Goal: Task Accomplishment & Management: Manage account settings

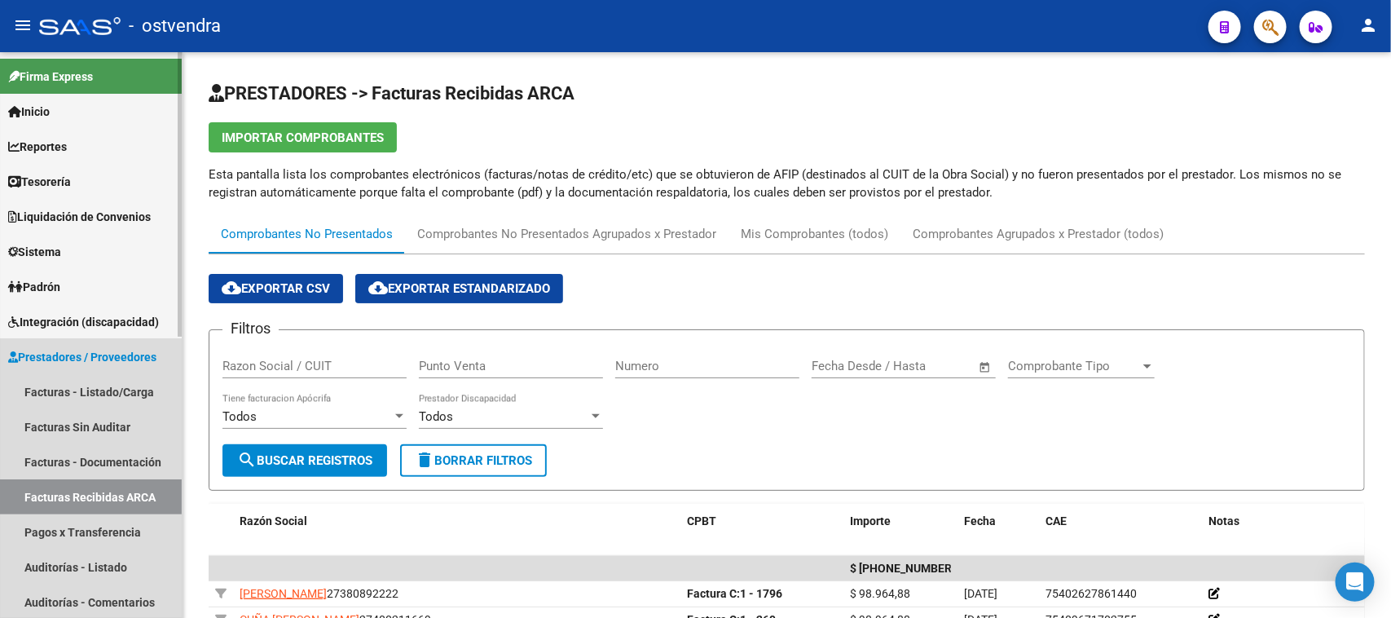
click at [116, 345] on link "Prestadores / Proveedores" at bounding box center [91, 356] width 182 height 35
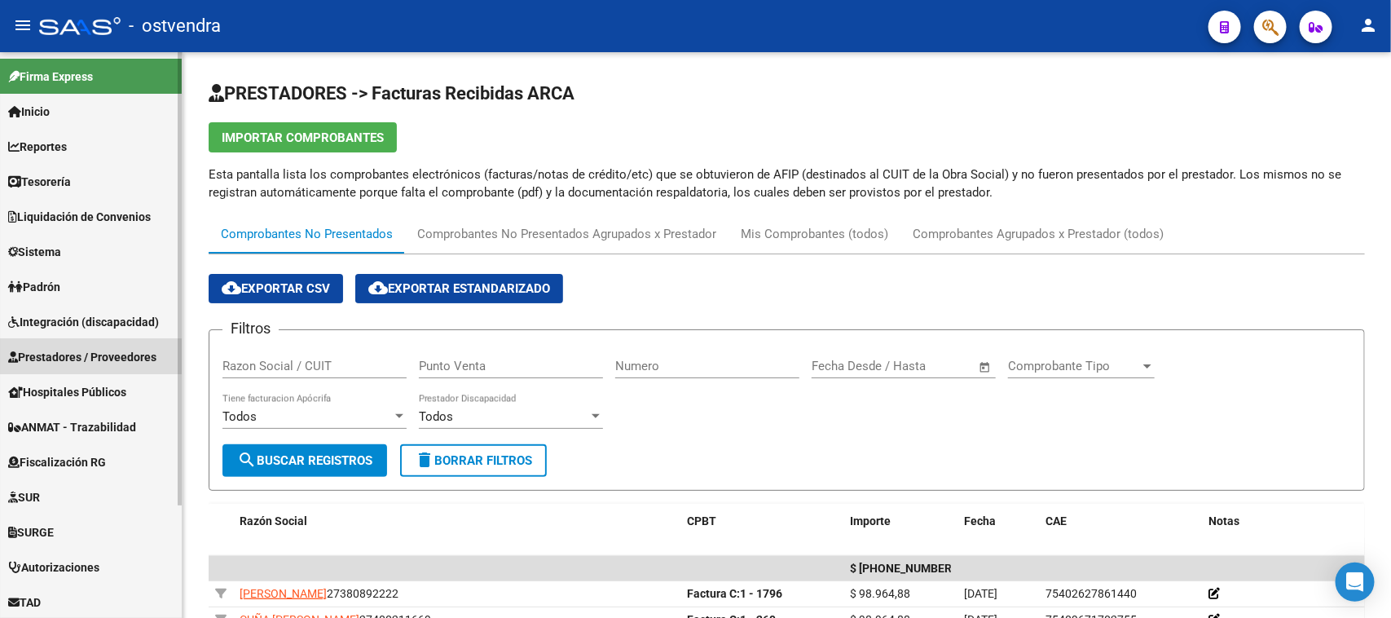
click at [123, 351] on span "Prestadores / Proveedores" at bounding box center [82, 357] width 148 height 18
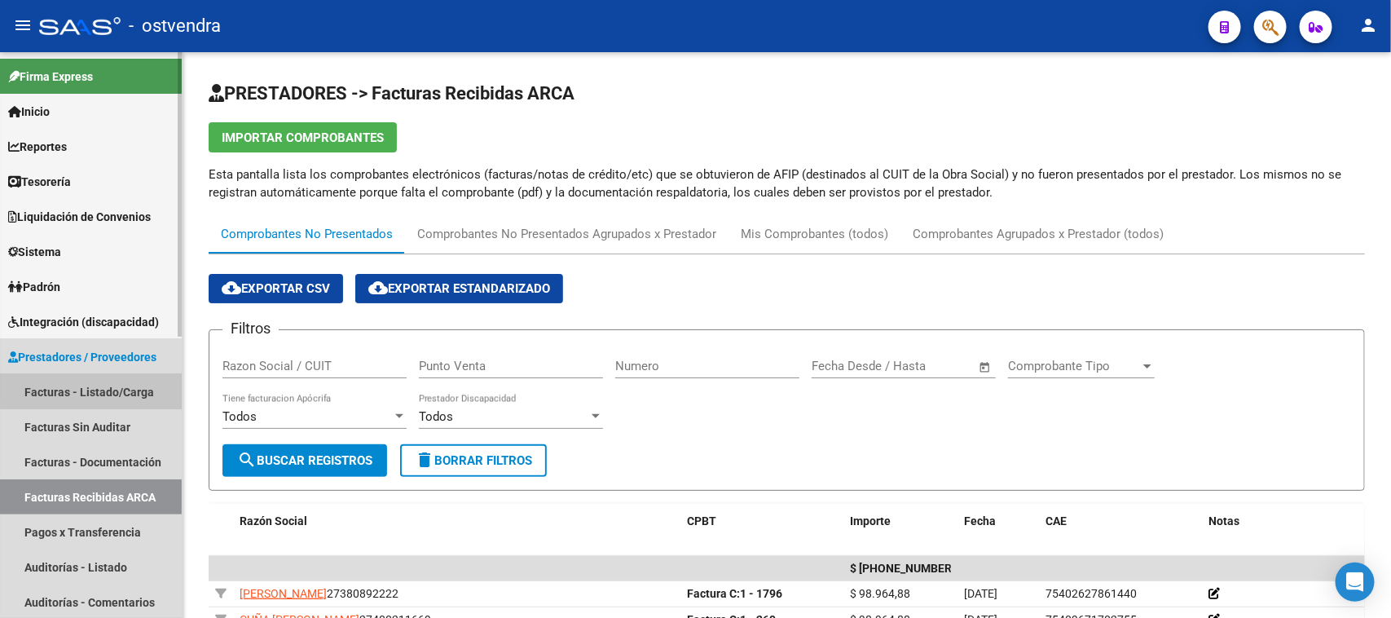
click at [133, 381] on link "Facturas - Listado/Carga" at bounding box center [91, 391] width 182 height 35
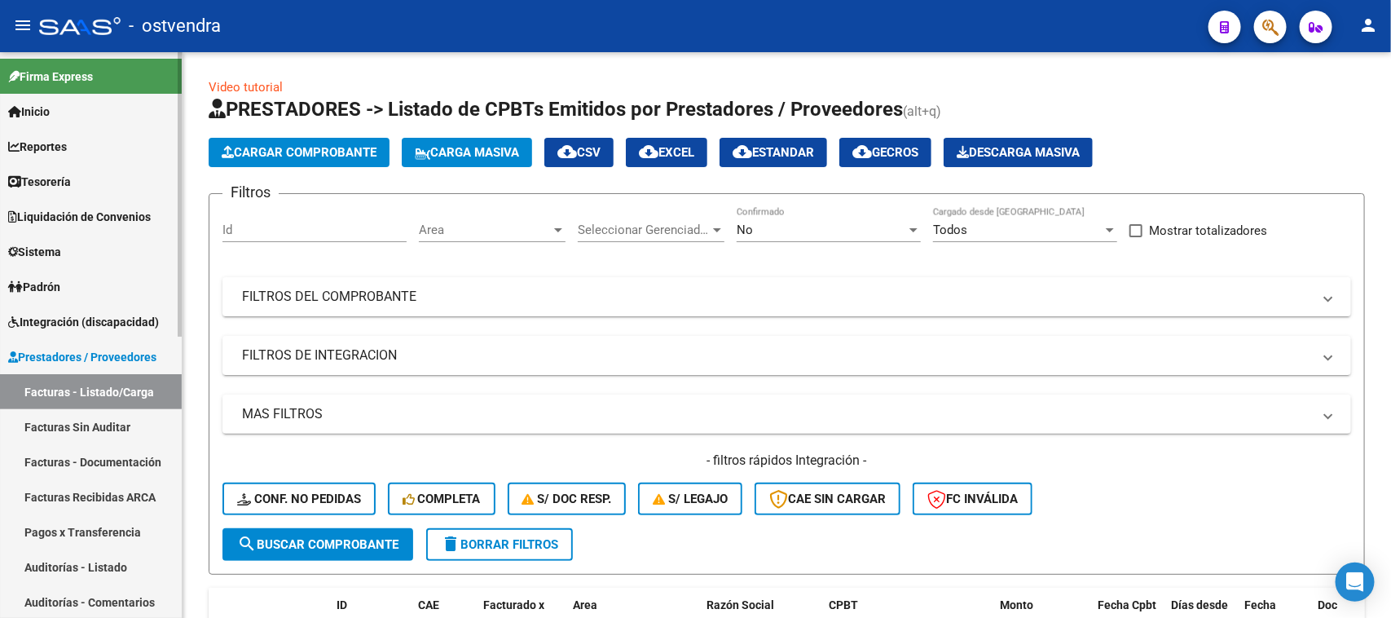
click at [130, 560] on link "Auditorías - Listado" at bounding box center [91, 566] width 182 height 35
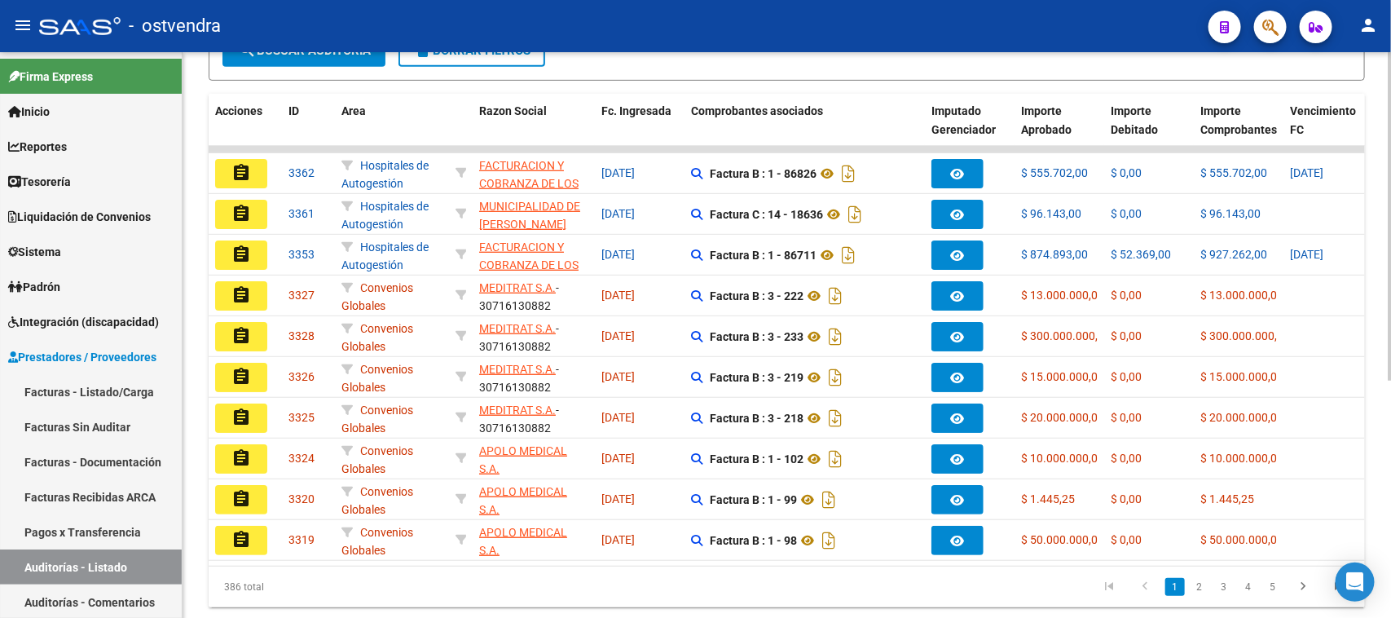
click at [1382, 566] on div "PRESTADORES -> Auditoría de Comprobantes / Prestaciones add Crear Auditoría clo…" at bounding box center [789, 177] width 1213 height 963
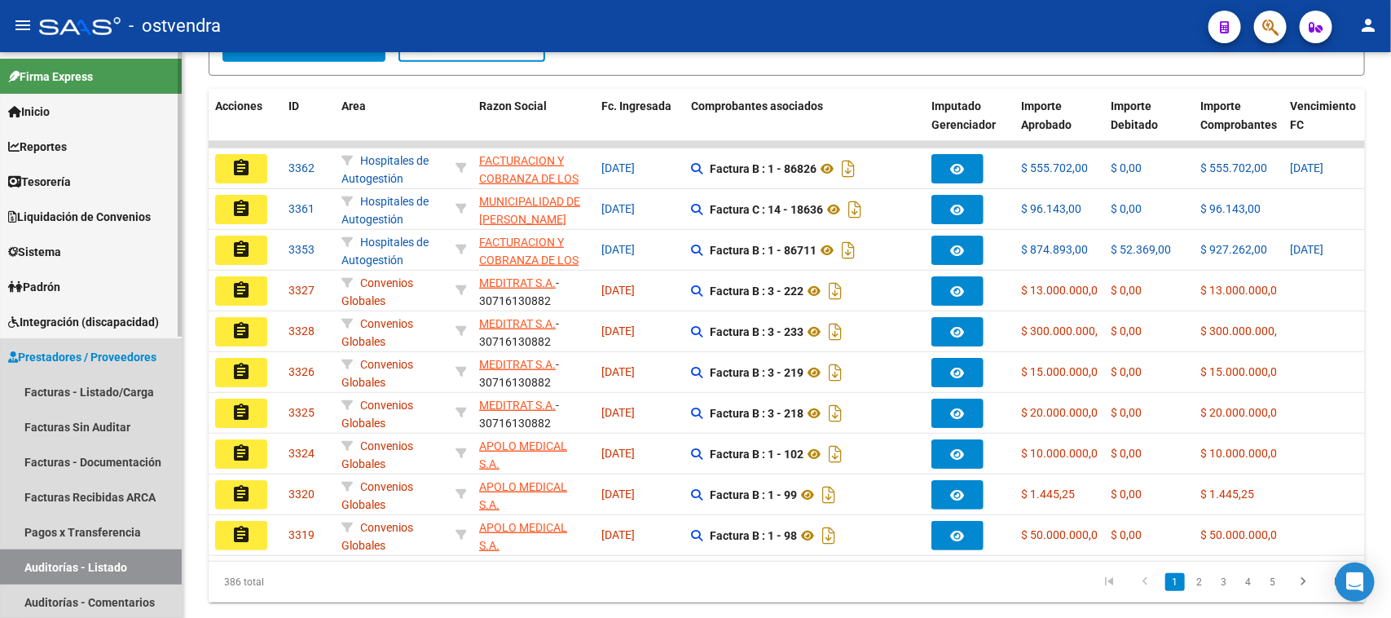
click at [71, 560] on link "Auditorías - Listado" at bounding box center [91, 566] width 182 height 35
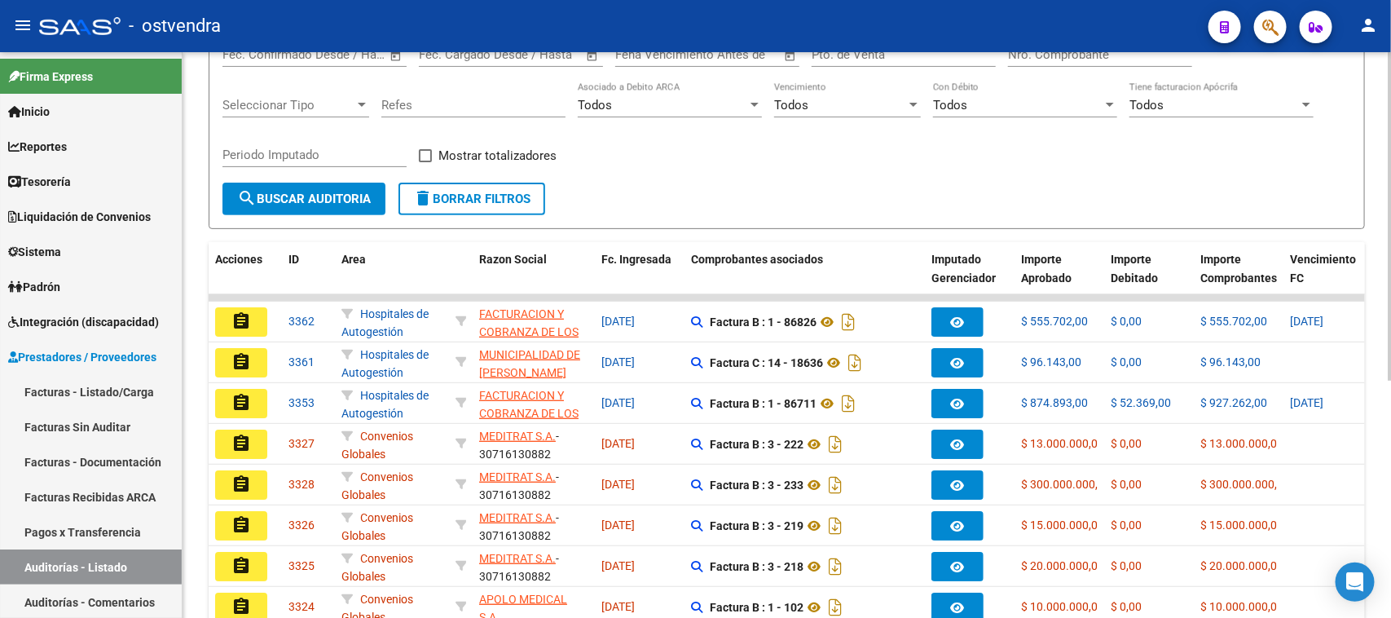
scroll to position [0, 0]
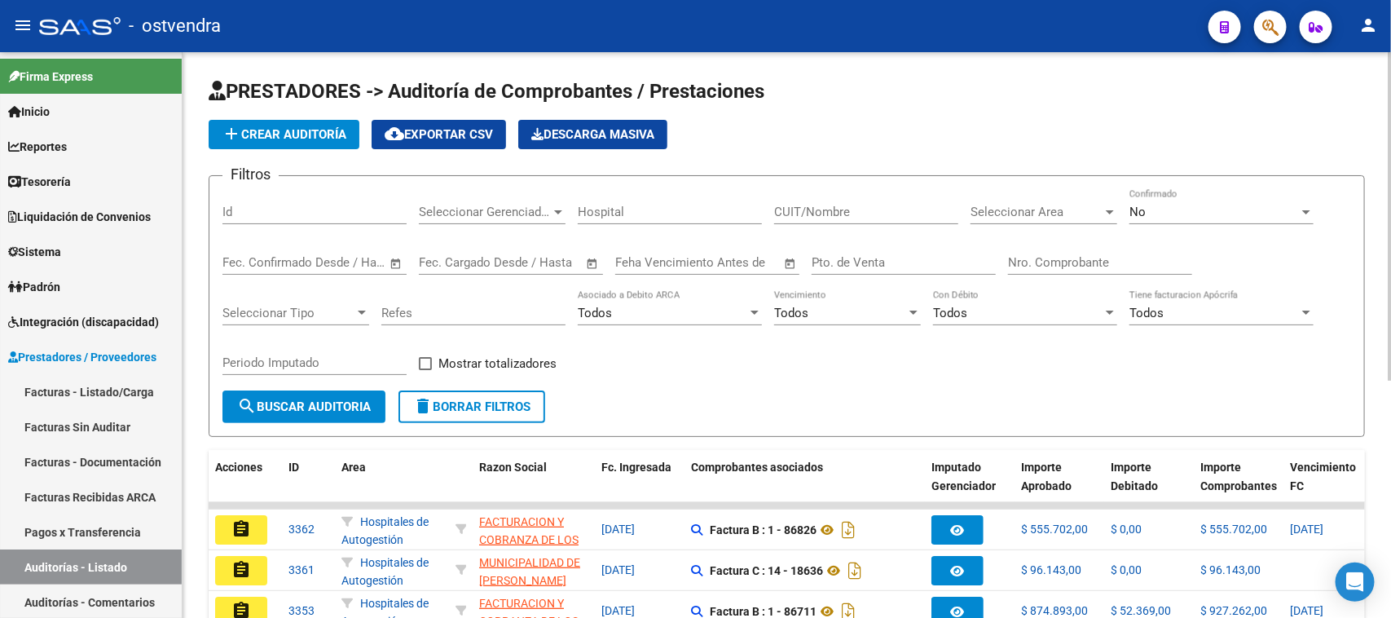
click at [1069, 255] on input "Nro. Comprobante" at bounding box center [1100, 262] width 184 height 15
paste input "105811"
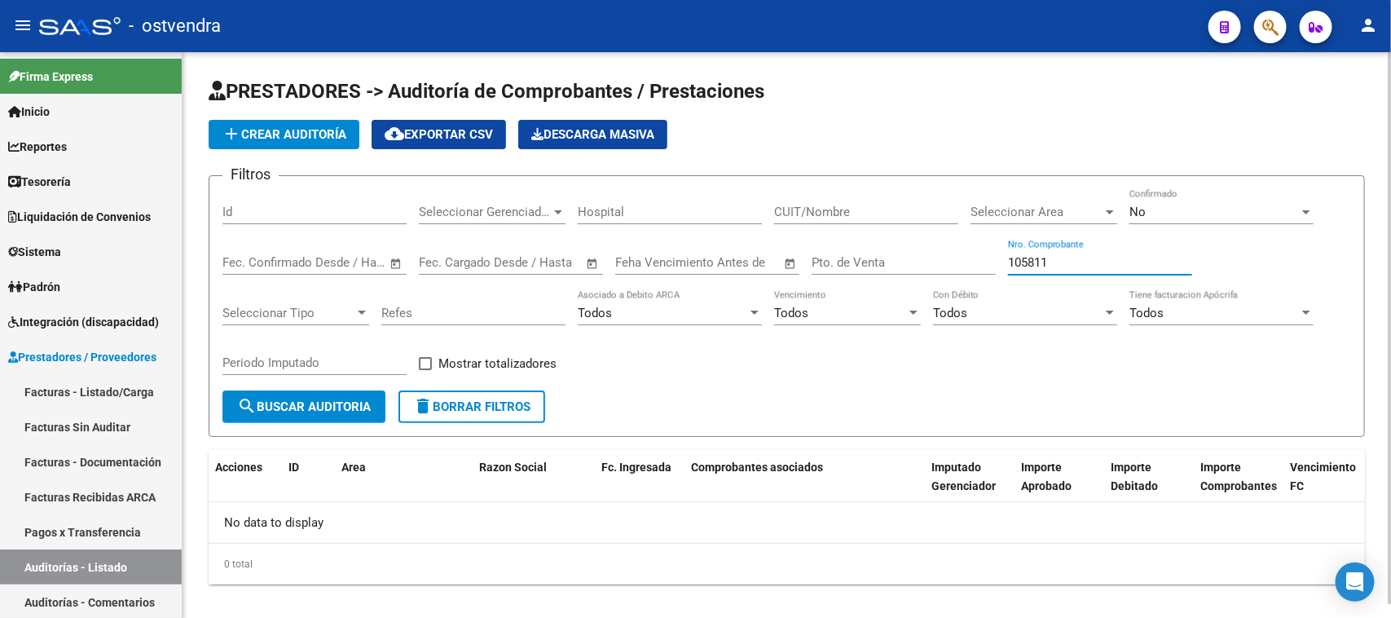
click at [1210, 209] on div "No" at bounding box center [1215, 212] width 170 height 15
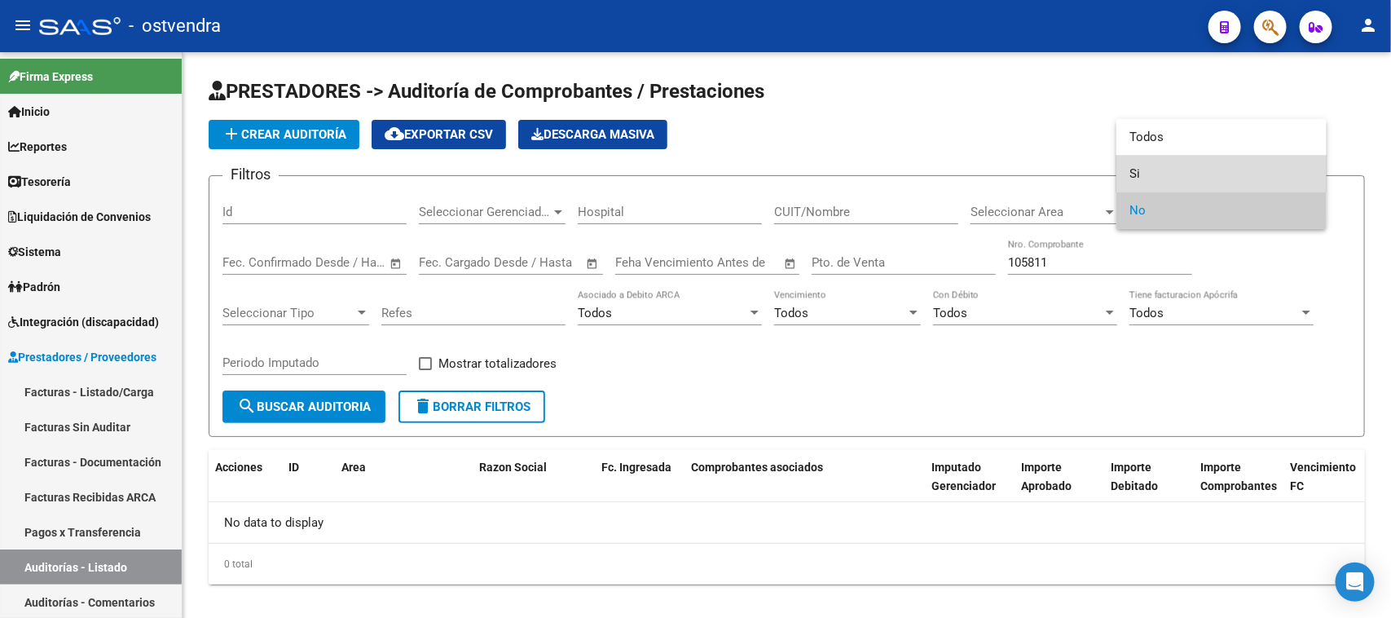
click at [1145, 173] on span "Si" at bounding box center [1222, 174] width 184 height 37
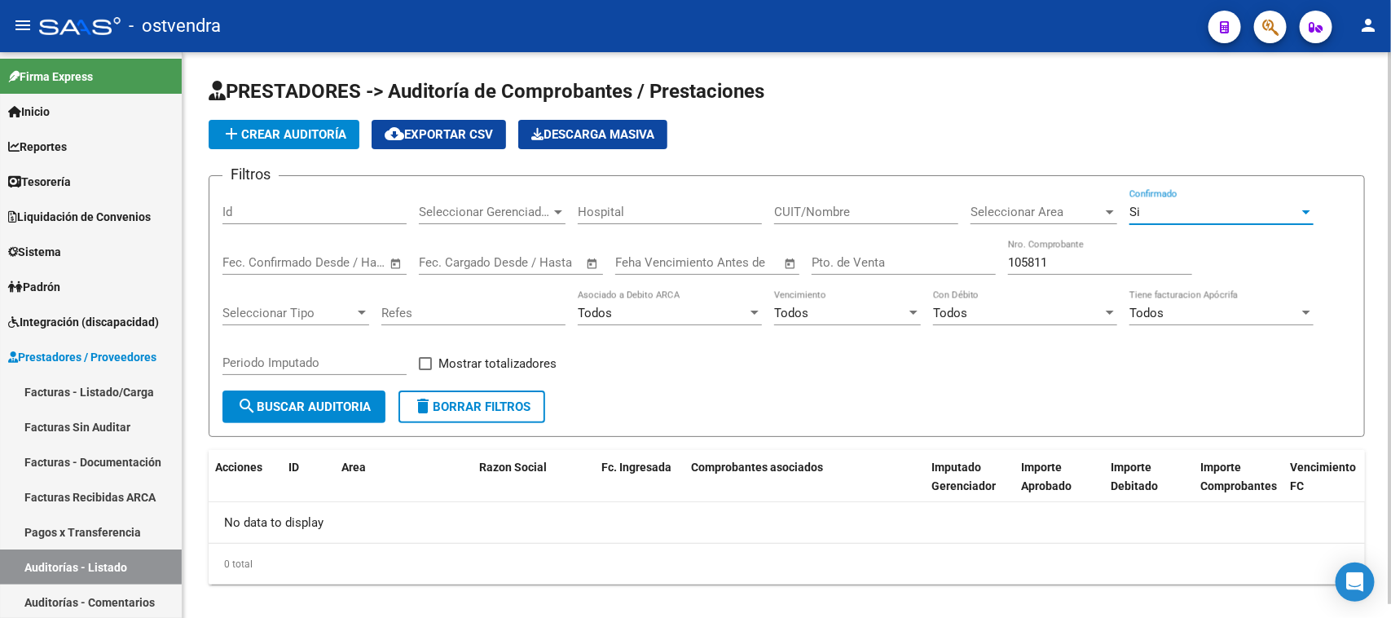
click at [334, 417] on button "search Buscar Auditoria" at bounding box center [303, 406] width 163 height 33
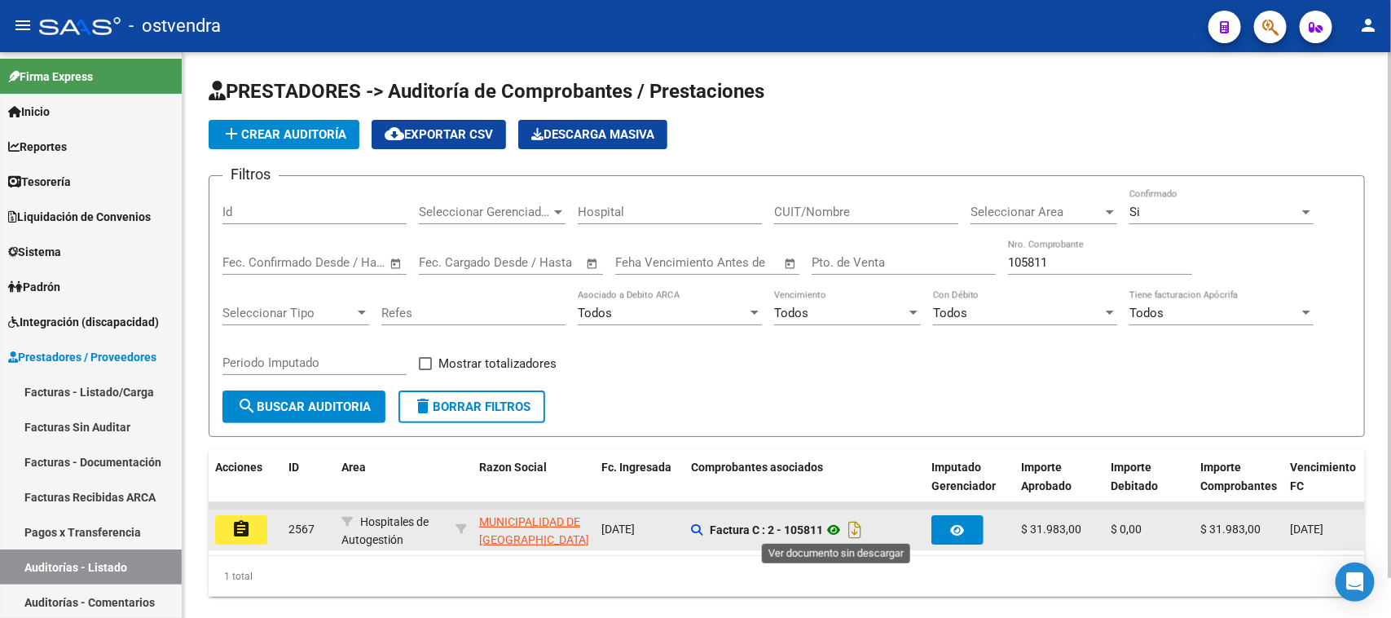
click at [836, 532] on icon at bounding box center [833, 530] width 21 height 20
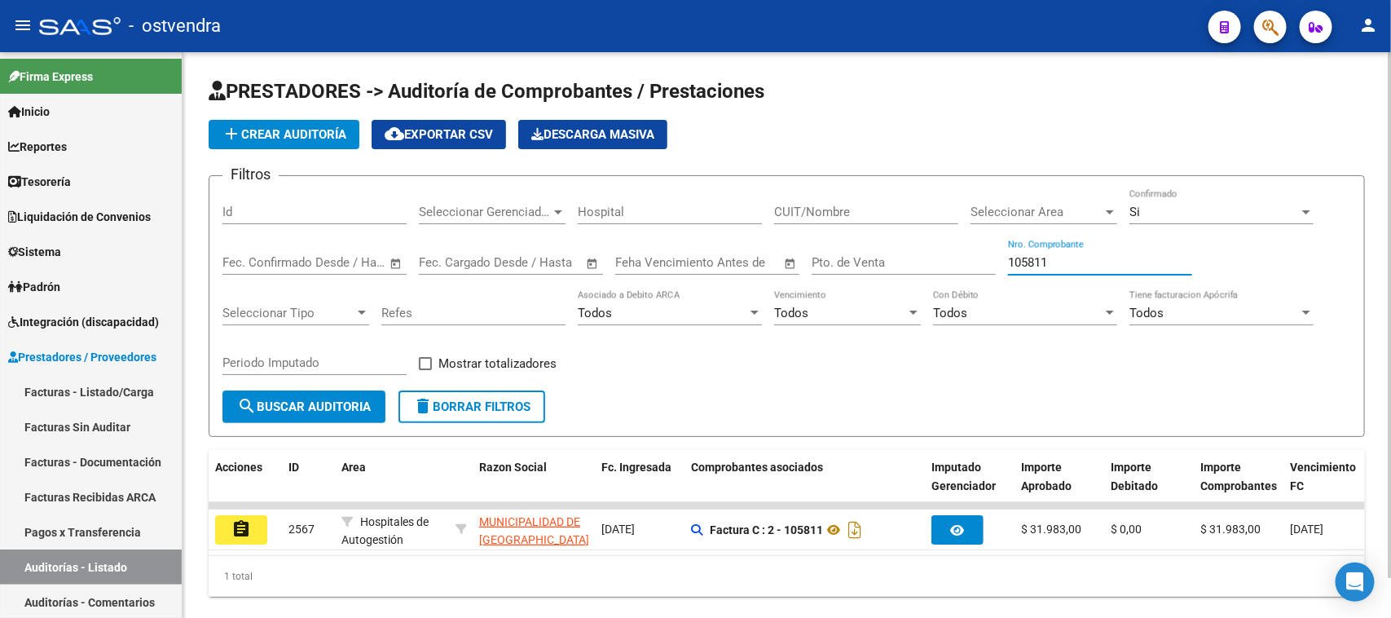
drag, startPoint x: 1065, startPoint y: 258, endPoint x: 901, endPoint y: 258, distance: 163.8
click at [901, 258] on div "Filtros Id Seleccionar Gerenciador Seleccionar Gerenciador Hospital CUIT/Nombre…" at bounding box center [786, 289] width 1129 height 201
paste input "90276"
type input "90276"
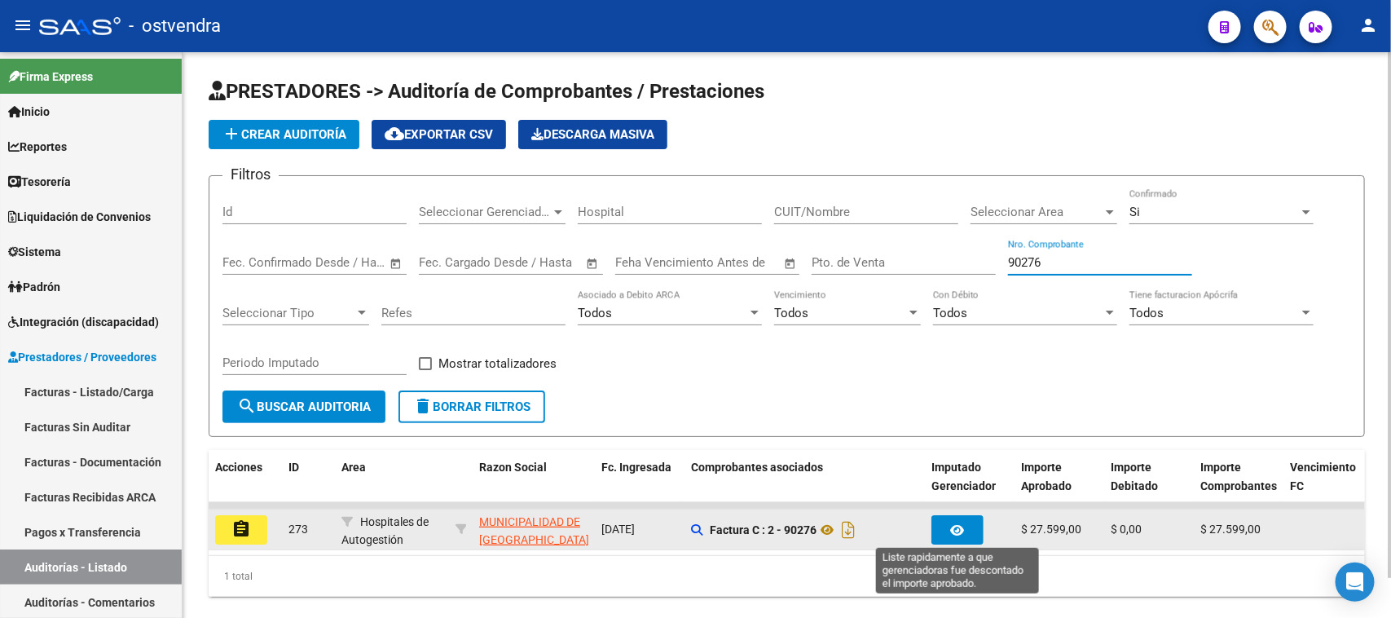
click at [956, 535] on button "button" at bounding box center [958, 529] width 52 height 29
click at [955, 524] on icon "button" at bounding box center [958, 530] width 14 height 12
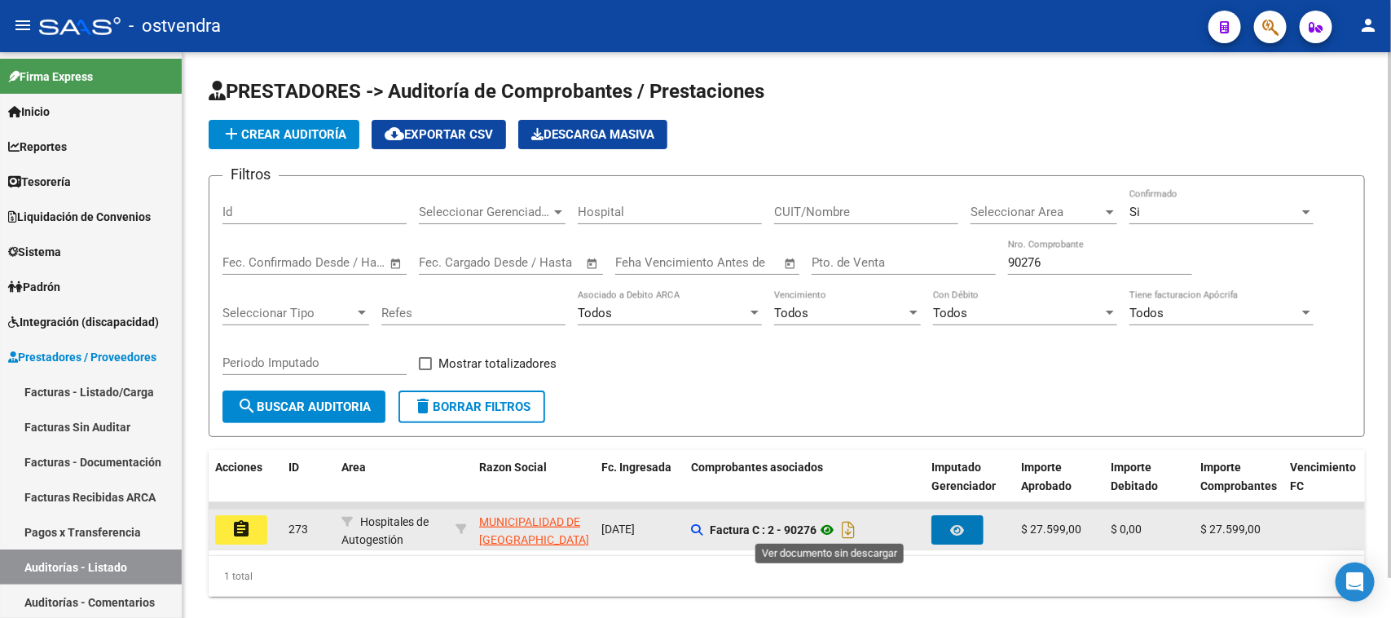
click at [830, 528] on icon at bounding box center [827, 530] width 21 height 20
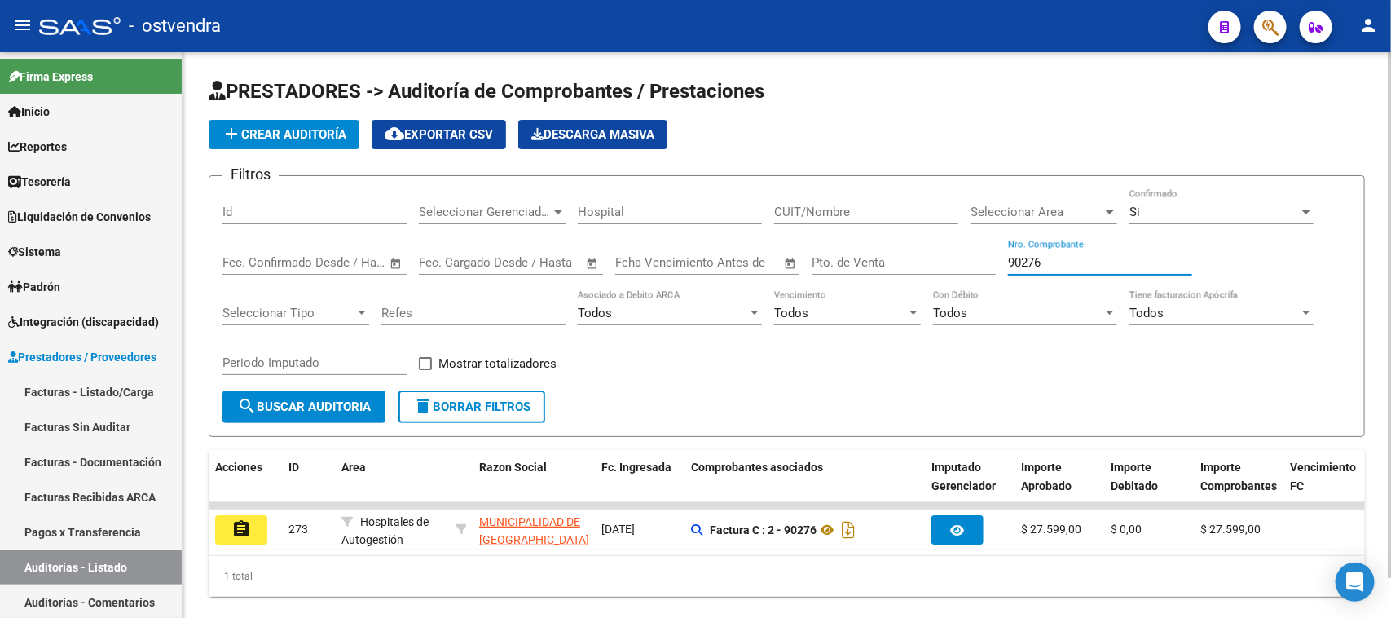
drag, startPoint x: 1057, startPoint y: 262, endPoint x: 948, endPoint y: 259, distance: 109.2
click at [948, 259] on div "Filtros Id Seleccionar Gerenciador Seleccionar Gerenciador Hospital CUIT/Nombre…" at bounding box center [786, 289] width 1129 height 201
paste input "105811"
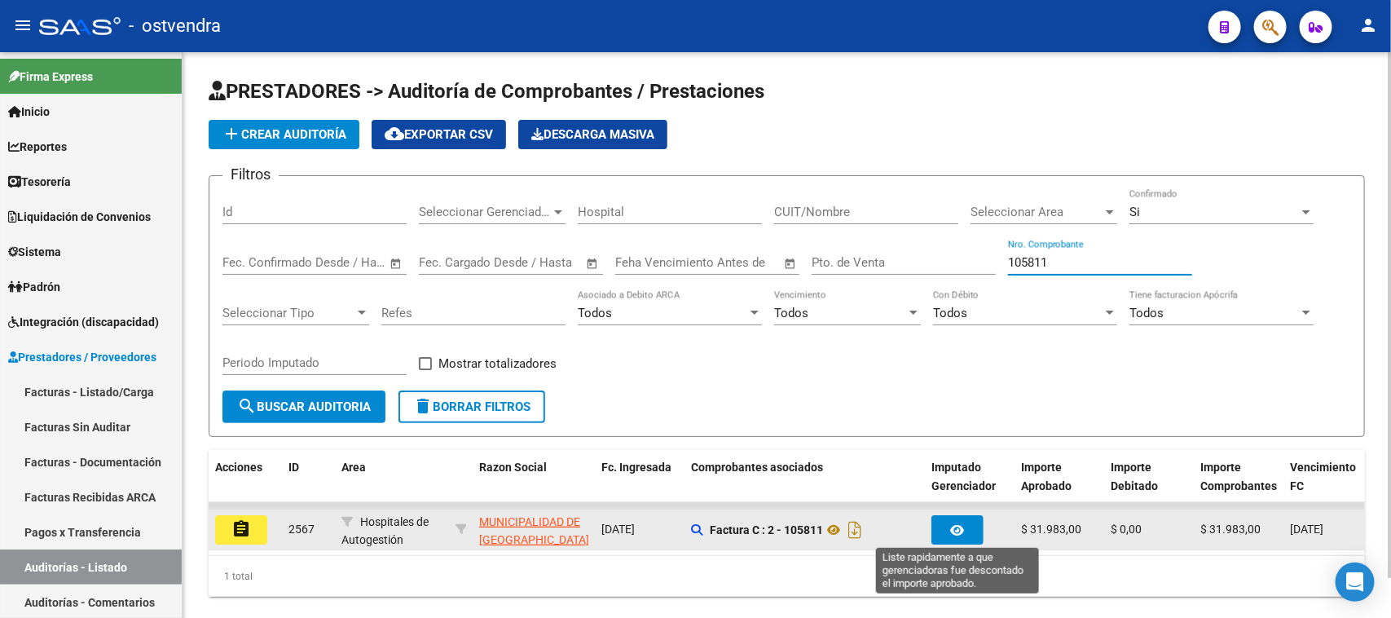
click at [962, 515] on button "button" at bounding box center [958, 529] width 52 height 29
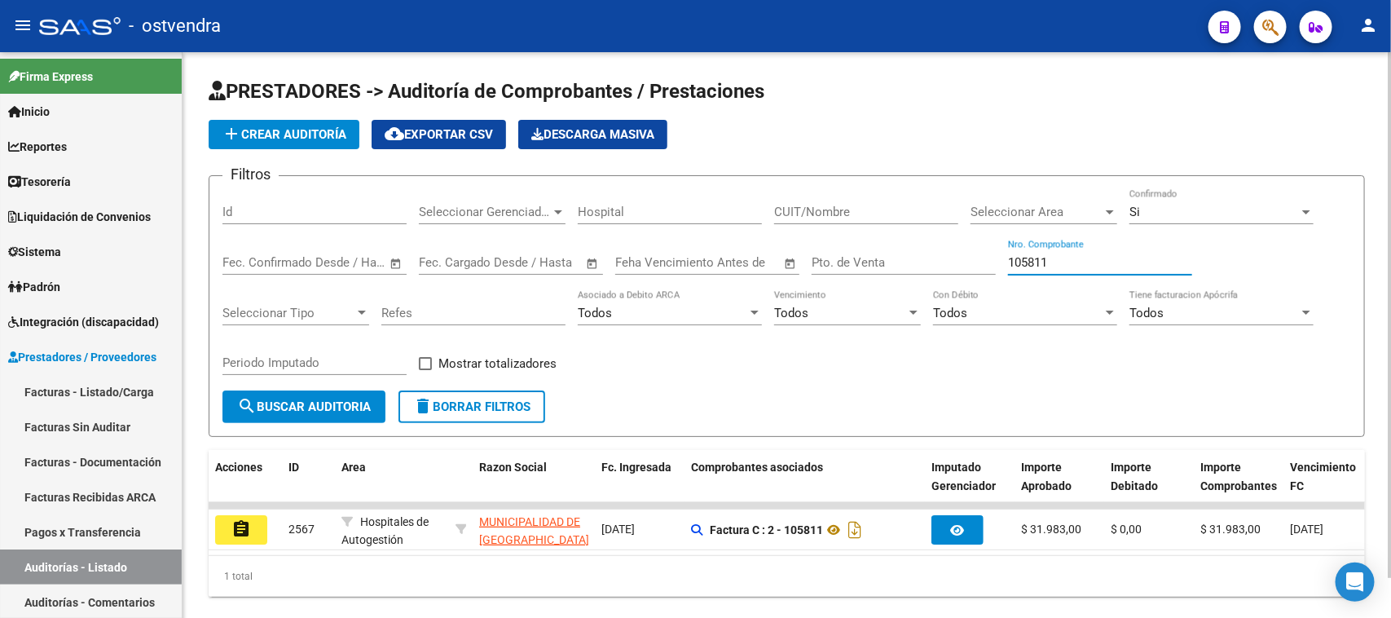
drag, startPoint x: 1038, startPoint y: 258, endPoint x: 910, endPoint y: 255, distance: 128.0
click at [910, 255] on div "Filtros Id Seleccionar Gerenciador Seleccionar Gerenciador Hospital CUIT/Nombre…" at bounding box center [786, 289] width 1129 height 201
paste input "8909"
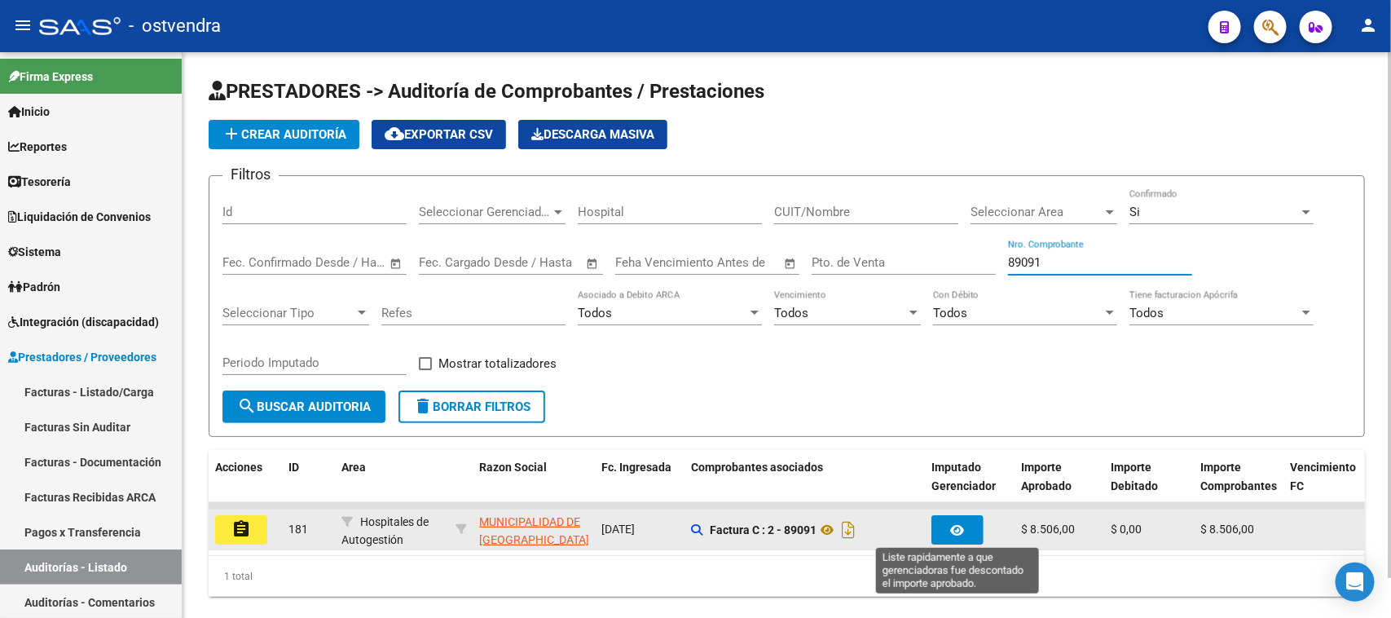
click at [966, 526] on button "button" at bounding box center [958, 529] width 52 height 29
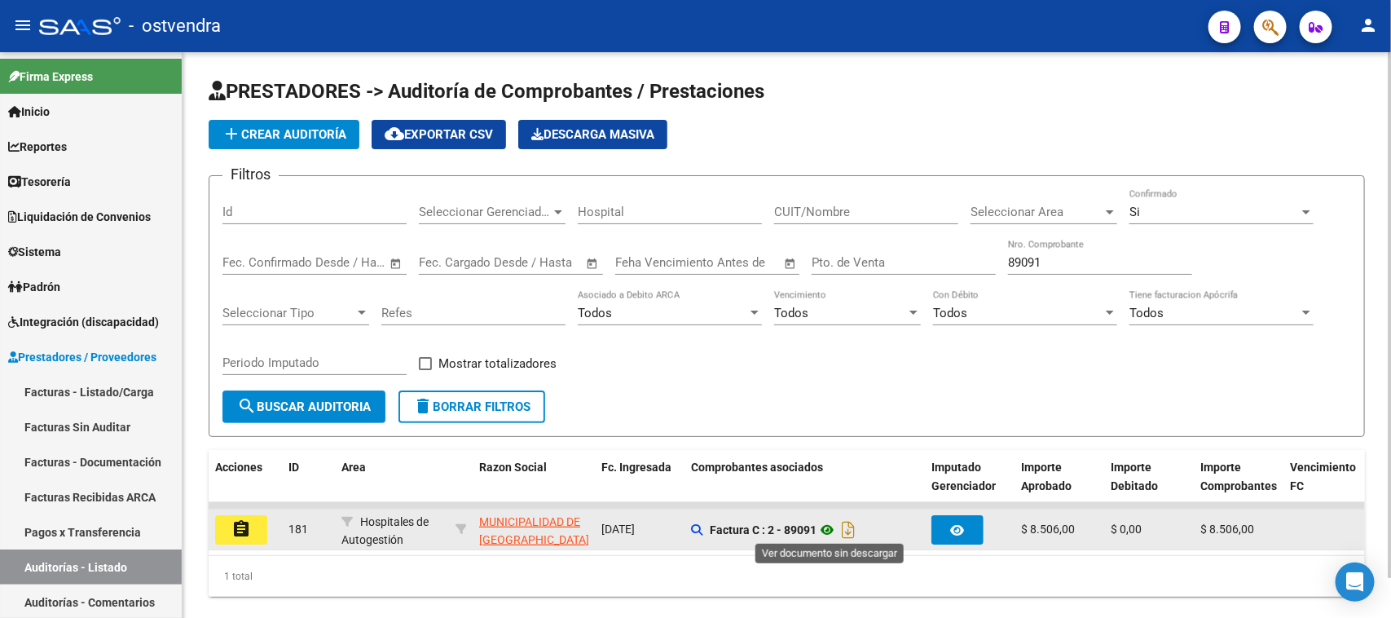
click at [834, 530] on icon at bounding box center [827, 530] width 21 height 20
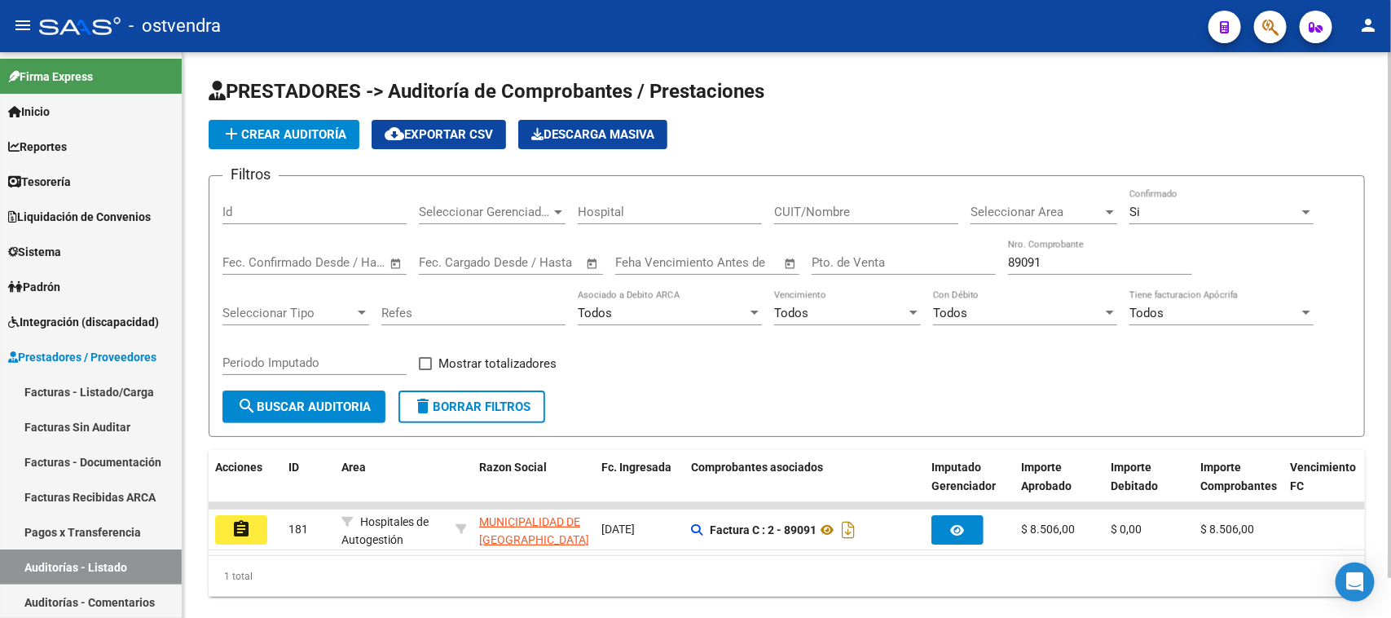
click at [1040, 255] on input "89091" at bounding box center [1100, 262] width 184 height 15
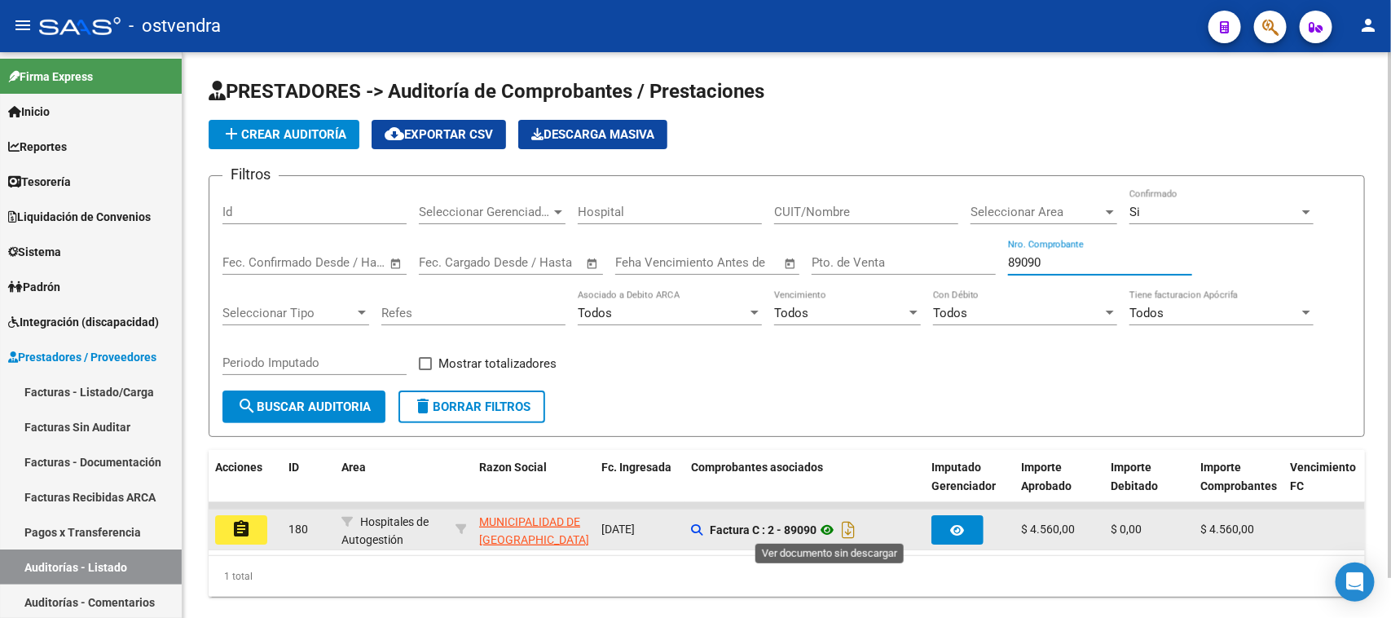
click at [832, 531] on icon at bounding box center [827, 530] width 21 height 20
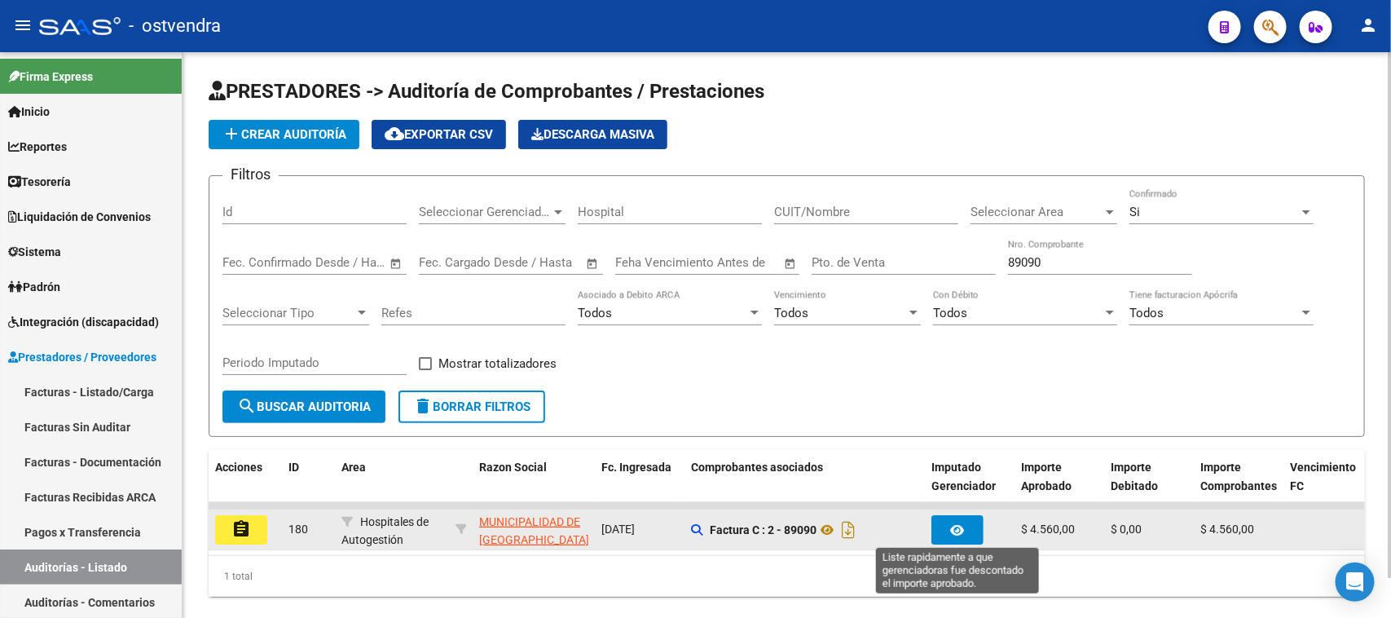
click at [976, 530] on button "button" at bounding box center [958, 529] width 52 height 29
click at [971, 528] on button "button" at bounding box center [958, 529] width 52 height 29
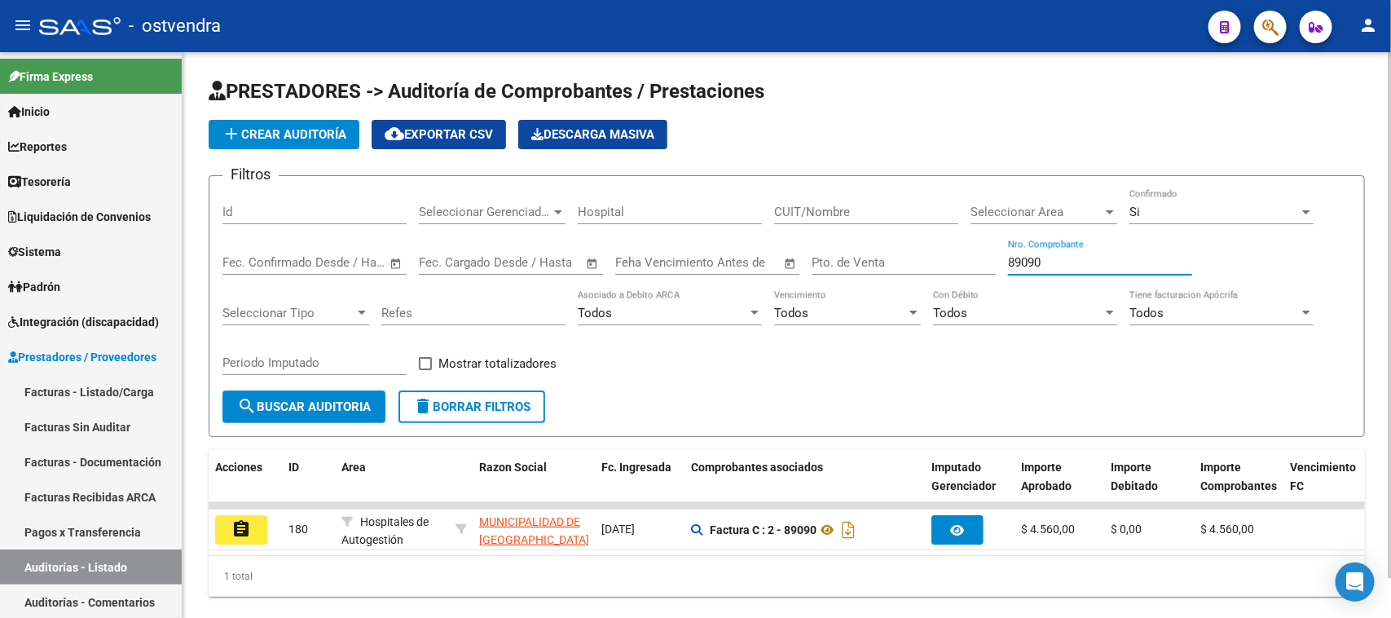
drag, startPoint x: 1088, startPoint y: 262, endPoint x: 915, endPoint y: 249, distance: 173.2
click at [915, 249] on div "Filtros Id Seleccionar Gerenciador Seleccionar Gerenciador Hospital CUIT/Nombre…" at bounding box center [786, 289] width 1129 height 201
paste input "89"
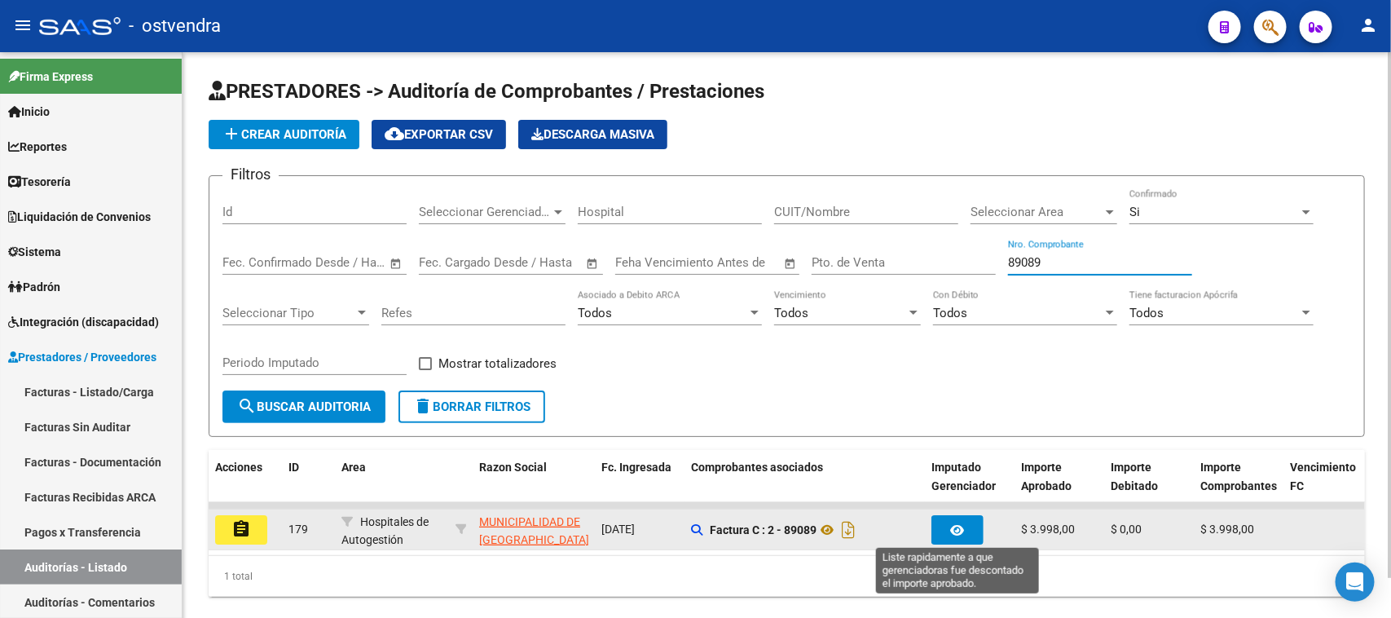
click at [952, 524] on icon "button" at bounding box center [958, 530] width 14 height 12
click at [966, 522] on button "button" at bounding box center [958, 529] width 52 height 29
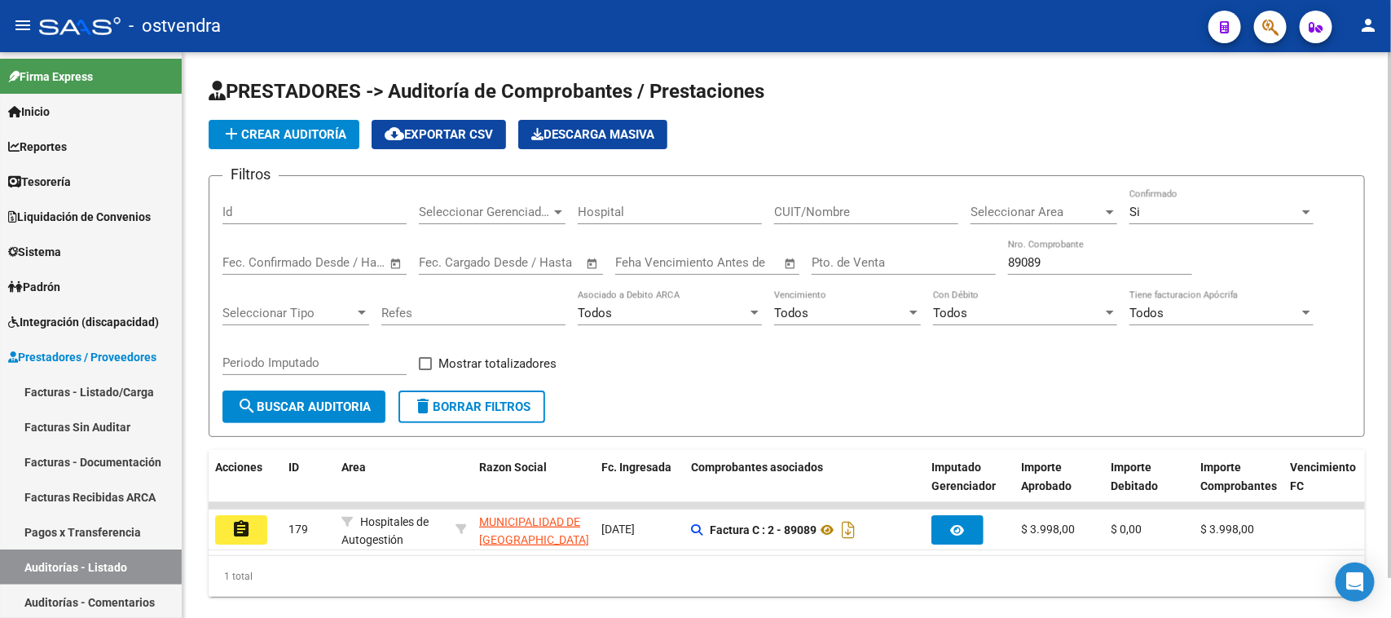
click at [1057, 269] on div "89089 Nro. Comprobante" at bounding box center [1100, 257] width 184 height 35
drag, startPoint x: 1061, startPoint y: 258, endPoint x: 976, endPoint y: 258, distance: 85.6
click at [976, 258] on div "Filtros Id Seleccionar Gerenciador Seleccionar Gerenciador Hospital CUIT/Nombre…" at bounding box center [786, 289] width 1129 height 201
paste input "763"
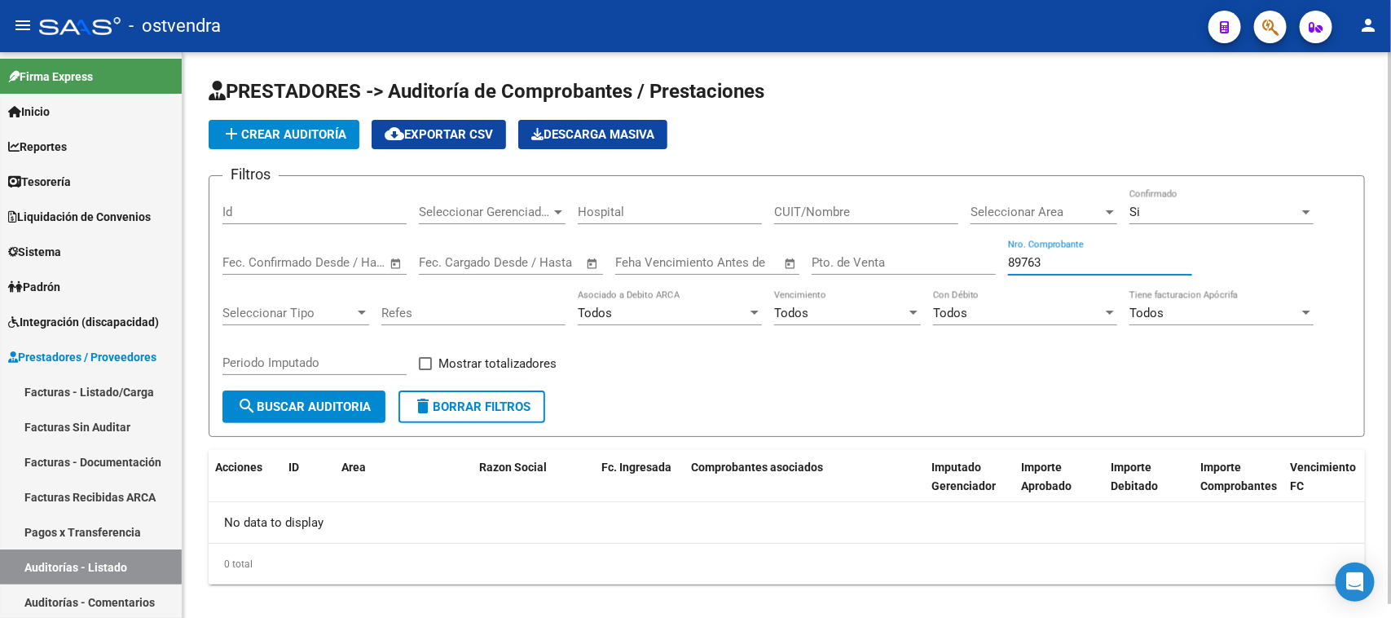
type input "89763"
click at [1164, 200] on div "Si Confirmado" at bounding box center [1222, 206] width 184 height 35
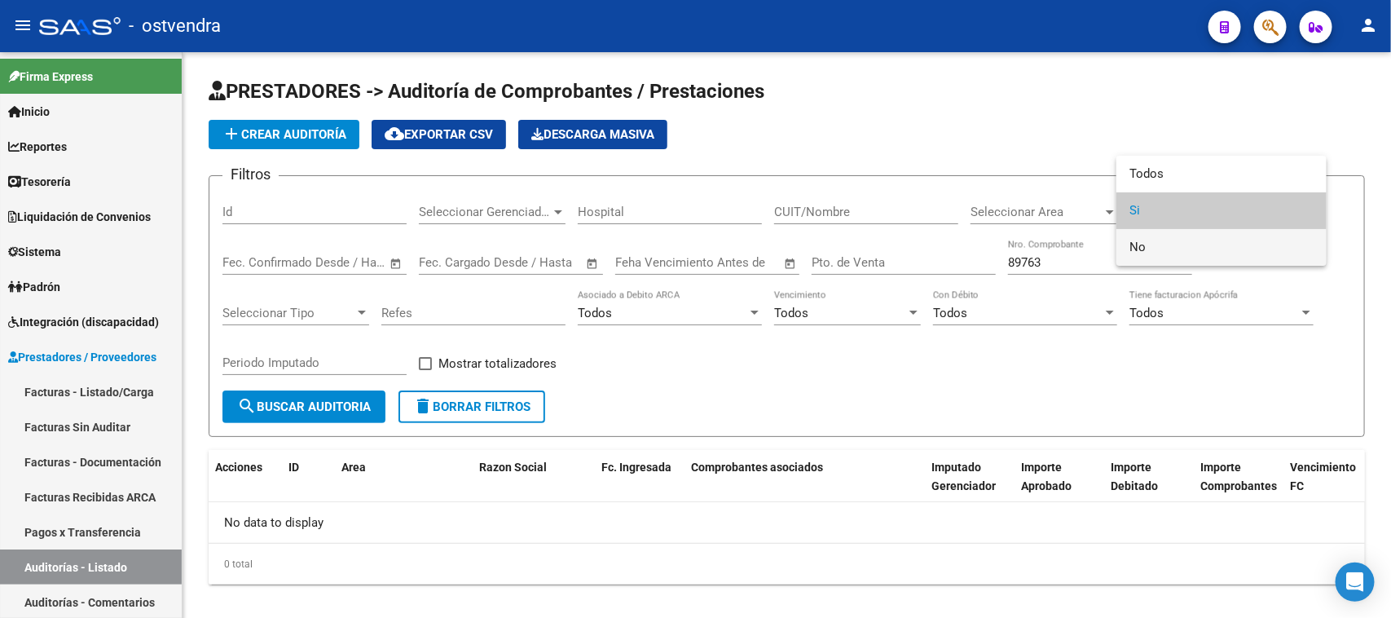
click at [1153, 245] on span "No" at bounding box center [1222, 247] width 184 height 37
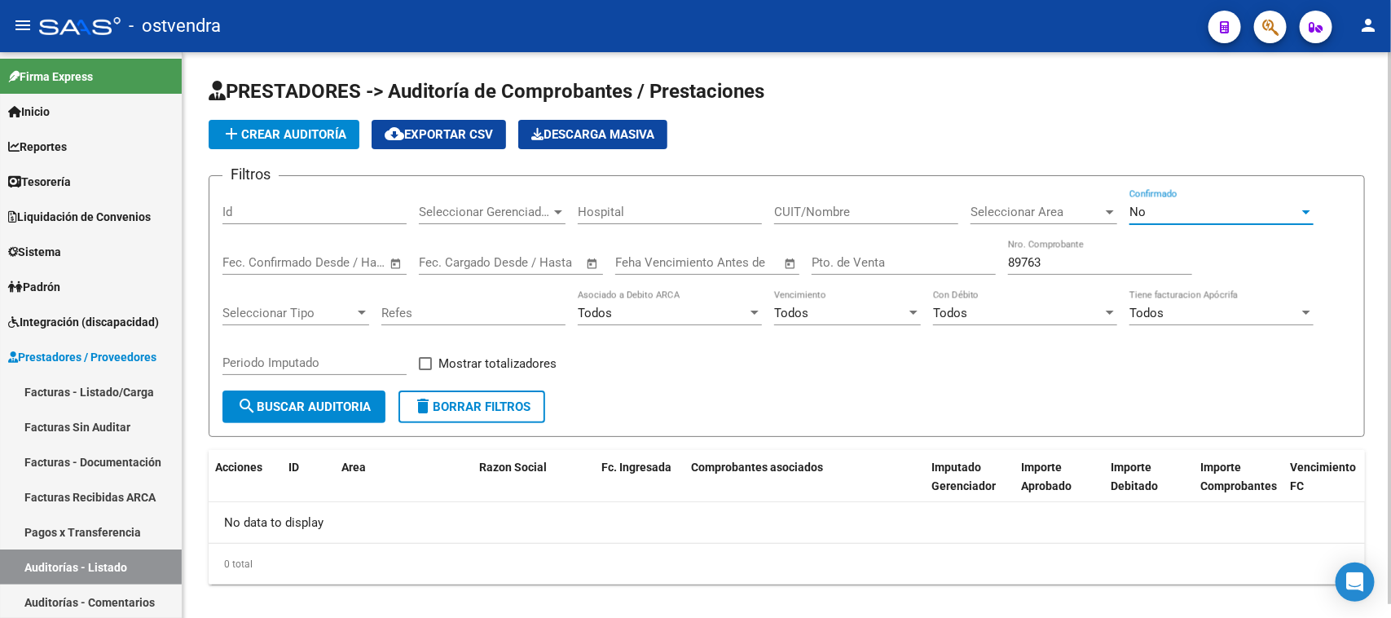
click at [353, 406] on span "search Buscar Auditoria" at bounding box center [304, 406] width 134 height 15
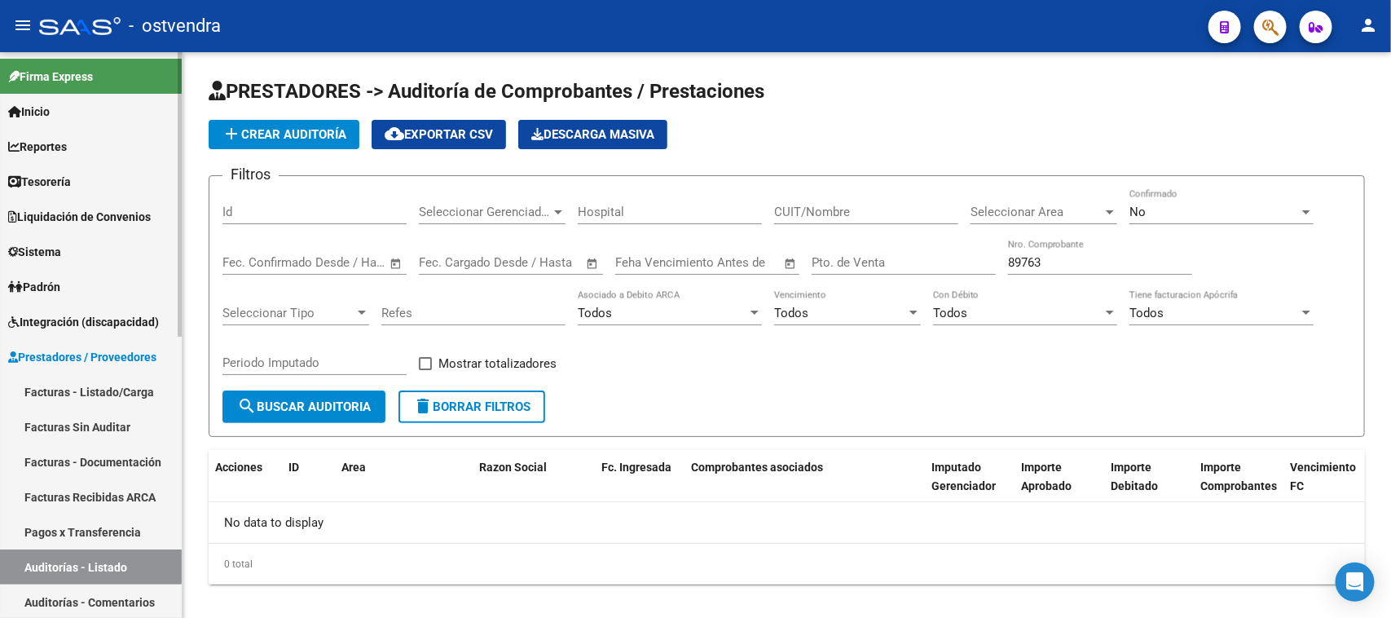
click at [80, 396] on link "Facturas - Listado/Carga" at bounding box center [91, 391] width 182 height 35
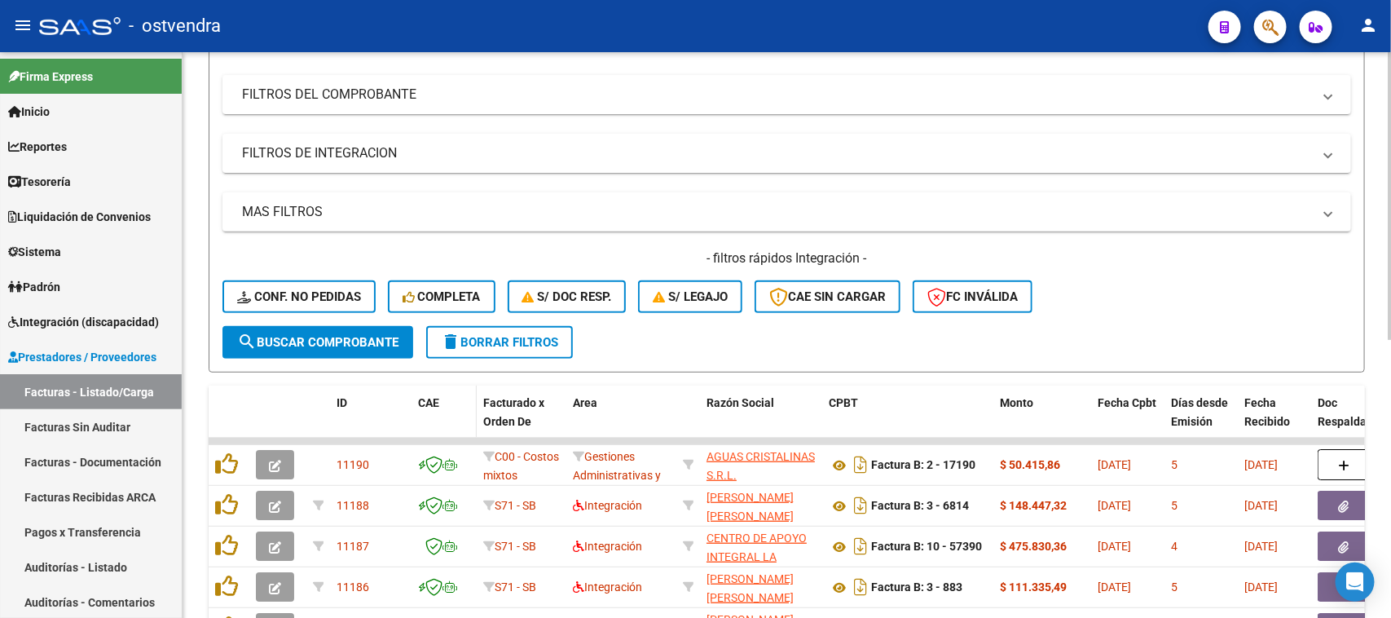
scroll to position [204, 0]
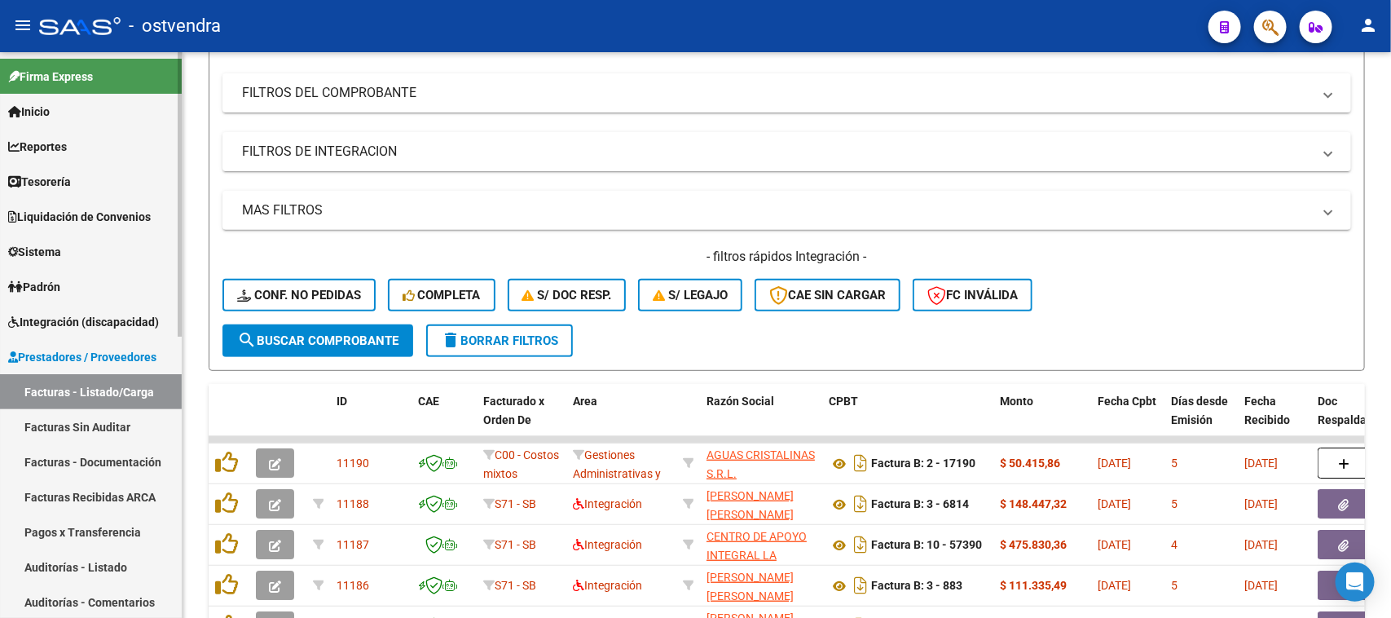
click at [102, 491] on link "Facturas Recibidas ARCA" at bounding box center [91, 496] width 182 height 35
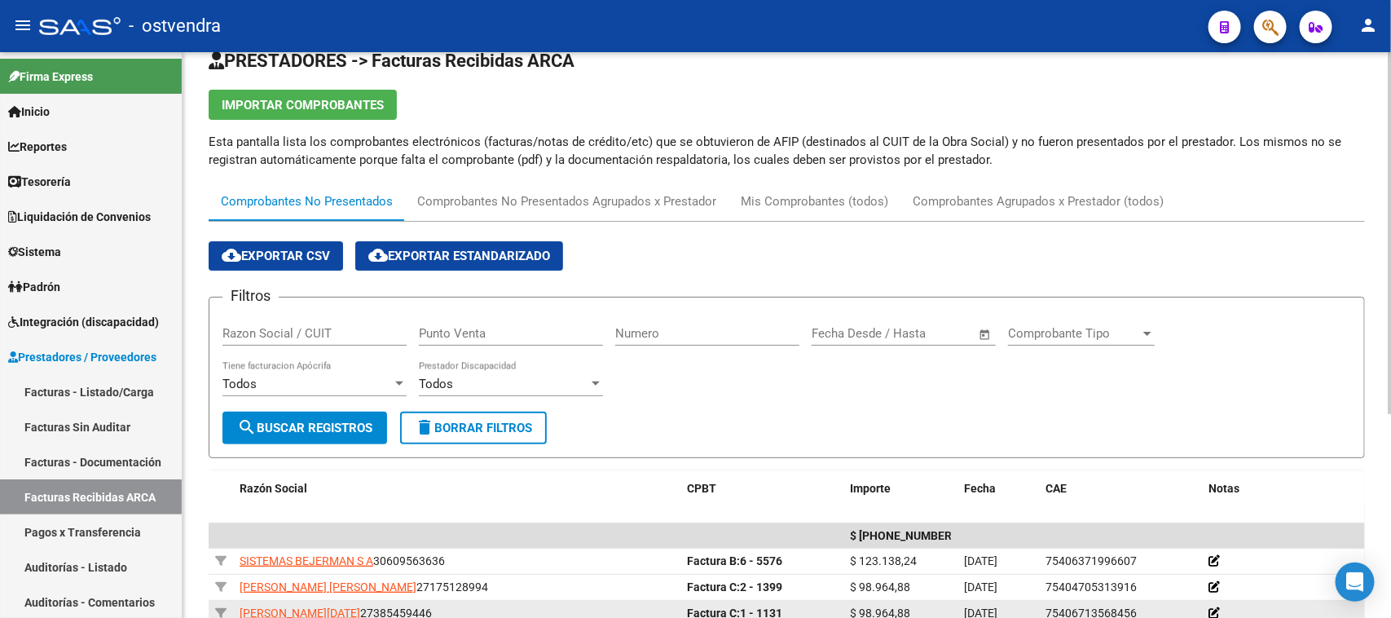
scroll to position [204, 0]
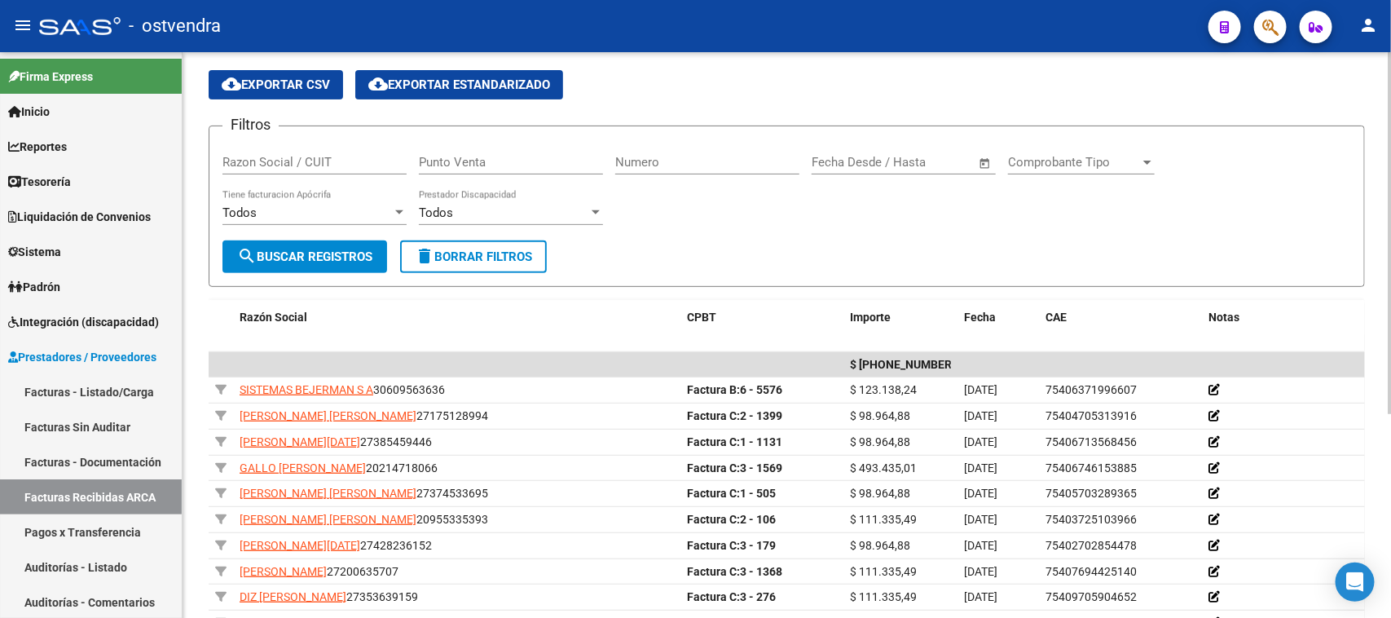
click at [703, 159] on input "Numero" at bounding box center [707, 162] width 184 height 15
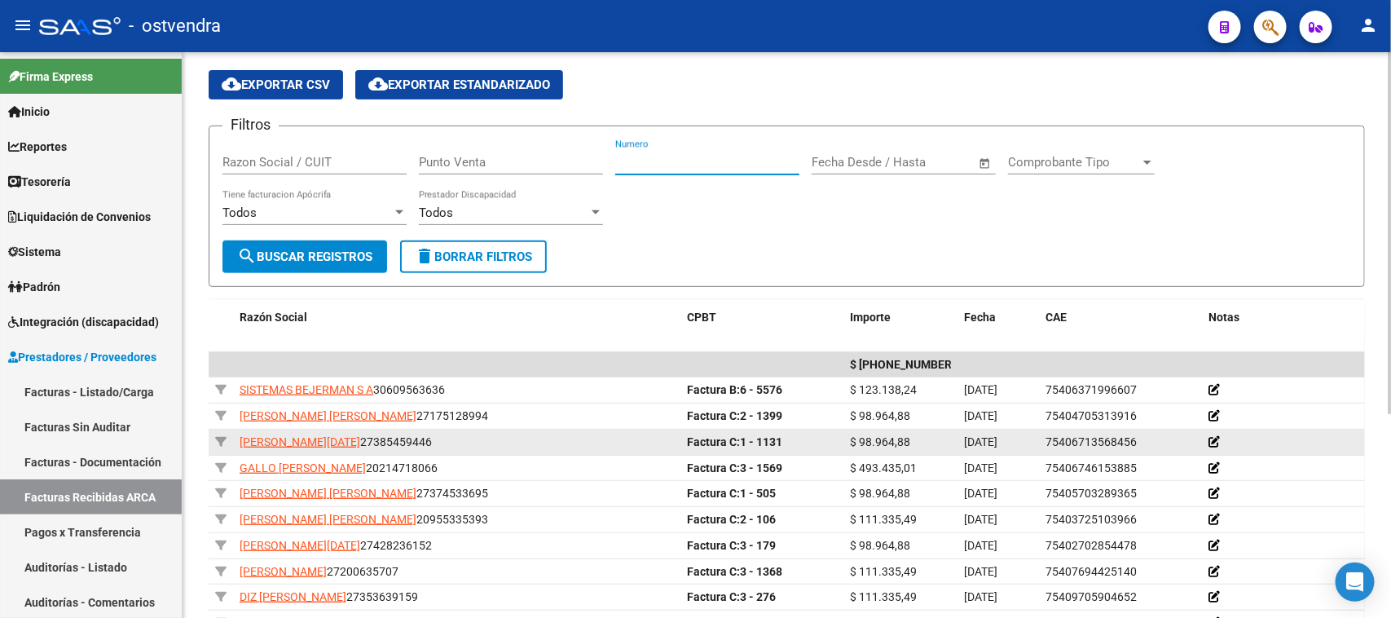
paste input "89763"
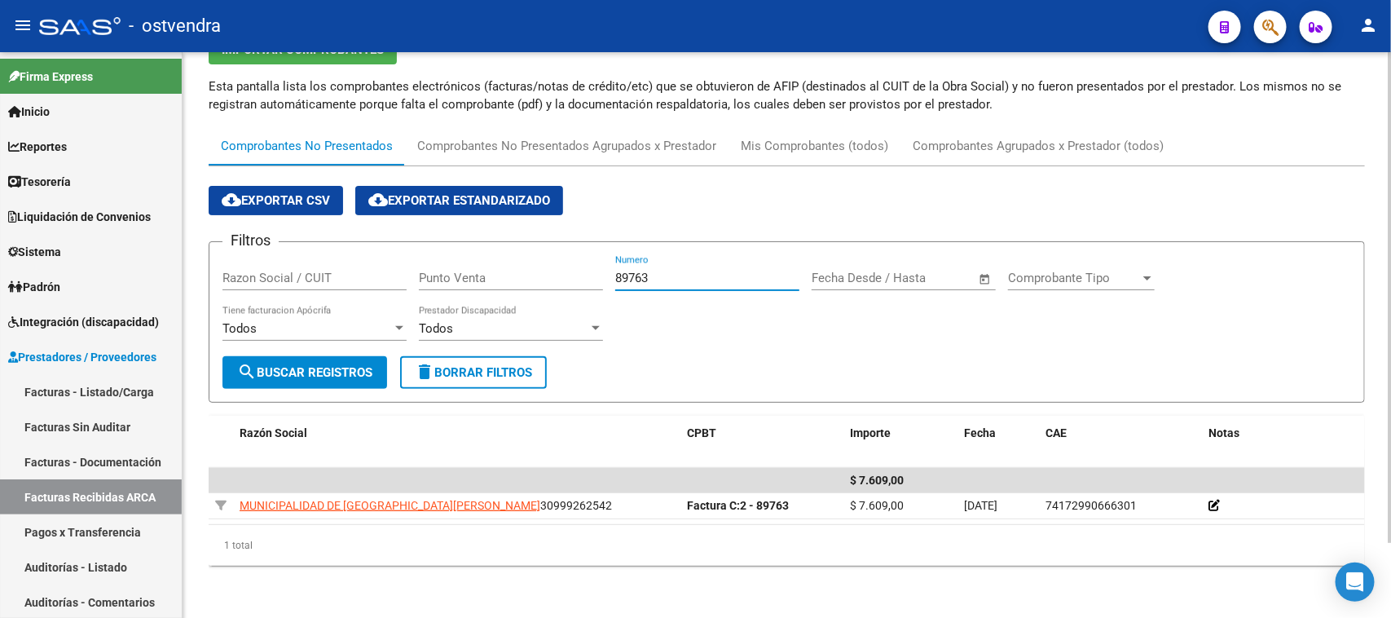
scroll to position [86, 0]
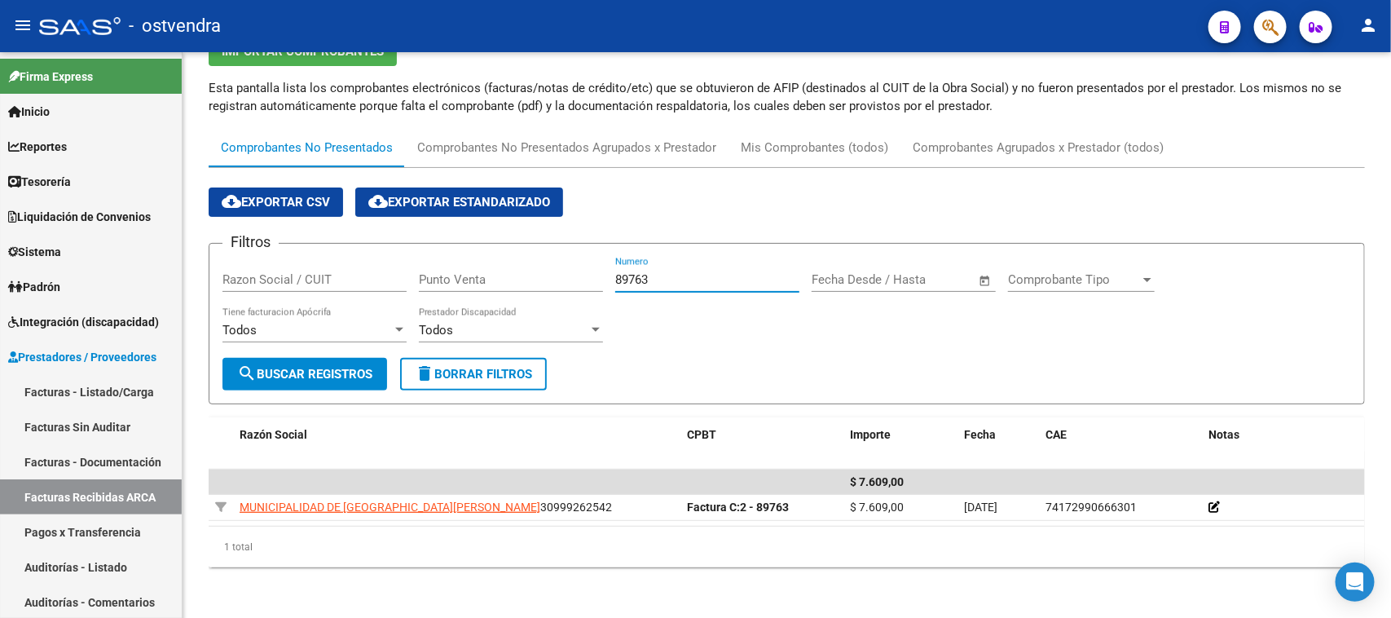
drag, startPoint x: 648, startPoint y: 279, endPoint x: 599, endPoint y: 281, distance: 49.0
click at [599, 281] on div "Filtros Razon Social / CUIT Punto Venta 89763 Numero Fecha inicio – Fecha fin F…" at bounding box center [786, 307] width 1129 height 101
paste input "35644"
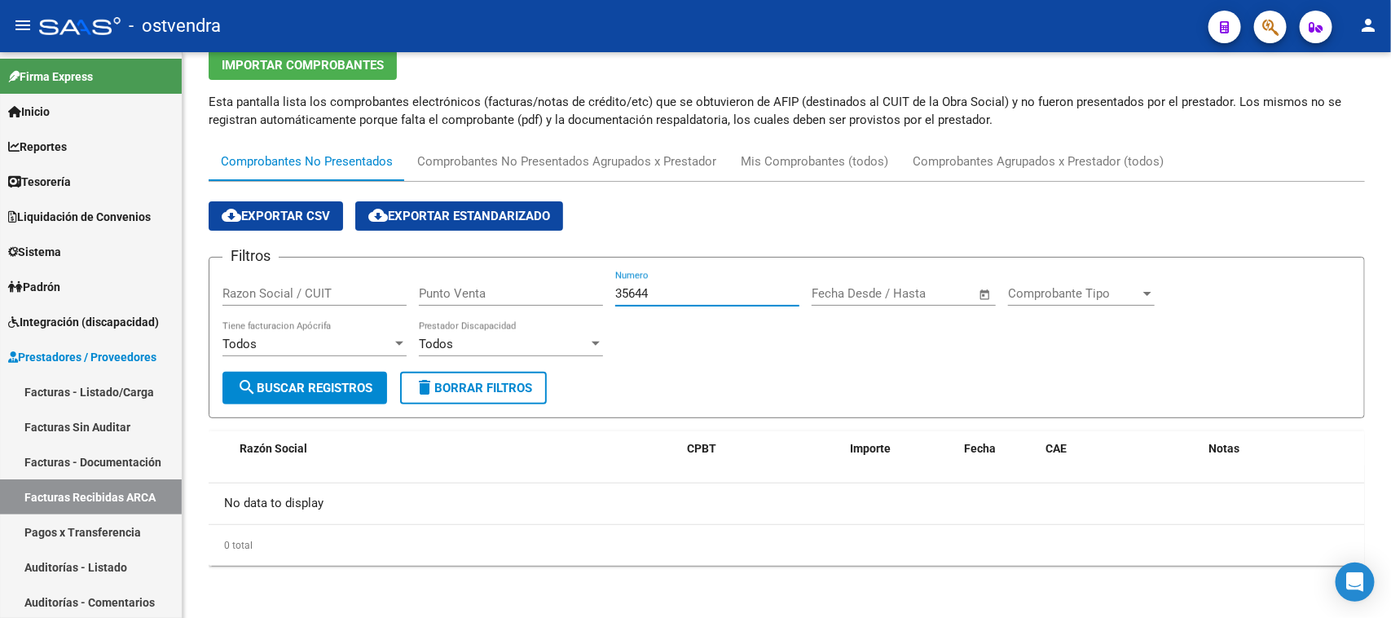
scroll to position [69, 0]
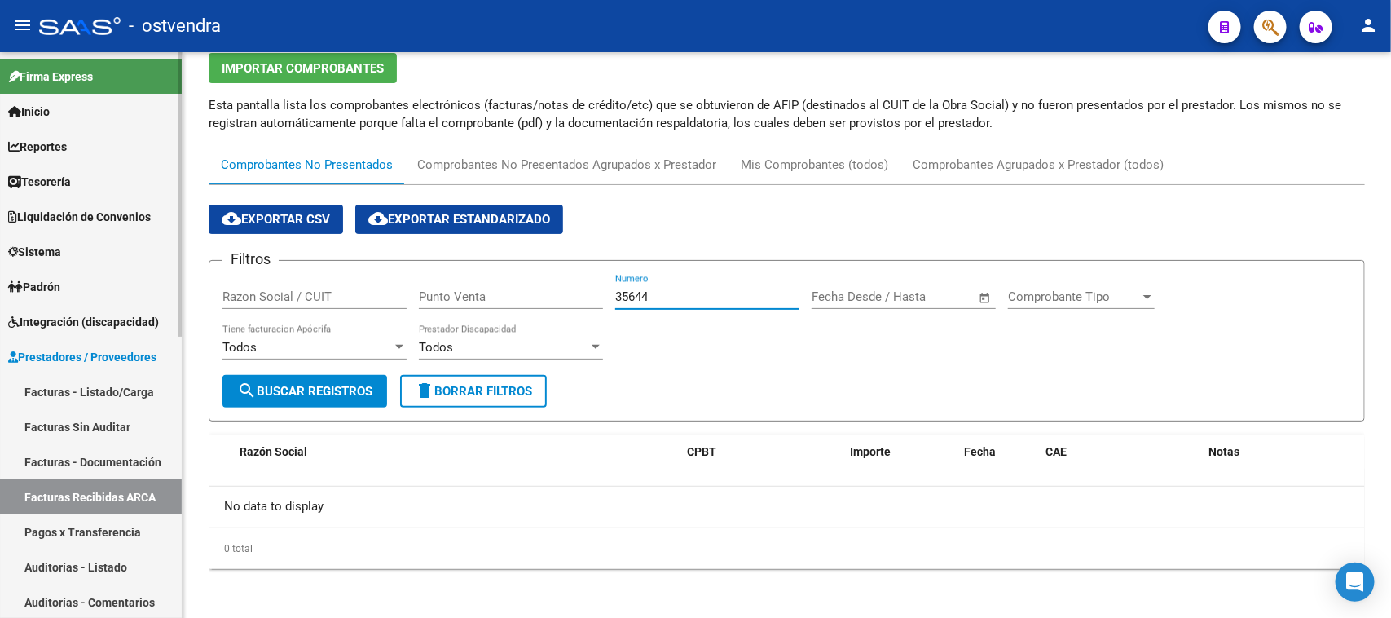
type input "35644"
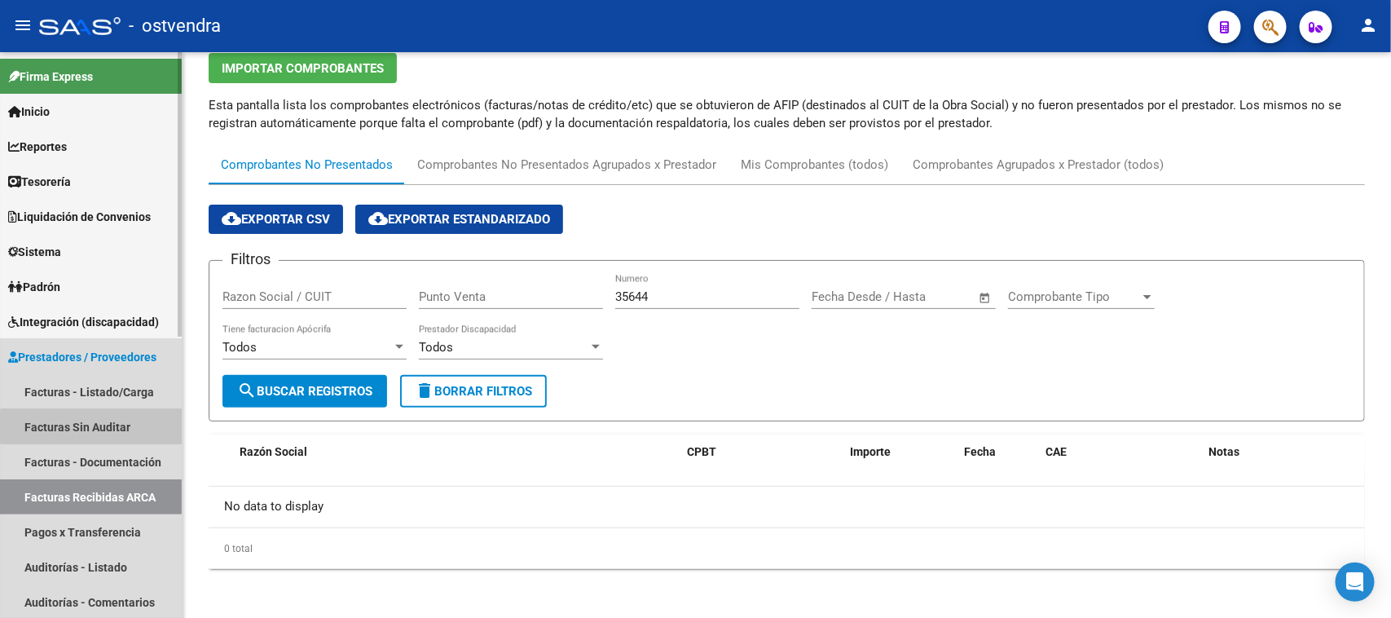
click at [135, 426] on link "Facturas Sin Auditar" at bounding box center [91, 426] width 182 height 35
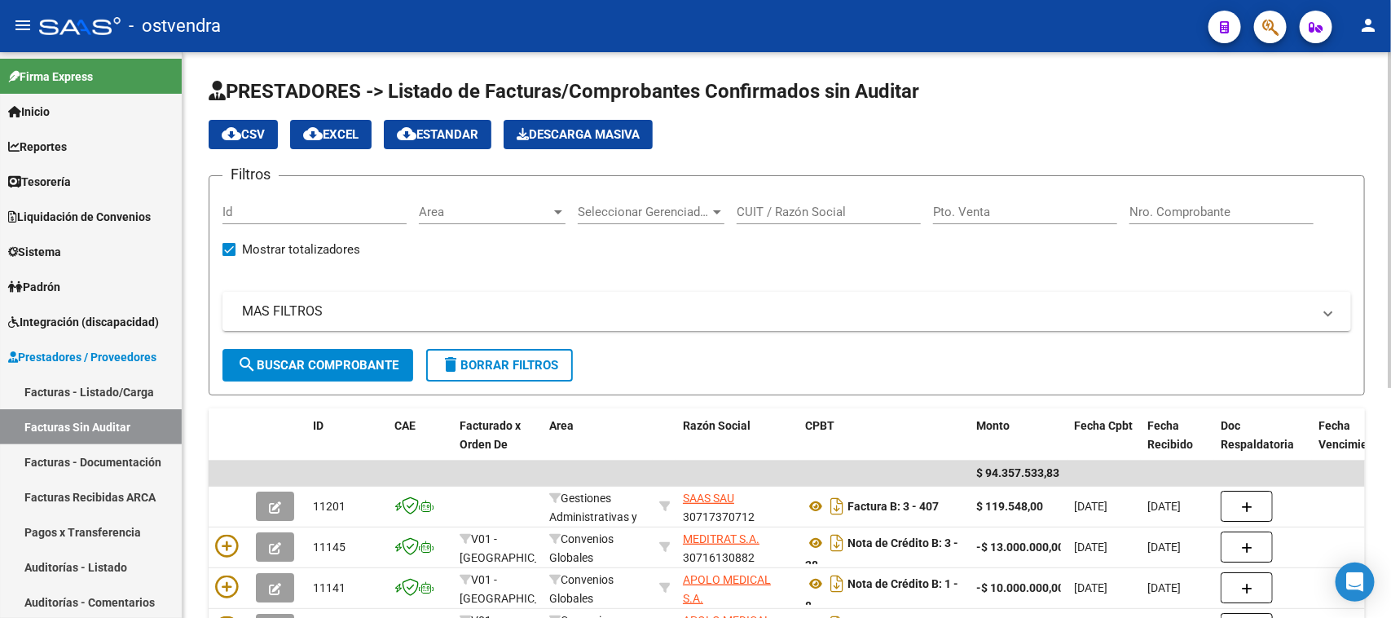
click at [1160, 213] on input "Nro. Comprobante" at bounding box center [1222, 212] width 184 height 15
paste input "35644"
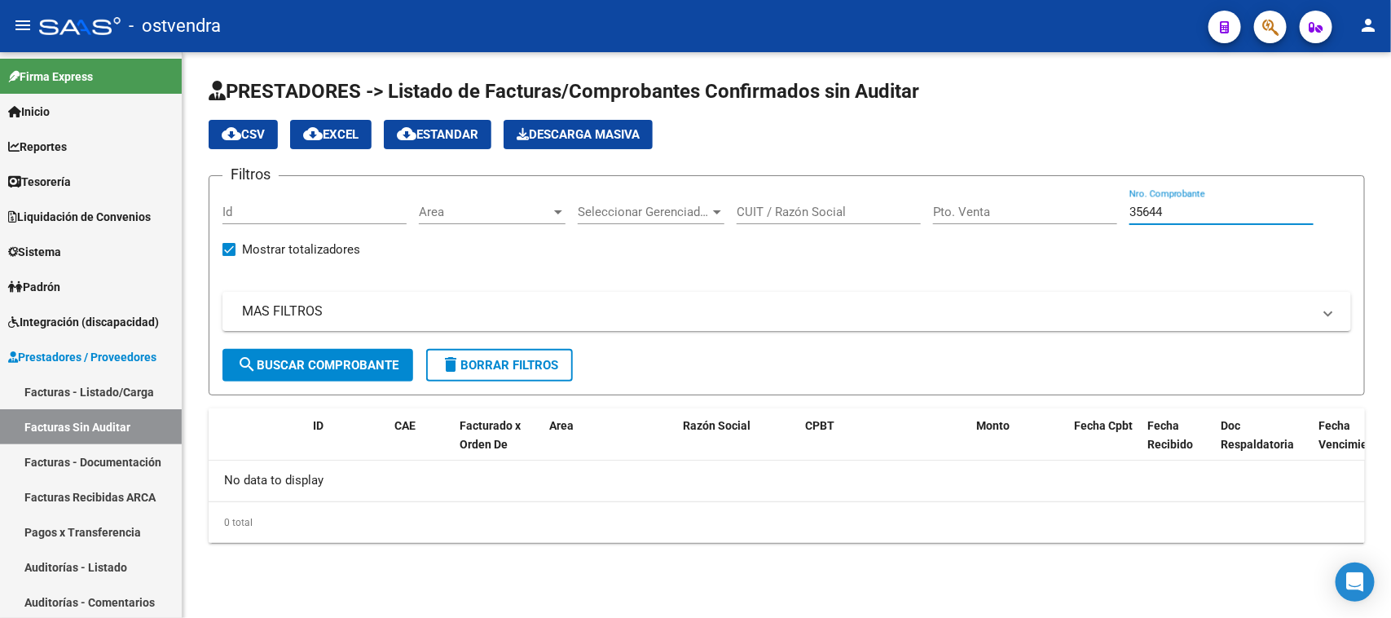
type input "35644"
click at [134, 490] on link "Facturas Recibidas ARCA" at bounding box center [91, 496] width 182 height 35
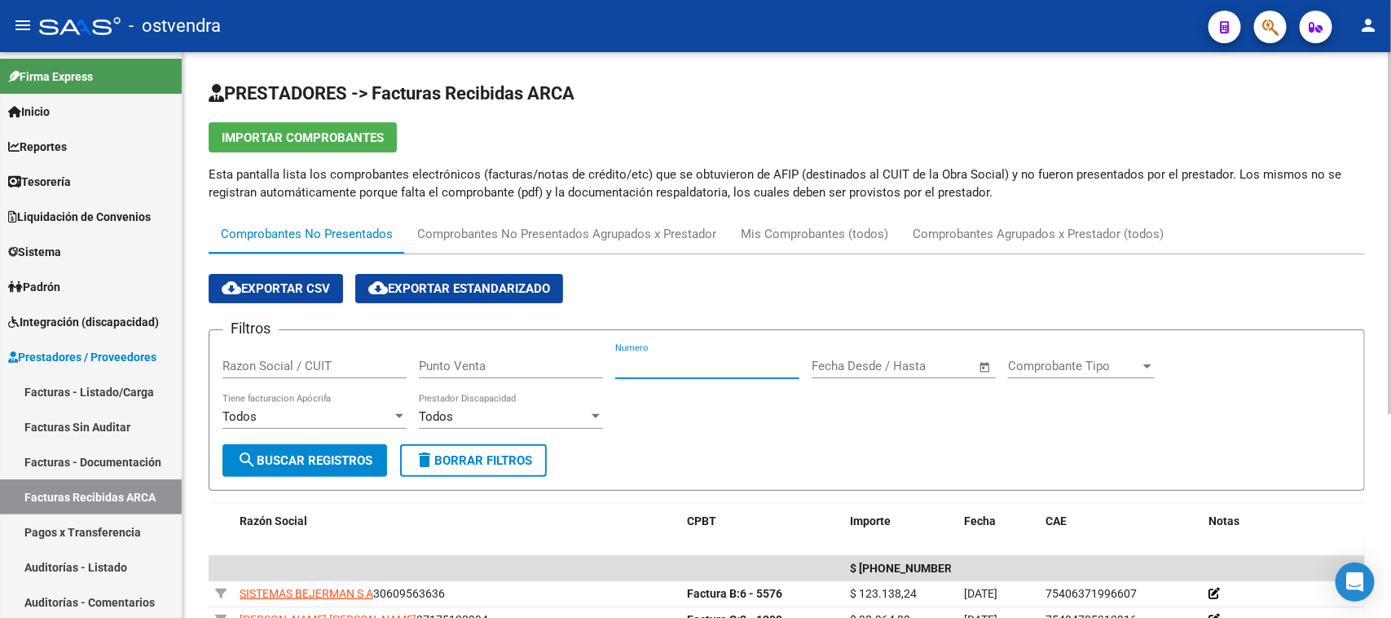
click at [756, 368] on input "Numero" at bounding box center [707, 366] width 184 height 15
paste input "58576"
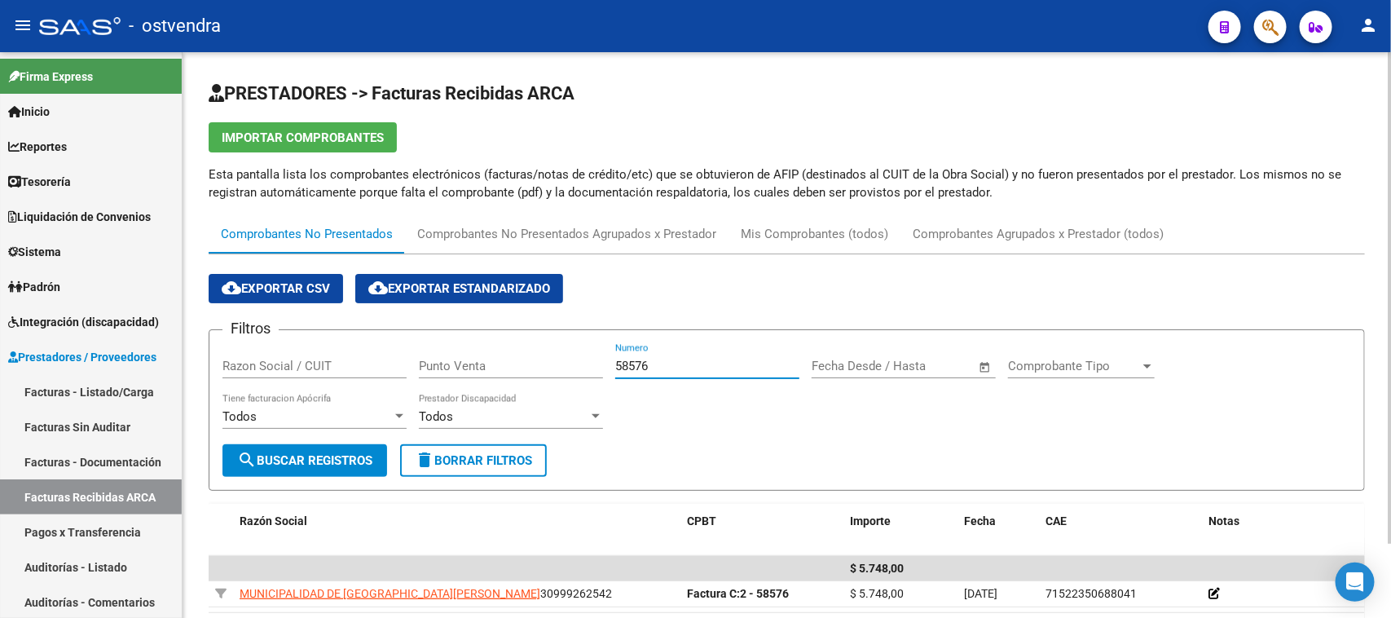
drag, startPoint x: 732, startPoint y: 364, endPoint x: 495, endPoint y: 348, distance: 237.7
click at [495, 348] on div "Filtros Razon Social / CUIT Punto Venta 58576 Numero Fecha inicio – Fecha fin F…" at bounding box center [786, 393] width 1129 height 101
paste input "69763"
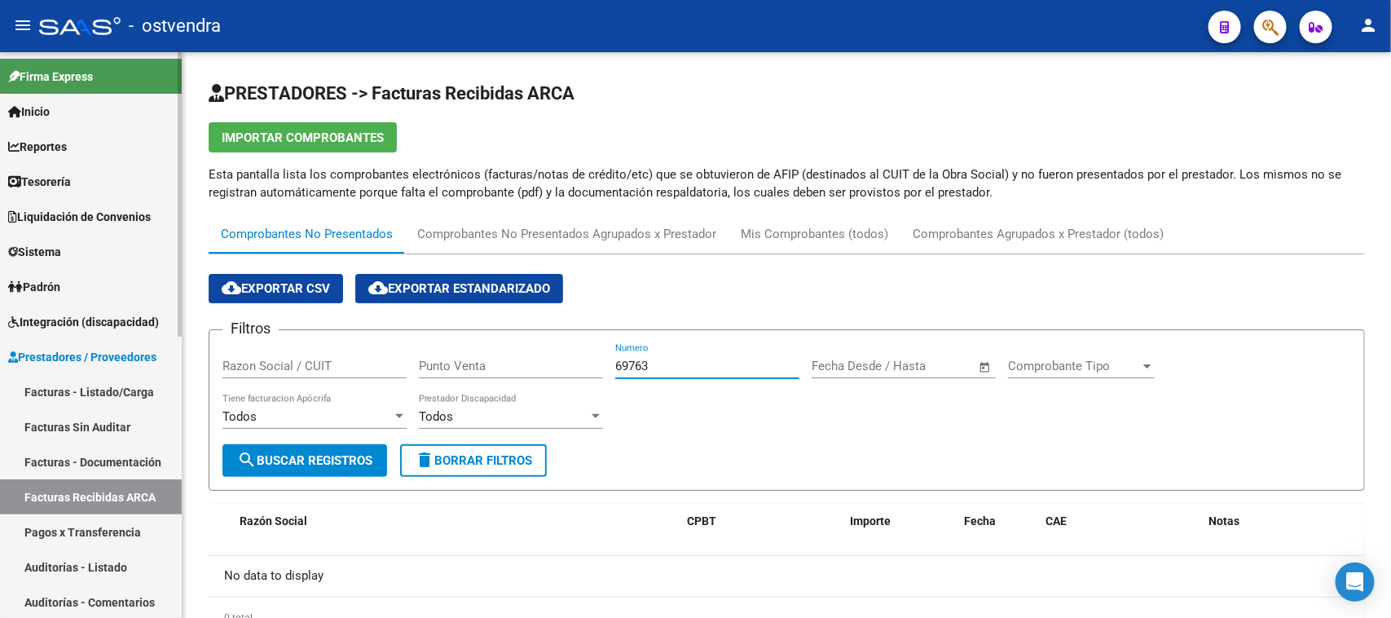
type input "69763"
click at [141, 421] on link "Facturas Sin Auditar" at bounding box center [91, 426] width 182 height 35
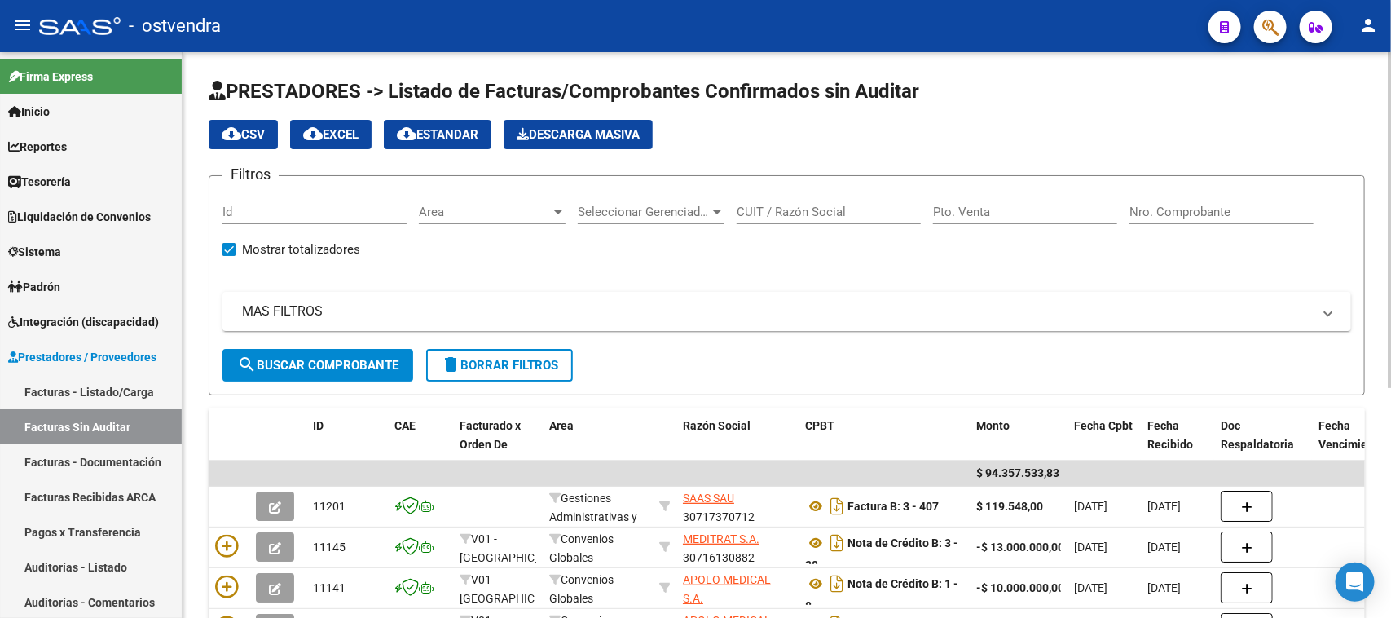
click at [1216, 205] on input "Nro. Comprobante" at bounding box center [1222, 212] width 184 height 15
paste input "69763"
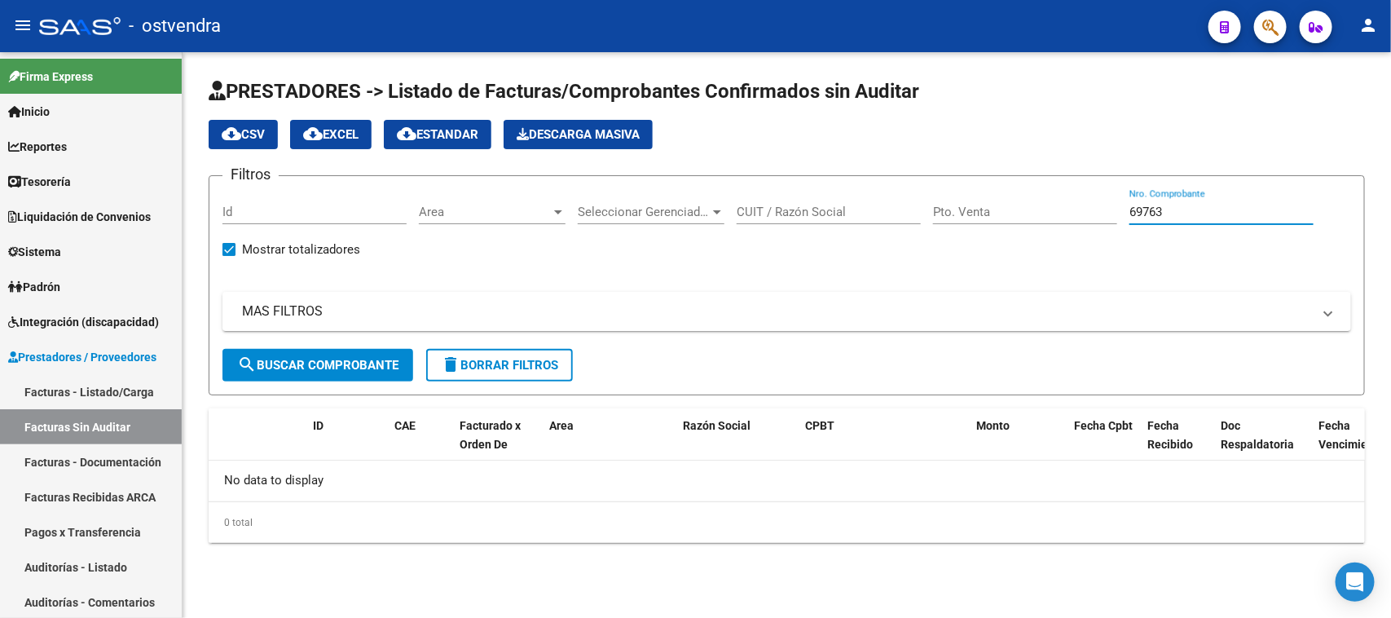
drag, startPoint x: 1171, startPoint y: 209, endPoint x: 1045, endPoint y: 213, distance: 126.4
click at [1045, 213] on div "Filtros Id Area Area Seleccionar Gerenciador Seleccionar Gerenciador CUIT / Raz…" at bounding box center [786, 269] width 1129 height 160
paste input "73665"
type input "73665"
click at [118, 463] on link "Facturas - Documentación" at bounding box center [91, 461] width 182 height 35
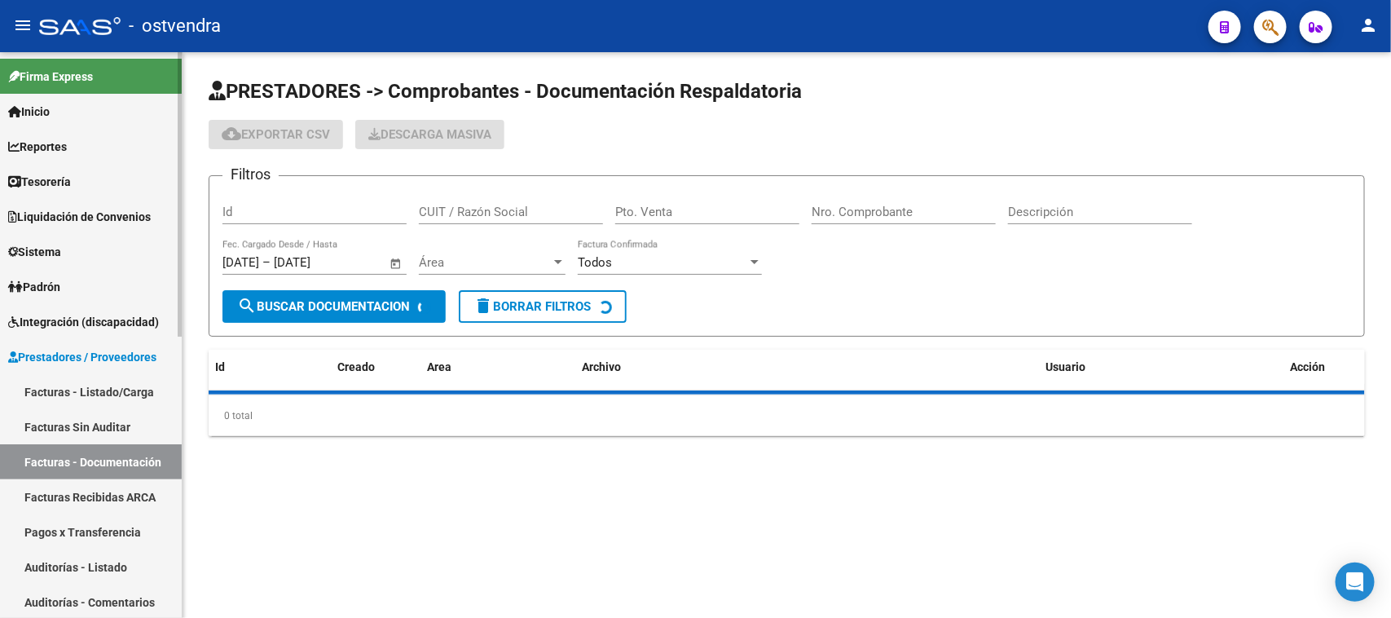
click at [120, 490] on link "Facturas Recibidas ARCA" at bounding box center [91, 496] width 182 height 35
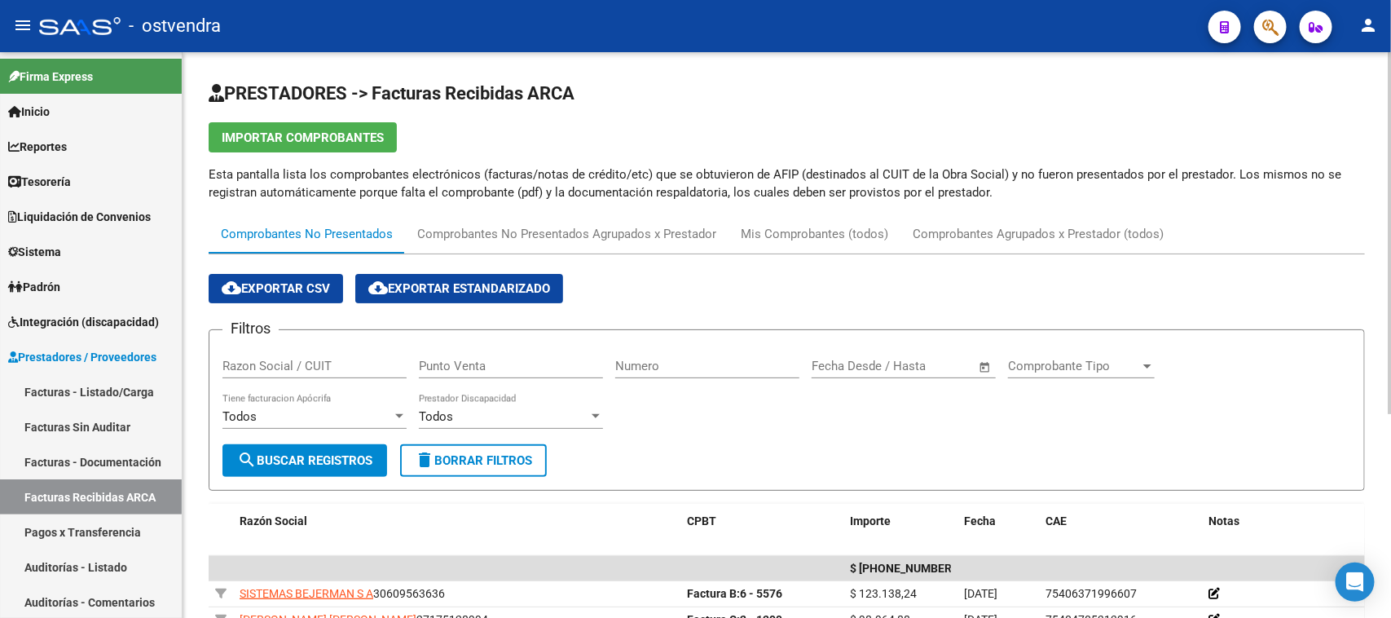
click at [719, 361] on input "Numero" at bounding box center [707, 366] width 184 height 15
paste input "73665"
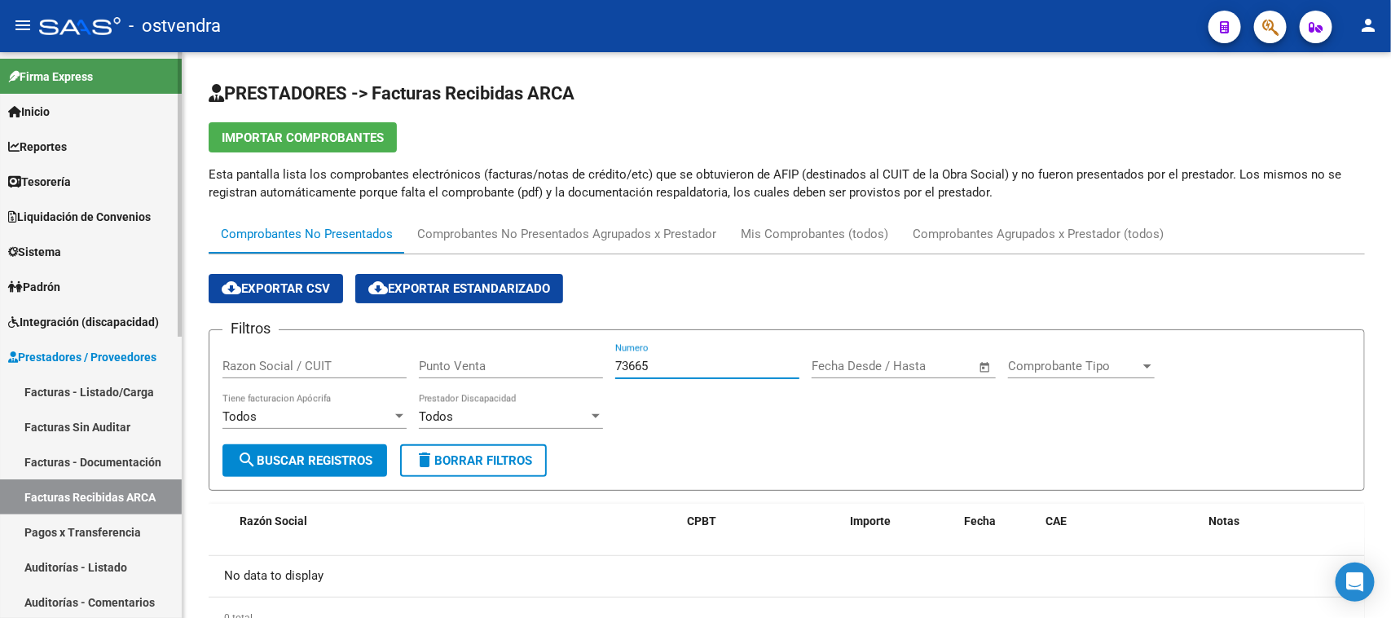
type input "73665"
click at [131, 567] on link "Auditorías - Listado" at bounding box center [91, 566] width 182 height 35
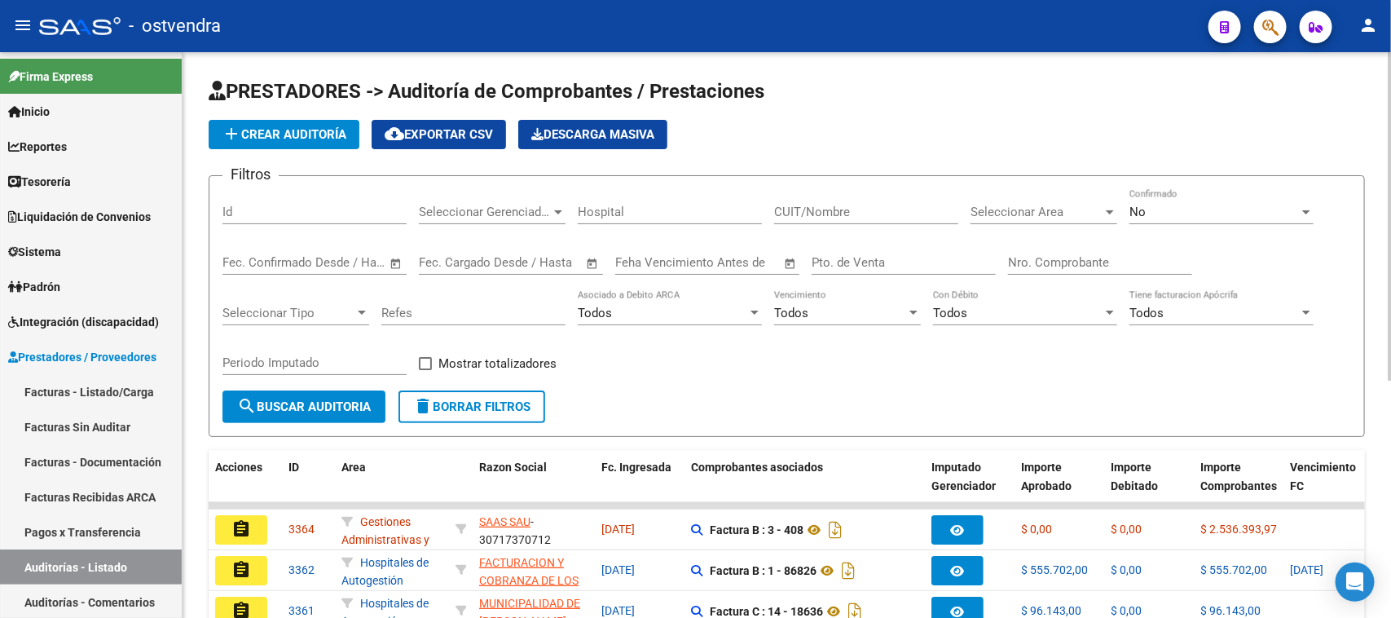
click at [1103, 251] on div "Nro. Comprobante" at bounding box center [1100, 257] width 184 height 35
paste input "73665"
type input "73665"
click at [1213, 209] on div "No" at bounding box center [1215, 212] width 170 height 15
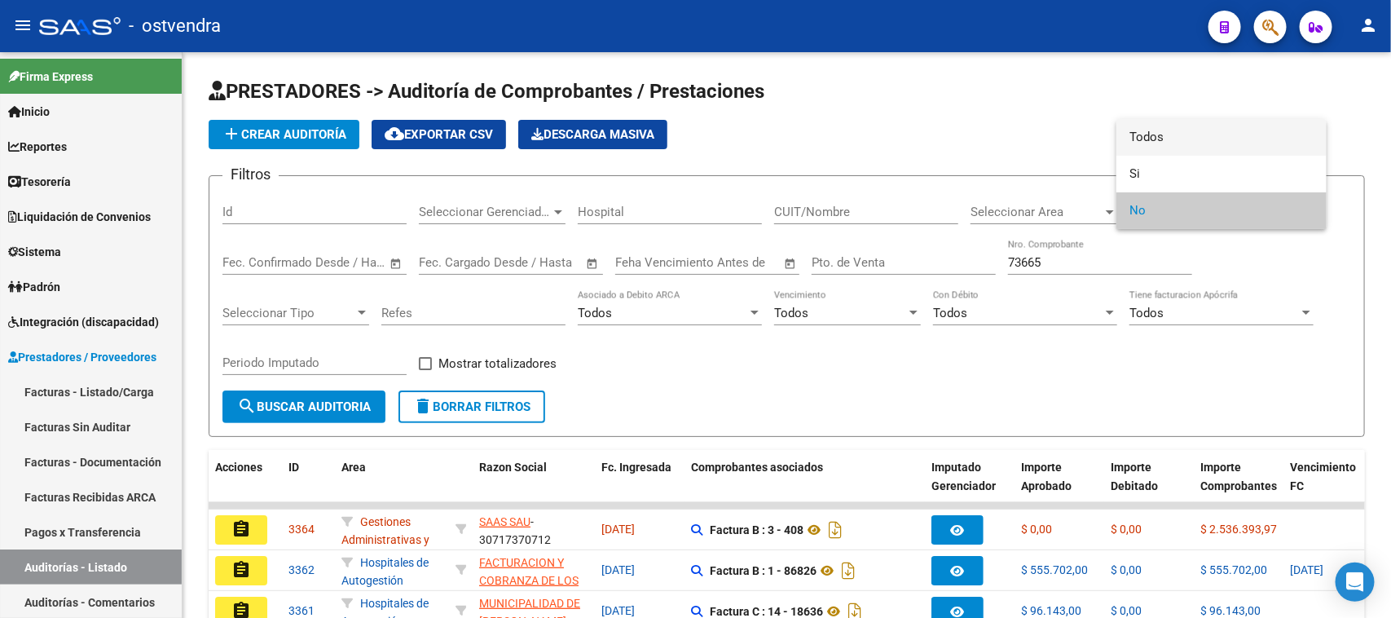
click at [1199, 137] on span "Todos" at bounding box center [1222, 137] width 184 height 37
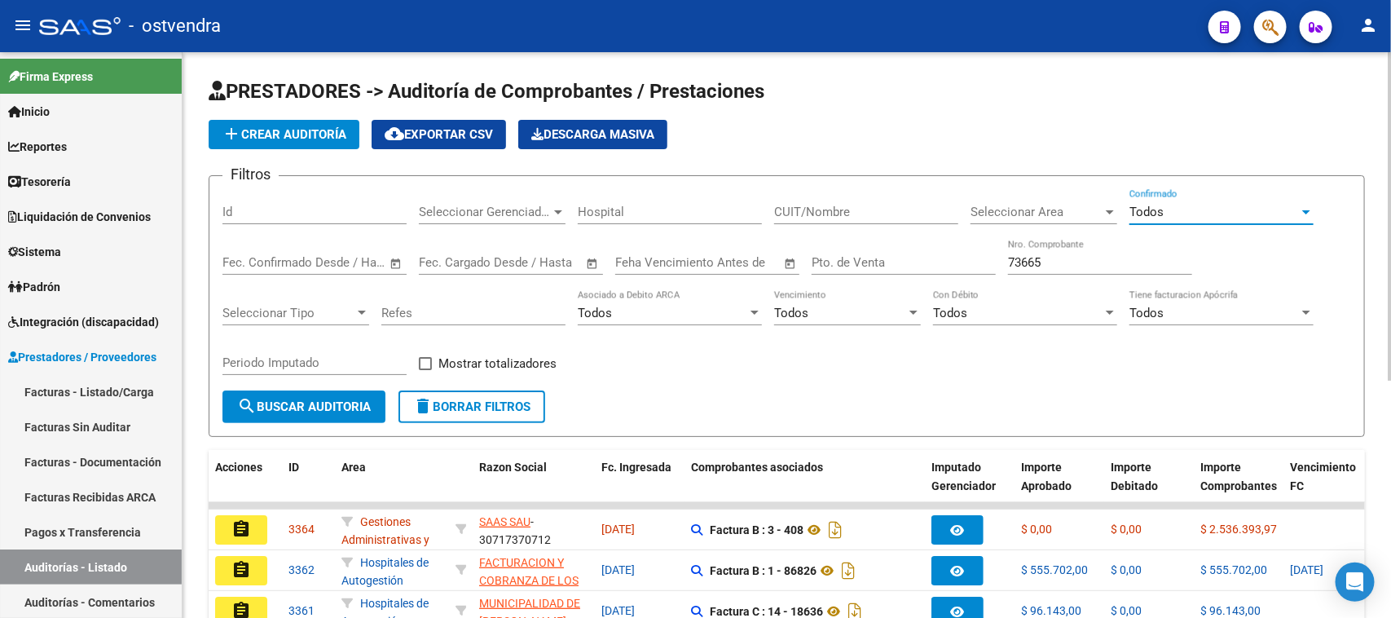
click at [349, 403] on span "search Buscar Auditoria" at bounding box center [304, 406] width 134 height 15
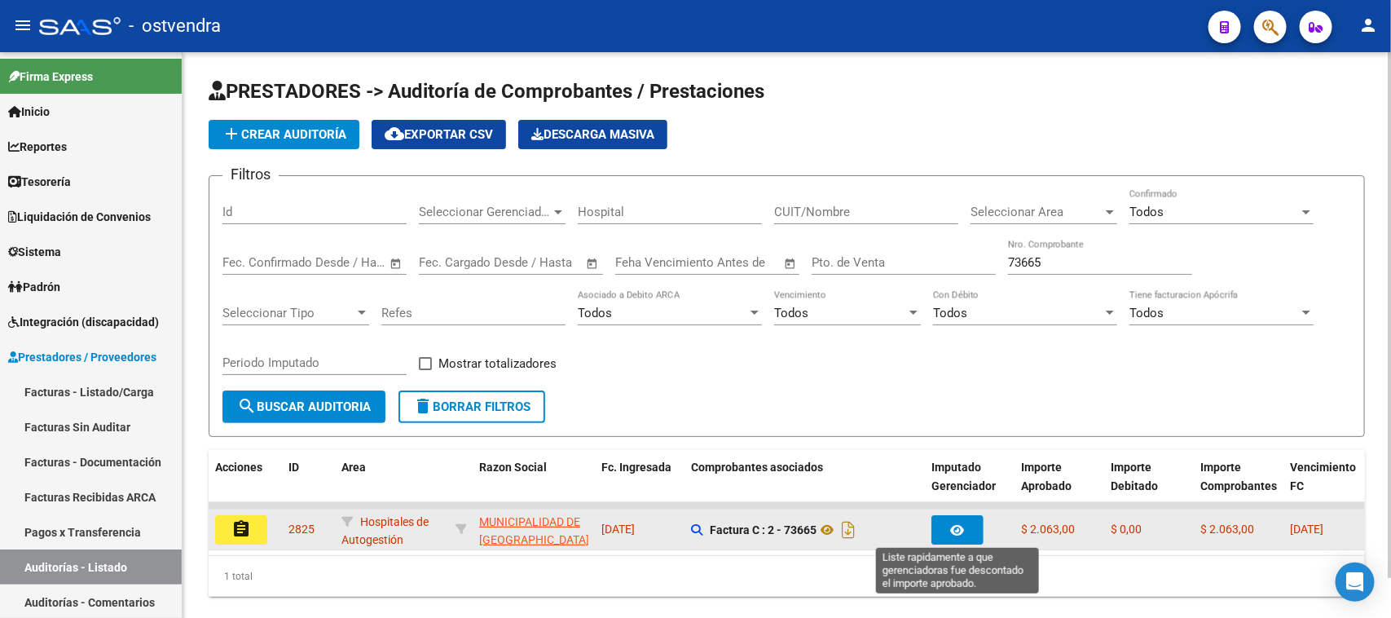
click at [967, 534] on button "button" at bounding box center [958, 529] width 52 height 29
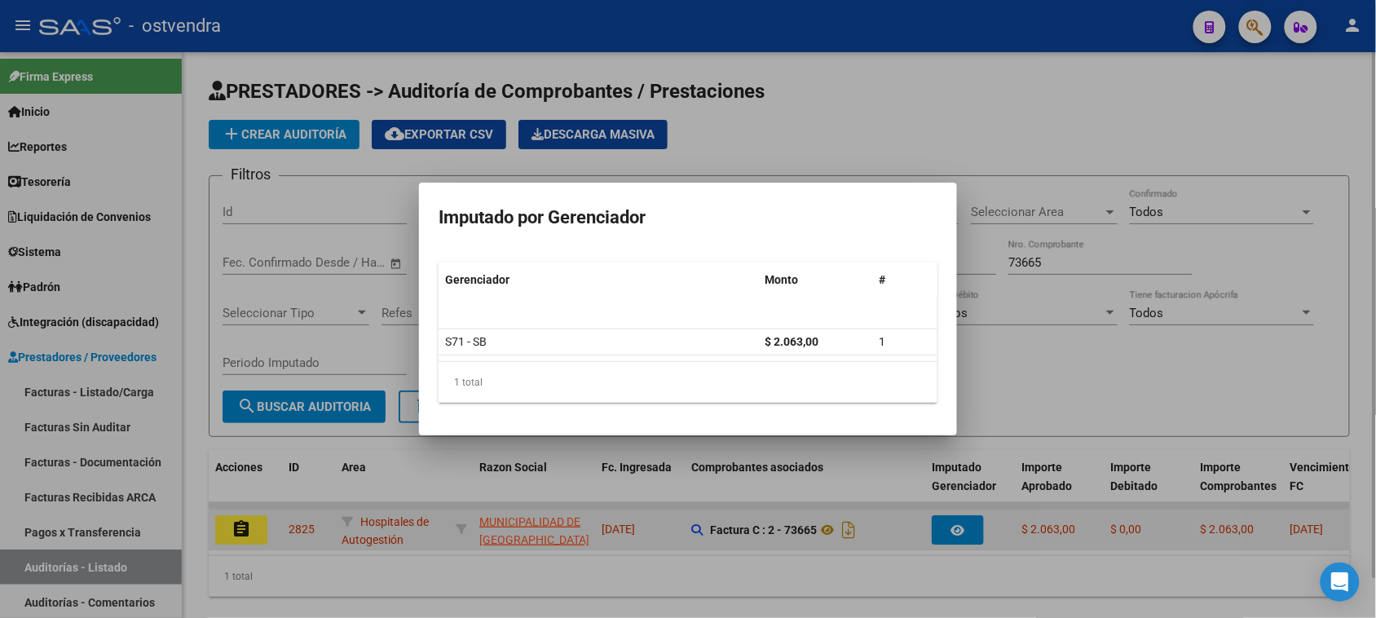
click at [967, 534] on div at bounding box center [688, 309] width 1376 height 618
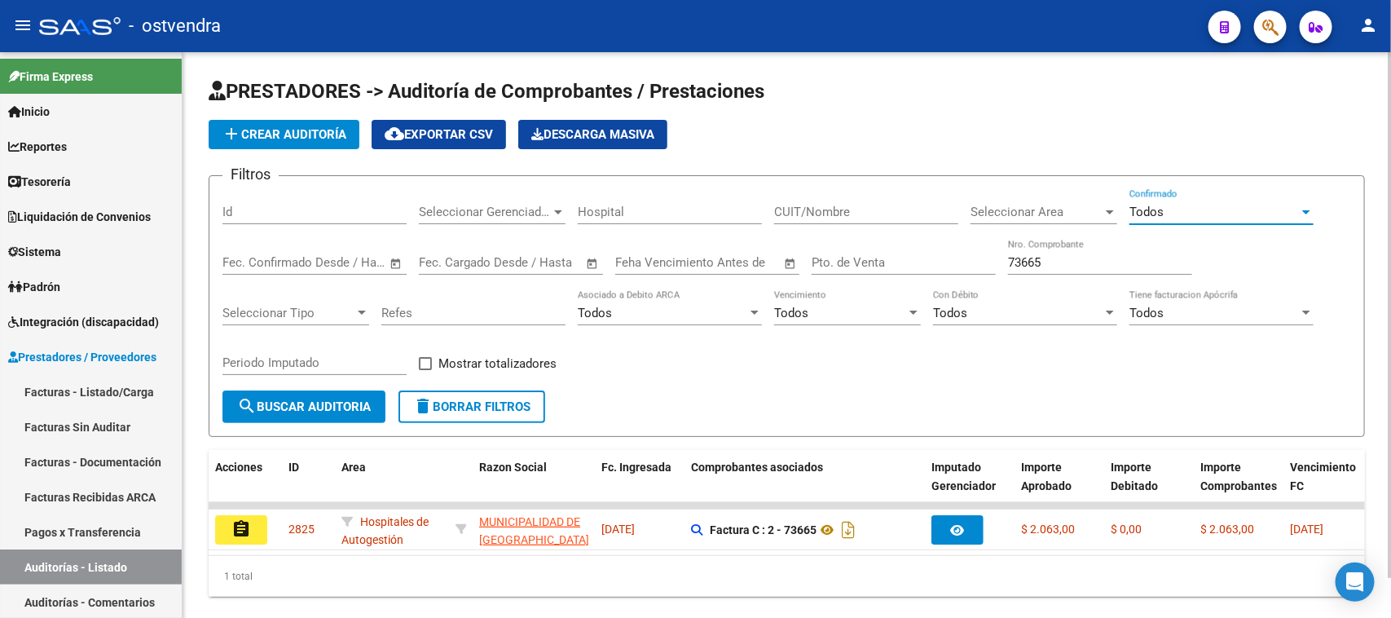
click at [1159, 209] on span "Todos" at bounding box center [1147, 212] width 34 height 15
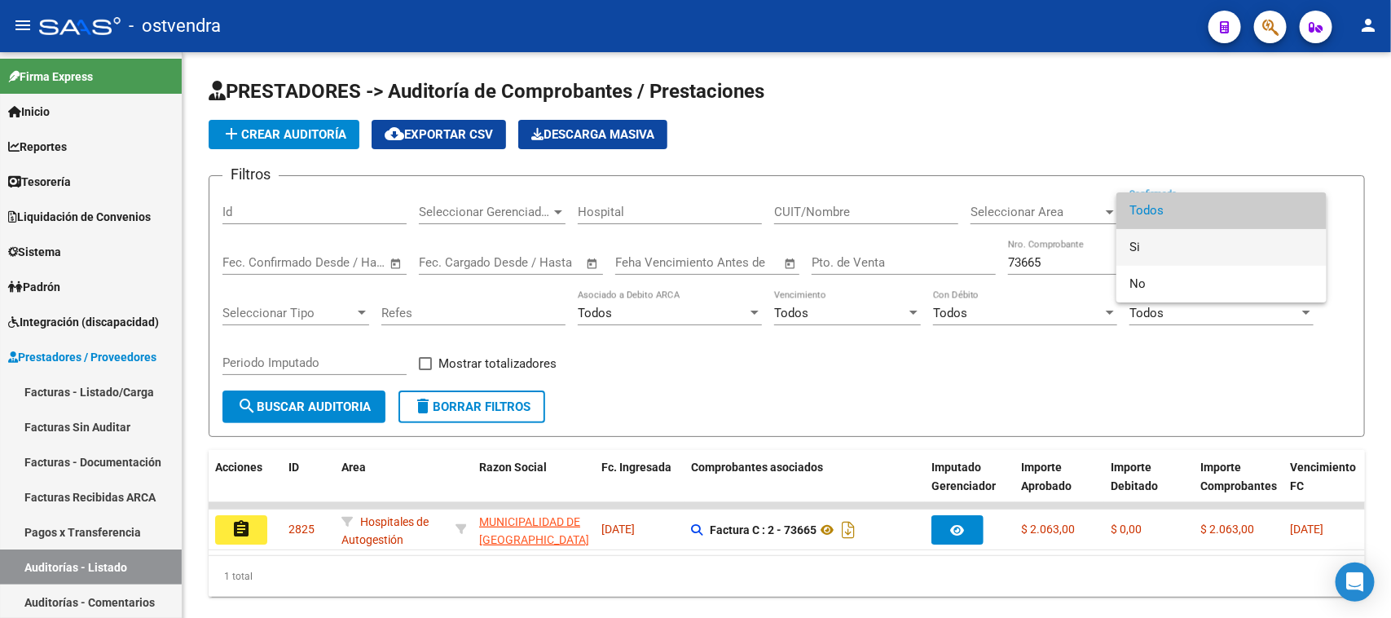
click at [1156, 241] on span "Si" at bounding box center [1222, 247] width 184 height 37
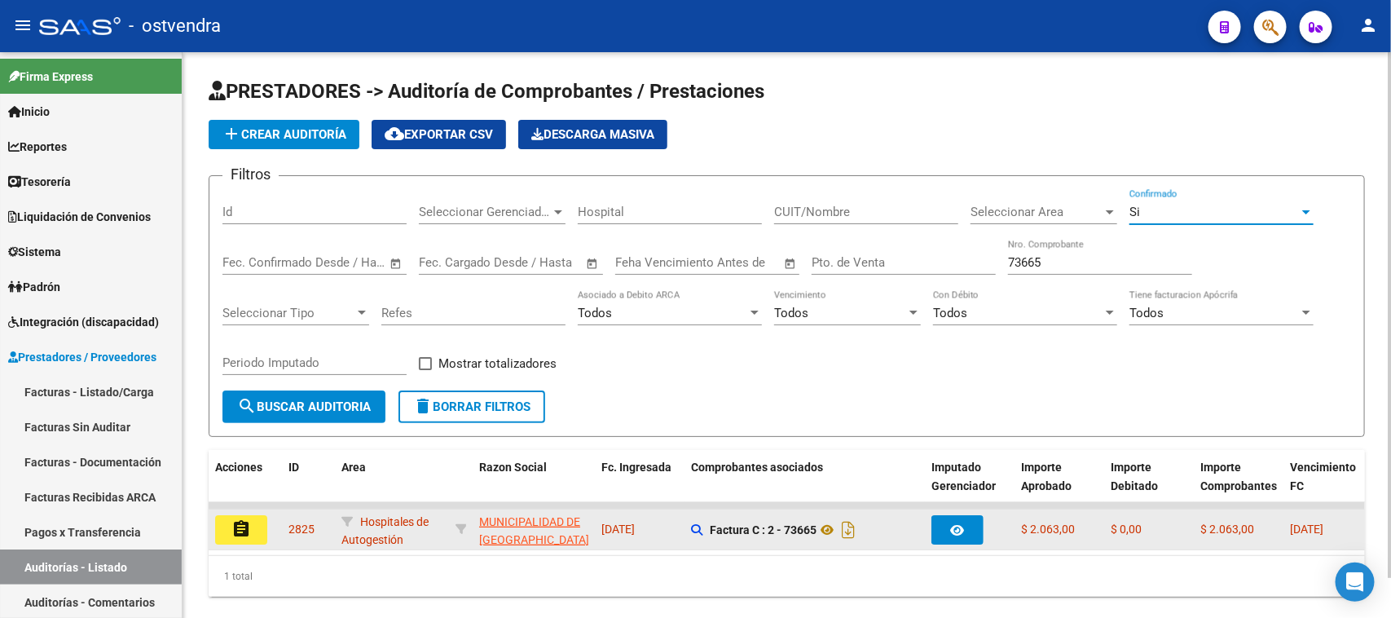
click at [237, 527] on mat-icon "assignment" at bounding box center [241, 529] width 20 height 20
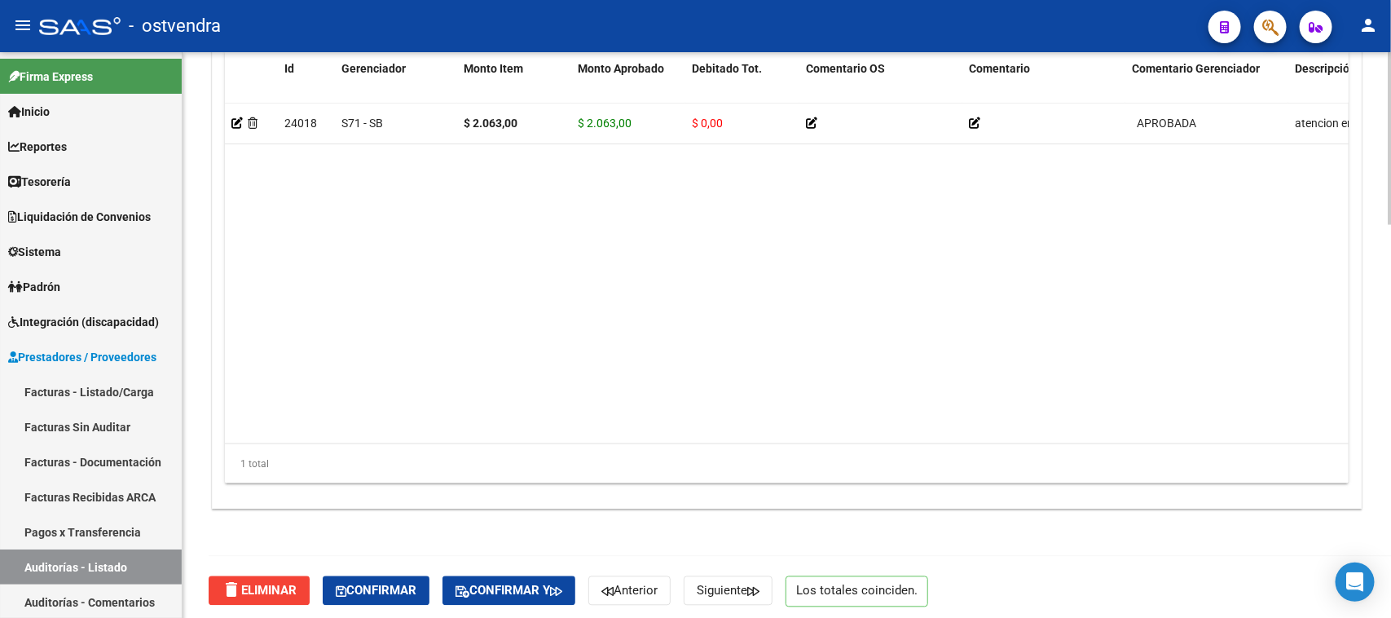
scroll to position [1290, 0]
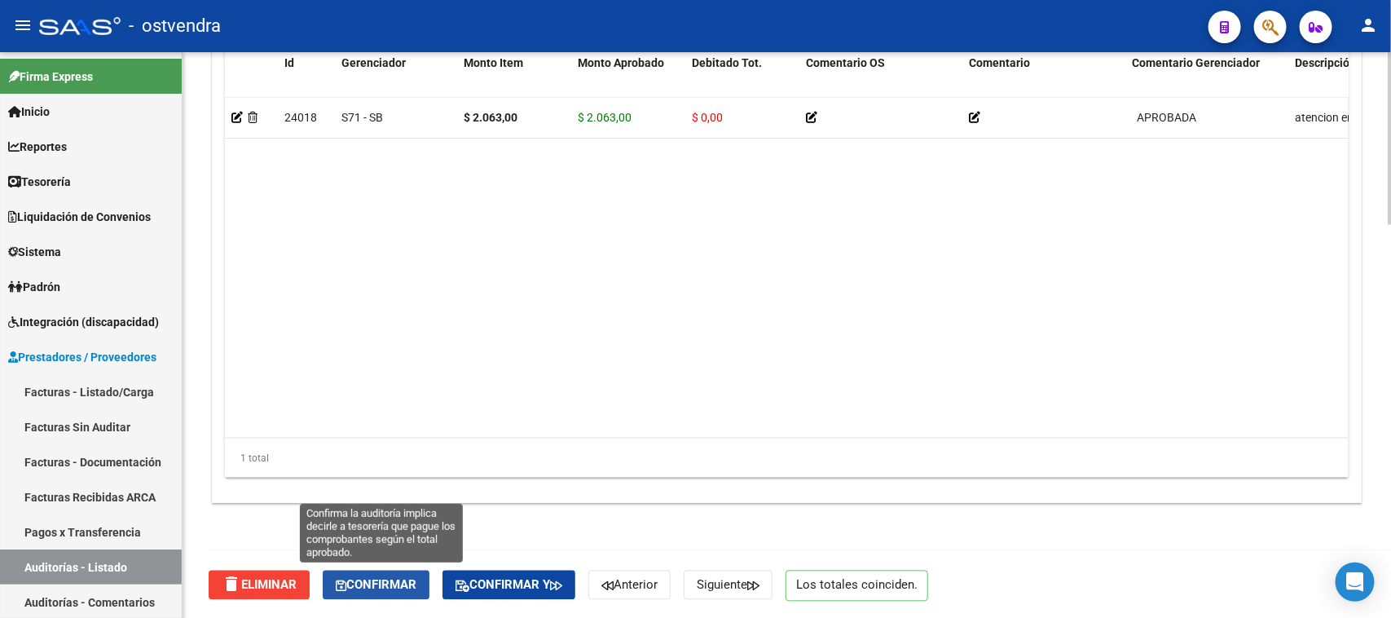
click at [389, 583] on span "Confirmar" at bounding box center [376, 585] width 81 height 15
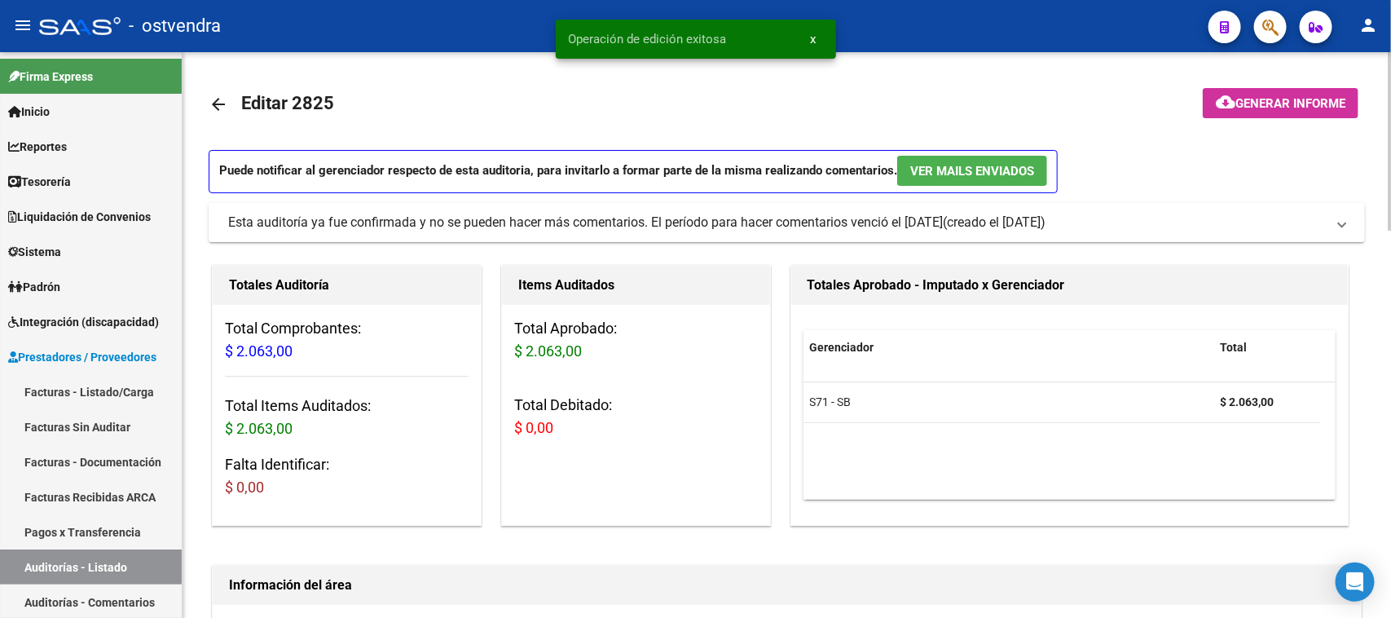
scroll to position [611, 0]
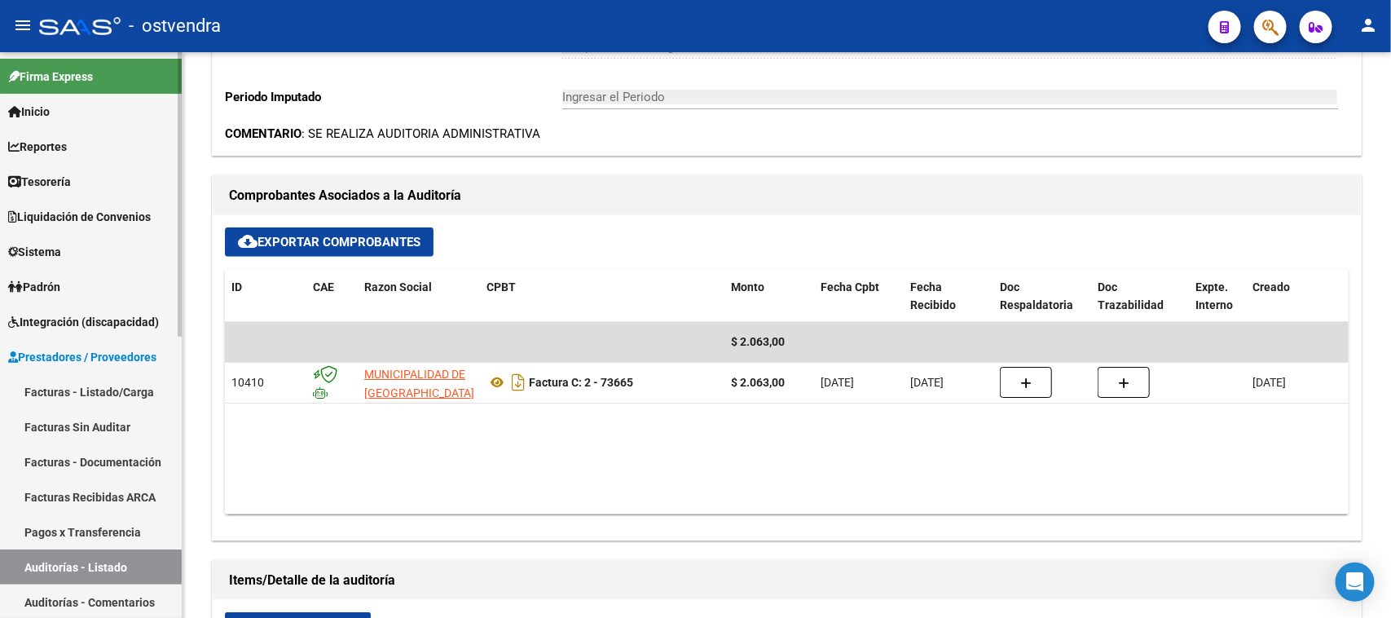
click at [128, 557] on link "Auditorías - Listado" at bounding box center [91, 566] width 182 height 35
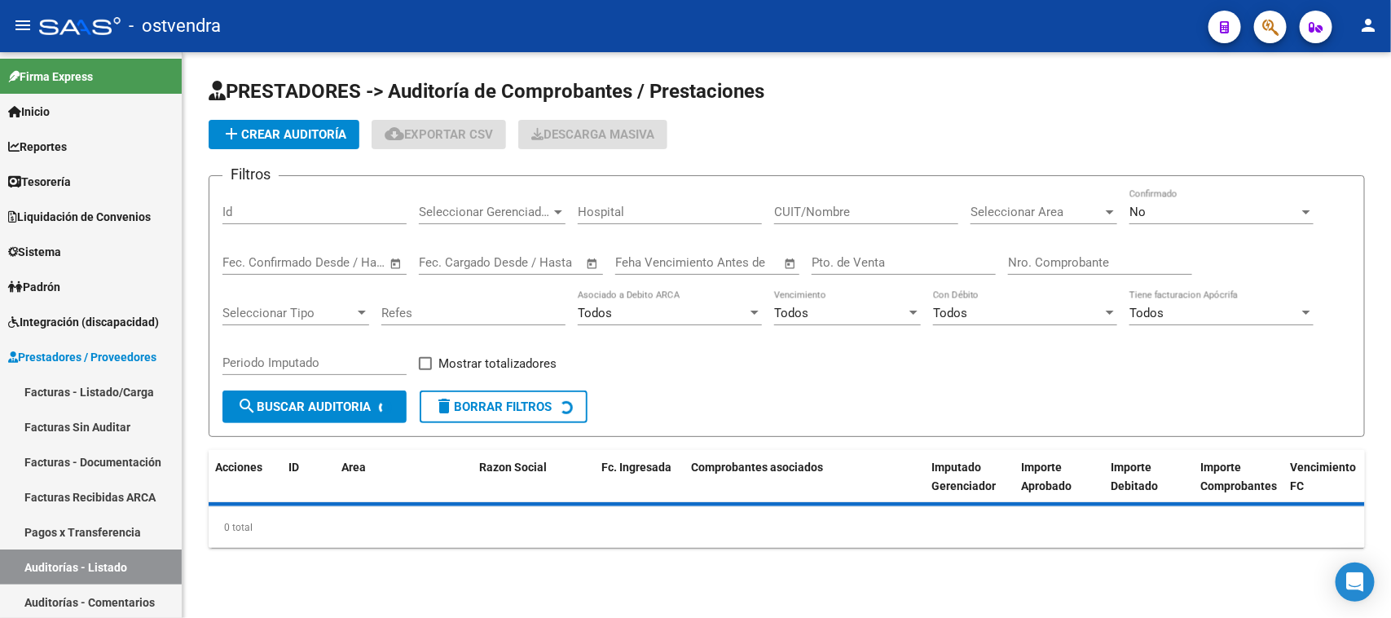
click at [1046, 251] on div "Nro. Comprobante" at bounding box center [1100, 257] width 184 height 35
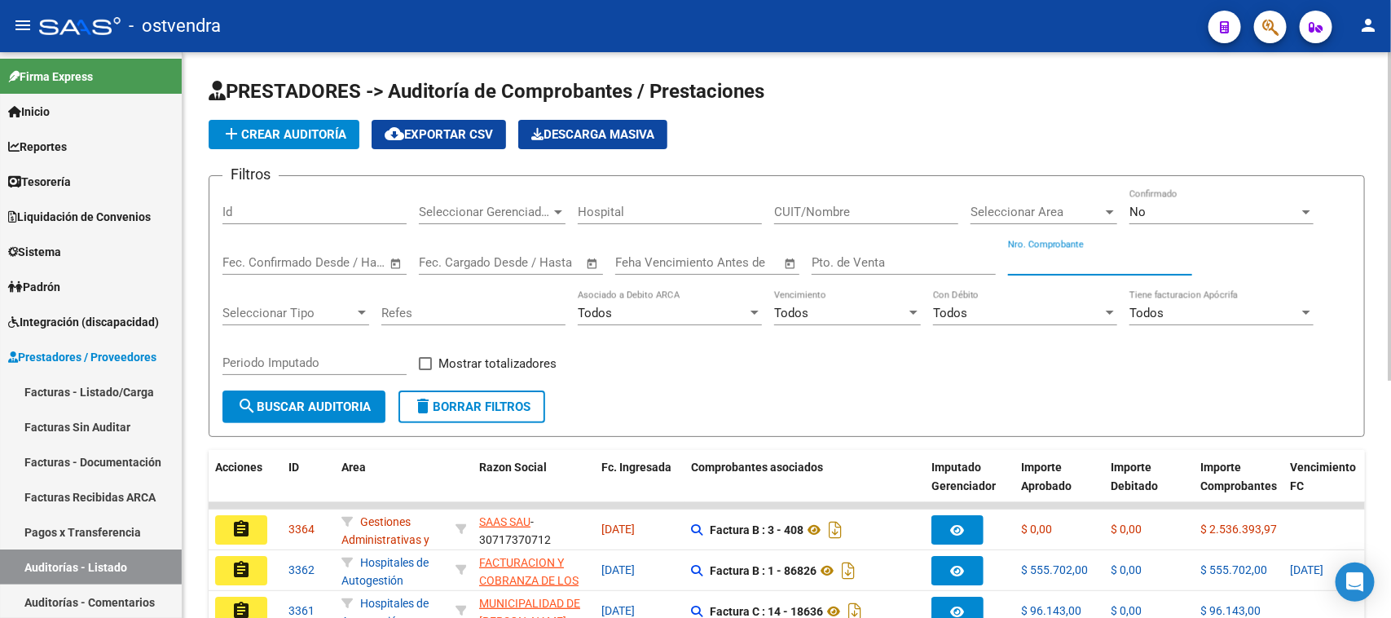
paste input "71179"
type input "71179"
click at [350, 399] on span "search Buscar Auditoria" at bounding box center [304, 406] width 134 height 15
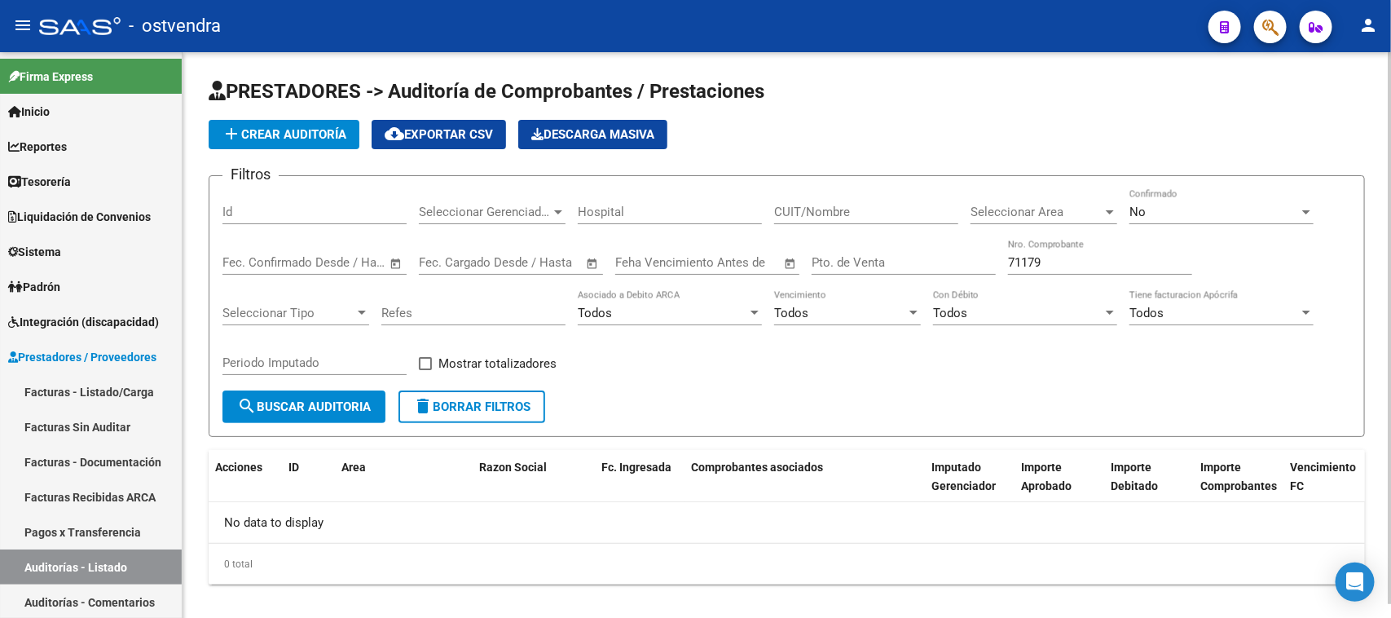
click at [1146, 205] on div "No" at bounding box center [1215, 212] width 170 height 15
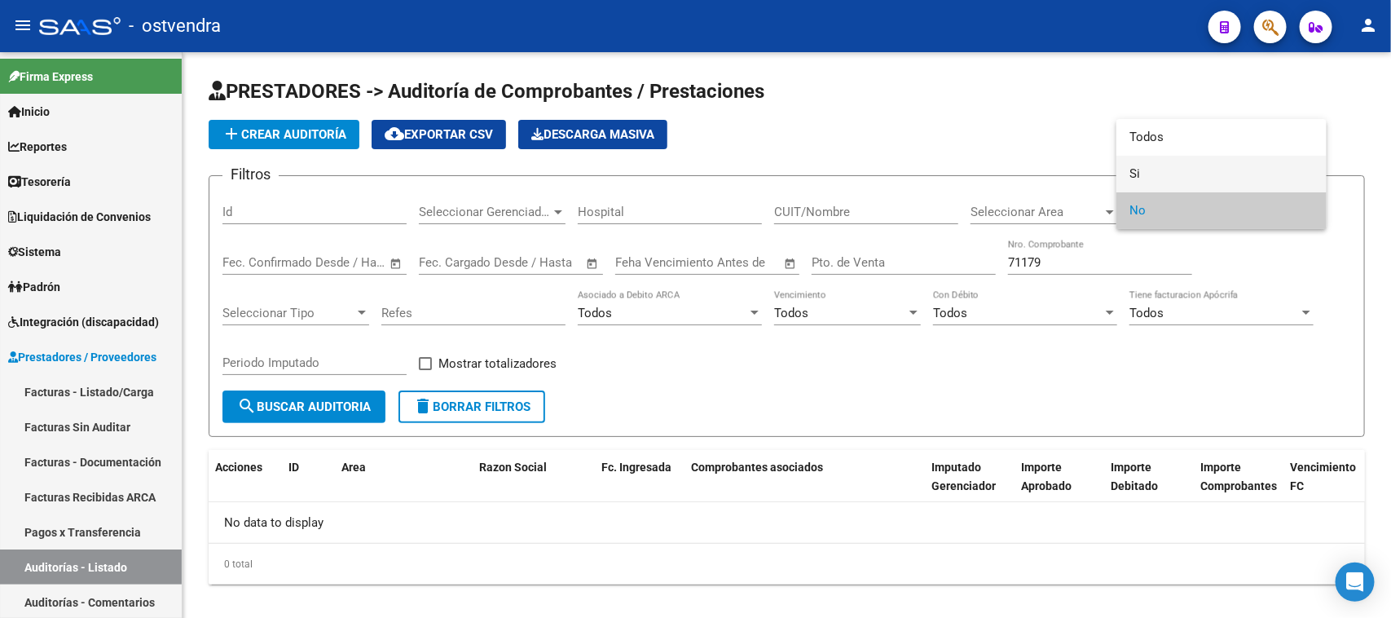
click at [1163, 178] on span "Si" at bounding box center [1222, 174] width 184 height 37
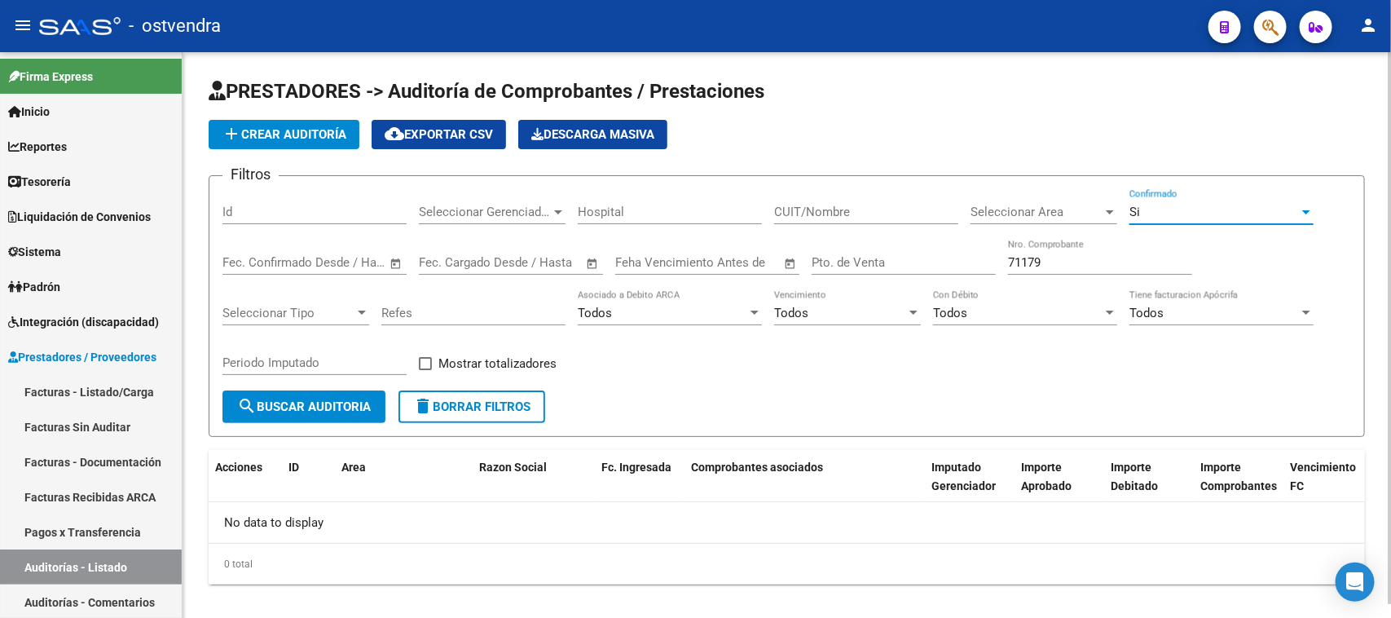
click at [349, 388] on form "Filtros Id Seleccionar Gerenciador Seleccionar Gerenciador Hospital CUIT/Nombre…" at bounding box center [787, 306] width 1157 height 262
click at [350, 396] on button "search Buscar Auditoria" at bounding box center [303, 406] width 163 height 33
click at [701, 364] on div "Filtros Id Seleccionar Gerenciador Seleccionar Gerenciador Hospital CUIT/Nombre…" at bounding box center [786, 289] width 1129 height 201
drag, startPoint x: 1074, startPoint y: 249, endPoint x: 968, endPoint y: 257, distance: 106.2
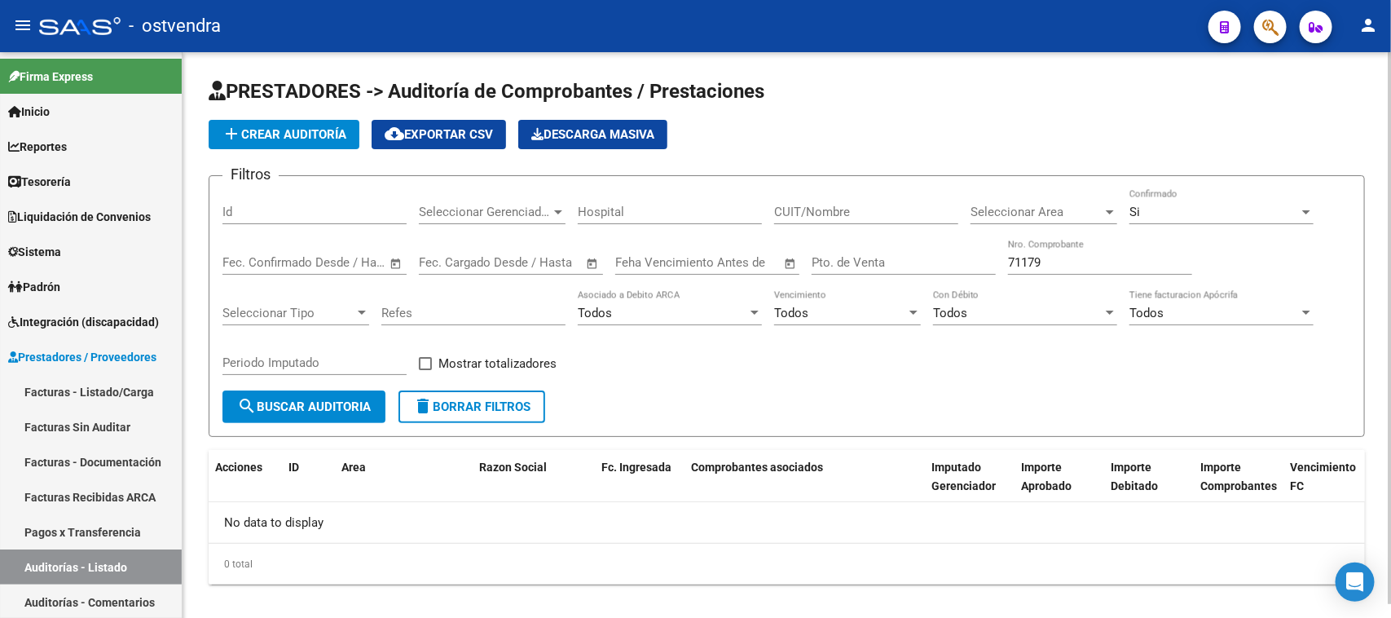
click at [968, 257] on div "Filtros Id Seleccionar Gerenciador Seleccionar Gerenciador Hospital CUIT/Nombre…" at bounding box center [786, 289] width 1129 height 201
paste input "73666"
type input "73666"
click at [1170, 205] on div "Si" at bounding box center [1215, 212] width 170 height 15
click at [1168, 205] on div "Si" at bounding box center [1215, 212] width 170 height 15
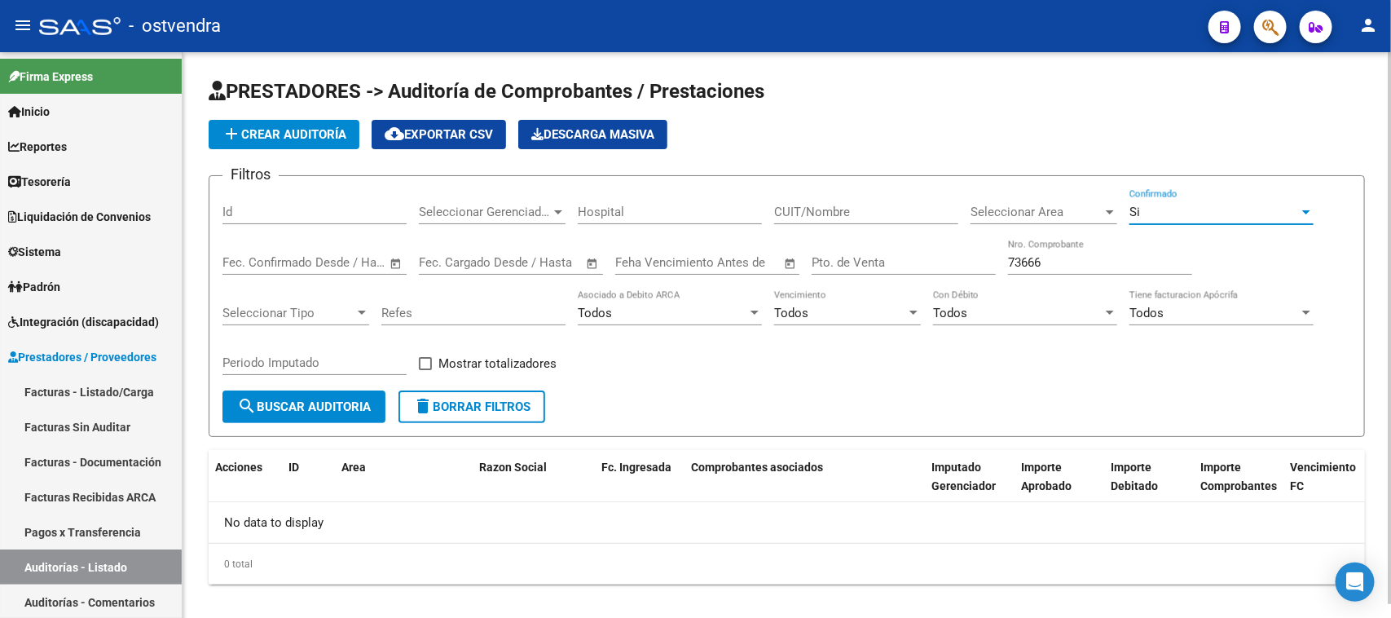
click at [1162, 209] on div "Si" at bounding box center [1215, 212] width 170 height 15
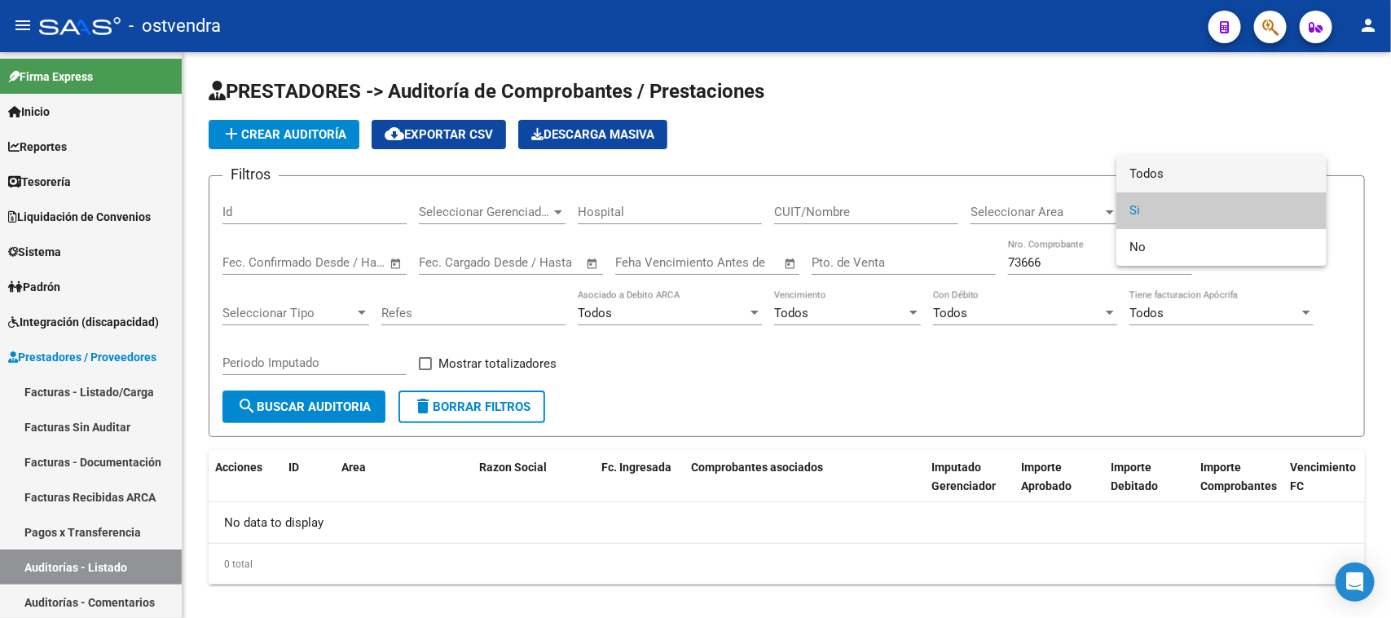
click at [1166, 179] on span "Todos" at bounding box center [1222, 174] width 184 height 37
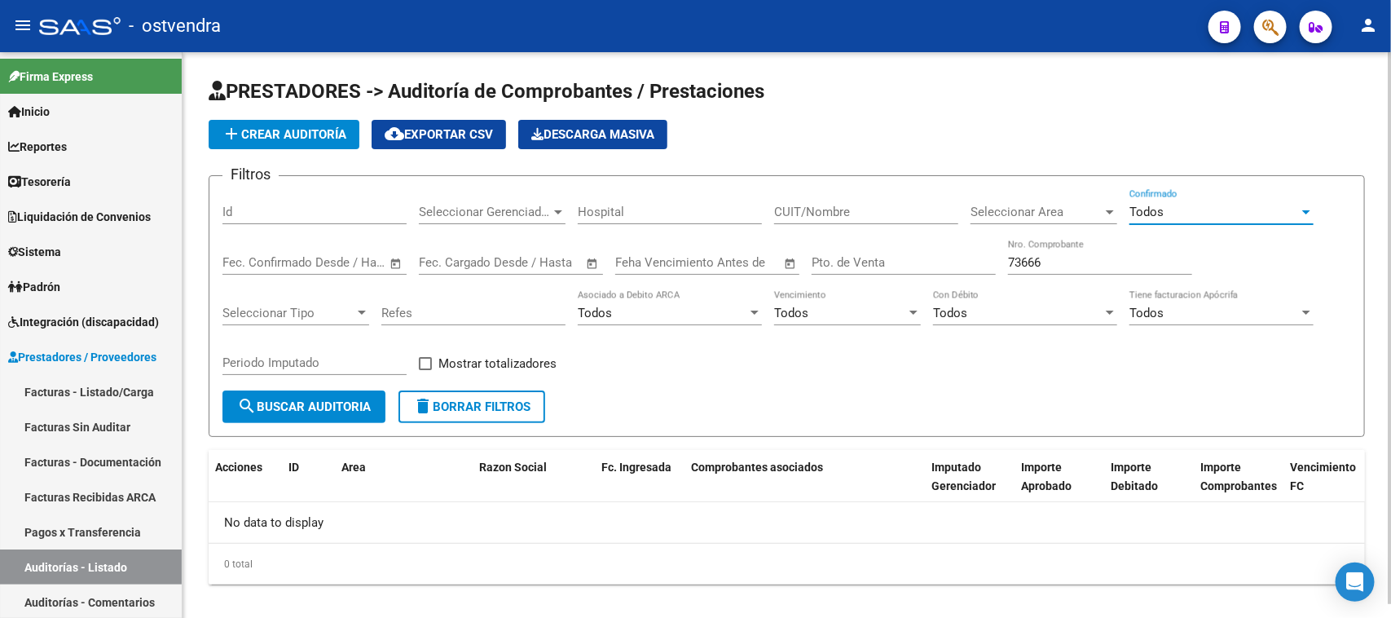
click at [356, 402] on span "search Buscar Auditoria" at bounding box center [304, 406] width 134 height 15
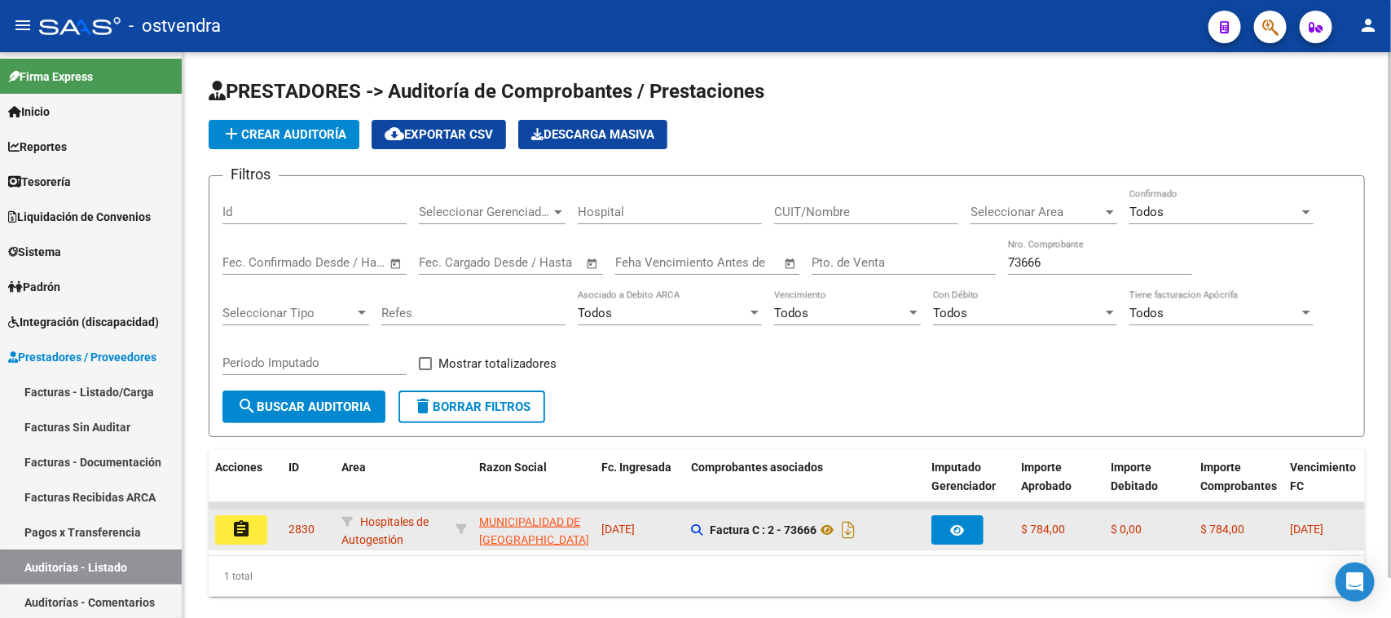
click at [240, 526] on mat-icon "assignment" at bounding box center [241, 529] width 20 height 20
click at [240, 526] on mat-sidenav-content "PRESTADORES -> Auditoría de Comprobantes / Prestaciones add Crear Auditoría clo…" at bounding box center [787, 335] width 1209 height 566
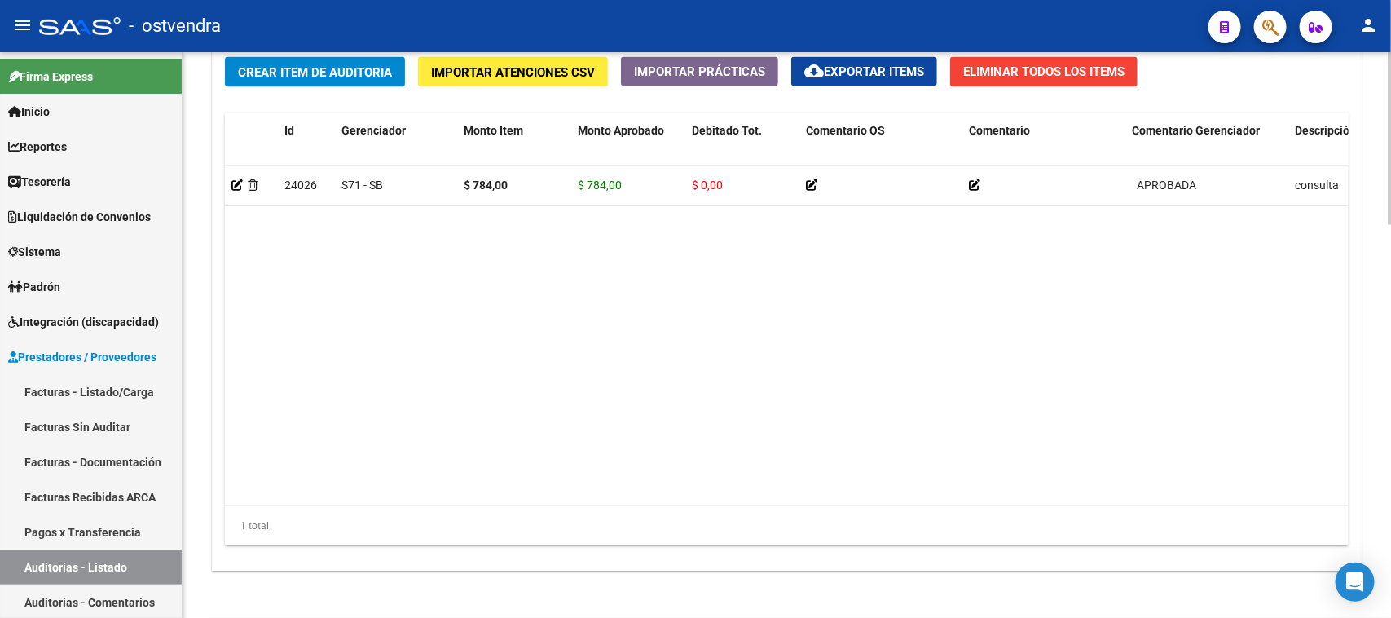
scroll to position [1290, 0]
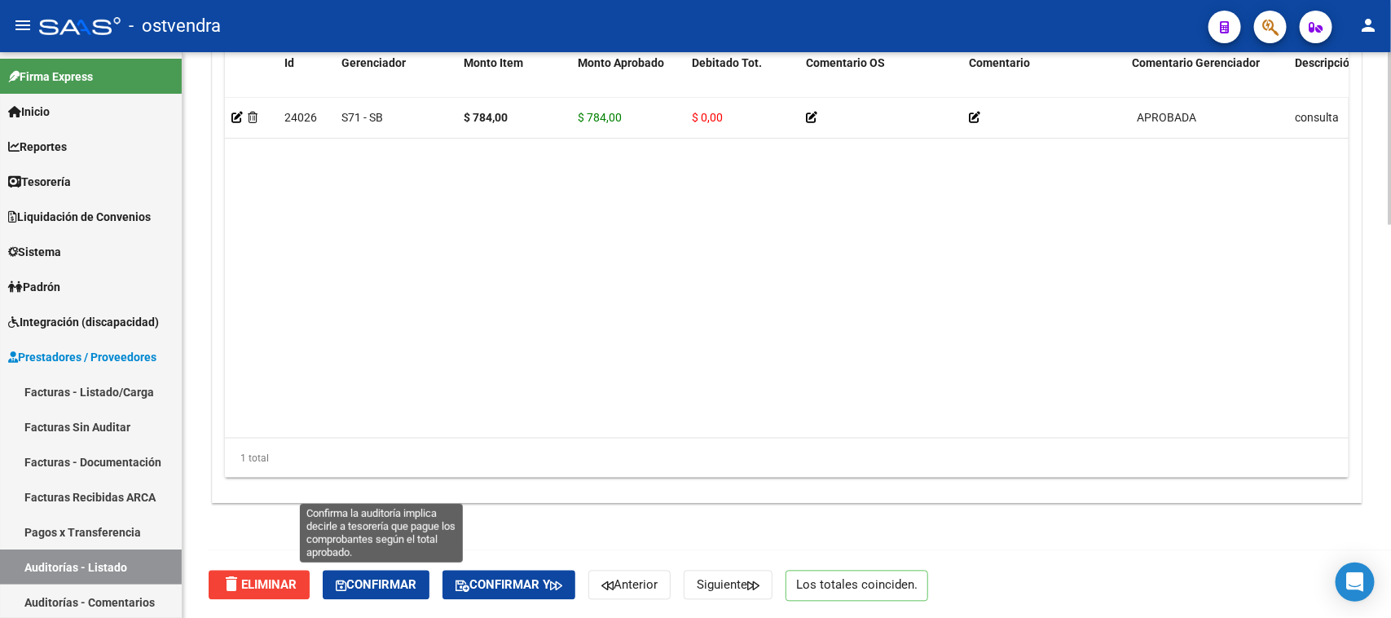
click at [403, 588] on span "Confirmar" at bounding box center [376, 585] width 81 height 15
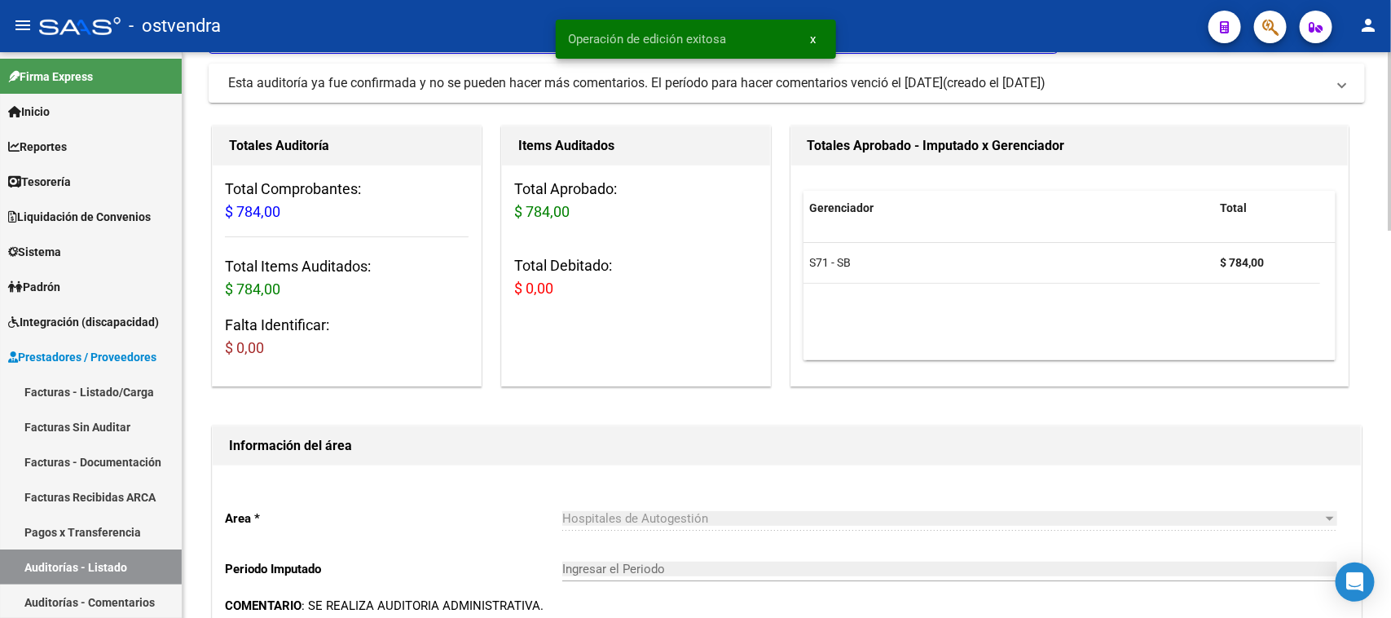
scroll to position [0, 0]
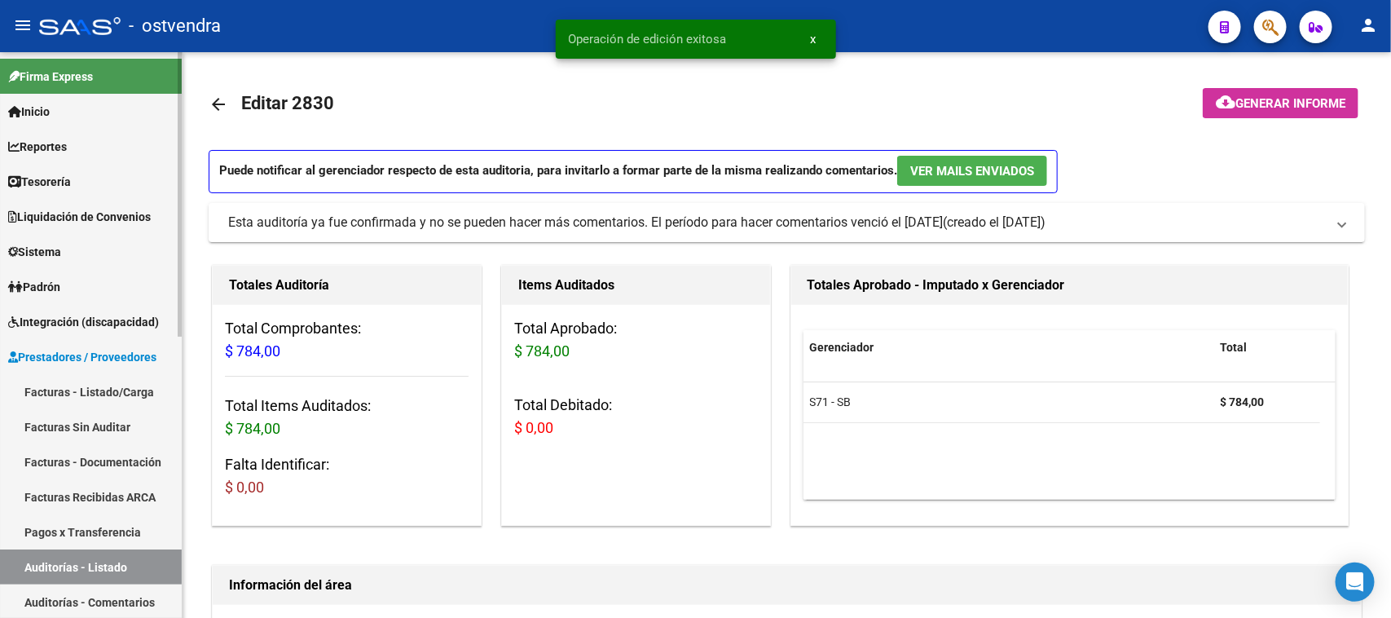
click at [114, 572] on link "Auditorías - Listado" at bounding box center [91, 566] width 182 height 35
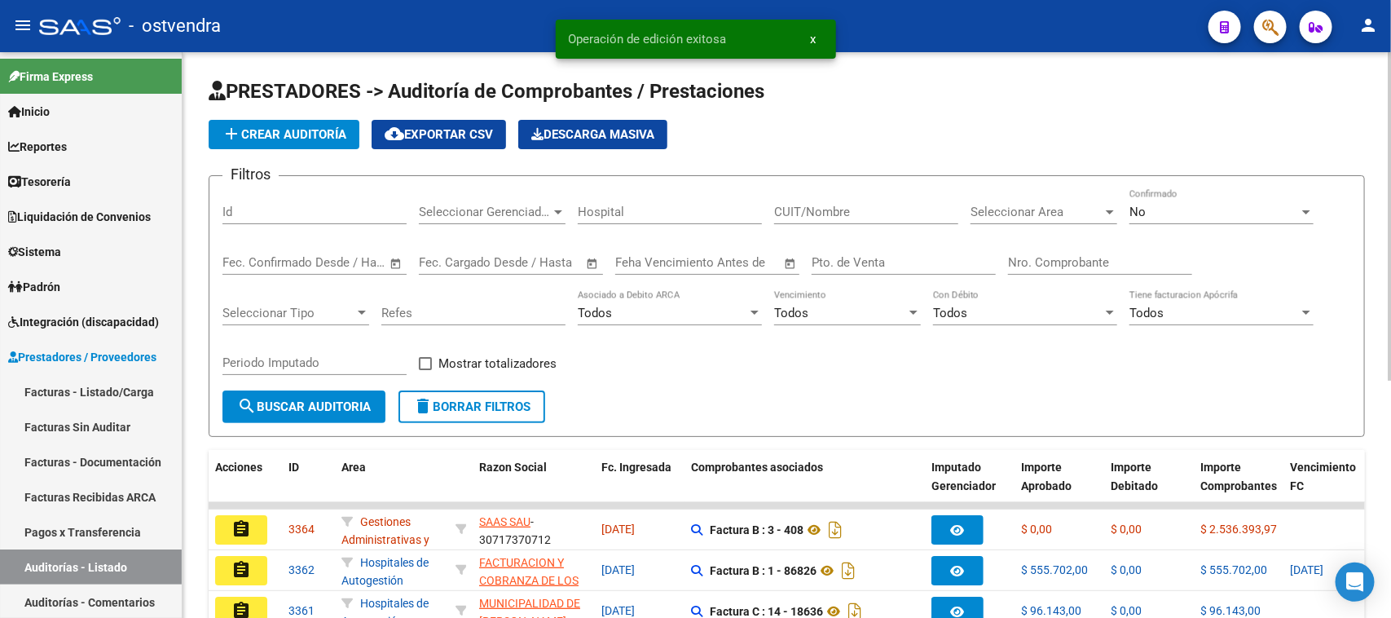
click at [1082, 249] on div "Nro. Comprobante" at bounding box center [1100, 257] width 184 height 35
paste input "74657"
type input "74657"
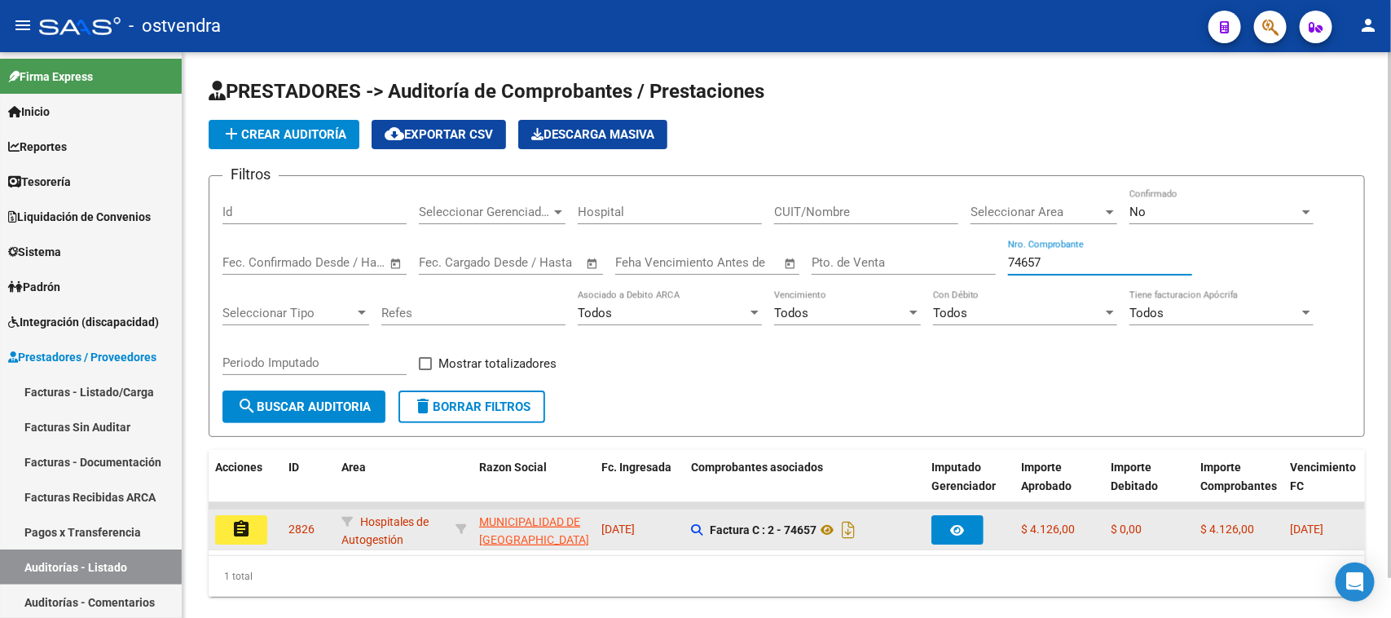
click at [235, 522] on mat-icon "assignment" at bounding box center [241, 529] width 20 height 20
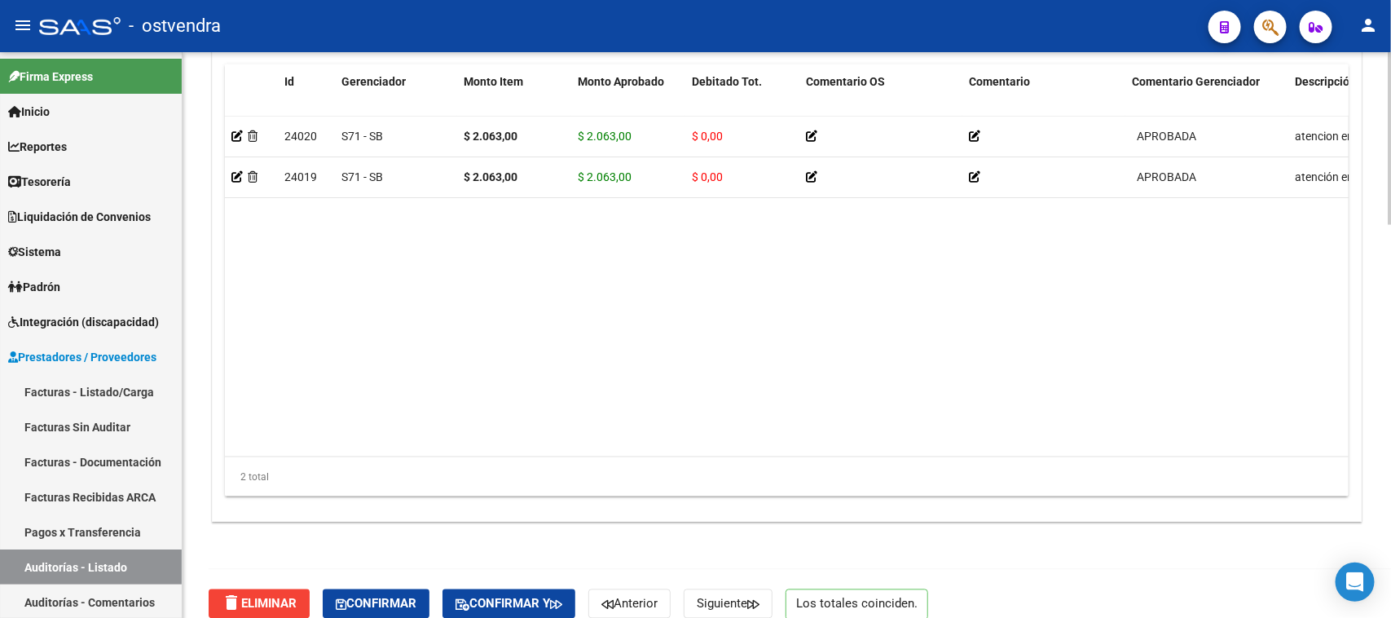
scroll to position [1290, 0]
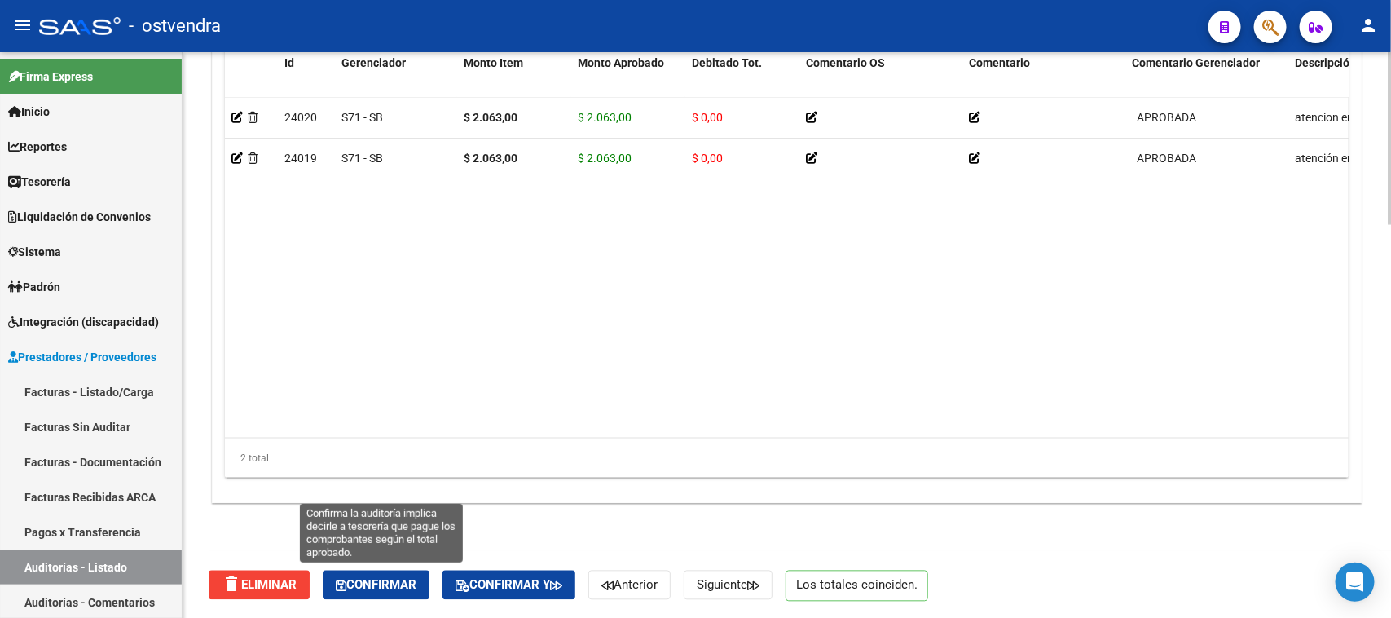
click at [401, 581] on span "Confirmar" at bounding box center [376, 585] width 81 height 15
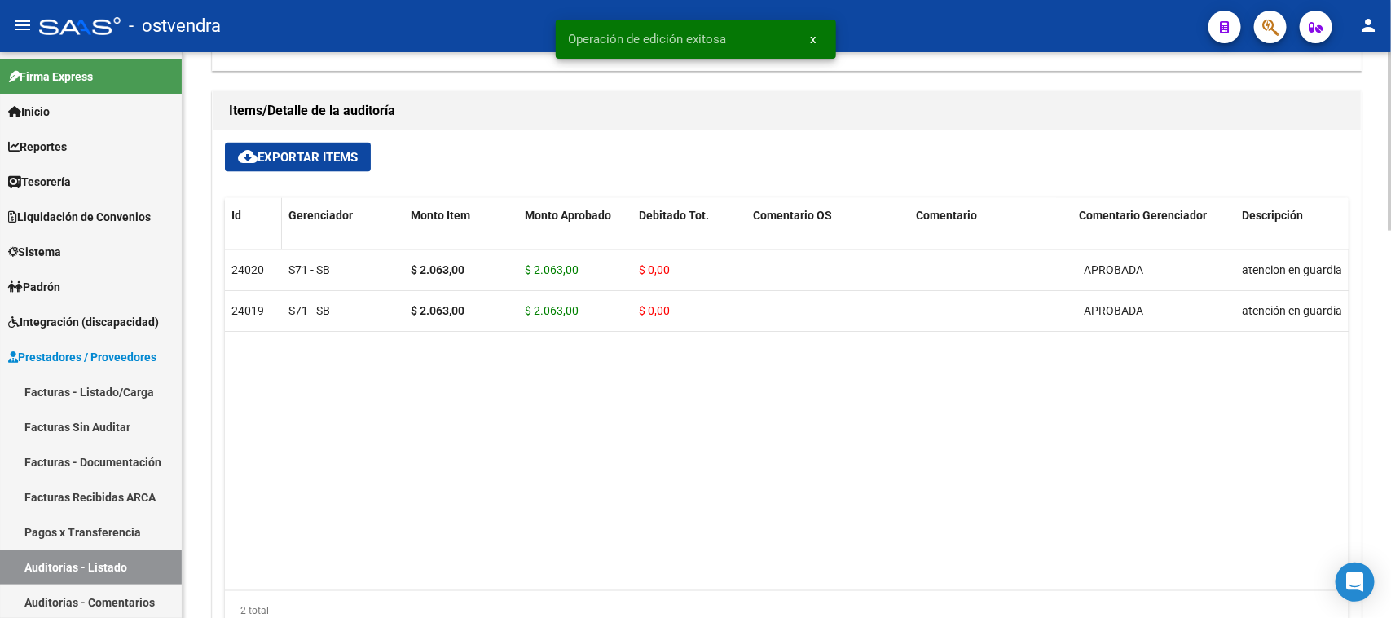
scroll to position [827, 0]
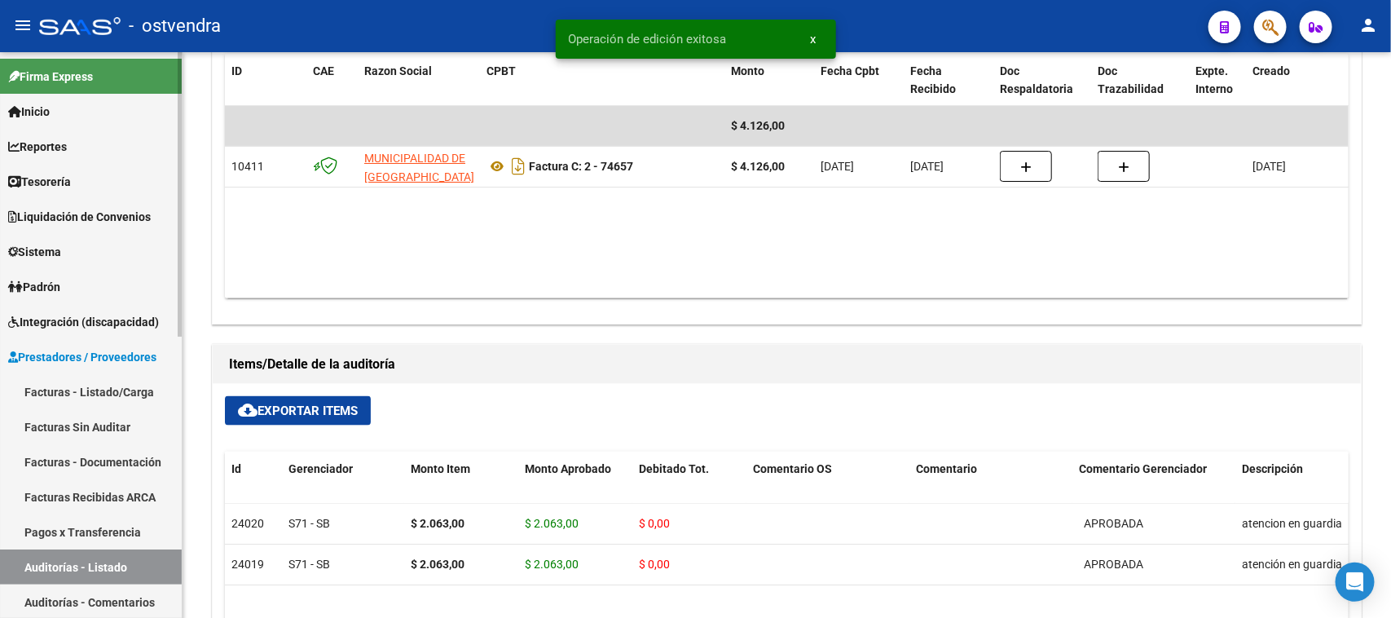
click at [124, 568] on link "Auditorías - Listado" at bounding box center [91, 566] width 182 height 35
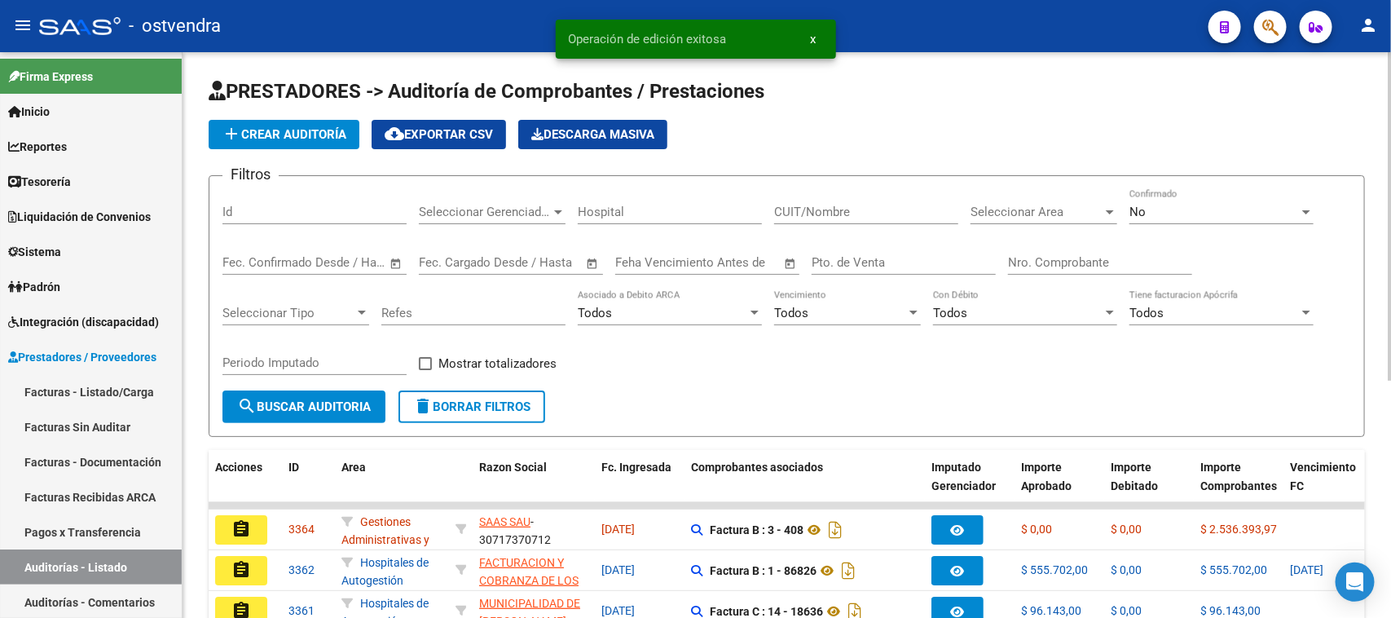
click at [1044, 255] on input "Nro. Comprobante" at bounding box center [1100, 262] width 184 height 15
paste input "76641"
type input "76641"
click at [355, 404] on span "search Buscar Auditoria" at bounding box center [304, 406] width 134 height 15
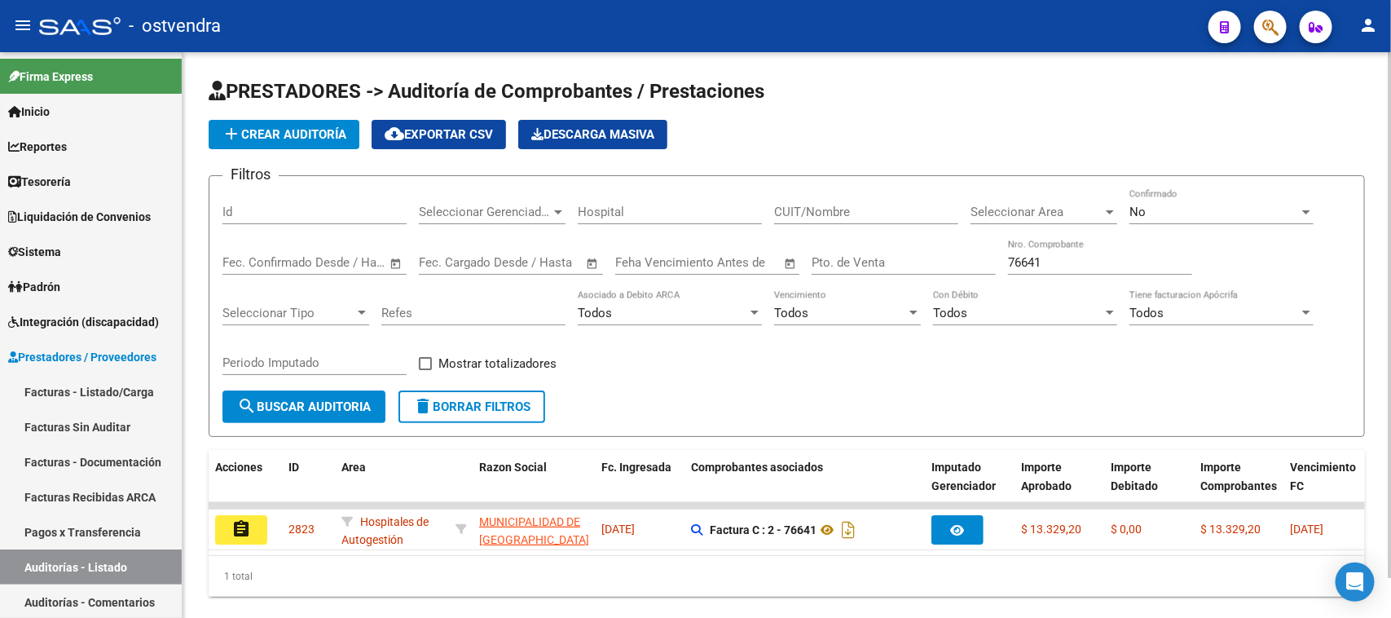
click at [1166, 206] on div "No" at bounding box center [1215, 212] width 170 height 15
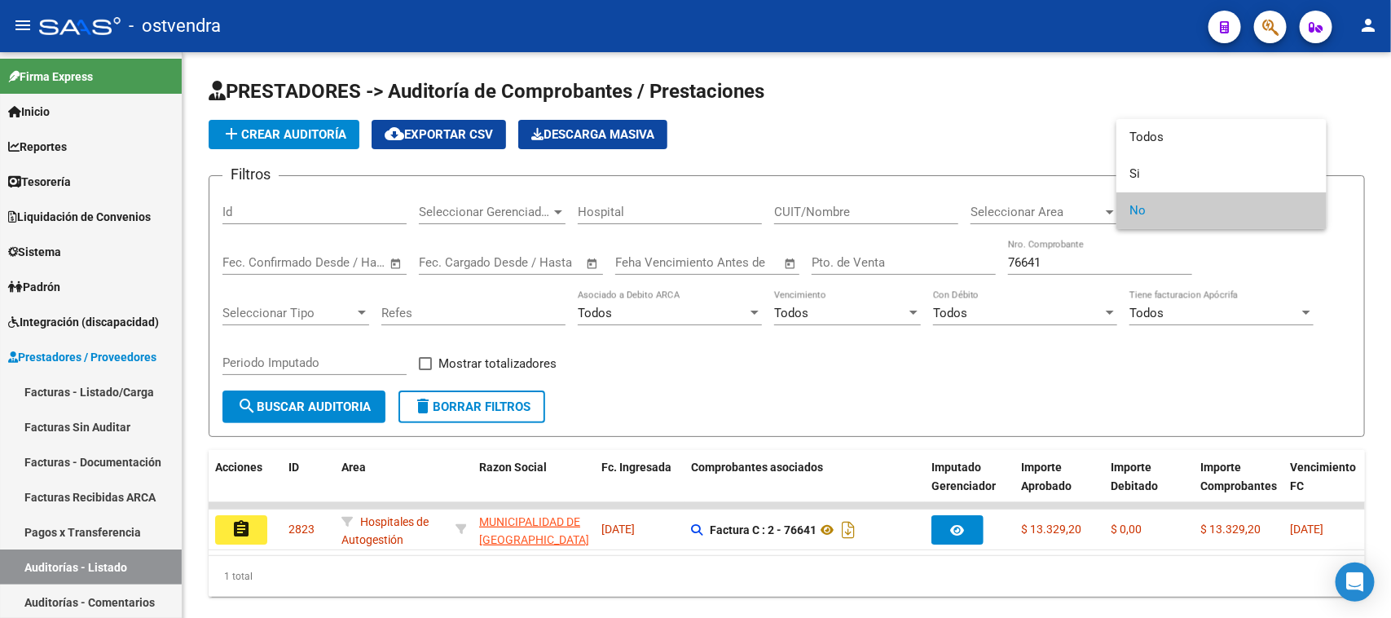
click at [1025, 372] on div at bounding box center [695, 309] width 1391 height 618
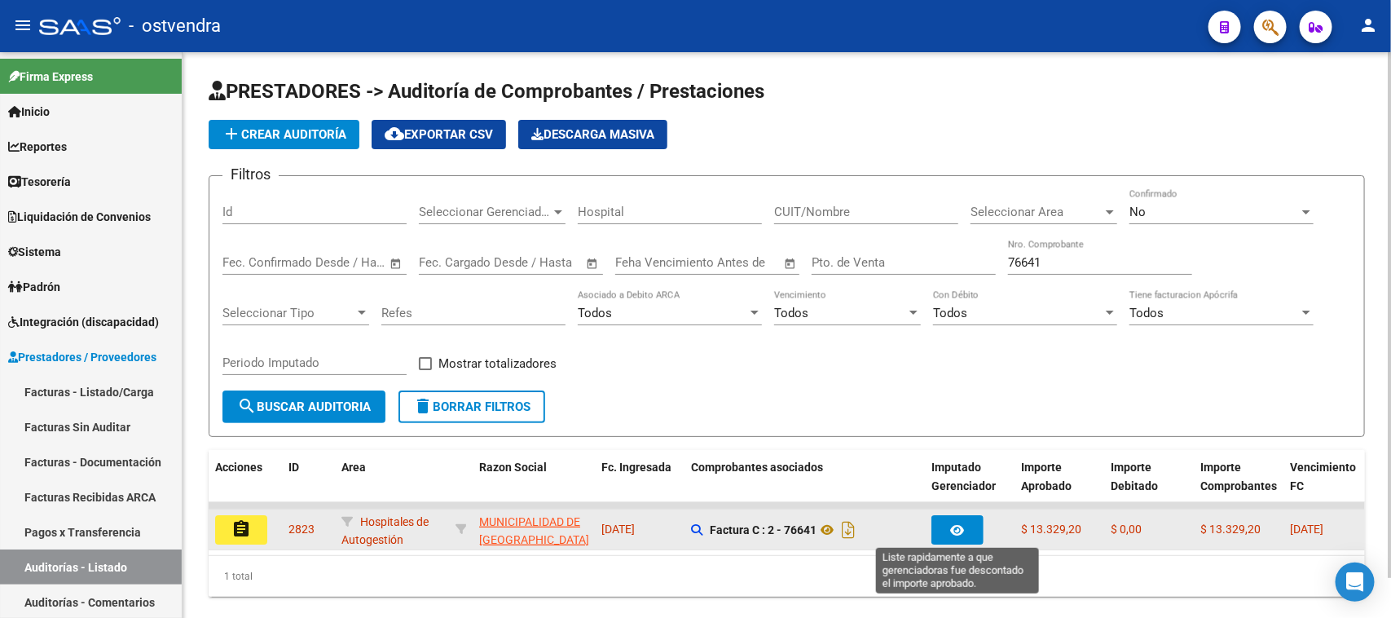
click at [962, 527] on icon "button" at bounding box center [958, 530] width 14 height 12
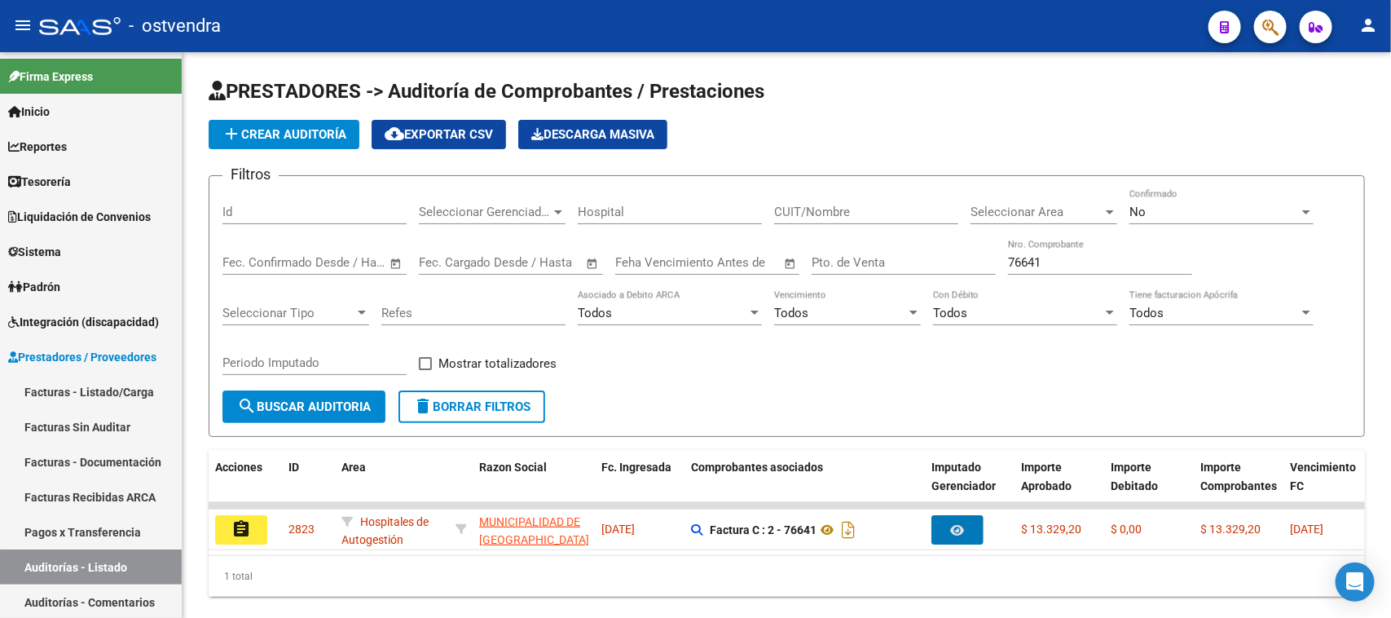
click at [243, 522] on mat-icon "assignment" at bounding box center [241, 529] width 20 height 20
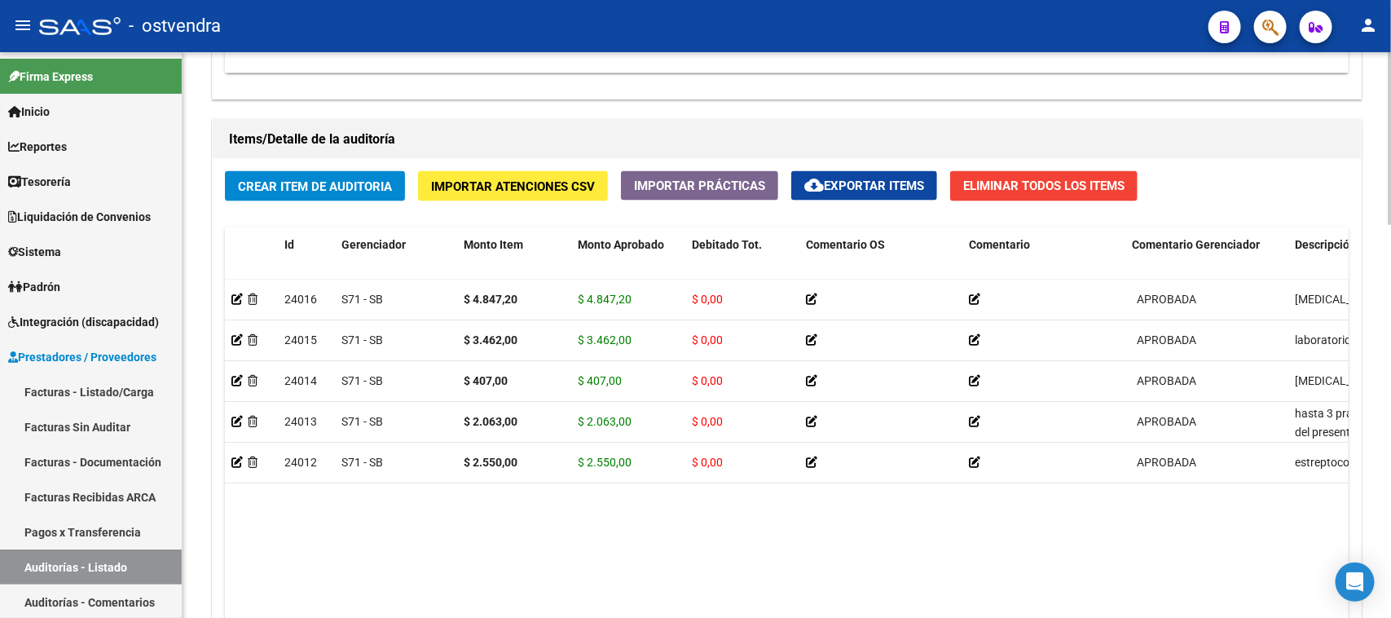
scroll to position [1290, 0]
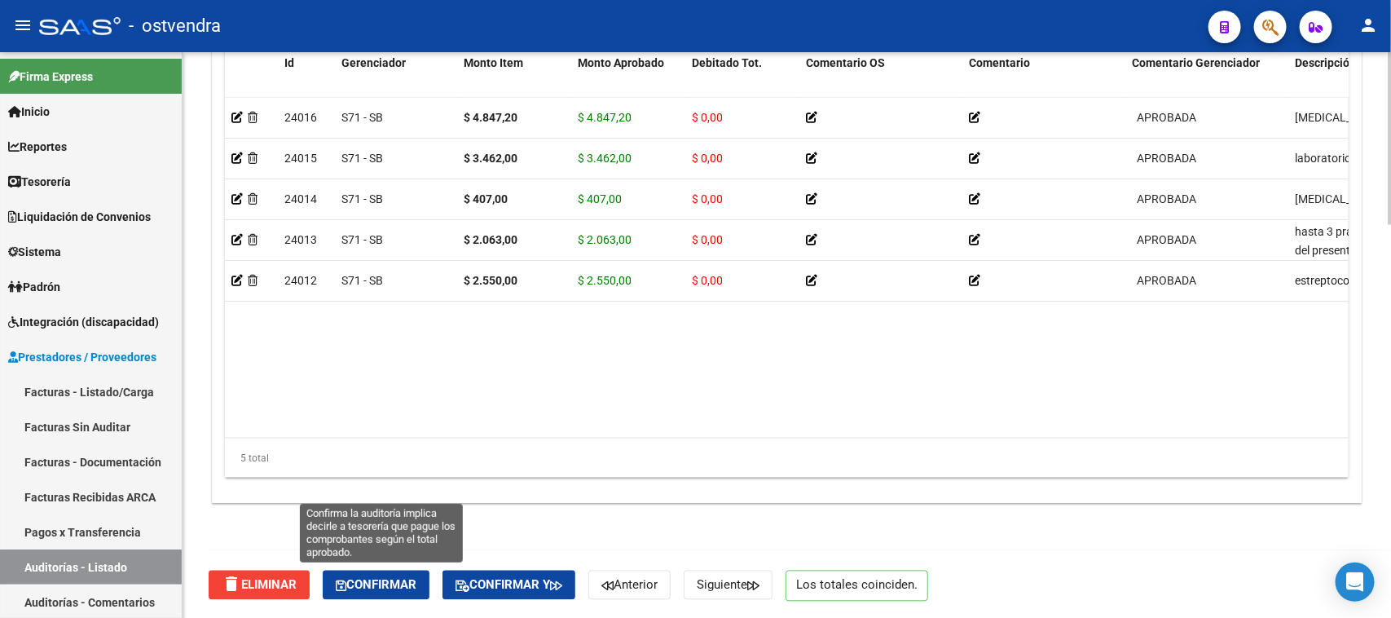
click at [365, 584] on span "Confirmar" at bounding box center [376, 585] width 81 height 15
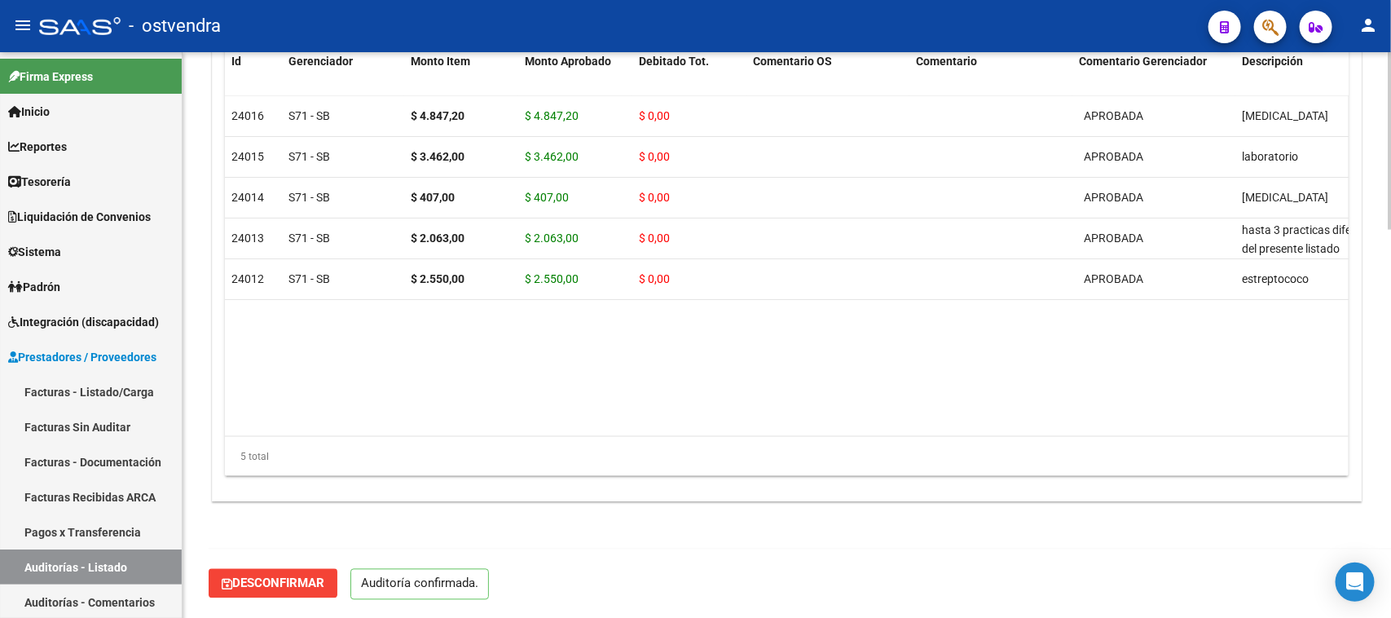
scroll to position [1235, 0]
click at [82, 568] on link "Auditorías - Listado" at bounding box center [91, 566] width 182 height 35
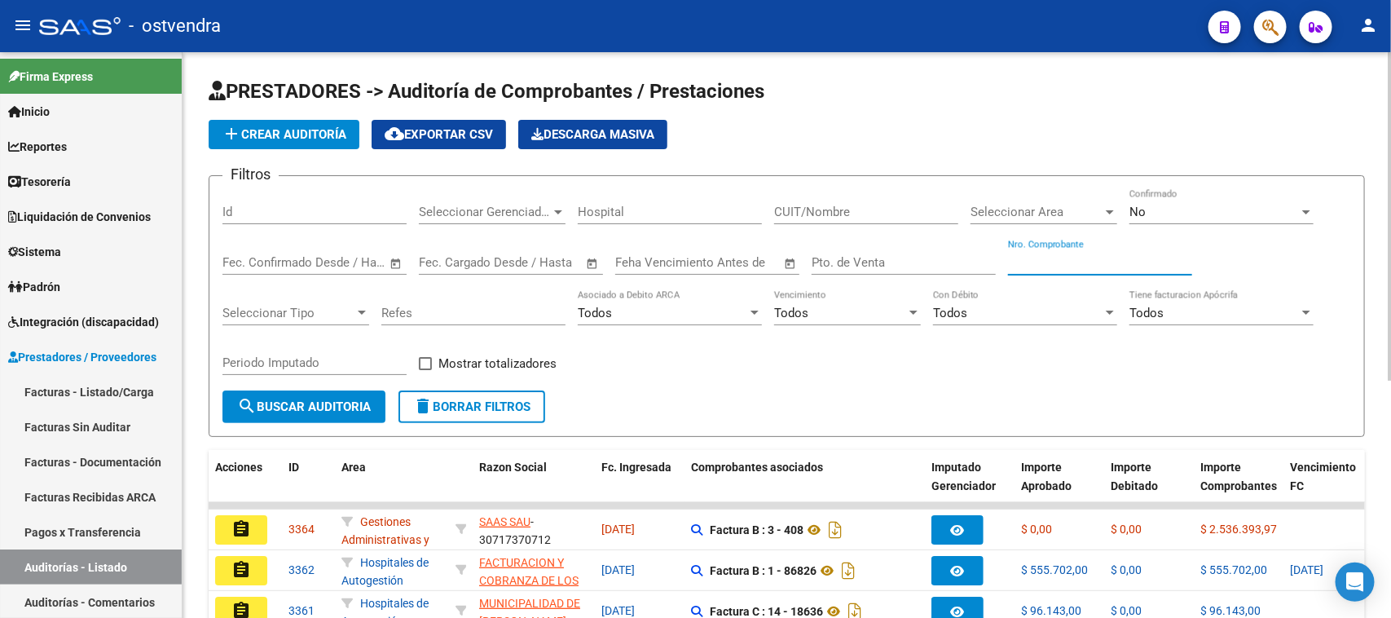
click at [1073, 257] on input "Nro. Comprobante" at bounding box center [1100, 262] width 184 height 15
paste input "77795"
type input "77795"
click at [290, 401] on span "search Buscar Auditoria" at bounding box center [304, 406] width 134 height 15
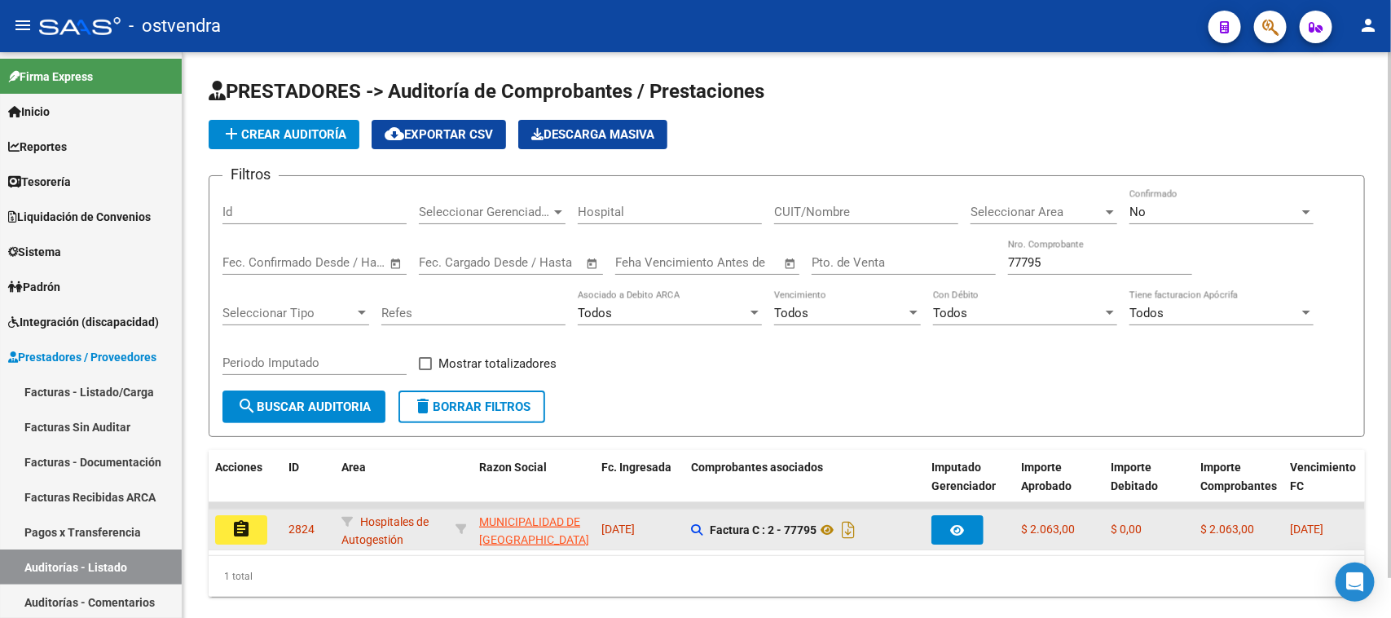
click at [236, 522] on mat-icon "assignment" at bounding box center [241, 529] width 20 height 20
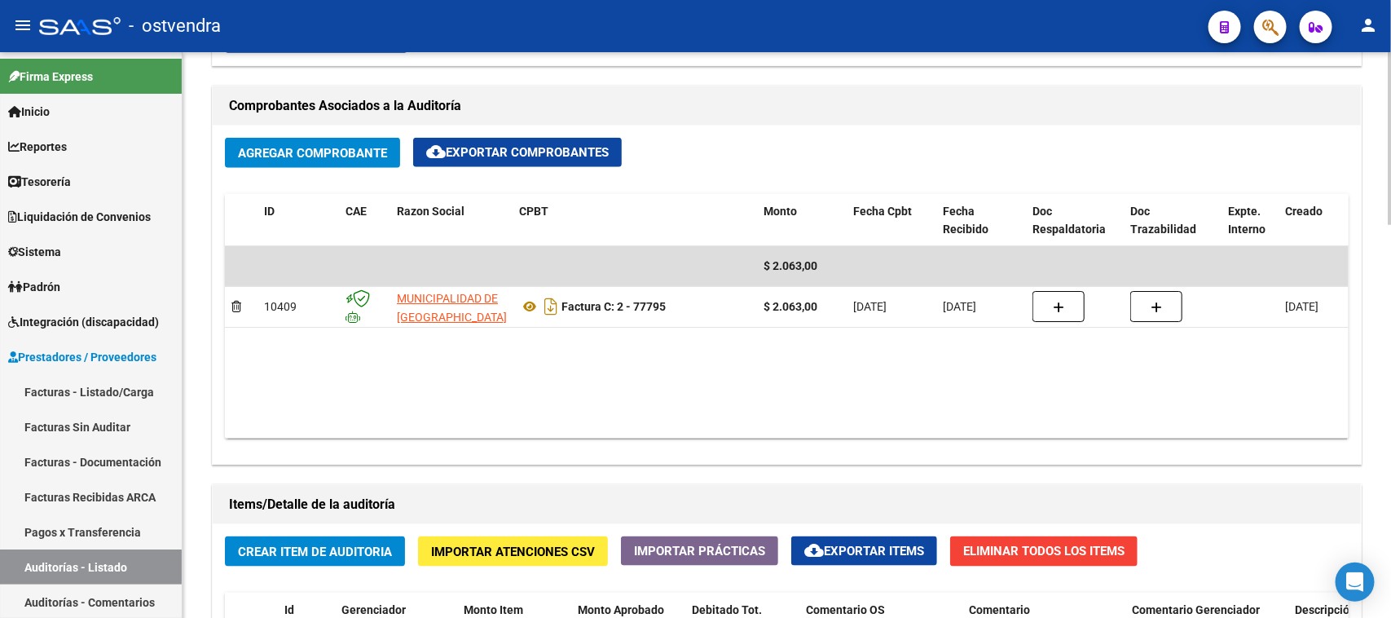
scroll to position [815, 0]
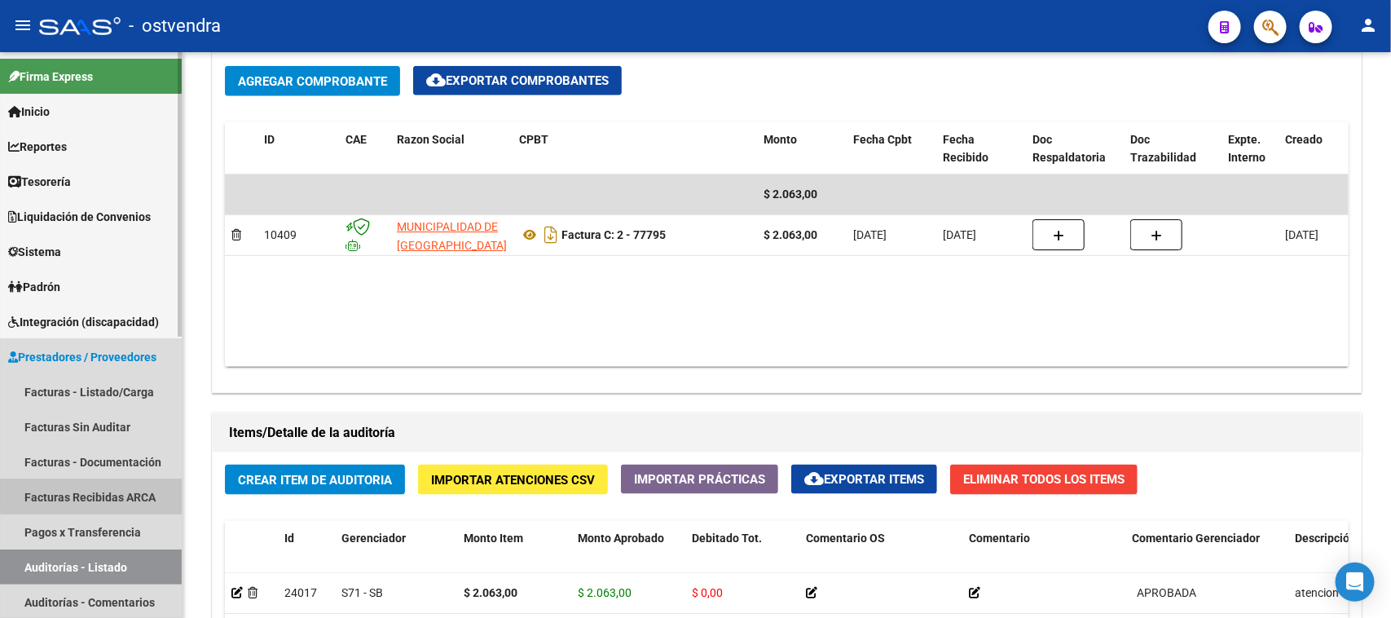
click at [119, 493] on link "Facturas Recibidas ARCA" at bounding box center [91, 496] width 182 height 35
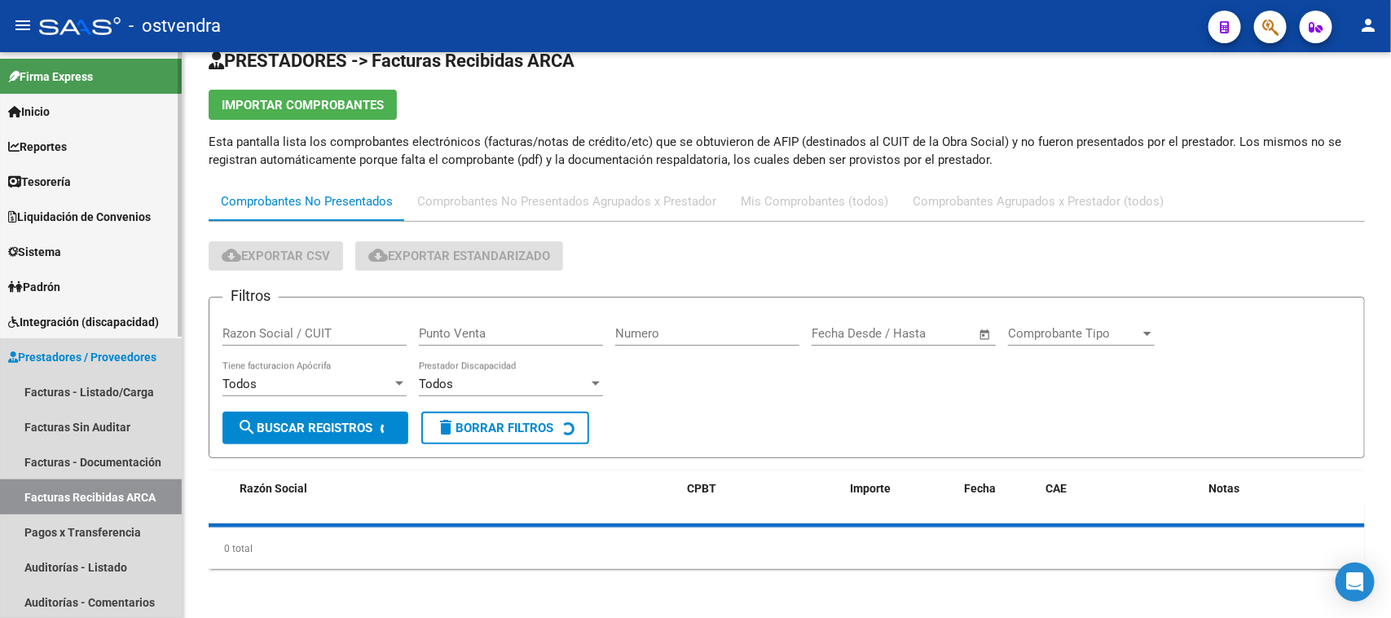
click at [120, 493] on link "Facturas Recibidas ARCA" at bounding box center [91, 496] width 182 height 35
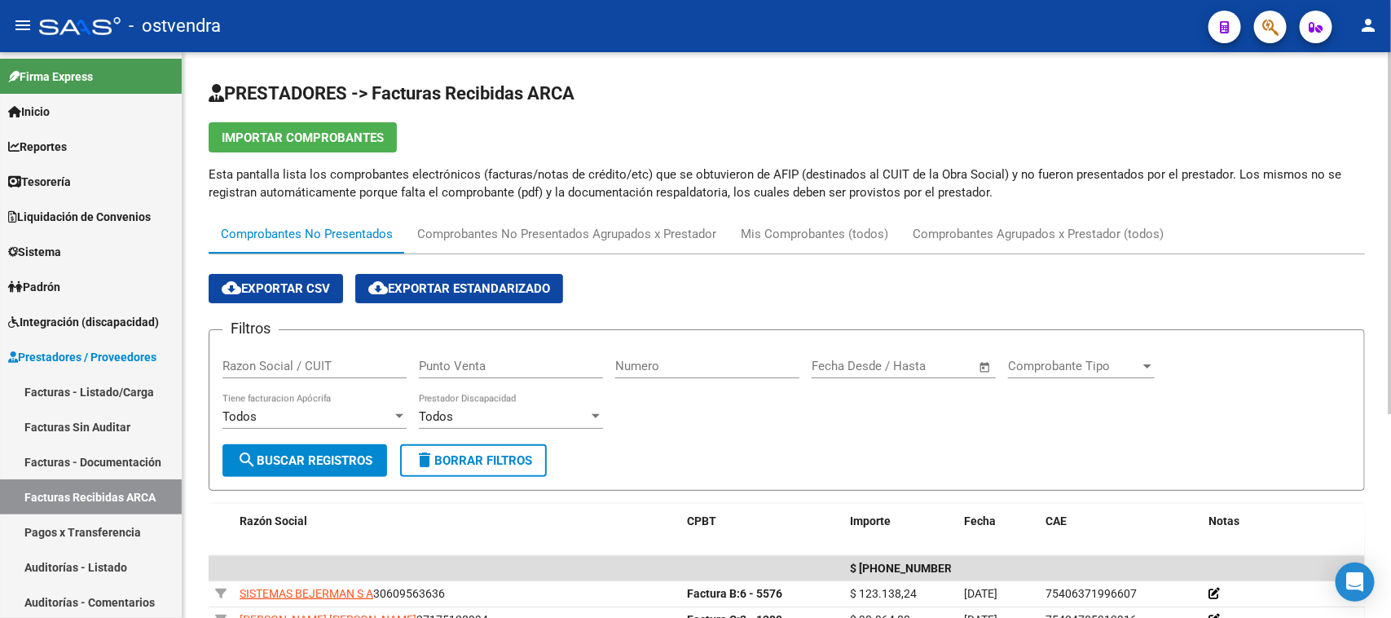
click at [673, 379] on div "Numero" at bounding box center [707, 368] width 184 height 51
click at [679, 359] on input "Numero" at bounding box center [707, 366] width 184 height 15
paste input "69763"
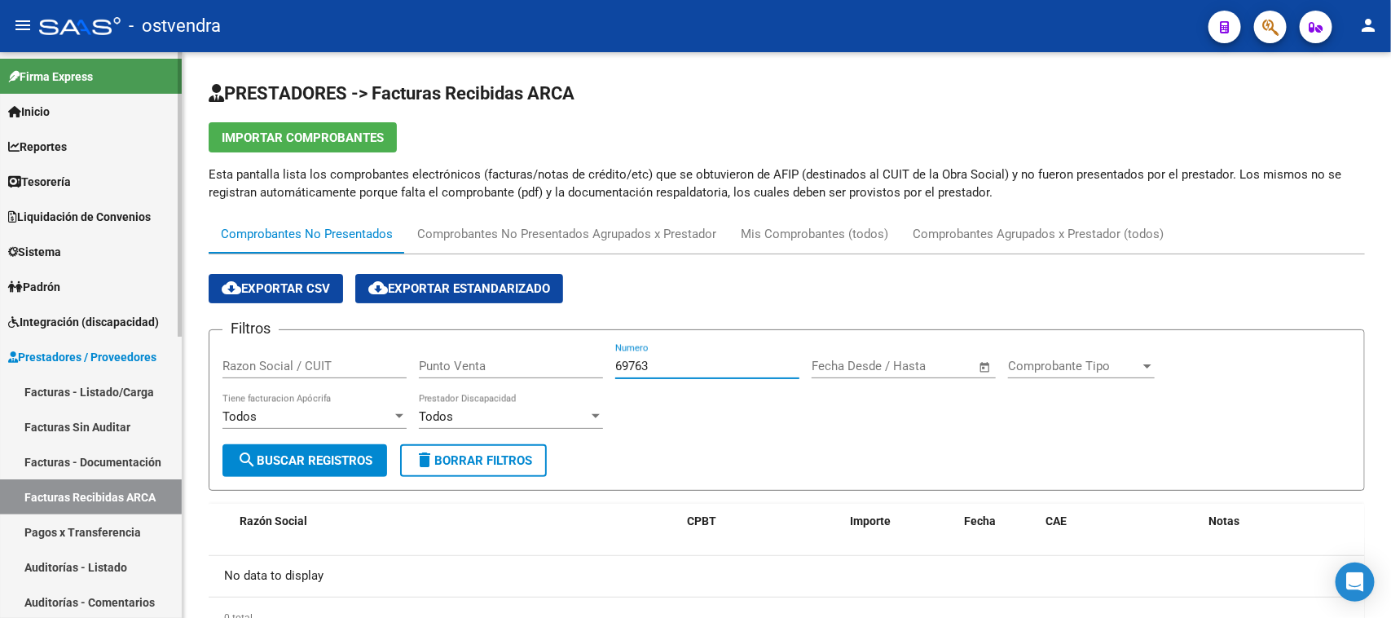
type input "69763"
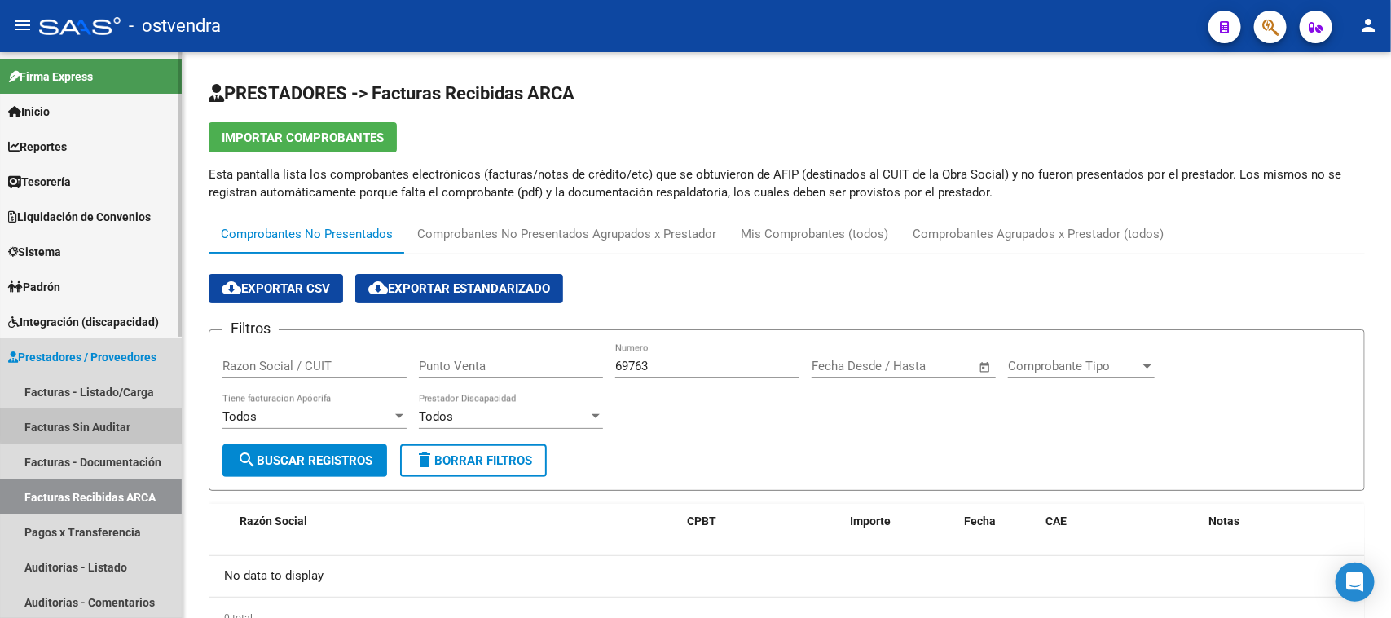
click at [124, 422] on link "Facturas Sin Auditar" at bounding box center [91, 426] width 182 height 35
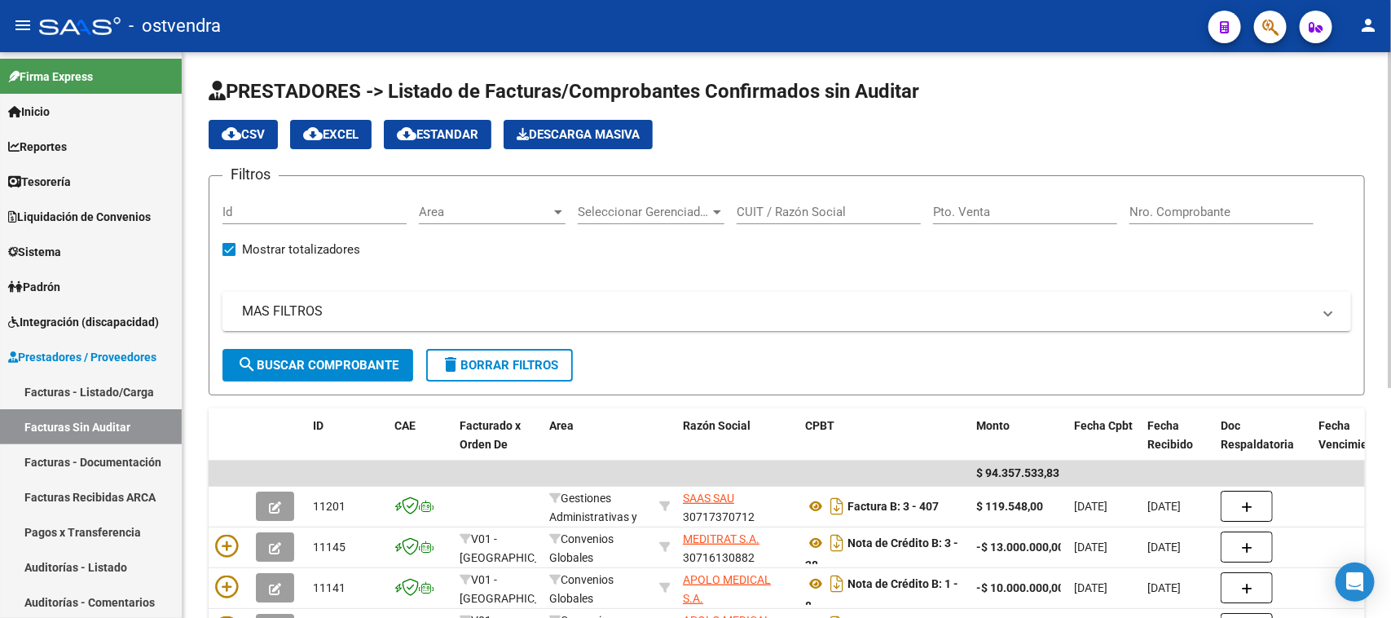
click at [1219, 202] on div "Nro. Comprobante" at bounding box center [1222, 206] width 184 height 35
paste input "69763"
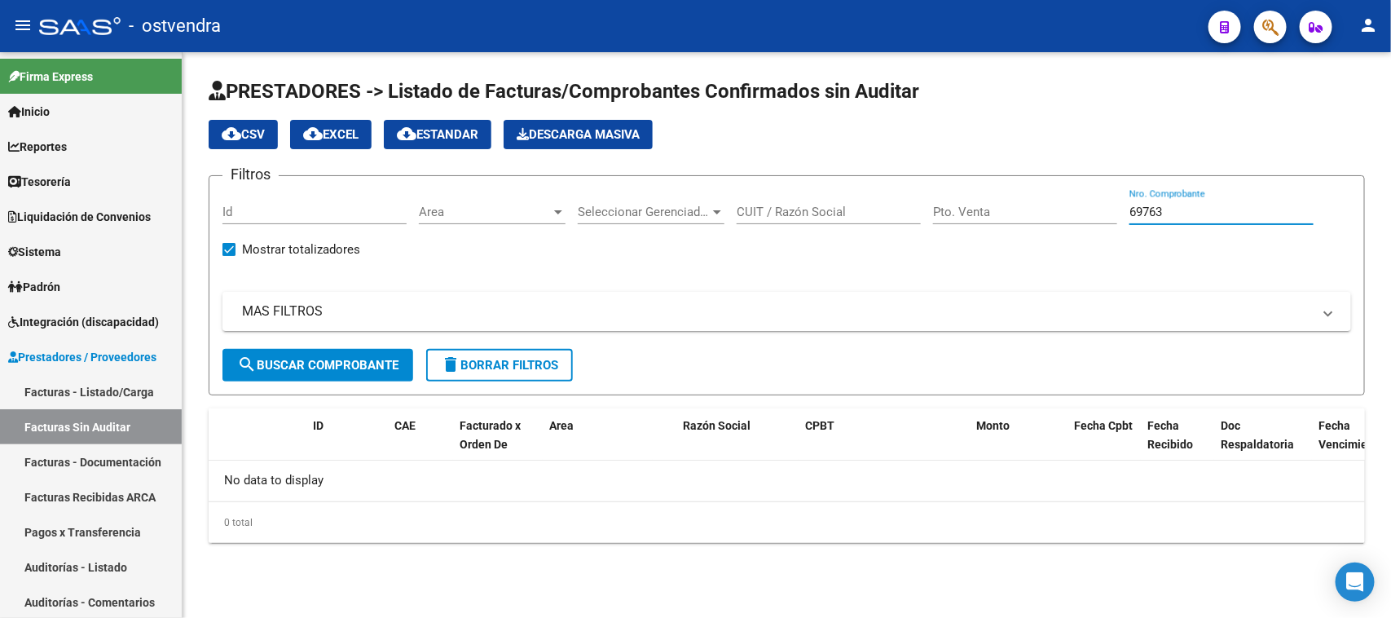
drag, startPoint x: 1174, startPoint y: 209, endPoint x: 967, endPoint y: 210, distance: 206.2
click at [967, 210] on div "Filtros Id Area Area Seleccionar Gerenciador Seleccionar Gerenciador CUIT / Raz…" at bounding box center [786, 269] width 1129 height 160
paste input "4"
type input "69764"
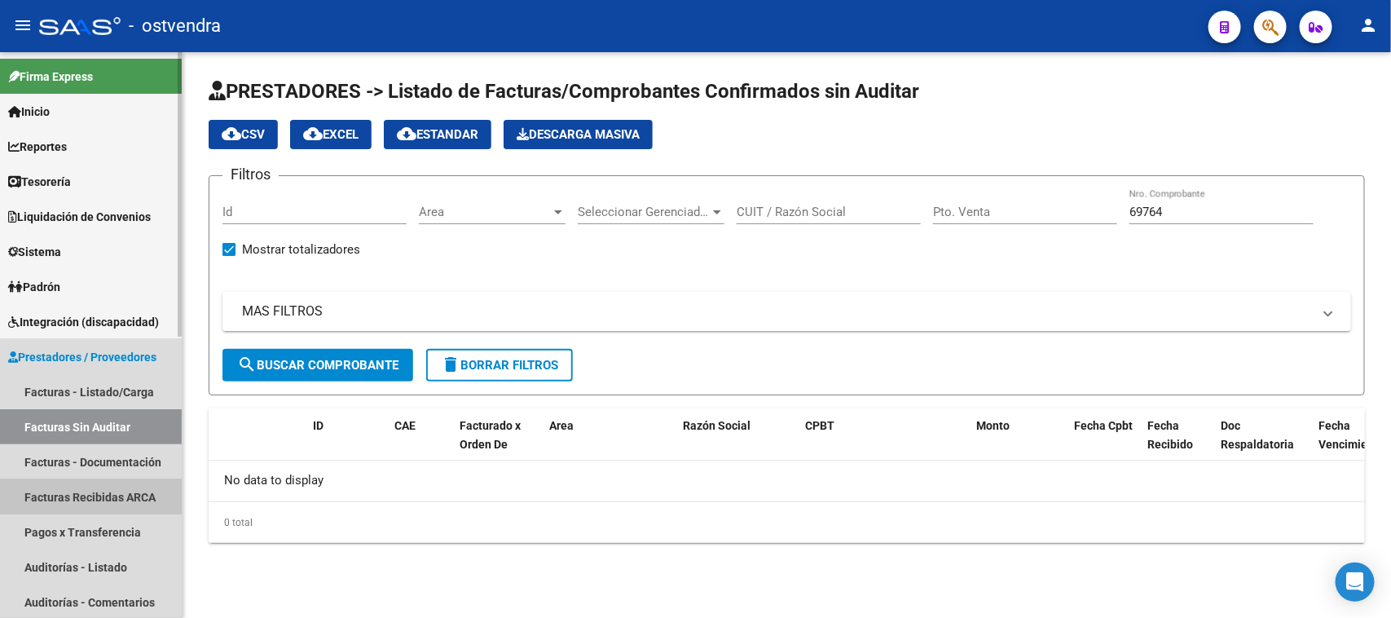
click at [134, 490] on link "Facturas Recibidas ARCA" at bounding box center [91, 496] width 182 height 35
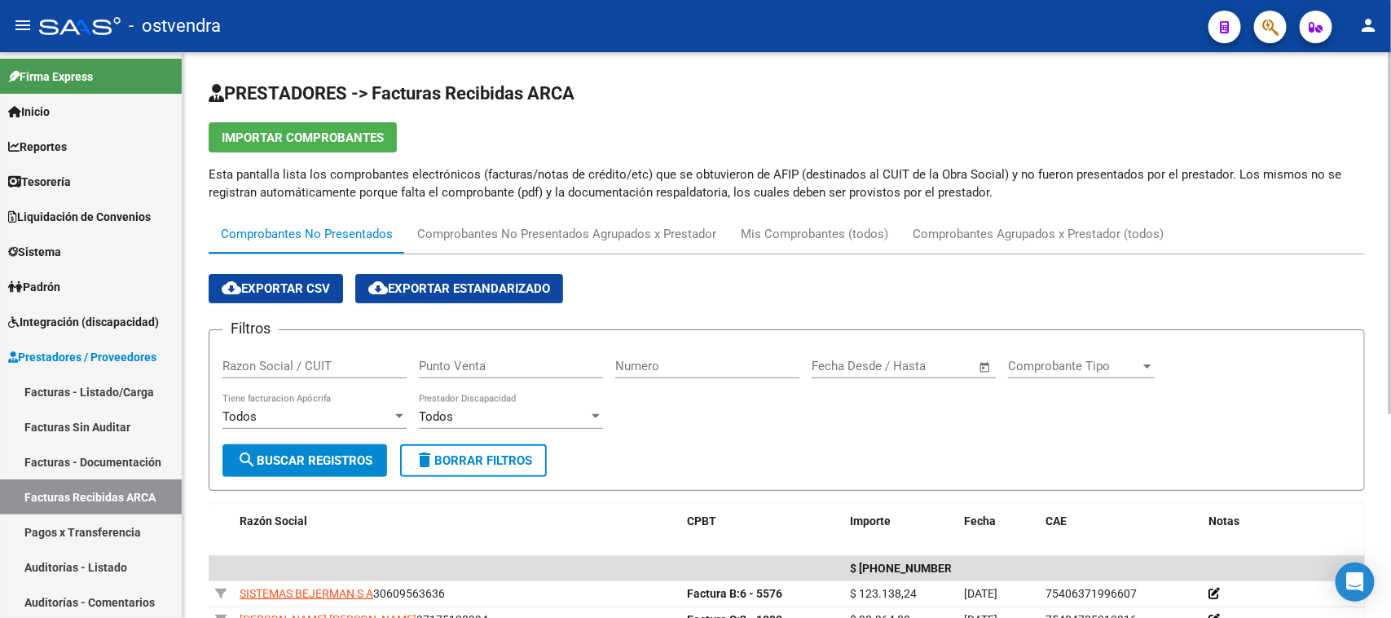
click at [742, 356] on div "Numero" at bounding box center [707, 360] width 184 height 35
paste input "69764"
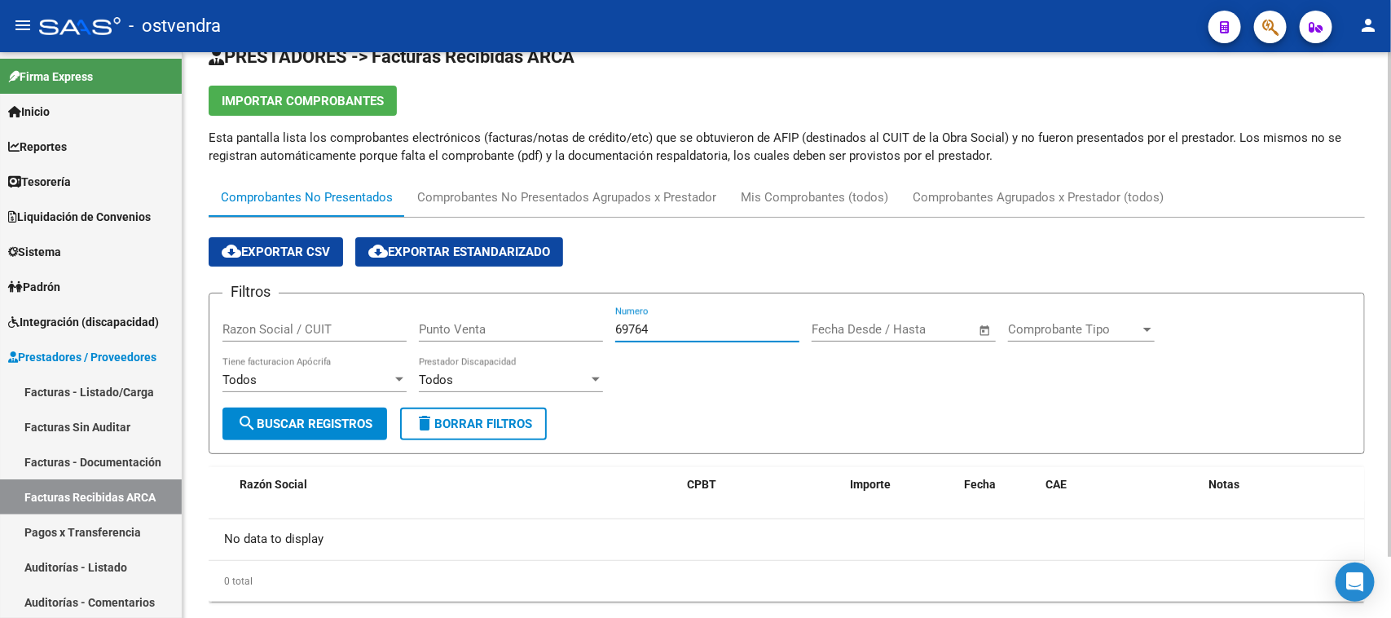
scroll to position [69, 0]
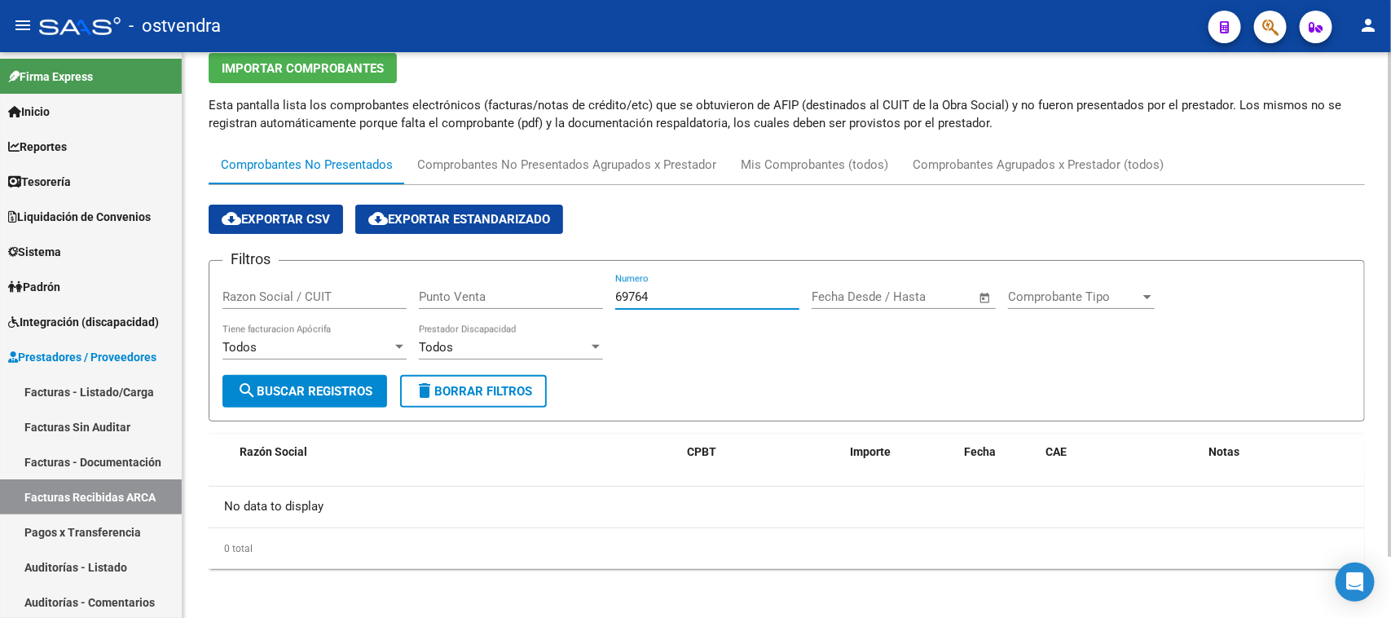
type input "69764"
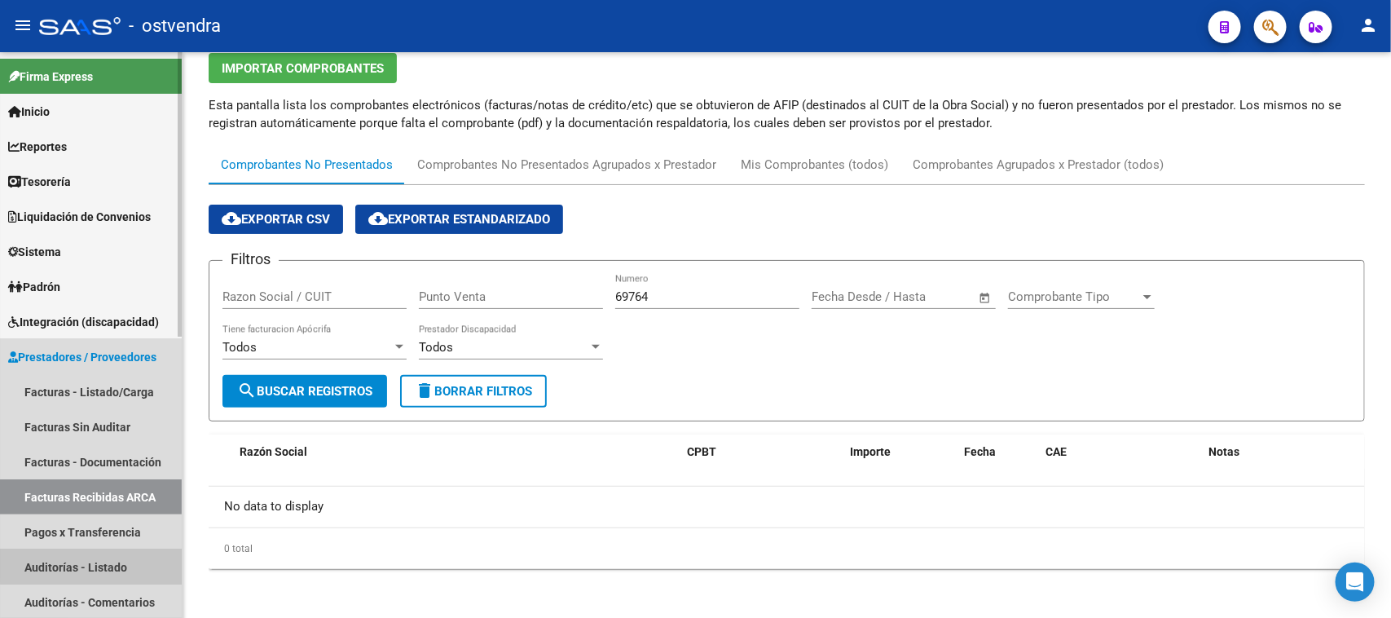
click at [129, 559] on link "Auditorías - Listado" at bounding box center [91, 566] width 182 height 35
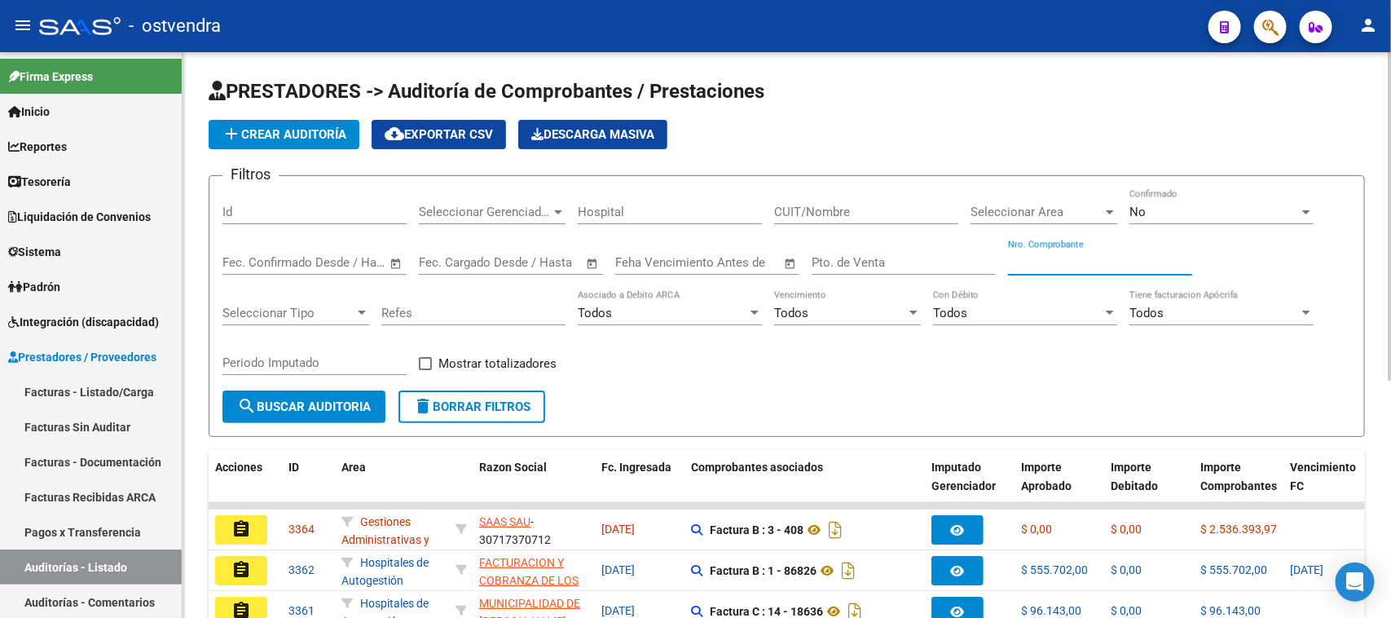
click at [1064, 255] on input "Nro. Comprobante" at bounding box center [1100, 262] width 184 height 15
paste input "77795"
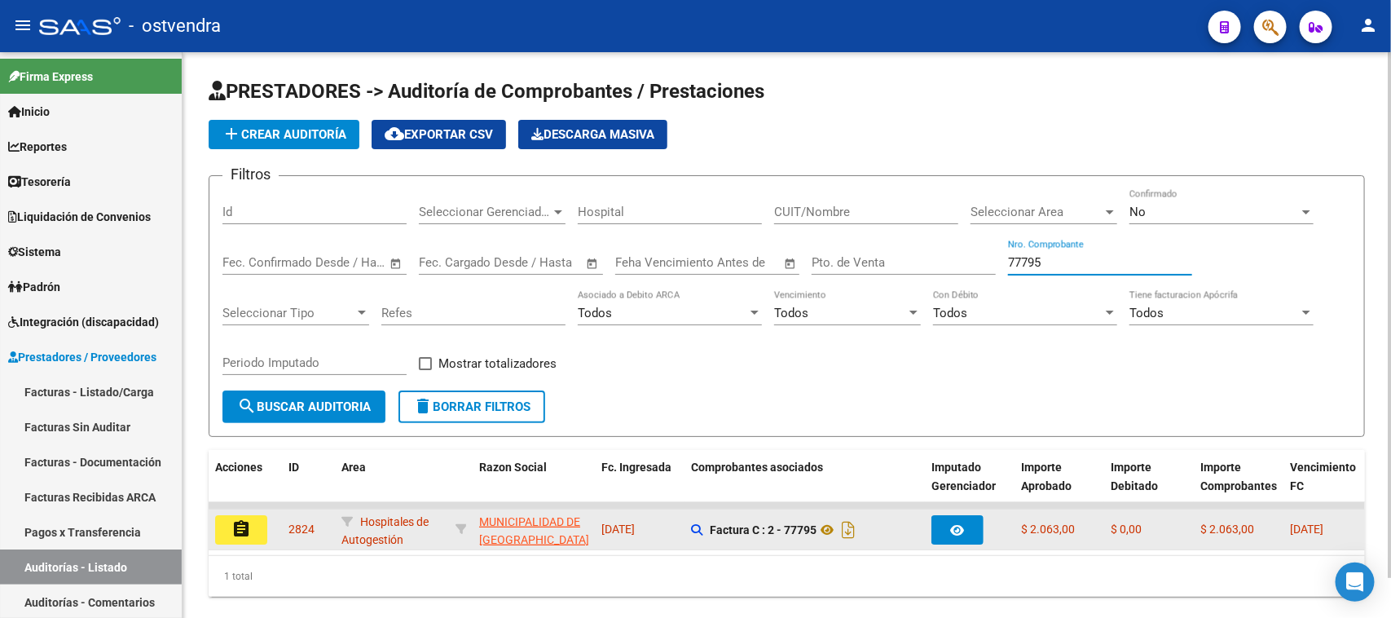
type input "77795"
click at [241, 523] on mat-icon "assignment" at bounding box center [241, 529] width 20 height 20
click at [241, 523] on mat-sidenav-content "PRESTADORES -> Auditoría de Comprobantes / Prestaciones add Crear Auditoría clo…" at bounding box center [787, 335] width 1209 height 566
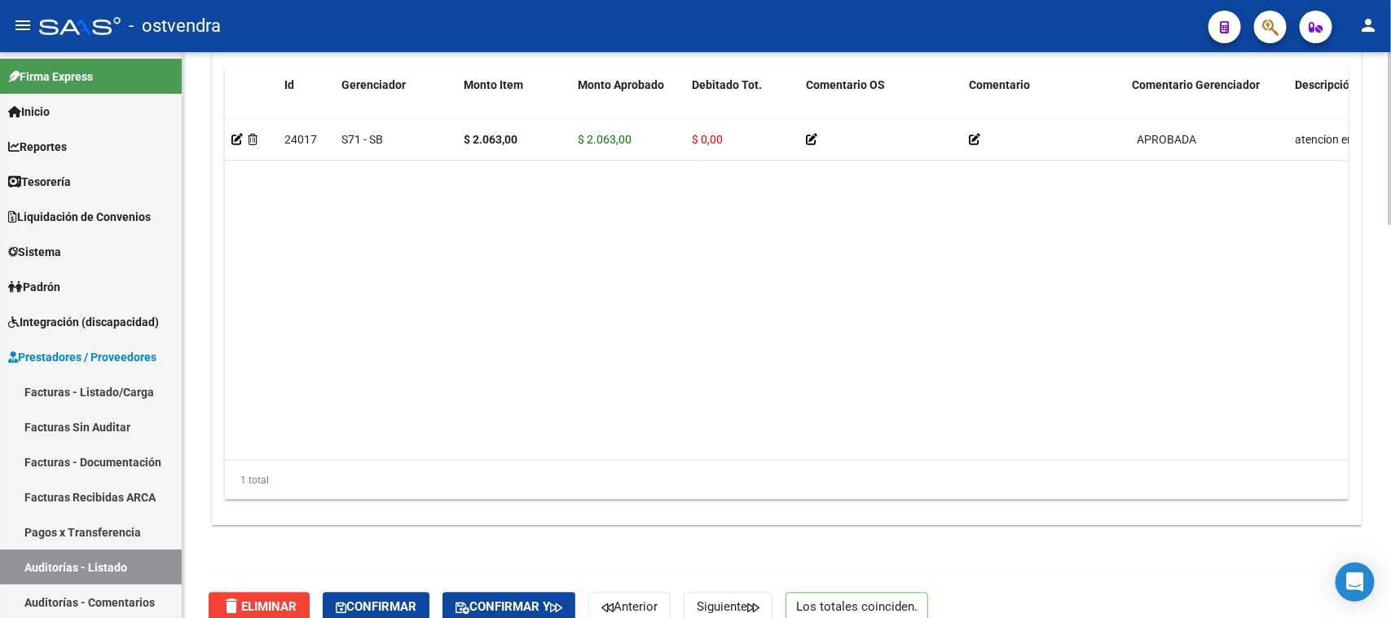
scroll to position [1290, 0]
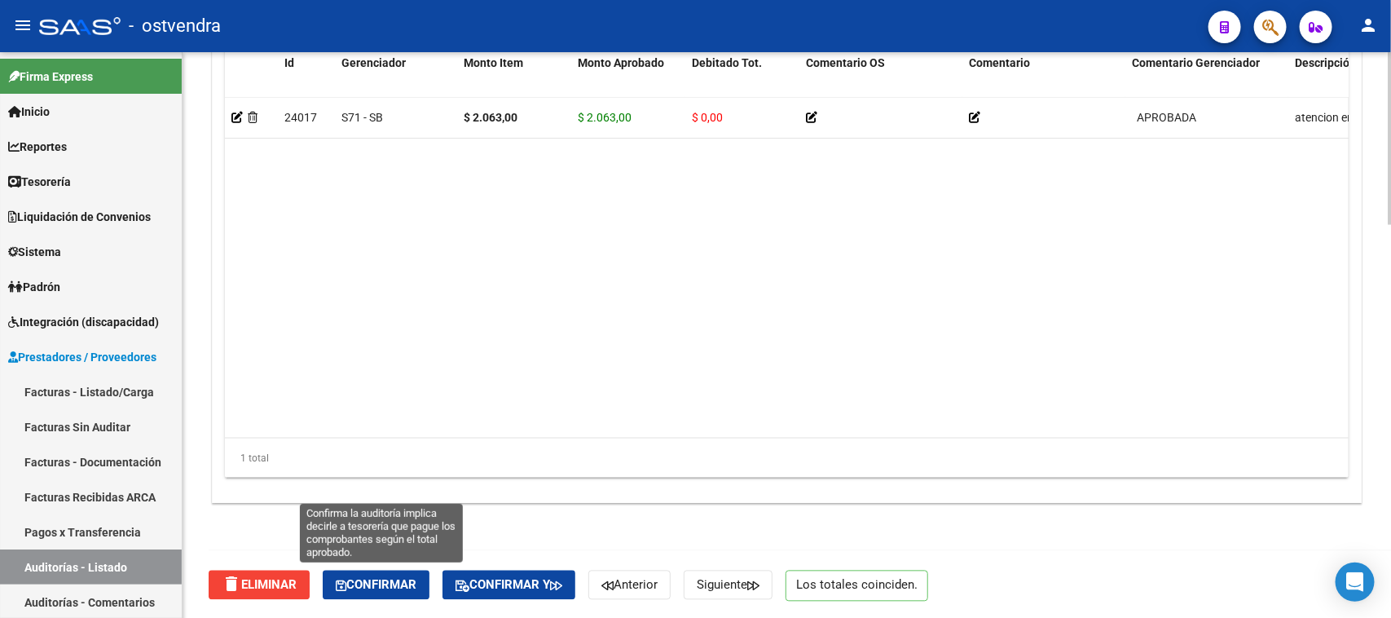
click at [387, 588] on span "Confirmar" at bounding box center [376, 585] width 81 height 15
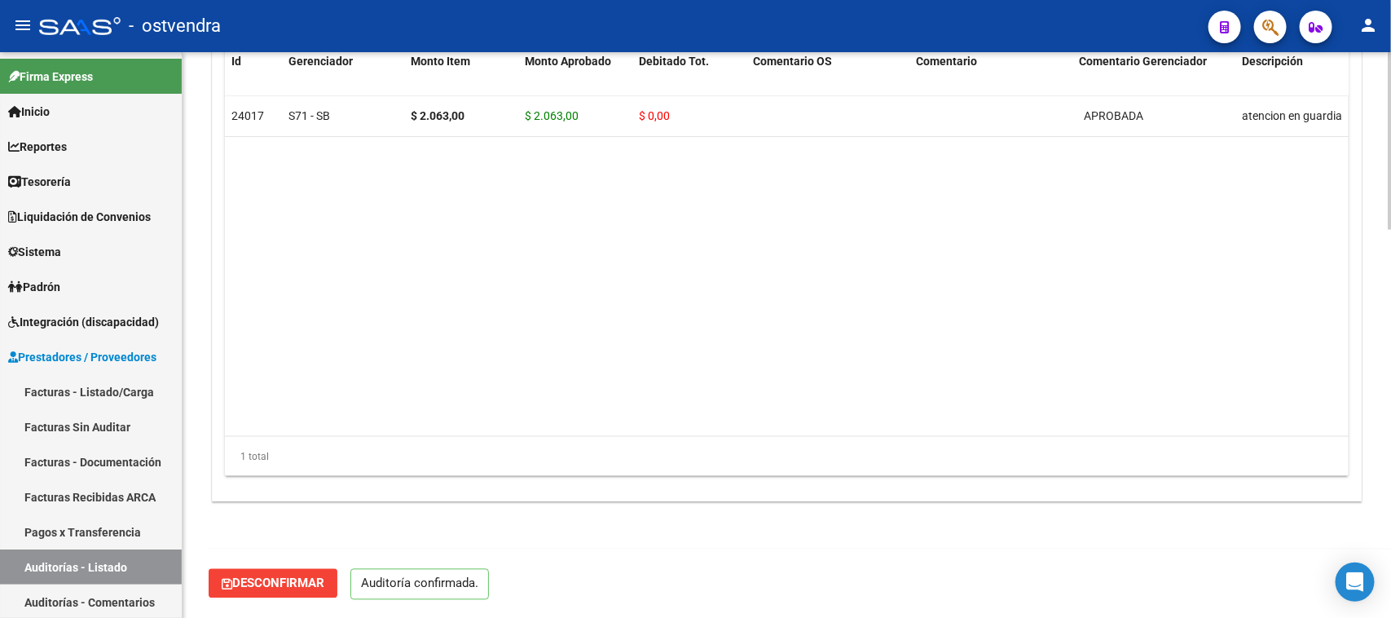
scroll to position [1235, 0]
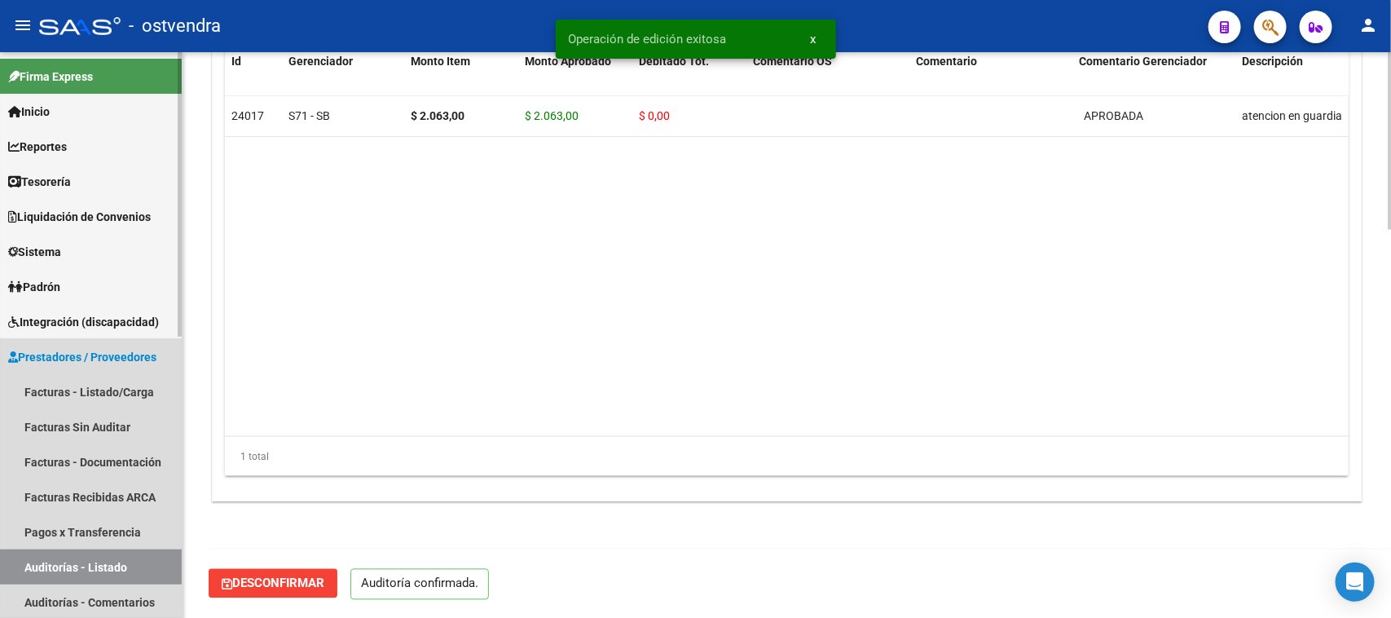
click at [123, 562] on link "Auditorías - Listado" at bounding box center [91, 566] width 182 height 35
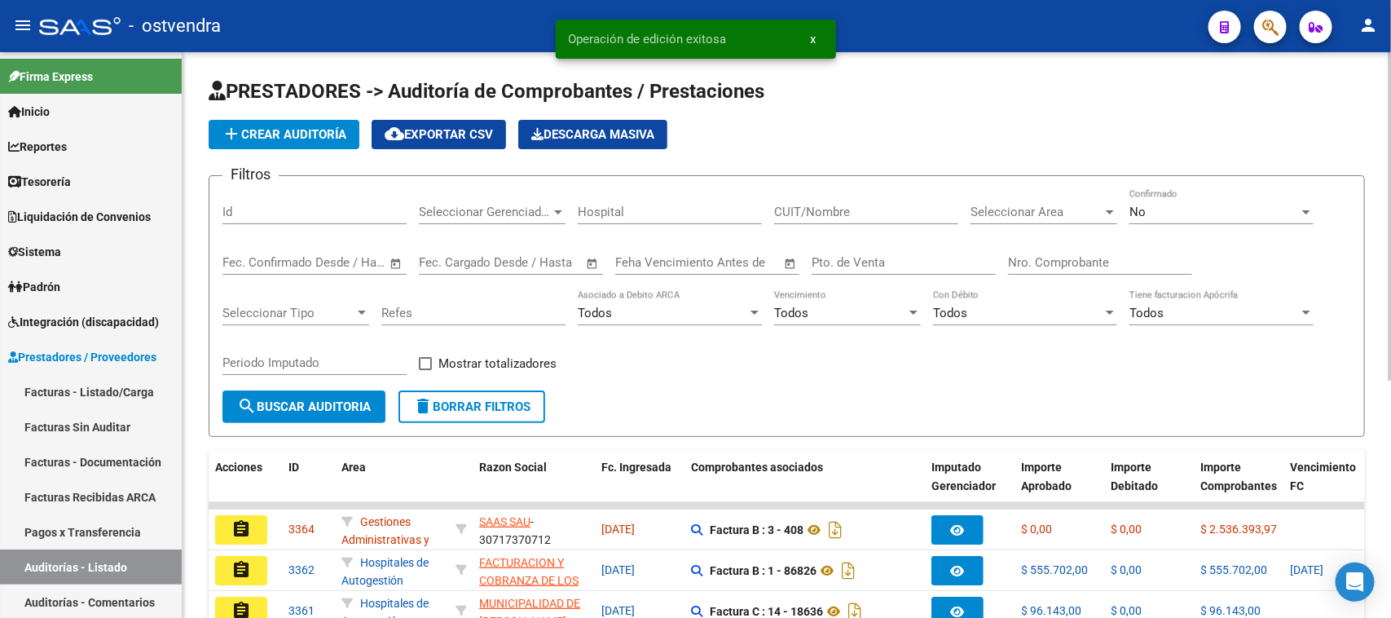
click at [1052, 262] on input "Nro. Comprobante" at bounding box center [1100, 262] width 184 height 15
paste input "80476"
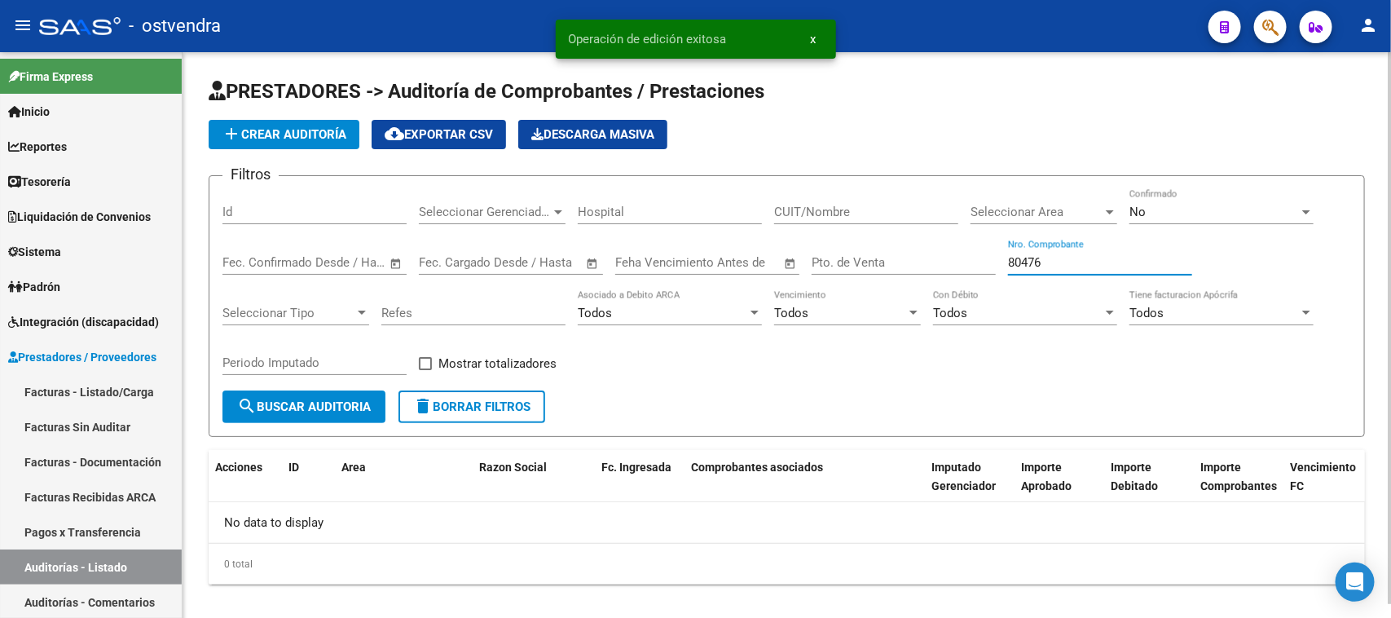
type input "80476"
click at [1174, 208] on div "No" at bounding box center [1215, 212] width 170 height 15
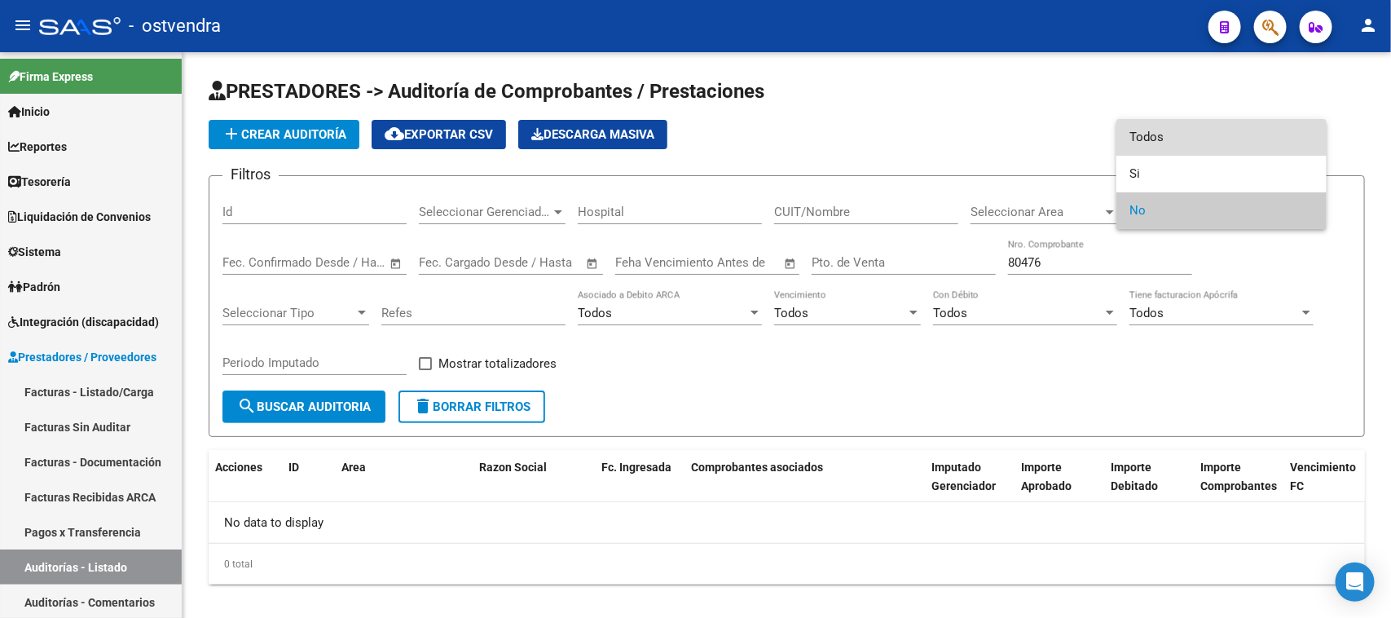
click at [1161, 135] on span "Todos" at bounding box center [1222, 137] width 184 height 37
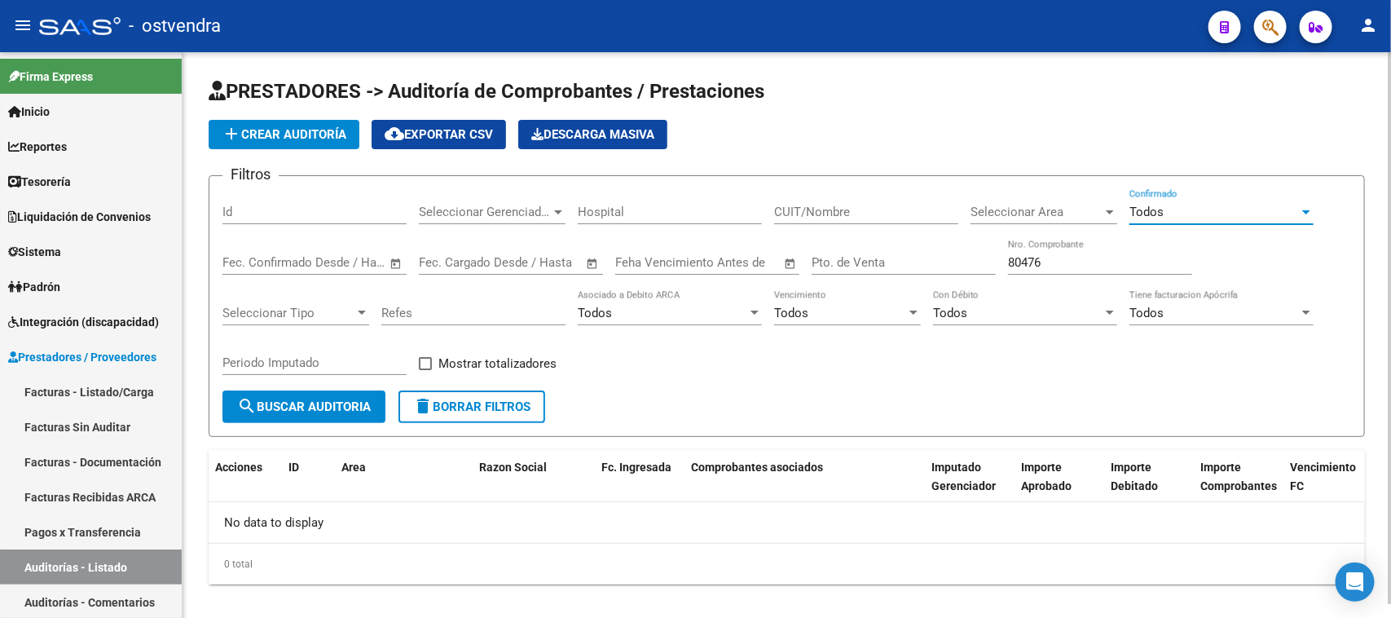
click at [323, 401] on span "search Buscar Auditoria" at bounding box center [304, 406] width 134 height 15
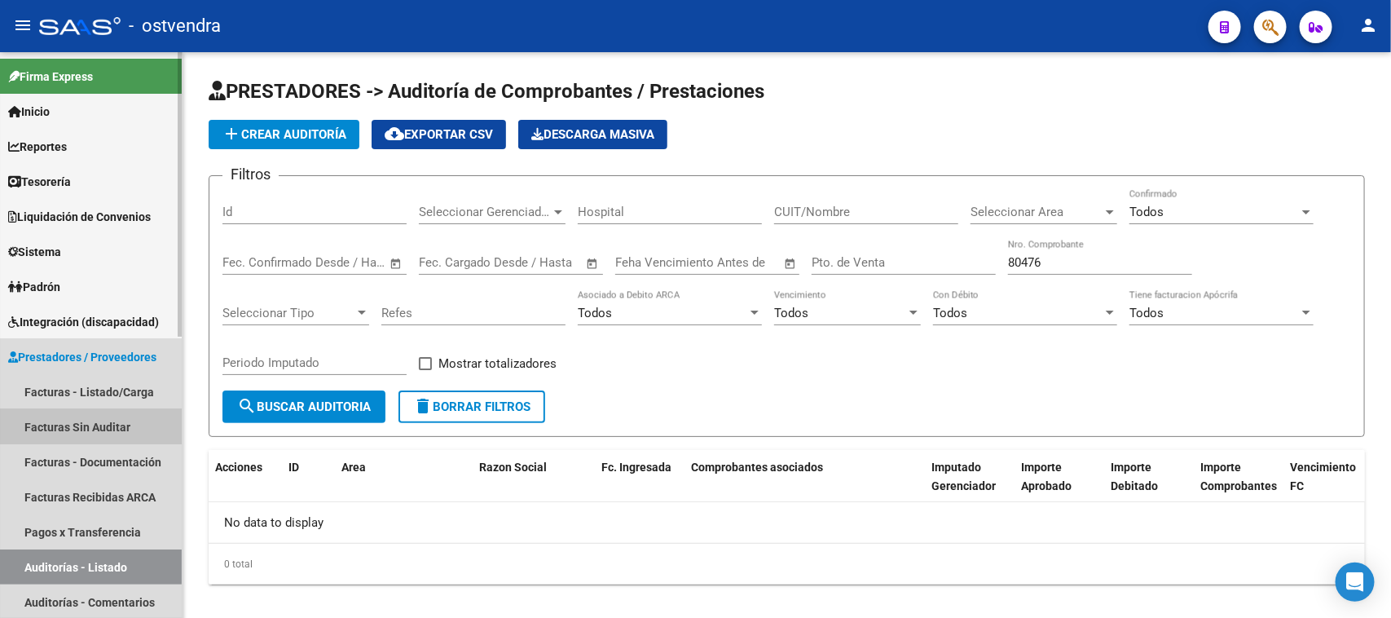
click at [117, 417] on link "Facturas Sin Auditar" at bounding box center [91, 426] width 182 height 35
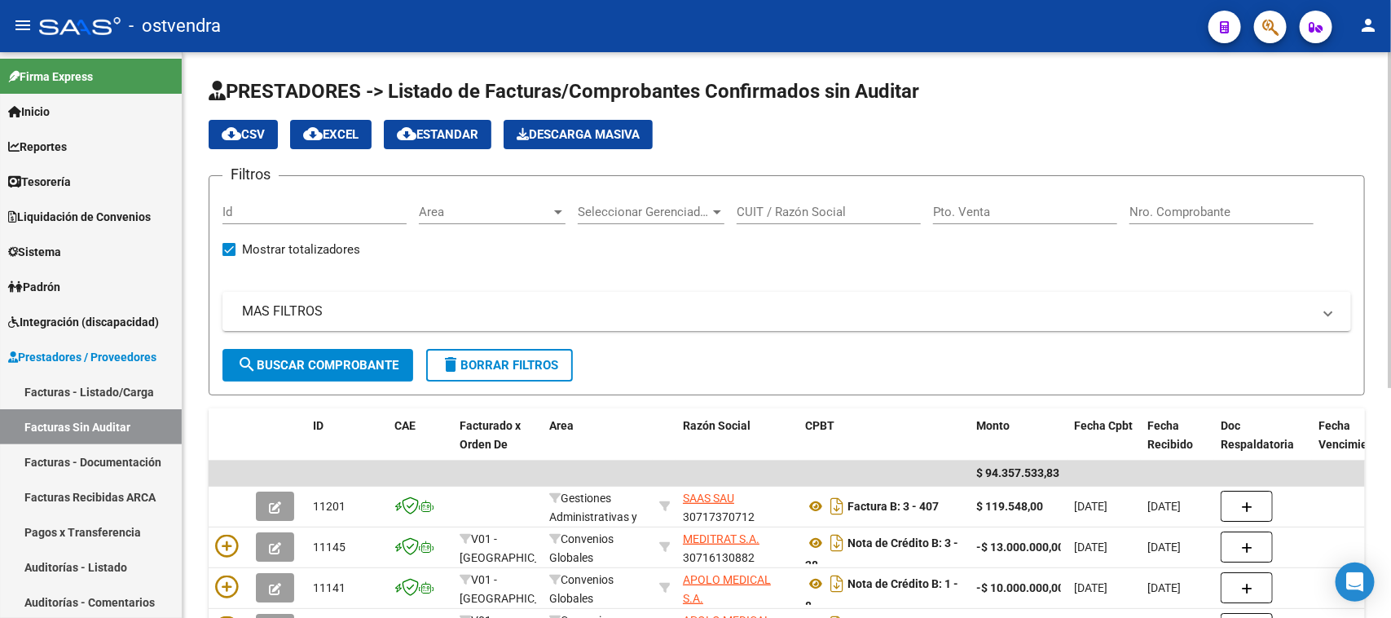
click at [1159, 208] on input "Nro. Comprobante" at bounding box center [1222, 212] width 184 height 15
paste input "80476"
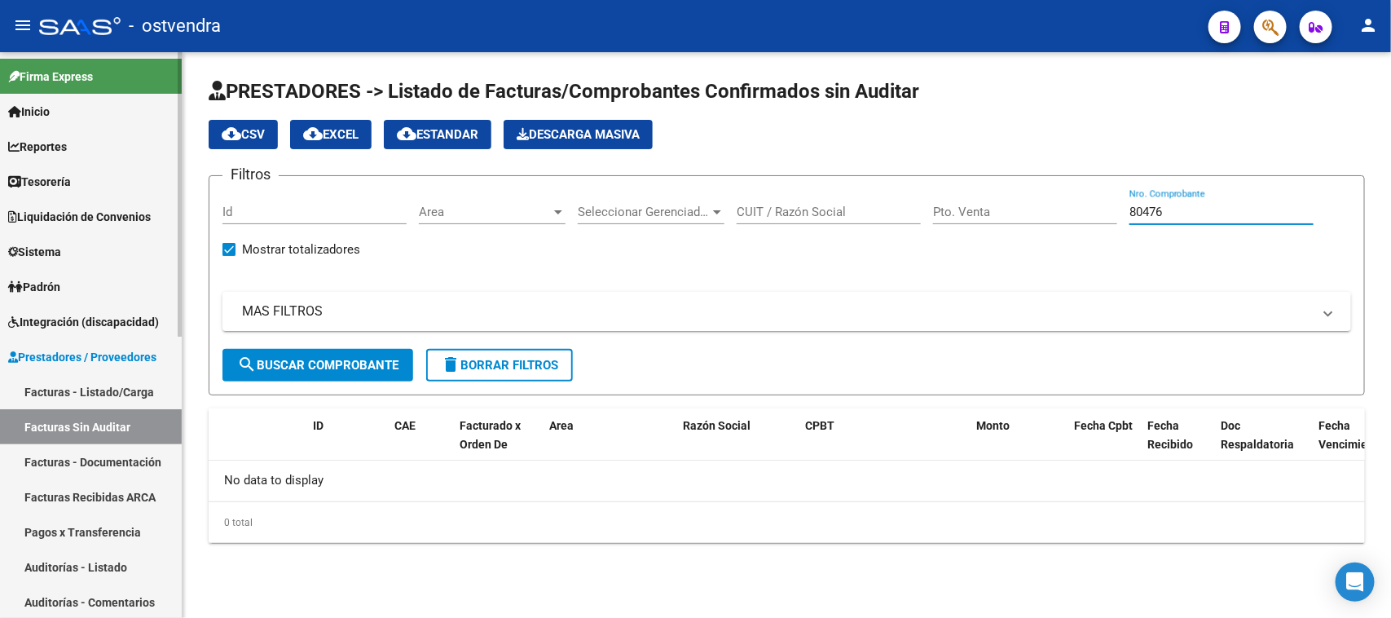
type input "80476"
click at [126, 489] on link "Facturas Recibidas ARCA" at bounding box center [91, 496] width 182 height 35
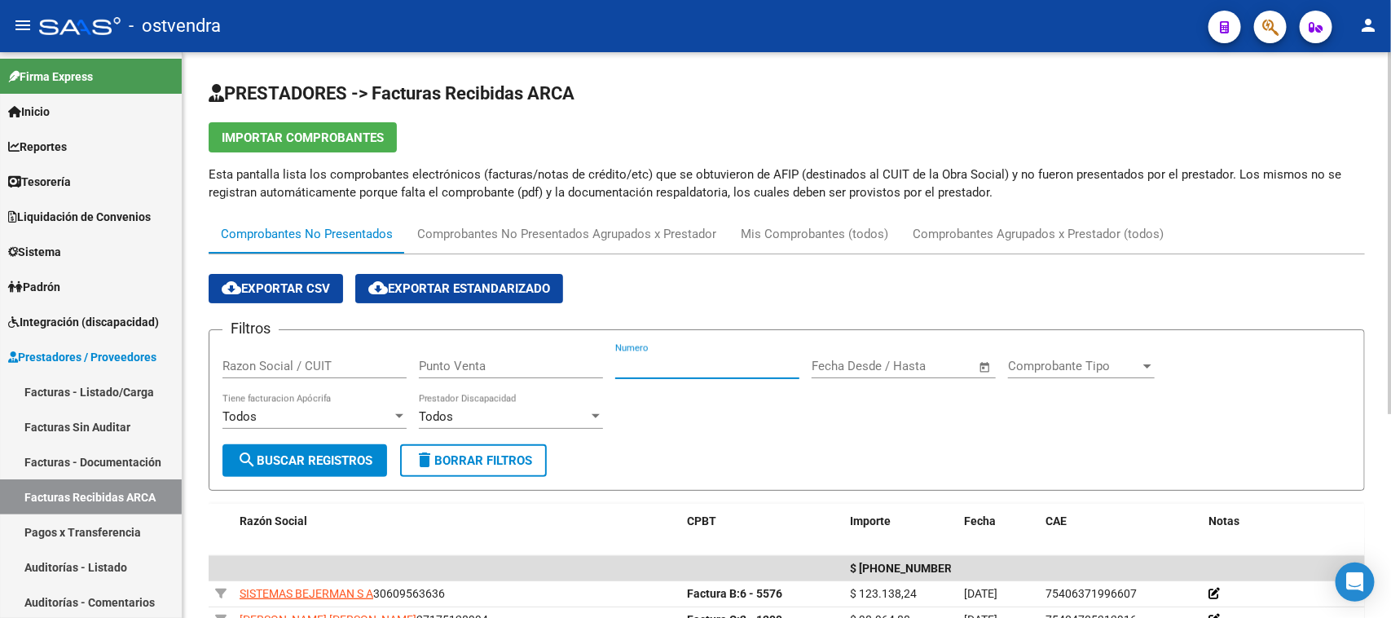
click at [654, 365] on input "Numero" at bounding box center [707, 366] width 184 height 15
paste input "80476"
click at [341, 453] on span "search Buscar Registros" at bounding box center [304, 460] width 135 height 15
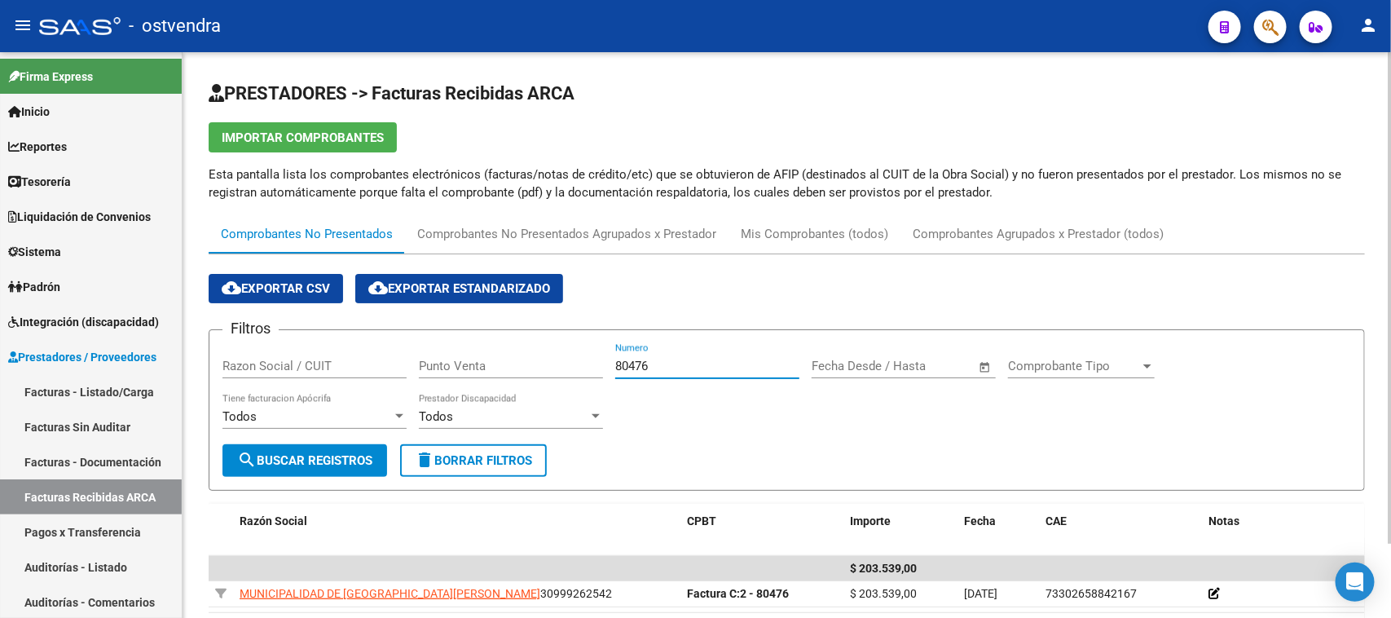
click at [725, 359] on input "80476" at bounding box center [707, 366] width 184 height 15
drag, startPoint x: 724, startPoint y: 359, endPoint x: 575, endPoint y: 367, distance: 148.5
click at [723, 360] on input "80476" at bounding box center [707, 366] width 184 height 15
drag, startPoint x: 575, startPoint y: 367, endPoint x: 564, endPoint y: 367, distance: 11.4
click at [564, 367] on div "Filtros Razon Social / CUIT Punto Venta 80476 Numero Fecha inicio – Fecha fin F…" at bounding box center [786, 393] width 1129 height 101
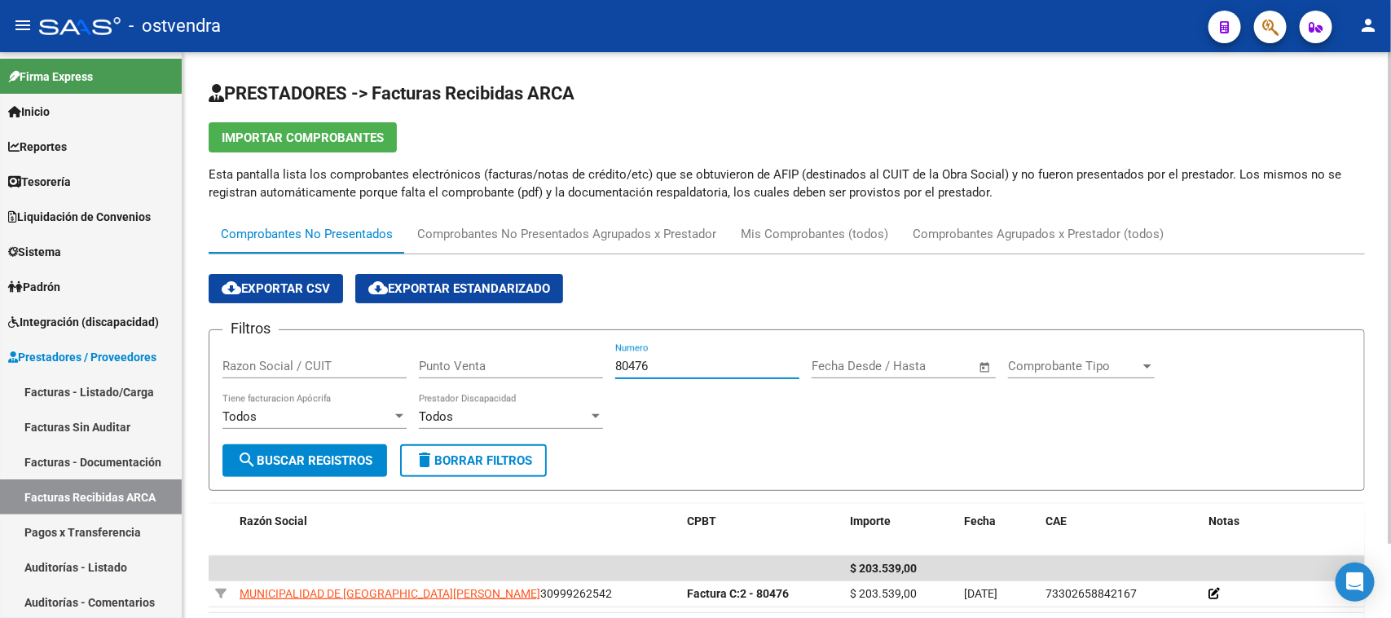
paste input "111"
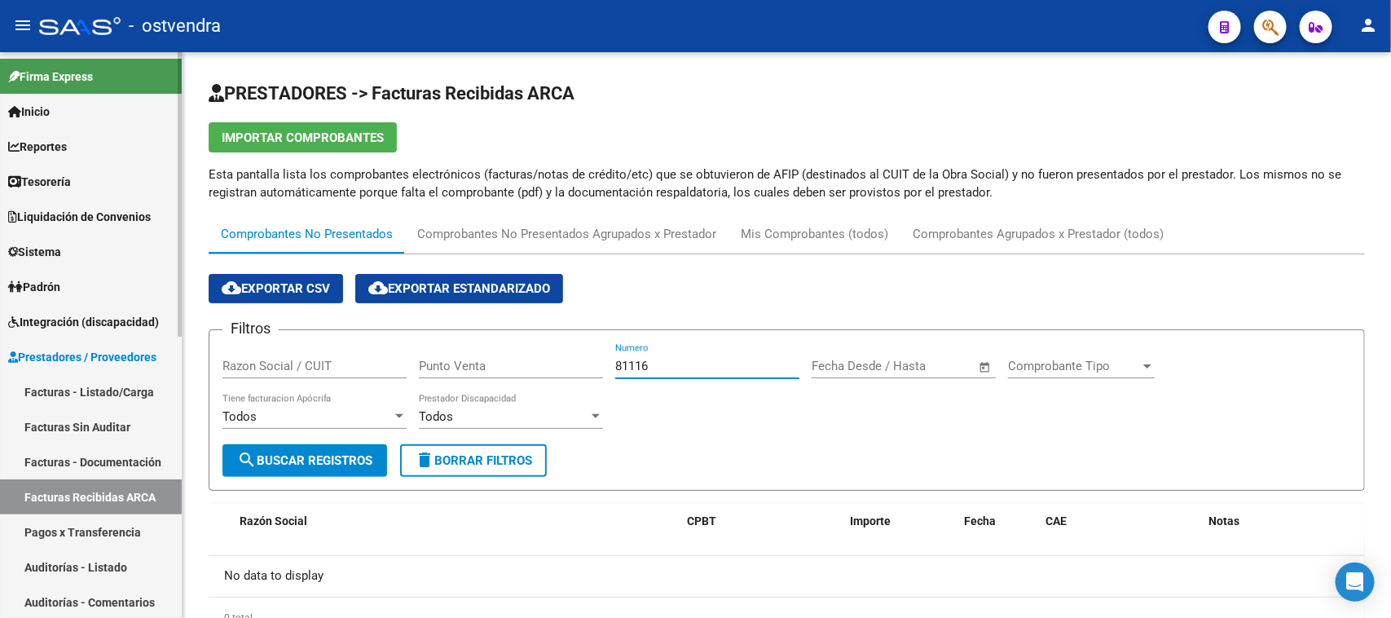
type input "81116"
click at [140, 421] on link "Facturas Sin Auditar" at bounding box center [91, 426] width 182 height 35
drag, startPoint x: 140, startPoint y: 421, endPoint x: 200, endPoint y: 416, distance: 60.6
click at [140, 421] on link "Facturas Sin Auditar" at bounding box center [91, 426] width 182 height 35
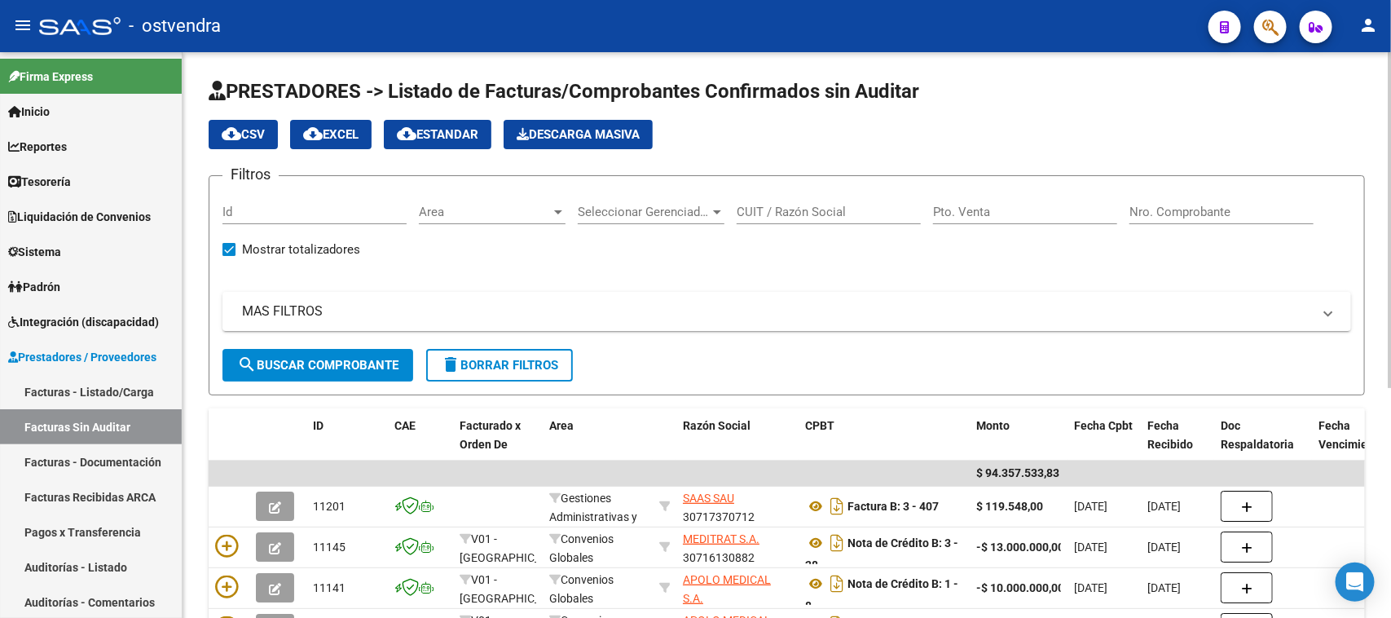
click at [1156, 217] on input "Nro. Comprobante" at bounding box center [1222, 212] width 184 height 15
paste input "81116"
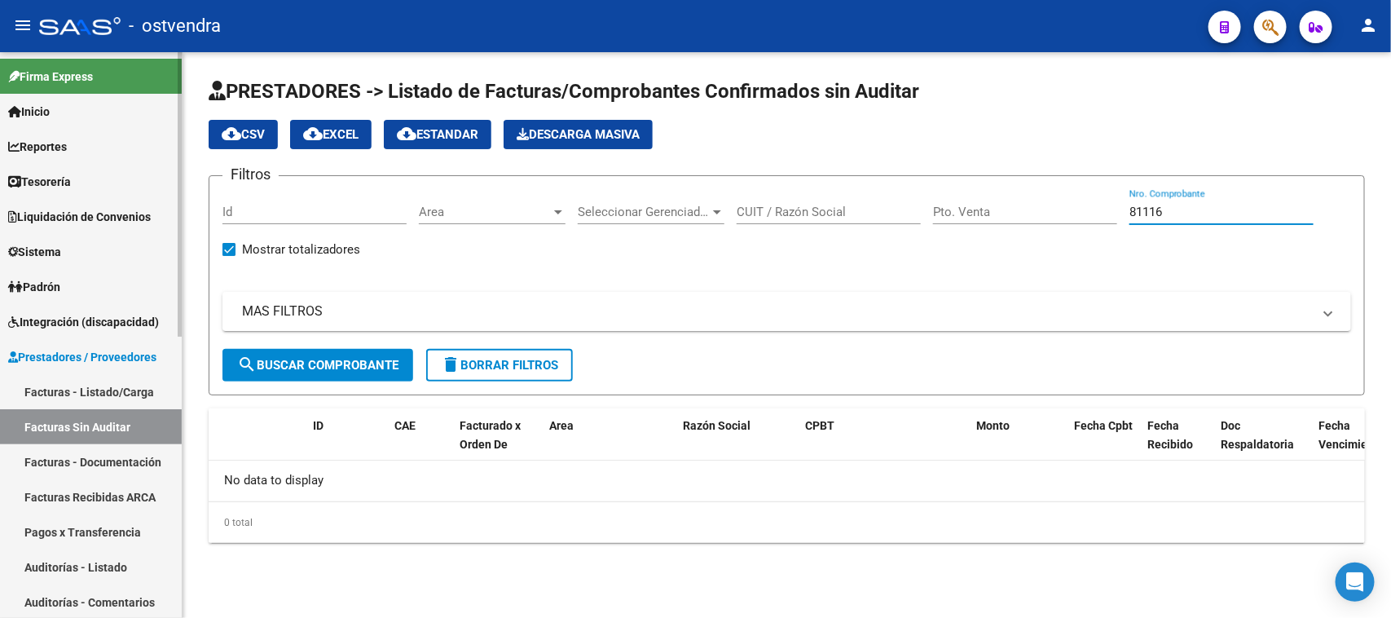
scroll to position [102, 0]
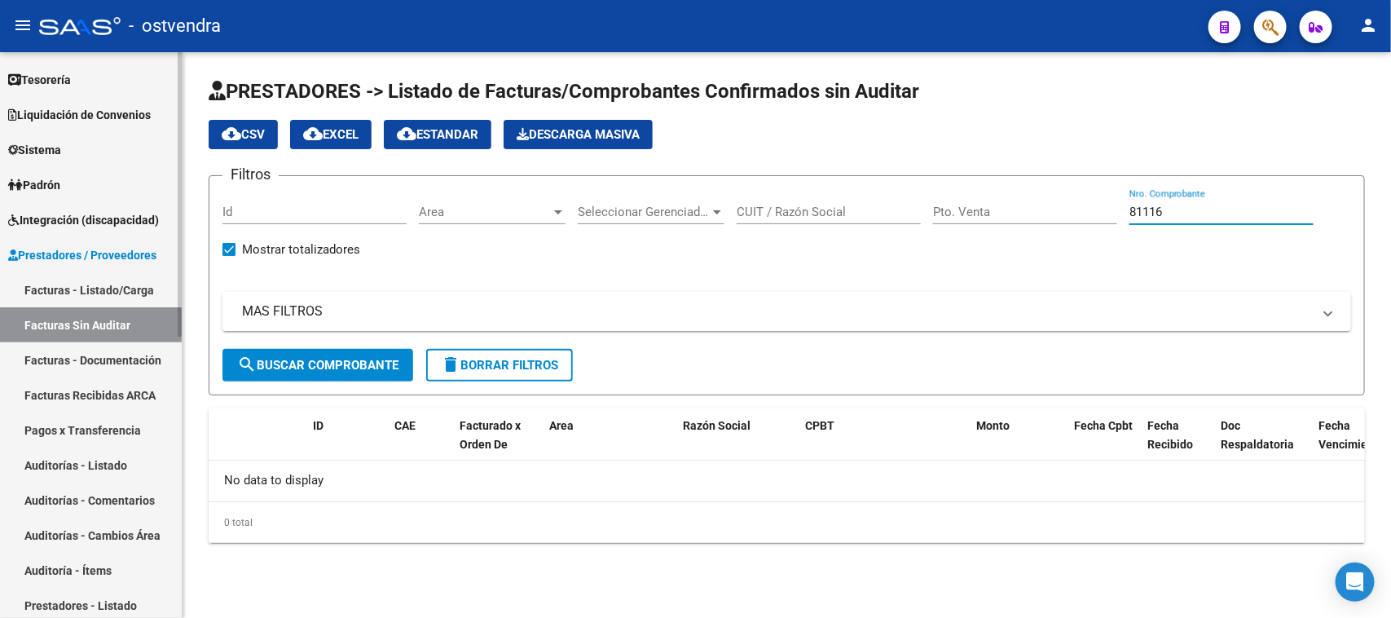
type input "81116"
click at [124, 466] on link "Auditorías - Listado" at bounding box center [91, 464] width 182 height 35
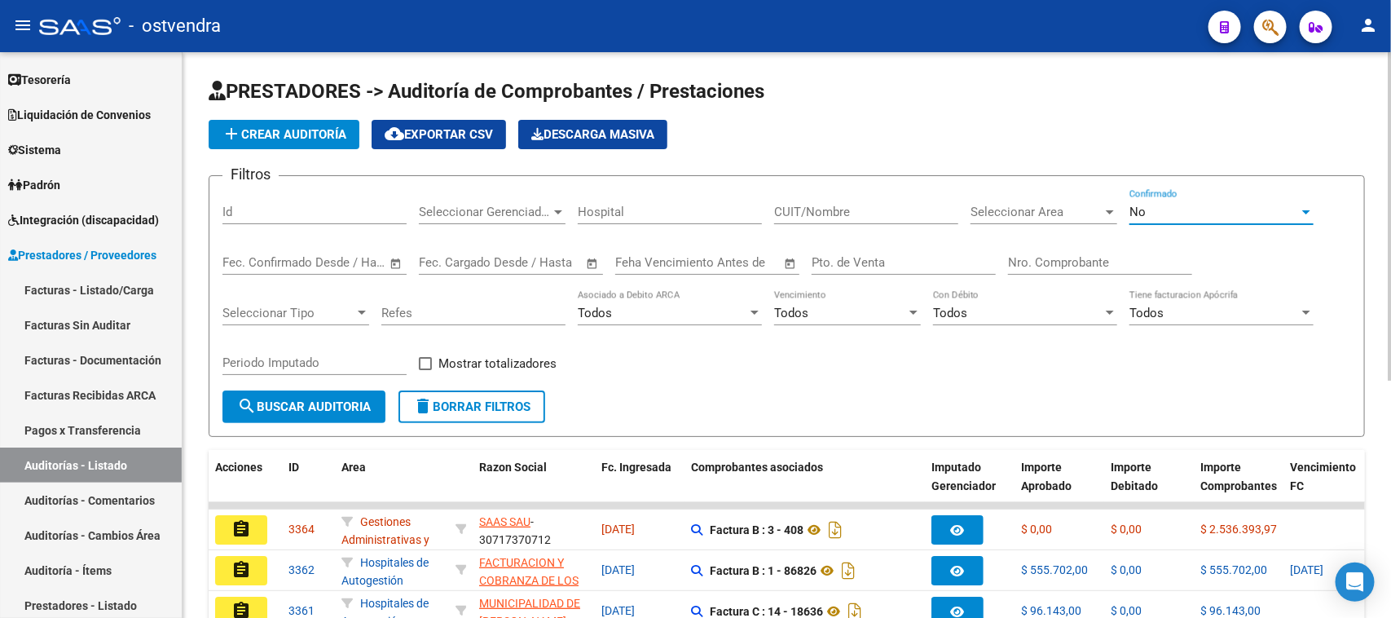
click at [1166, 217] on div "No" at bounding box center [1215, 212] width 170 height 15
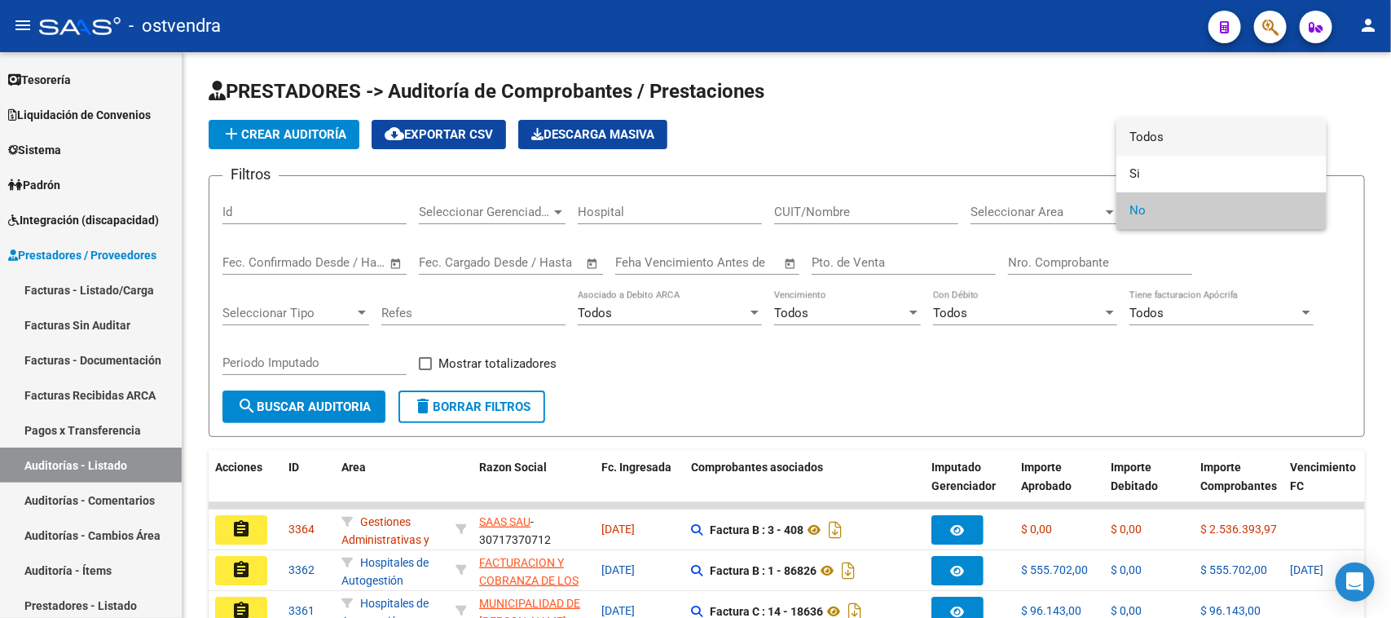
click at [1179, 137] on span "Todos" at bounding box center [1222, 137] width 184 height 37
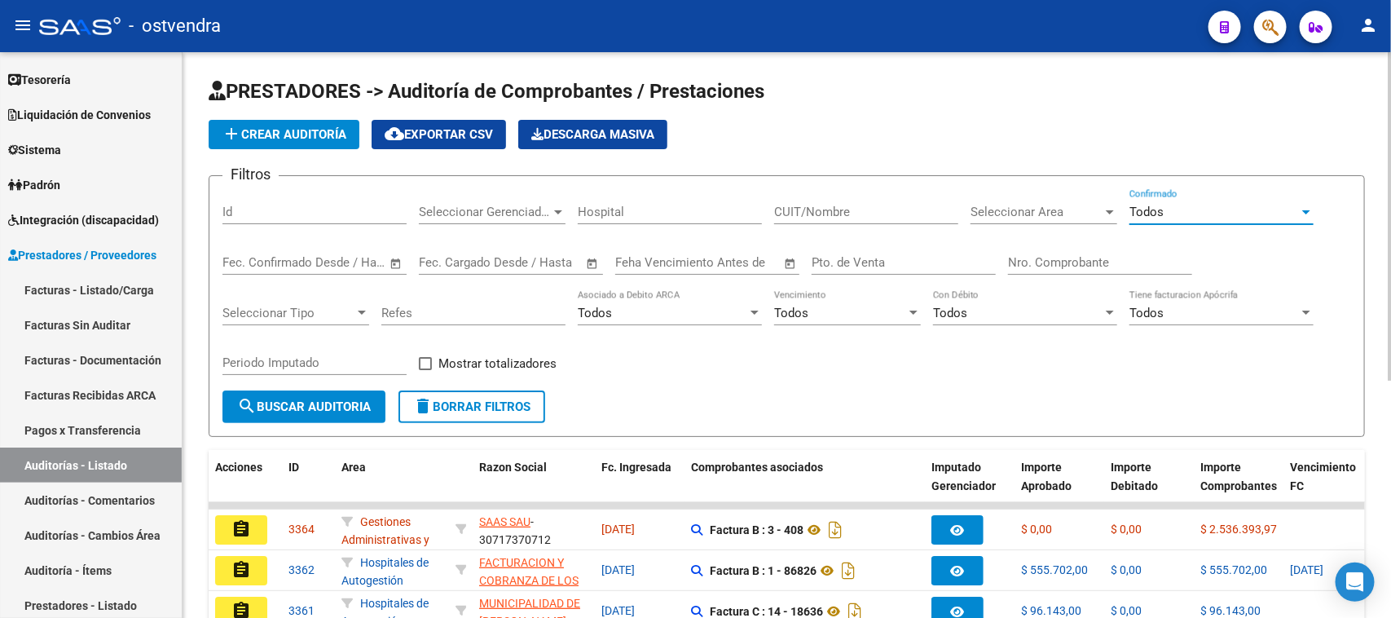
click at [1043, 258] on input "Nro. Comprobante" at bounding box center [1100, 262] width 184 height 15
paste input "81116"
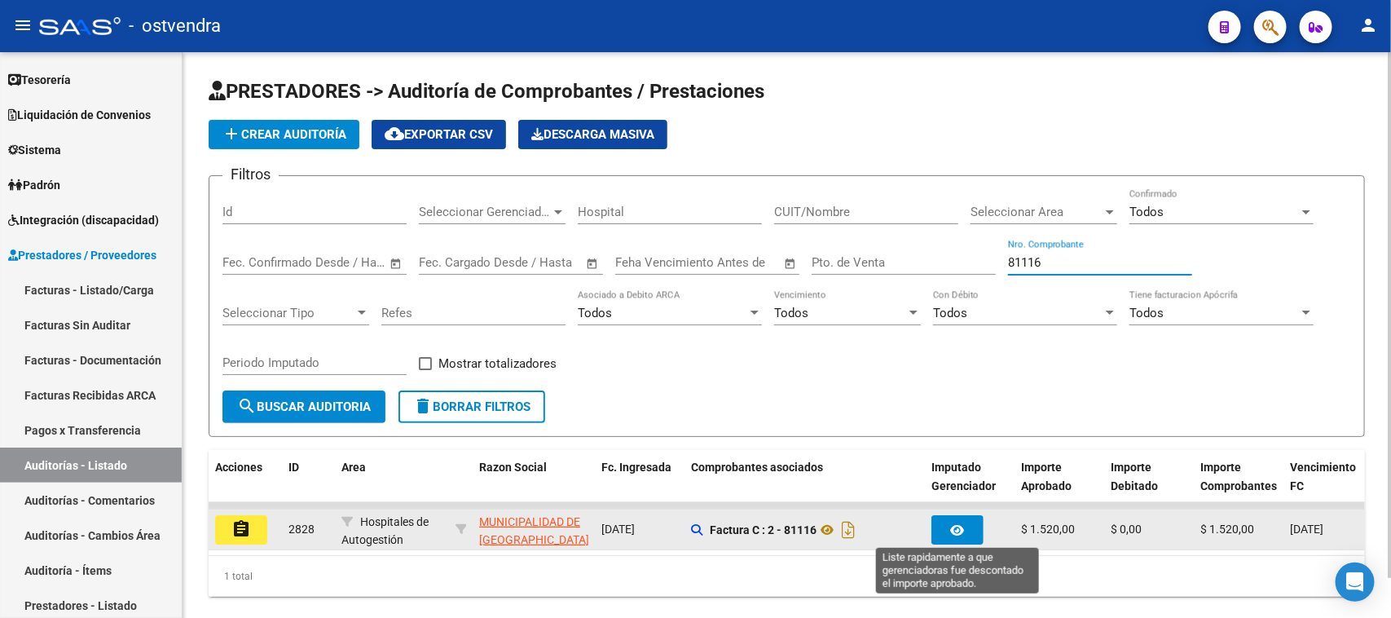
type input "81116"
click at [967, 520] on button "button" at bounding box center [958, 529] width 52 height 29
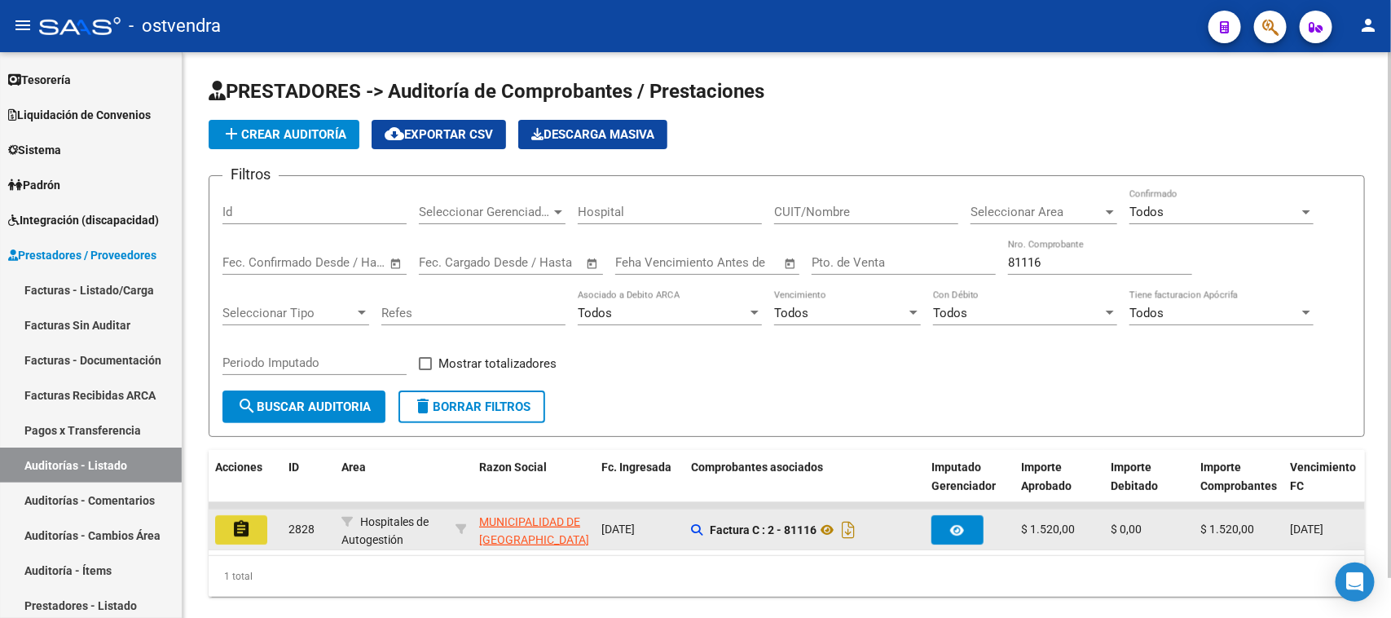
click at [240, 523] on mat-icon "assignment" at bounding box center [241, 529] width 20 height 20
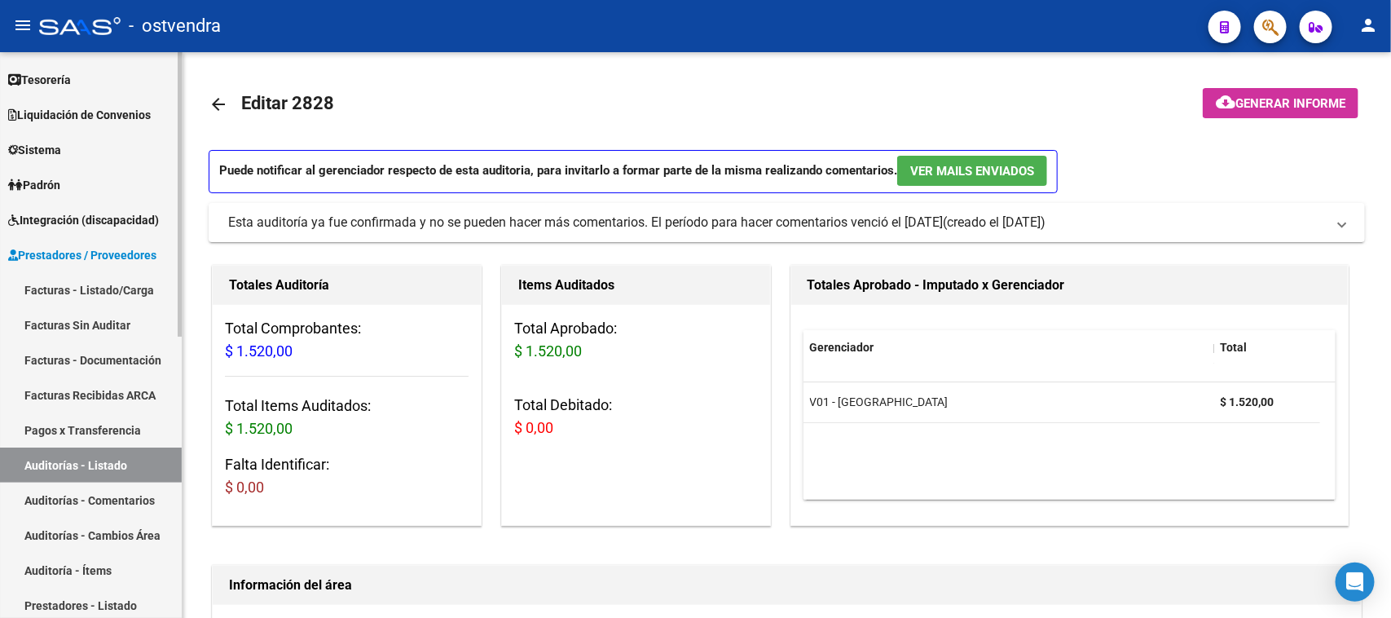
click at [140, 465] on link "Auditorías - Listado" at bounding box center [91, 464] width 182 height 35
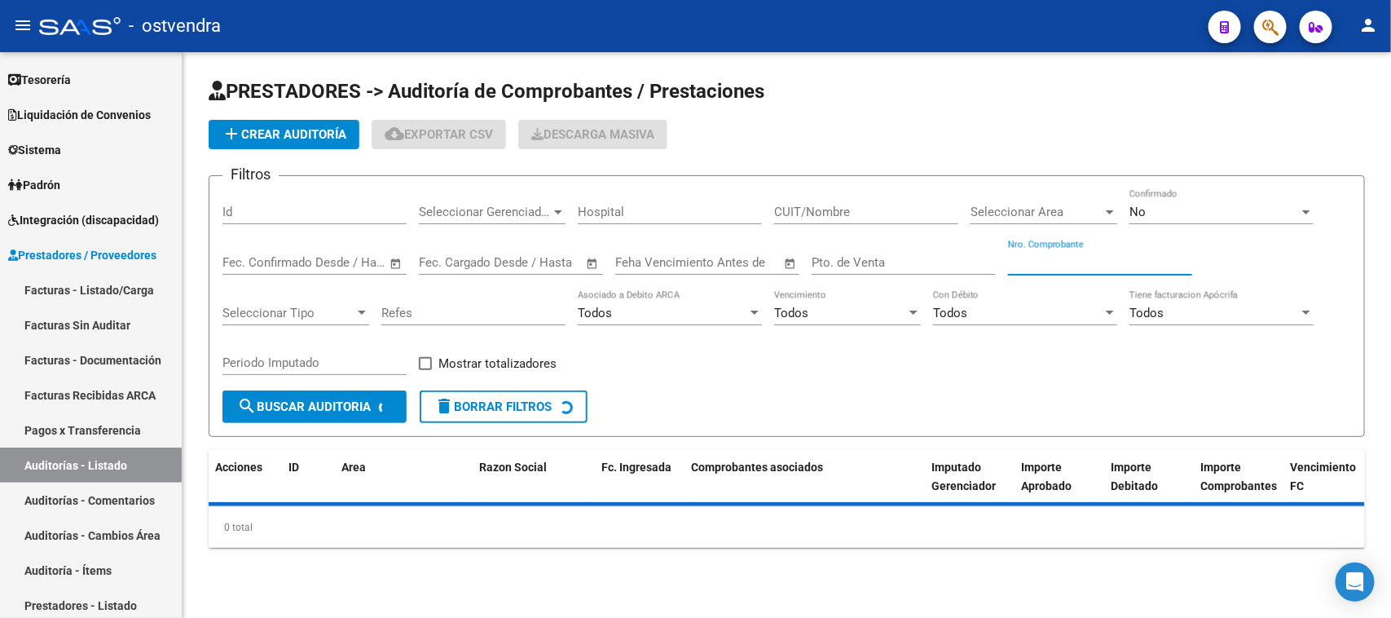
click at [1035, 267] on input "Nro. Comprobante" at bounding box center [1100, 262] width 184 height 15
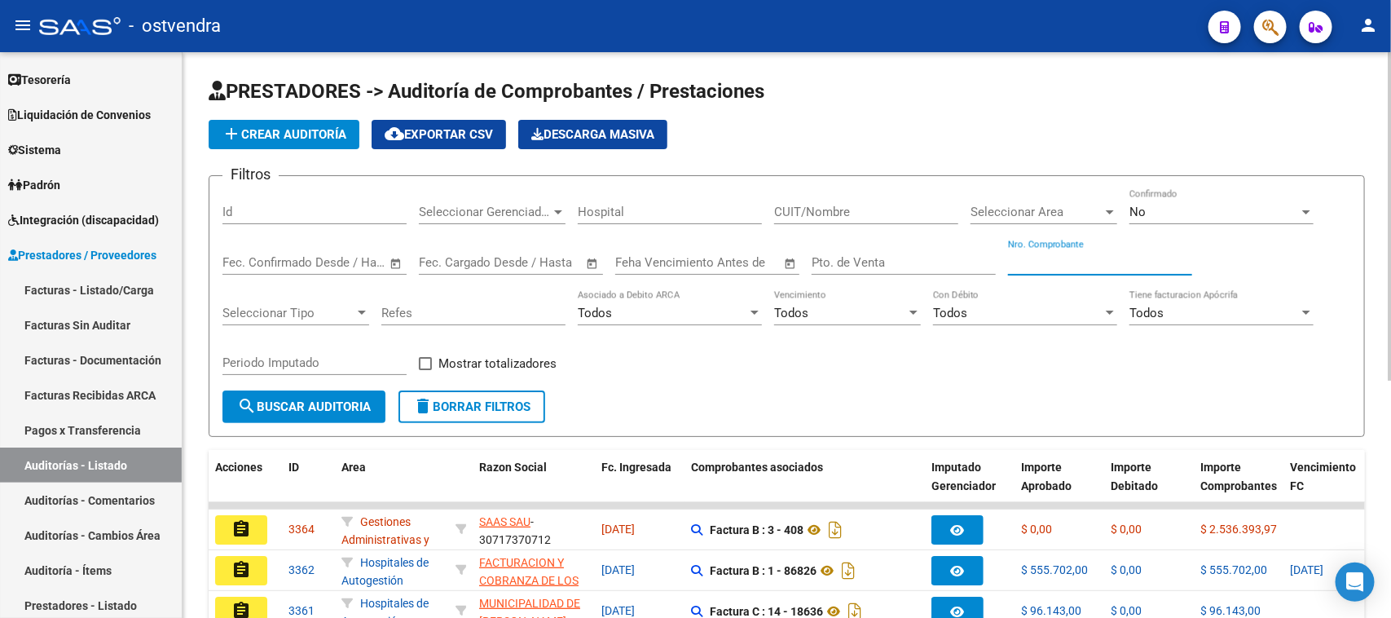
paste input "81117"
type input "81117"
click at [1217, 213] on div "No" at bounding box center [1215, 212] width 170 height 15
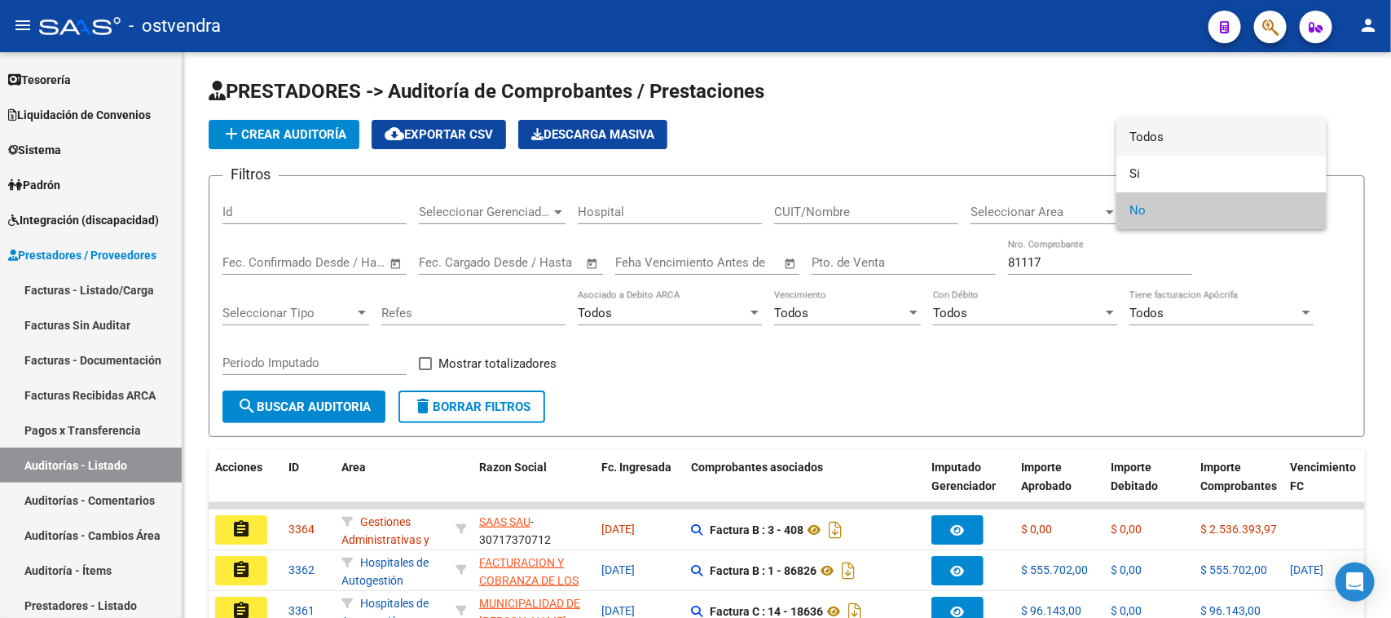
click at [1210, 131] on span "Todos" at bounding box center [1222, 137] width 184 height 37
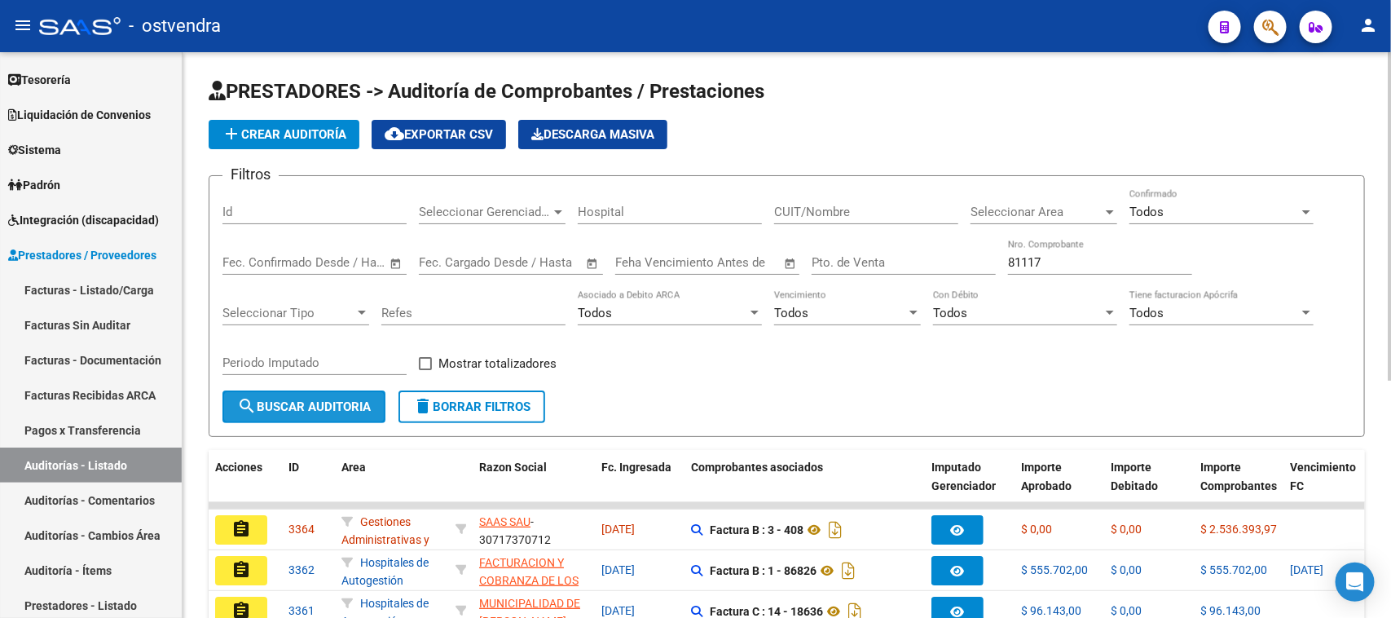
click at [375, 402] on button "search Buscar Auditoria" at bounding box center [303, 406] width 163 height 33
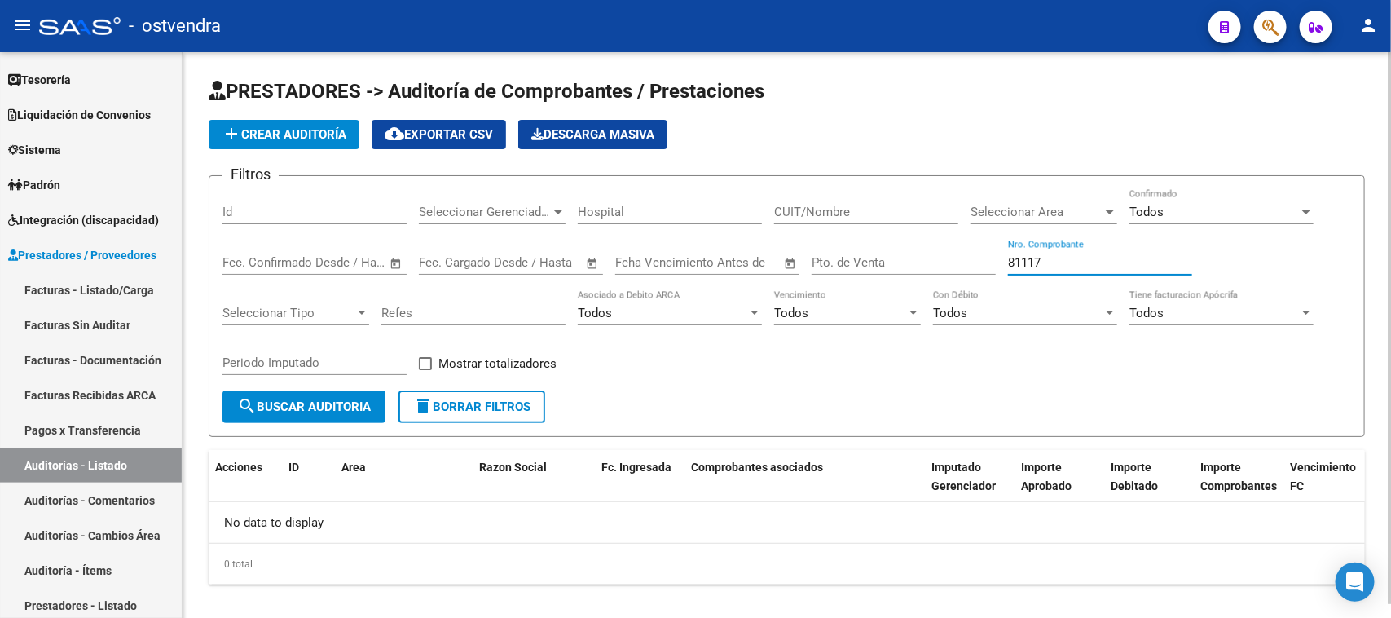
drag, startPoint x: 1069, startPoint y: 262, endPoint x: 972, endPoint y: 262, distance: 97.0
click at [972, 262] on div "Filtros Id Seleccionar Gerenciador Seleccionar Gerenciador Hospital CUIT/Nombre…" at bounding box center [786, 289] width 1129 height 201
click at [147, 390] on link "Facturas Recibidas ARCA" at bounding box center [91, 394] width 182 height 35
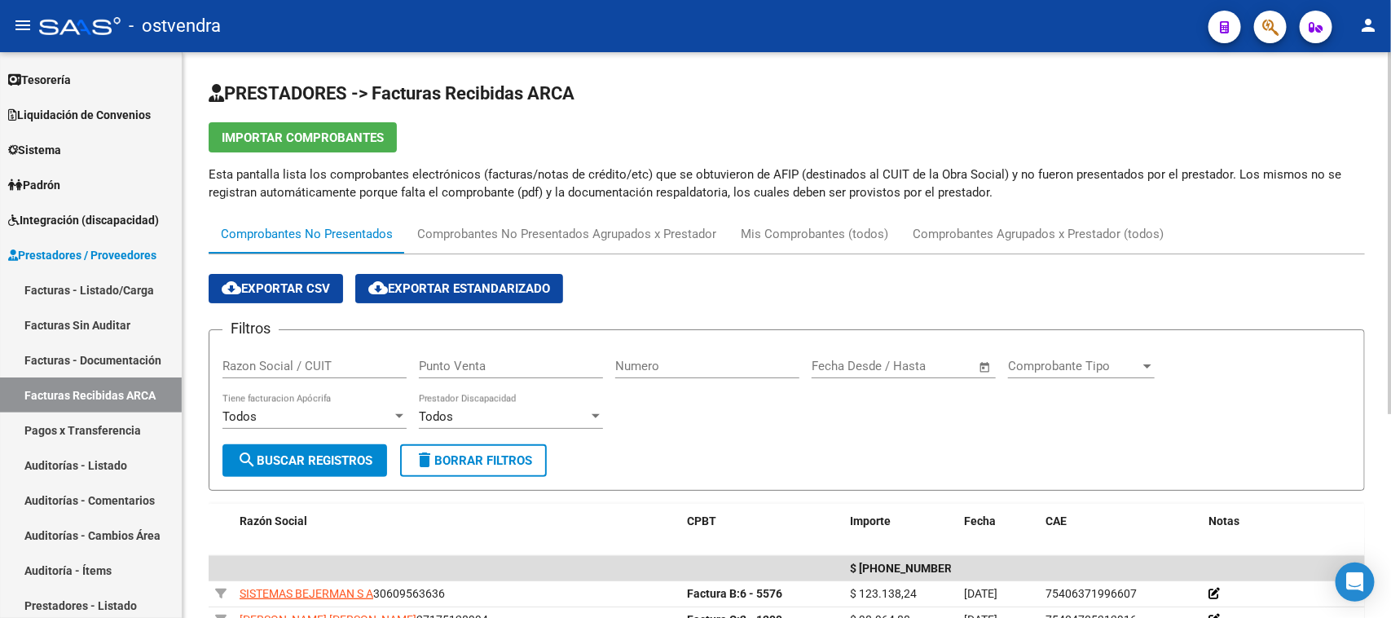
click at [654, 368] on input "Numero" at bounding box center [707, 366] width 184 height 15
paste input "81117"
click at [323, 459] on span "search Buscar Registros" at bounding box center [304, 460] width 135 height 15
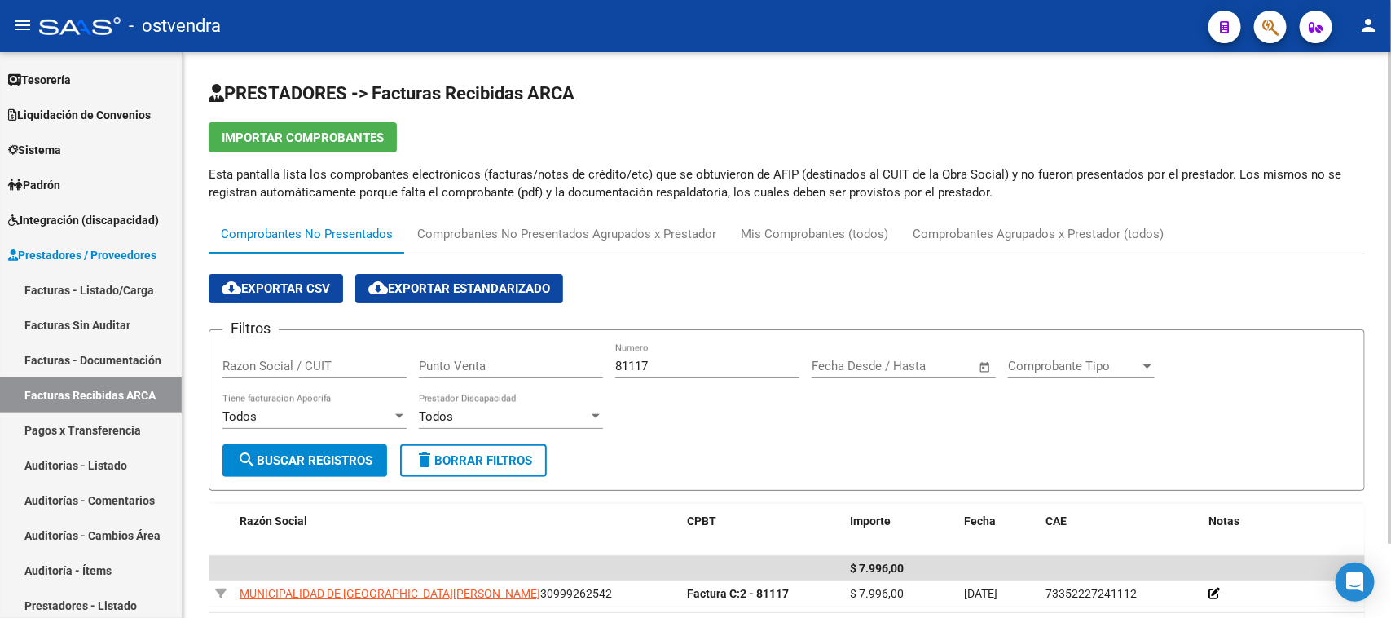
scroll to position [86, 0]
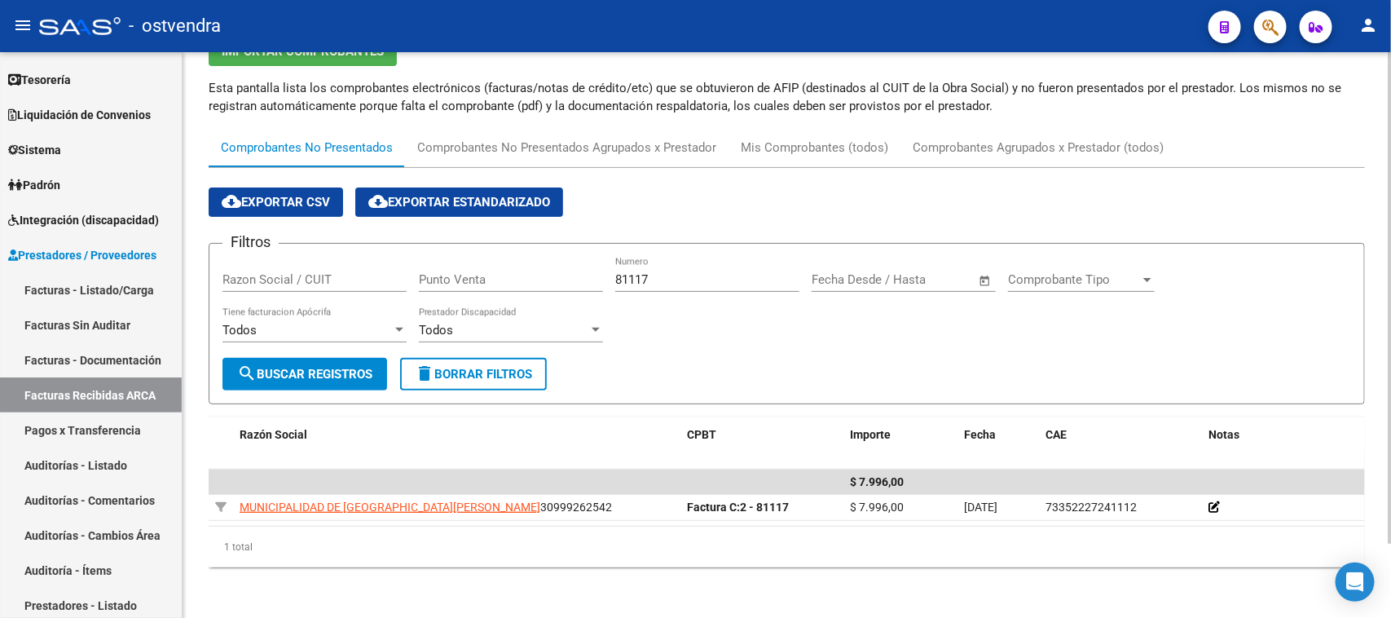
click at [702, 272] on input "81117" at bounding box center [707, 279] width 184 height 15
drag, startPoint x: 702, startPoint y: 271, endPoint x: 558, endPoint y: 281, distance: 143.8
click at [558, 281] on div "Filtros Razon Social / CUIT Punto Venta 81117 Numero Fecha inicio – Fecha fin F…" at bounding box center [786, 307] width 1129 height 101
paste input "8"
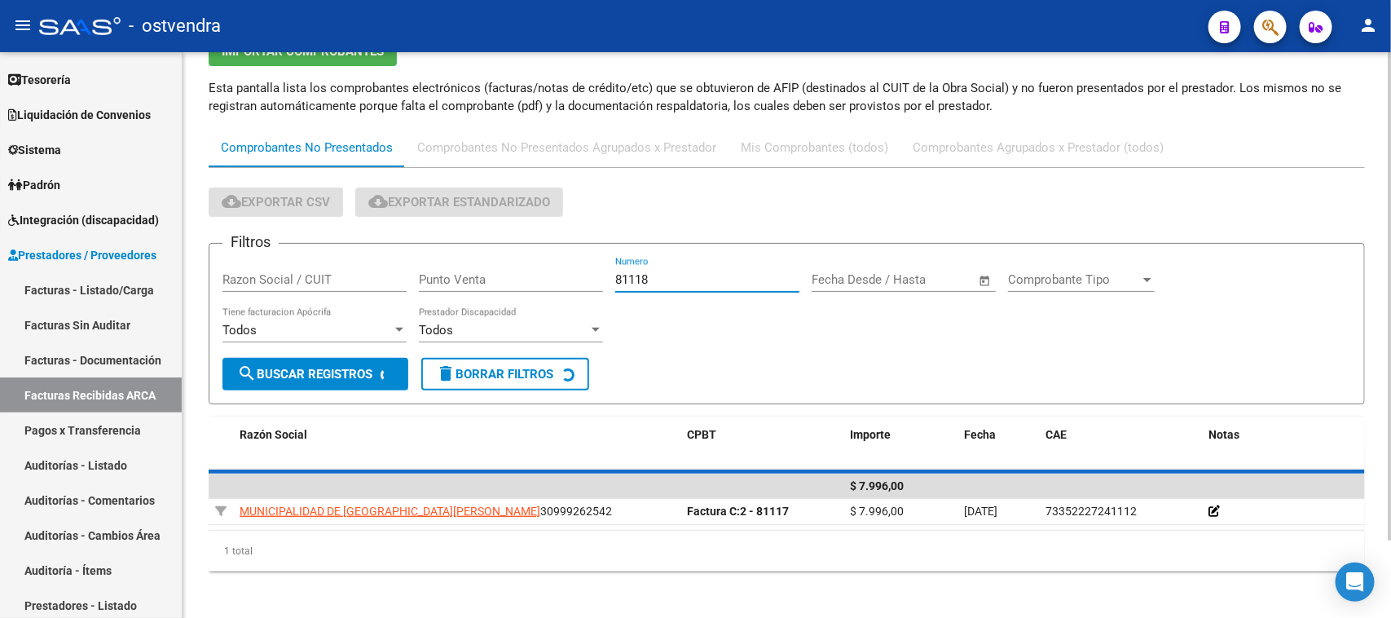
scroll to position [69, 0]
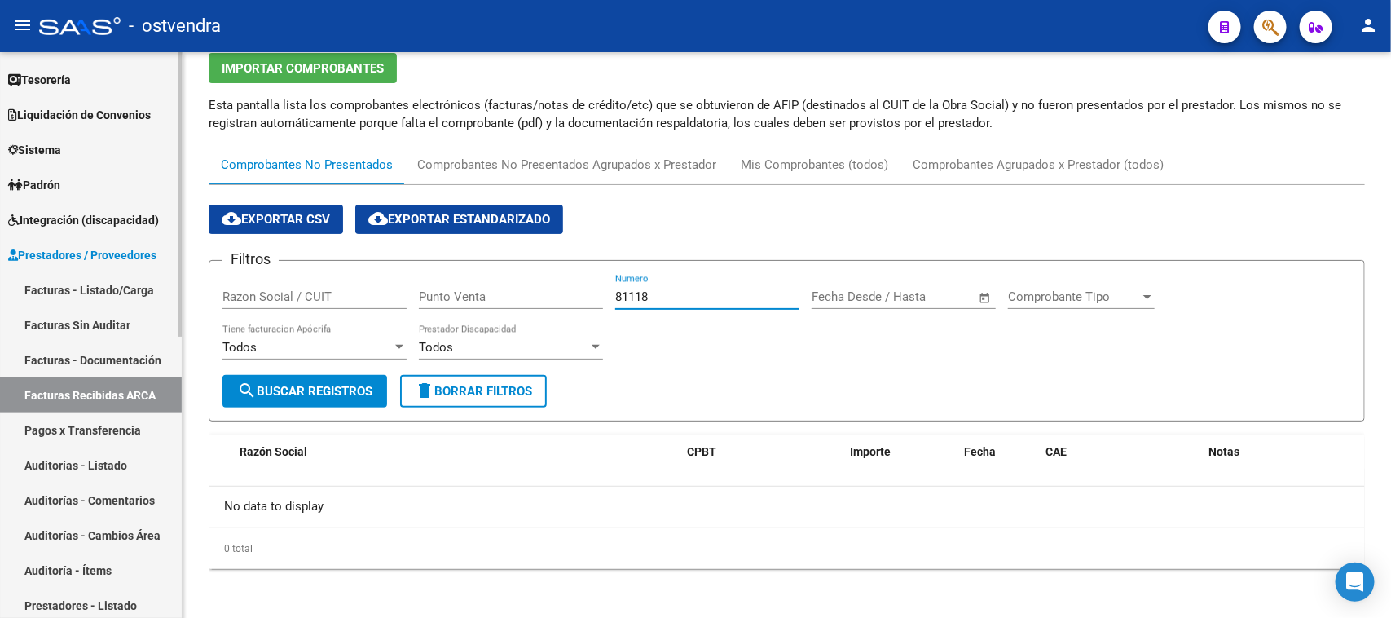
type input "81118"
click at [115, 453] on link "Auditorías - Listado" at bounding box center [91, 464] width 182 height 35
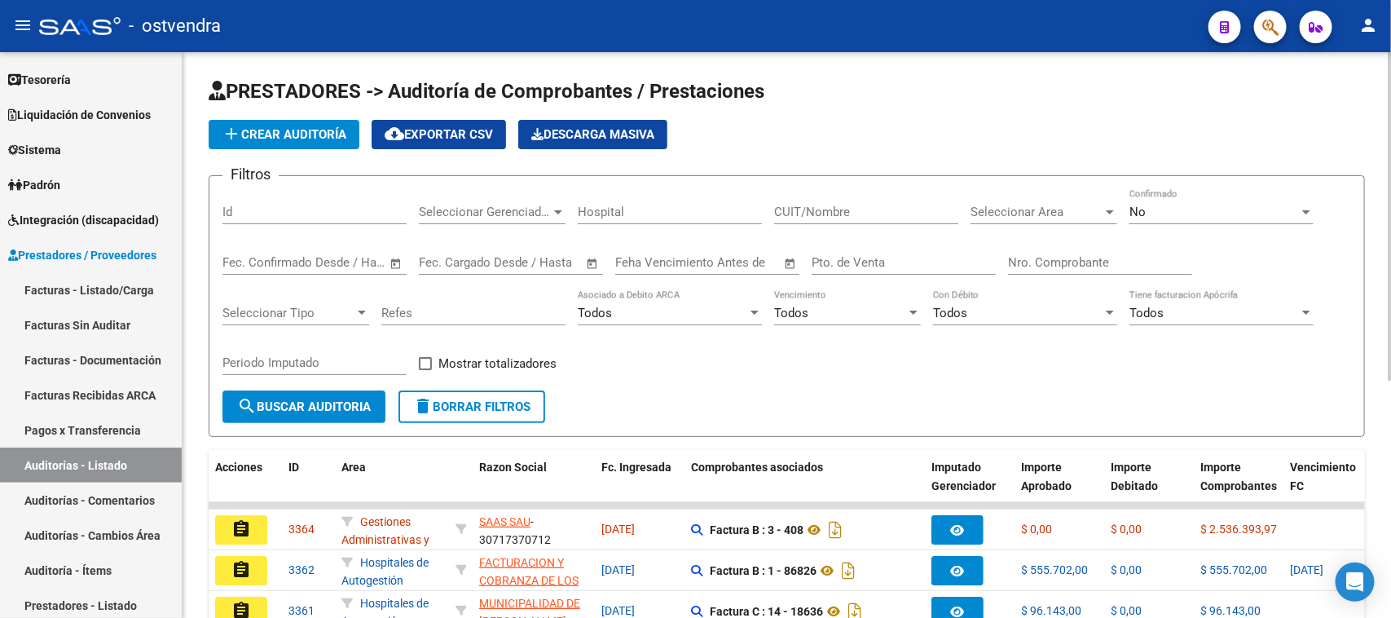
click at [1077, 273] on div "Nro. Comprobante" at bounding box center [1100, 257] width 184 height 35
click at [1080, 255] on input "Nro. Comprobante" at bounding box center [1100, 262] width 184 height 15
paste input "81118"
type input "81118"
click at [1165, 218] on div "No" at bounding box center [1215, 212] width 170 height 15
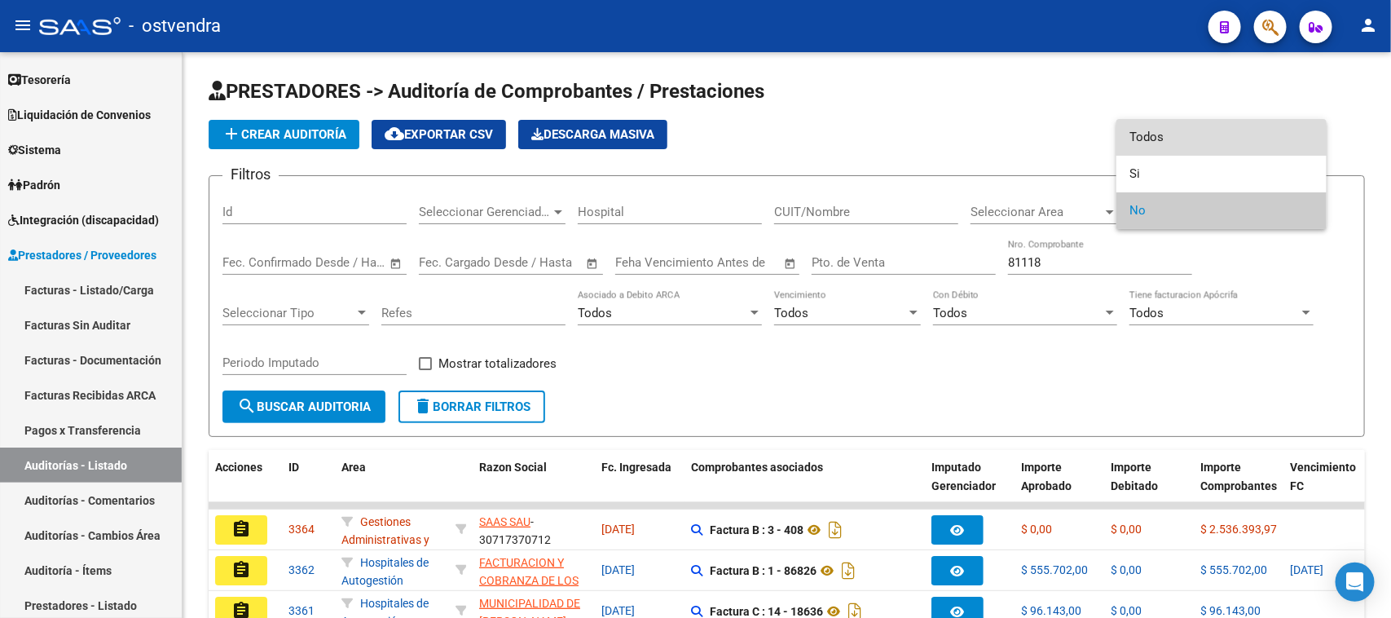
click at [1158, 134] on span "Todos" at bounding box center [1222, 137] width 184 height 37
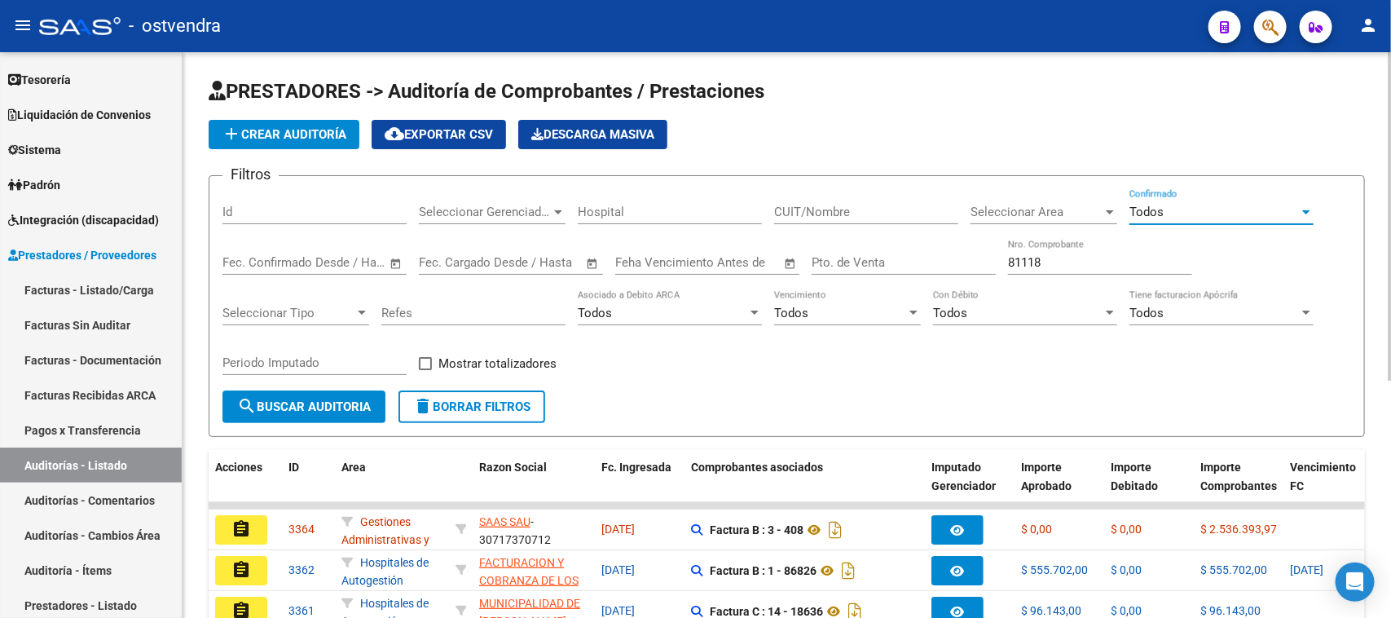
click at [306, 399] on span "search Buscar Auditoria" at bounding box center [304, 406] width 134 height 15
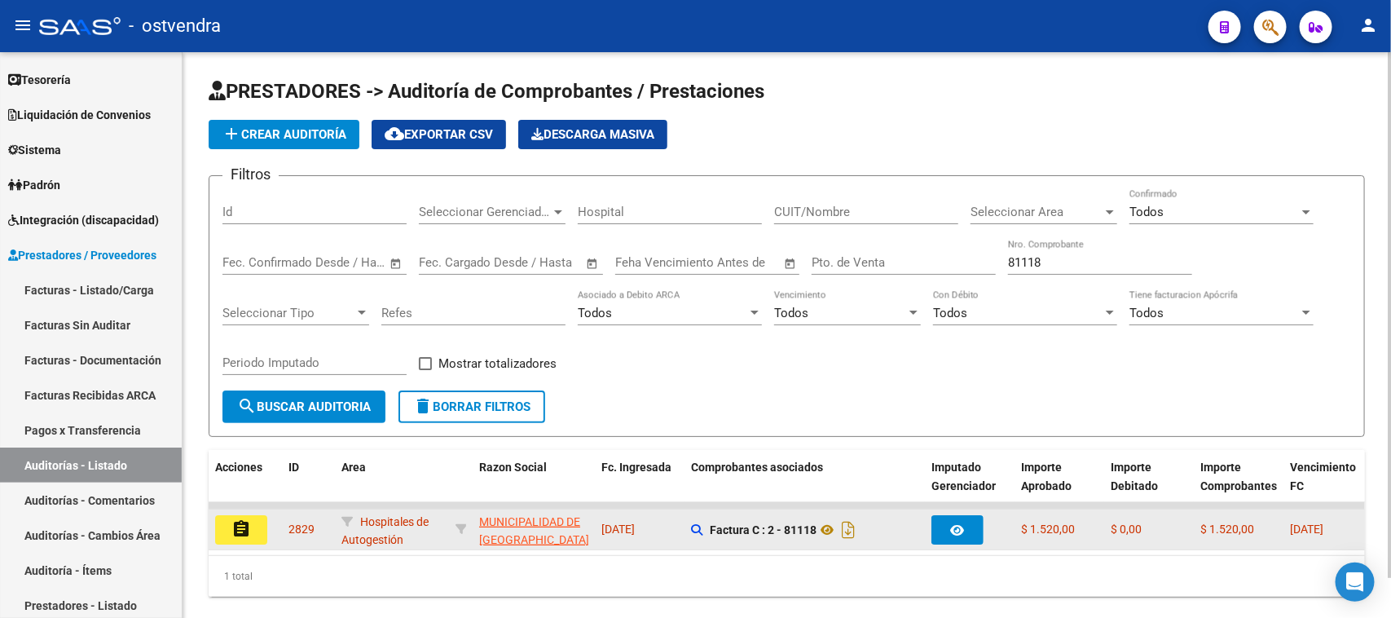
click at [235, 524] on mat-icon "assignment" at bounding box center [241, 529] width 20 height 20
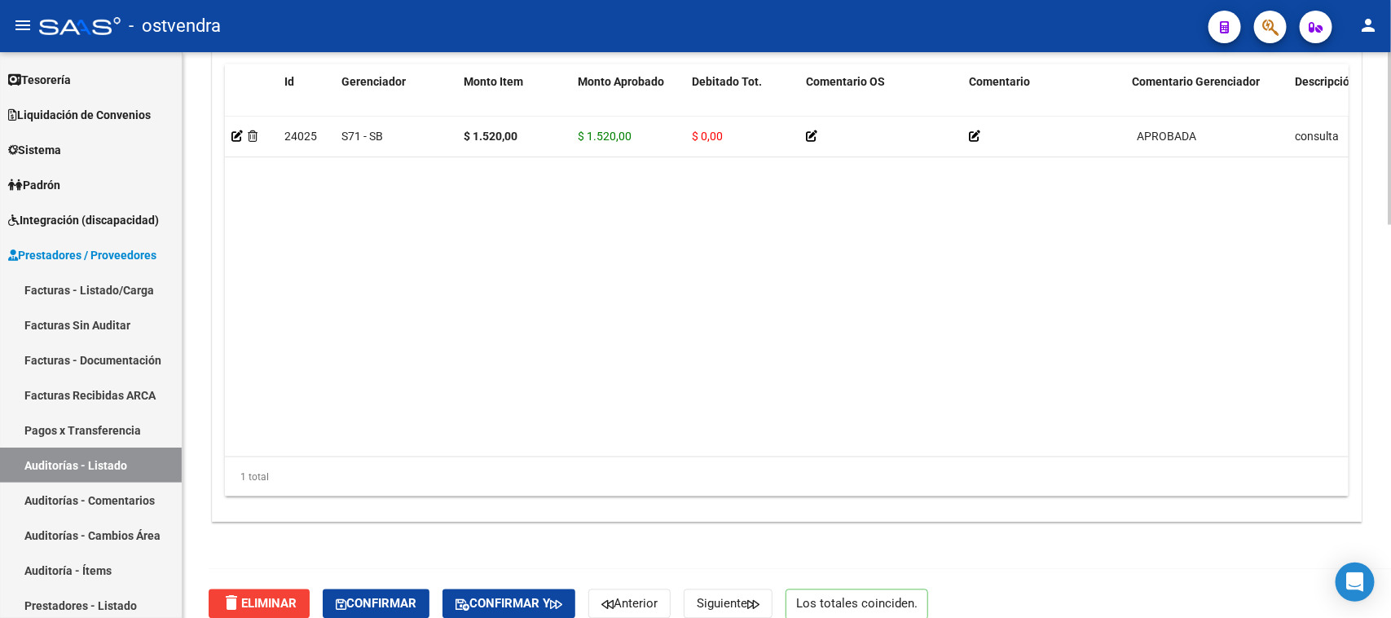
scroll to position [1290, 0]
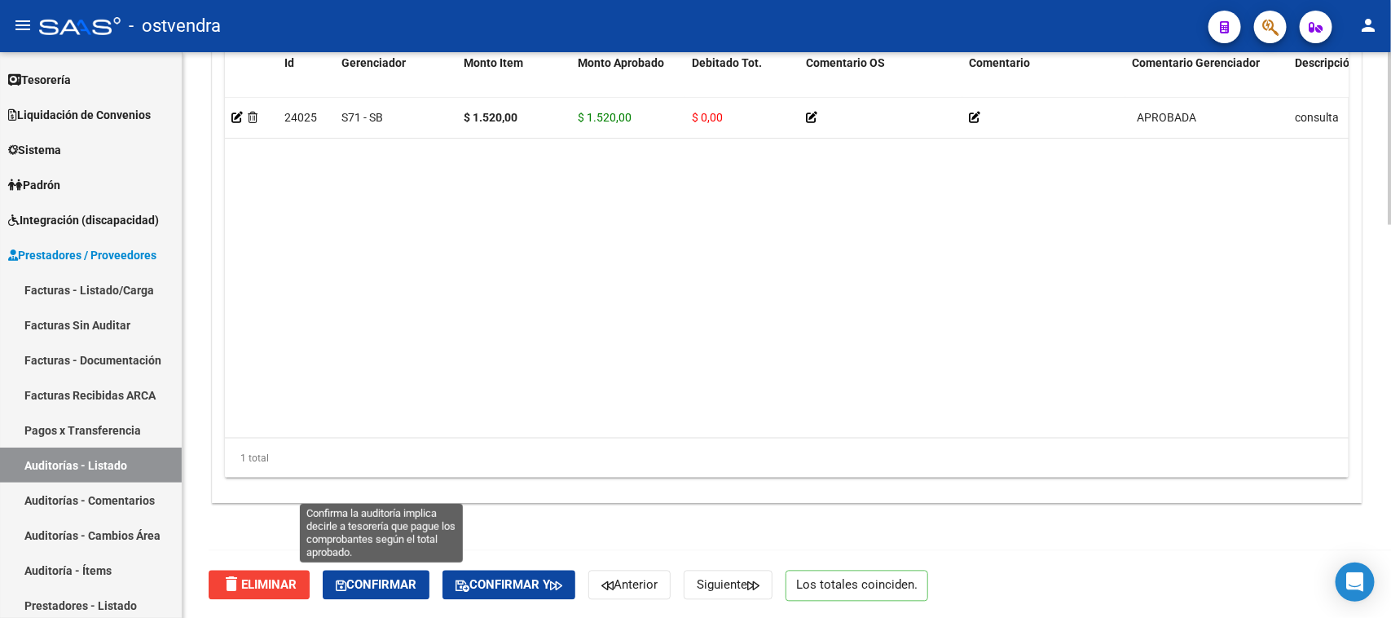
click at [391, 571] on button "Confirmar" at bounding box center [376, 585] width 107 height 29
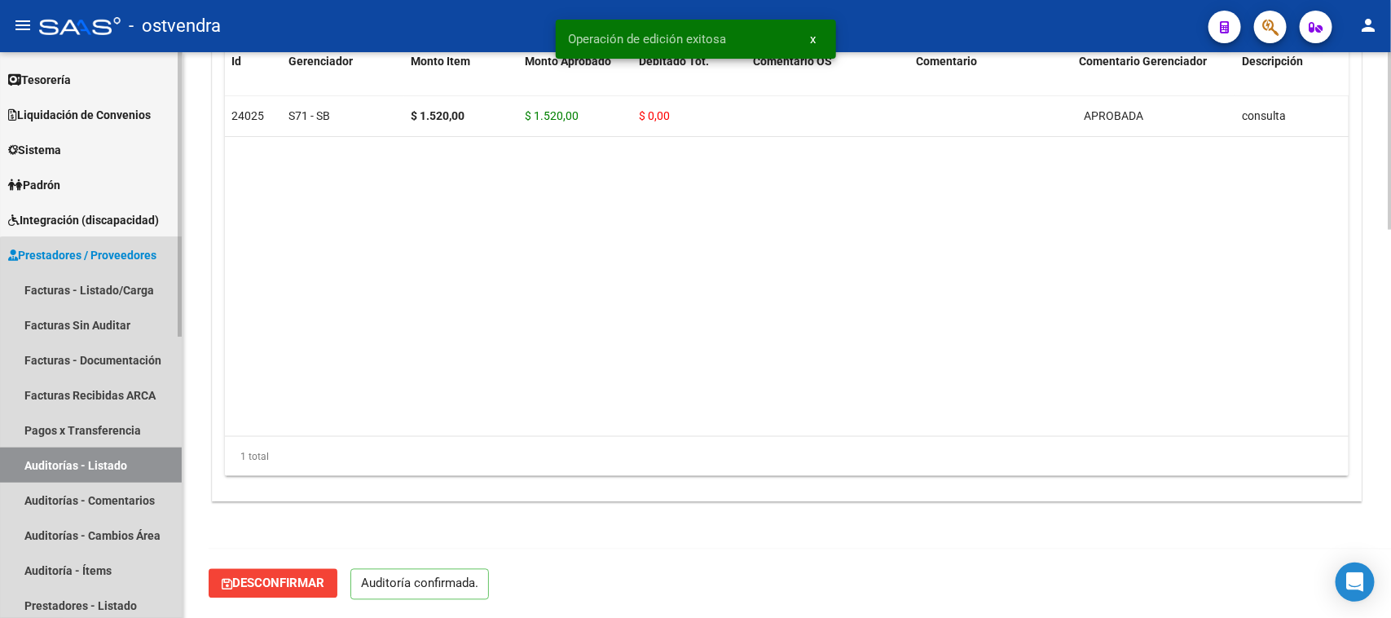
click at [106, 465] on link "Auditorías - Listado" at bounding box center [91, 464] width 182 height 35
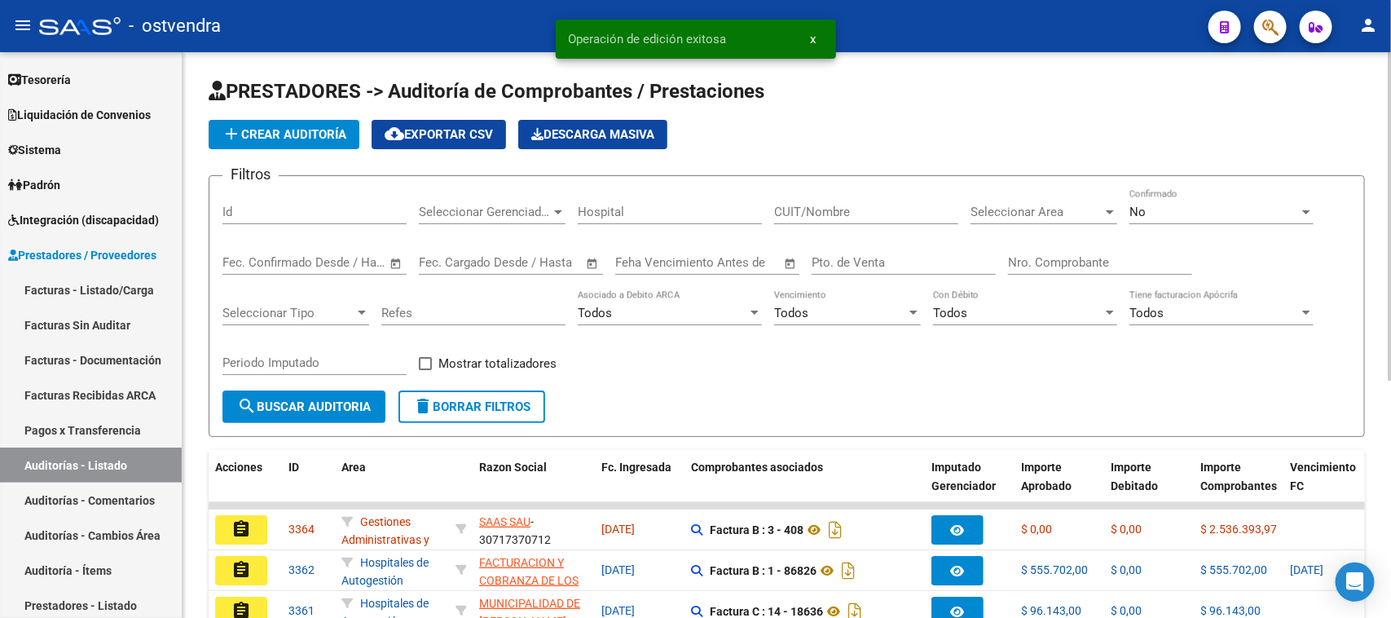
click at [1111, 257] on input "Nro. Comprobante" at bounding box center [1100, 262] width 184 height 15
paste input "82362"
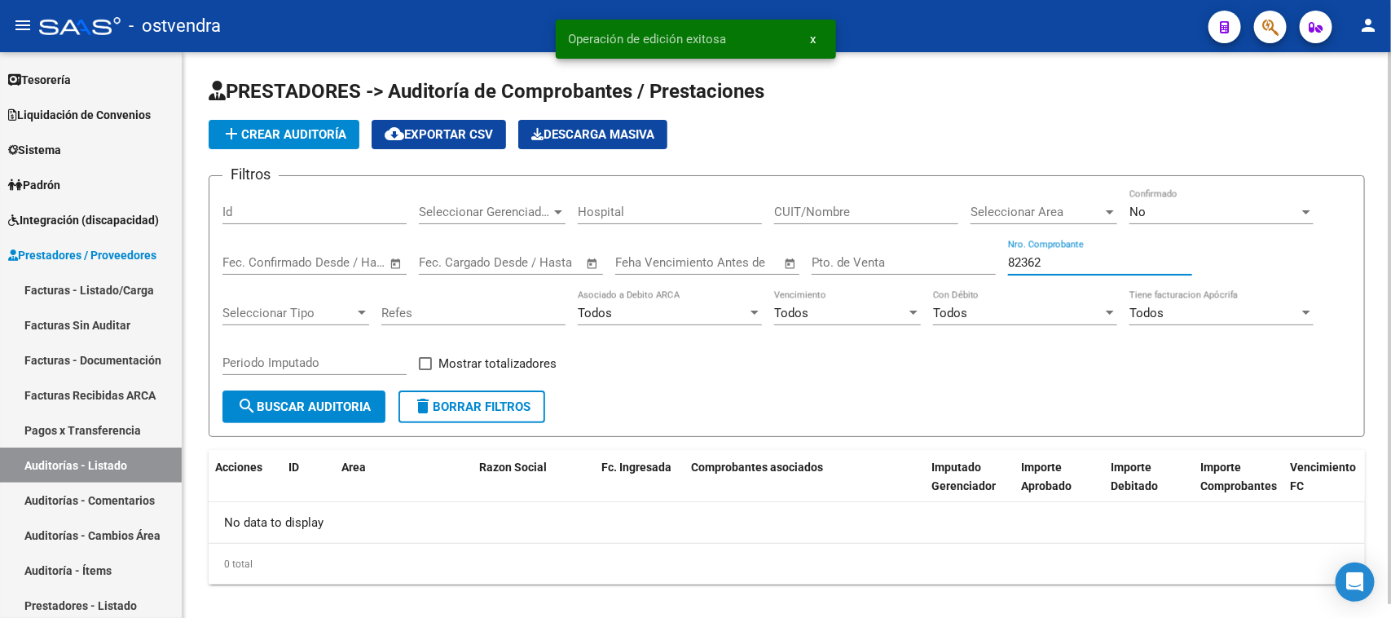
type input "82362"
click at [1146, 205] on div "No" at bounding box center [1215, 212] width 170 height 15
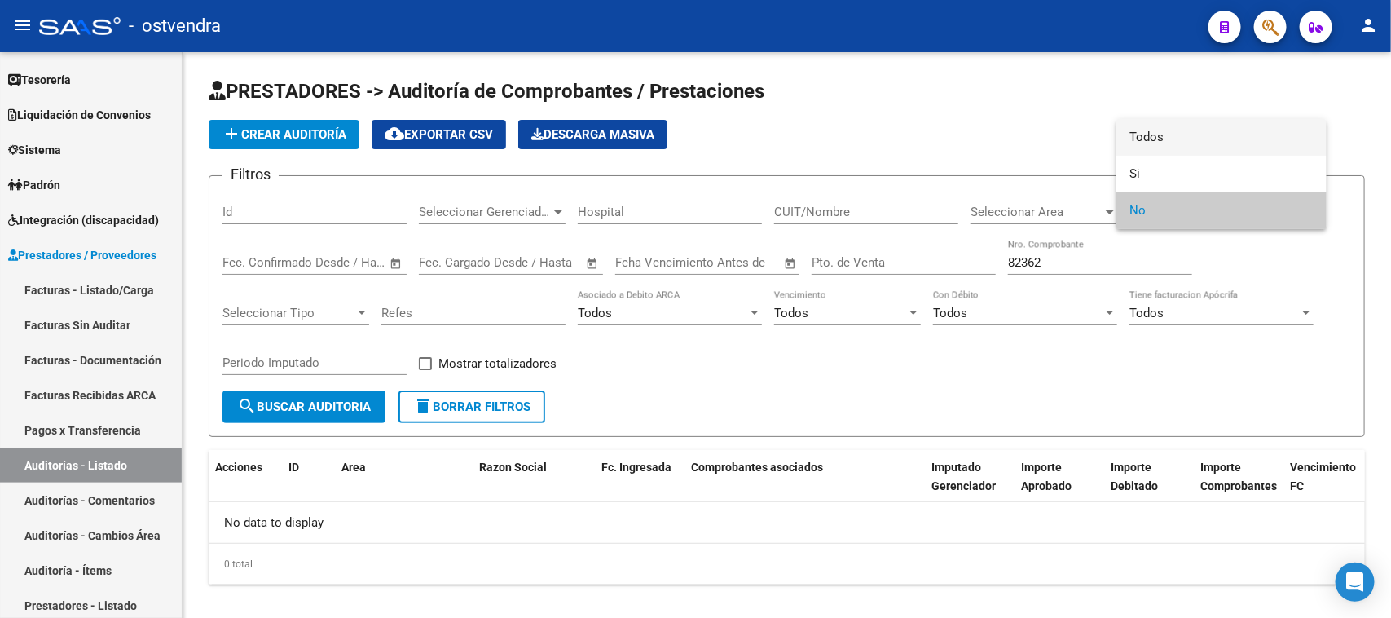
click at [1175, 133] on span "Todos" at bounding box center [1222, 137] width 184 height 37
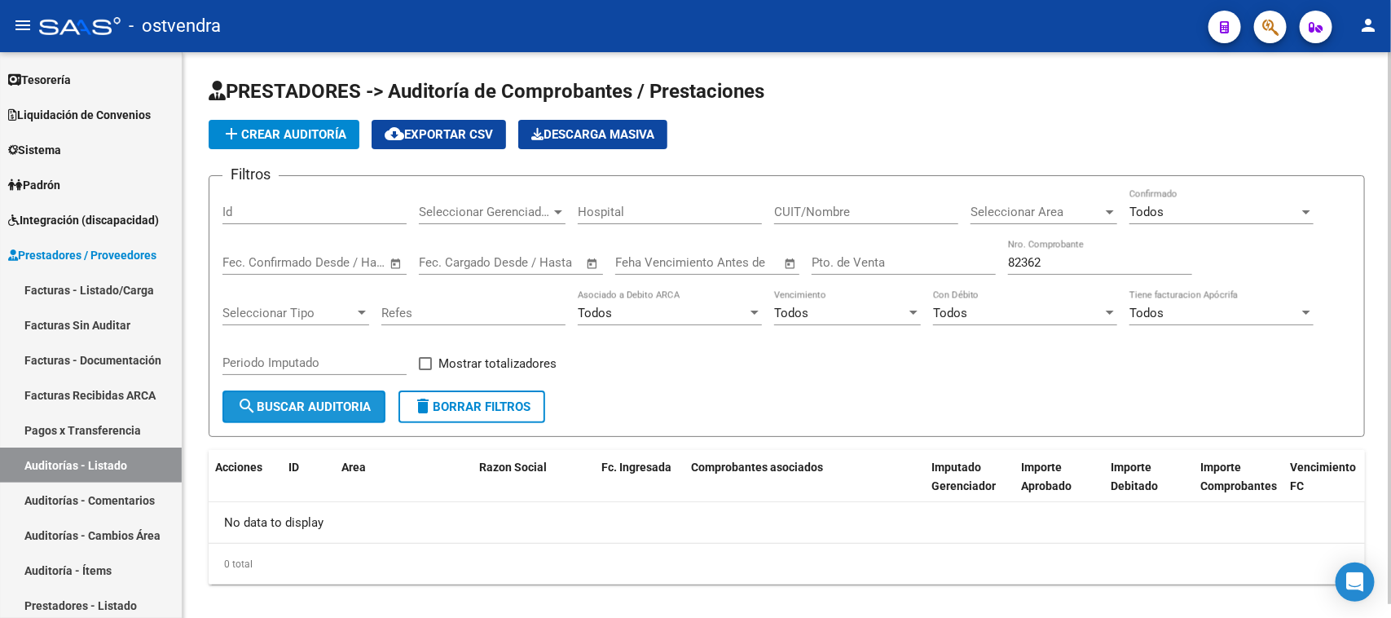
click at [328, 399] on span "search Buscar Auditoria" at bounding box center [304, 406] width 134 height 15
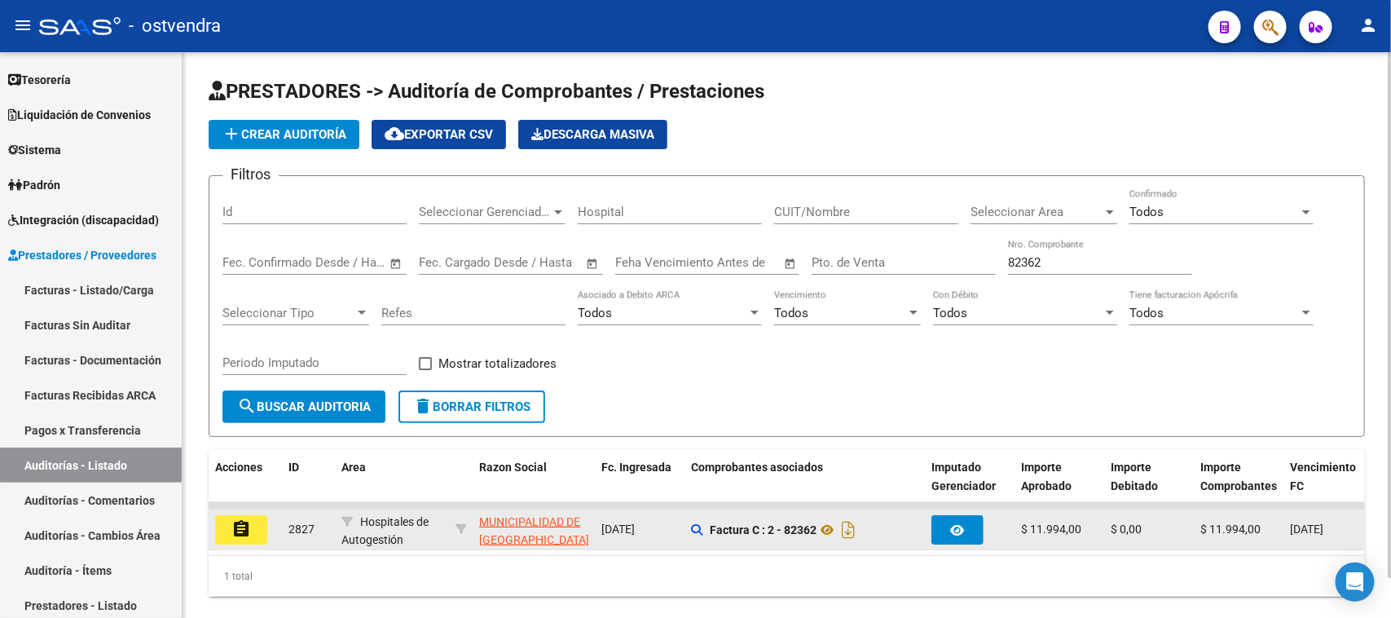
click at [231, 527] on mat-icon "assignment" at bounding box center [241, 529] width 20 height 20
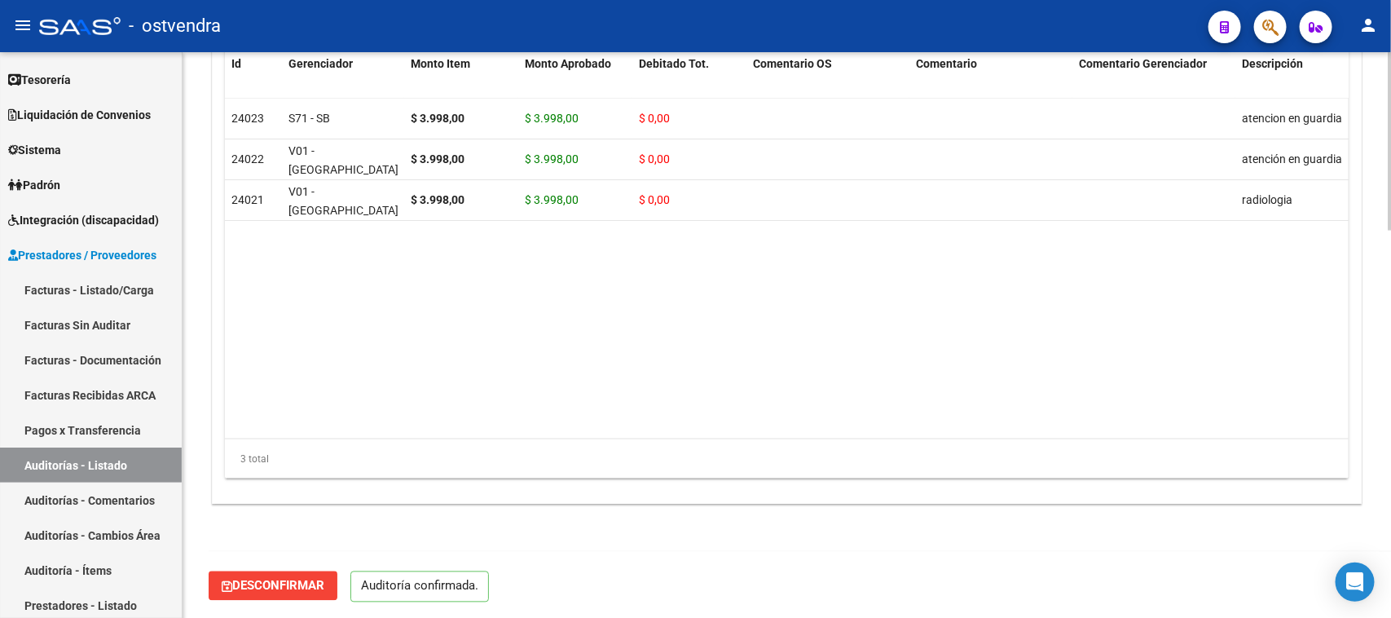
scroll to position [1235, 0]
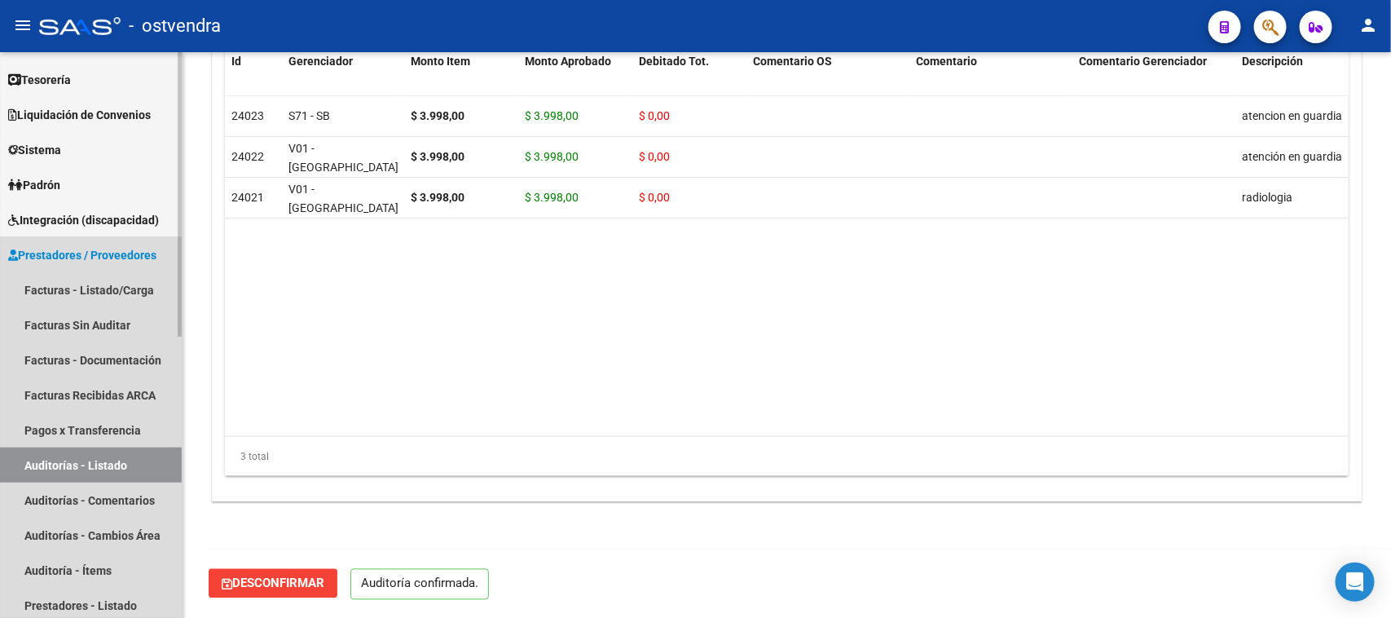
click at [141, 459] on link "Auditorías - Listado" at bounding box center [91, 464] width 182 height 35
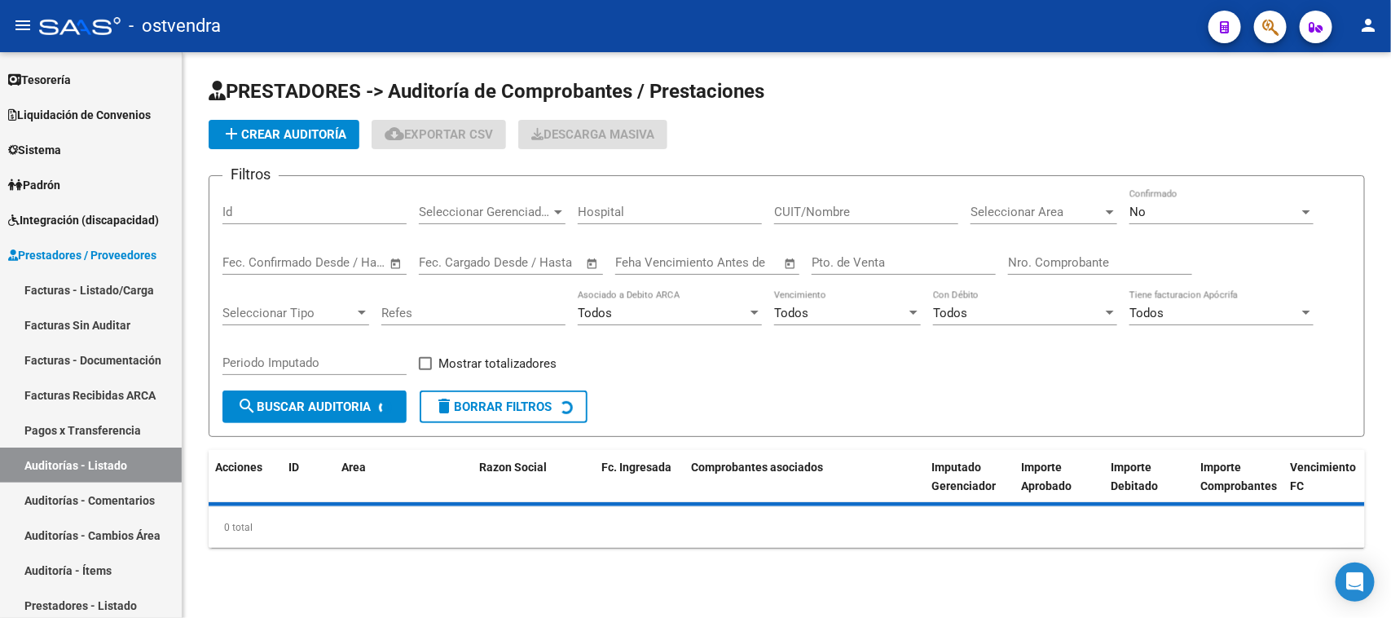
click at [1115, 269] on div "Nro. Comprobante" at bounding box center [1100, 257] width 184 height 35
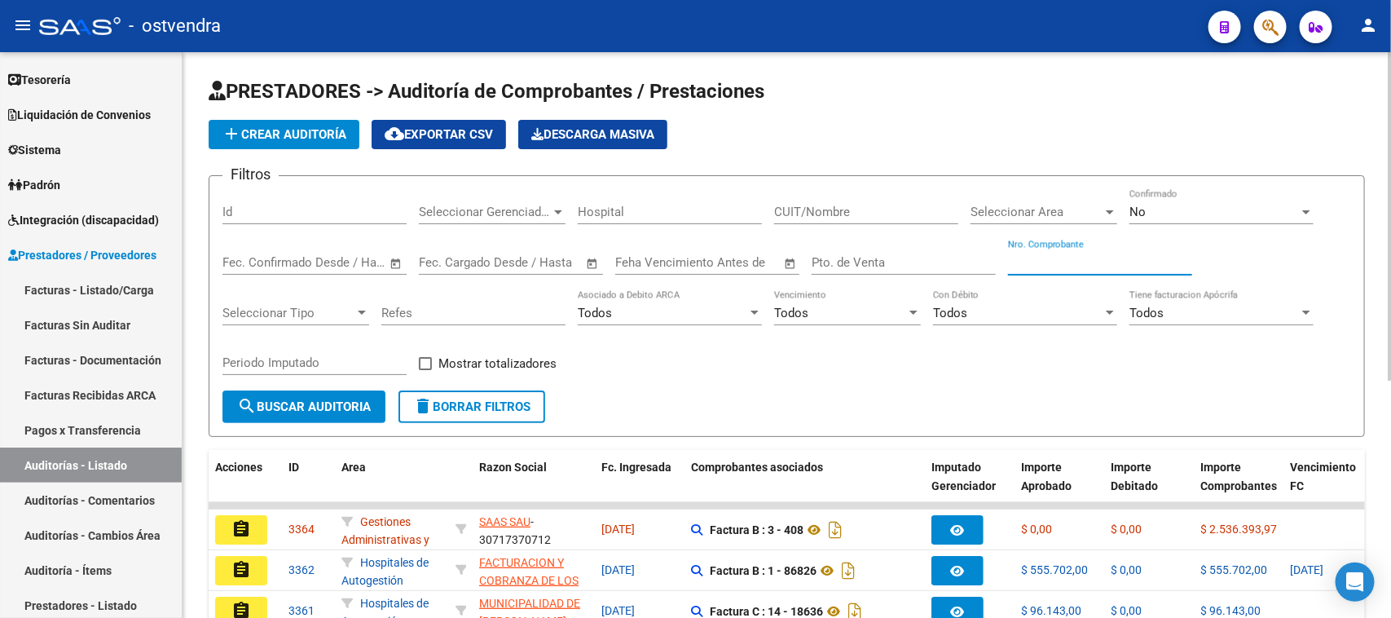
paste input "82363"
type input "82363"
click at [328, 393] on button "search Buscar Auditoria" at bounding box center [303, 406] width 163 height 33
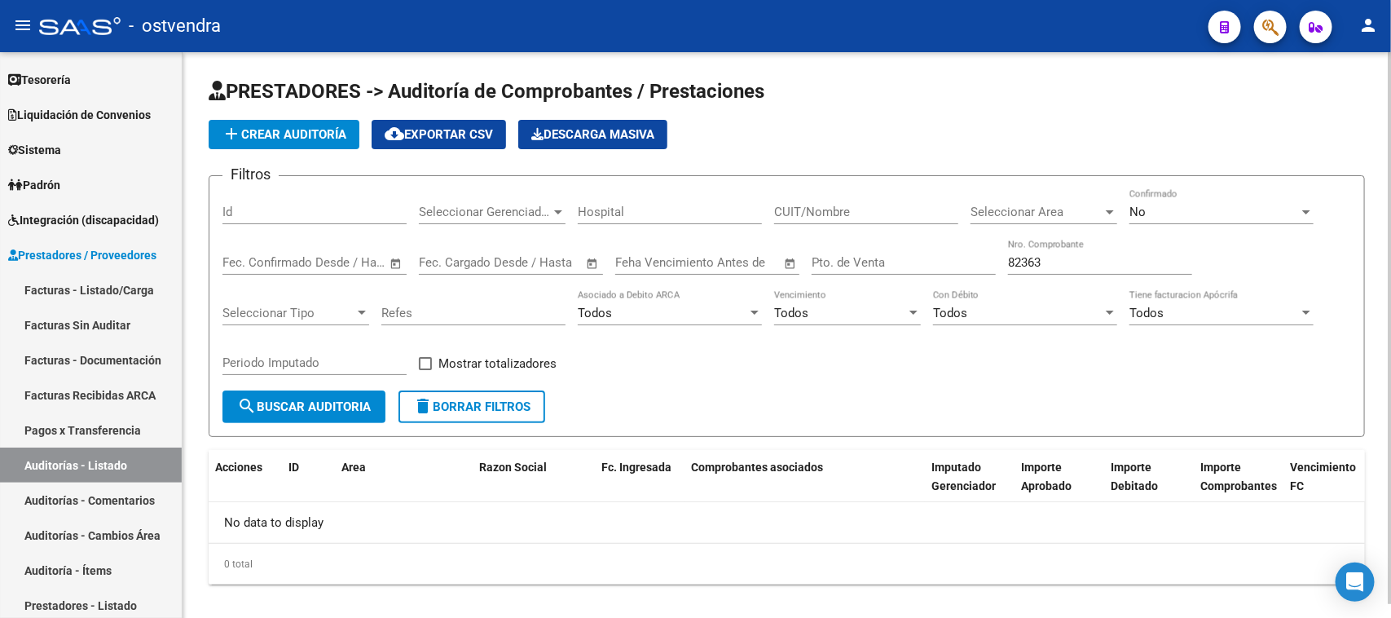
click at [1237, 213] on div "No" at bounding box center [1215, 212] width 170 height 15
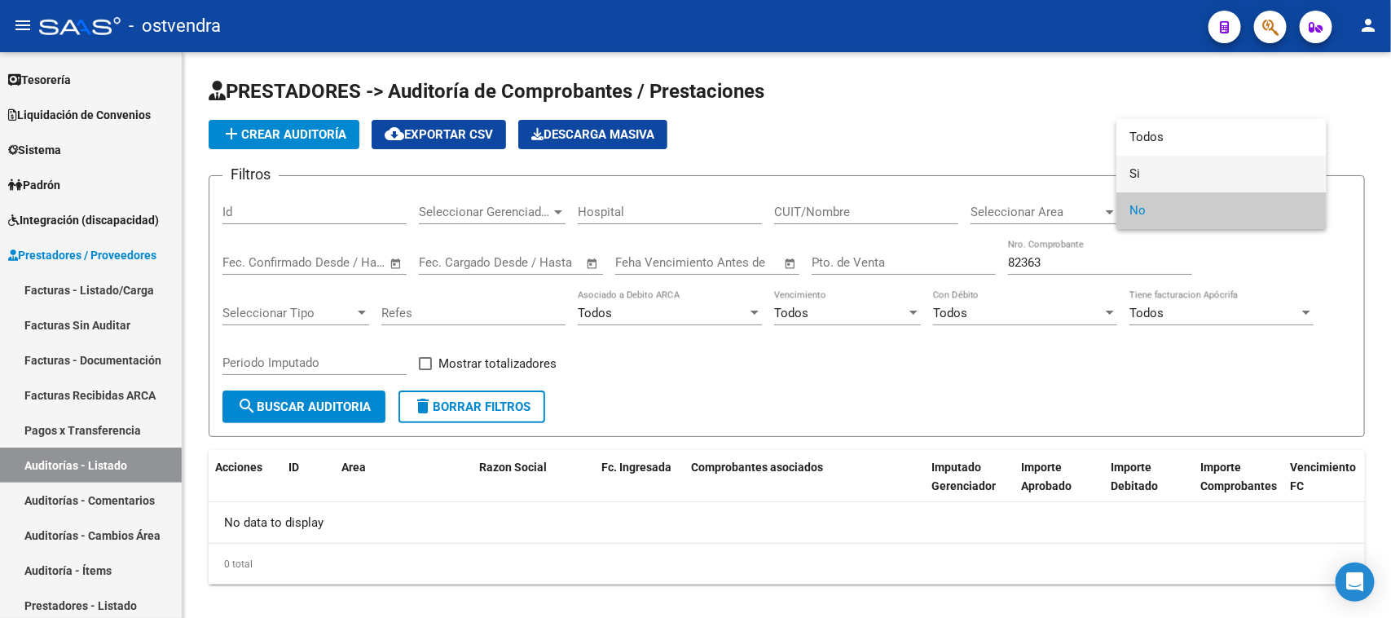
click at [1199, 156] on span "Si" at bounding box center [1222, 174] width 184 height 37
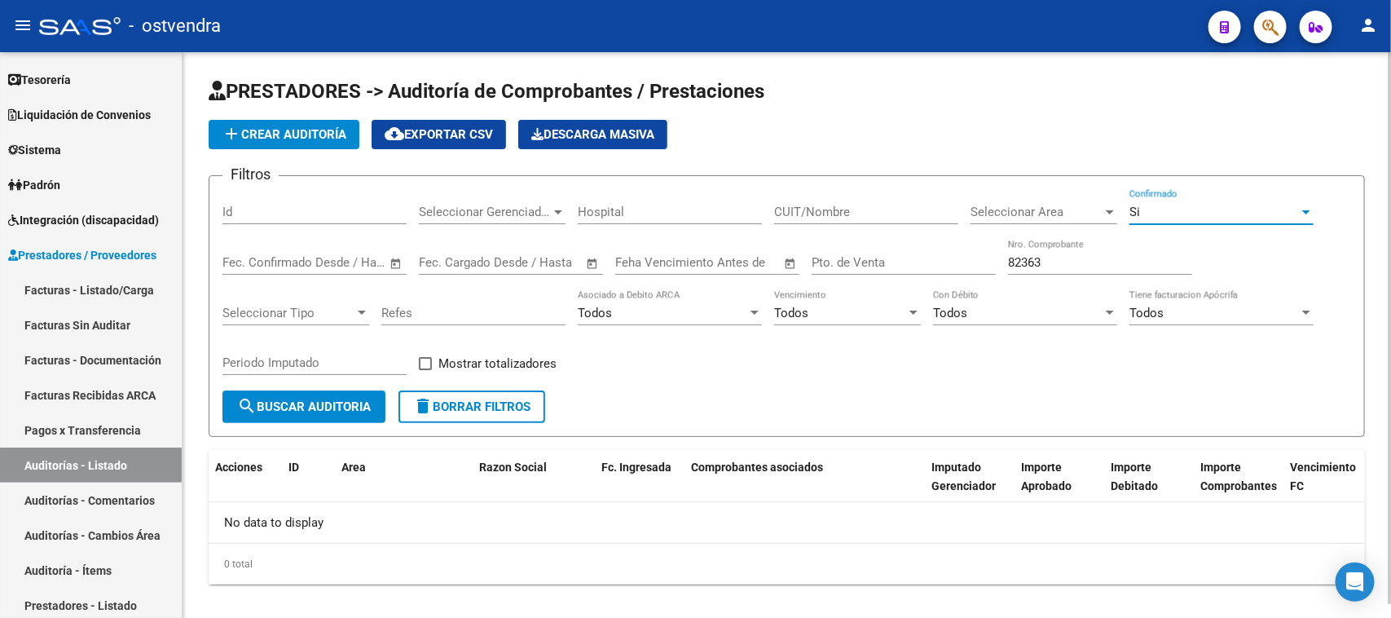
click at [349, 394] on button "search Buscar Auditoria" at bounding box center [303, 406] width 163 height 33
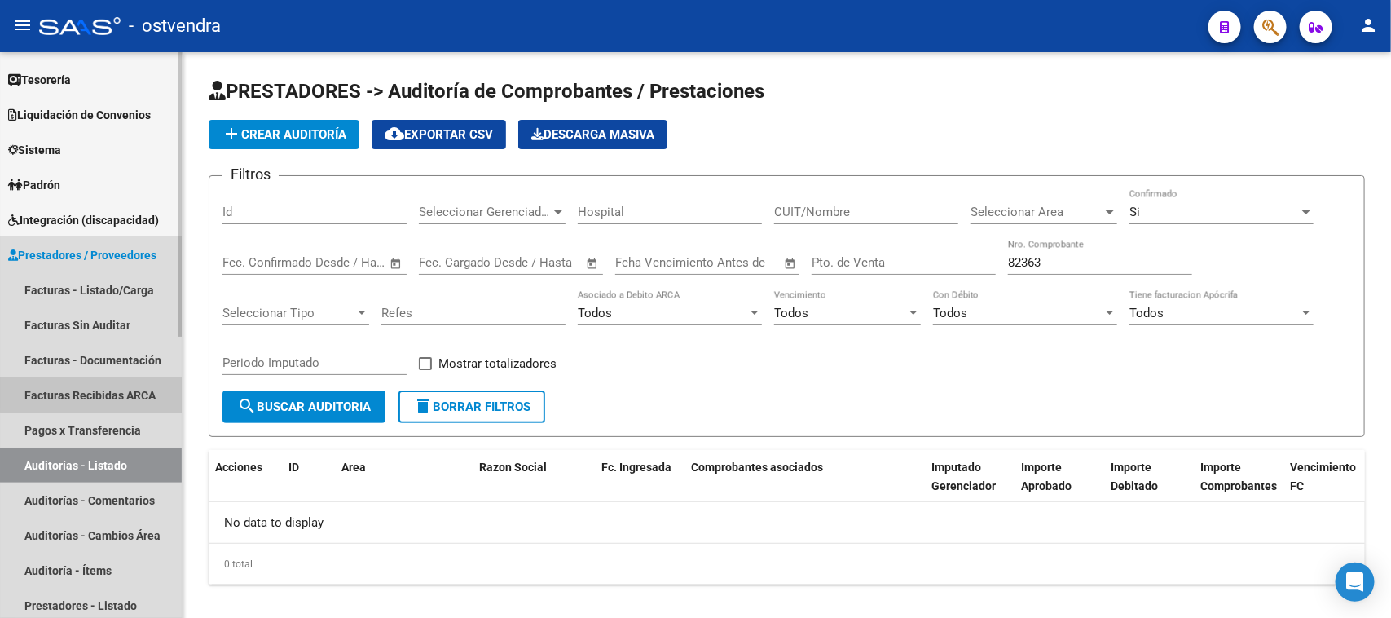
click at [155, 381] on link "Facturas Recibidas ARCA" at bounding box center [91, 394] width 182 height 35
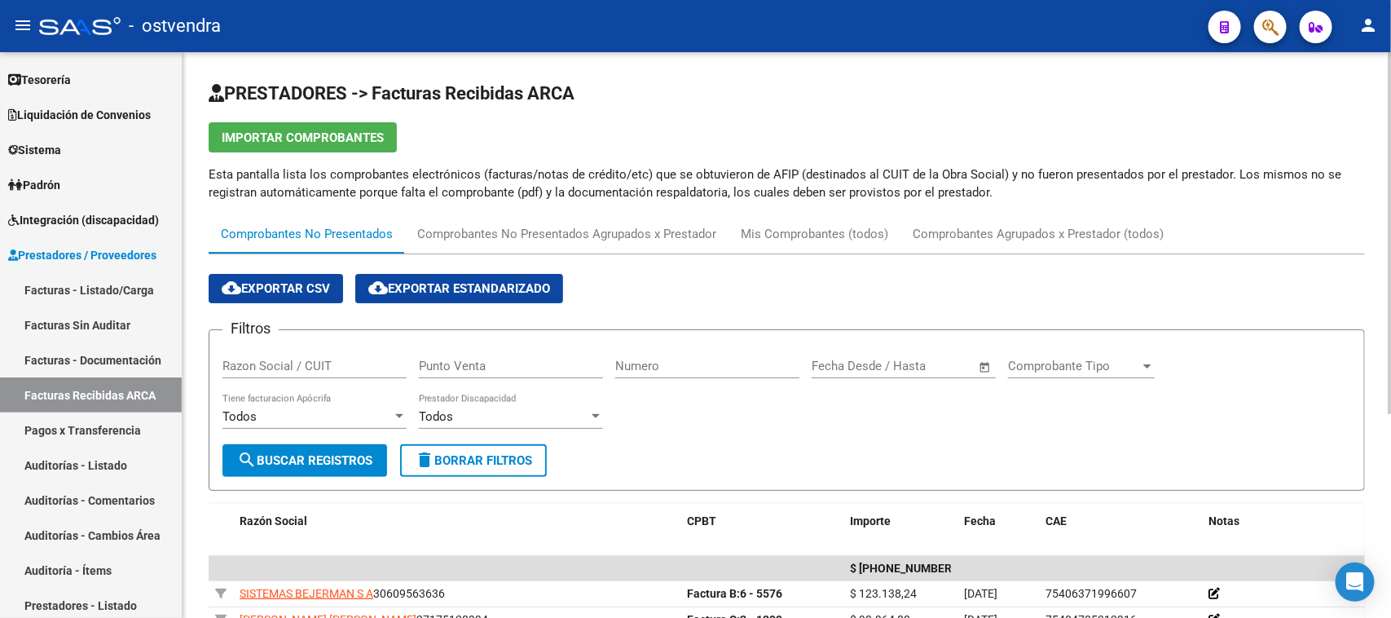
click at [695, 355] on div "Numero" at bounding box center [707, 360] width 184 height 35
paste input "82363"
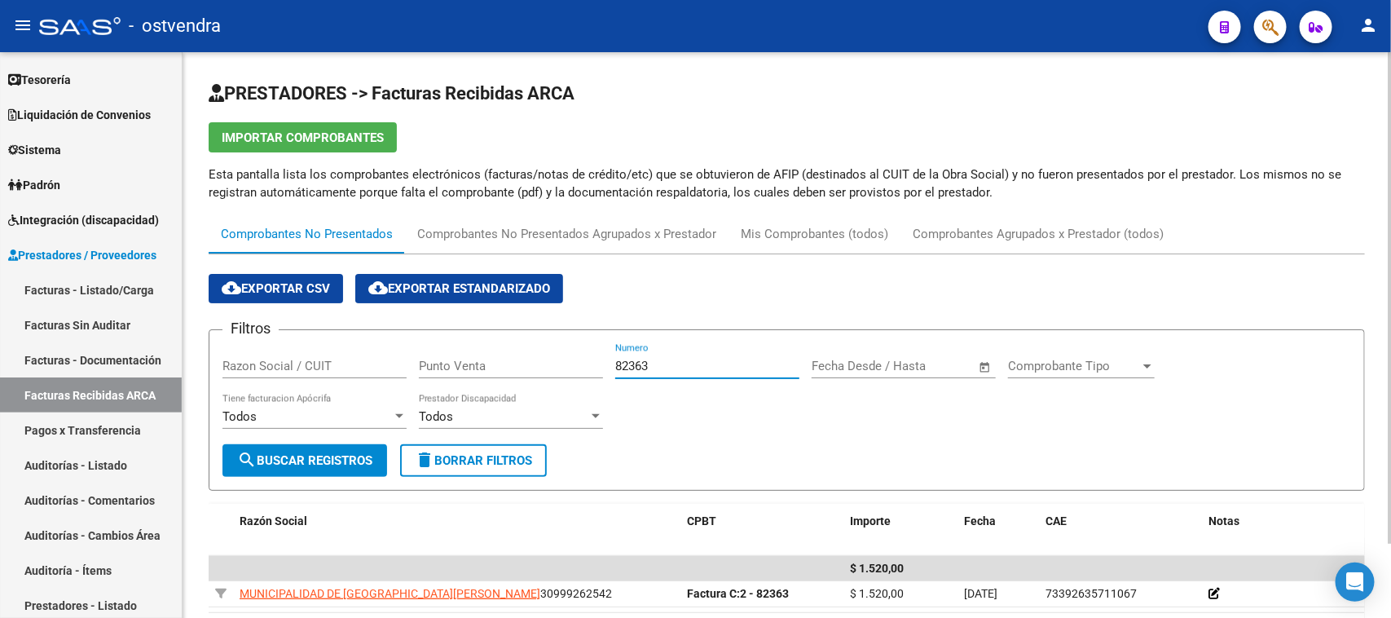
drag, startPoint x: 670, startPoint y: 367, endPoint x: 554, endPoint y: 355, distance: 116.4
click at [554, 355] on div "Filtros Razon Social / CUIT Punto Venta 82363 Numero Fecha inicio – Fecha fin F…" at bounding box center [786, 393] width 1129 height 101
paste input "3535"
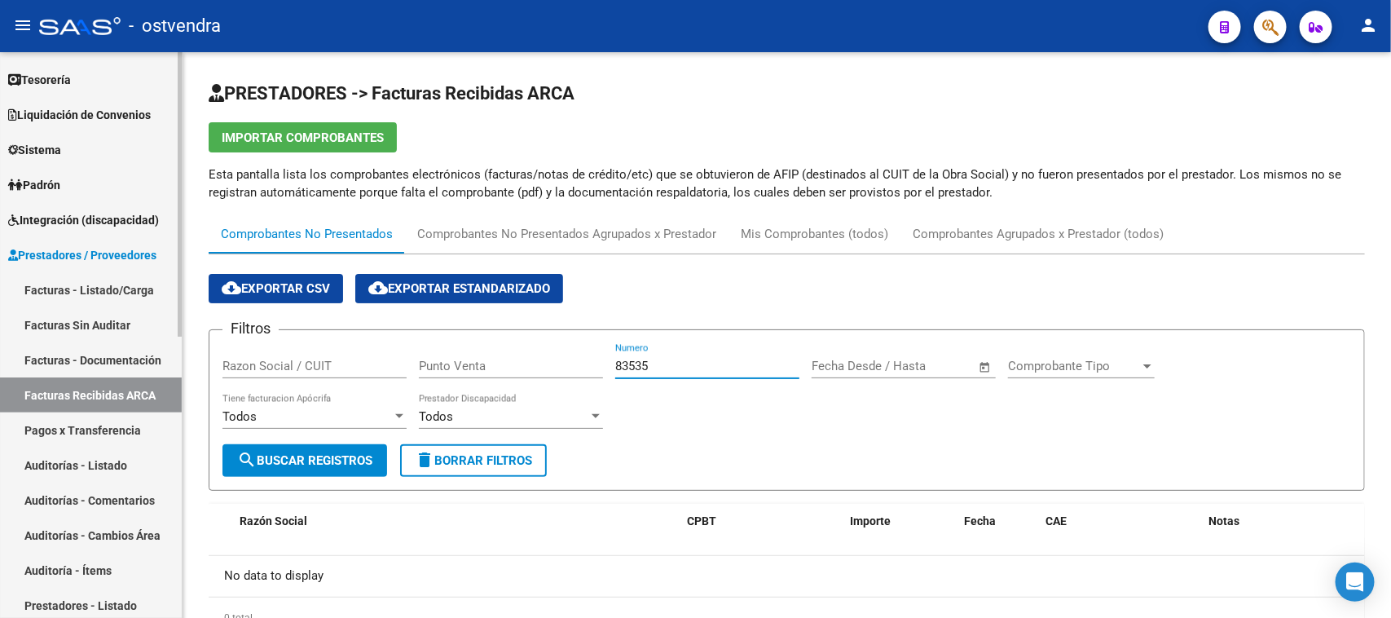
type input "83535"
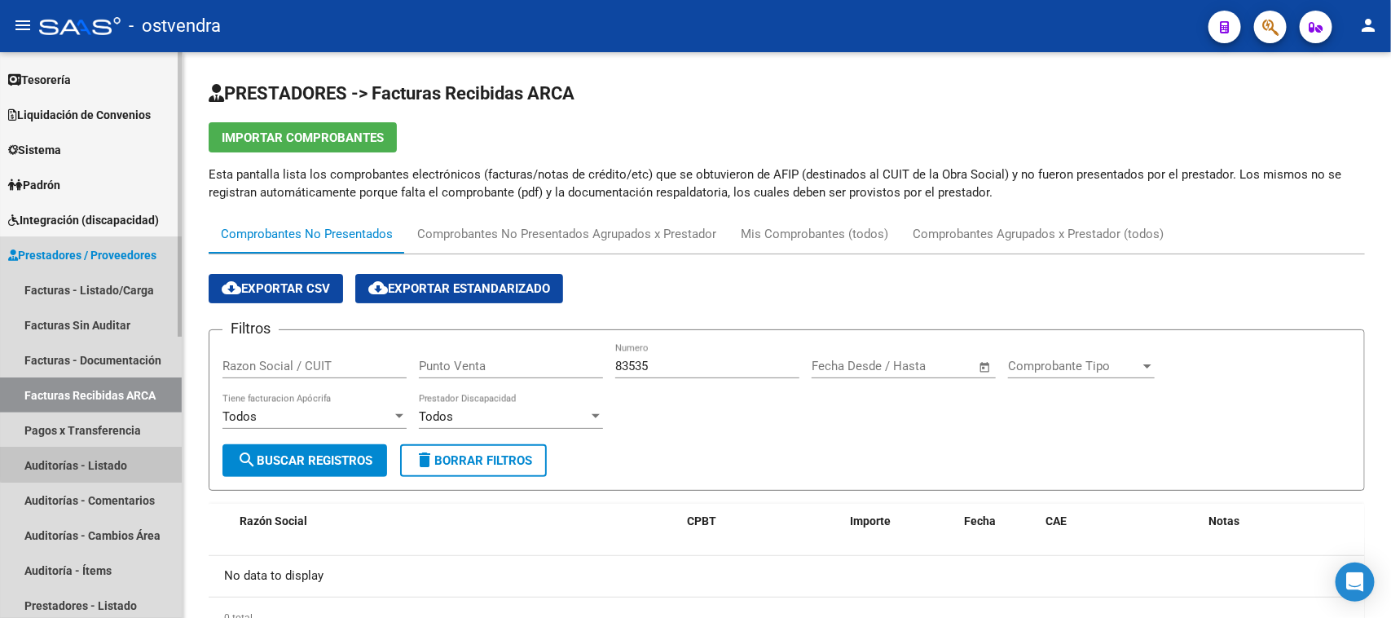
click at [104, 455] on link "Auditorías - Listado" at bounding box center [91, 464] width 182 height 35
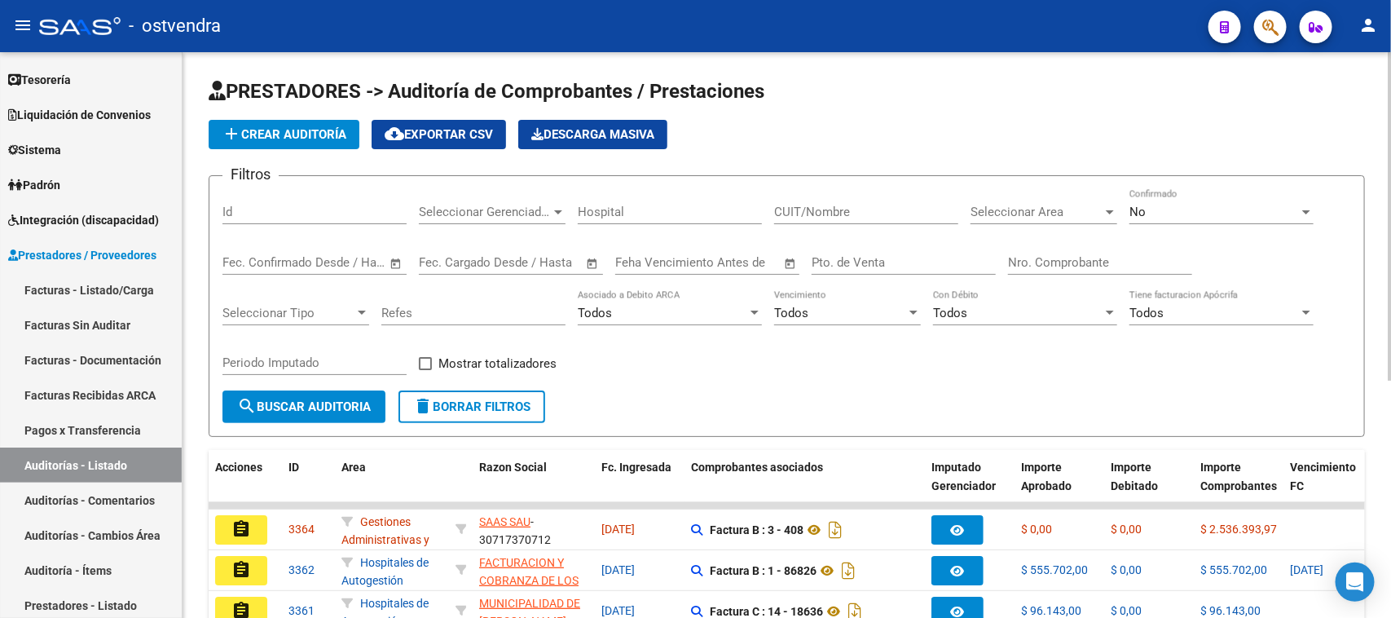
click at [1104, 255] on input "Nro. Comprobante" at bounding box center [1100, 262] width 184 height 15
paste input "83535"
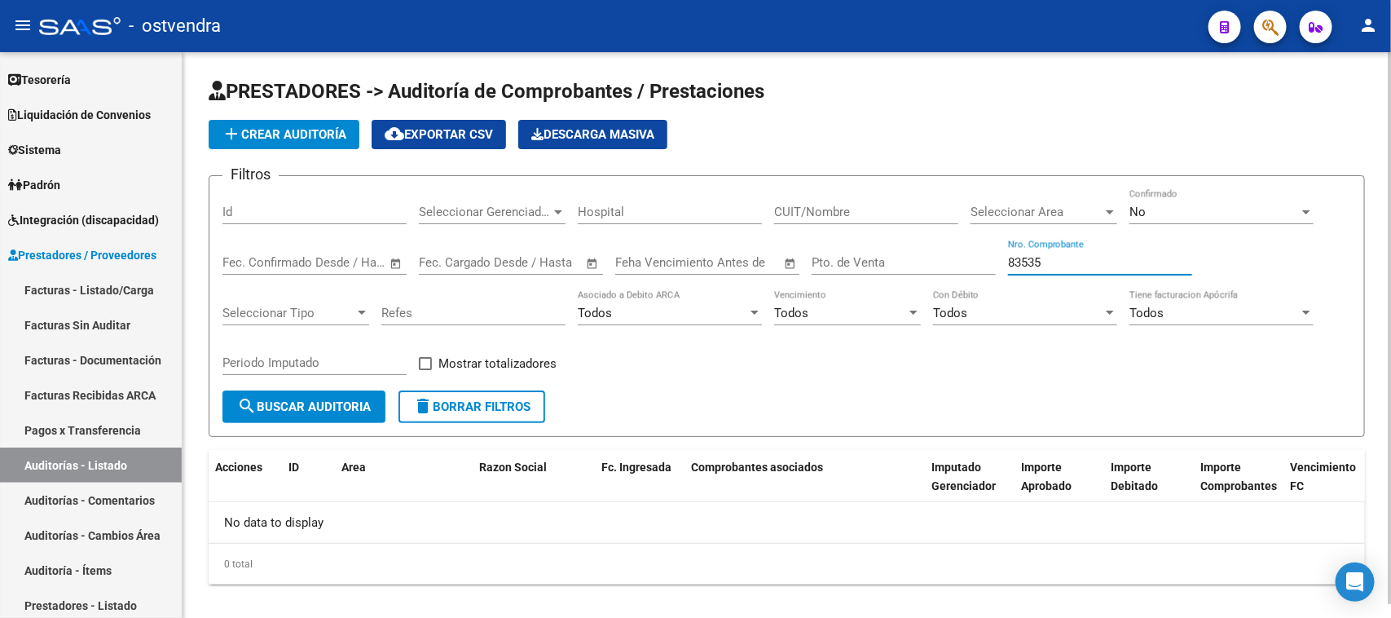
type input "83535"
click at [1170, 205] on div "No" at bounding box center [1215, 212] width 170 height 15
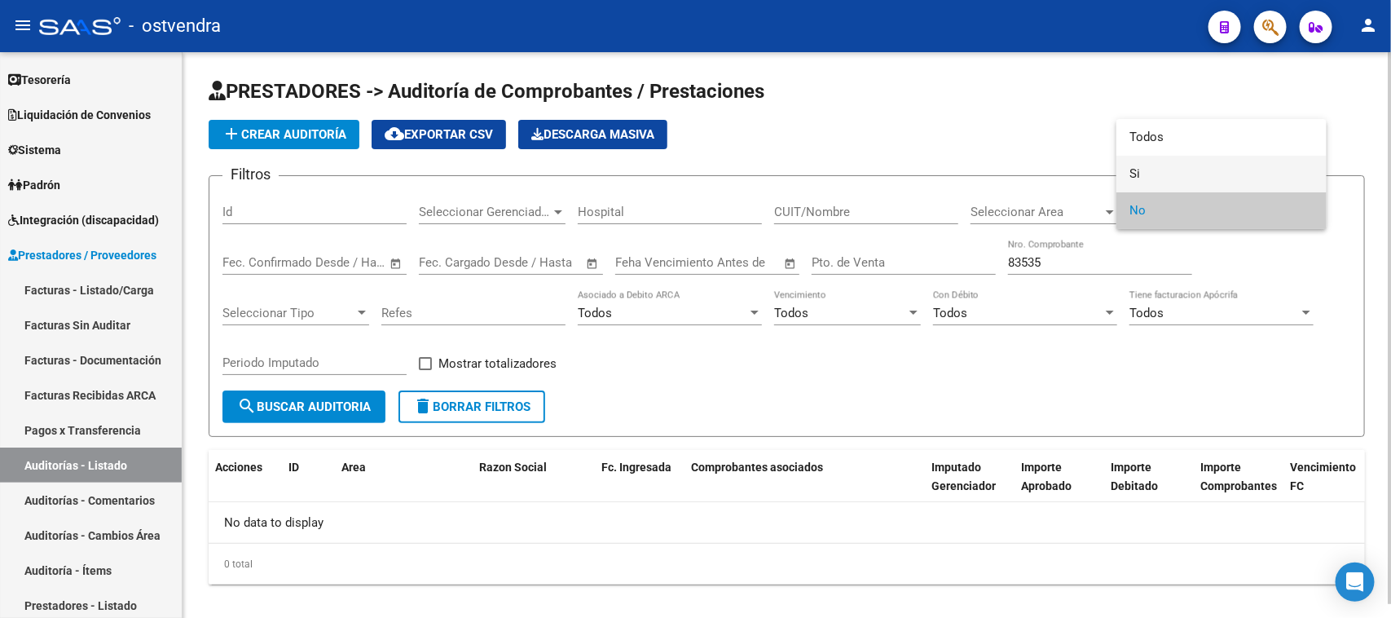
click at [1159, 168] on span "Si" at bounding box center [1222, 174] width 184 height 37
click at [1159, 168] on app-list-header "PRESTADORES -> Auditoría de Comprobantes / Prestaciones add Crear Auditoría clo…" at bounding box center [787, 257] width 1157 height 359
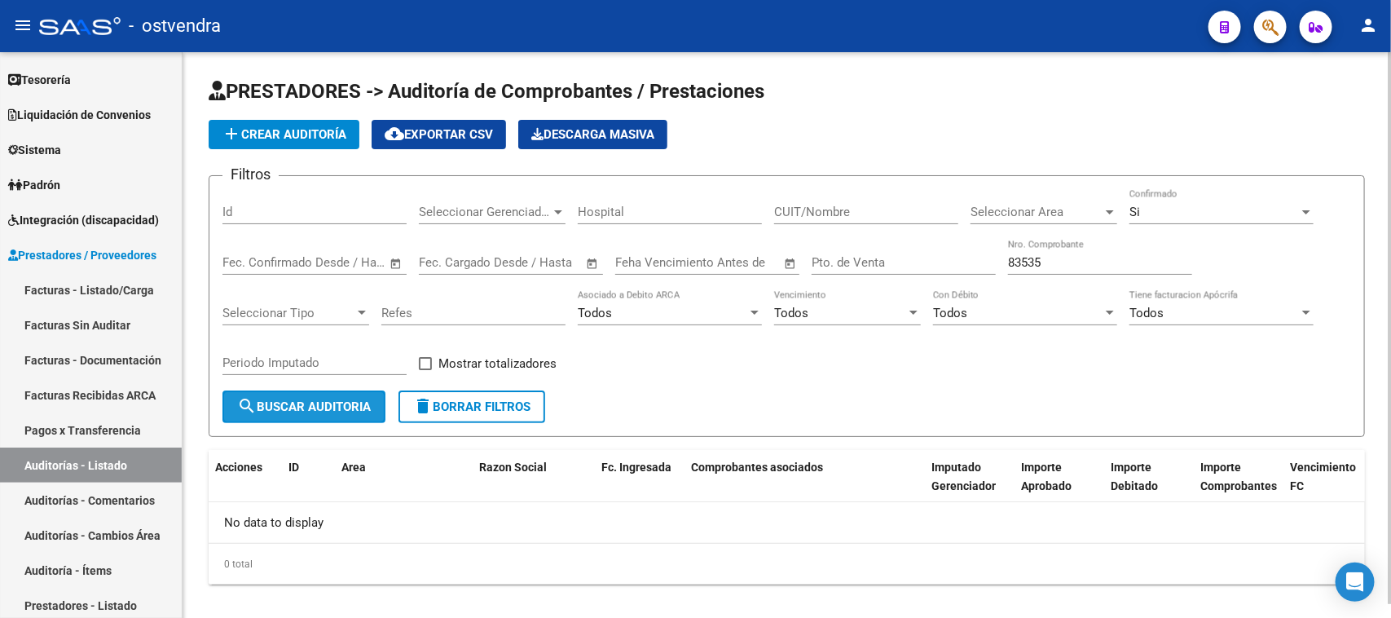
click at [277, 402] on span "search Buscar Auditoria" at bounding box center [304, 406] width 134 height 15
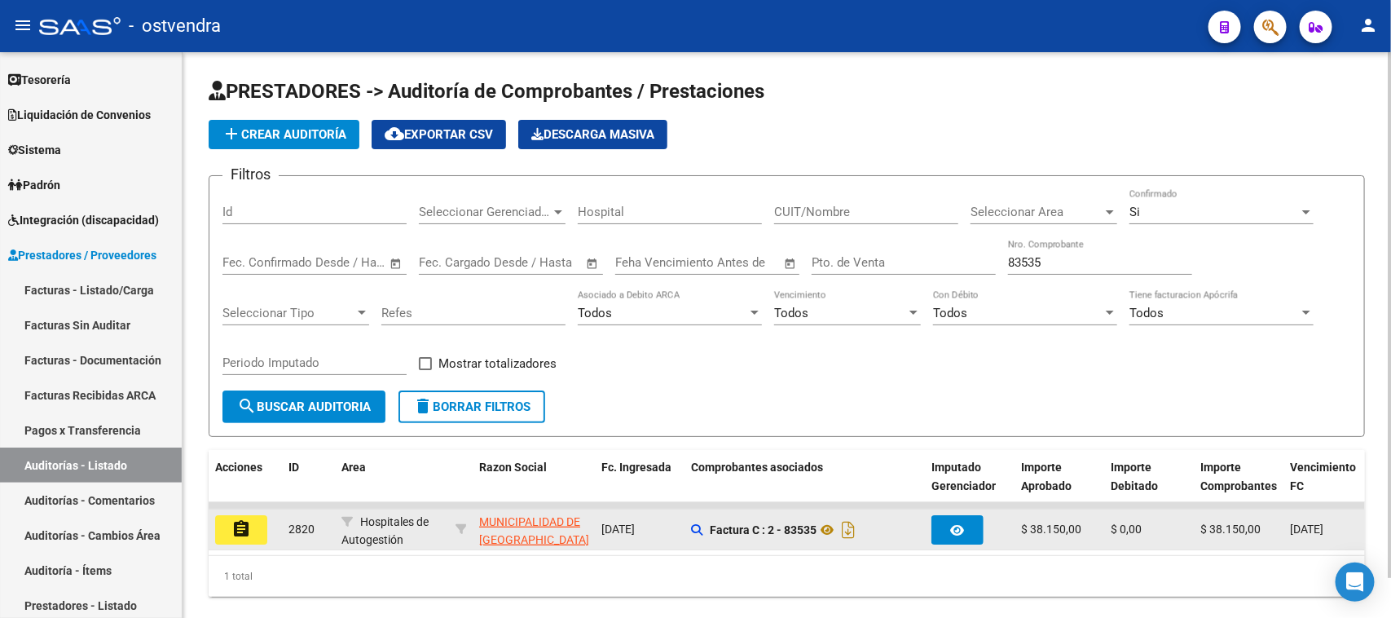
click at [240, 526] on mat-icon "assignment" at bounding box center [241, 529] width 20 height 20
click at [240, 526] on mat-sidenav-content "PRESTADORES -> Auditoría de Comprobantes / Prestaciones add Crear Auditoría clo…" at bounding box center [787, 335] width 1209 height 566
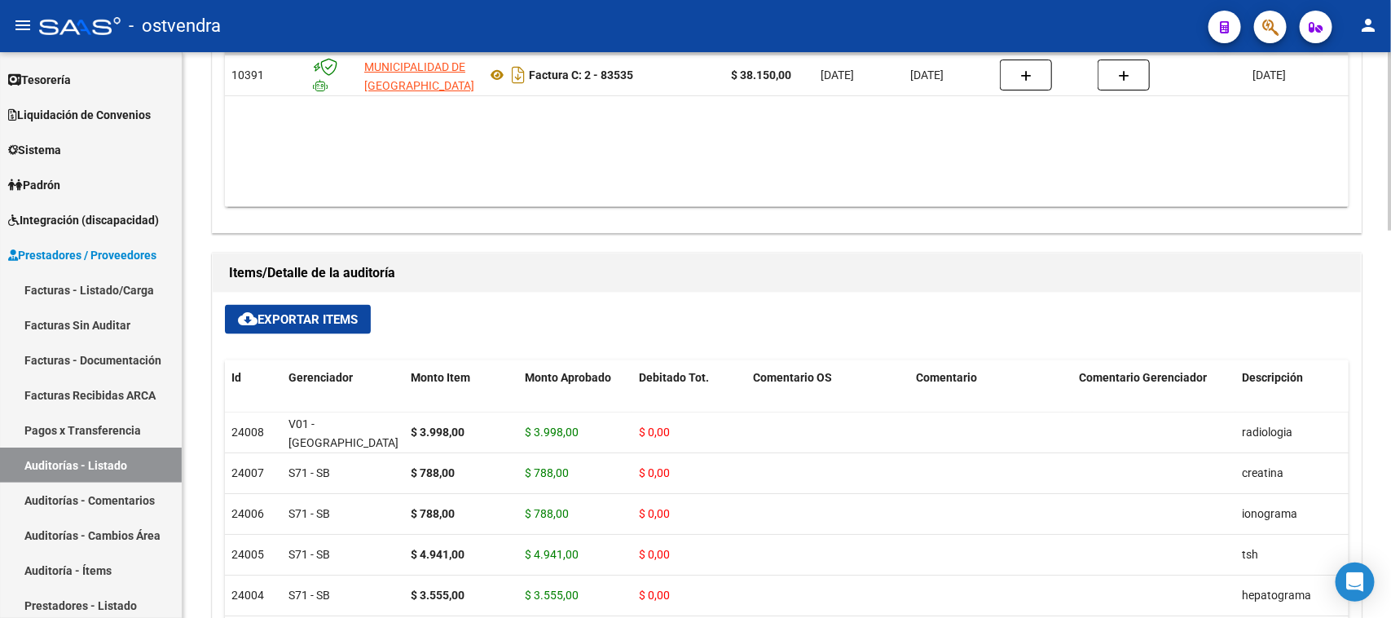
scroll to position [1235, 0]
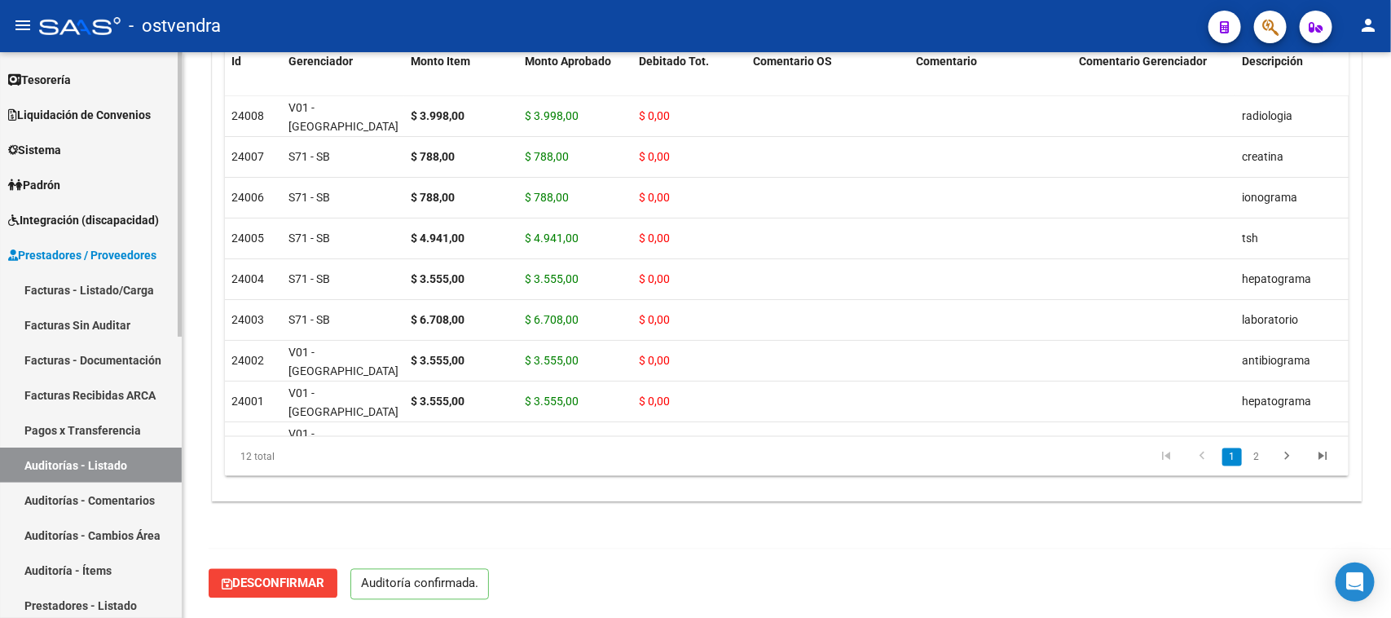
click at [143, 459] on link "Auditorías - Listado" at bounding box center [91, 464] width 182 height 35
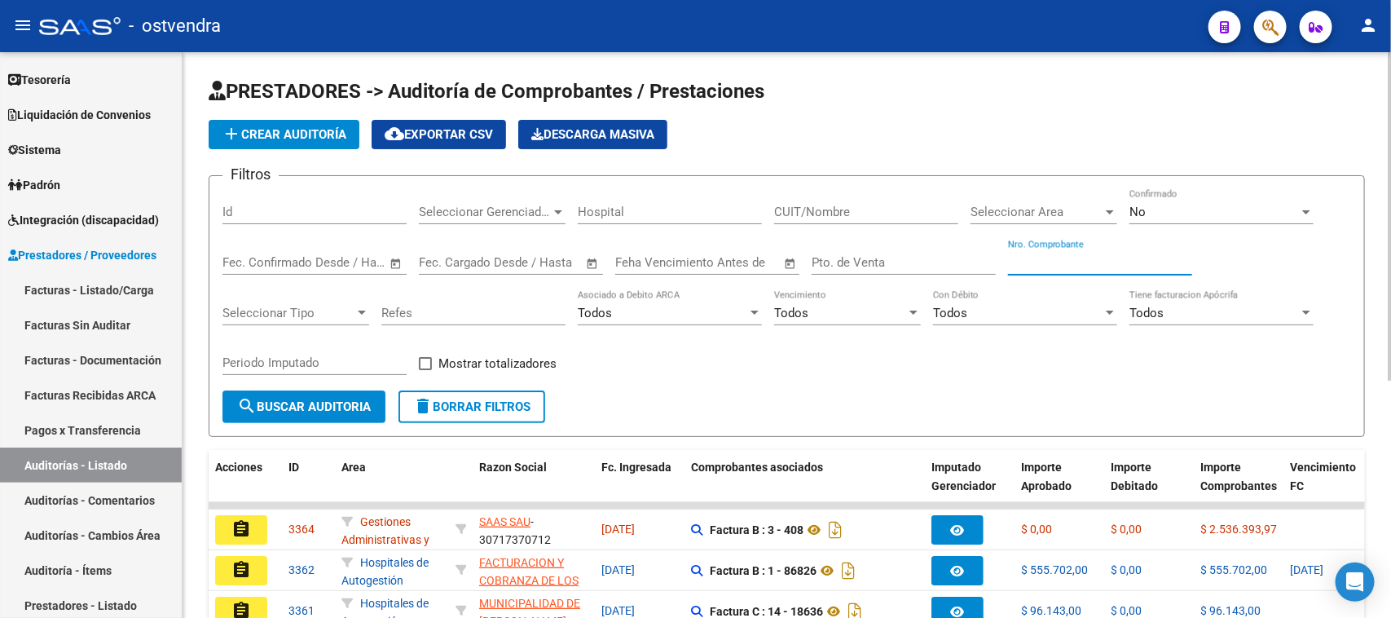
click at [1060, 259] on input "Nro. Comprobante" at bounding box center [1100, 262] width 184 height 15
paste input "83536"
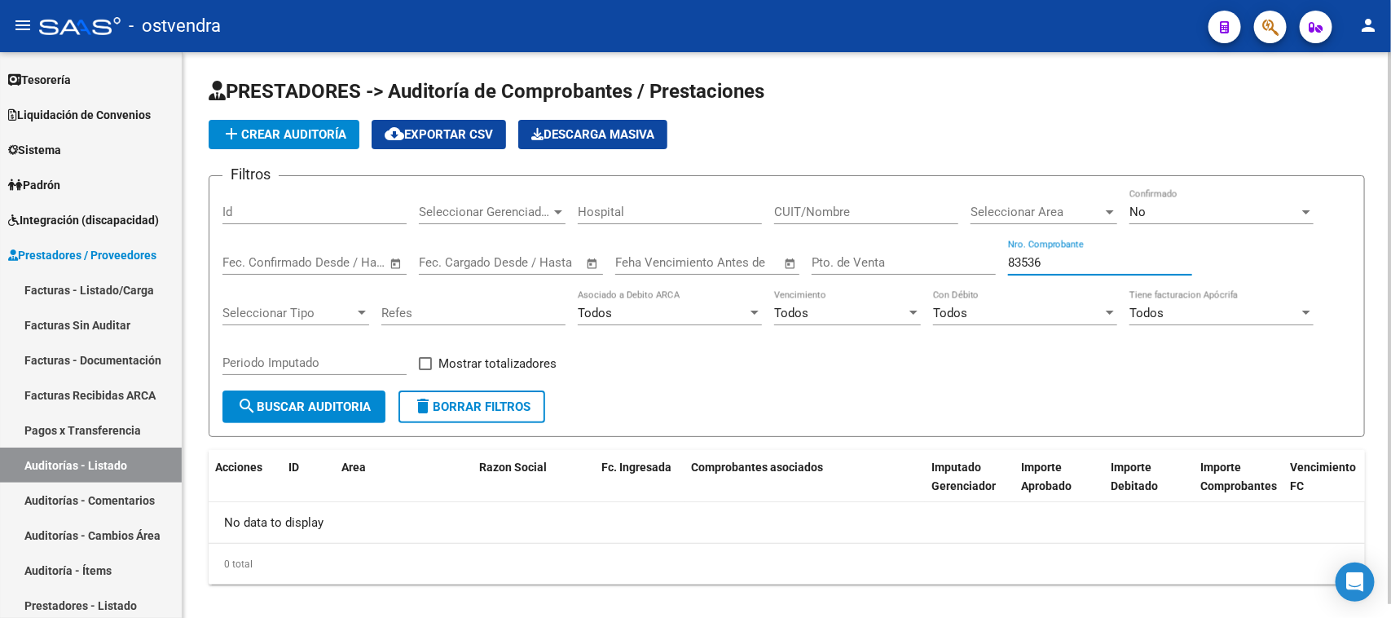
type input "83536"
click at [1172, 205] on div "No" at bounding box center [1215, 212] width 170 height 15
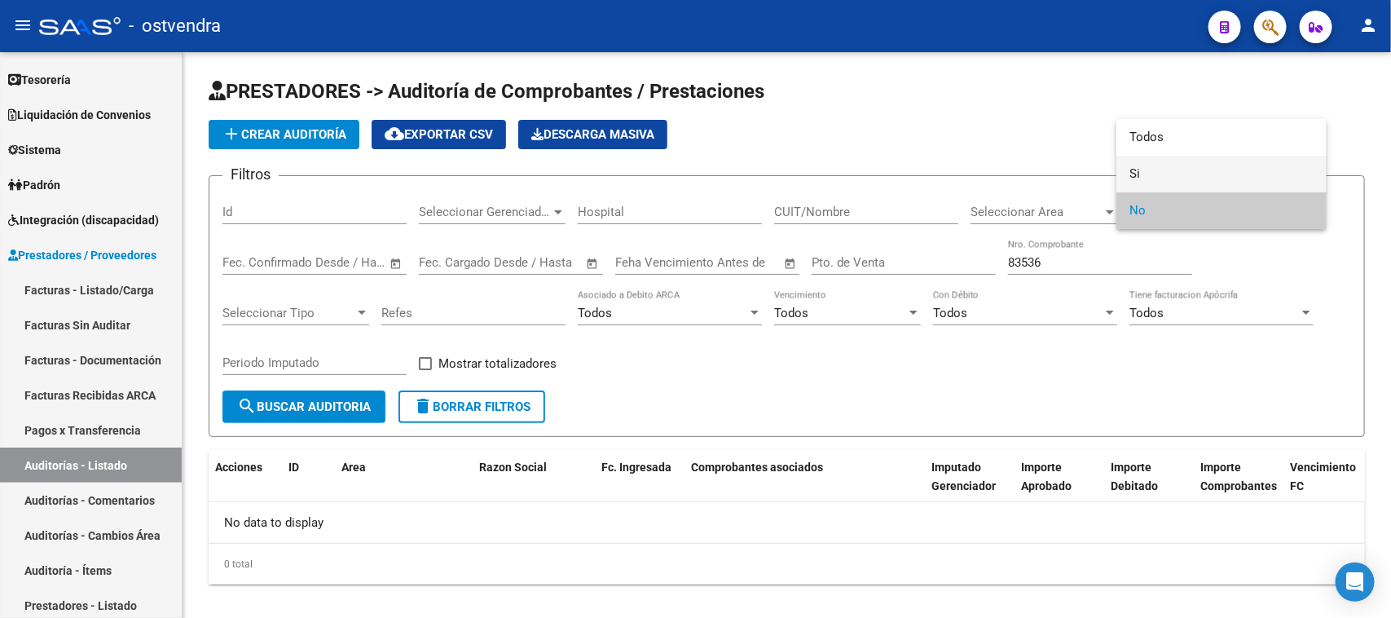
click at [1167, 168] on span "Si" at bounding box center [1222, 174] width 184 height 37
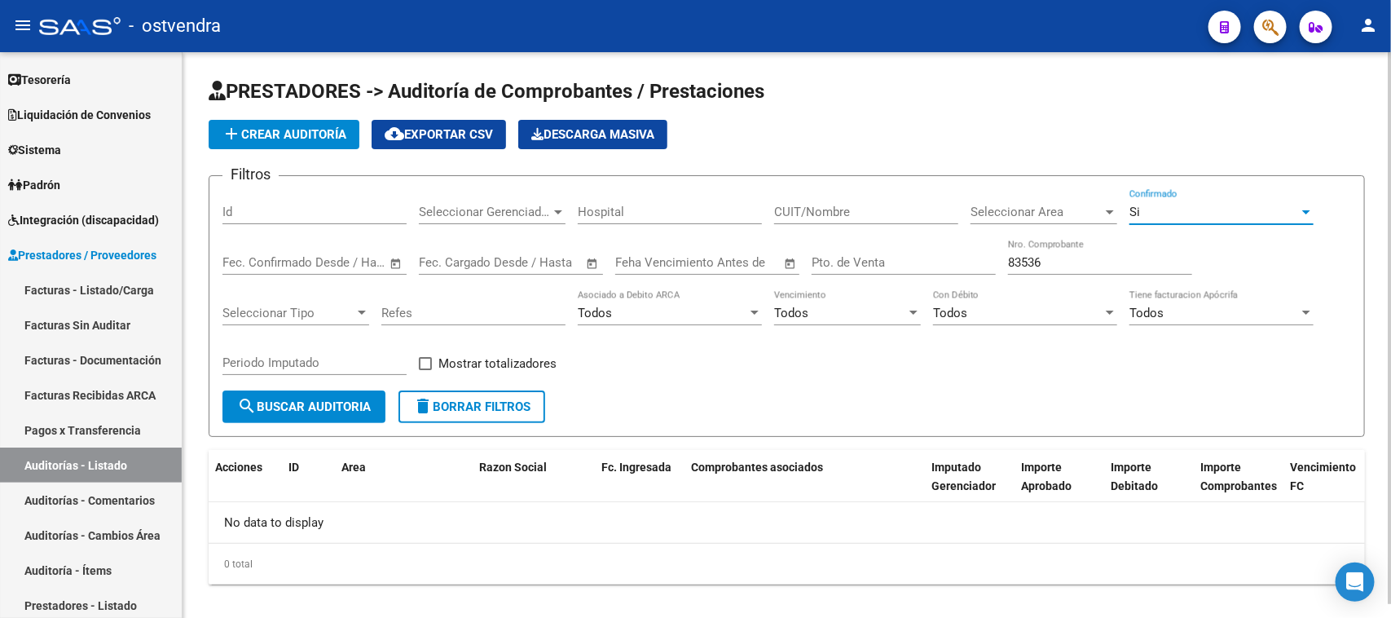
click at [312, 399] on span "search Buscar Auditoria" at bounding box center [304, 406] width 134 height 15
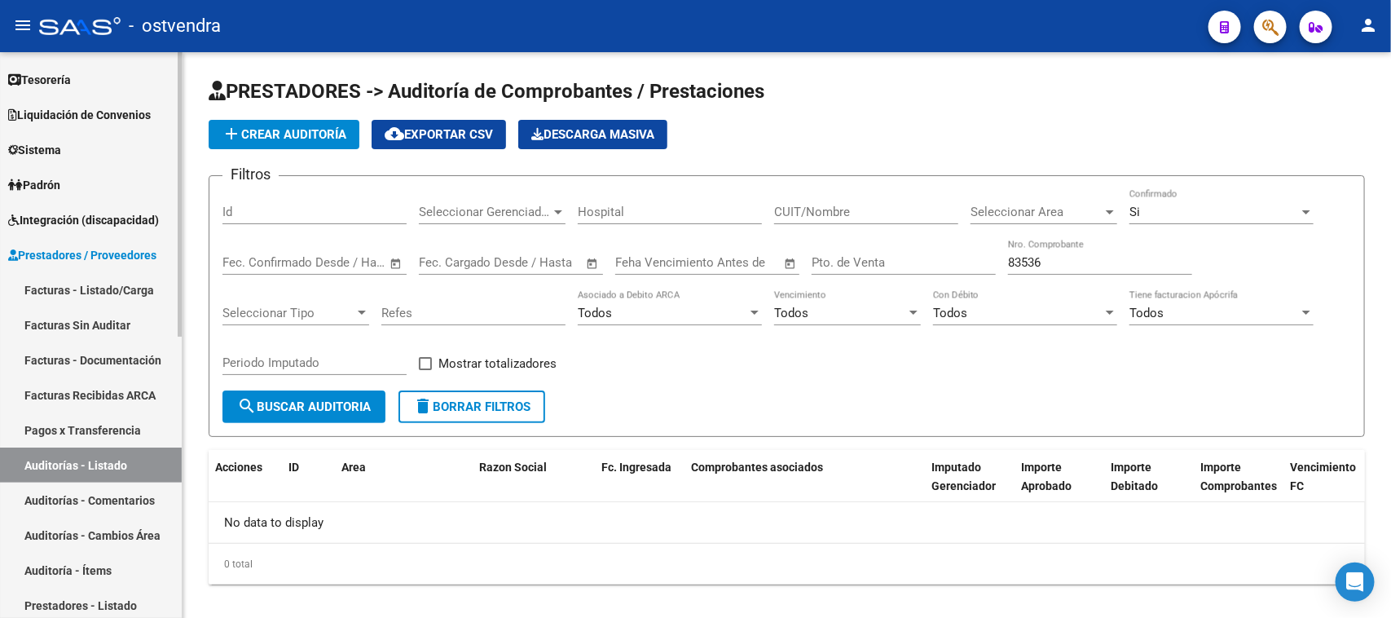
click at [143, 388] on link "Facturas Recibidas ARCA" at bounding box center [91, 394] width 182 height 35
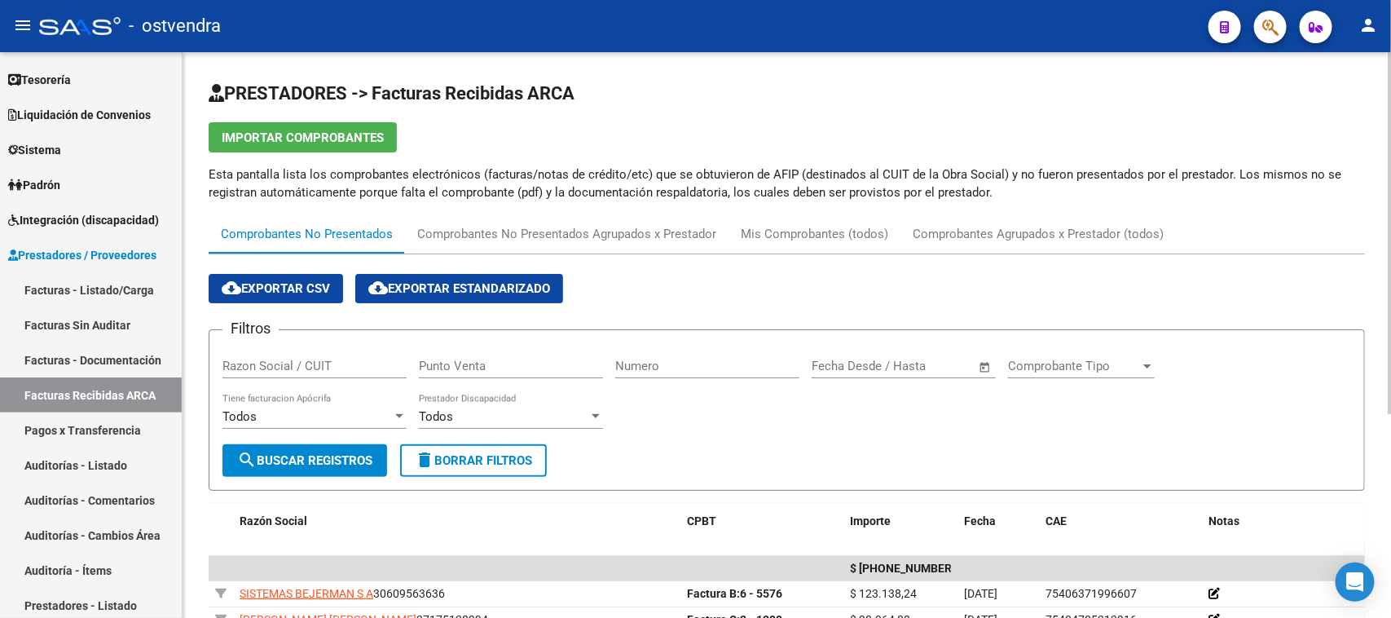
click at [685, 355] on div "Numero" at bounding box center [707, 360] width 184 height 35
paste input "83536"
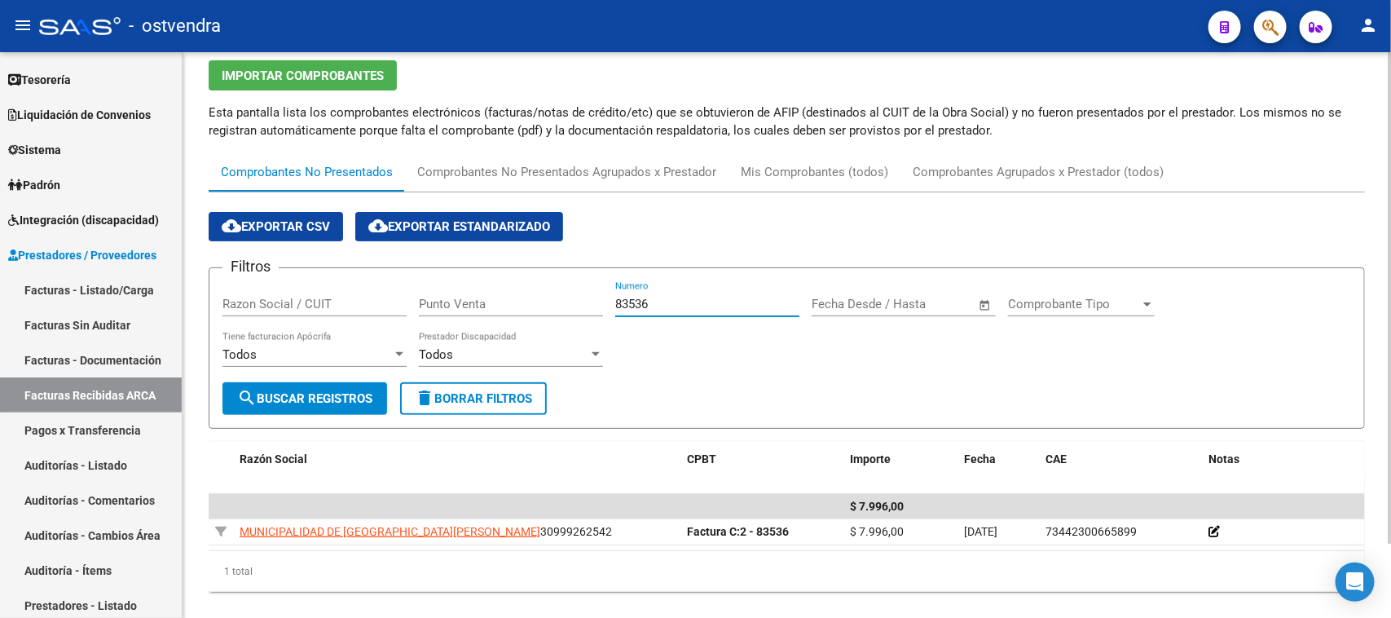
scroll to position [86, 0]
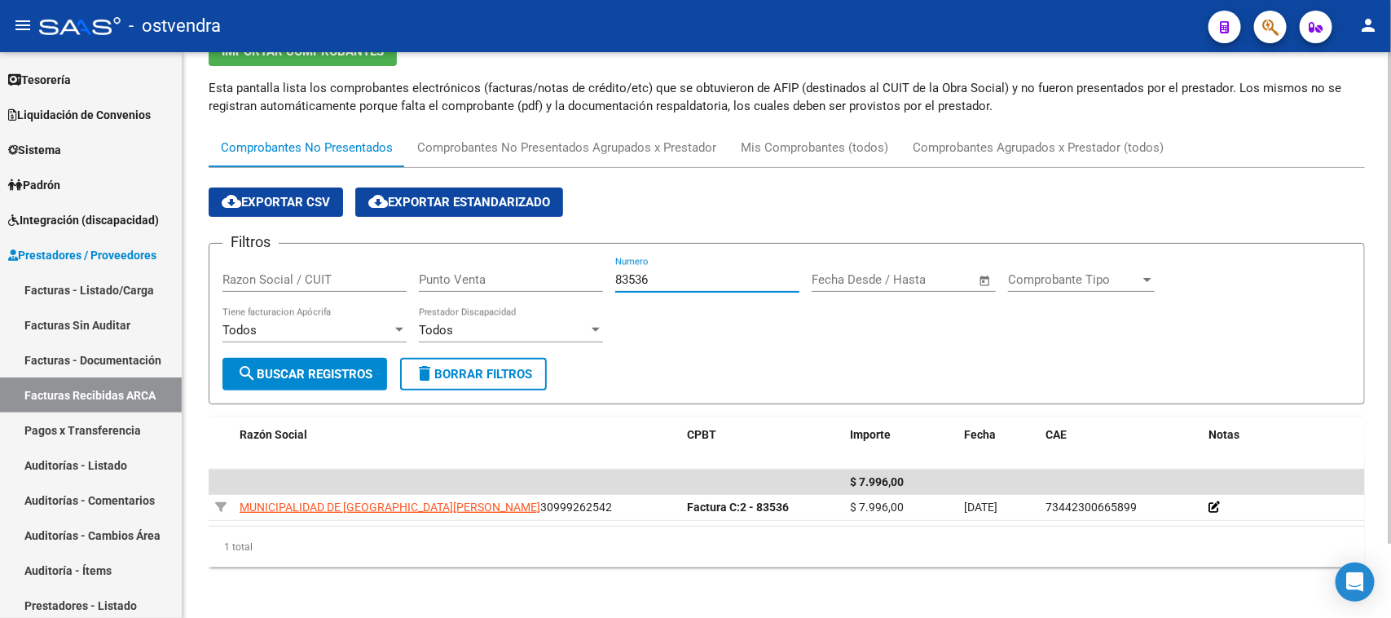
type input "83536"
click at [111, 457] on link "Auditorías - Listado" at bounding box center [91, 464] width 182 height 35
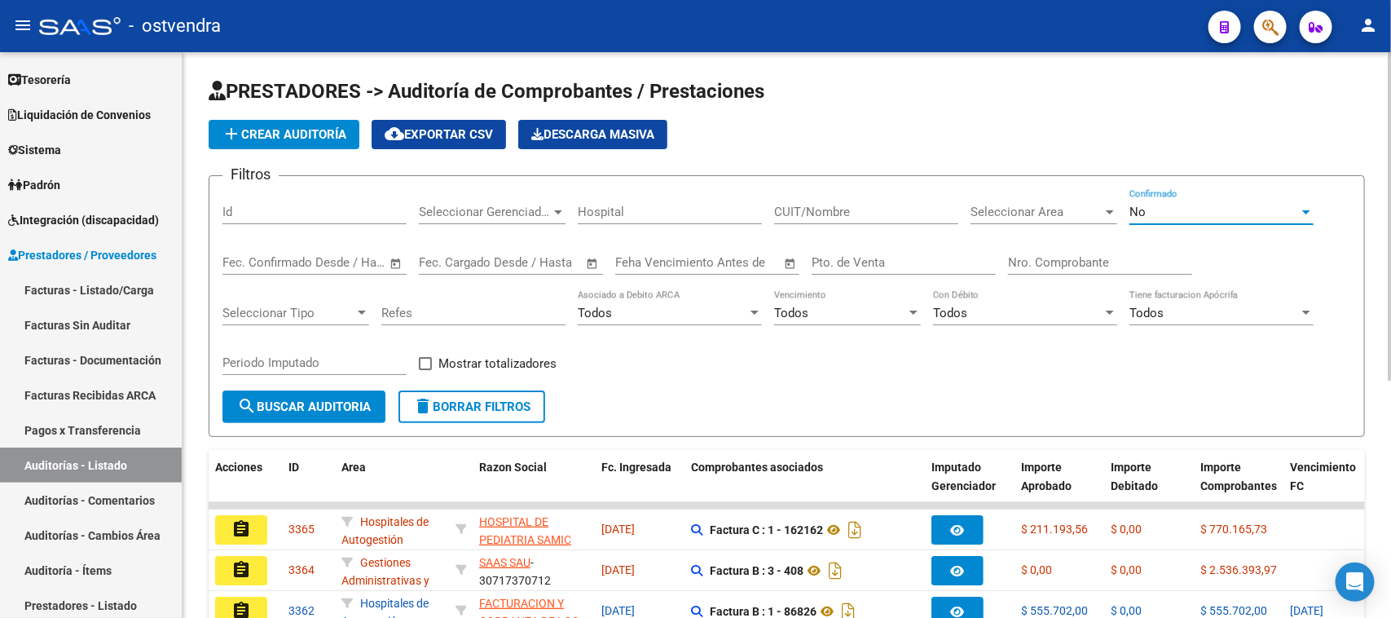
click at [1179, 209] on div "No" at bounding box center [1215, 212] width 170 height 15
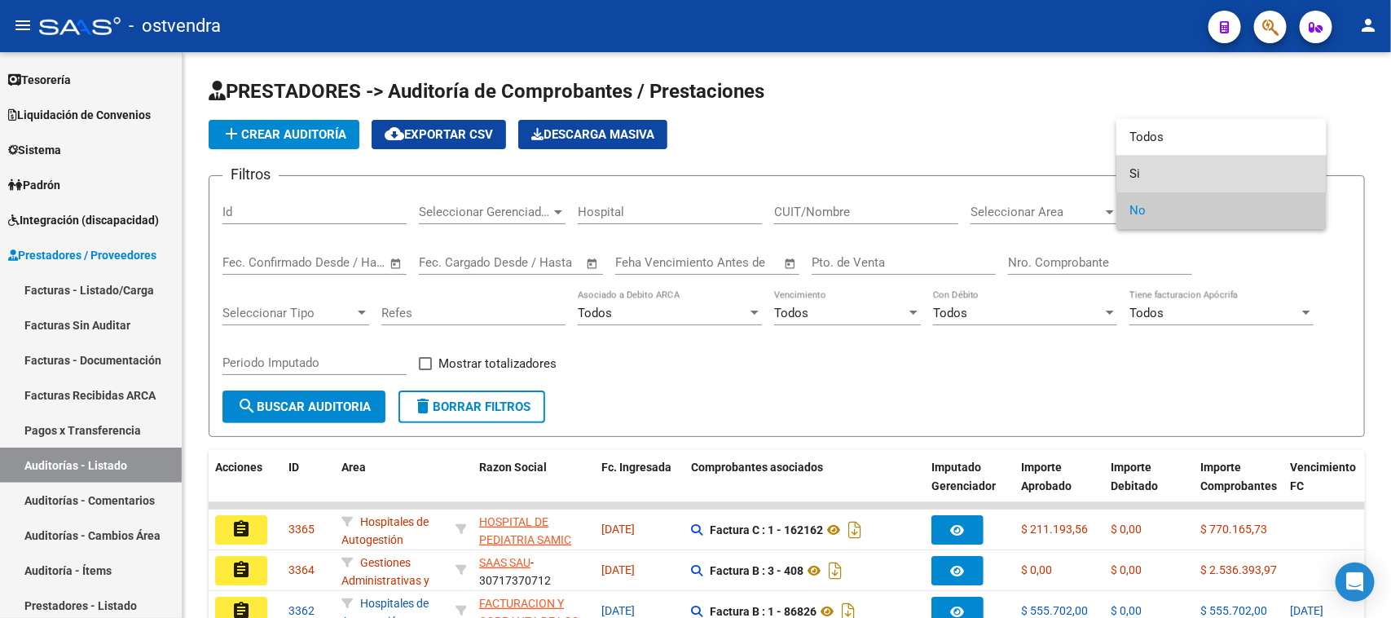
click at [1168, 161] on span "Si" at bounding box center [1222, 174] width 184 height 37
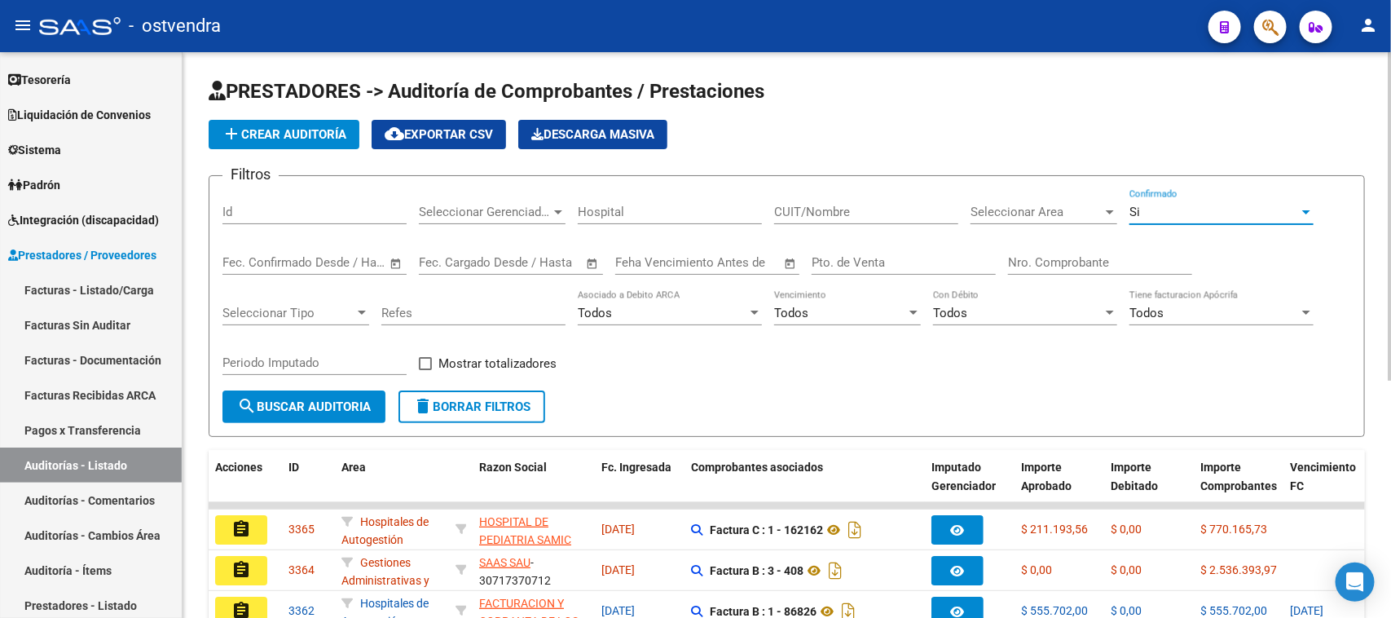
click at [490, 359] on span "Mostrar totalizadores" at bounding box center [497, 364] width 118 height 20
click at [425, 370] on input "Mostrar totalizadores" at bounding box center [425, 370] width 1 height 1
checkbox input "true"
click at [347, 399] on span "search Buscar Auditoria" at bounding box center [304, 406] width 134 height 15
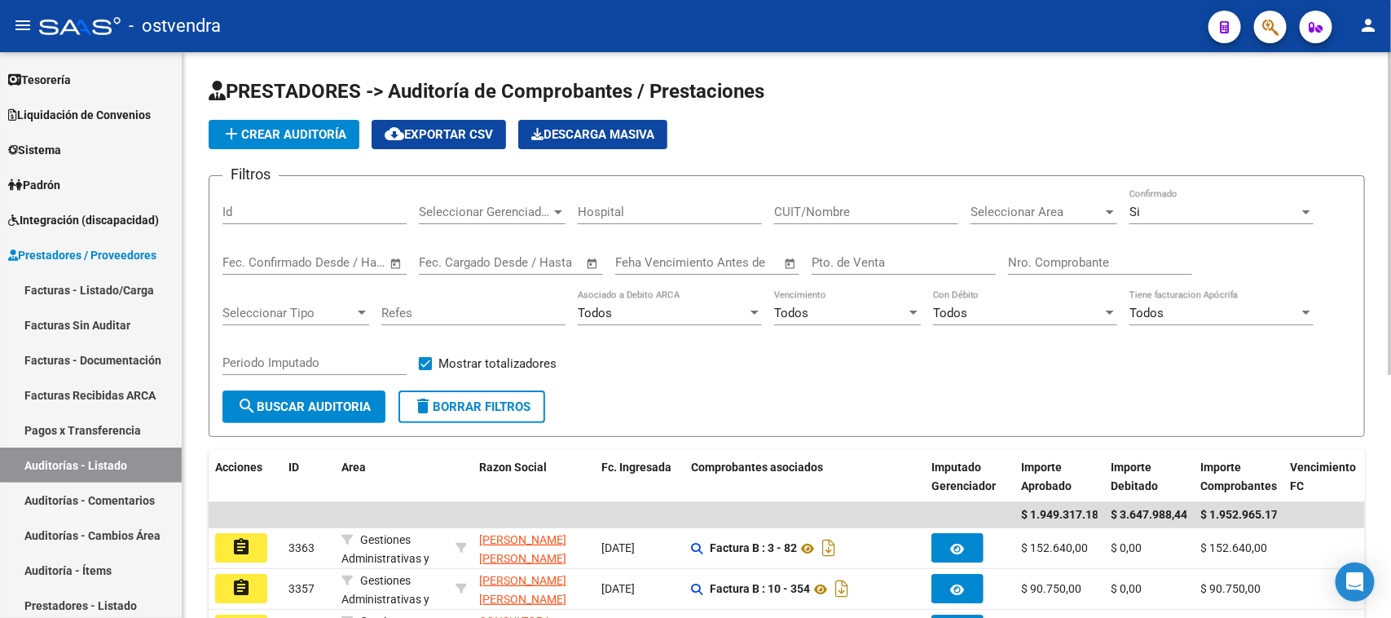
click at [1070, 262] on input "Nro. Comprobante" at bounding box center [1100, 262] width 184 height 15
paste input "74657"
type input "74657"
click at [314, 399] on span "search Buscar Auditoria" at bounding box center [304, 406] width 134 height 15
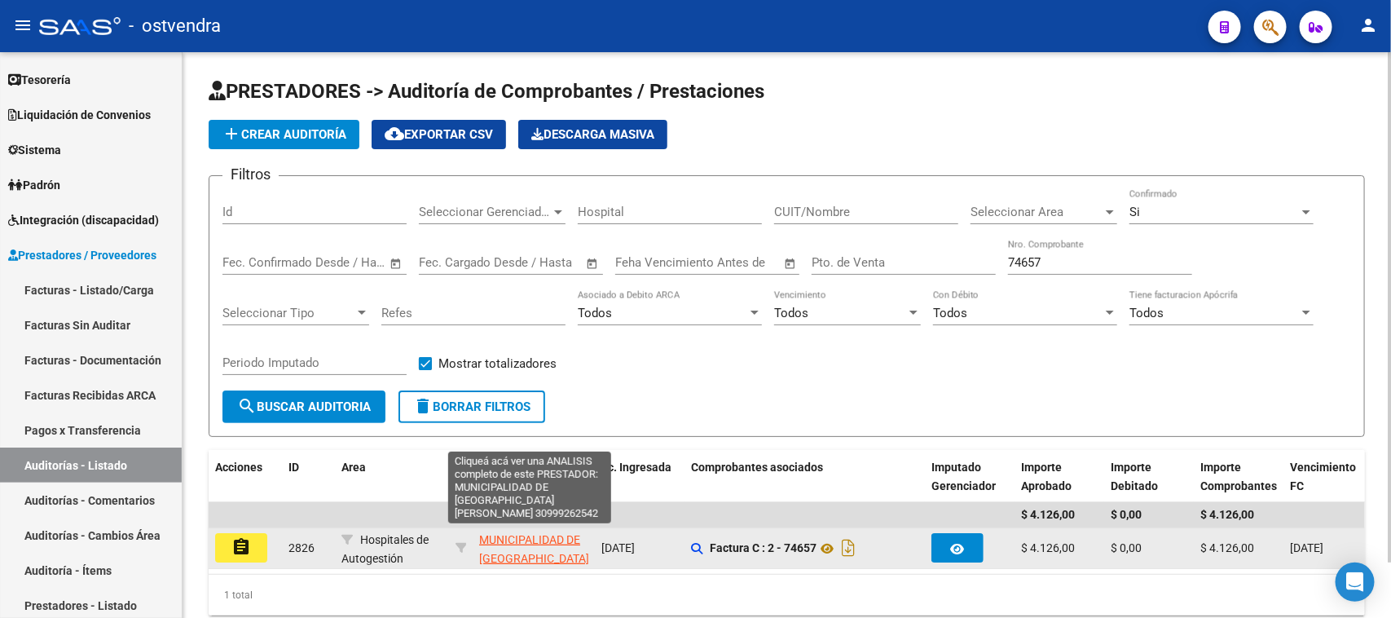
click at [556, 540] on span "MUNICIPALIDAD DE [GEOGRAPHIC_DATA][PERSON_NAME]" at bounding box center [534, 558] width 110 height 51
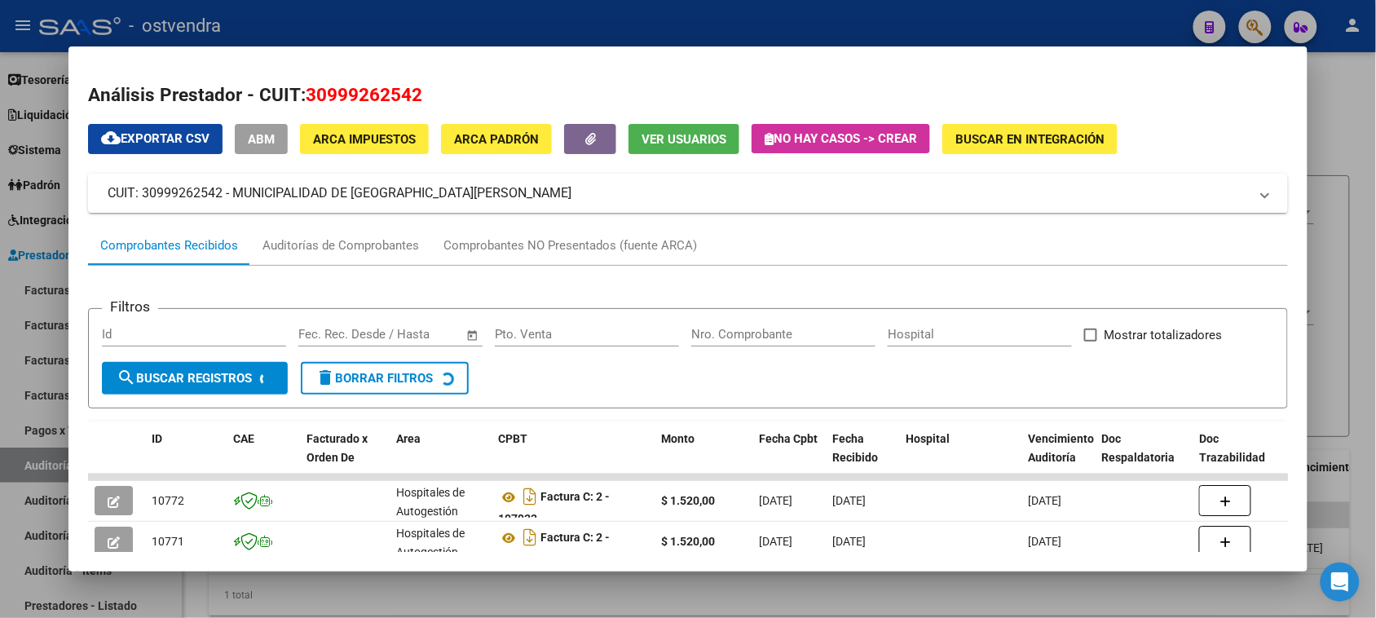
drag, startPoint x: 426, startPoint y: 94, endPoint x: 302, endPoint y: 98, distance: 124.8
click at [302, 98] on h2 "Análisis Prestador - CUIT: 30999262542" at bounding box center [687, 96] width 1199 height 28
copy span "30999262542"
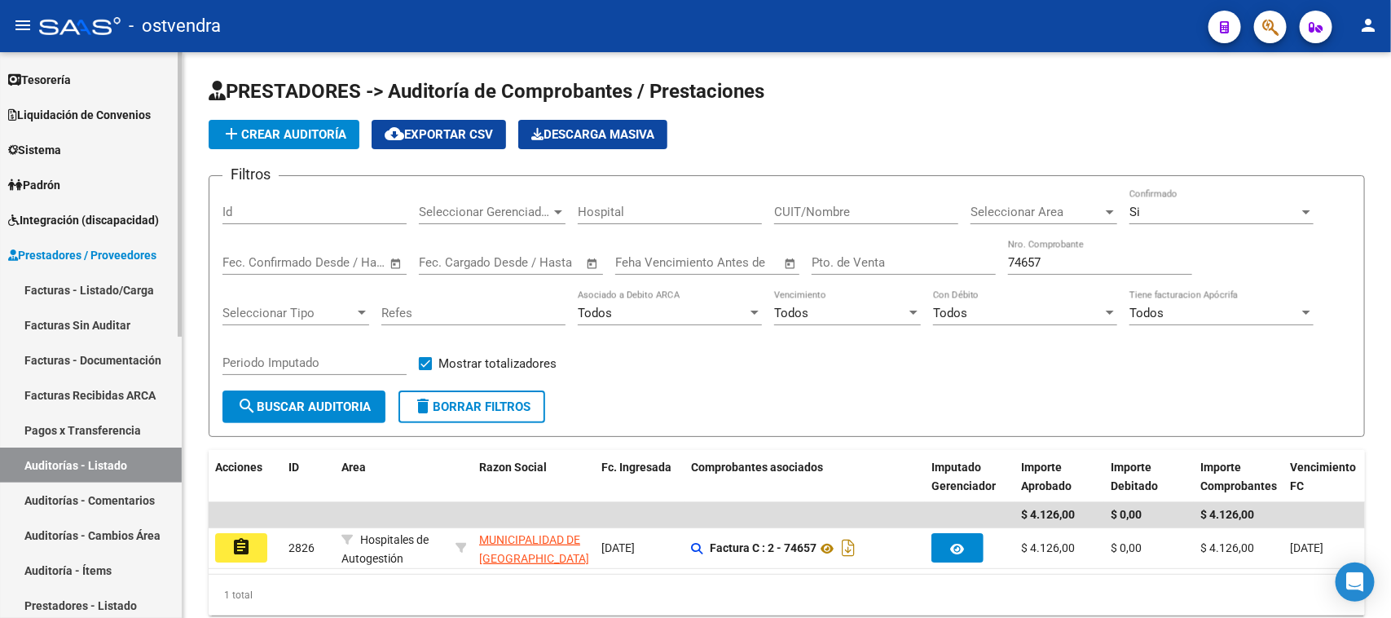
click at [134, 457] on link "Auditorías - Listado" at bounding box center [91, 464] width 182 height 35
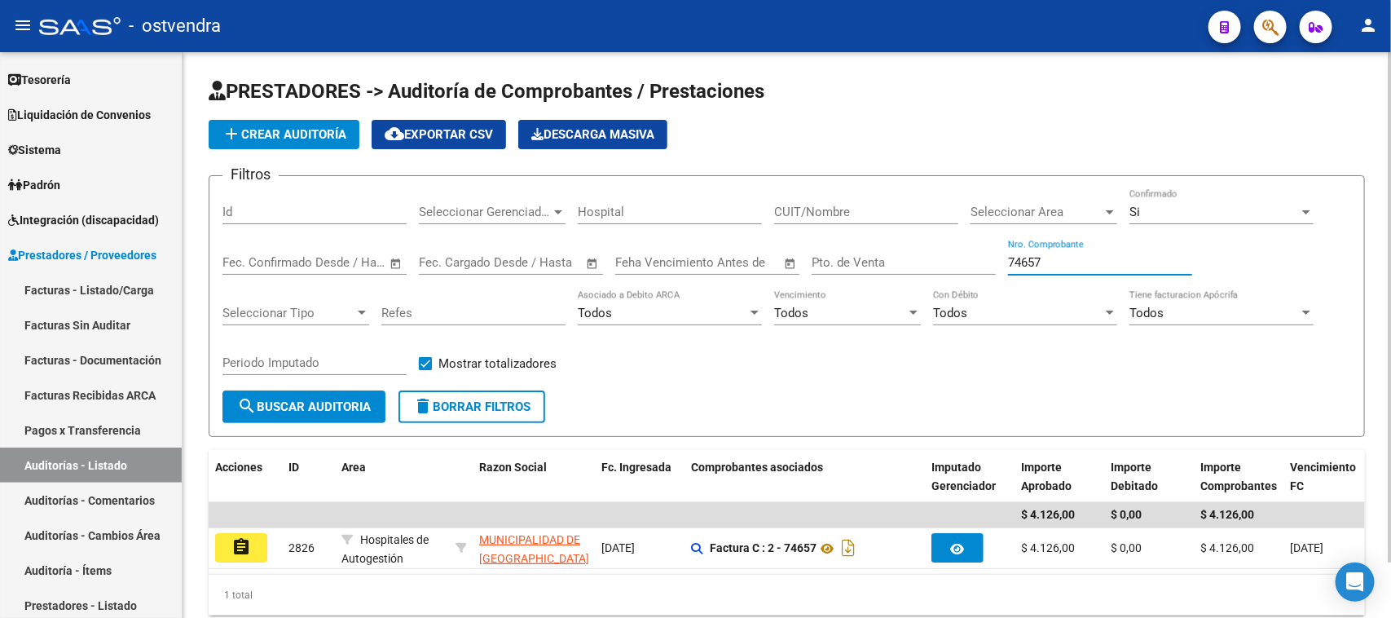
drag, startPoint x: 1064, startPoint y: 261, endPoint x: 946, endPoint y: 261, distance: 118.2
click at [970, 261] on div "Filtros Id Seleccionar Gerenciador Seleccionar Gerenciador Hospital CUIT/Nombre…" at bounding box center [786, 289] width 1129 height 201
click at [831, 214] on input "CUIT/Nombre" at bounding box center [866, 212] width 184 height 15
paste input "30999262542"
type input "30999262542"
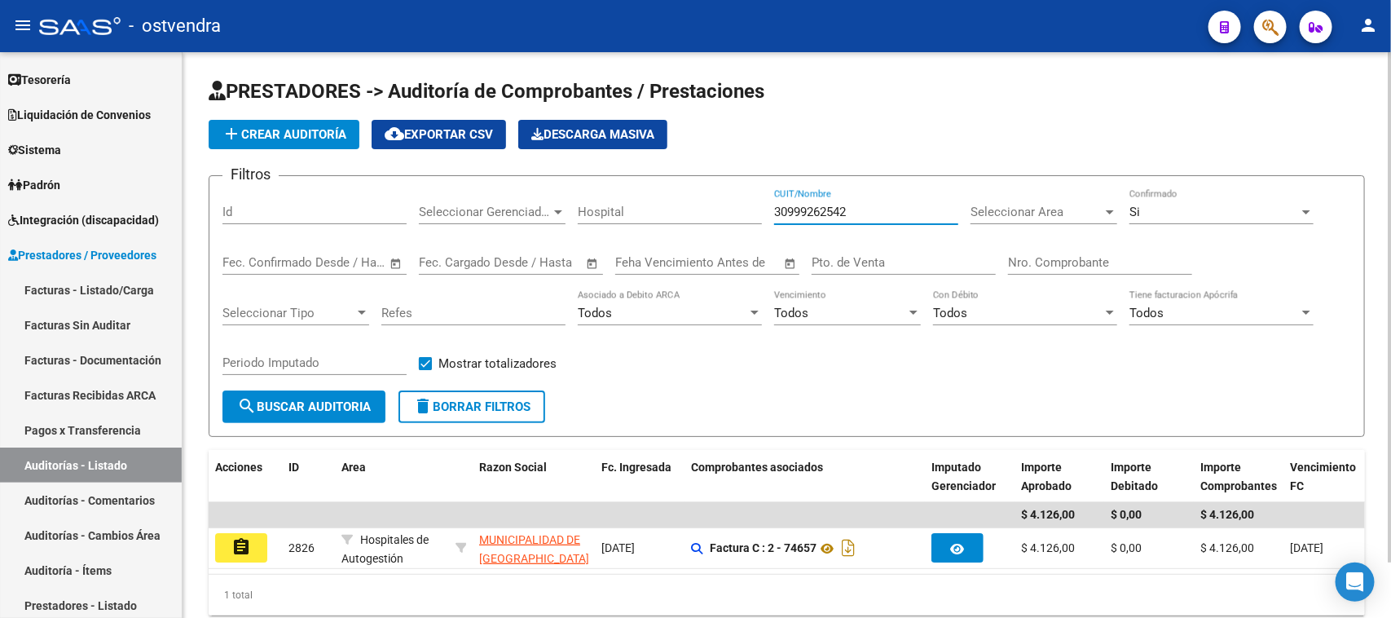
click at [328, 394] on button "search Buscar Auditoria" at bounding box center [303, 406] width 163 height 33
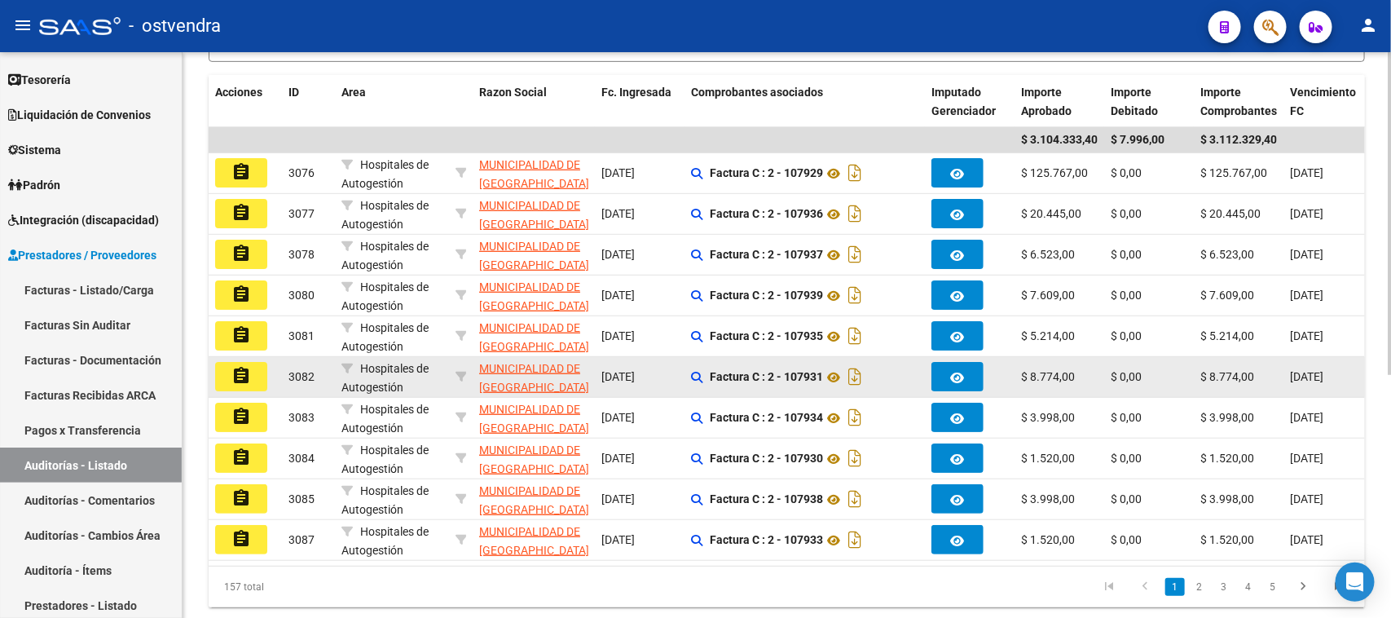
scroll to position [429, 0]
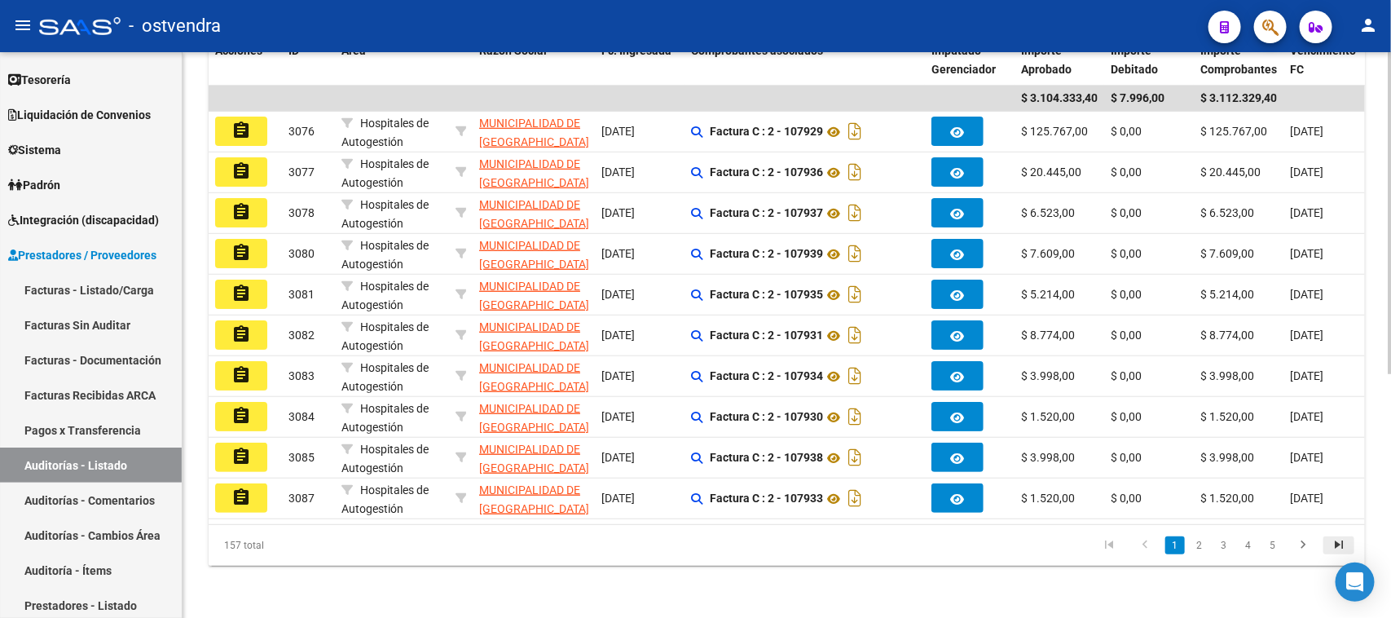
click at [1339, 547] on icon "go to last page" at bounding box center [1338, 547] width 21 height 20
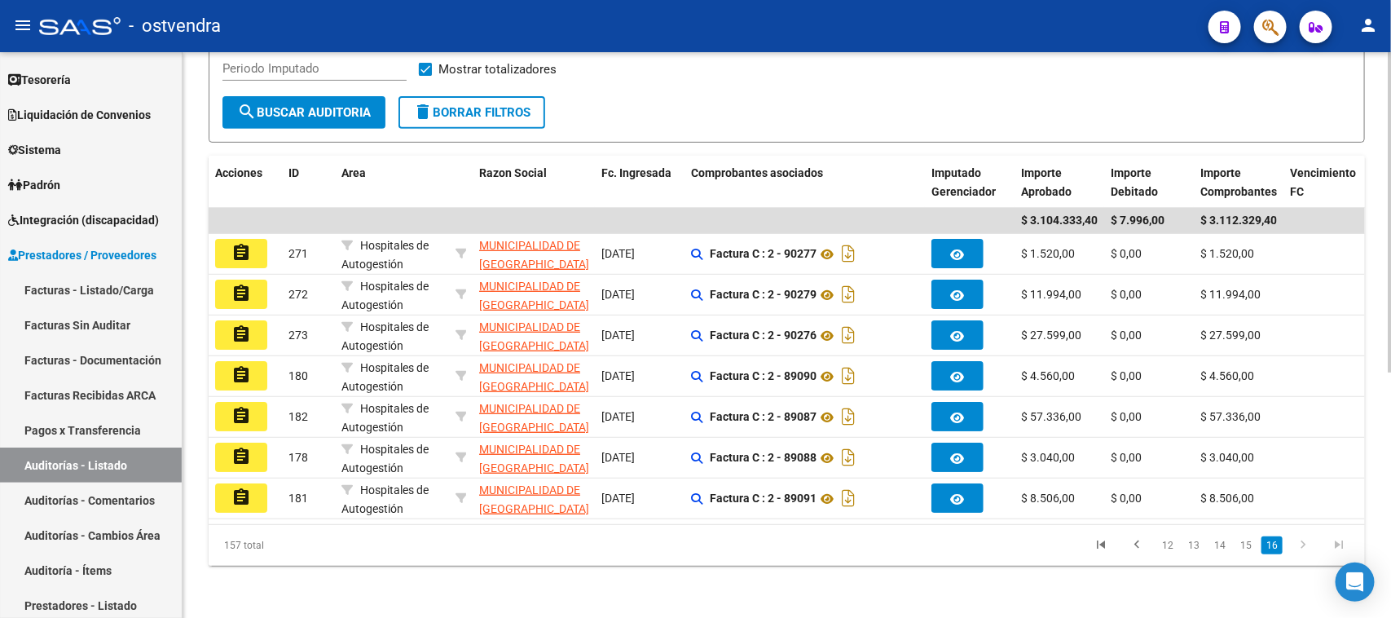
scroll to position [306, 0]
click at [905, 548] on datatable-pager "12 13 14 15 16" at bounding box center [901, 545] width 912 height 28
click at [893, 587] on div "PRESTADORES -> Auditoría de Comprobantes / Prestaciones add Crear Auditoría clo…" at bounding box center [787, 188] width 1209 height 860
click at [149, 465] on link "Auditorías - Listado" at bounding box center [91, 464] width 182 height 35
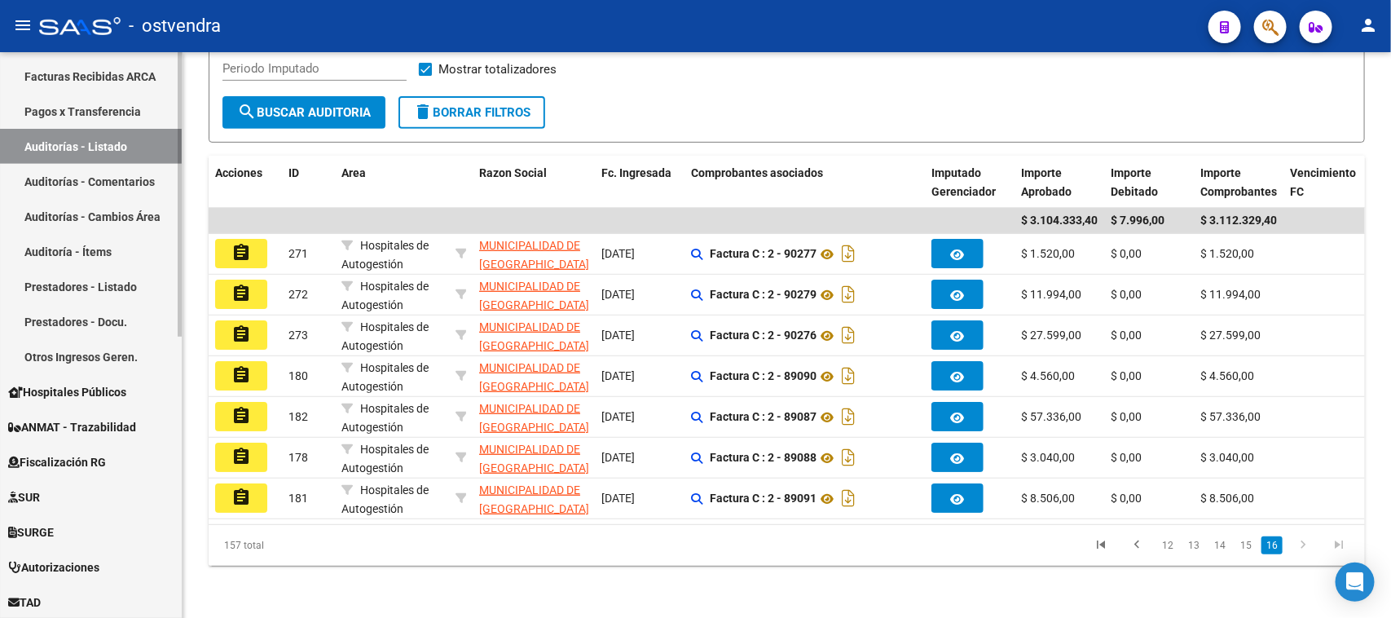
scroll to position [509, 0]
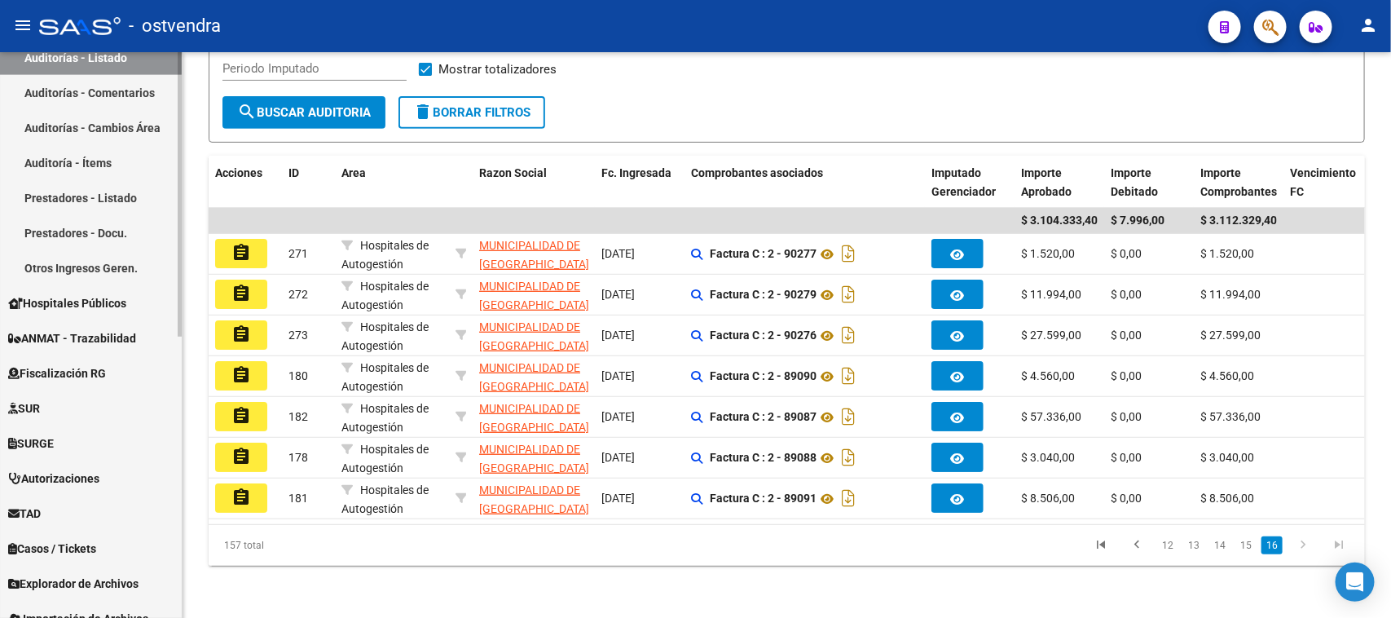
click at [110, 90] on link "Auditorías - Comentarios" at bounding box center [91, 92] width 182 height 35
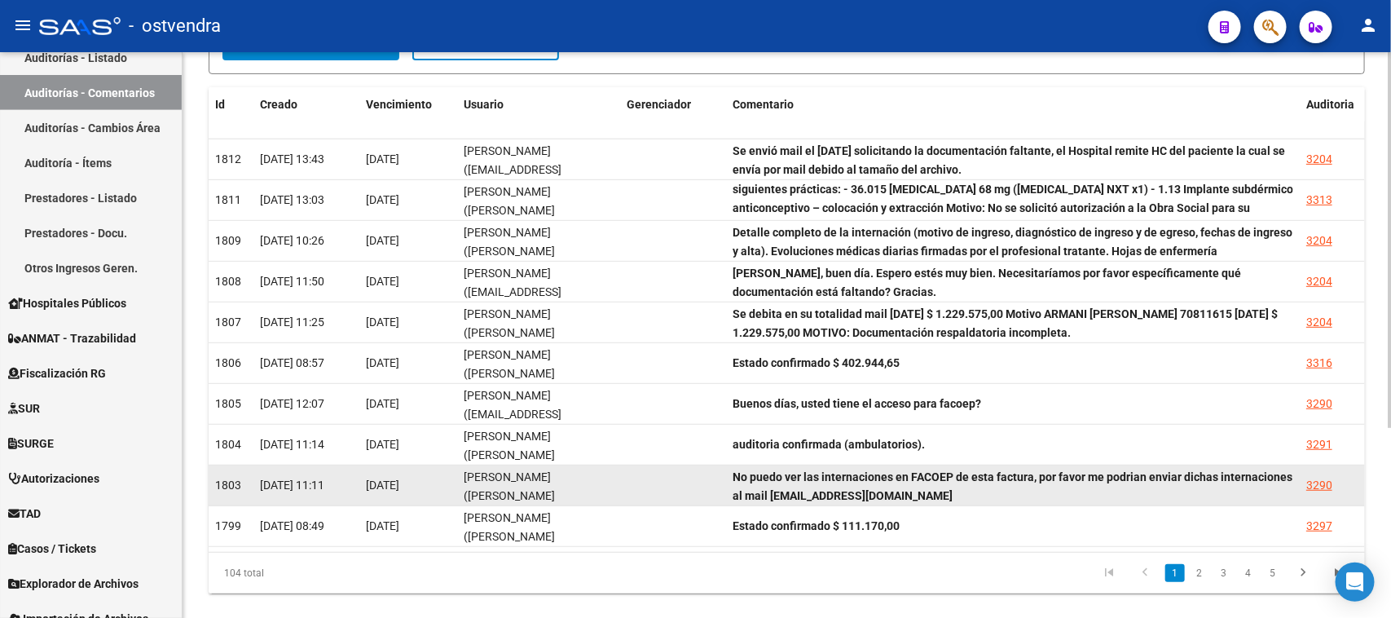
scroll to position [288, 0]
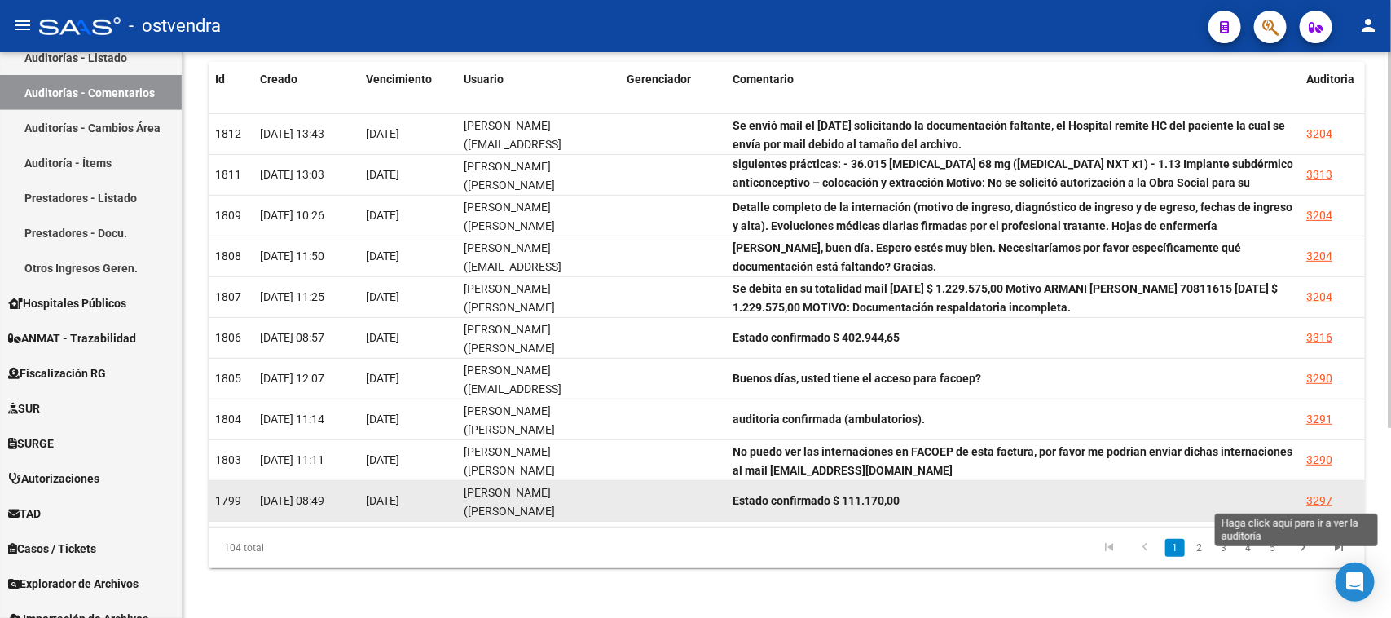
click at [1320, 497] on div "3297" at bounding box center [1319, 500] width 26 height 19
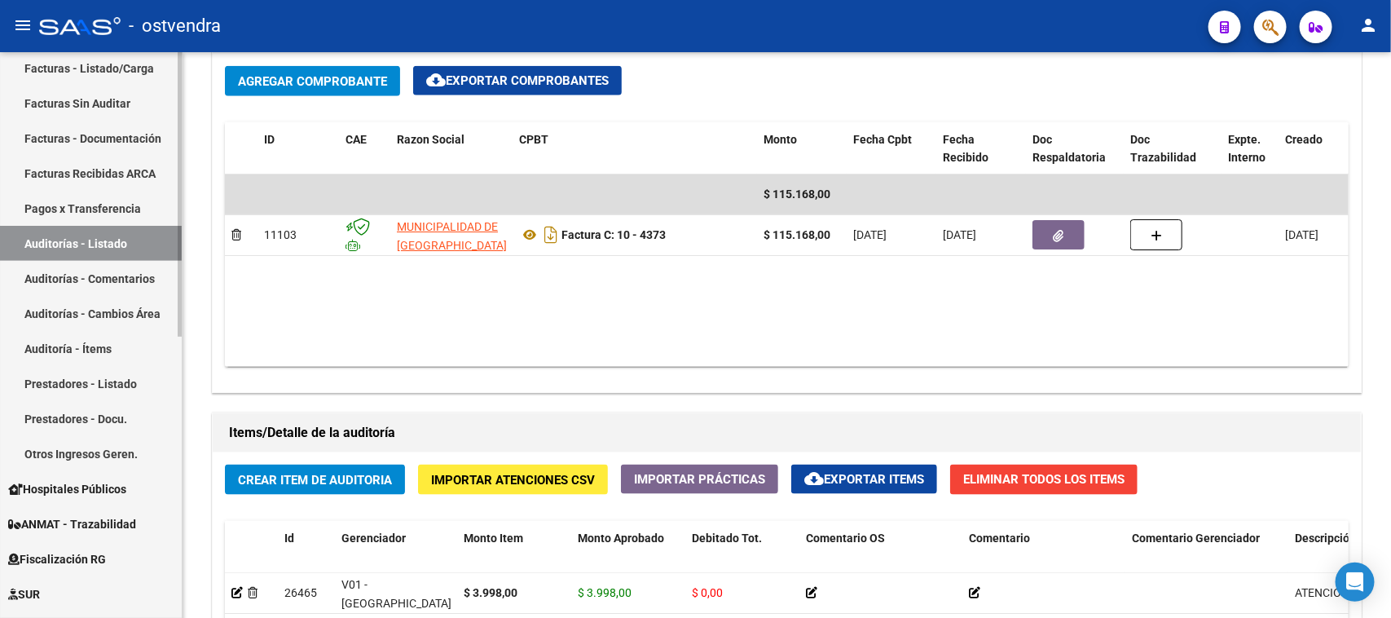
scroll to position [306, 0]
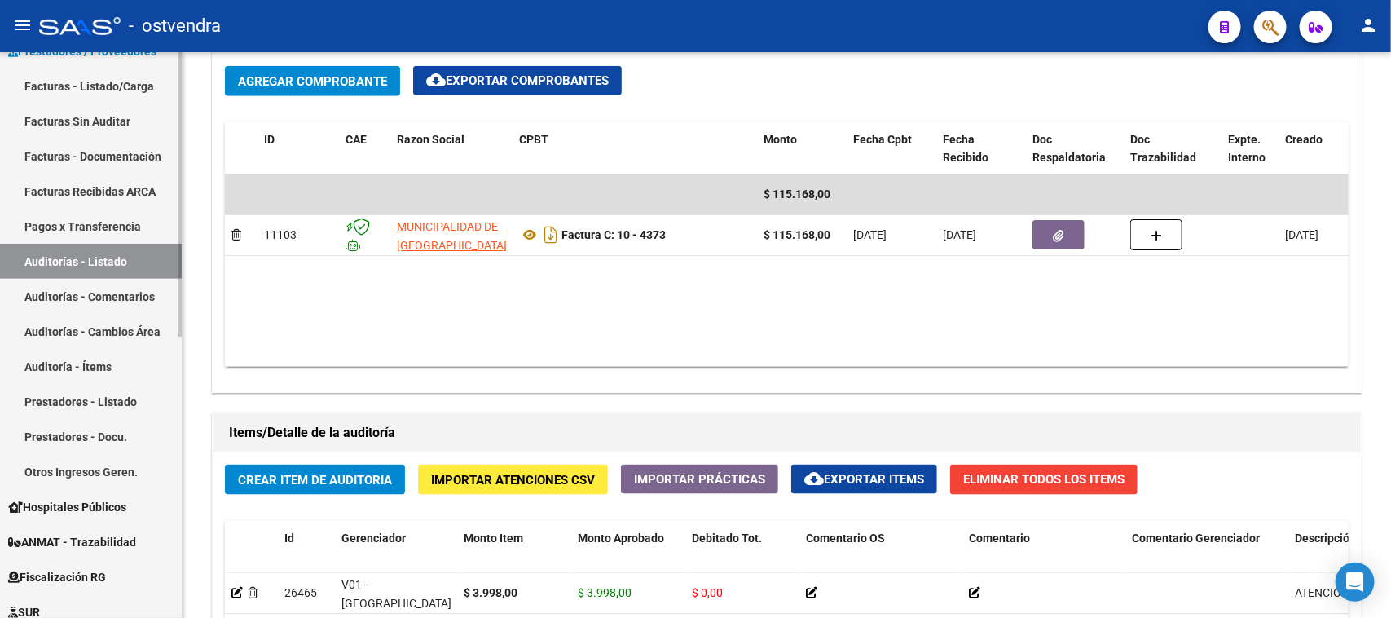
click at [112, 253] on link "Auditorías - Listado" at bounding box center [91, 261] width 182 height 35
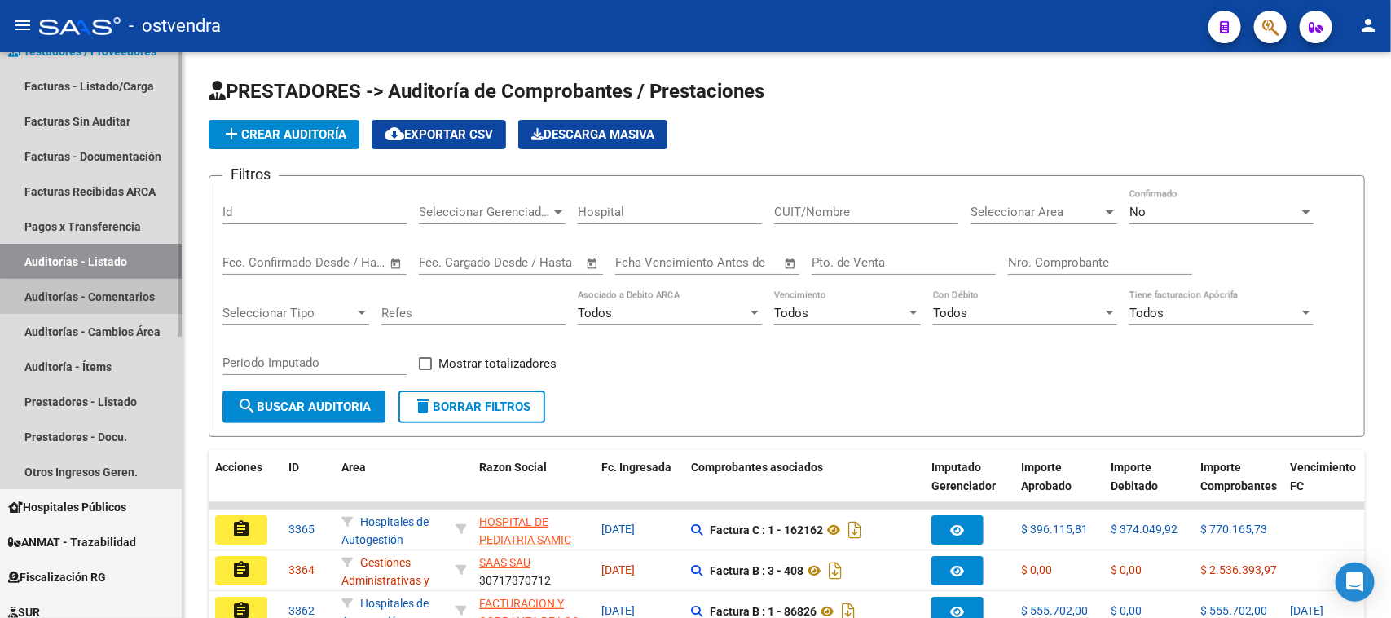
click at [120, 300] on link "Auditorías - Comentarios" at bounding box center [91, 296] width 182 height 35
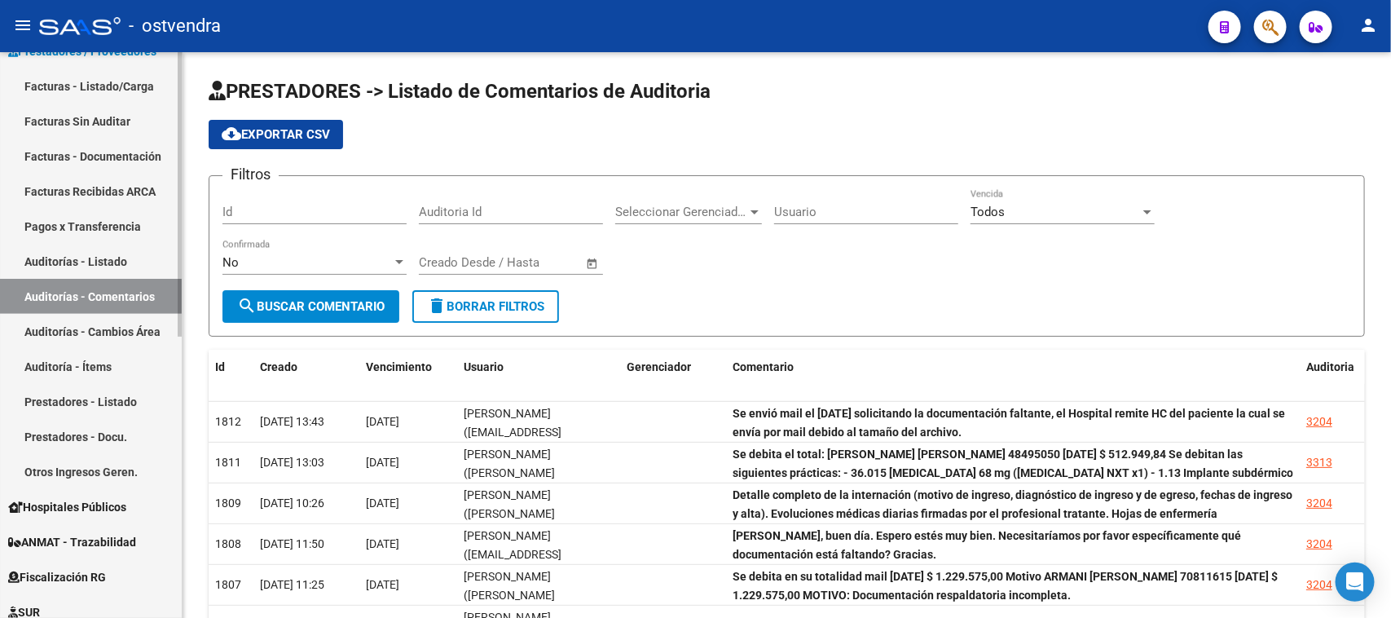
click at [127, 258] on link "Auditorías - Listado" at bounding box center [91, 261] width 182 height 35
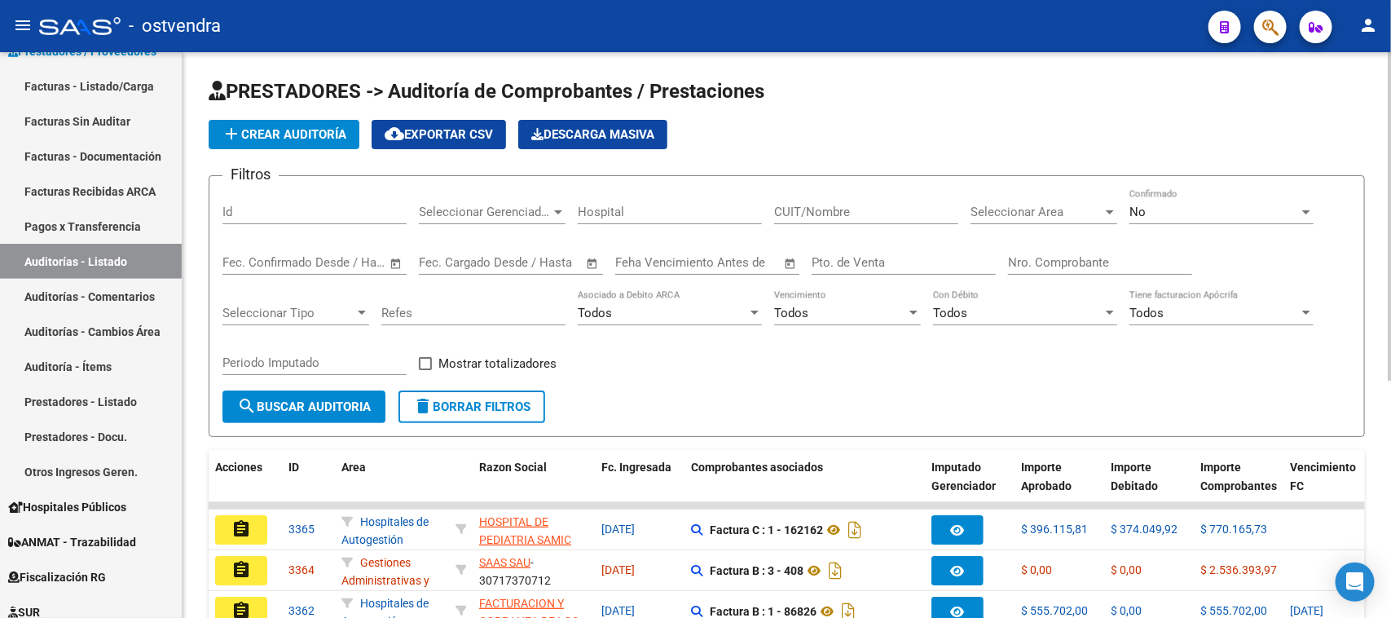
click at [1032, 210] on span "Seleccionar Area" at bounding box center [1037, 212] width 132 height 15
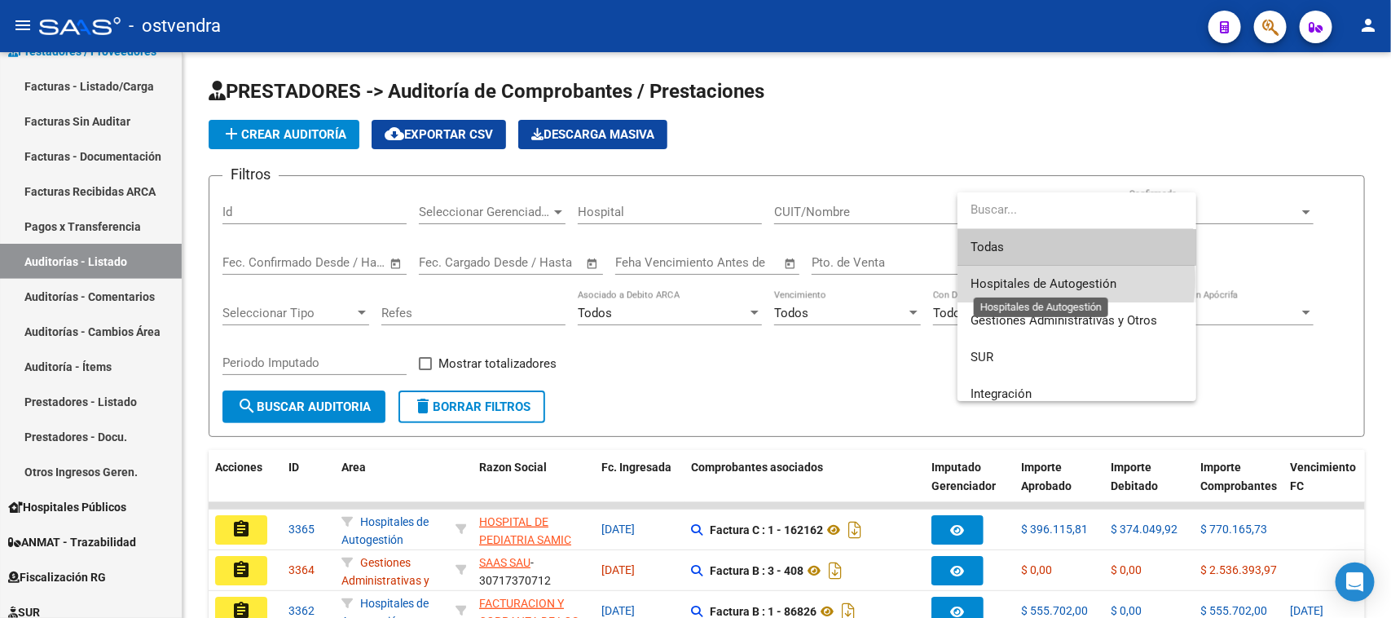
click at [1040, 280] on span "Hospitales de Autogestión" at bounding box center [1044, 283] width 146 height 15
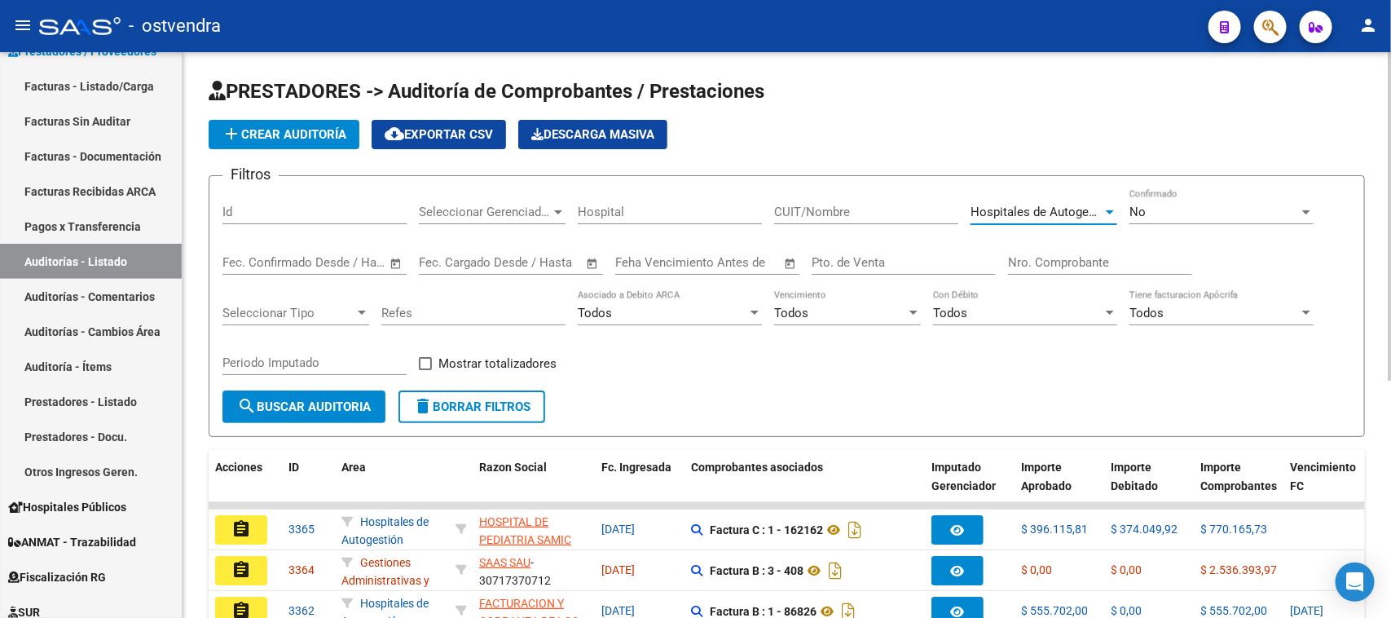
click at [1186, 205] on div "No" at bounding box center [1215, 212] width 170 height 15
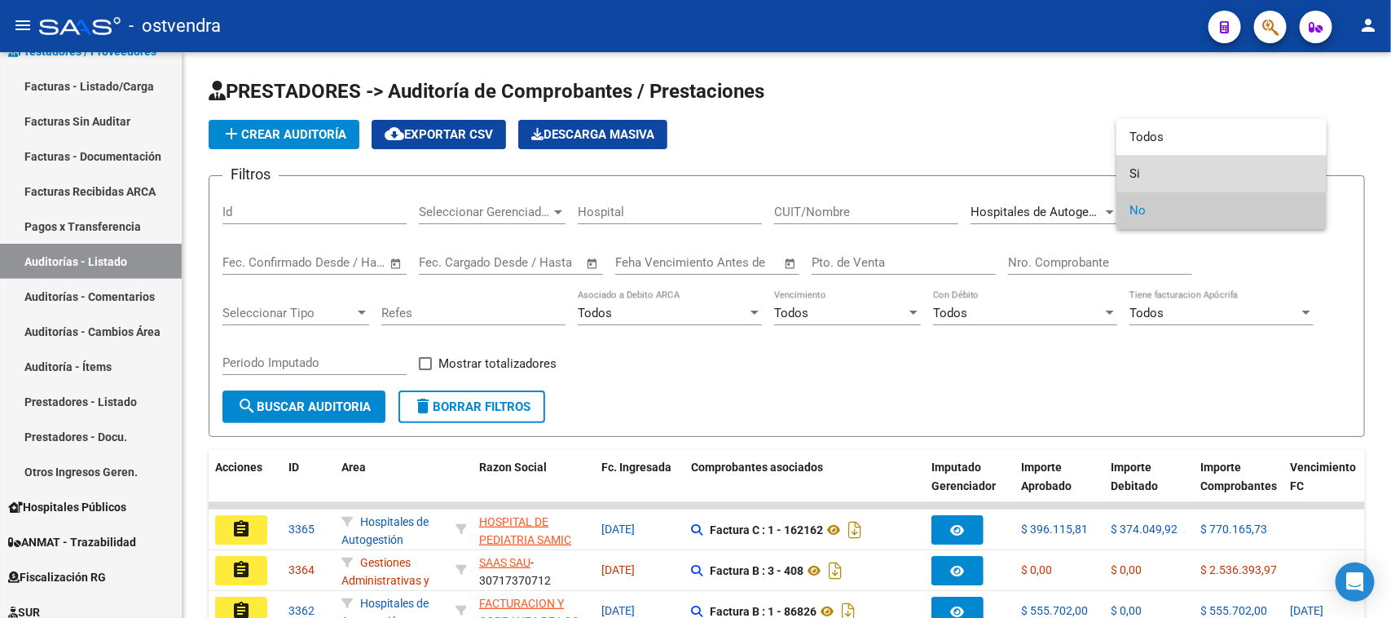
click at [1161, 161] on span "Si" at bounding box center [1222, 174] width 184 height 37
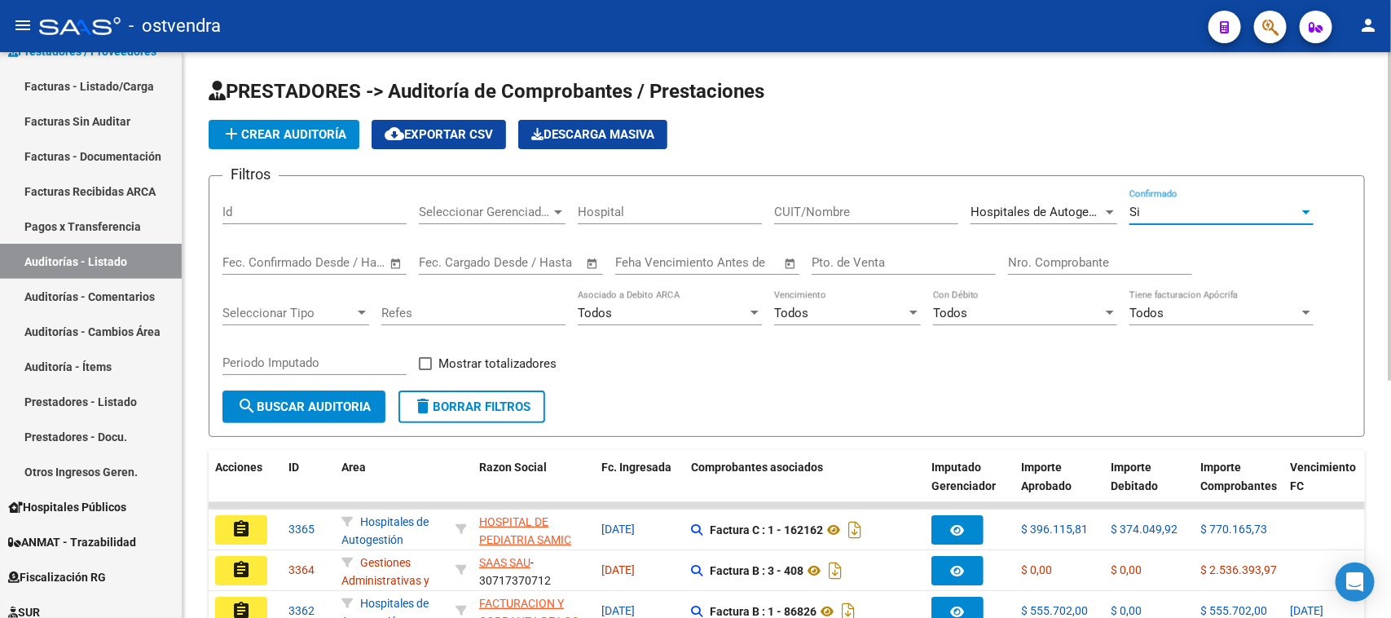
click at [1156, 205] on div "Si" at bounding box center [1215, 212] width 170 height 15
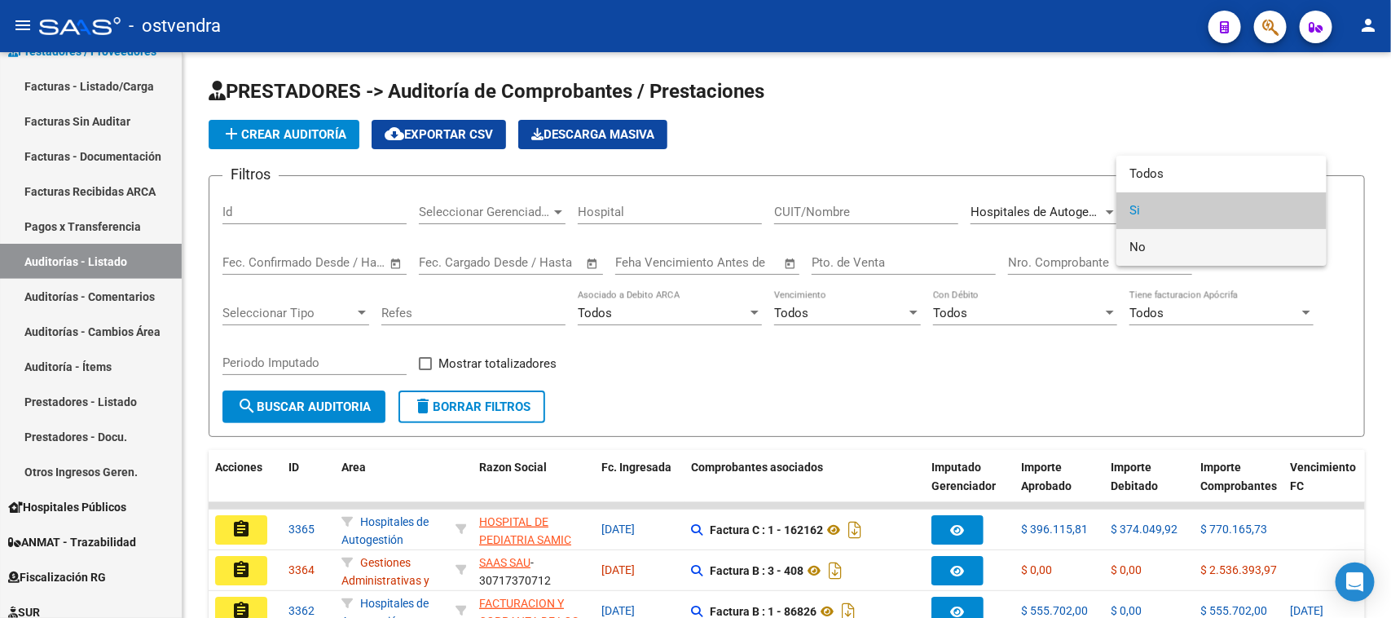
click at [1154, 236] on span "No" at bounding box center [1222, 247] width 184 height 37
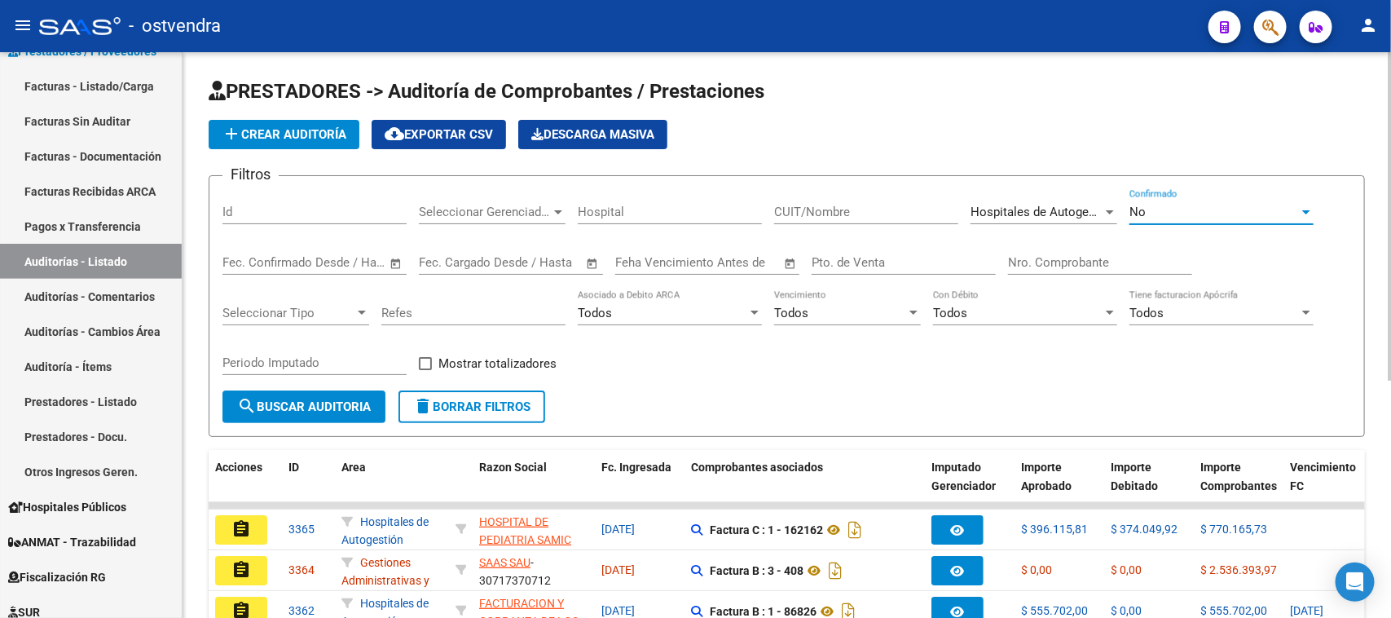
click at [976, 353] on div "Filtros Id Seleccionar Gerenciador Seleccionar Gerenciador Hospital CUIT/Nombre…" at bounding box center [786, 289] width 1129 height 201
click at [522, 363] on span "Mostrar totalizadores" at bounding box center [497, 364] width 118 height 20
click at [425, 370] on input "Mostrar totalizadores" at bounding box center [425, 370] width 1 height 1
checkbox input "true"
click at [367, 399] on span "search Buscar Auditoria" at bounding box center [304, 406] width 134 height 15
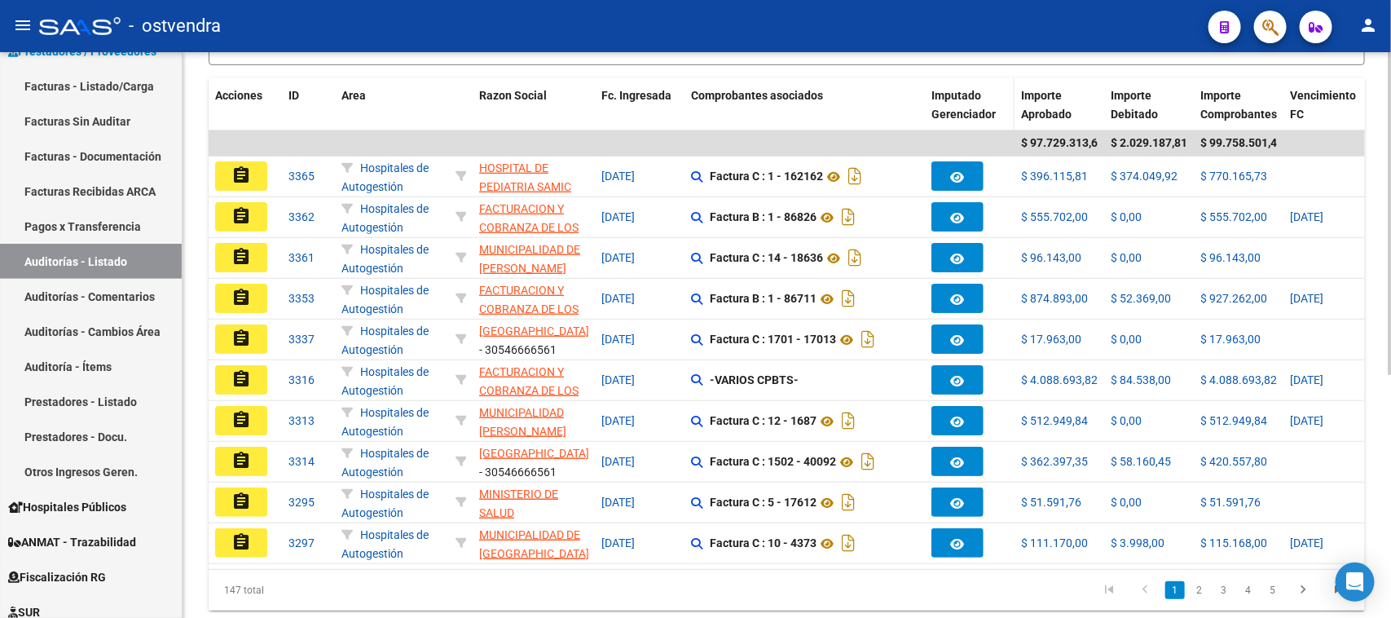
scroll to position [408, 0]
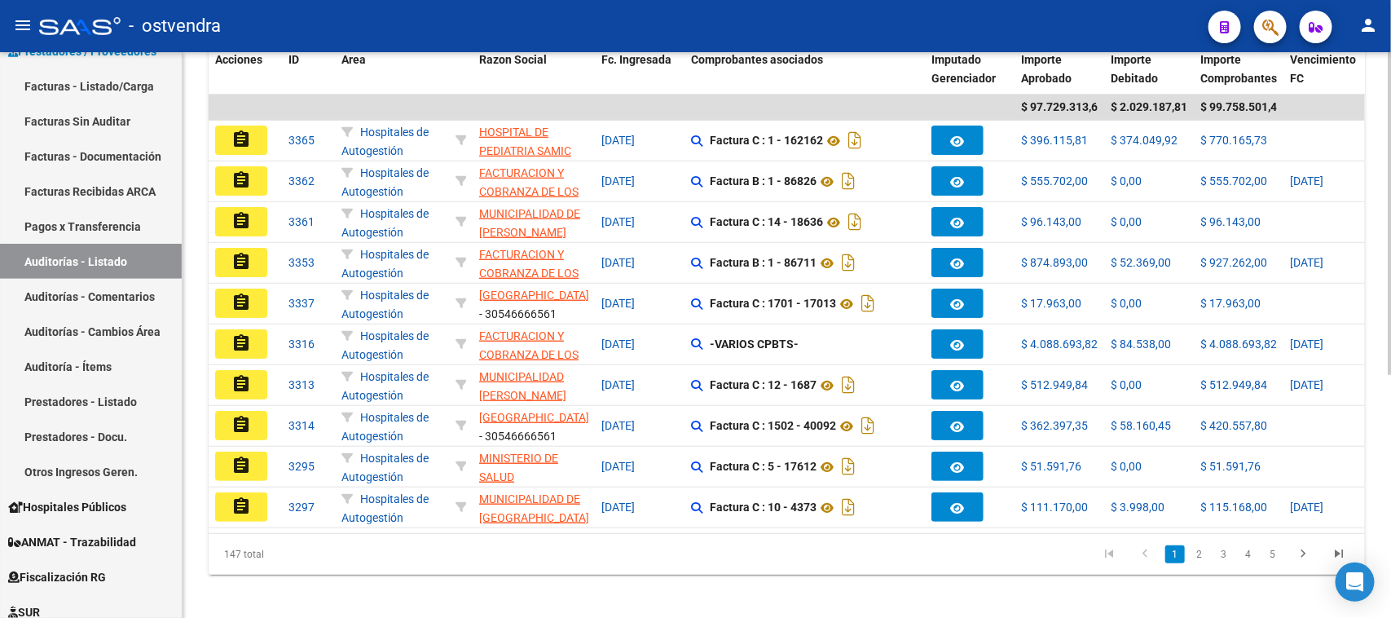
click at [958, 561] on datatable-pager "1 2 3 4 5" at bounding box center [901, 554] width 912 height 28
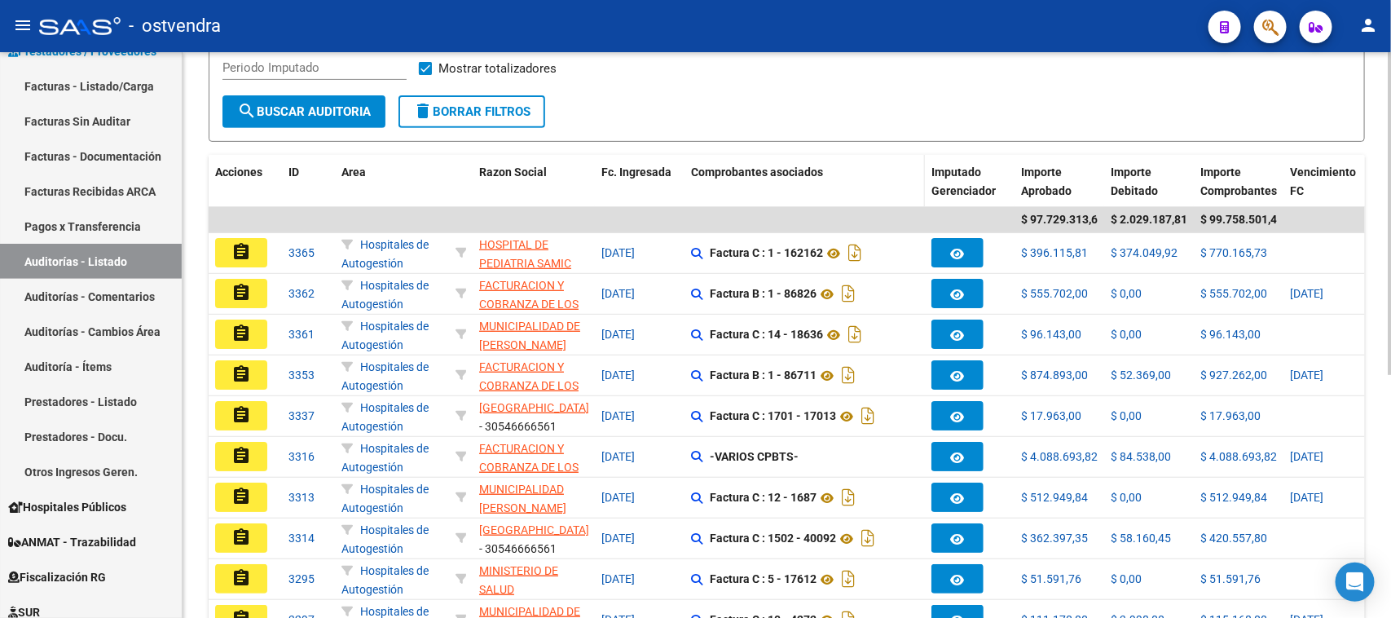
scroll to position [306, 0]
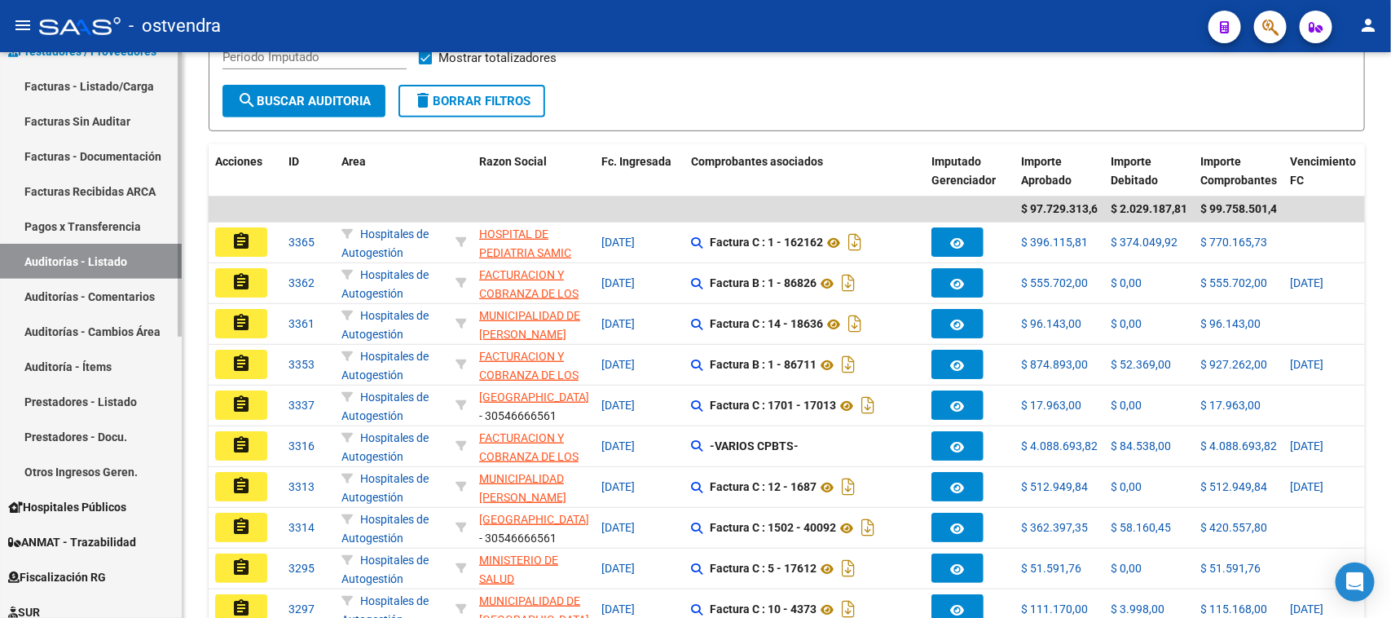
click at [115, 259] on link "Auditorías - Listado" at bounding box center [91, 261] width 182 height 35
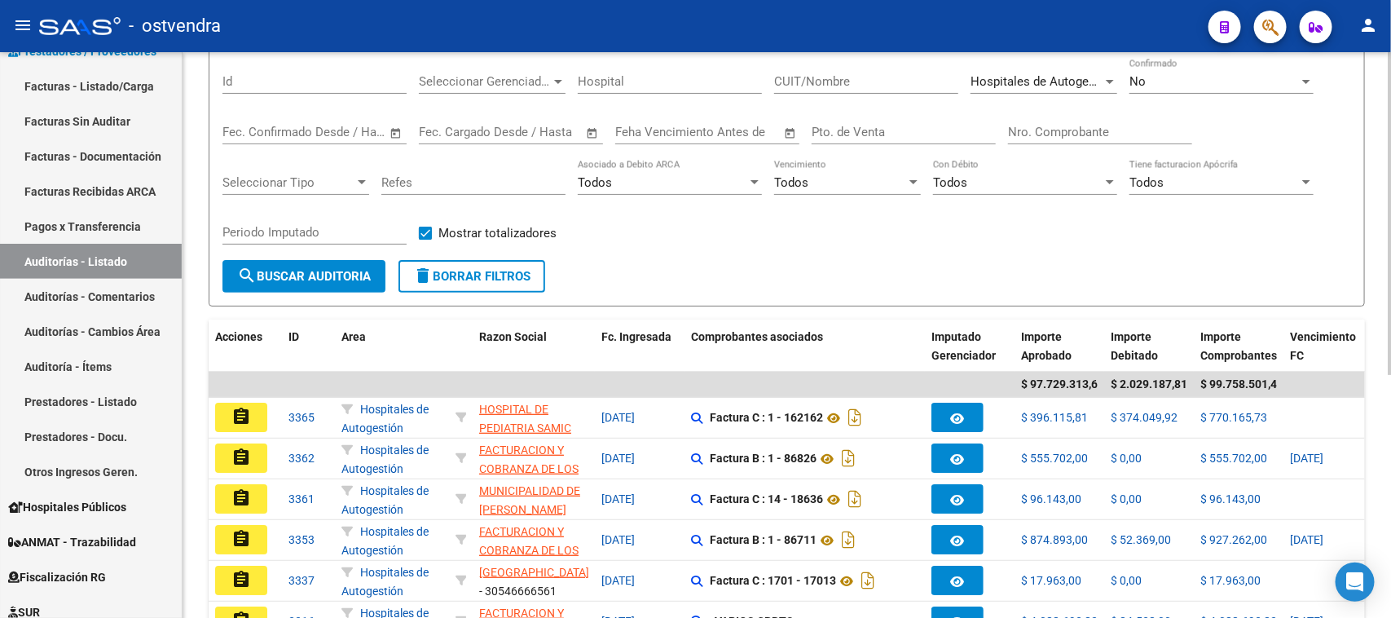
scroll to position [0, 0]
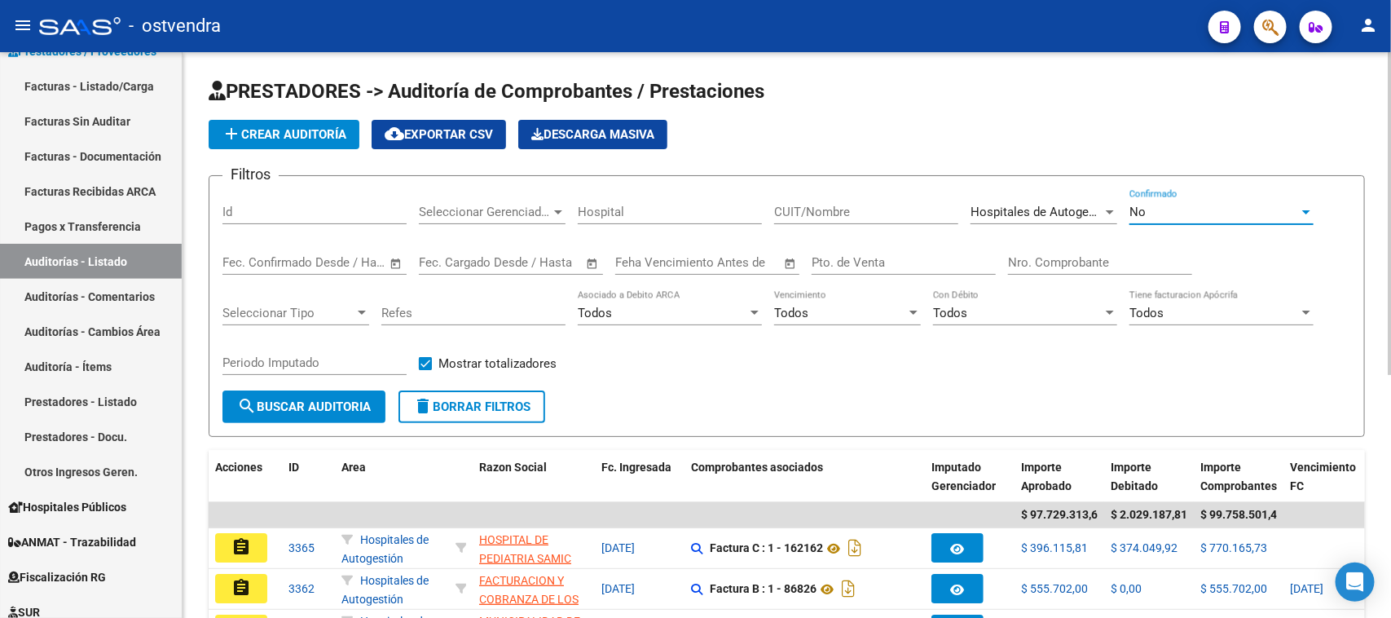
click at [1196, 214] on div "No" at bounding box center [1215, 212] width 170 height 15
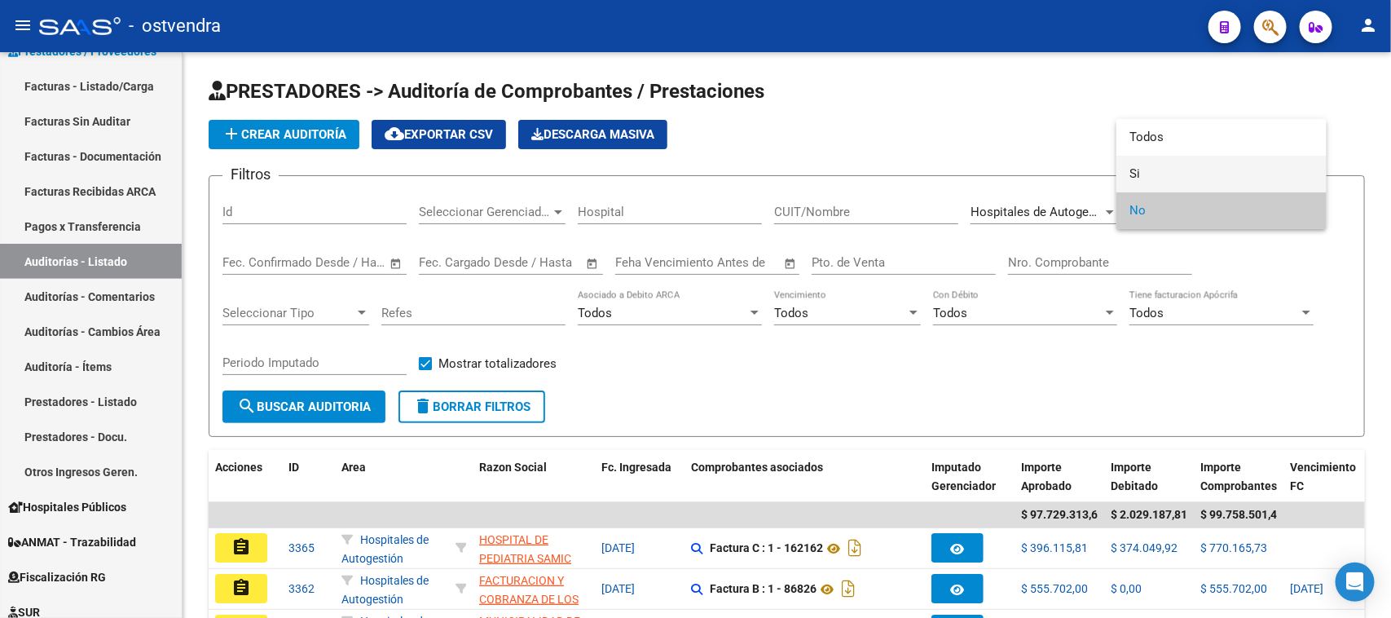
click at [1143, 161] on span "Si" at bounding box center [1222, 174] width 184 height 37
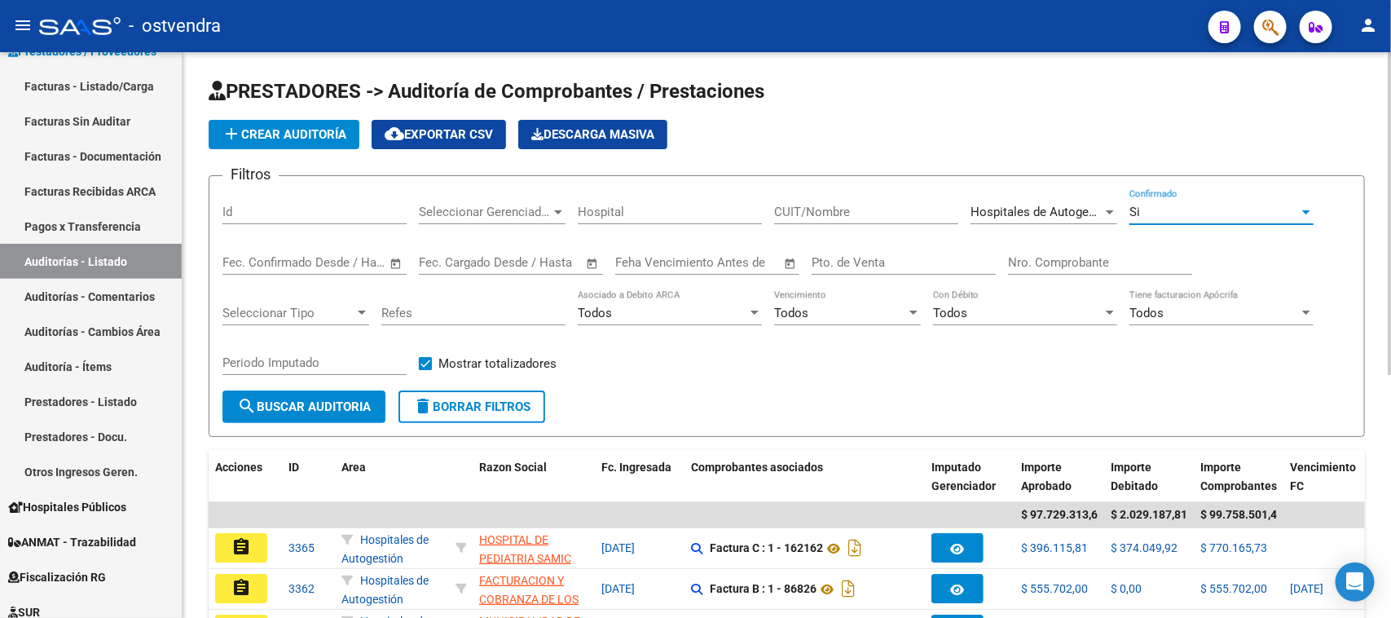
click at [345, 392] on button "search Buscar Auditoria" at bounding box center [303, 406] width 163 height 33
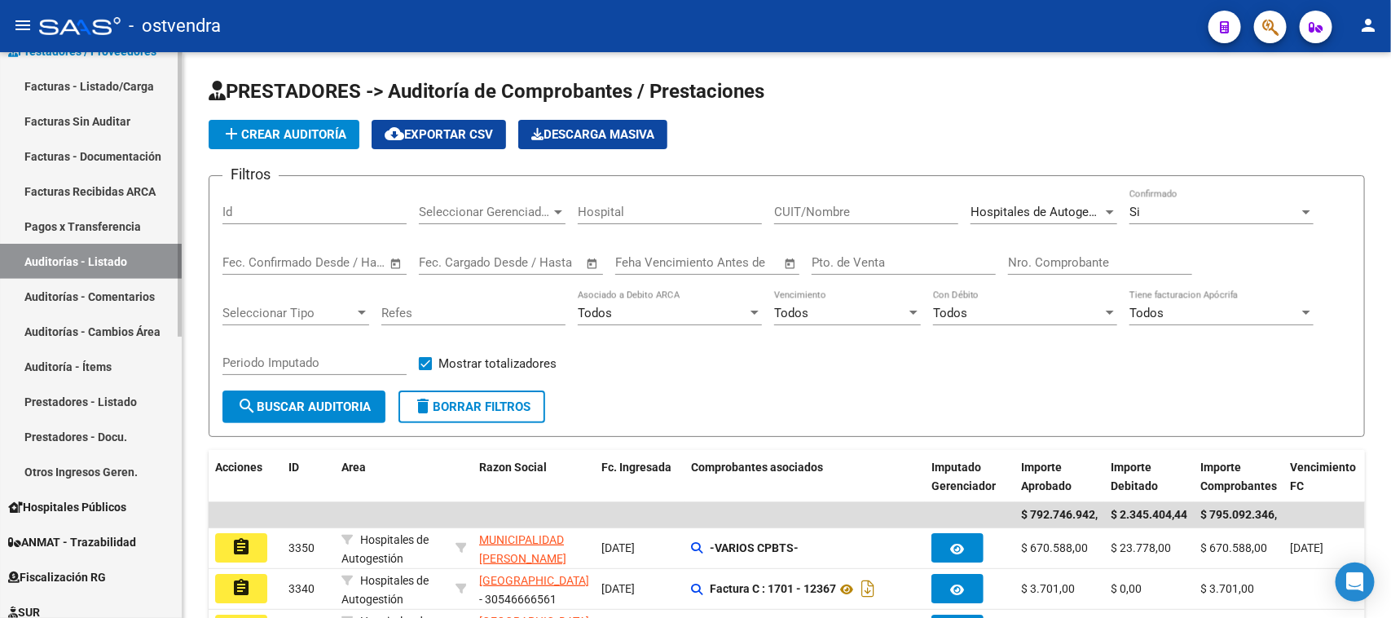
click at [120, 368] on link "Auditoría - Ítems" at bounding box center [91, 366] width 182 height 35
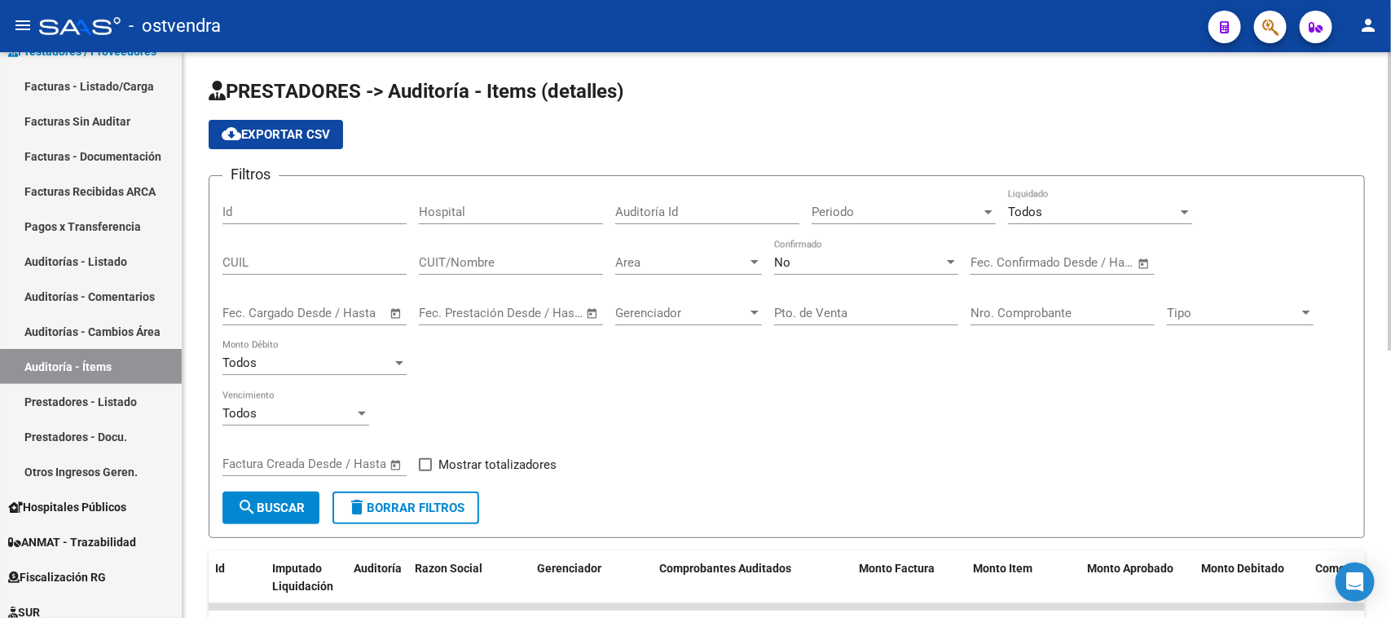
click at [1072, 214] on div "Todos" at bounding box center [1093, 212] width 170 height 15
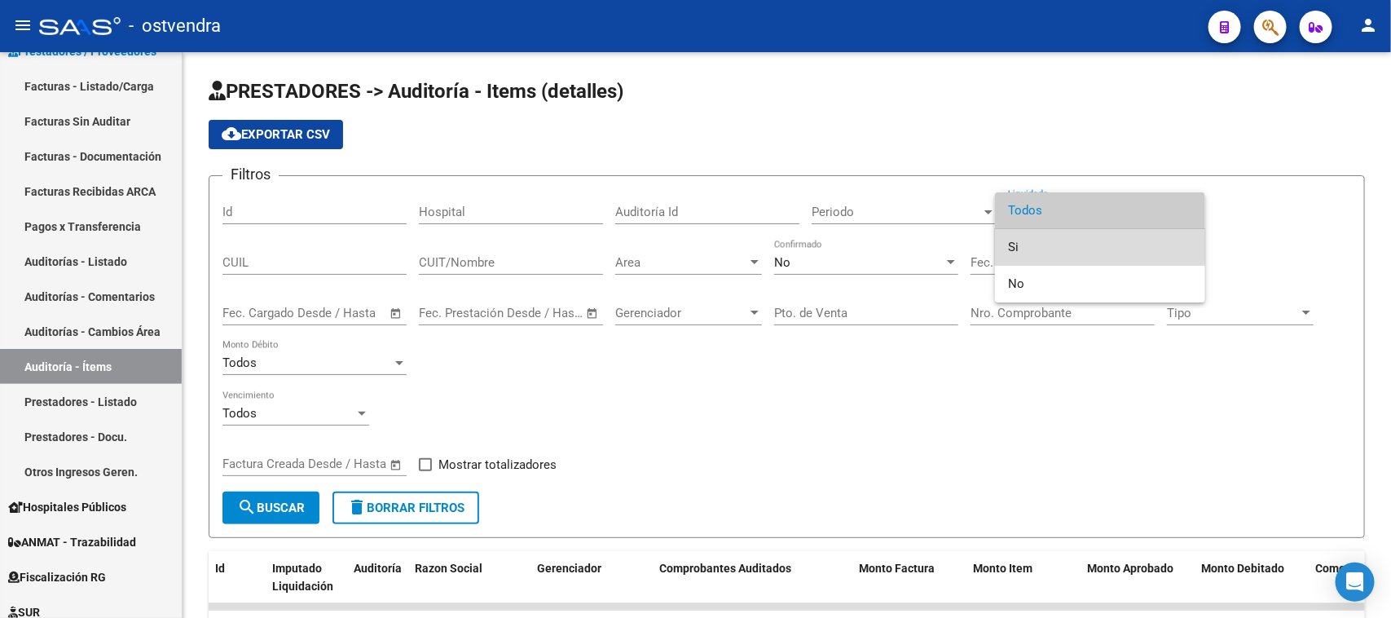
click at [1029, 241] on span "Si" at bounding box center [1100, 247] width 184 height 37
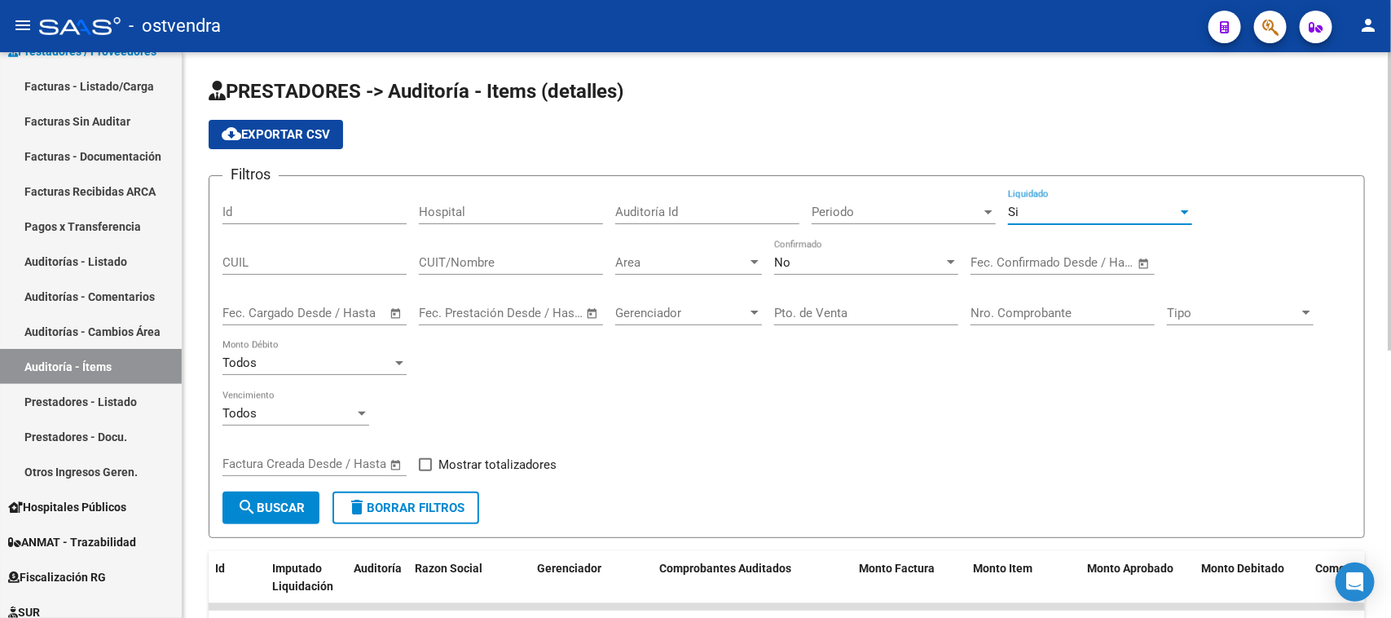
click at [1044, 212] on div "Si" at bounding box center [1093, 212] width 170 height 15
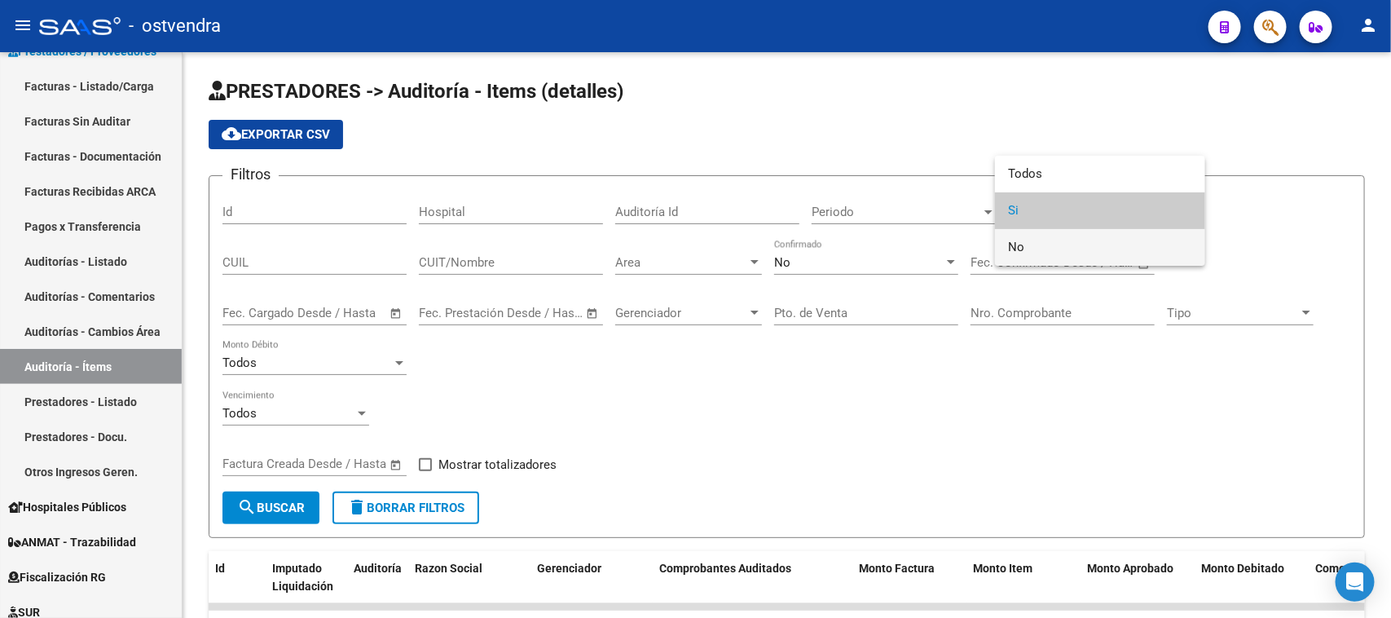
click at [1035, 245] on span "No" at bounding box center [1100, 247] width 184 height 37
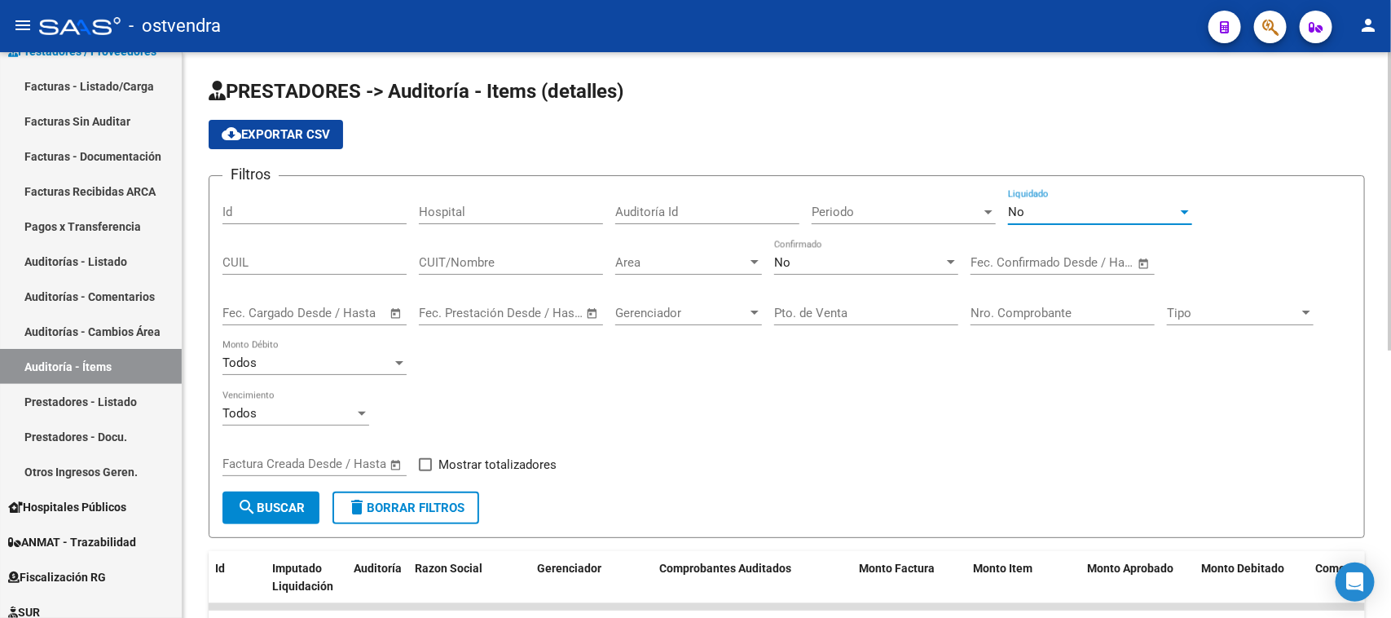
click at [865, 262] on div "No" at bounding box center [859, 262] width 170 height 15
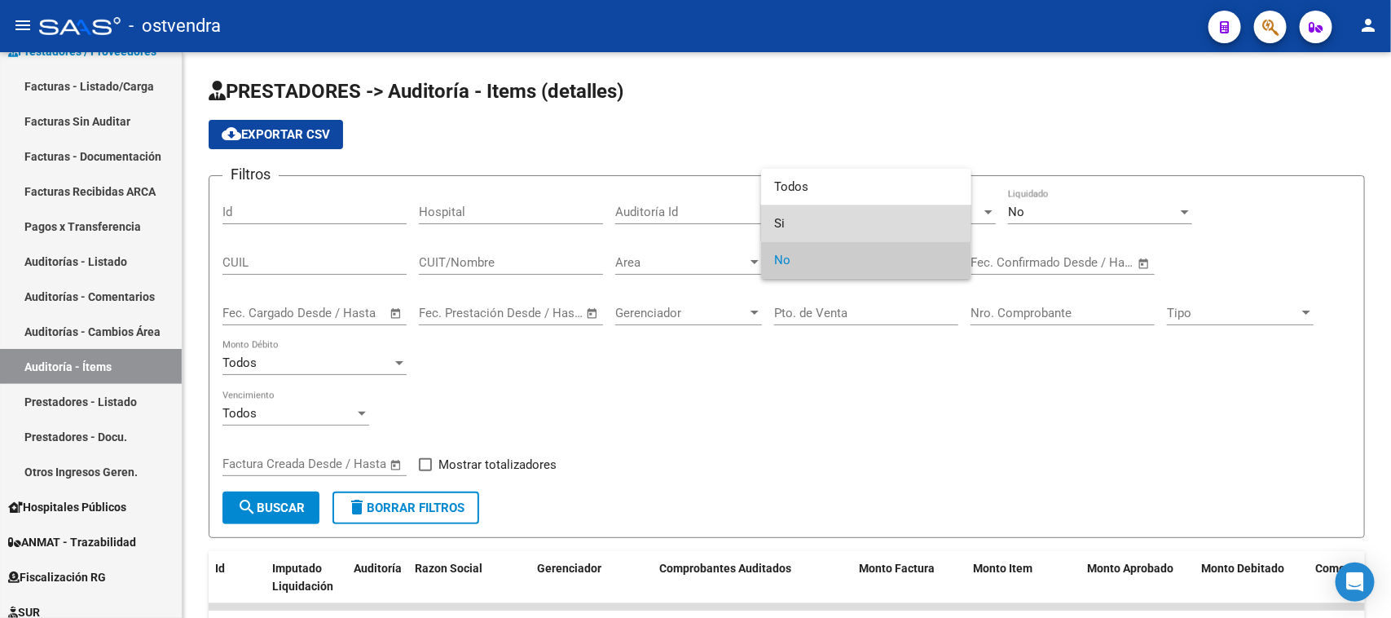
click at [868, 216] on span "Si" at bounding box center [866, 223] width 184 height 37
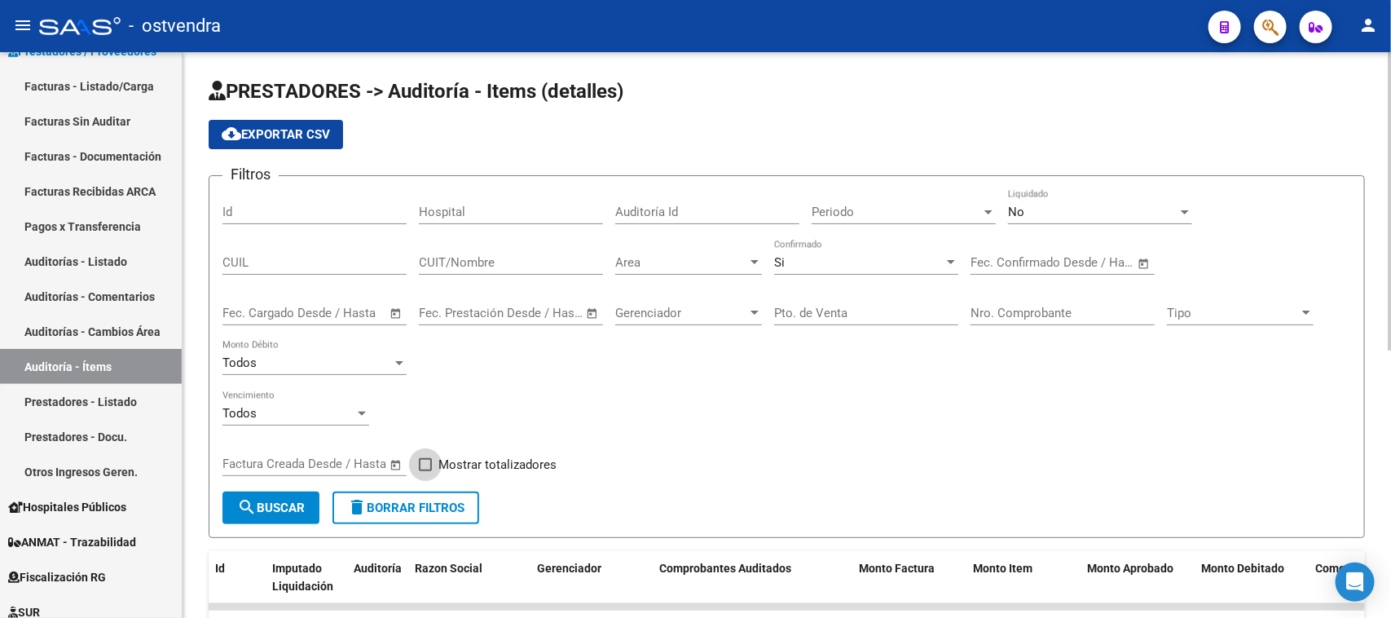
click at [450, 455] on span "Mostrar totalizadores" at bounding box center [497, 465] width 118 height 20
click at [425, 471] on input "Mostrar totalizadores" at bounding box center [425, 471] width 1 height 1
checkbox input "true"
click at [290, 504] on span "search Buscar" at bounding box center [271, 507] width 68 height 15
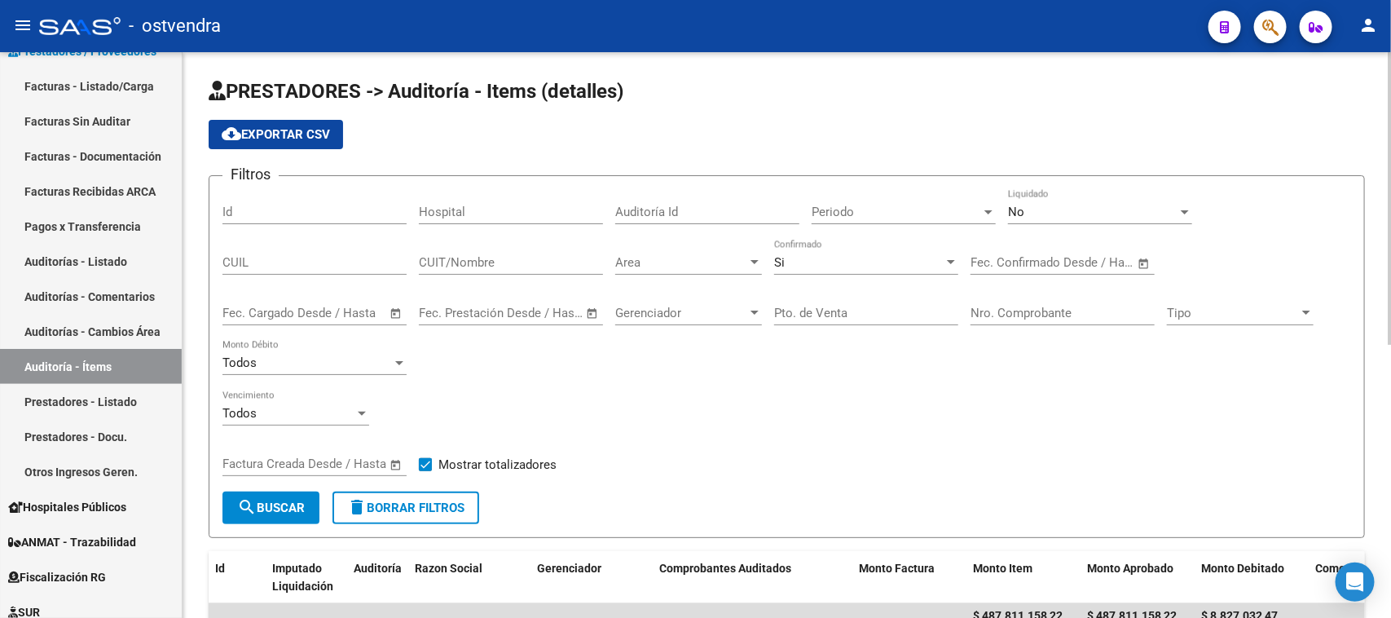
click at [830, 210] on span "Periodo" at bounding box center [897, 212] width 170 height 15
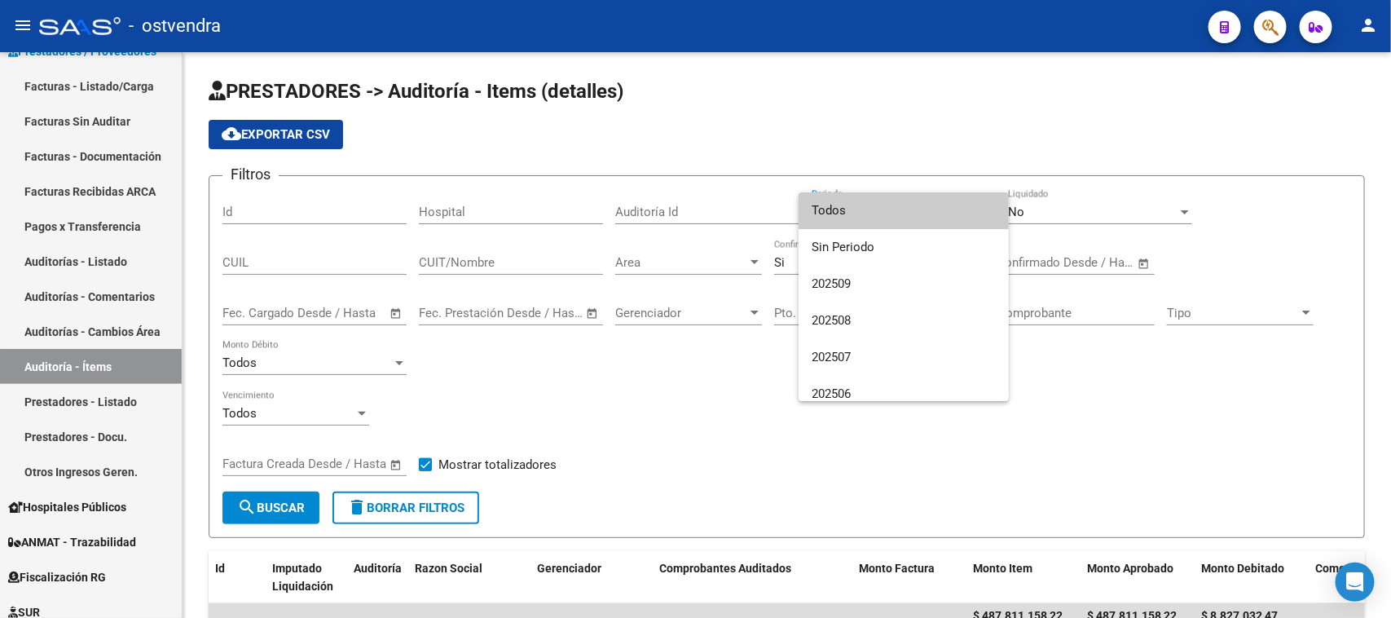
click at [553, 385] on div at bounding box center [695, 309] width 1391 height 618
click at [553, 385] on div "Filtros Id Hospital Auditoría Id Periodo Periodo No Liquidado CUIL CUIT/Nombre …" at bounding box center [786, 340] width 1129 height 302
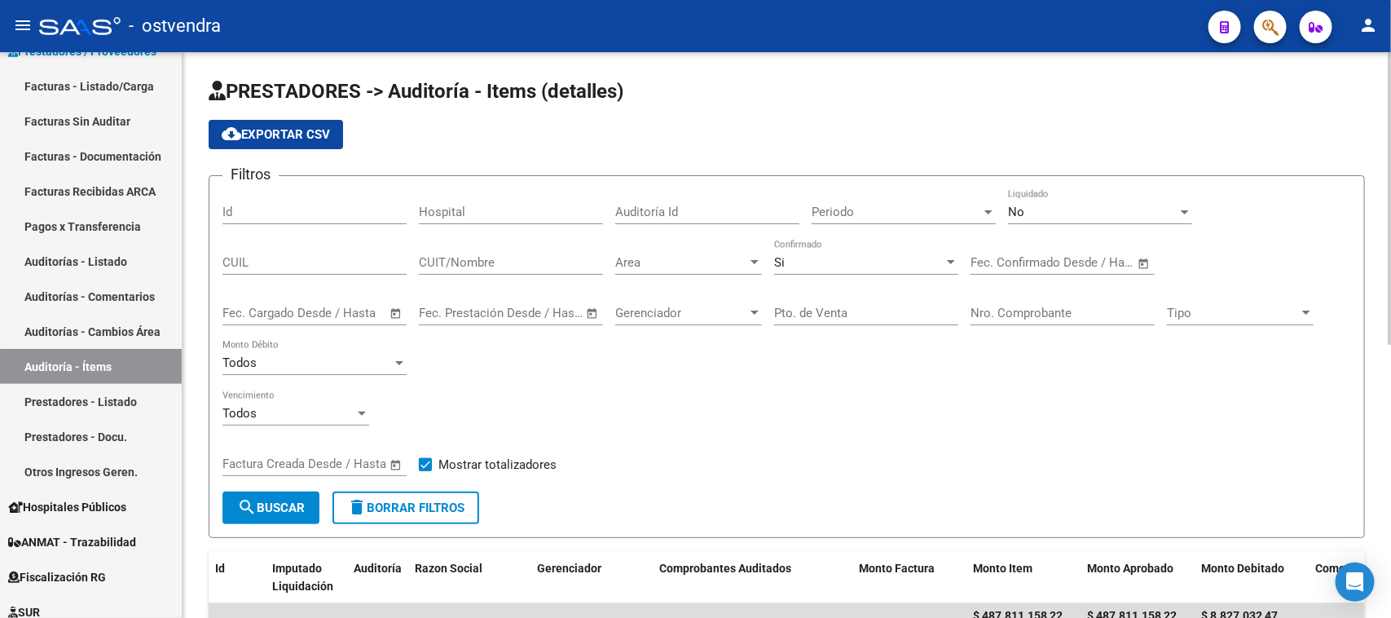
click at [644, 261] on span "Area" at bounding box center [681, 262] width 132 height 15
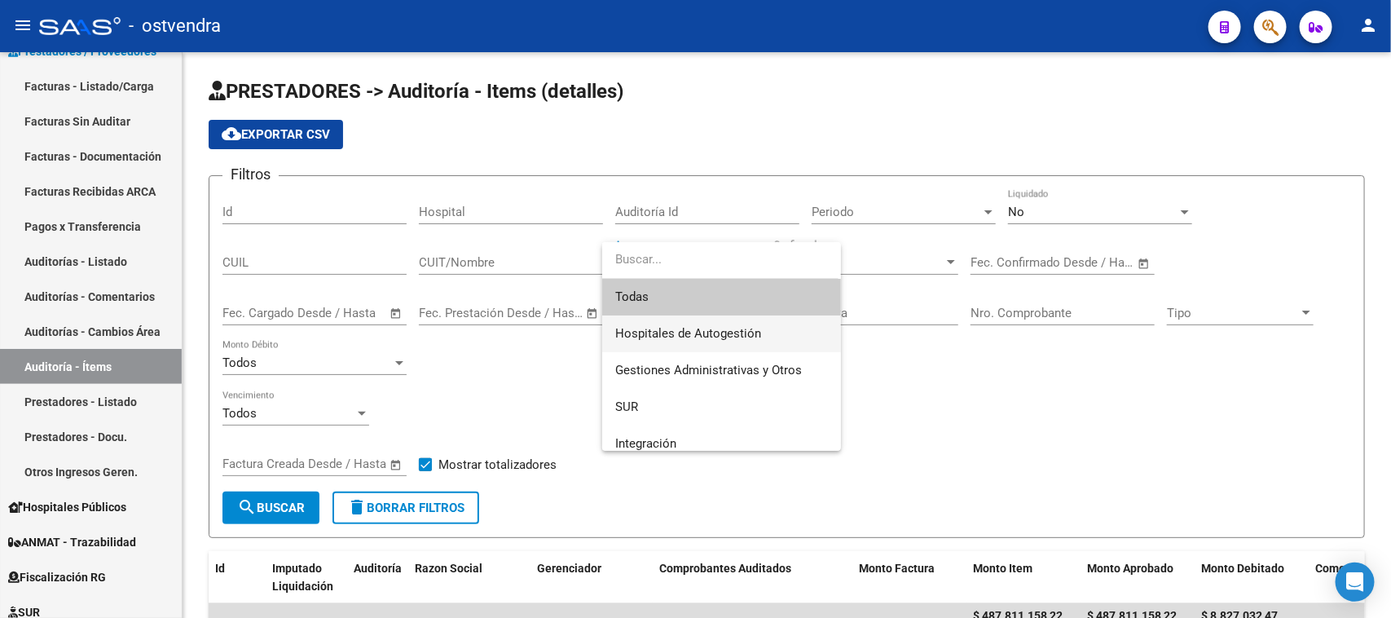
click at [670, 324] on span "Hospitales de Autogestión" at bounding box center [721, 333] width 213 height 37
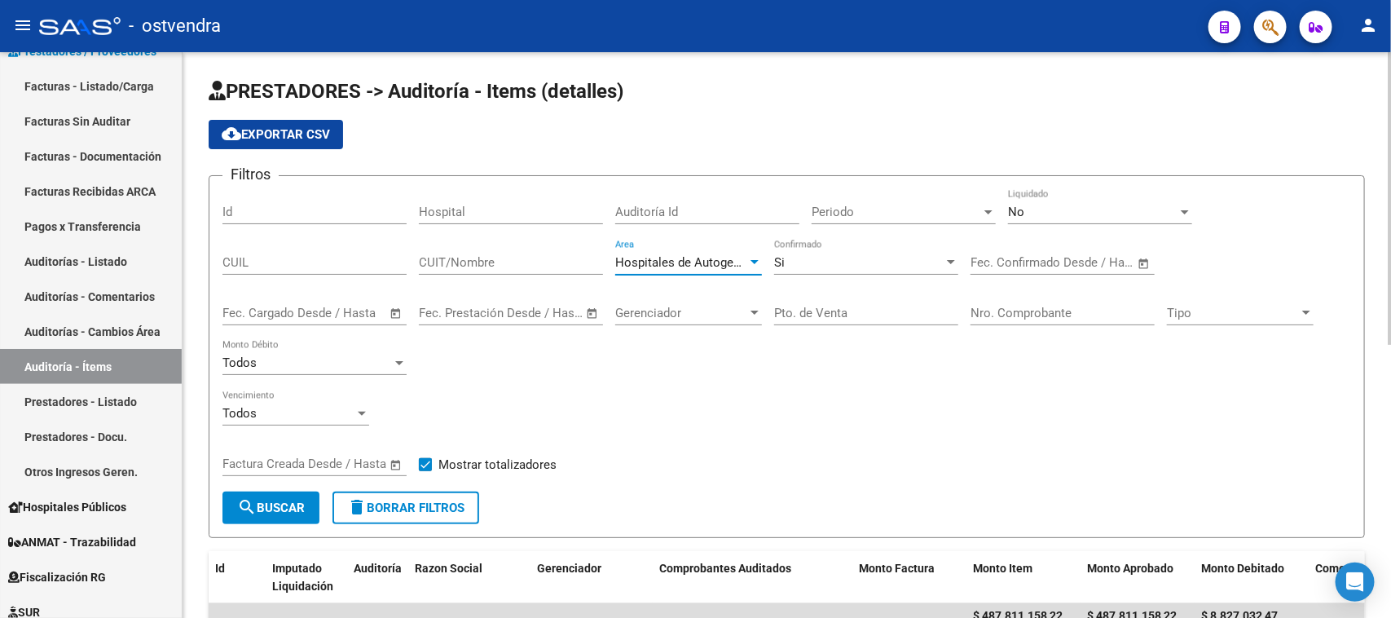
click at [283, 477] on div "Fecha inicio – Fecha fin Factura Creada Desde / Hasta" at bounding box center [314, 466] width 184 height 51
click at [294, 502] on span "search Buscar" at bounding box center [271, 507] width 68 height 15
click at [734, 417] on div "Todos Vencimiento" at bounding box center [786, 415] width 1129 height 51
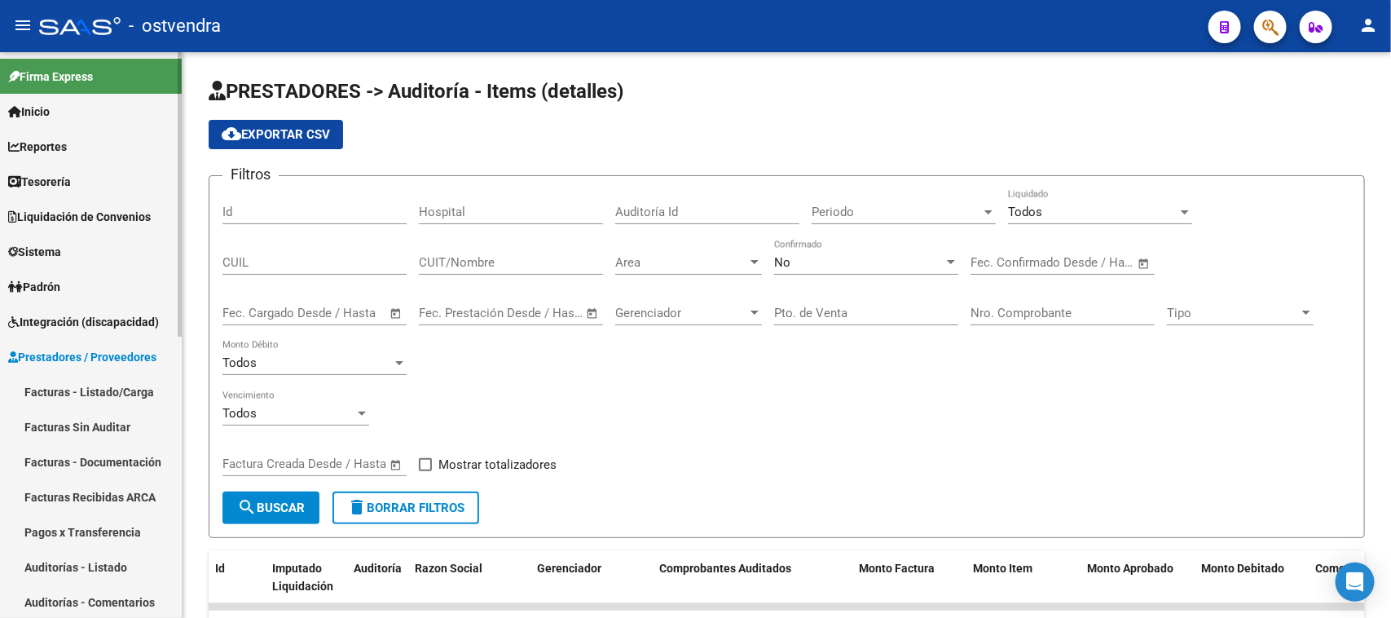
click at [132, 357] on span "Prestadores / Proveedores" at bounding box center [82, 357] width 148 height 18
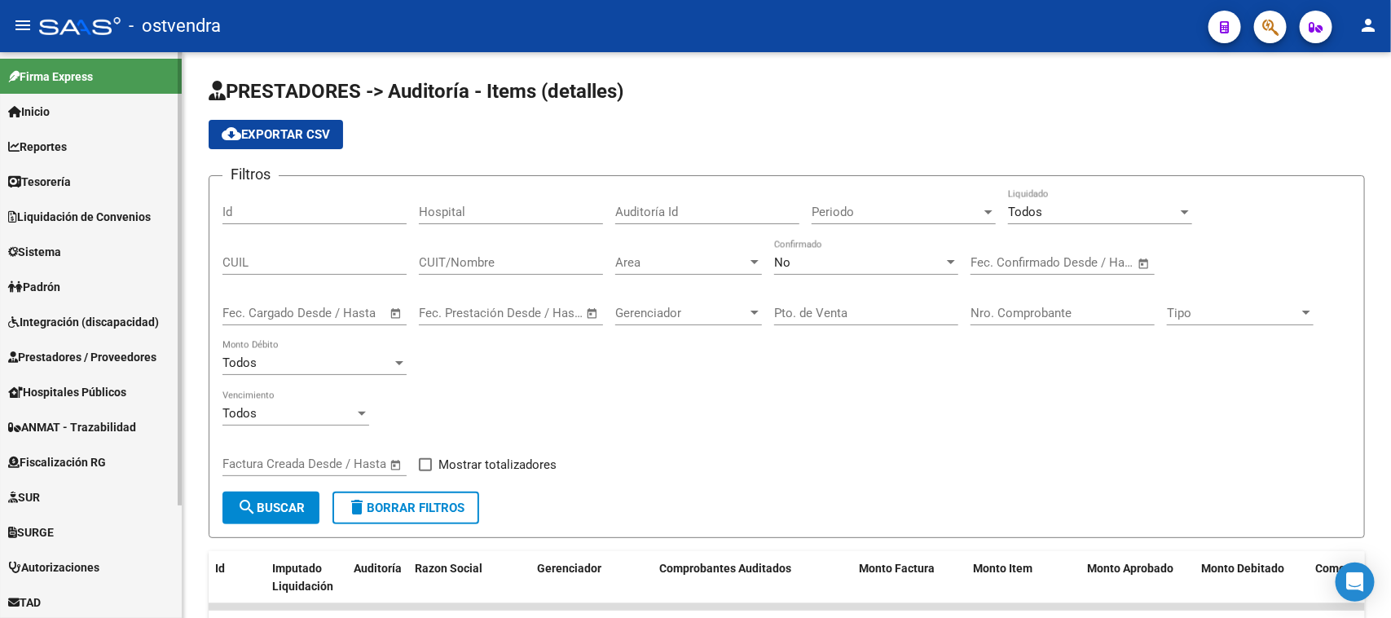
click at [132, 357] on span "Prestadores / Proveedores" at bounding box center [82, 357] width 148 height 18
click at [133, 356] on span "Prestadores / Proveedores" at bounding box center [82, 357] width 148 height 18
click at [825, 445] on div "Filtros Id Hospital Auditoría Id Periodo Periodo Todos Liquidado CUIL CUIT/Nomb…" at bounding box center [786, 340] width 1129 height 302
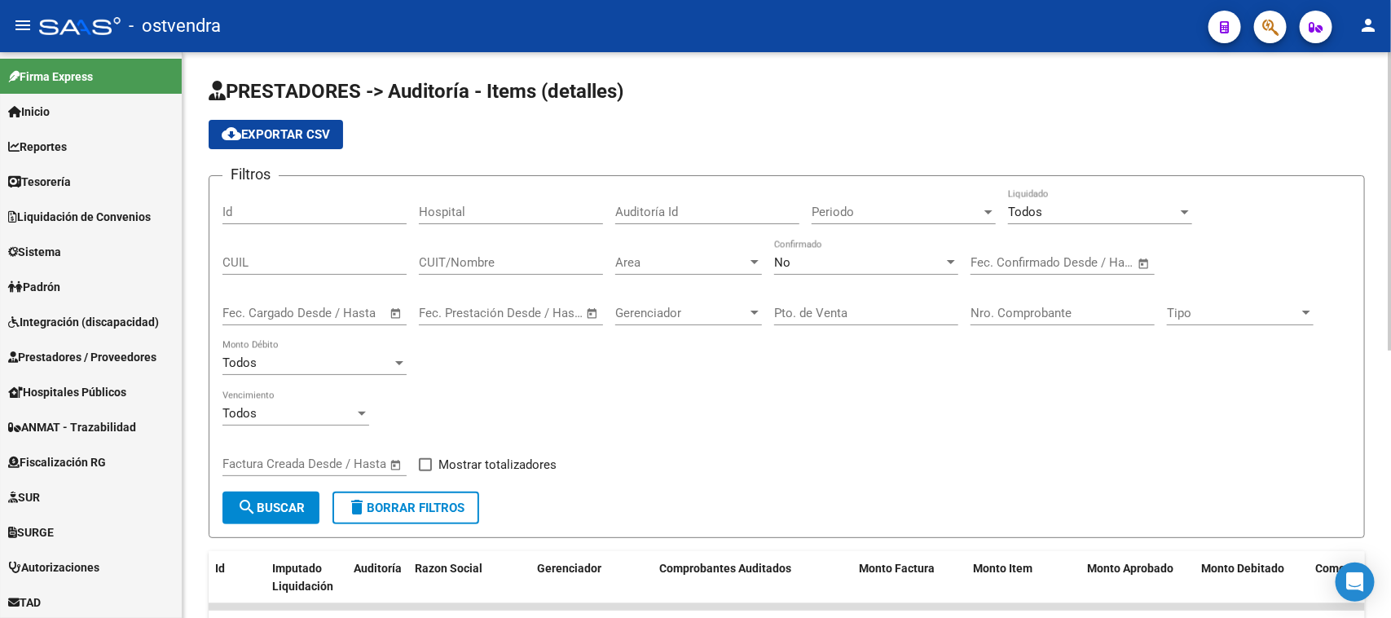
click at [825, 445] on div "Filtros Id Hospital Auditoría Id Periodo Periodo Todos Liquidado CUIL CUIT/Nomb…" at bounding box center [786, 340] width 1129 height 302
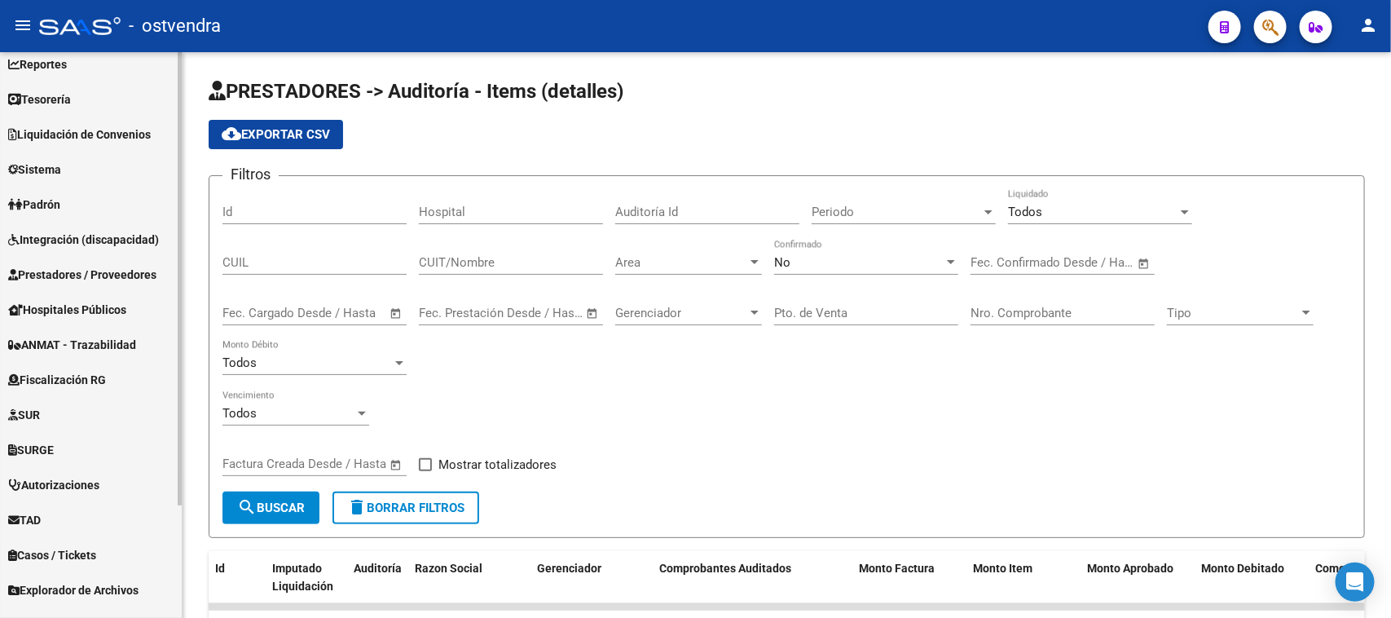
scroll to position [140, 0]
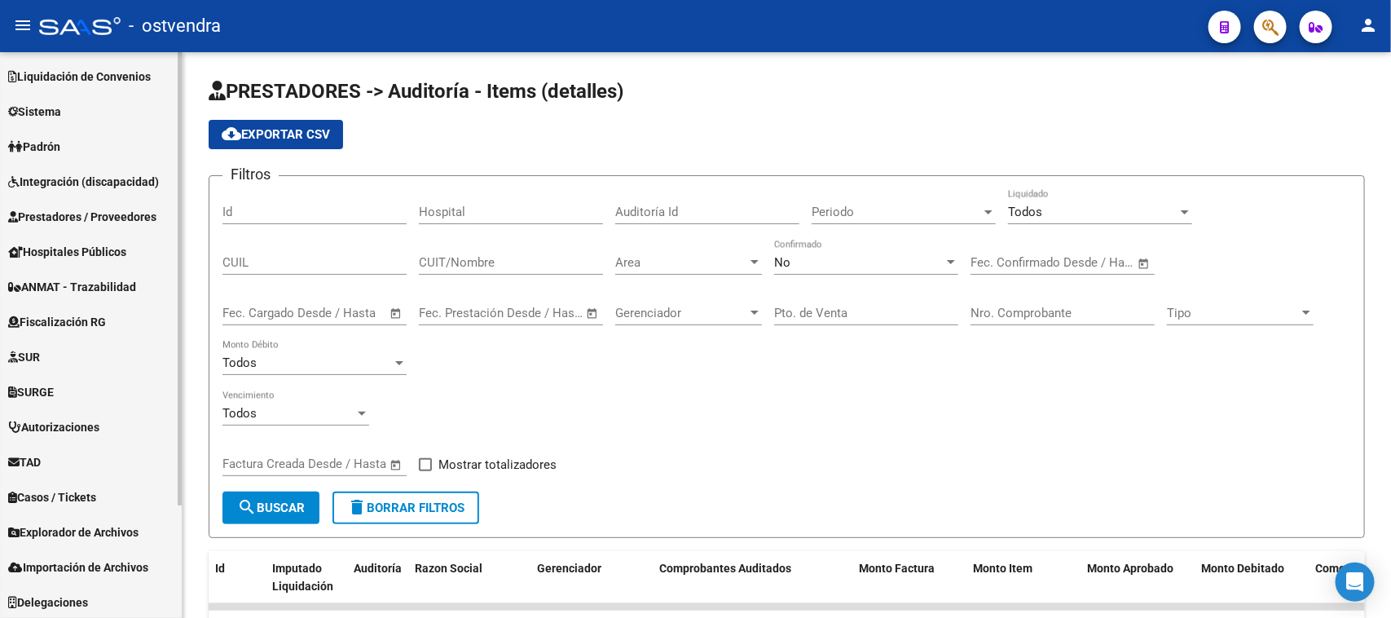
click at [130, 209] on span "Prestadores / Proveedores" at bounding box center [82, 217] width 148 height 18
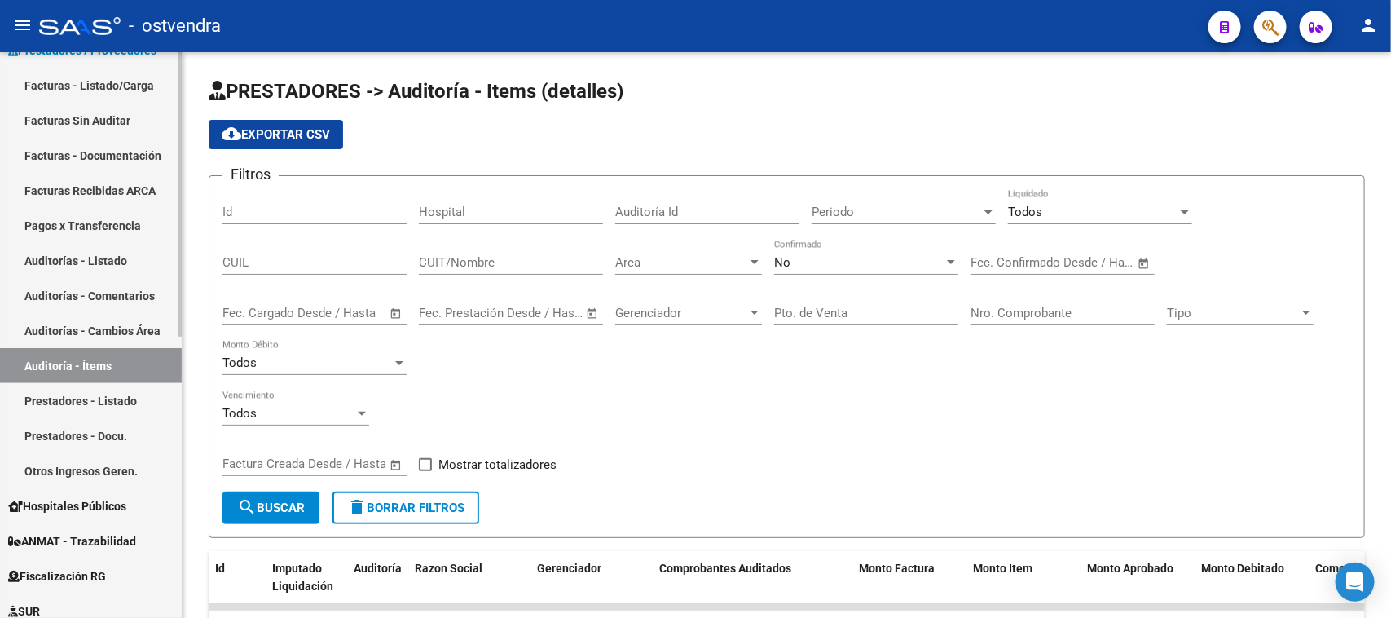
scroll to position [344, 0]
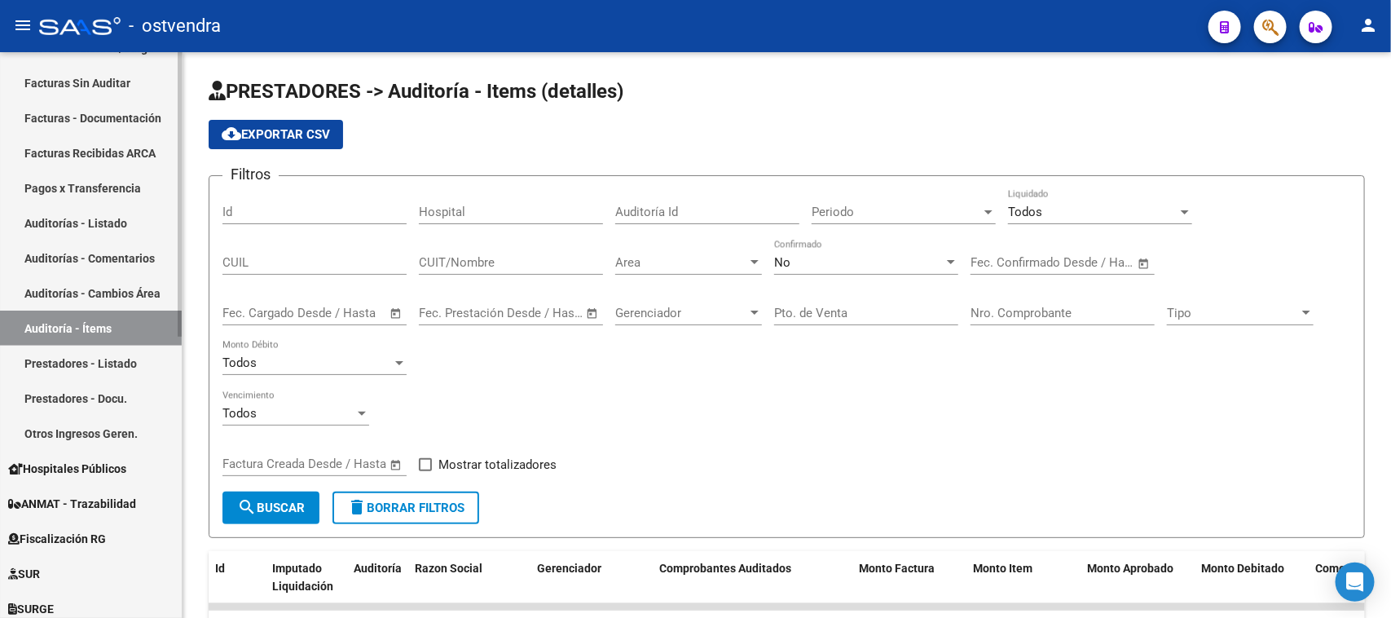
click at [111, 253] on link "Auditorías - Comentarios" at bounding box center [91, 257] width 182 height 35
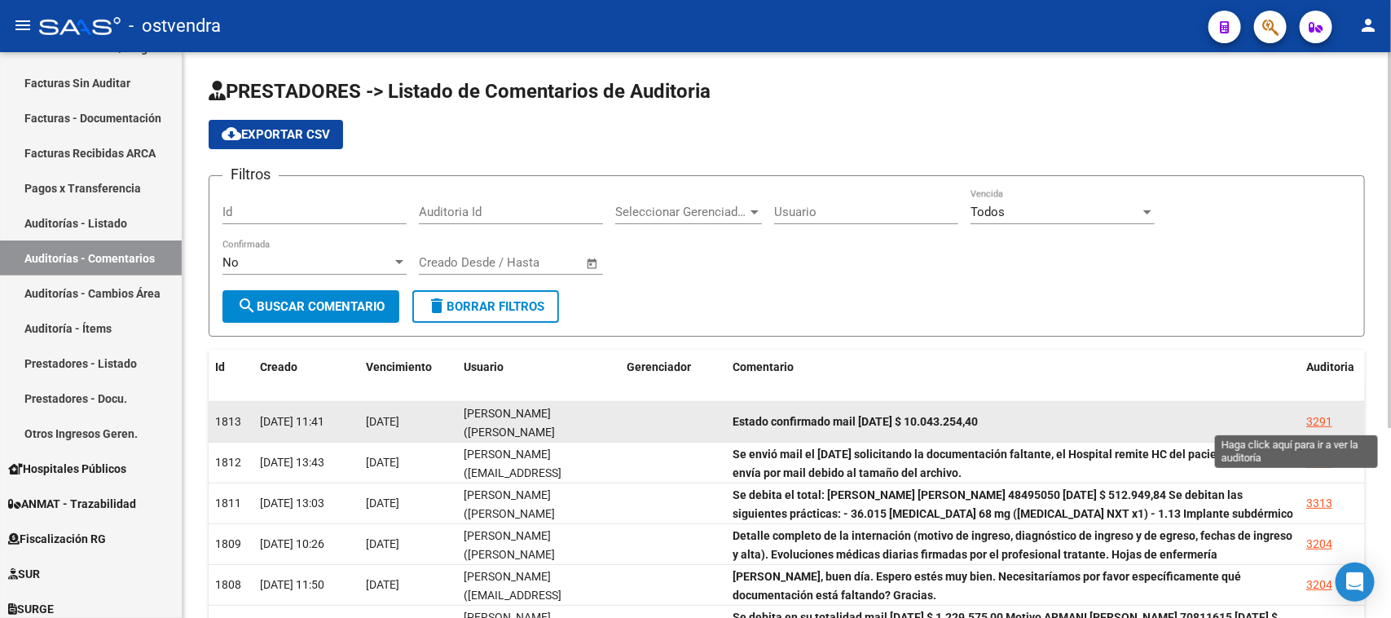
click at [1320, 421] on div "3291" at bounding box center [1319, 421] width 26 height 19
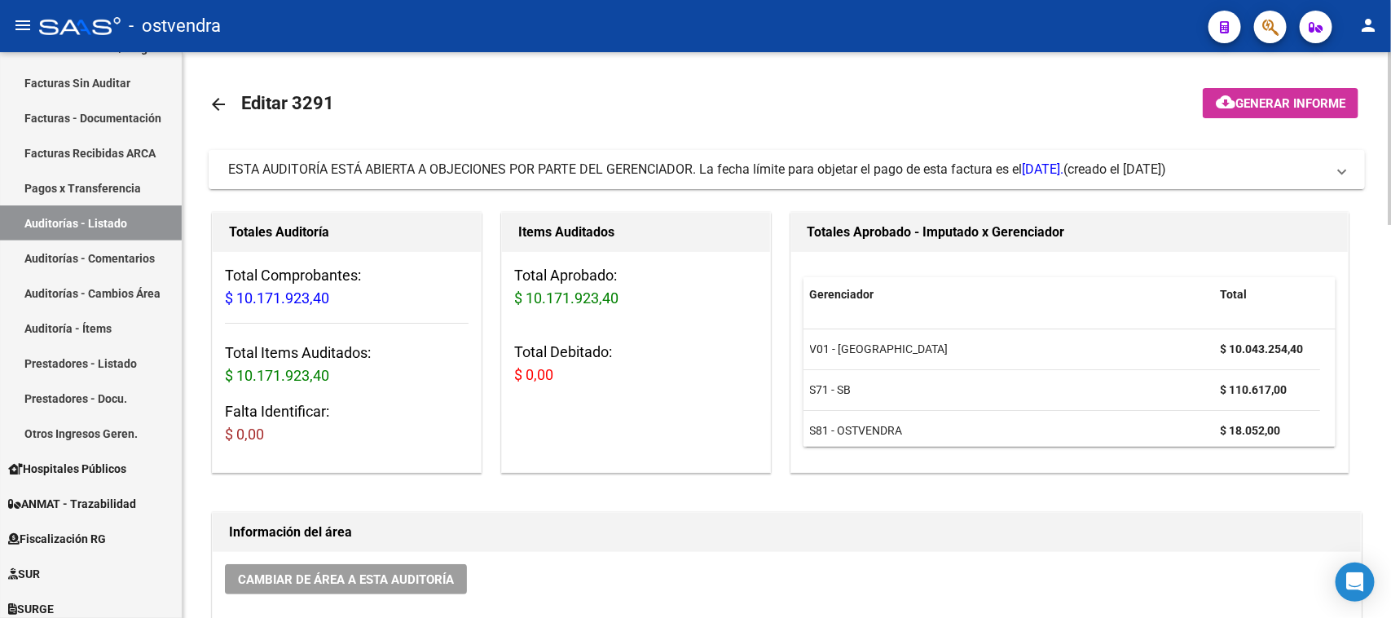
click at [979, 165] on span "ESTA AUDITORÍA ESTÁ ABIERTA A OBJECIONES POR PARTE DEL GERENCIADOR. La fecha lí…" at bounding box center [645, 168] width 835 height 15
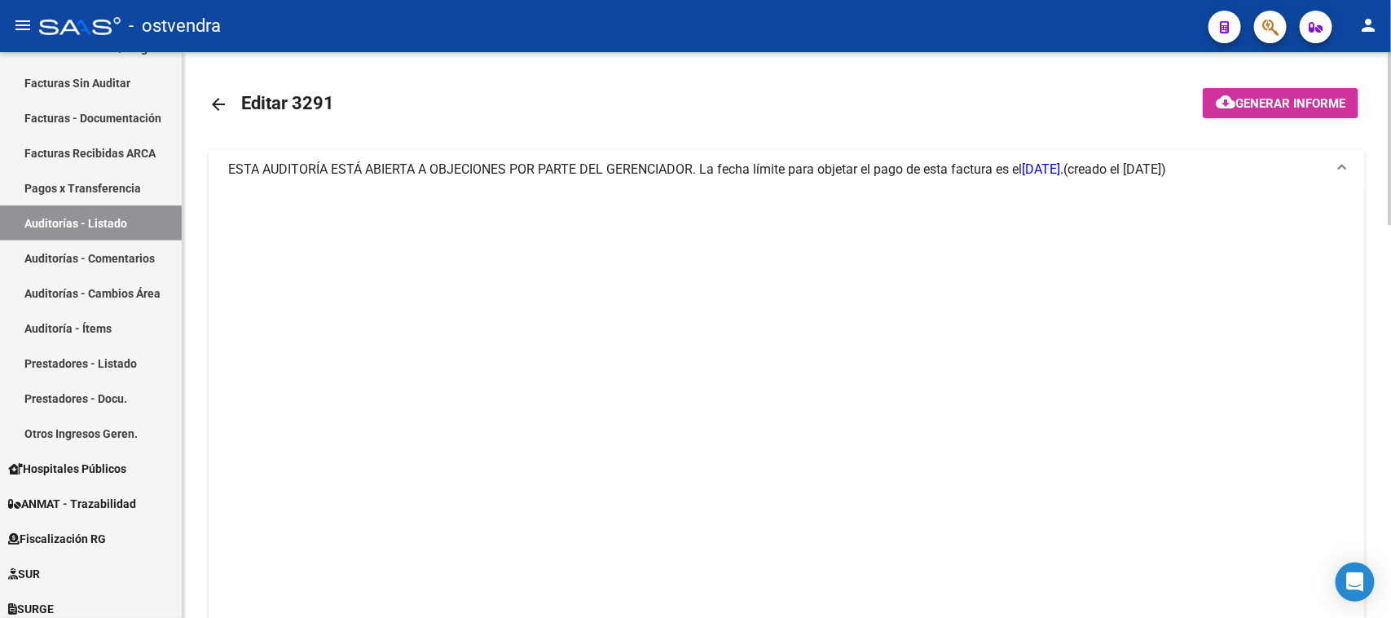
click at [979, 165] on span "ESTA AUDITORÍA ESTÁ ABIERTA A OBJECIONES POR PARTE DEL GERENCIADOR. La fecha lí…" at bounding box center [645, 168] width 835 height 15
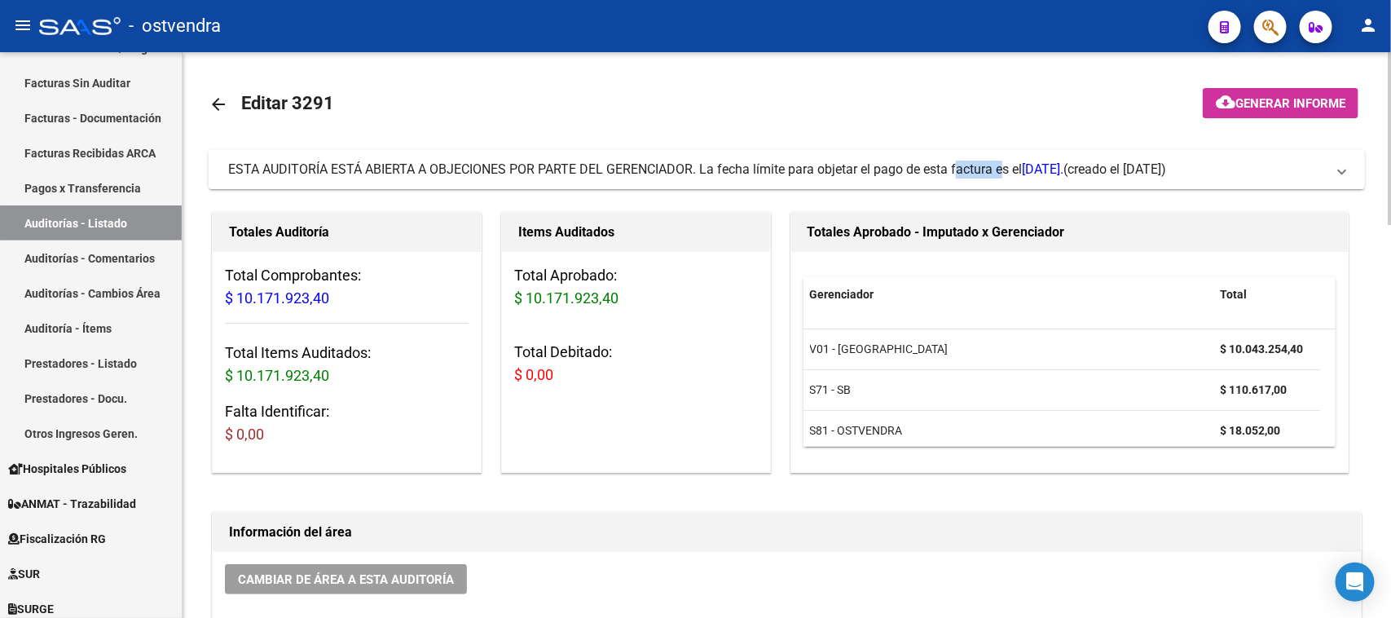
click at [979, 165] on span "ESTA AUDITORÍA ESTÁ ABIERTA A OBJECIONES POR PARTE DEL GERENCIADOR. La fecha lí…" at bounding box center [645, 168] width 835 height 15
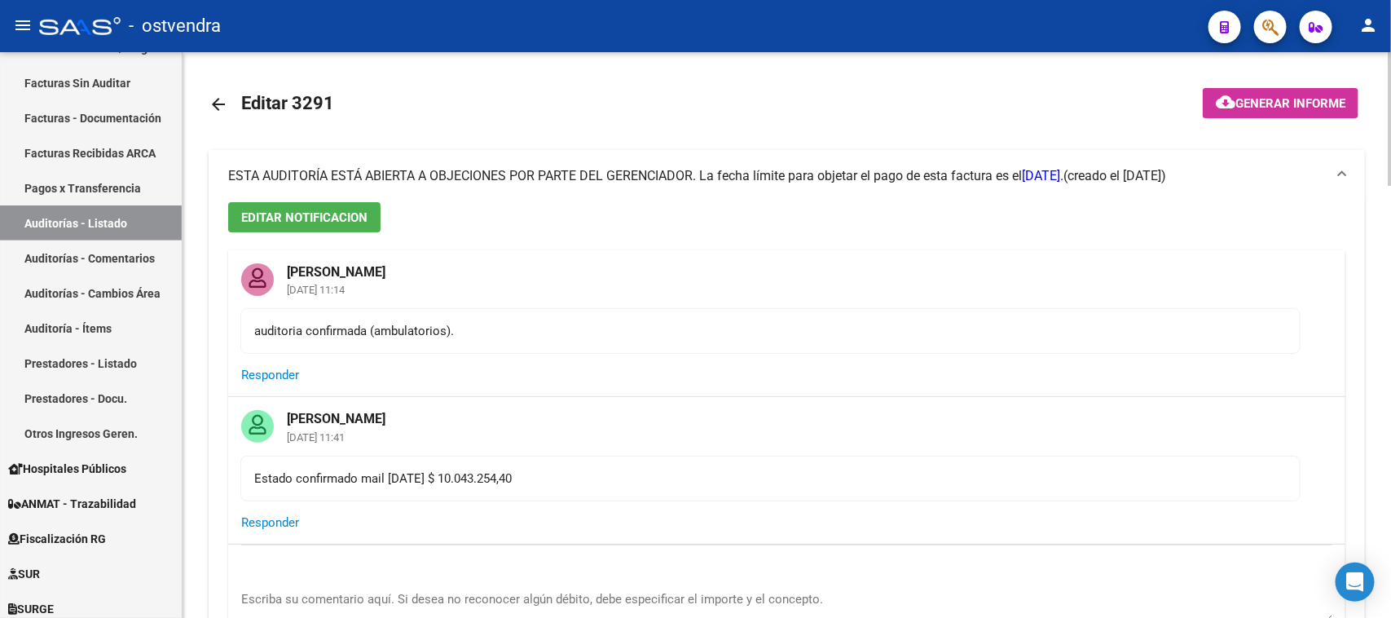
click at [976, 165] on mat-expansion-panel-header "ESTA AUDITORÍA ESTÁ ABIERTA A OBJECIONES POR PARTE DEL GERENCIADOR. La fecha lí…" at bounding box center [787, 176] width 1157 height 52
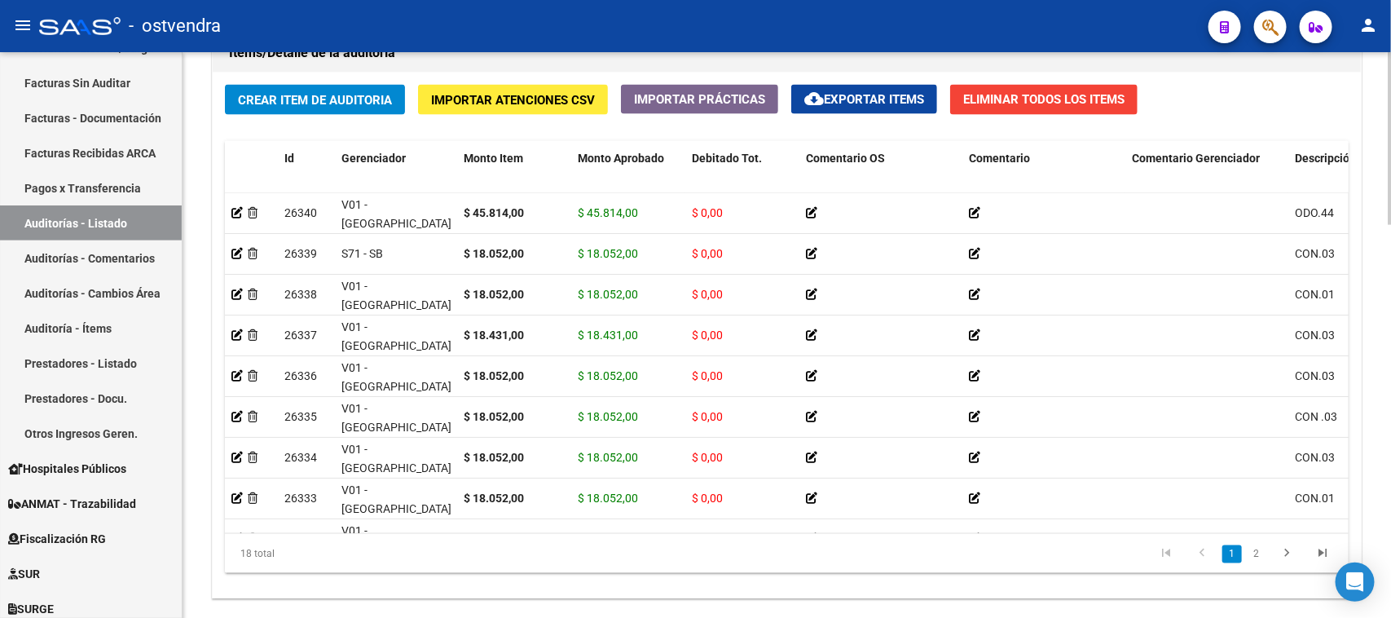
scroll to position [1290, 0]
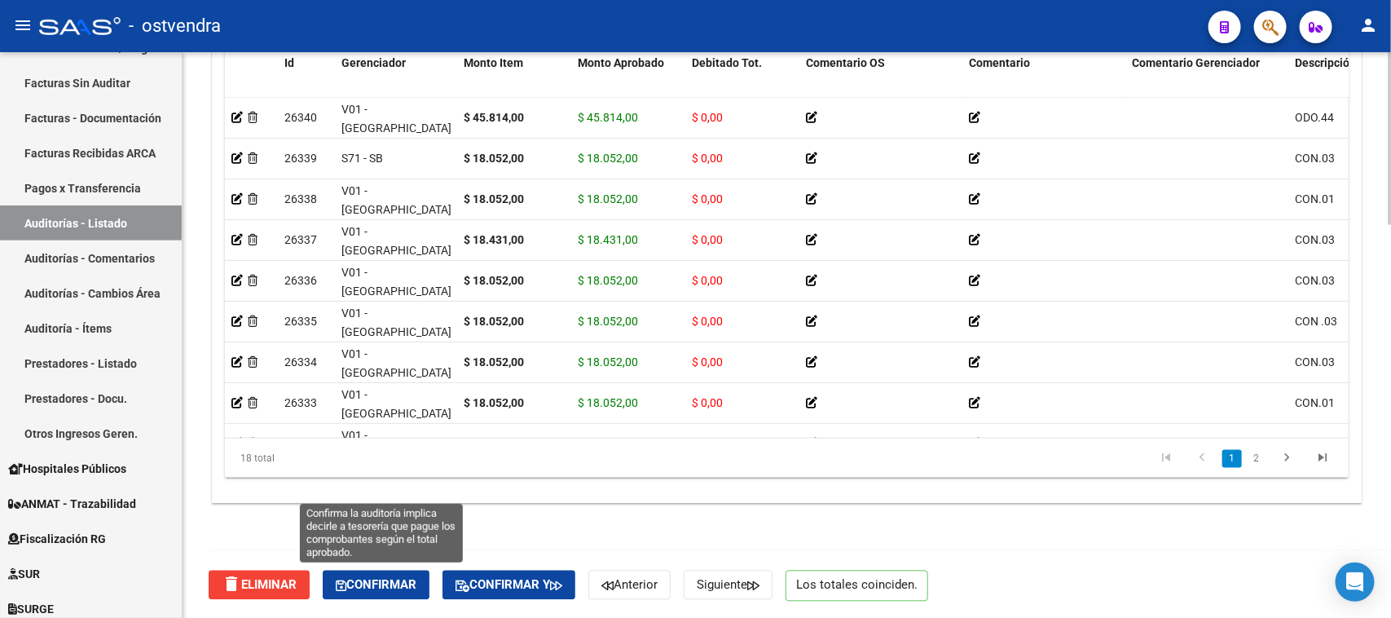
click at [399, 591] on button "Confirmar" at bounding box center [376, 585] width 107 height 29
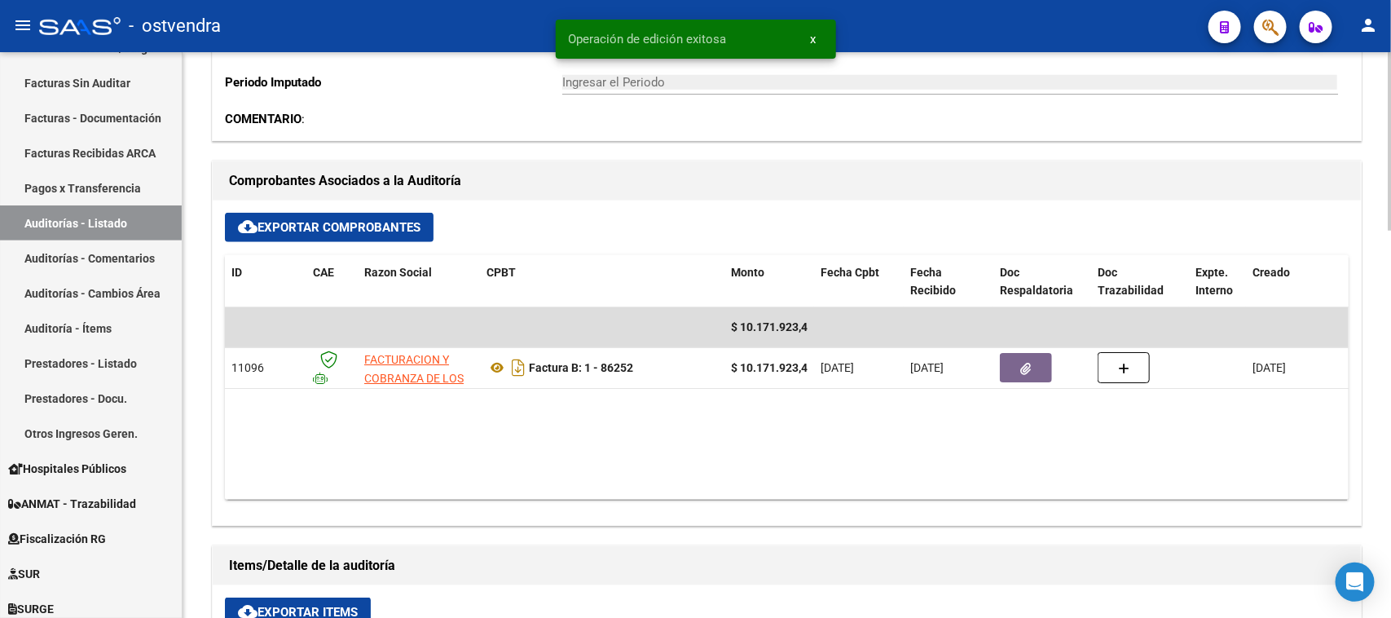
scroll to position [623, 0]
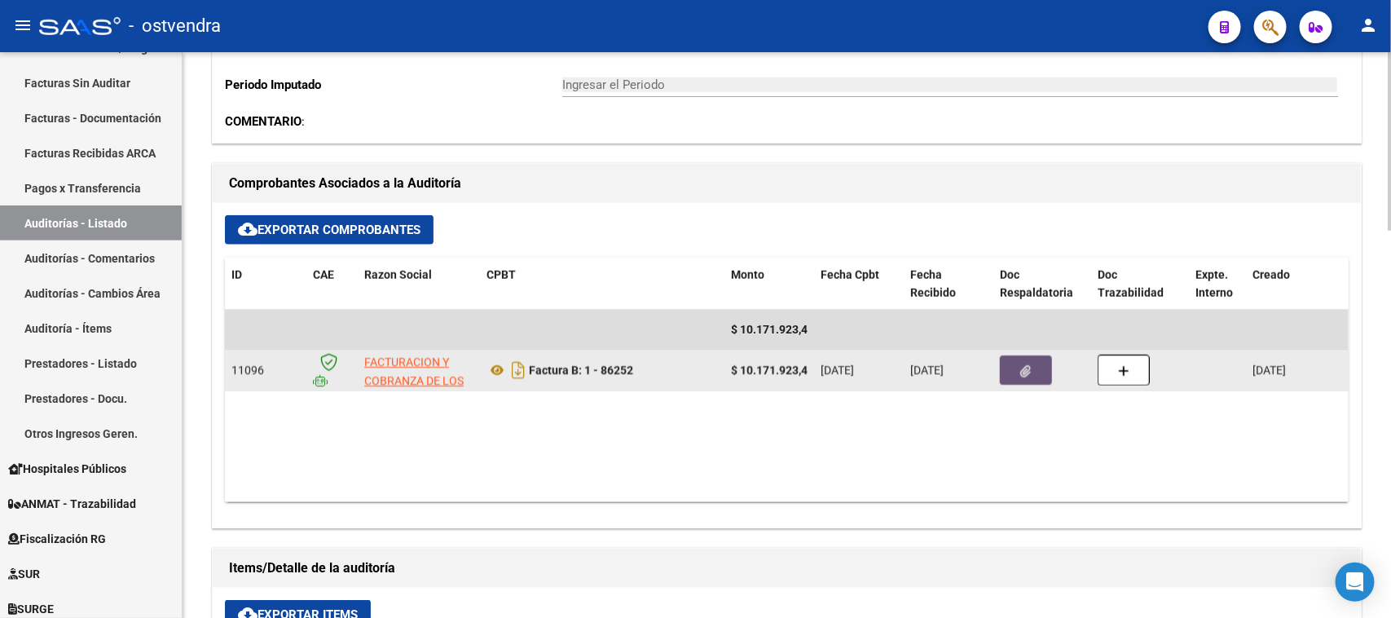
click at [1024, 377] on button "button" at bounding box center [1026, 369] width 52 height 29
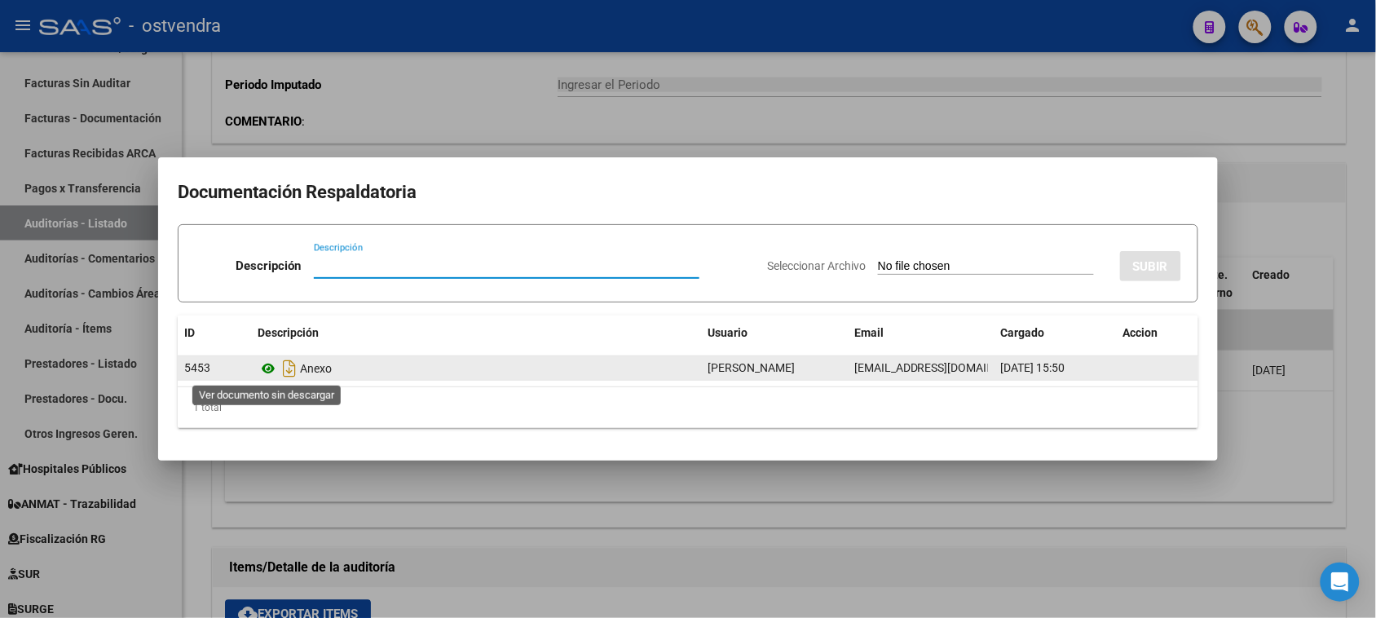
click at [271, 372] on icon at bounding box center [268, 369] width 21 height 20
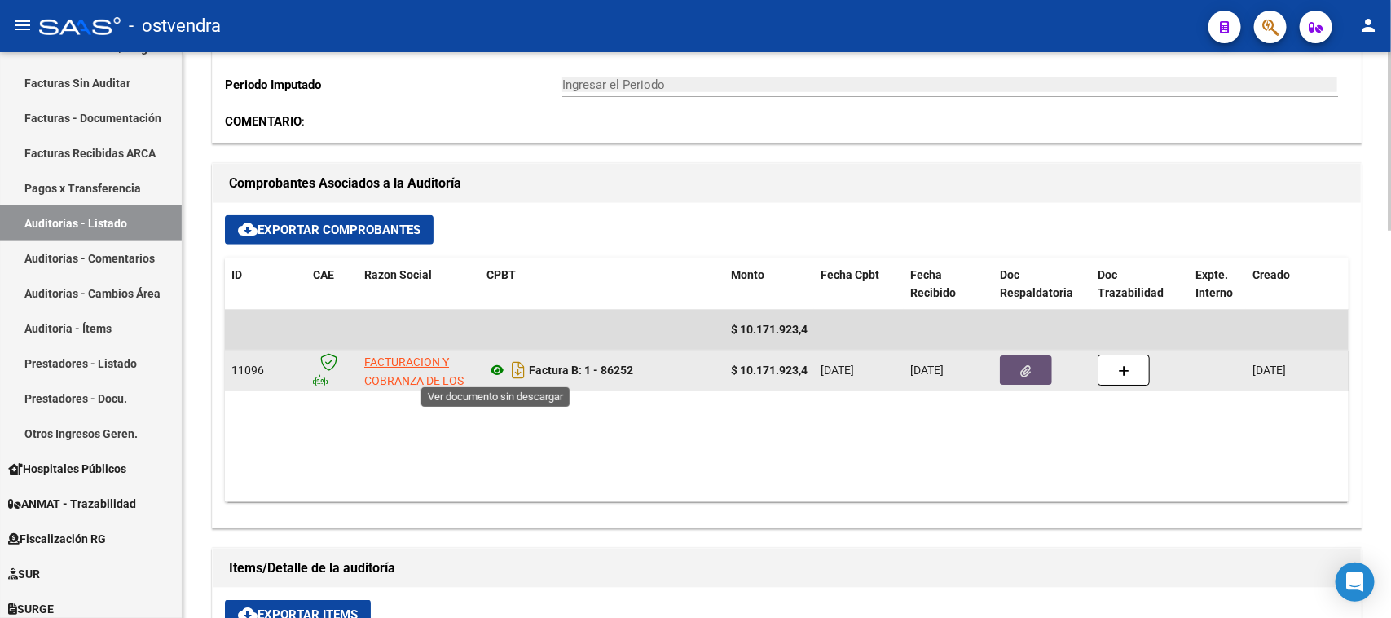
click at [500, 367] on icon at bounding box center [497, 370] width 21 height 20
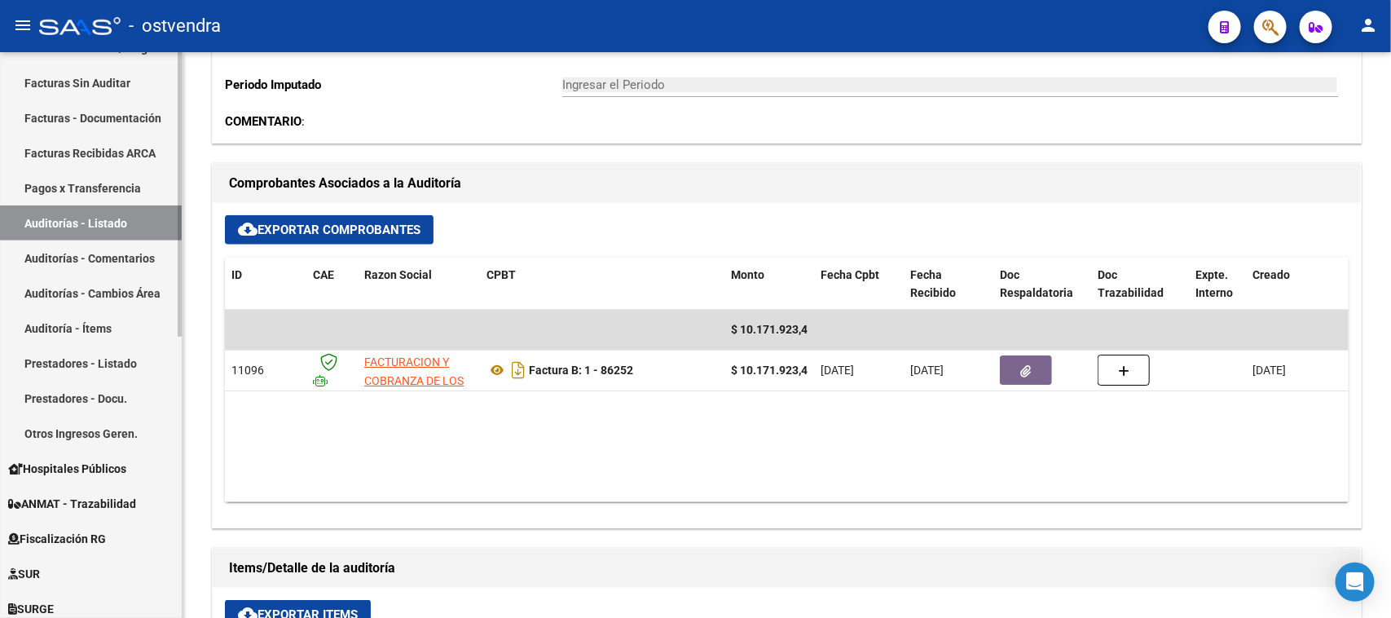
click at [99, 245] on link "Auditorías - Comentarios" at bounding box center [91, 257] width 182 height 35
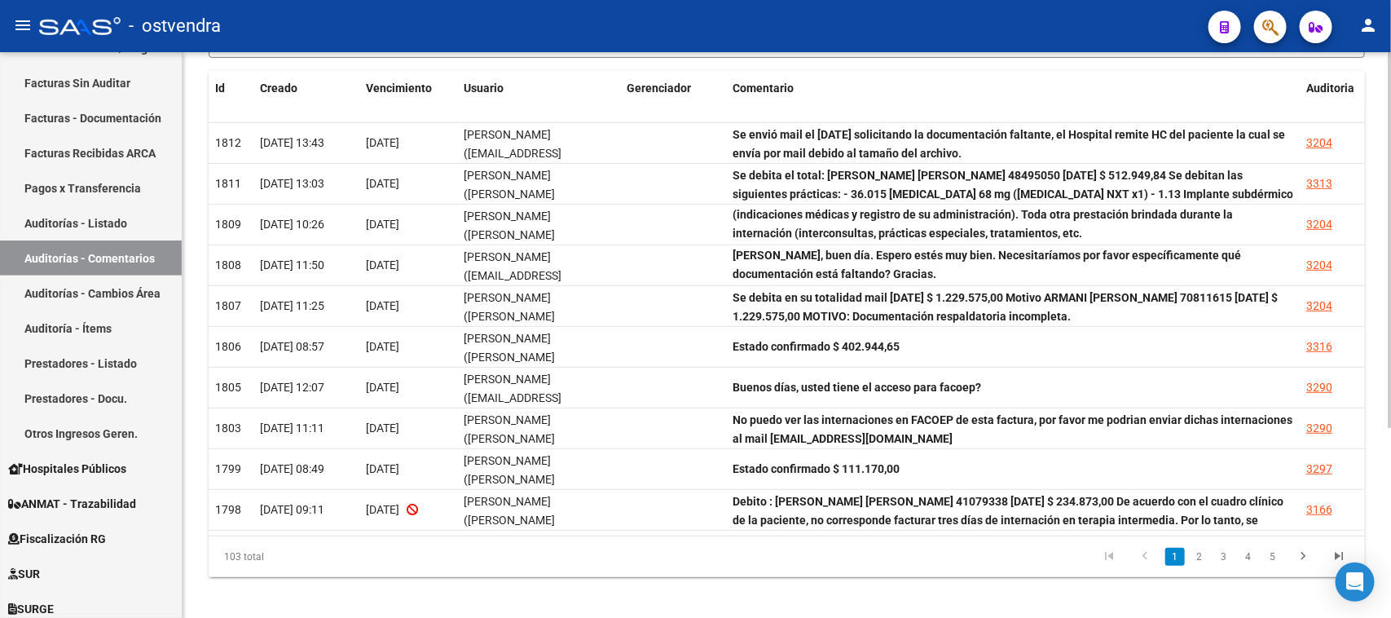
scroll to position [288, 0]
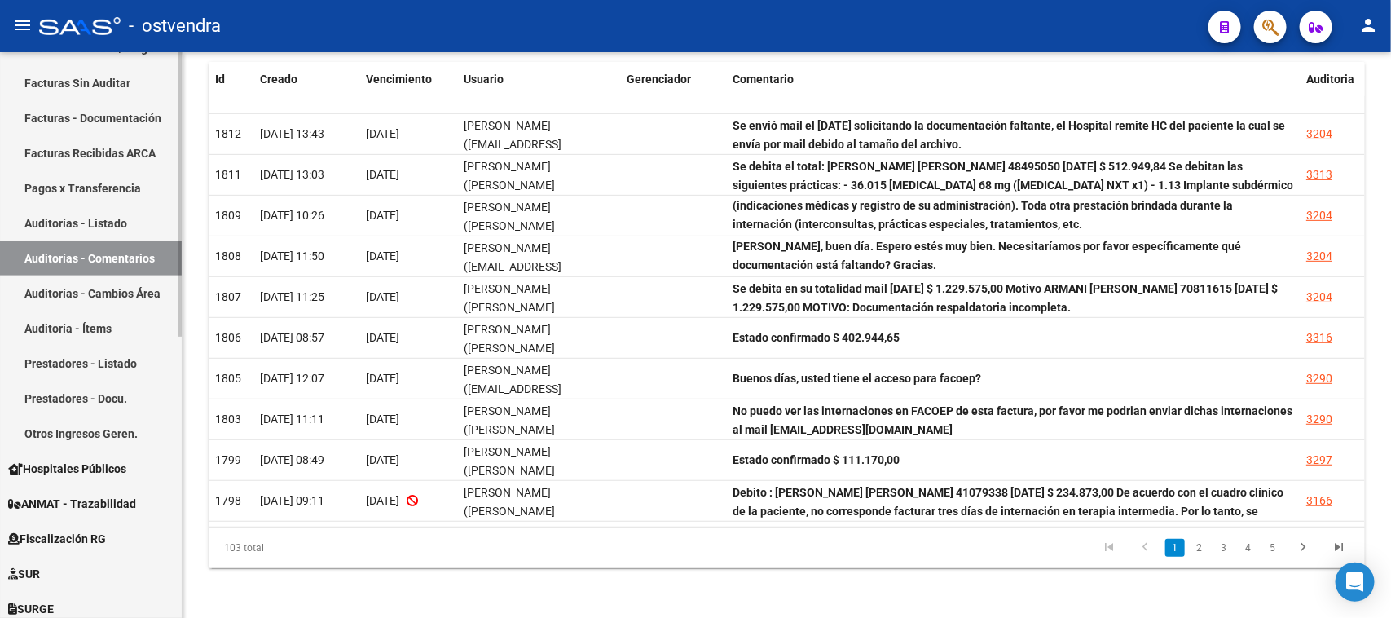
click at [115, 213] on link "Auditorías - Listado" at bounding box center [91, 222] width 182 height 35
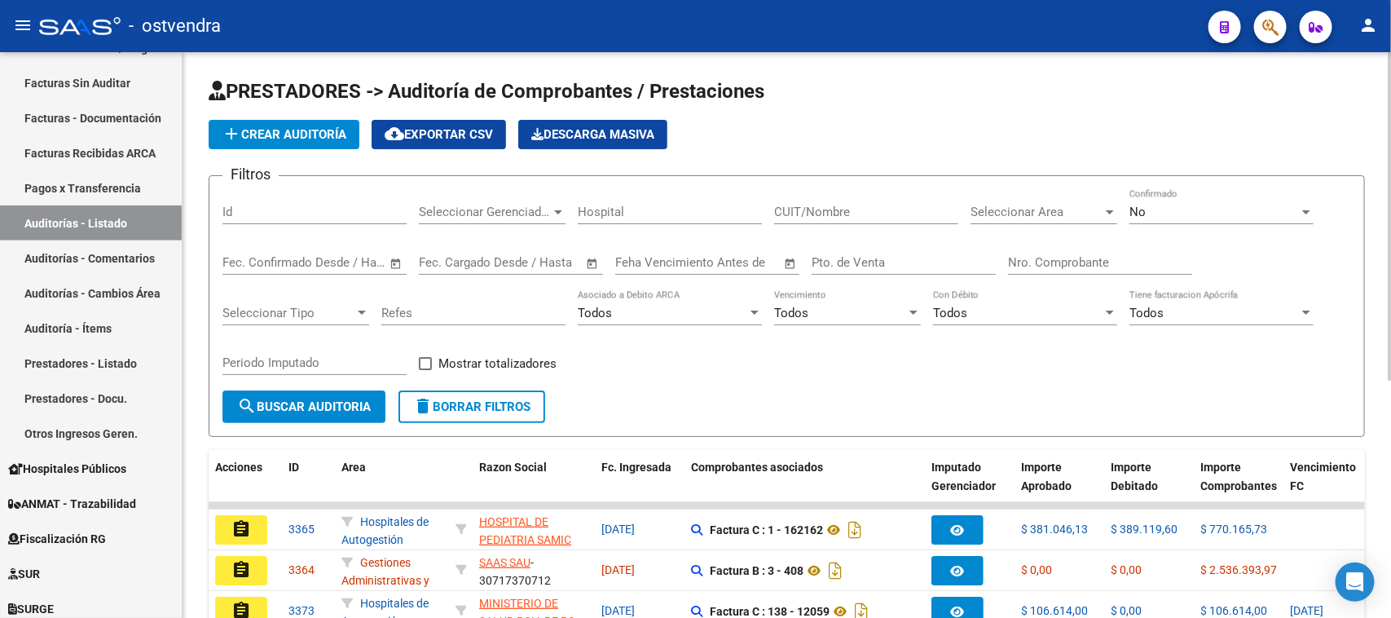
click at [1044, 255] on input "Nro. Comprobante" at bounding box center [1100, 262] width 184 height 15
paste input "8"
click at [1074, 267] on input "Nro. Comprobante" at bounding box center [1100, 262] width 184 height 15
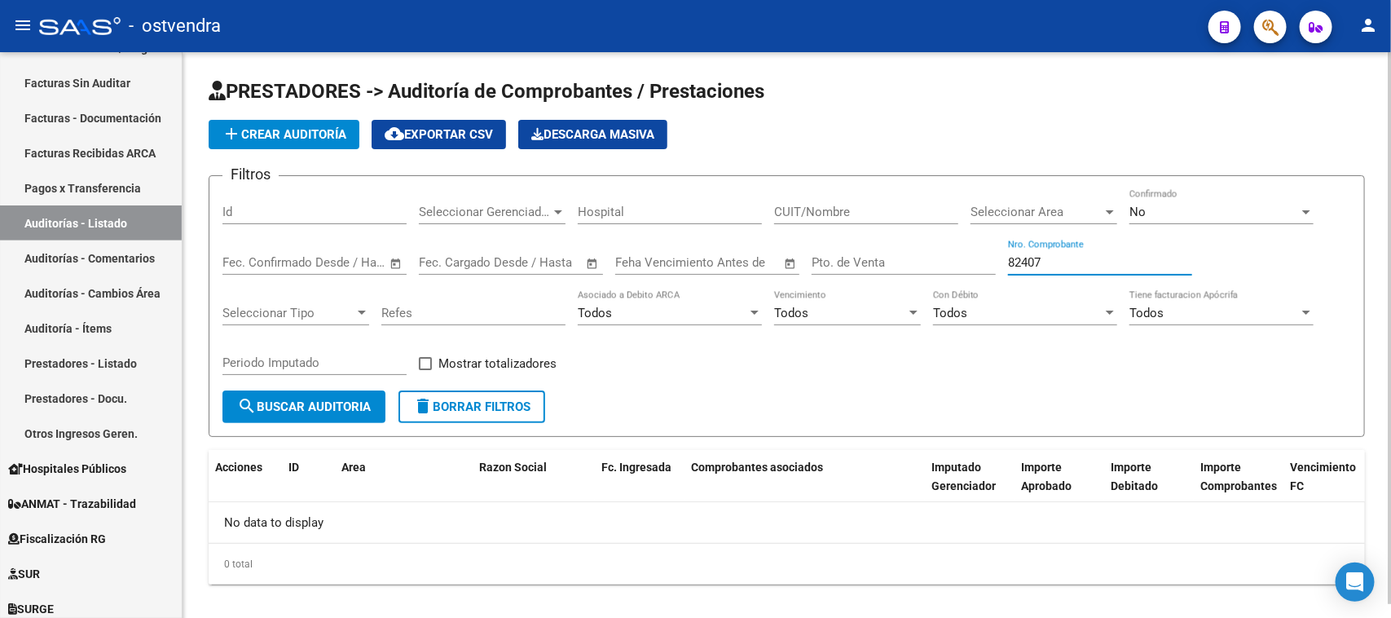
type input "82407"
click at [1174, 214] on div "No" at bounding box center [1215, 212] width 170 height 15
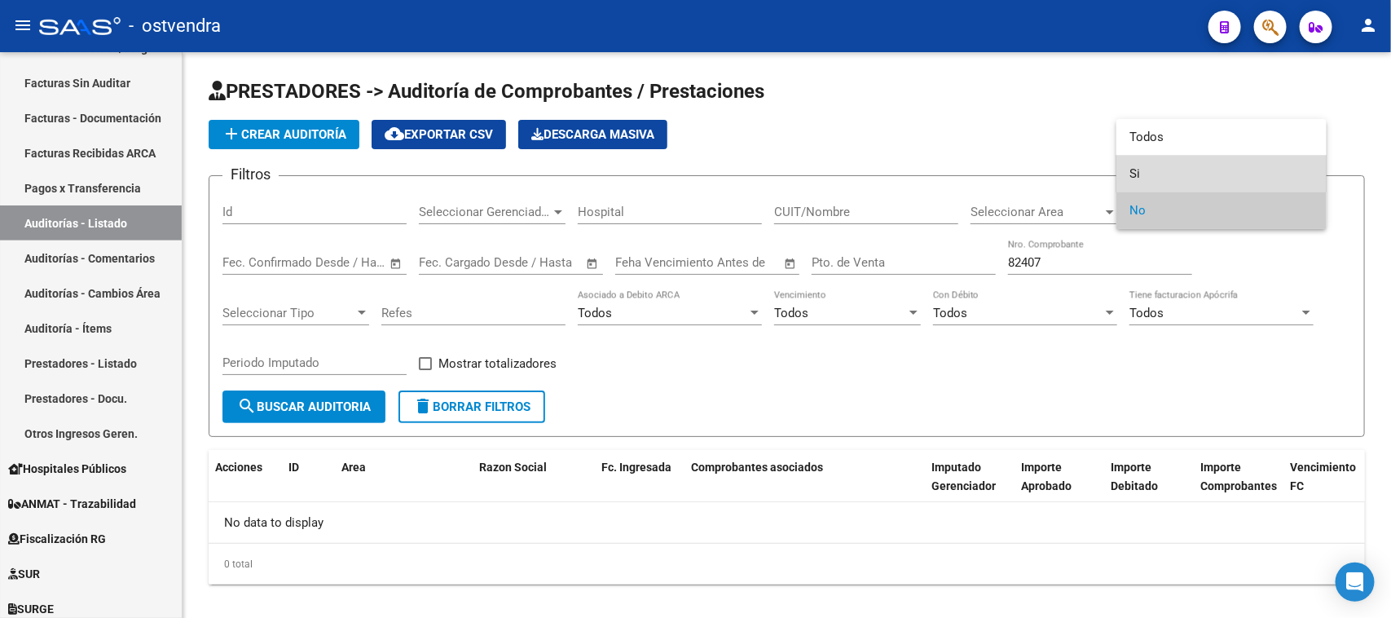
click at [1170, 173] on span "Si" at bounding box center [1222, 174] width 184 height 37
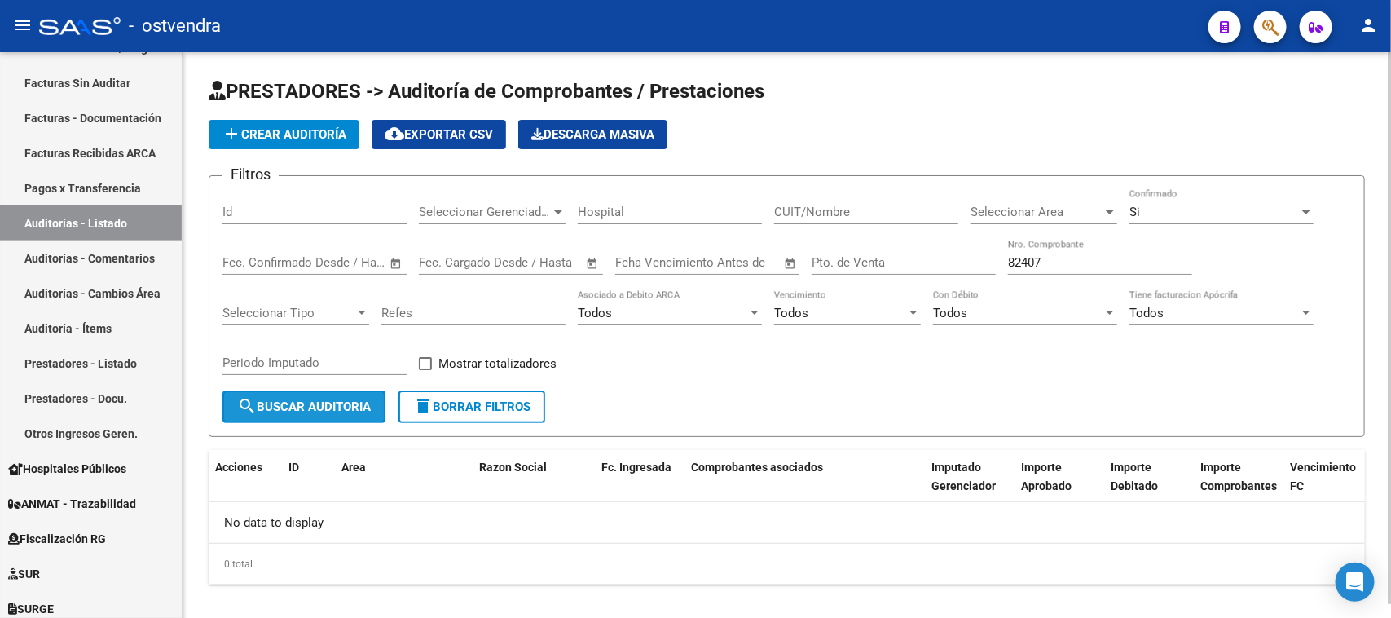
click at [338, 404] on span "search Buscar Auditoria" at bounding box center [304, 406] width 134 height 15
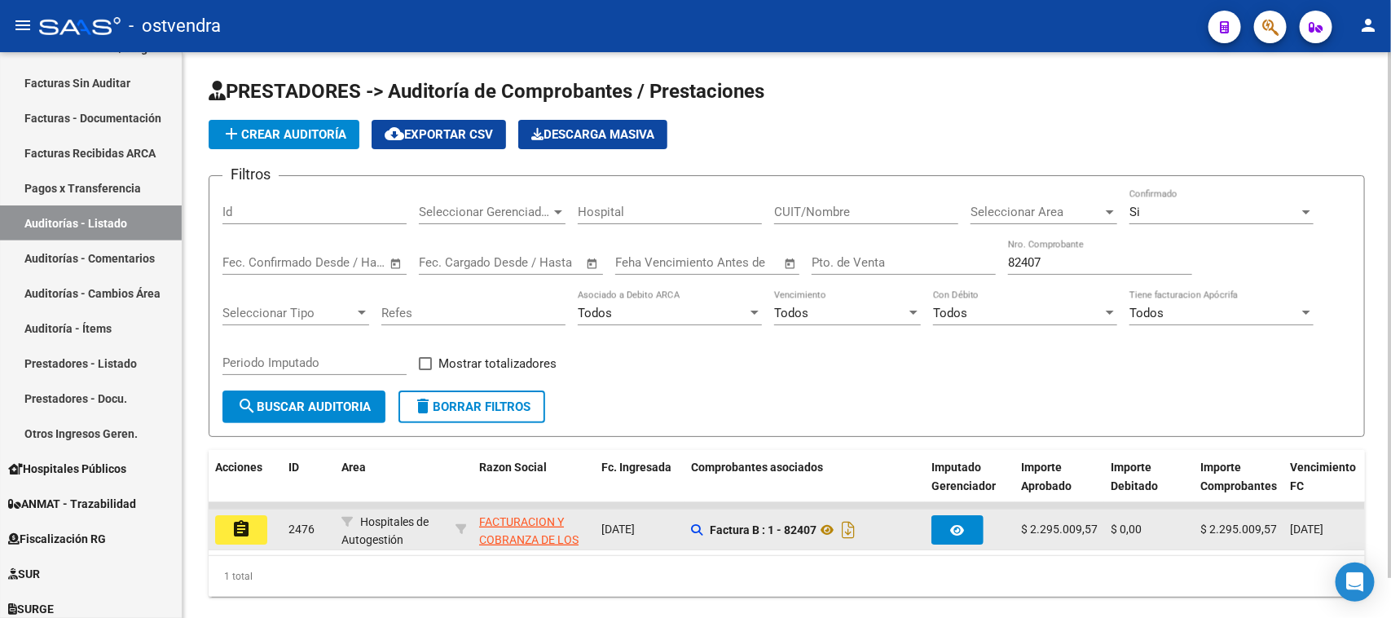
click at [251, 526] on button "assignment" at bounding box center [241, 529] width 52 height 29
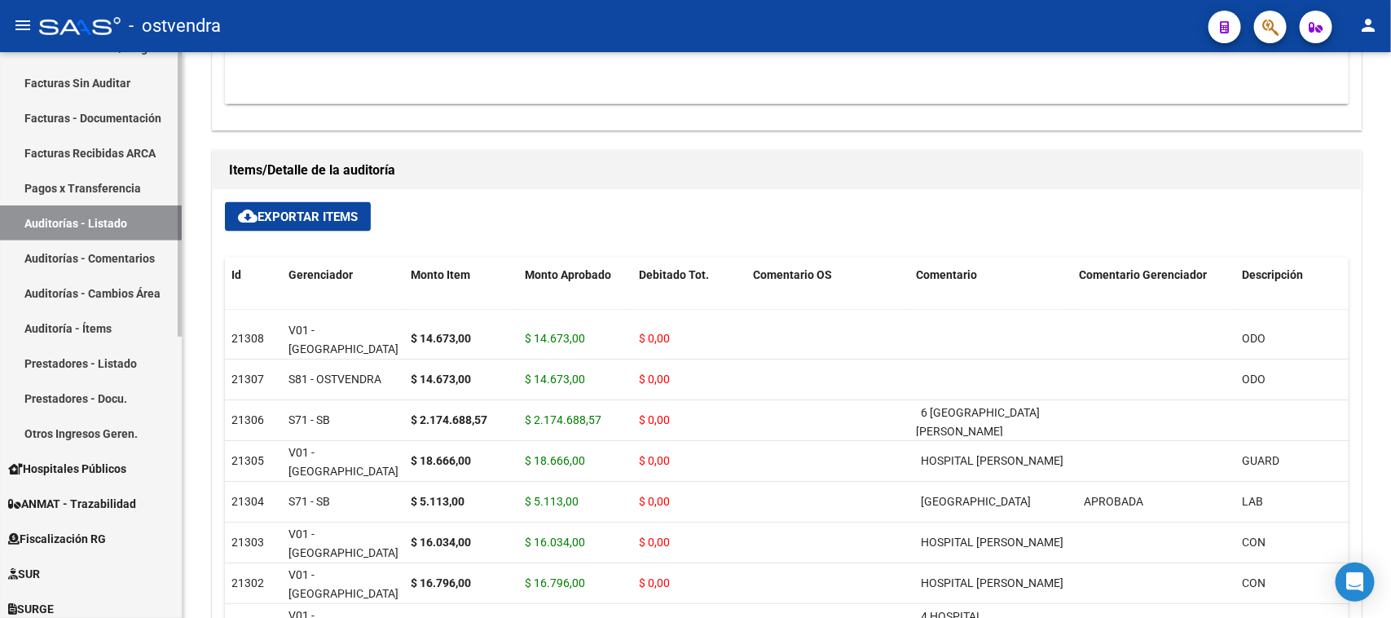
scroll to position [1019, 0]
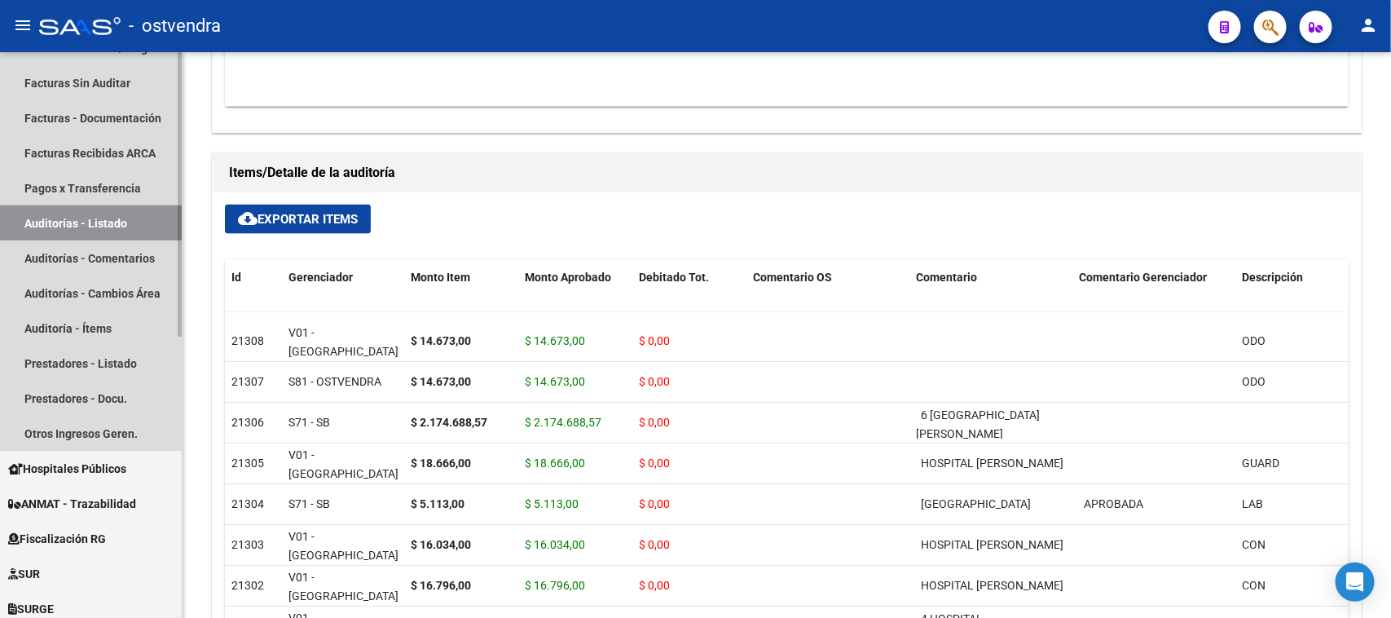
click at [103, 205] on link "Auditorías - Listado" at bounding box center [91, 222] width 182 height 35
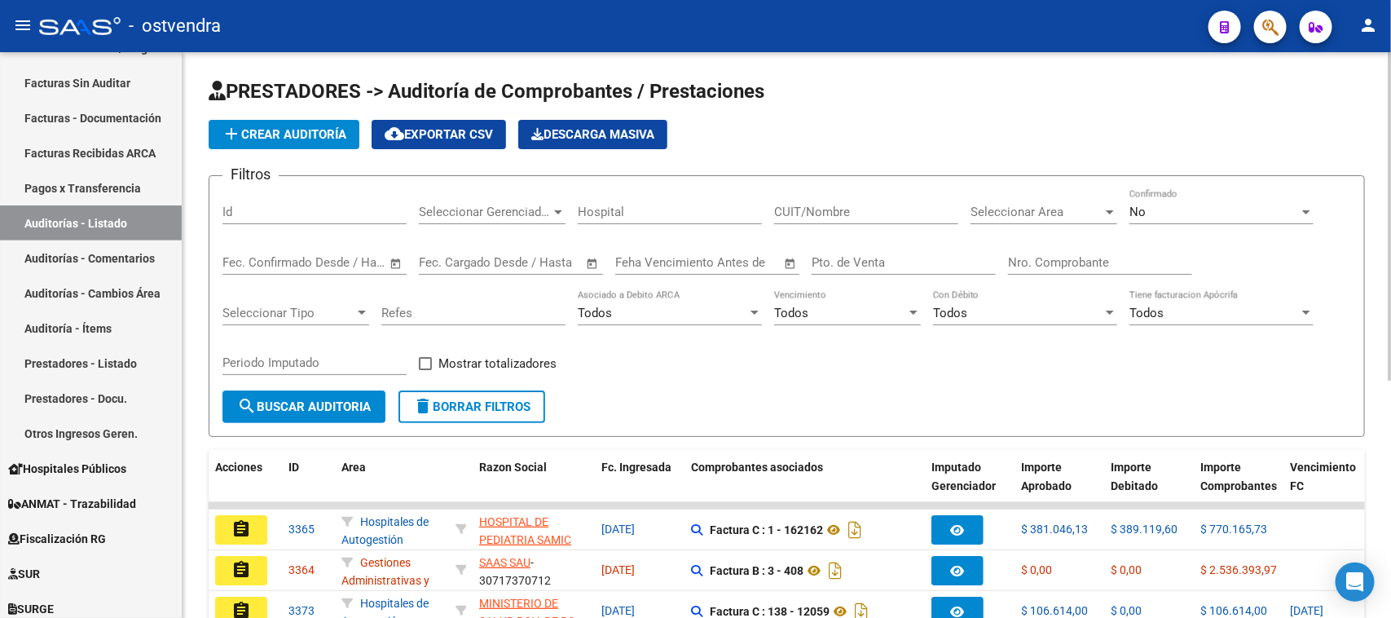
click at [1103, 247] on div "Nro. Comprobante" at bounding box center [1100, 257] width 184 height 35
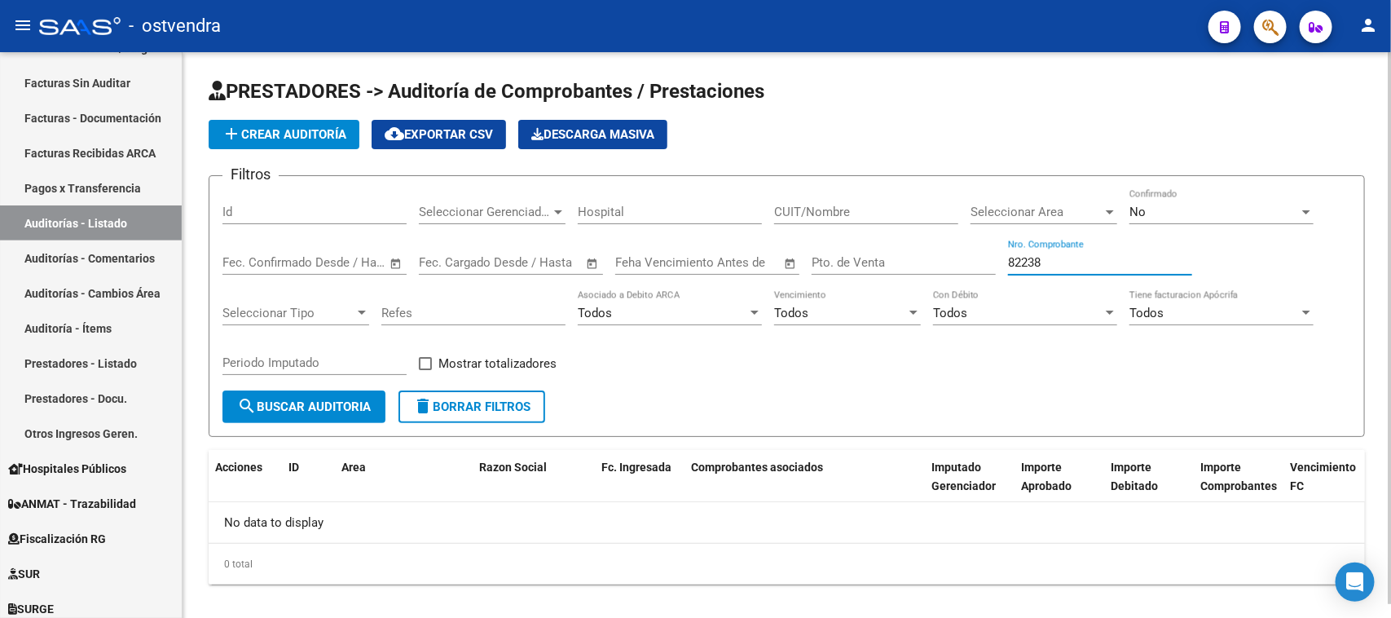
type input "82238"
click at [1191, 210] on div "No" at bounding box center [1215, 212] width 170 height 15
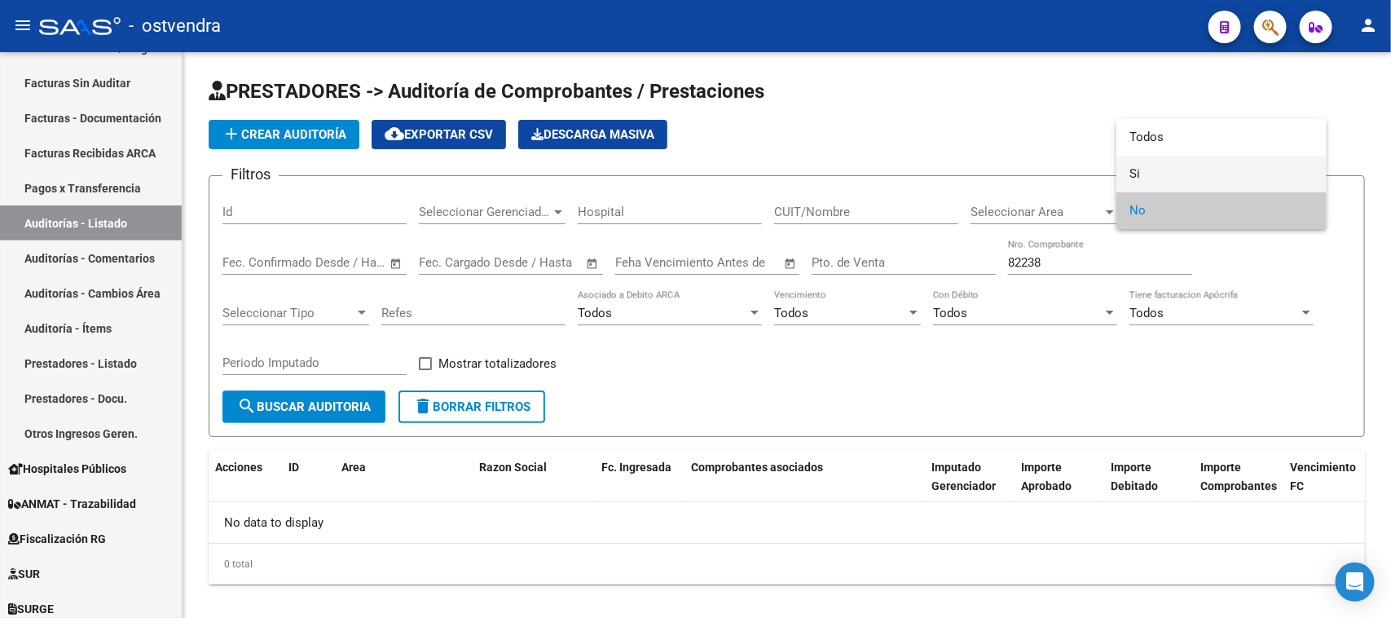
click at [1174, 176] on span "Si" at bounding box center [1222, 174] width 184 height 37
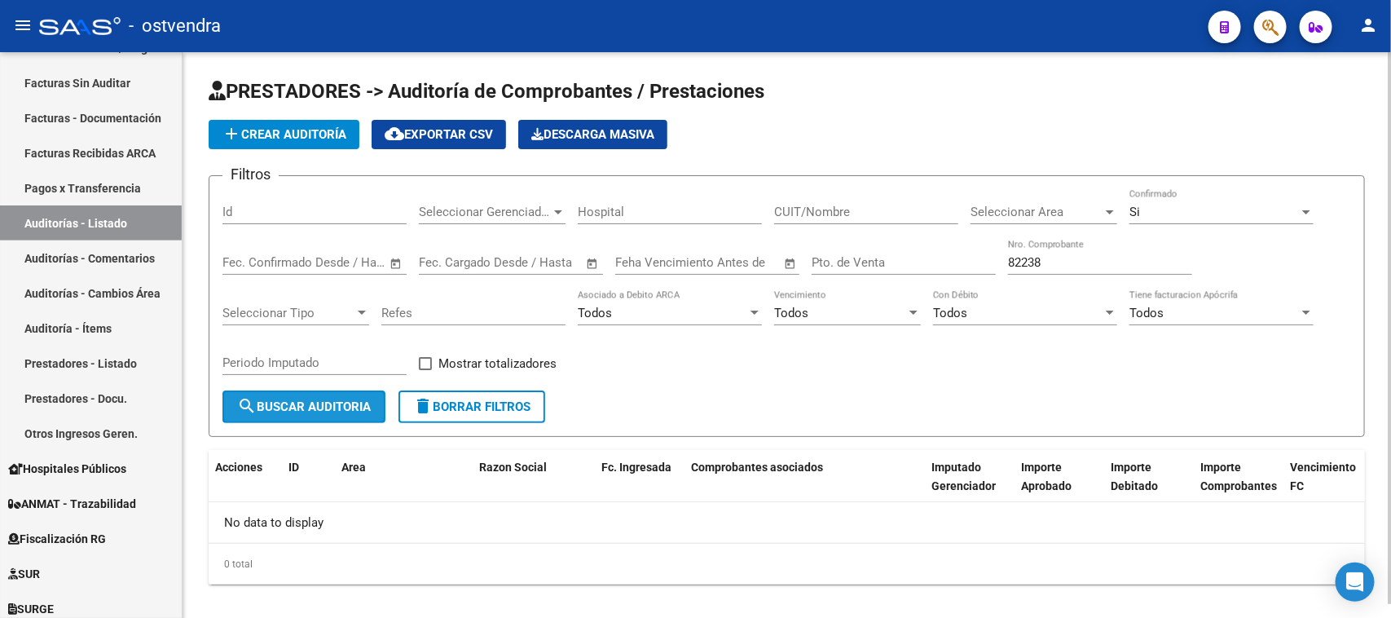
click at [340, 399] on span "search Buscar Auditoria" at bounding box center [304, 406] width 134 height 15
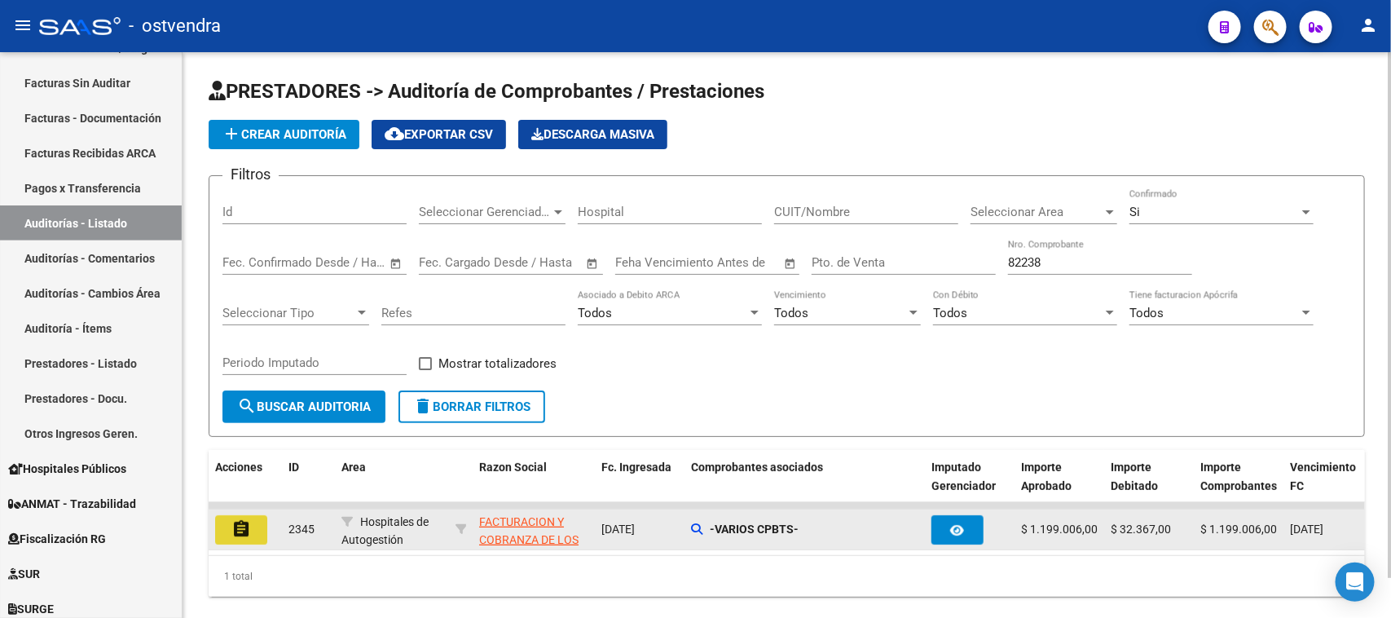
click at [262, 524] on button "assignment" at bounding box center [241, 529] width 52 height 29
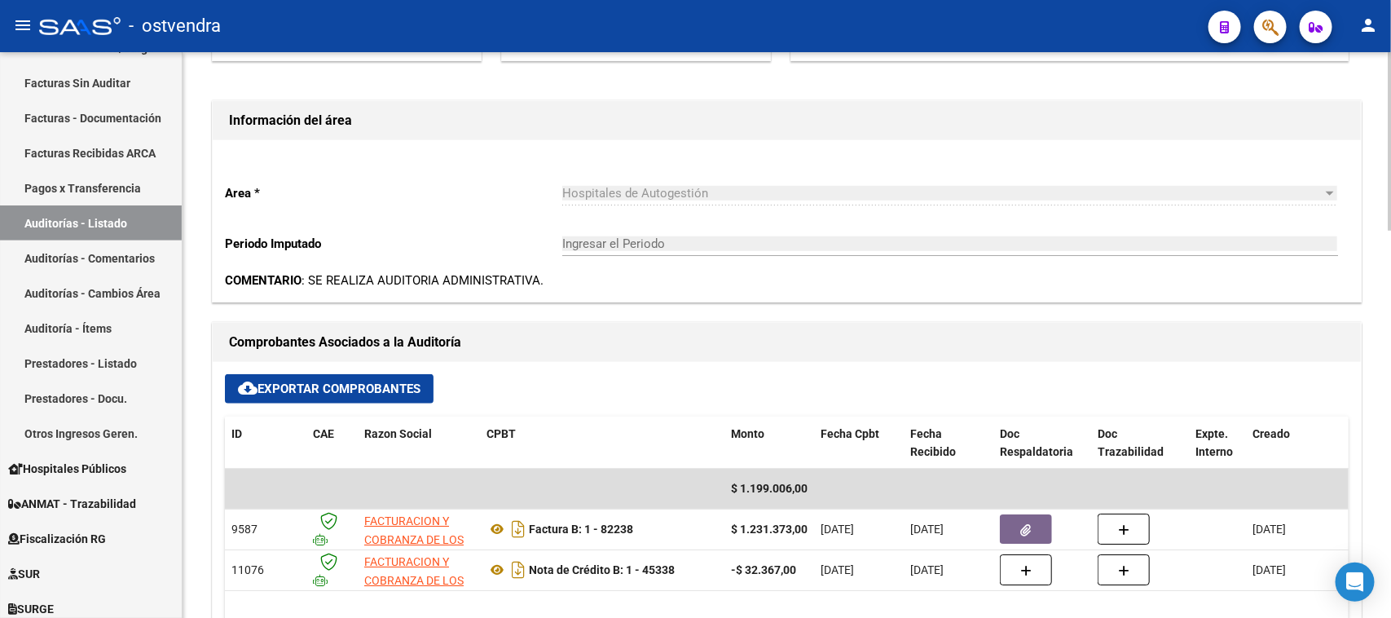
scroll to position [509, 0]
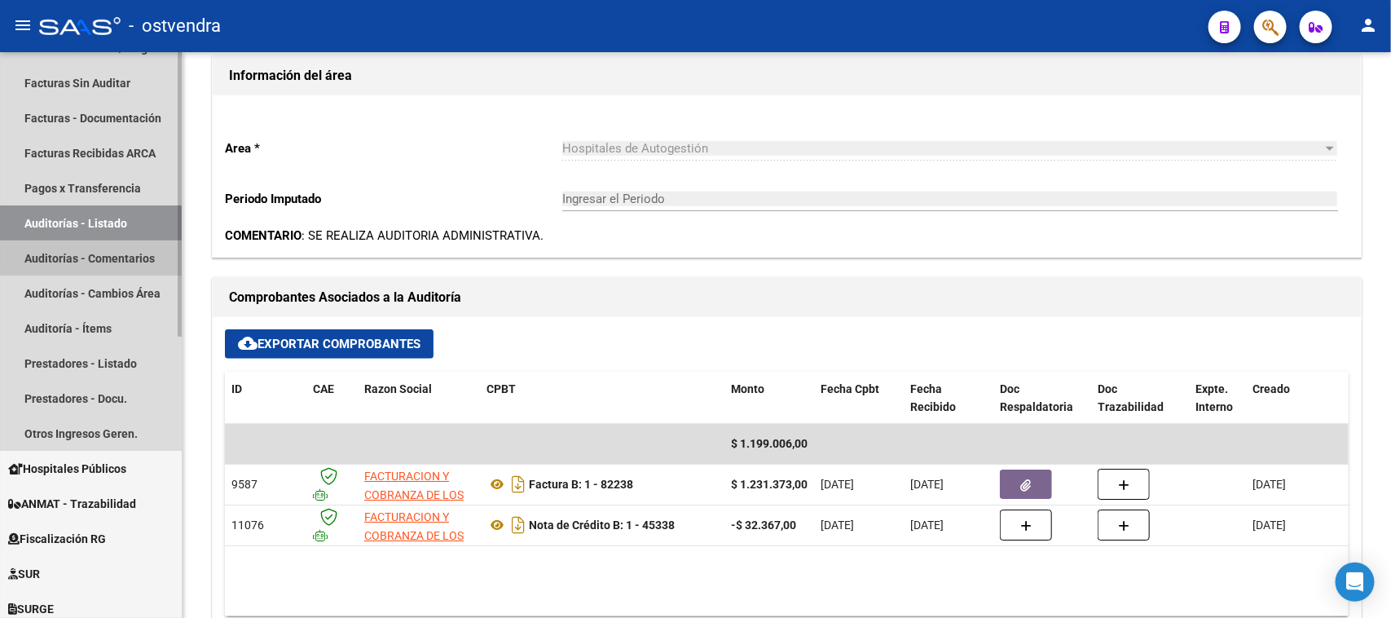
click at [130, 251] on link "Auditorías - Comentarios" at bounding box center [91, 257] width 182 height 35
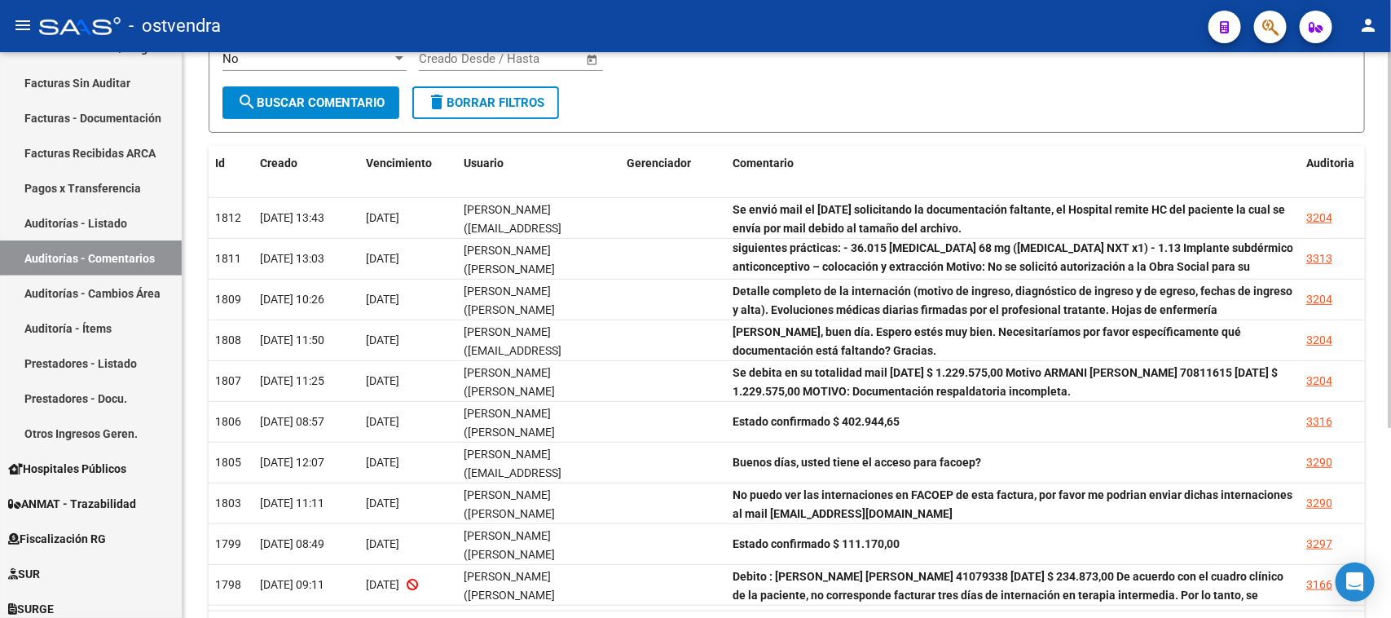
scroll to position [288, 0]
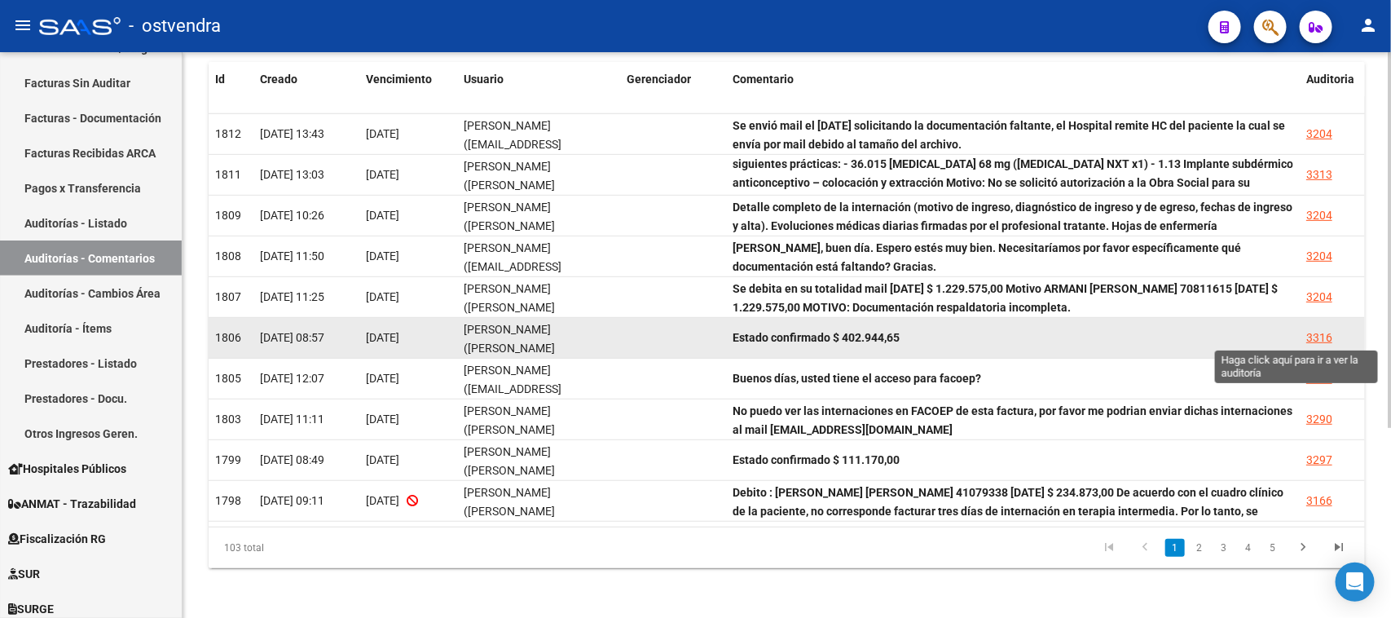
click at [1314, 332] on div "3316" at bounding box center [1319, 337] width 26 height 19
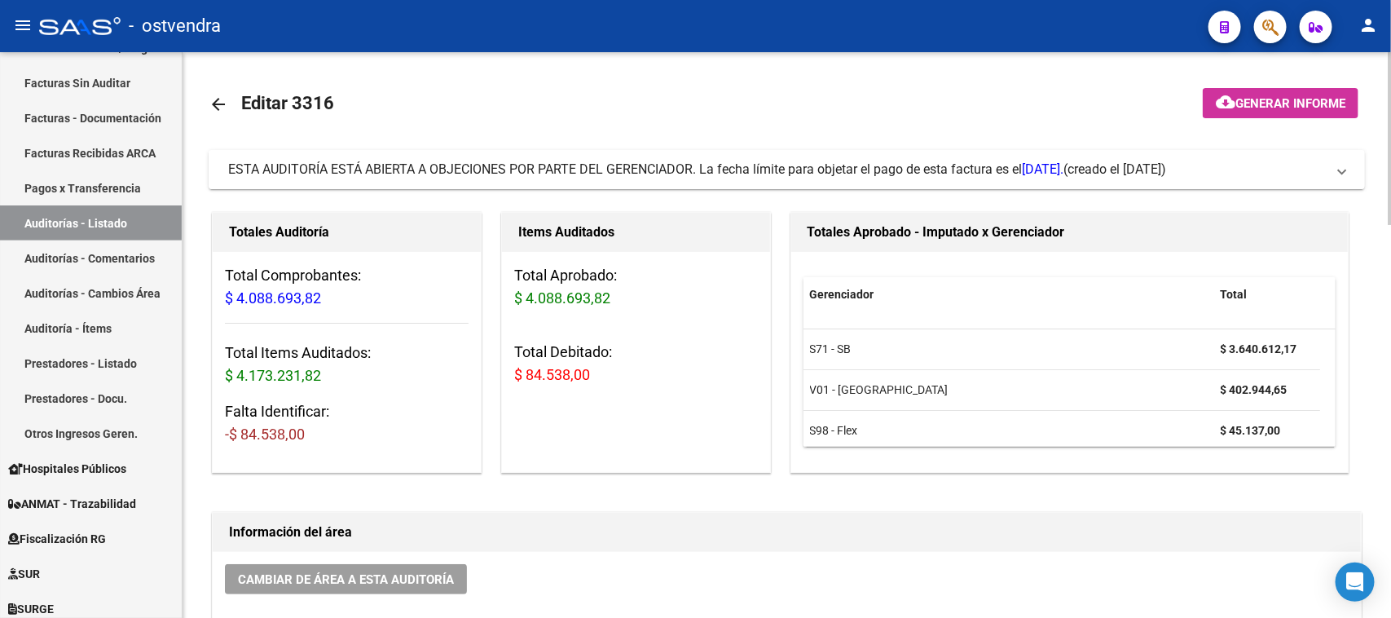
click at [820, 164] on span "ESTA AUDITORÍA ESTÁ ABIERTA A OBJECIONES POR PARTE DEL GERENCIADOR. La fecha lí…" at bounding box center [645, 168] width 835 height 15
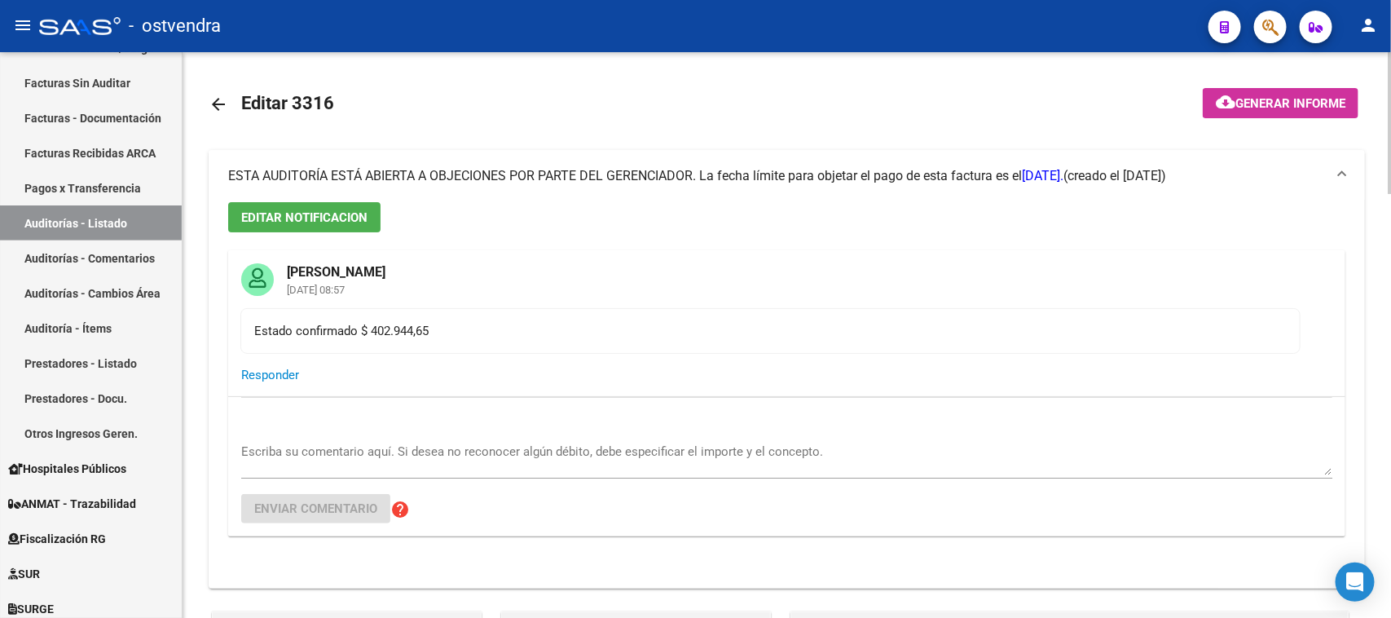
click at [820, 164] on mat-expansion-panel-header "ESTA AUDITORÍA ESTÁ ABIERTA A OBJECIONES POR PARTE DEL GERENCIADOR. La fecha lí…" at bounding box center [787, 176] width 1157 height 52
click at [821, 172] on span "ESTA AUDITORÍA ESTÁ ABIERTA A OBJECIONES POR PARTE DEL GERENCIADOR. La fecha lí…" at bounding box center [645, 175] width 835 height 15
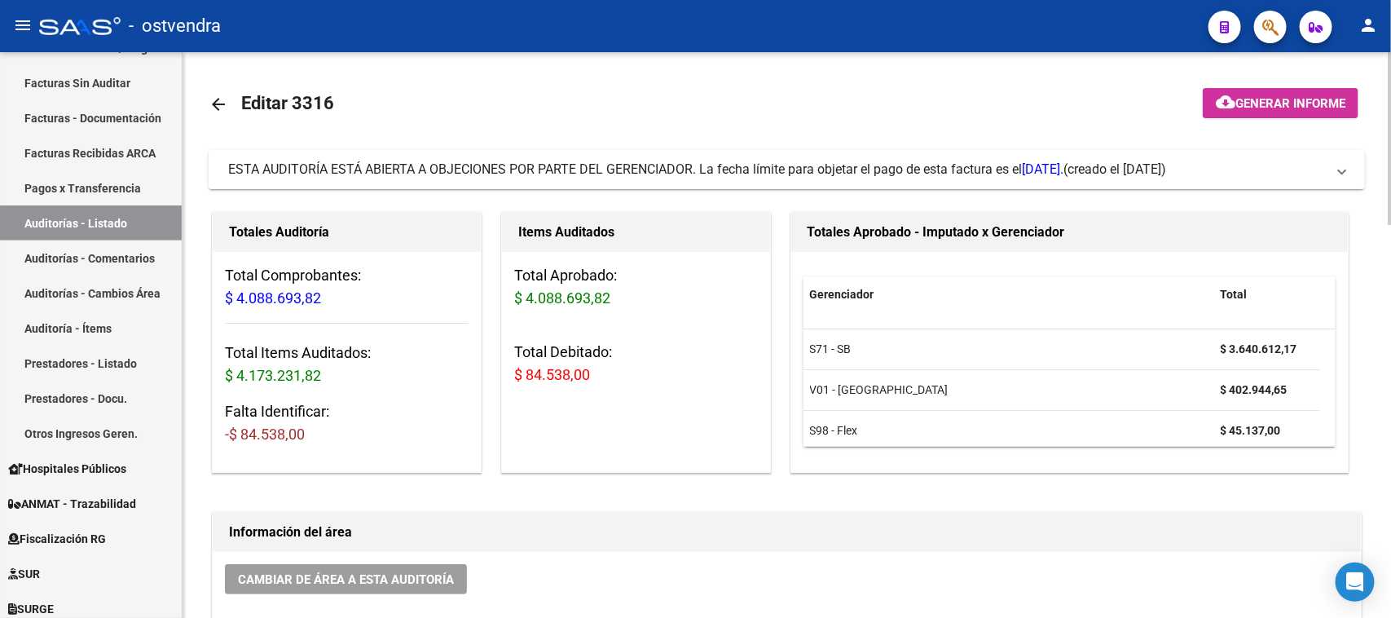
click at [1053, 165] on span "[DATE]." at bounding box center [1043, 168] width 42 height 15
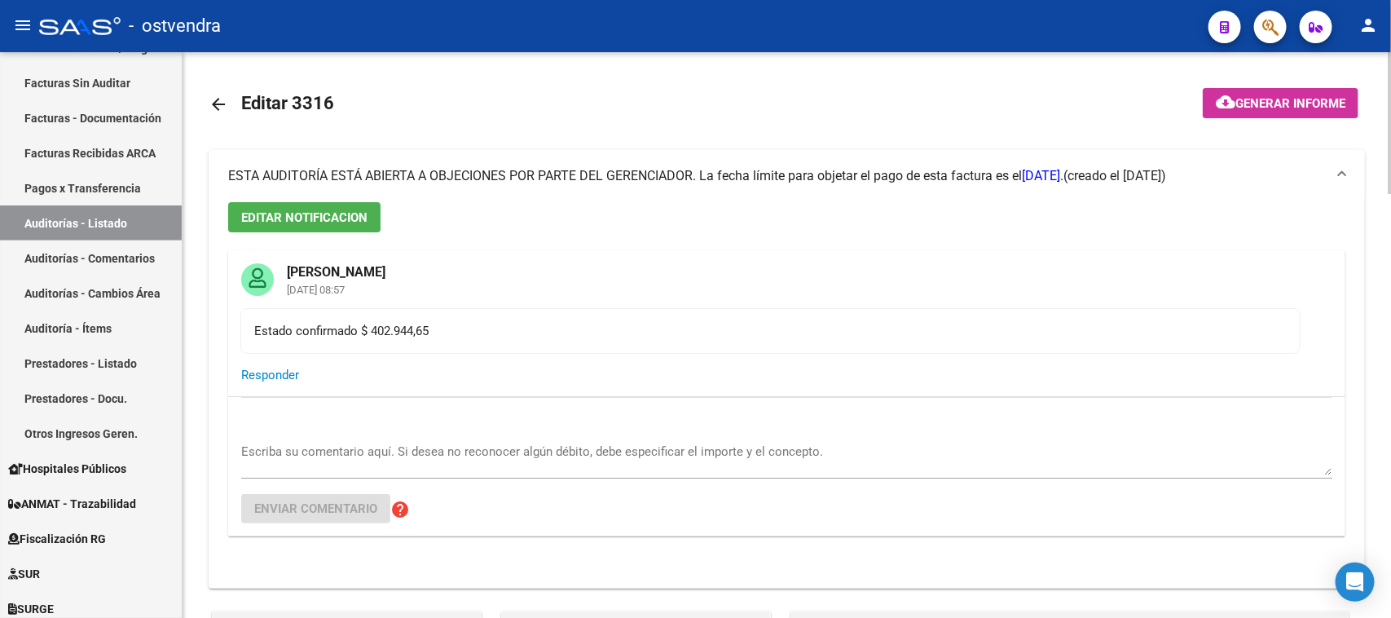
click at [331, 200] on mat-expansion-panel-header "ESTA AUDITORÍA ESTÁ ABIERTA A OBJECIONES POR PARTE DEL GERENCIADOR. La fecha lí…" at bounding box center [787, 176] width 1157 height 52
click at [351, 222] on span "EDITAR NOTIFICACION" at bounding box center [304, 217] width 126 height 15
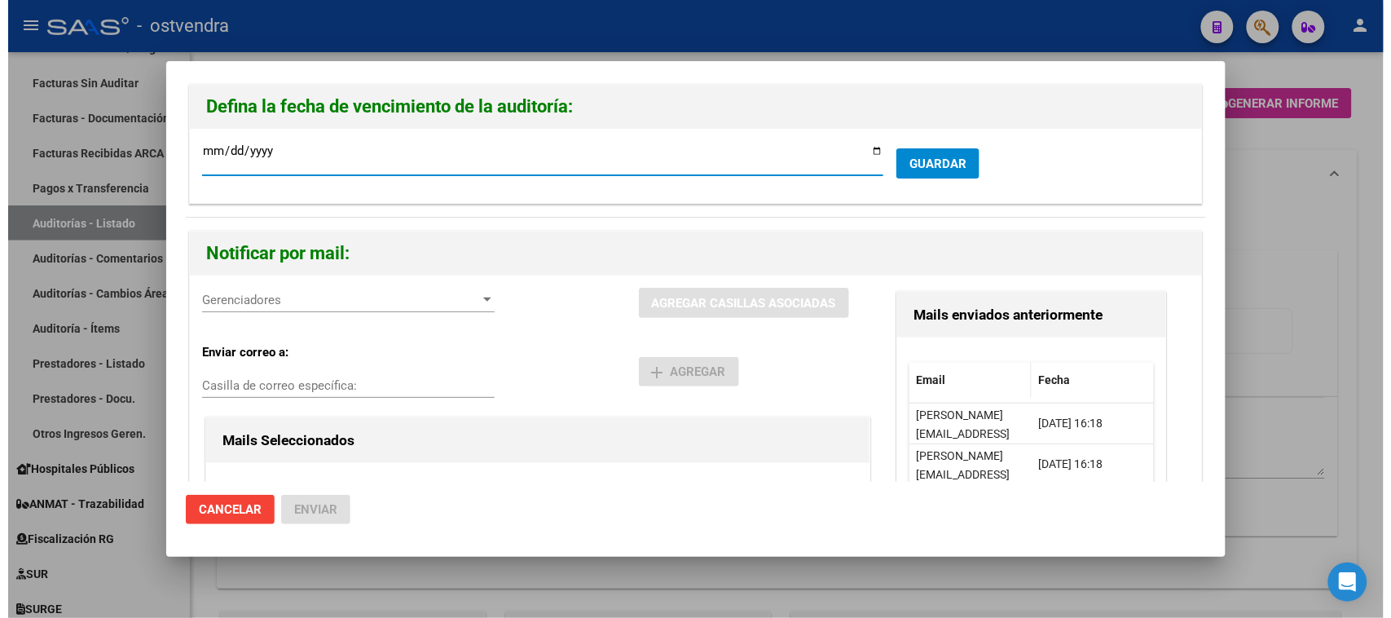
scroll to position [175, 0]
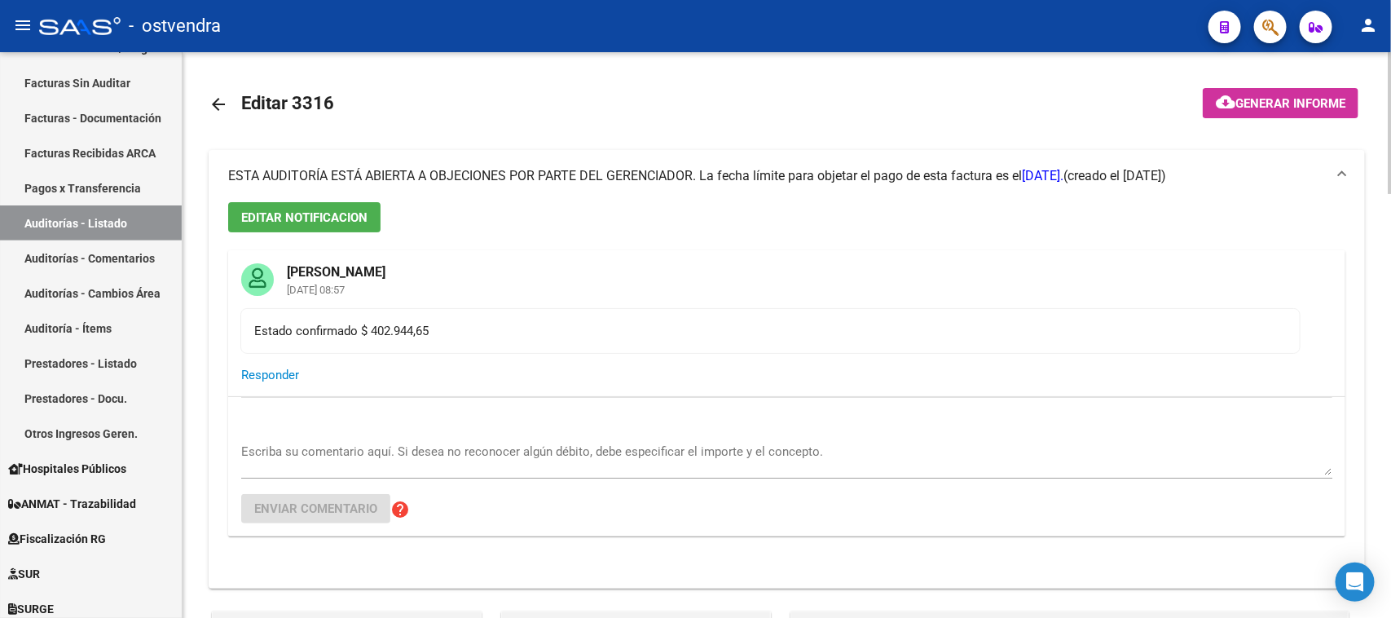
click at [952, 257] on mat-card-header "[PERSON_NAME] [DATE] 08:57" at bounding box center [786, 279] width 1117 height 58
click at [870, 280] on mat-card-header "[PERSON_NAME] [DATE] 08:57" at bounding box center [786, 279] width 1117 height 58
click at [122, 217] on link "Auditorías - Listado" at bounding box center [91, 222] width 182 height 35
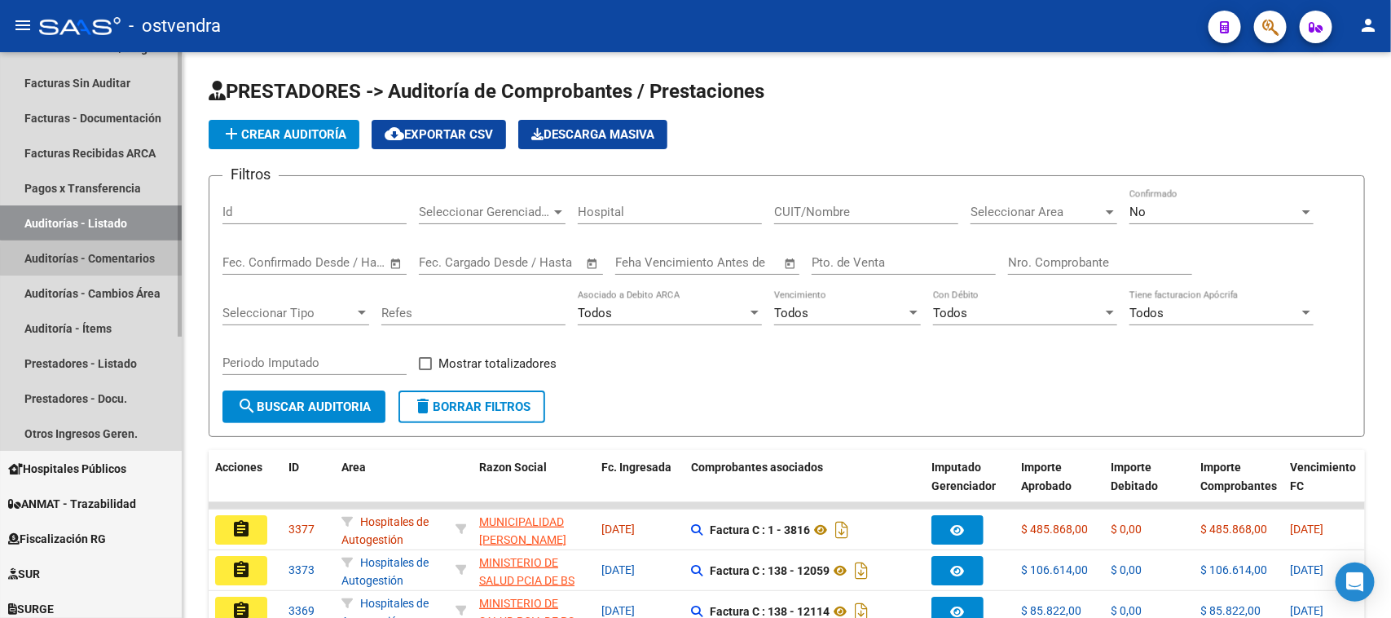
click at [95, 258] on link "Auditorías - Comentarios" at bounding box center [91, 257] width 182 height 35
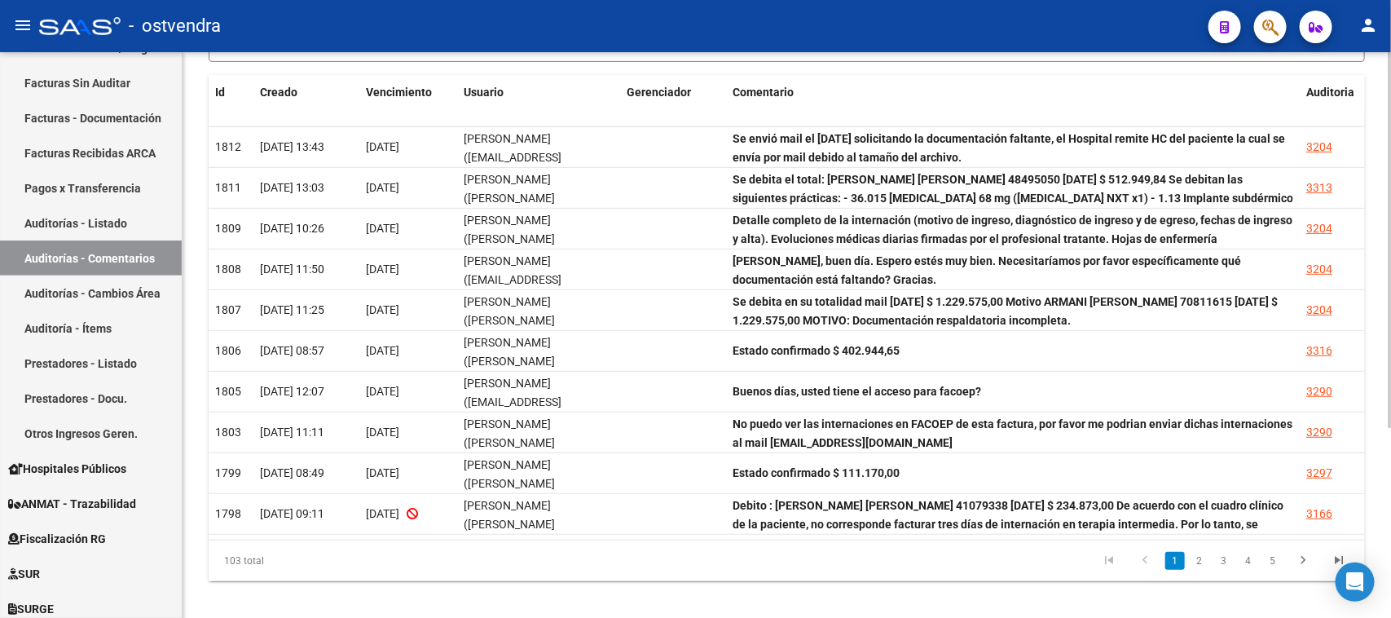
scroll to position [288, 0]
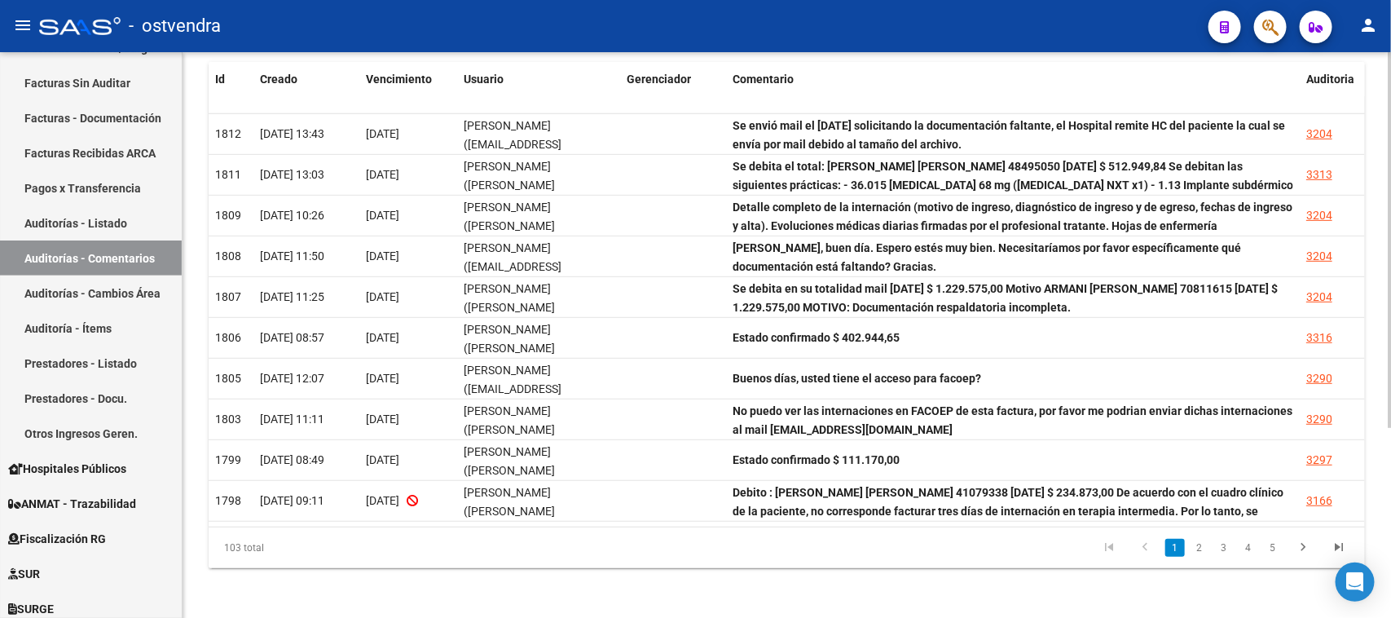
click at [1390, 593] on div at bounding box center [1390, 429] width 4 height 376
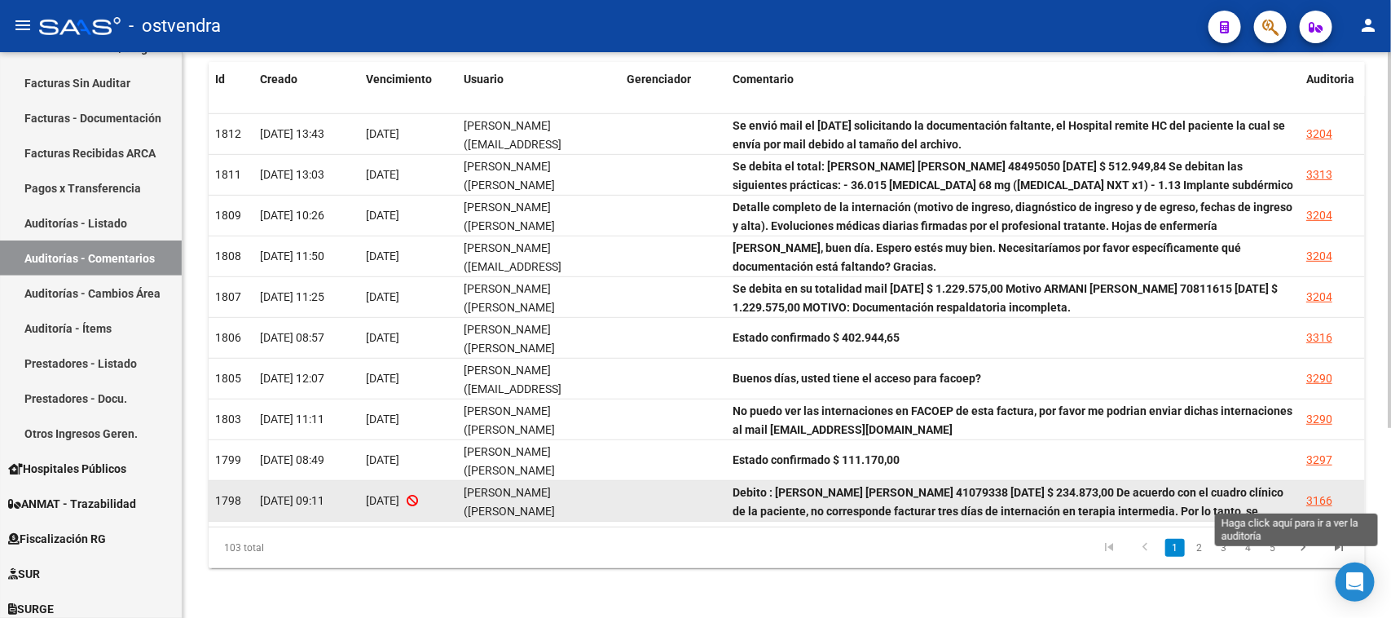
click at [1321, 499] on div "3166" at bounding box center [1319, 500] width 26 height 19
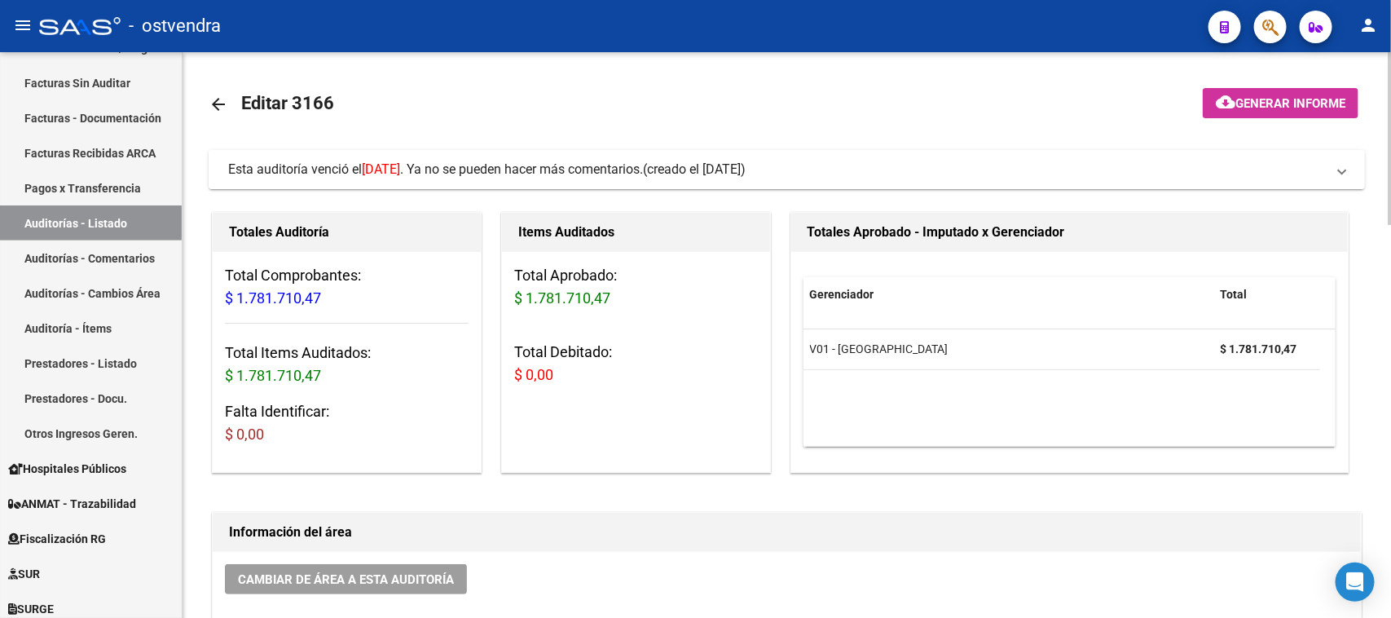
click at [524, 163] on span "Esta auditoría venció el [DATE] . Ya no se pueden hacer más comentarios." at bounding box center [435, 168] width 415 height 15
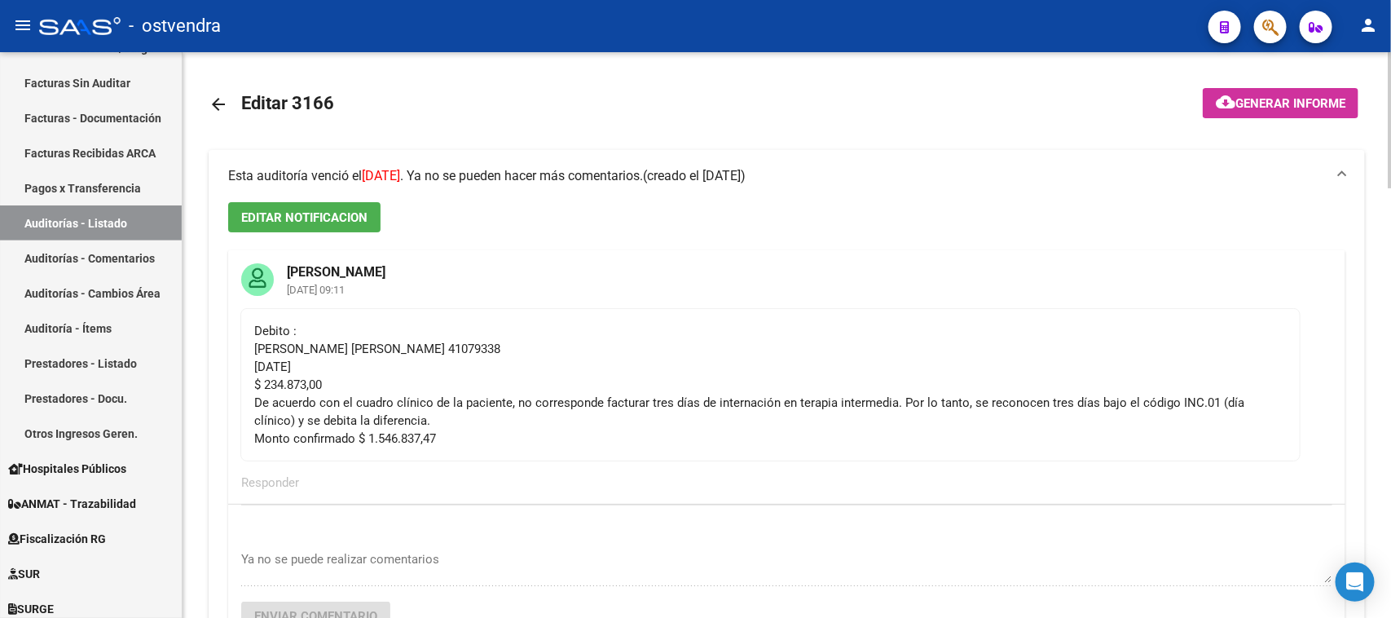
click at [344, 214] on span "EDITAR NOTIFICACION" at bounding box center [304, 217] width 126 height 15
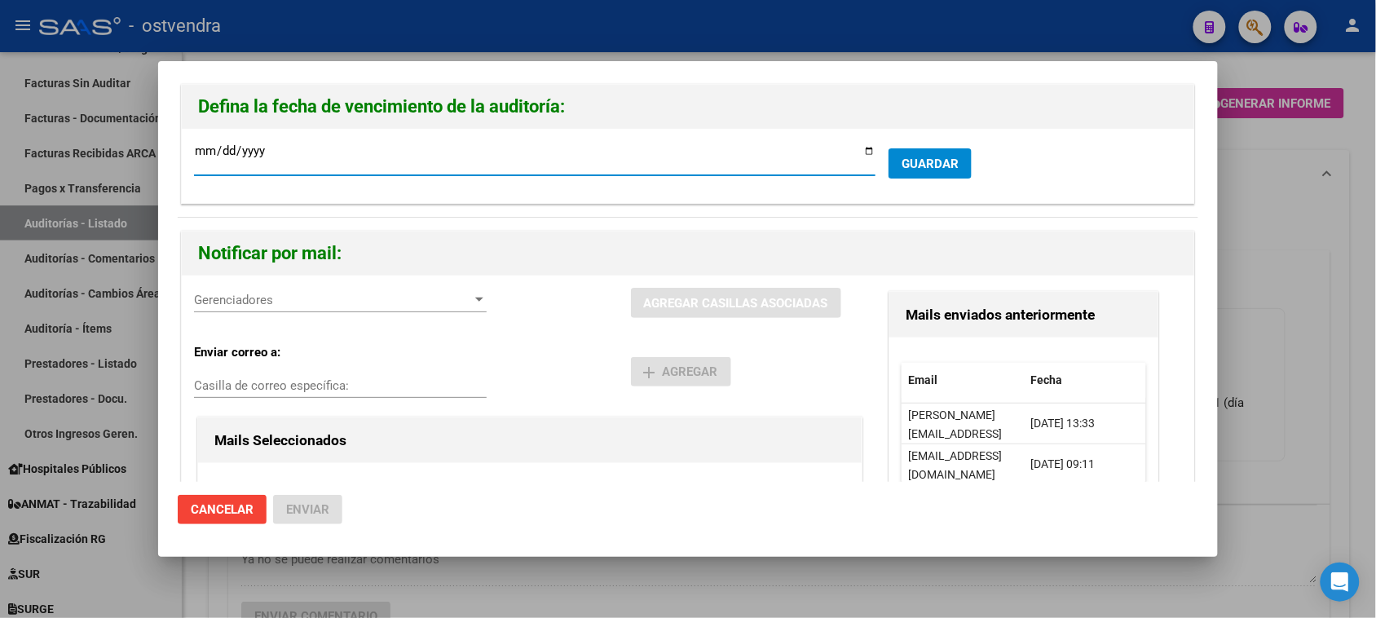
type input "[DATE]"
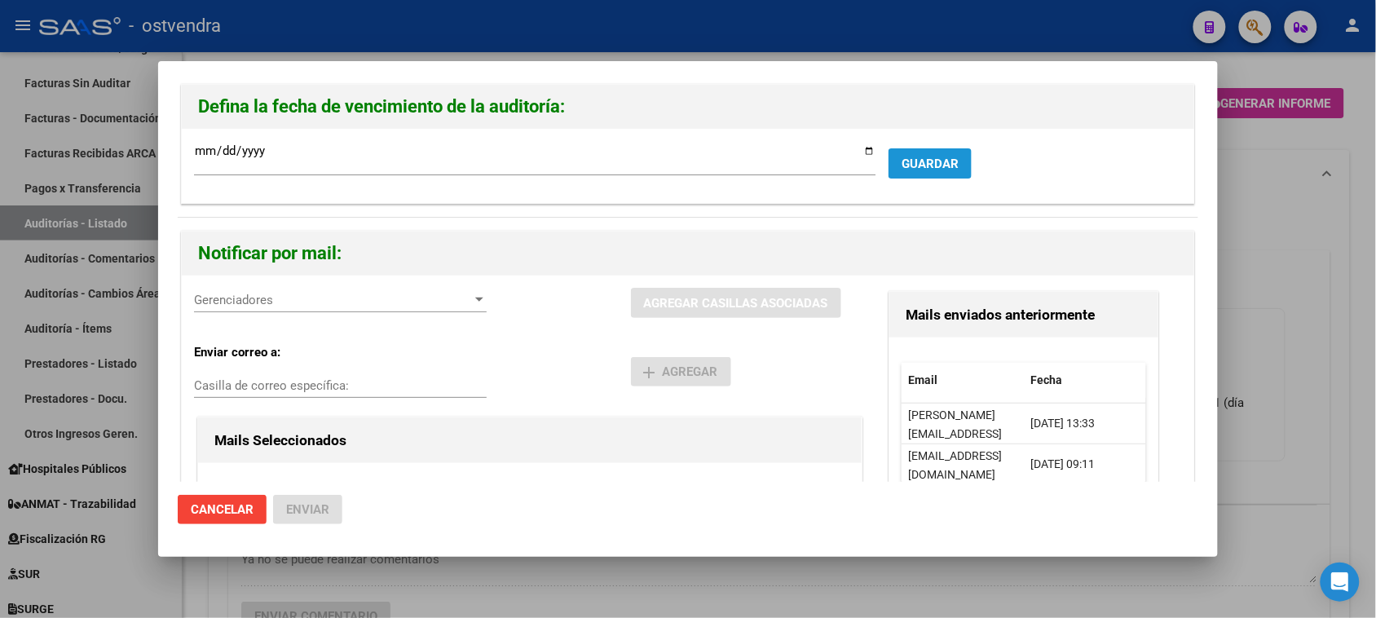
click at [943, 164] on span "GUARDAR" at bounding box center [929, 163] width 57 height 15
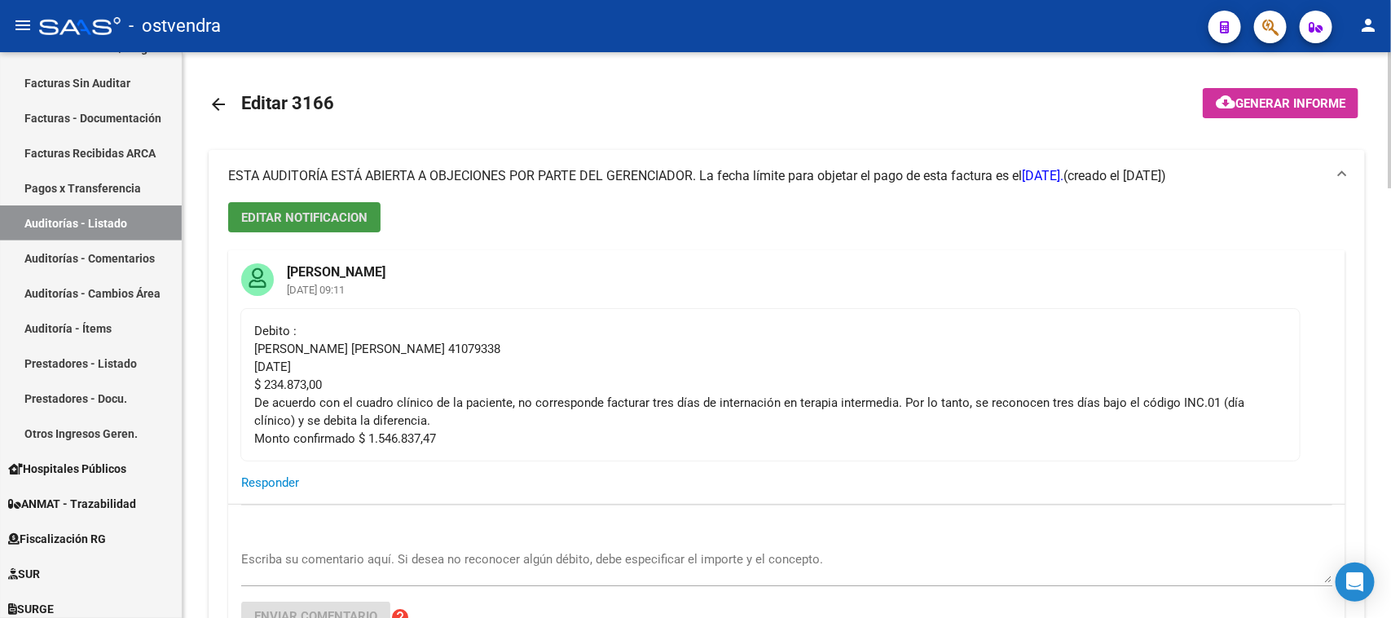
click at [271, 477] on span "Responder" at bounding box center [270, 482] width 58 height 15
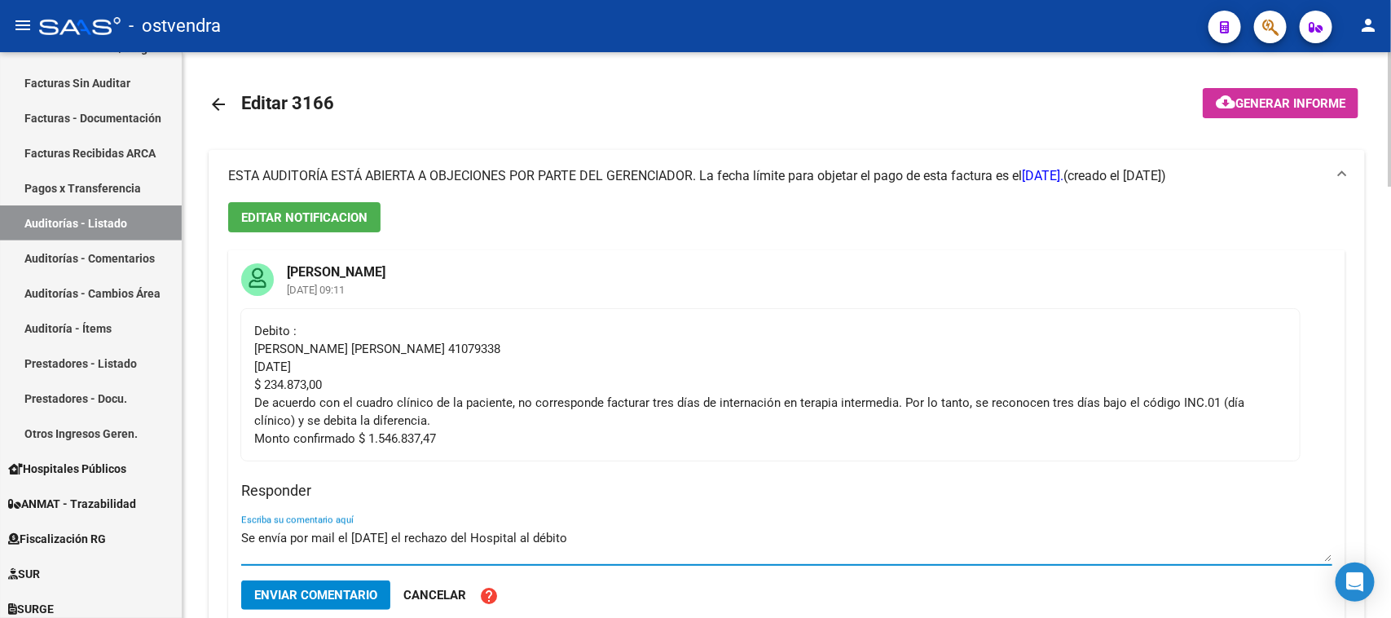
click at [414, 535] on textarea "Se envía por mail el [DATE] el rechazo del Hospital al débito" at bounding box center [786, 545] width 1091 height 33
click at [895, 538] on textarea "Se envía por mail el [DATE] la nota de rechazo del Hospital al débito. A la esp…" at bounding box center [786, 545] width 1091 height 33
type textarea "Se envía por mail el [DATE] la nota de rechazo del Hospital al débito. A la esp…"
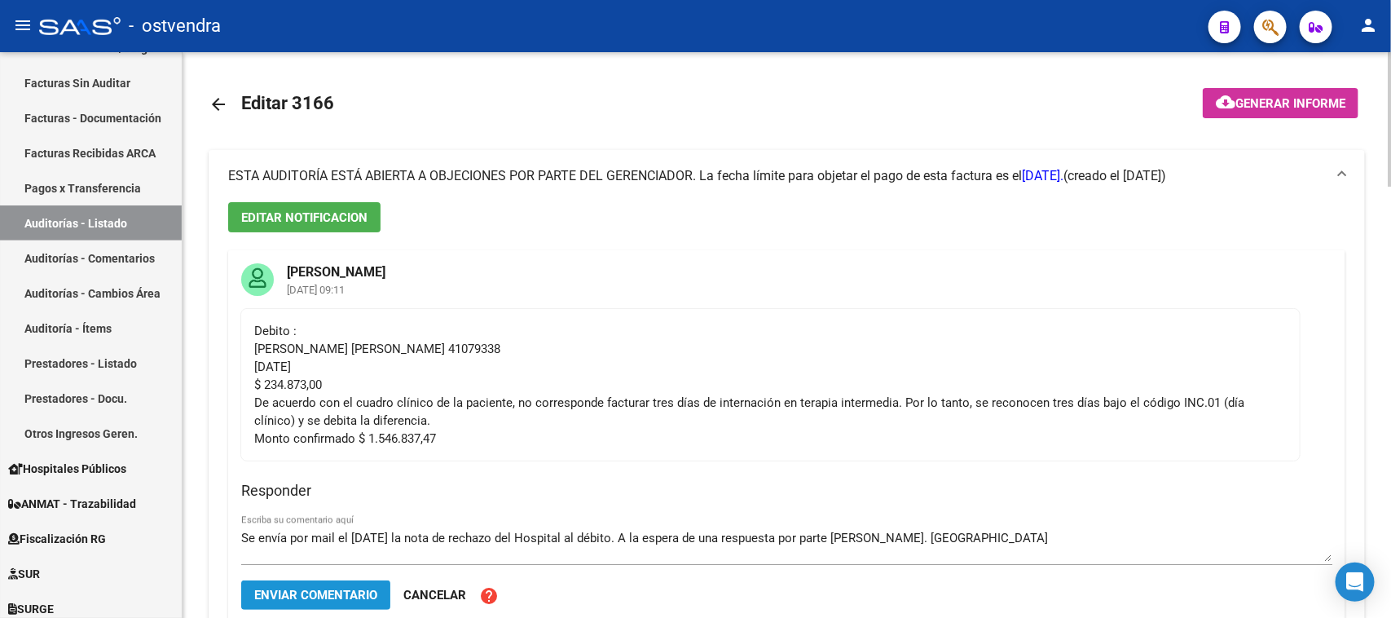
click at [334, 592] on span "Enviar comentario" at bounding box center [315, 595] width 123 height 15
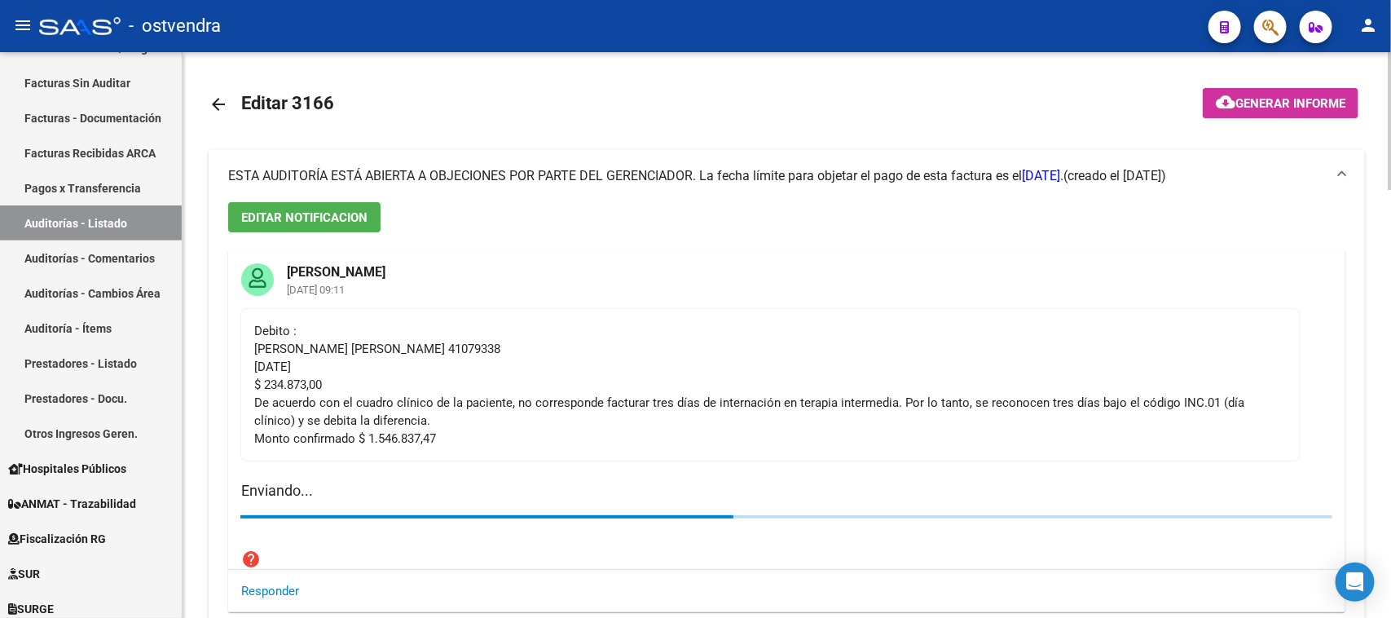
click at [334, 592] on mat-card-actions "Responder" at bounding box center [786, 591] width 1117 height 42
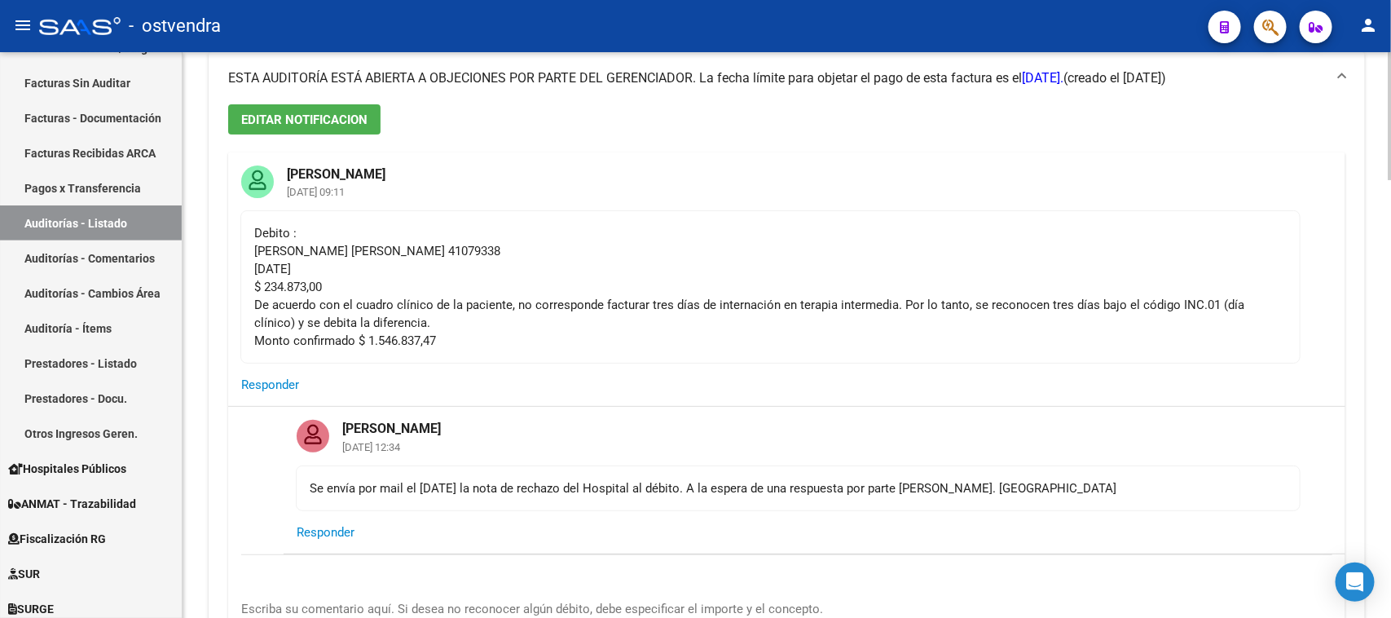
scroll to position [408, 0]
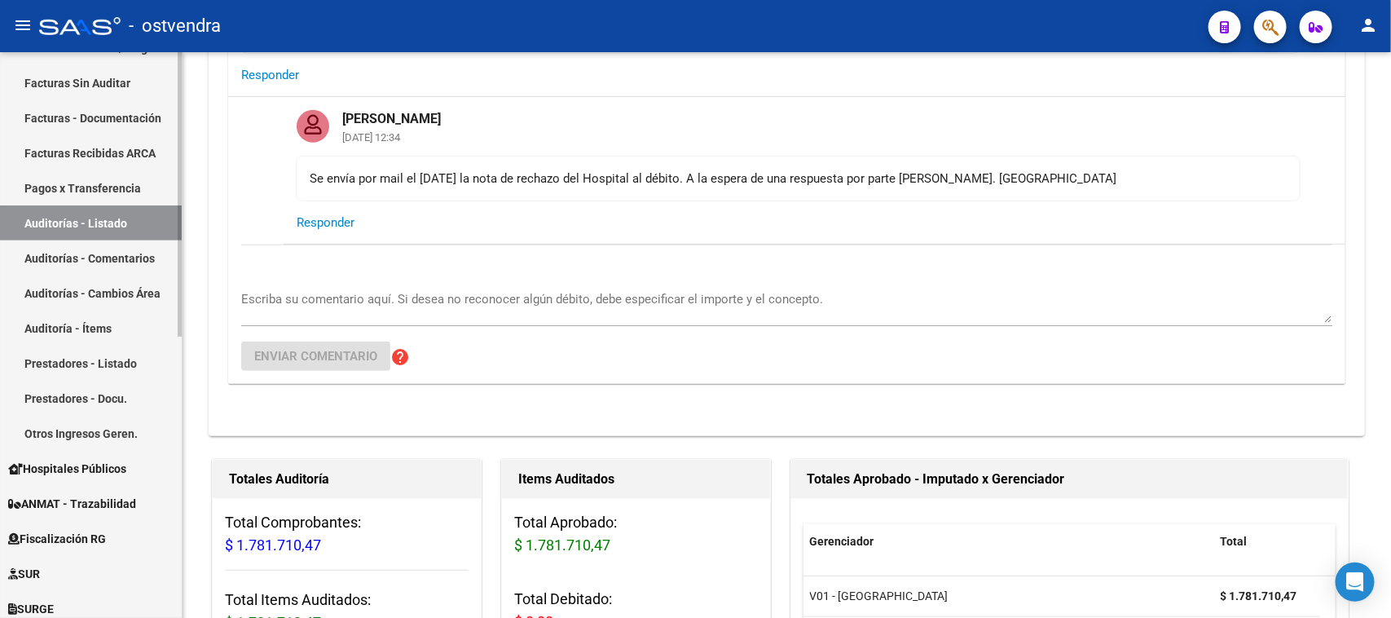
click at [126, 253] on link "Auditorías - Comentarios" at bounding box center [91, 257] width 182 height 35
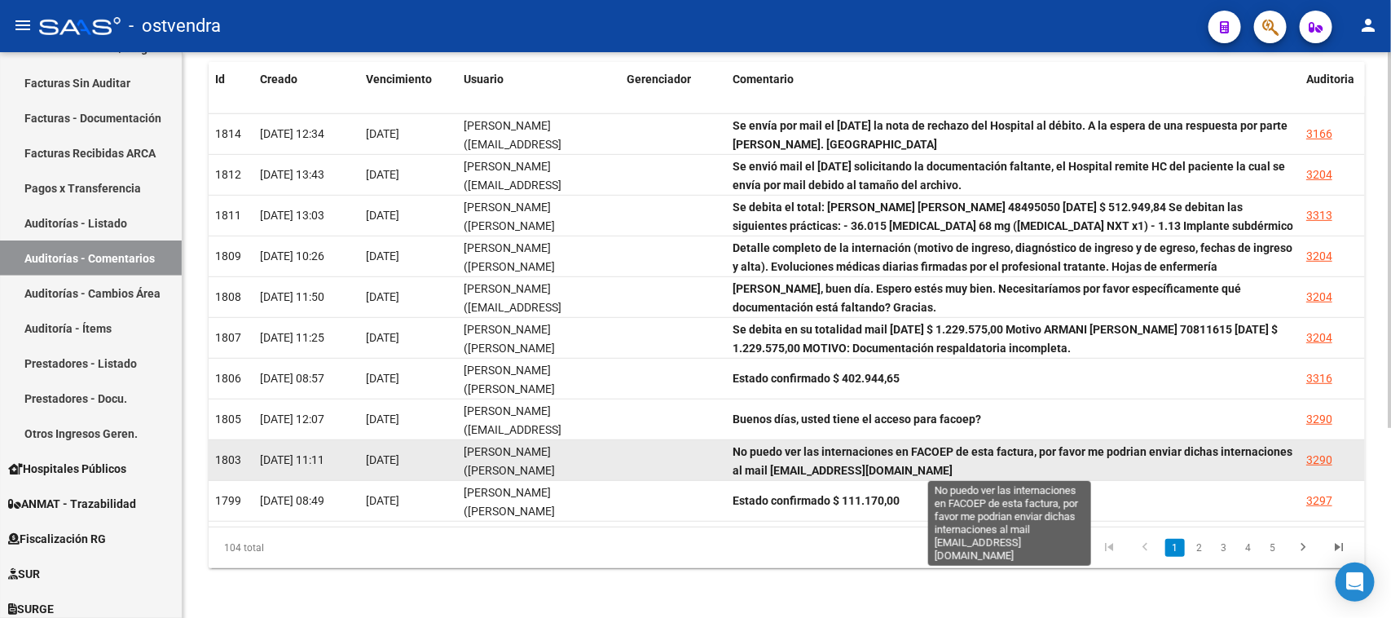
scroll to position [2, 0]
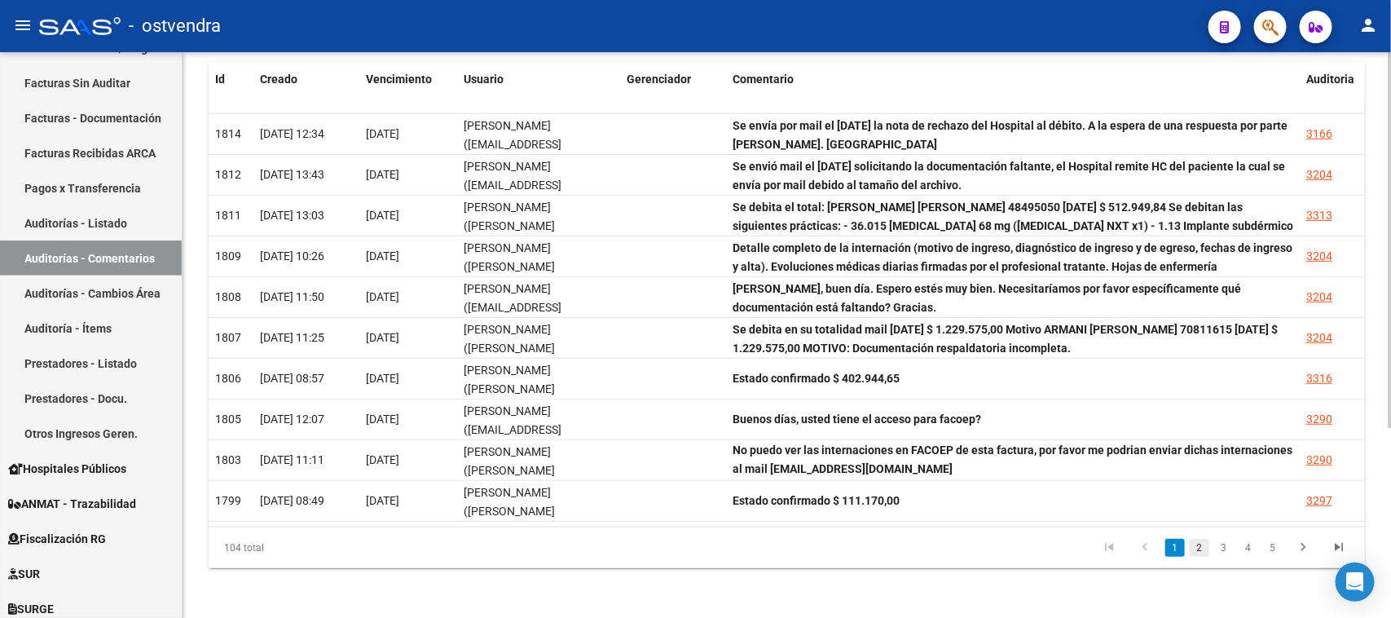
click at [1201, 539] on link "2" at bounding box center [1200, 548] width 20 height 18
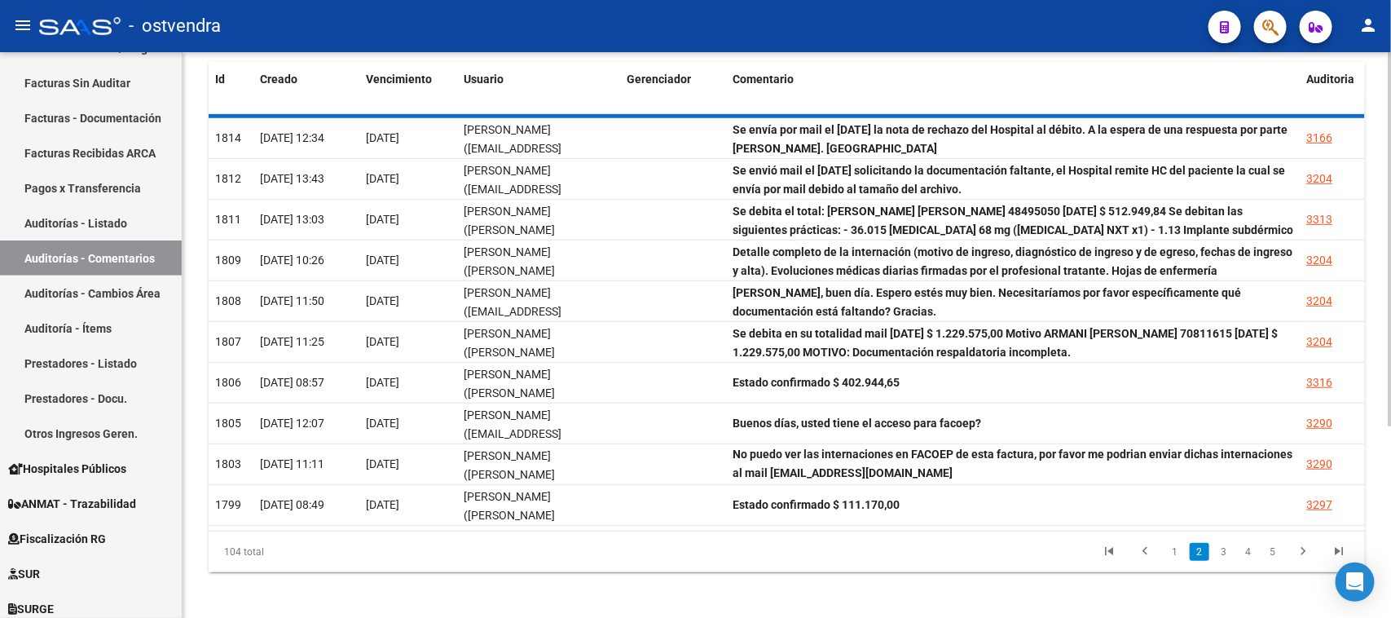
scroll to position [0, 0]
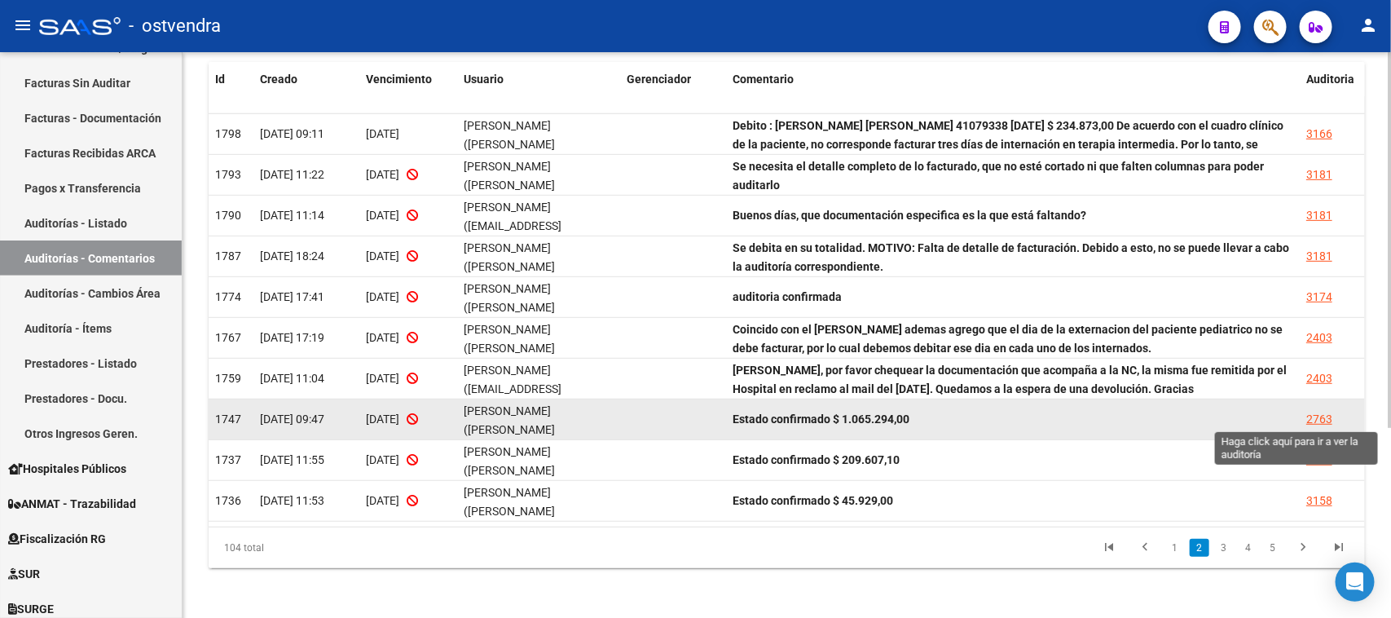
click at [1324, 420] on div "2763" at bounding box center [1319, 419] width 26 height 19
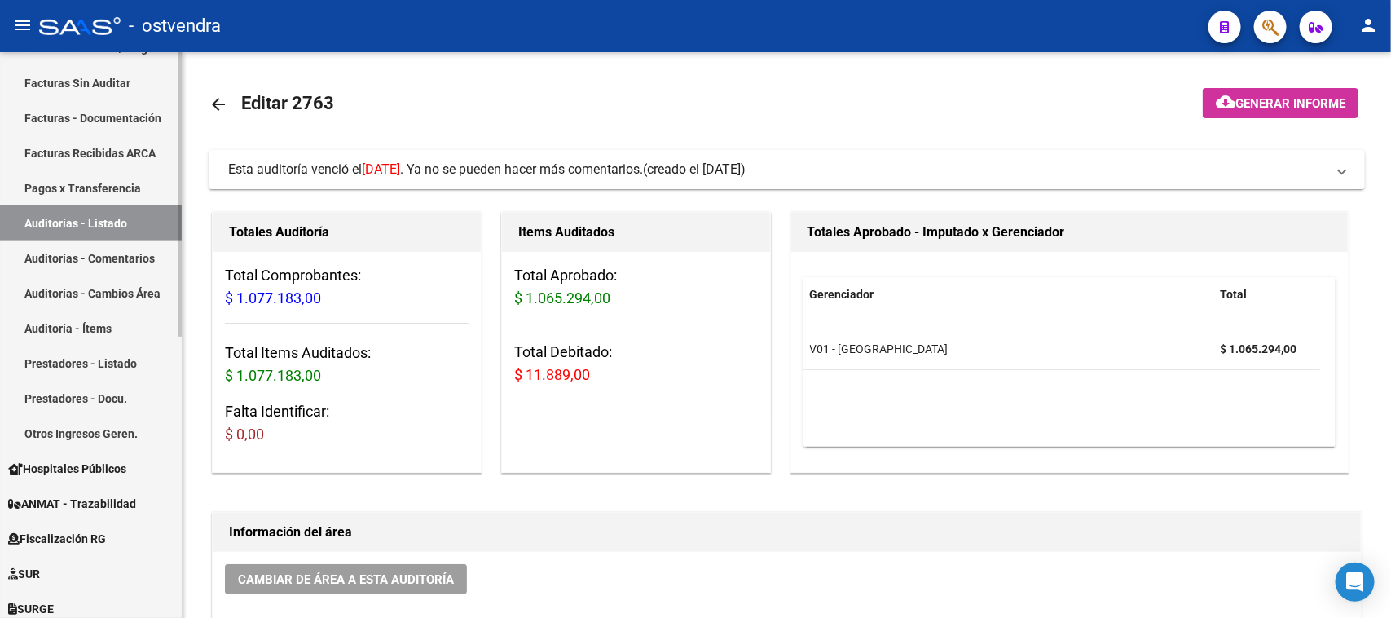
click at [73, 253] on link "Auditorías - Comentarios" at bounding box center [91, 257] width 182 height 35
drag, startPoint x: 73, startPoint y: 253, endPoint x: 86, endPoint y: 257, distance: 13.7
click at [73, 253] on link "Auditorías - Comentarios" at bounding box center [91, 257] width 182 height 35
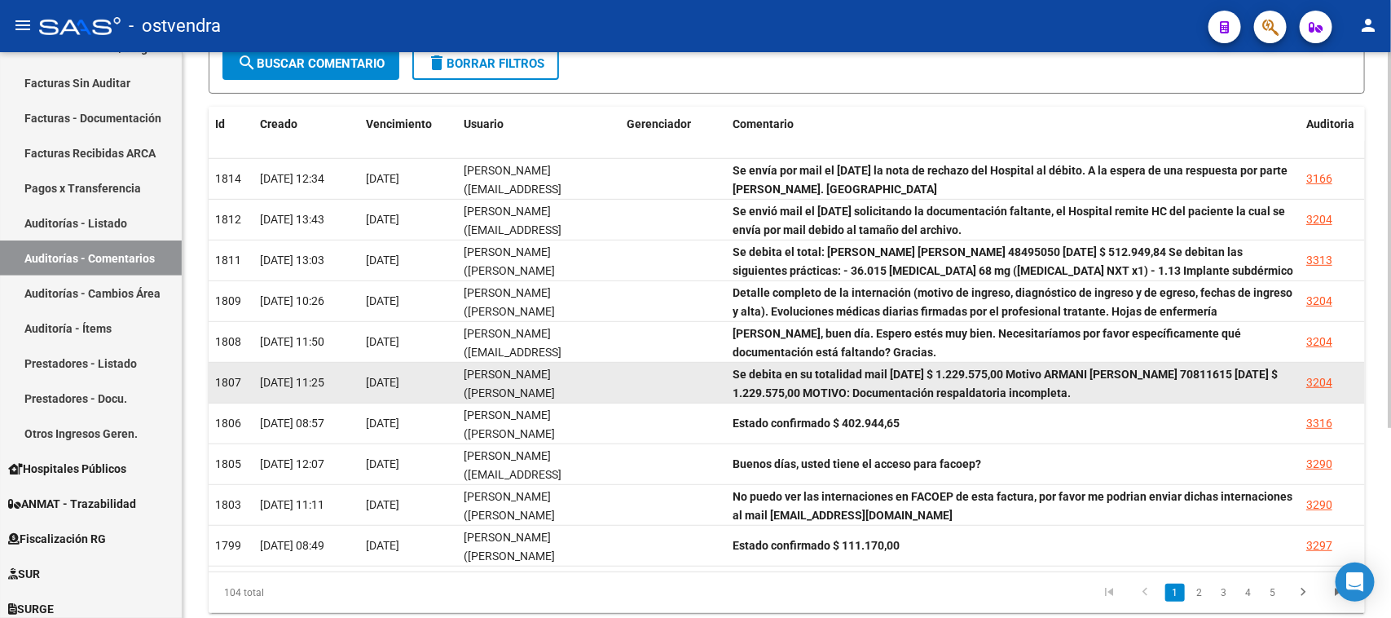
scroll to position [288, 0]
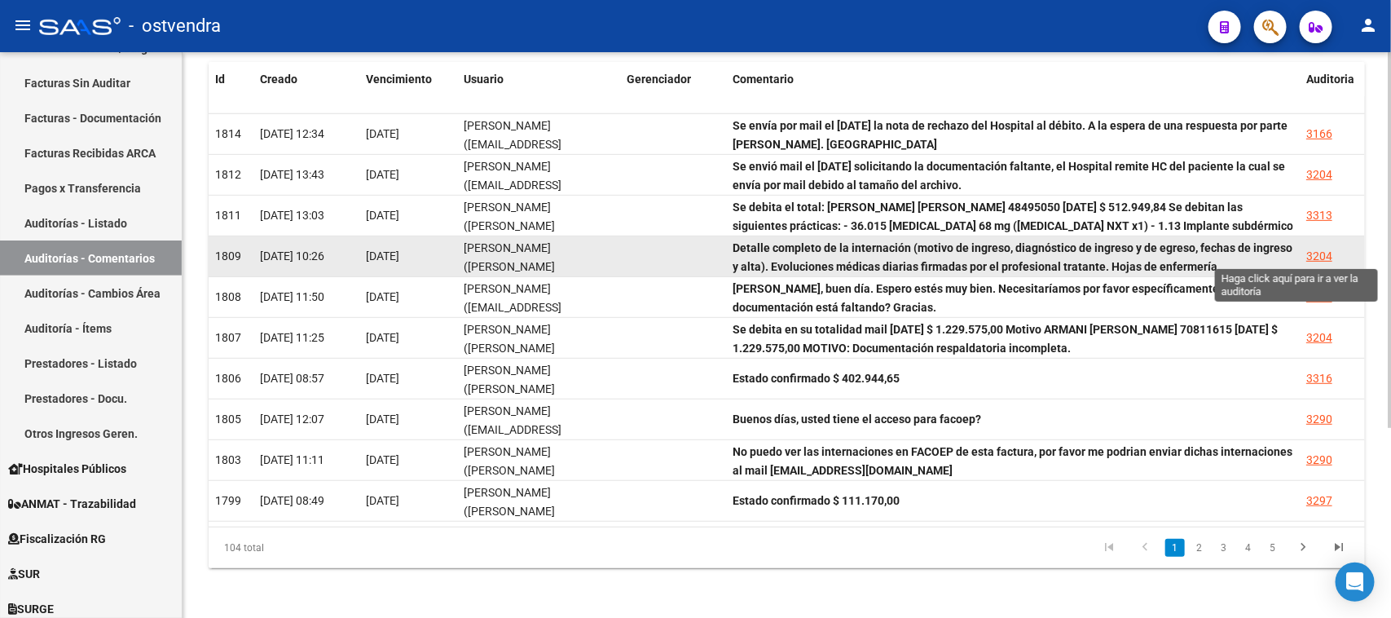
click at [1320, 257] on div "3204" at bounding box center [1319, 256] width 26 height 19
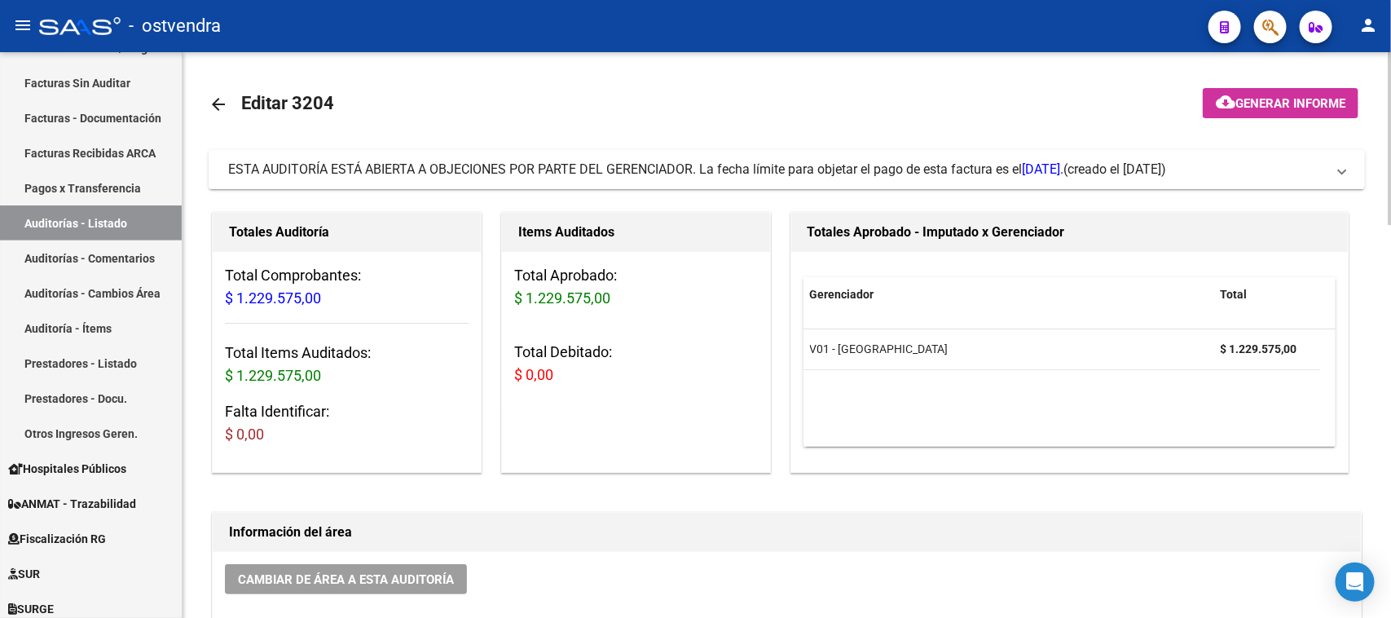
click at [947, 174] on span "ESTA AUDITORÍA ESTÁ ABIERTA A OBJECIONES POR PARTE DEL GERENCIADOR. La fecha lí…" at bounding box center [645, 168] width 835 height 15
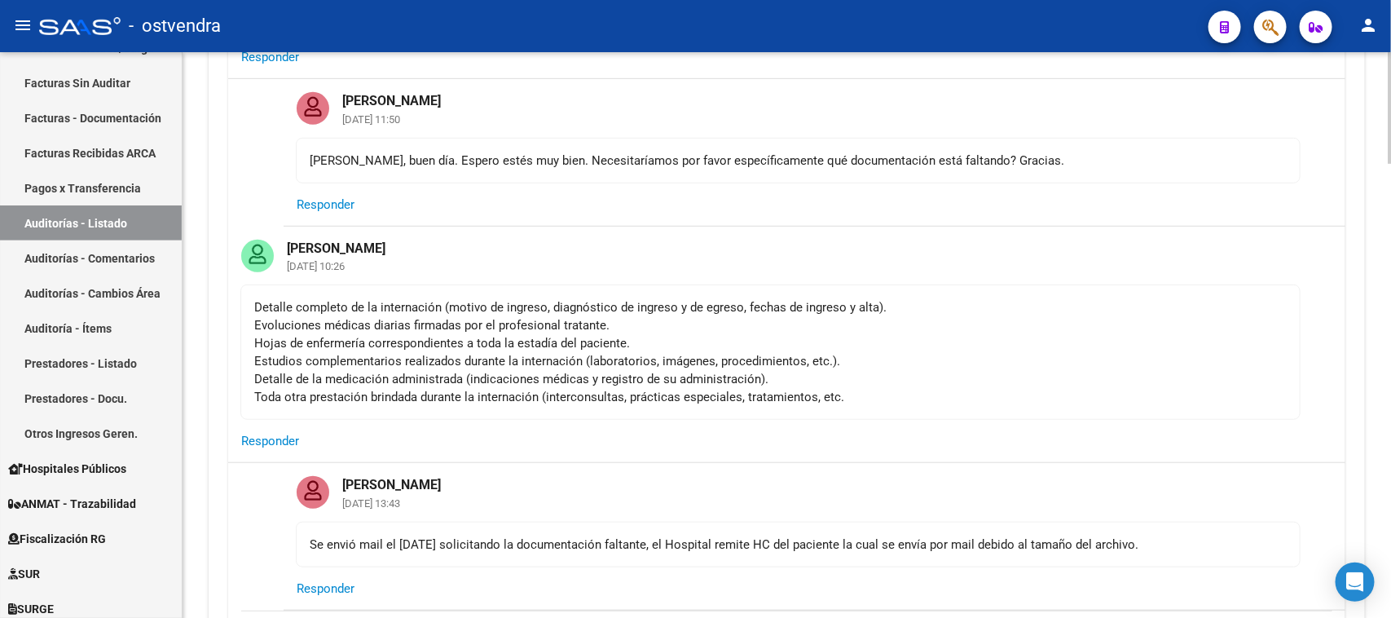
scroll to position [509, 0]
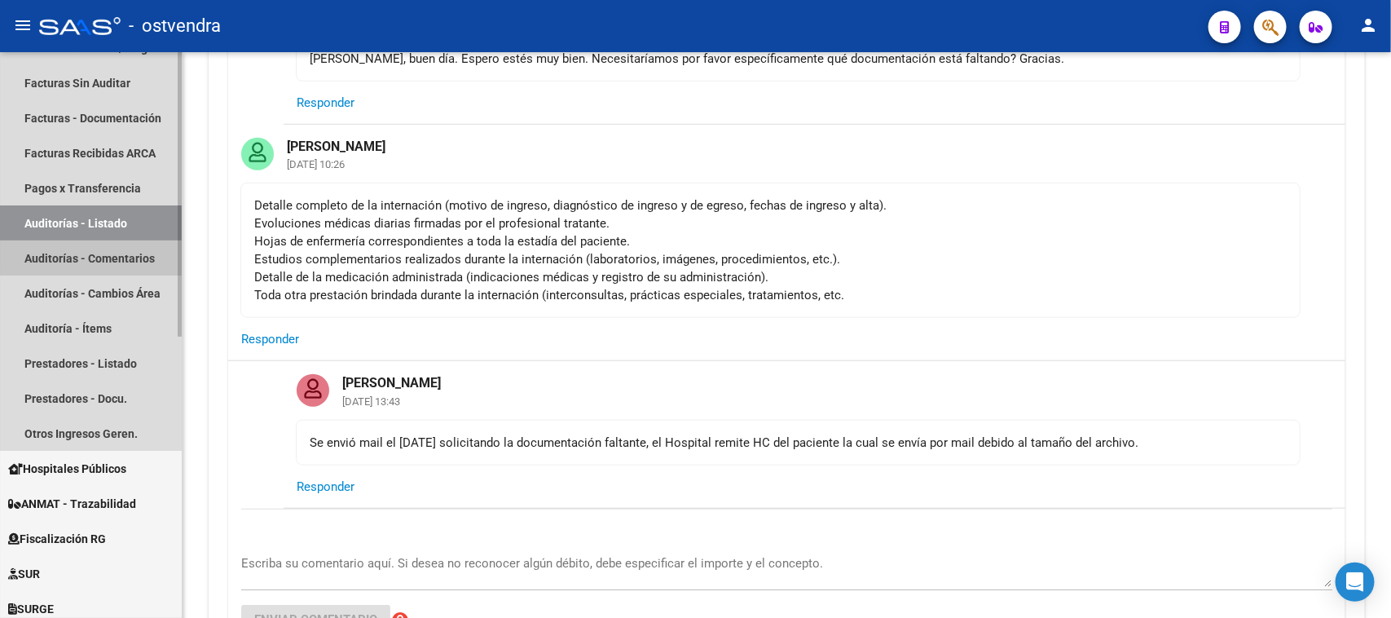
click at [120, 250] on link "Auditorías - Comentarios" at bounding box center [91, 257] width 182 height 35
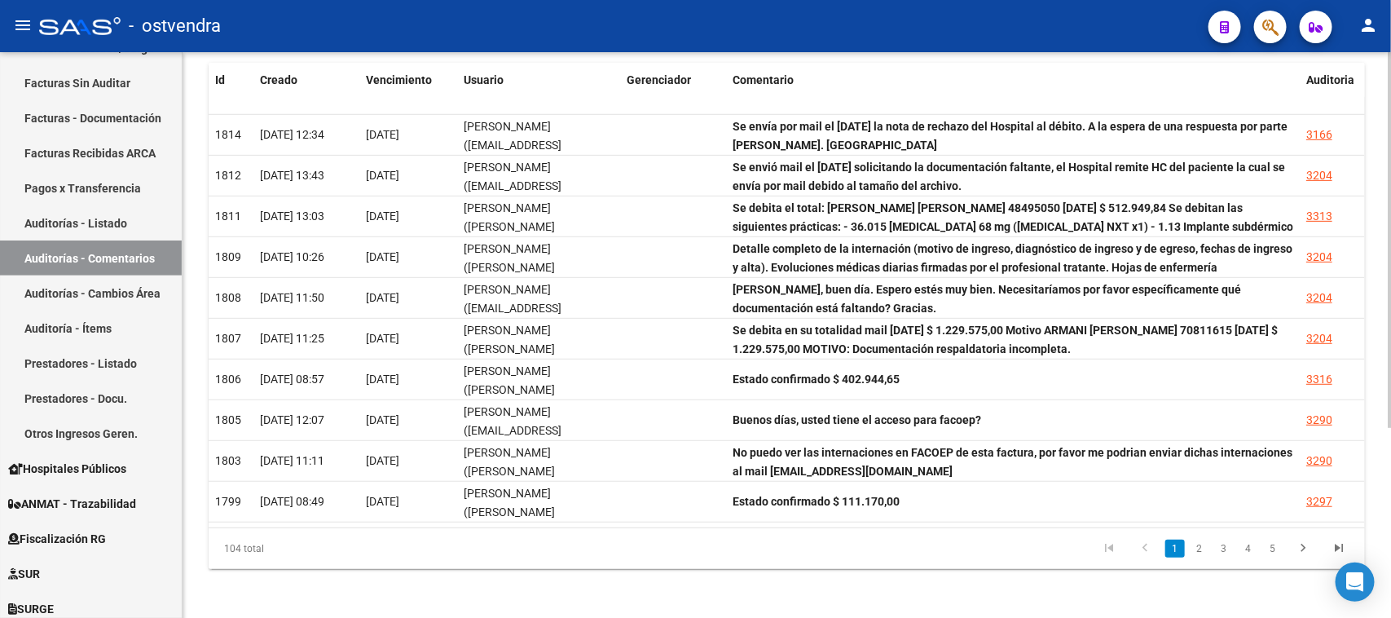
scroll to position [288, 0]
click at [1337, 540] on icon "go to last page" at bounding box center [1338, 550] width 21 height 20
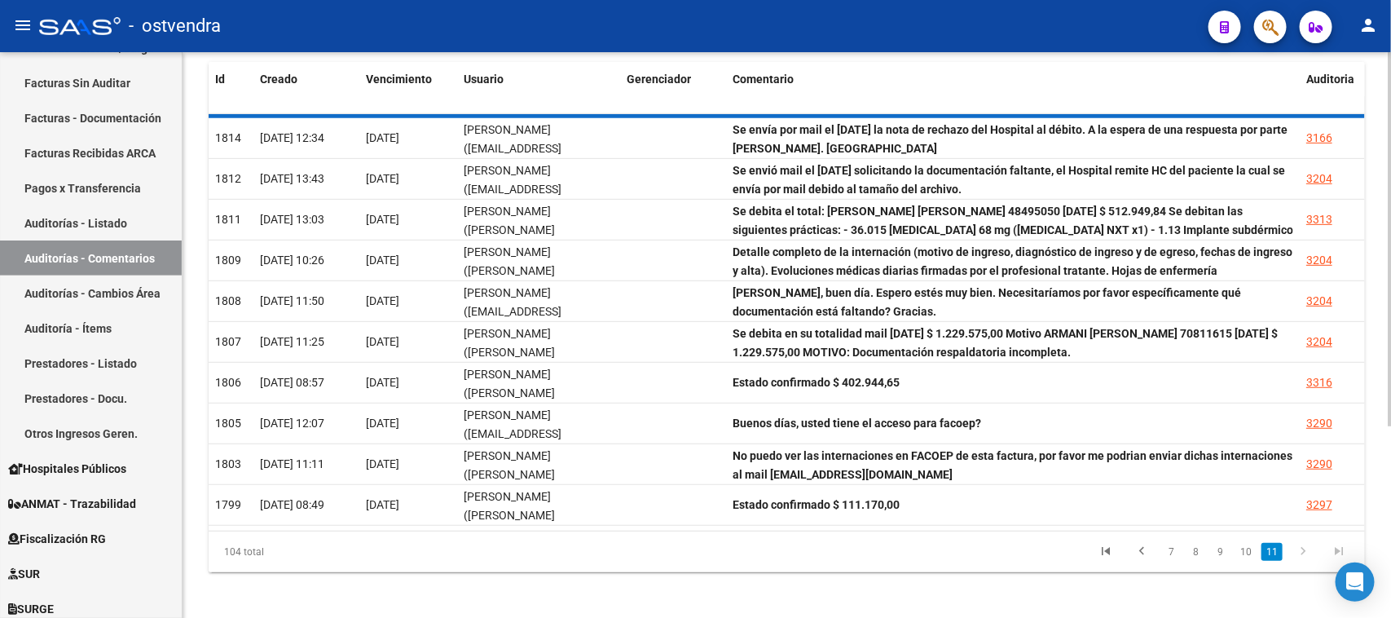
scroll to position [43, 0]
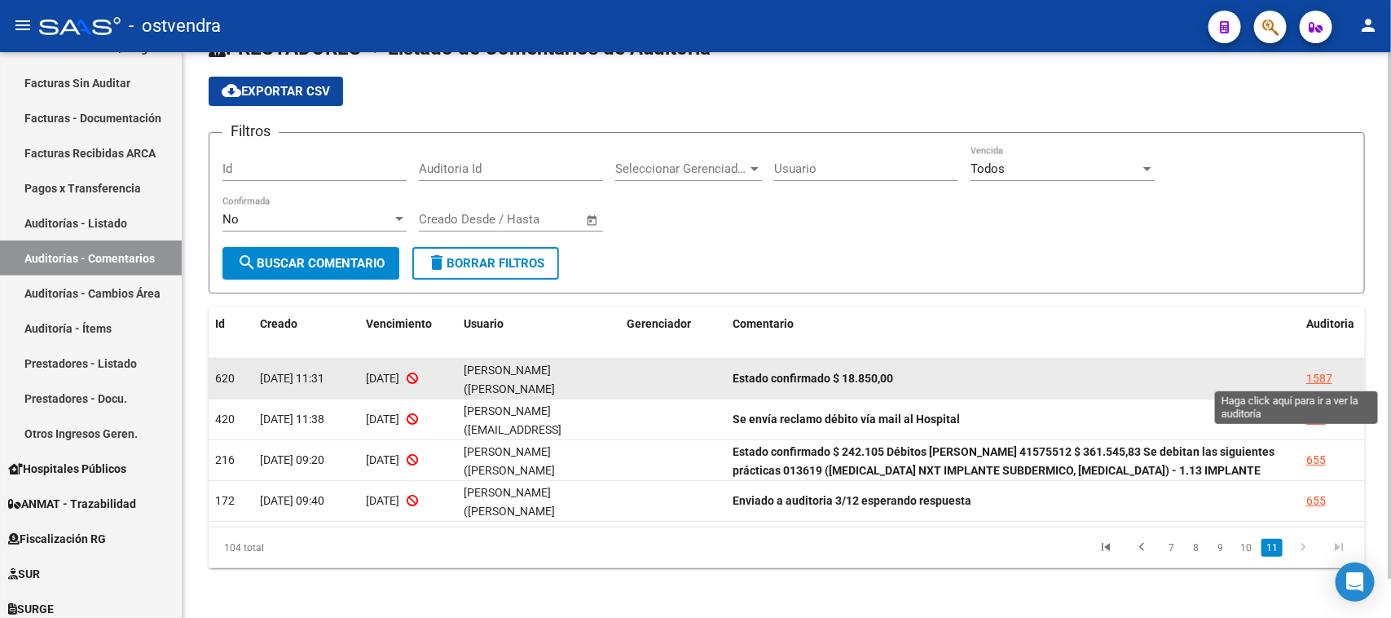
click at [1323, 372] on div "1587" at bounding box center [1319, 378] width 26 height 19
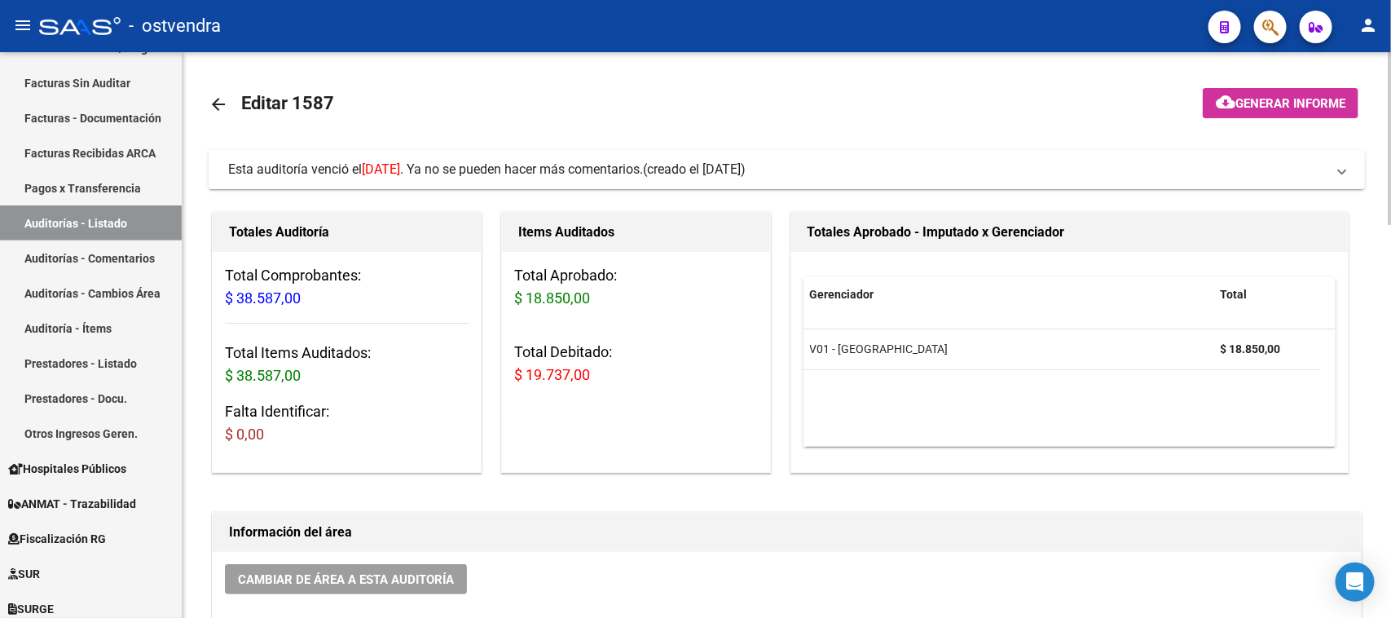
click at [643, 161] on div "Esta auditoría venció el [DATE] . Ya no se pueden hacer más comentarios." at bounding box center [435, 170] width 415 height 18
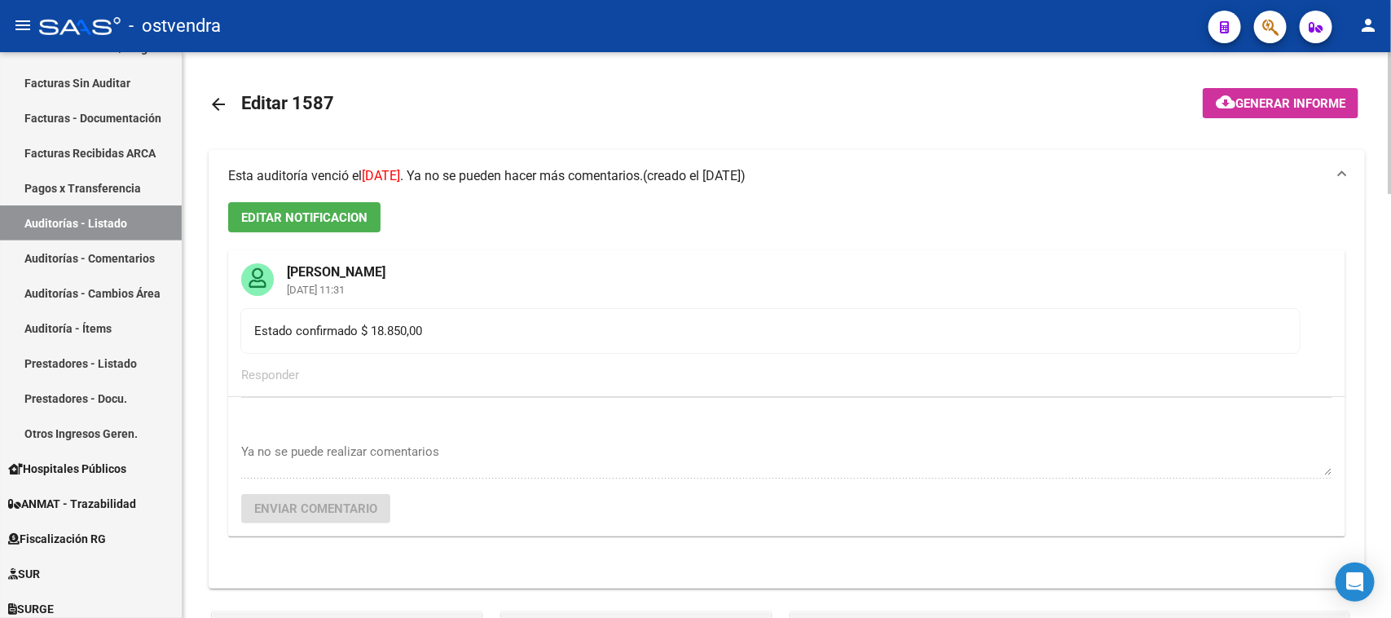
click at [673, 160] on mat-expansion-panel-header "Esta auditoría venció el [DATE] . Ya no se pueden hacer más comentarios. (cread…" at bounding box center [787, 176] width 1157 height 52
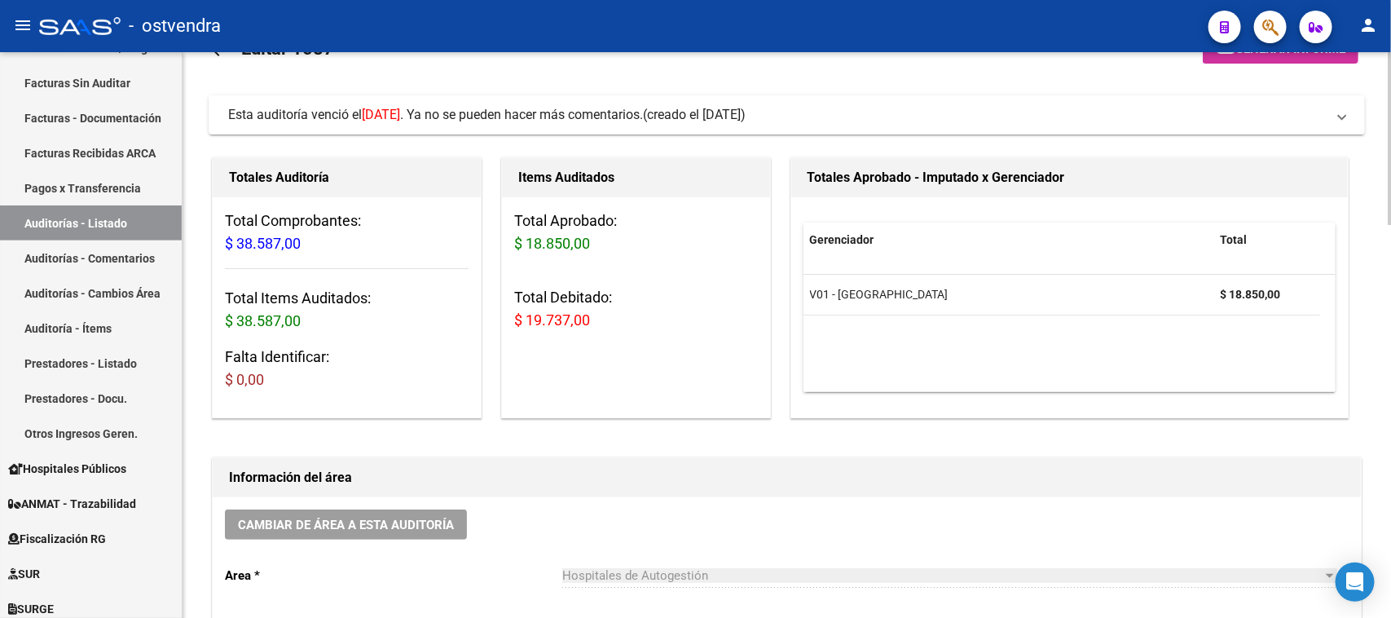
scroll to position [102, 0]
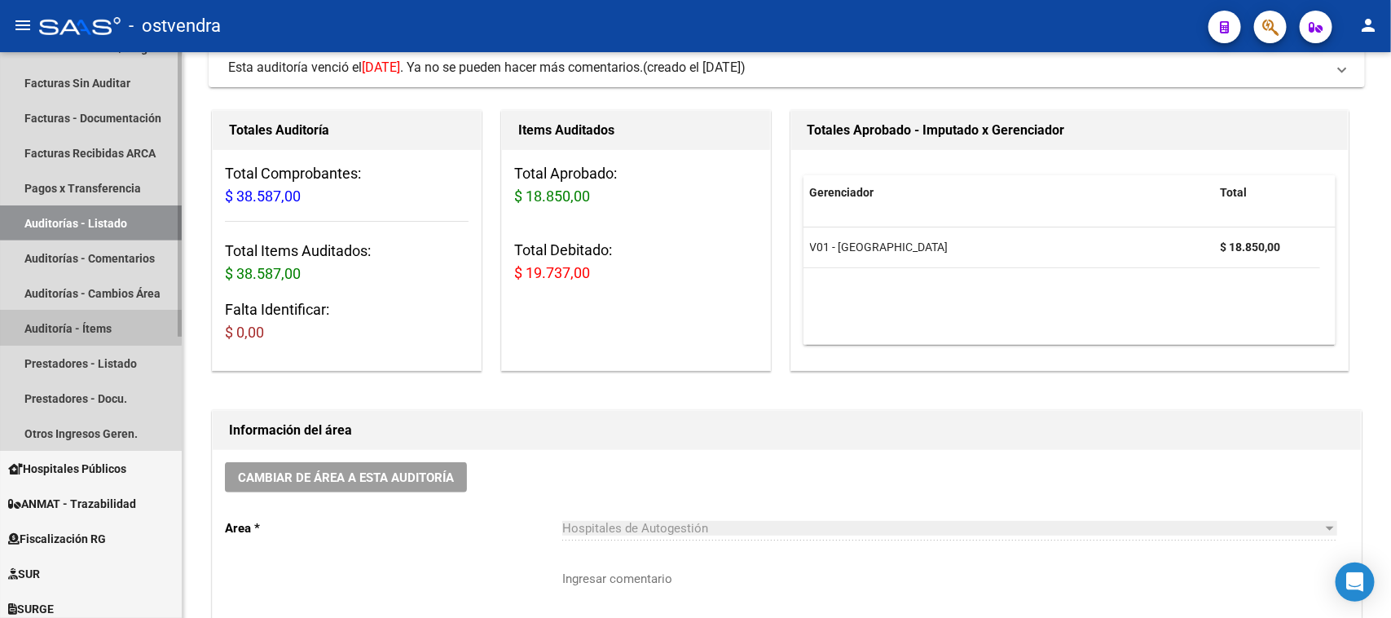
click at [80, 326] on link "Auditoría - Ítems" at bounding box center [91, 328] width 182 height 35
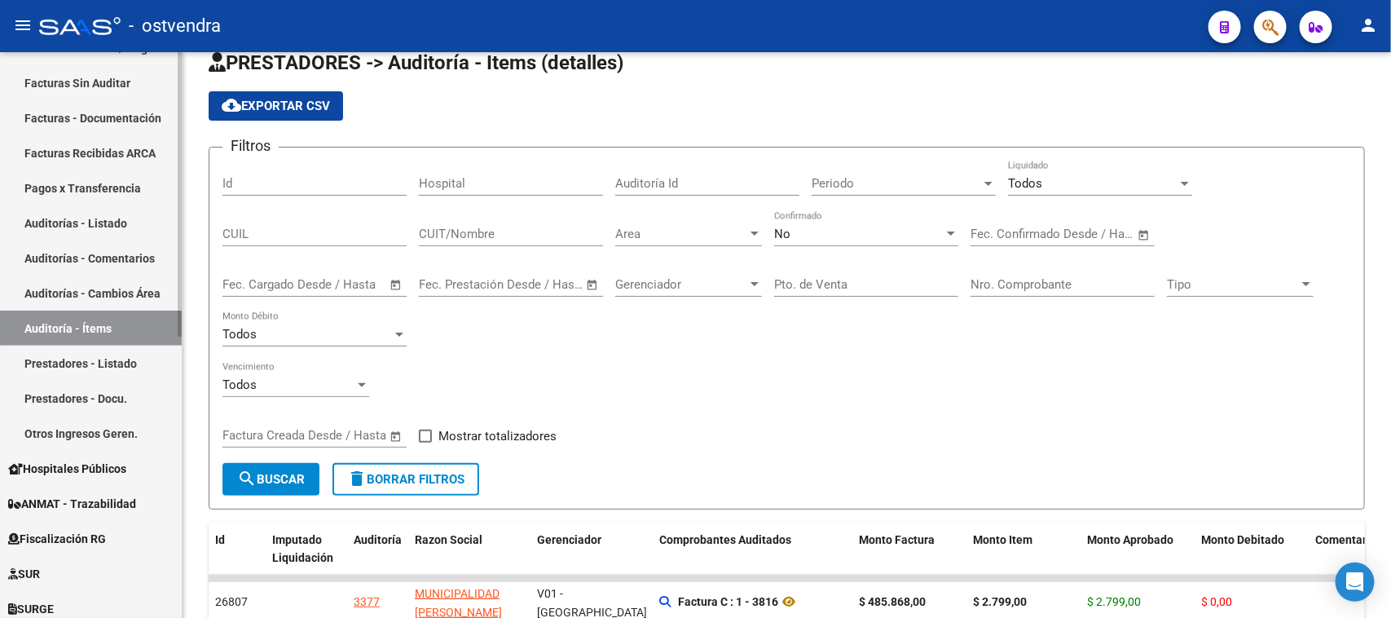
scroll to position [102, 0]
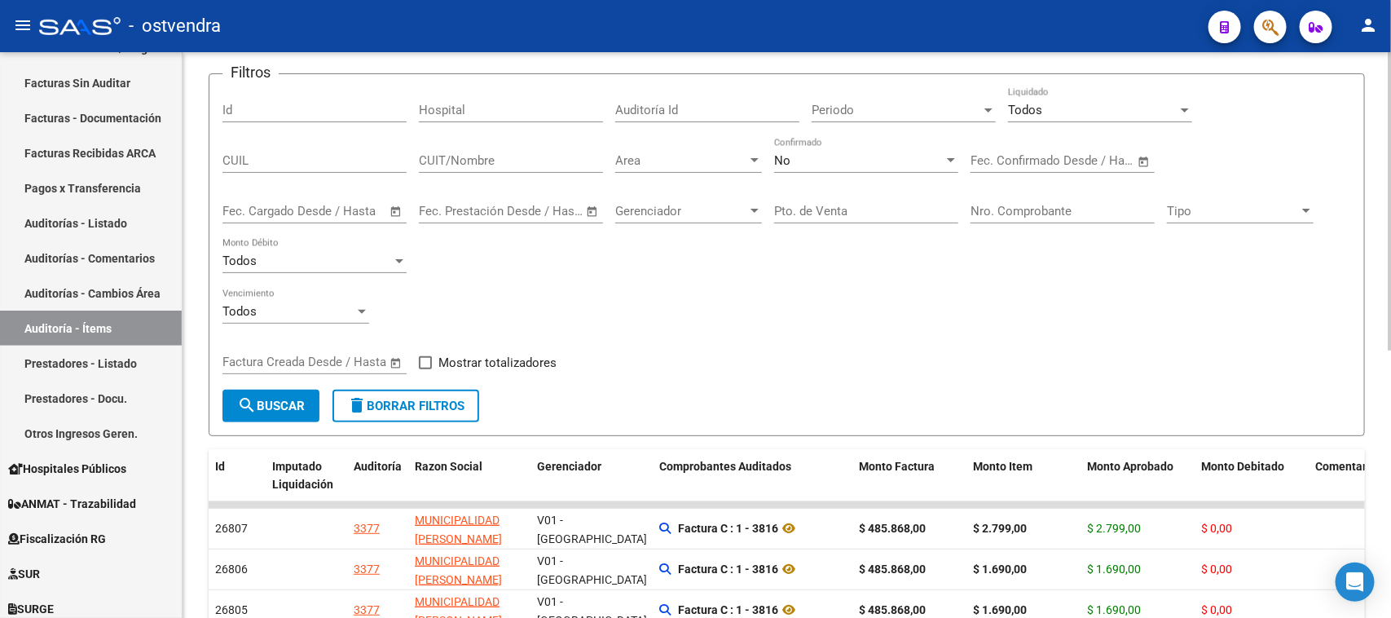
click at [1086, 108] on div "Todos" at bounding box center [1093, 110] width 170 height 15
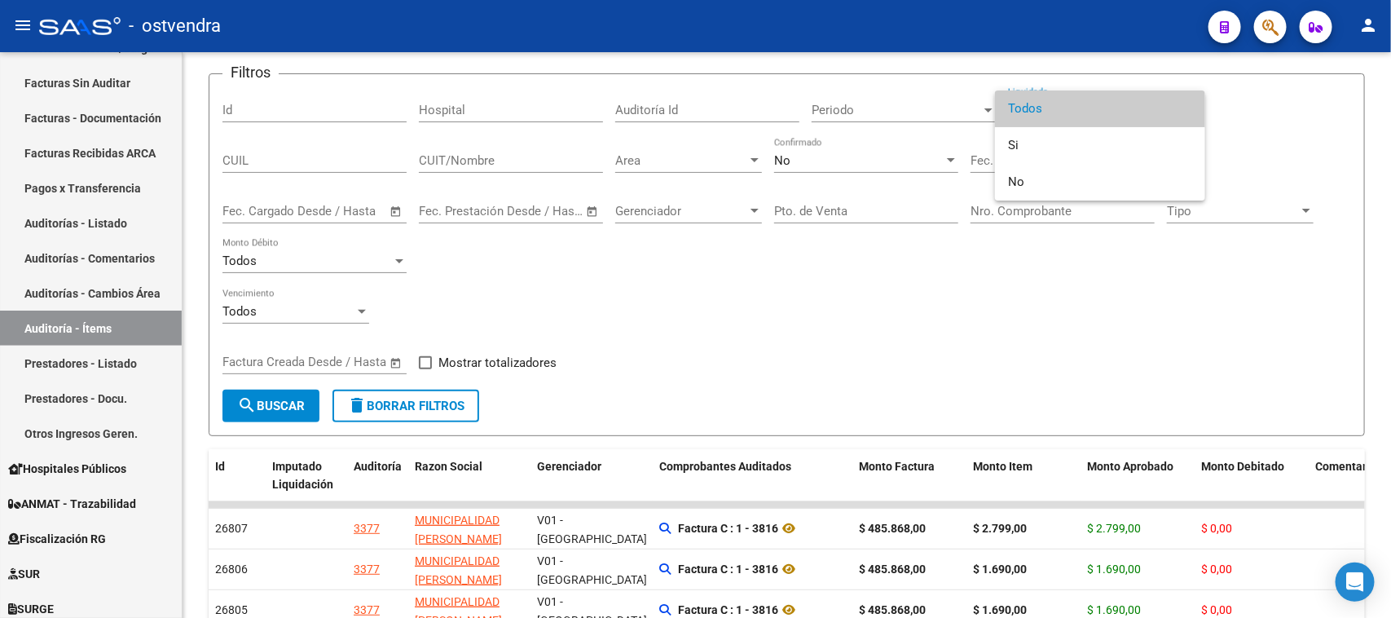
click at [125, 213] on div at bounding box center [695, 309] width 1391 height 618
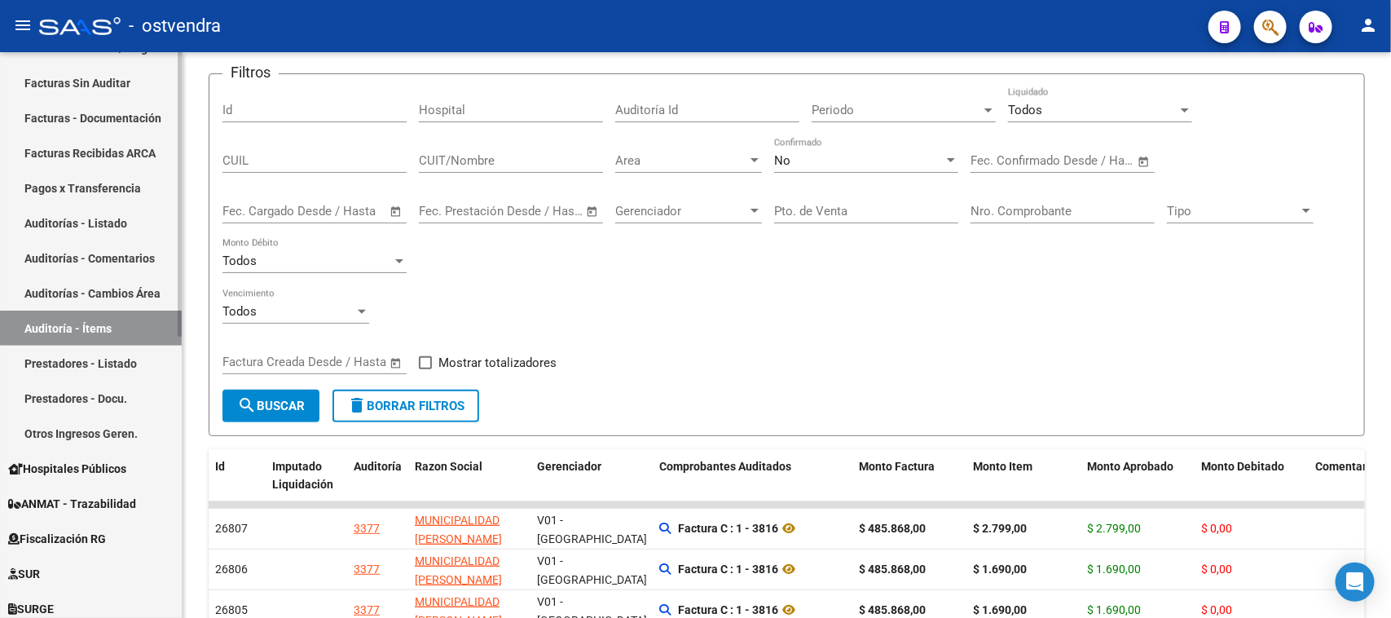
click at [126, 213] on link "Auditorías - Listado" at bounding box center [91, 222] width 182 height 35
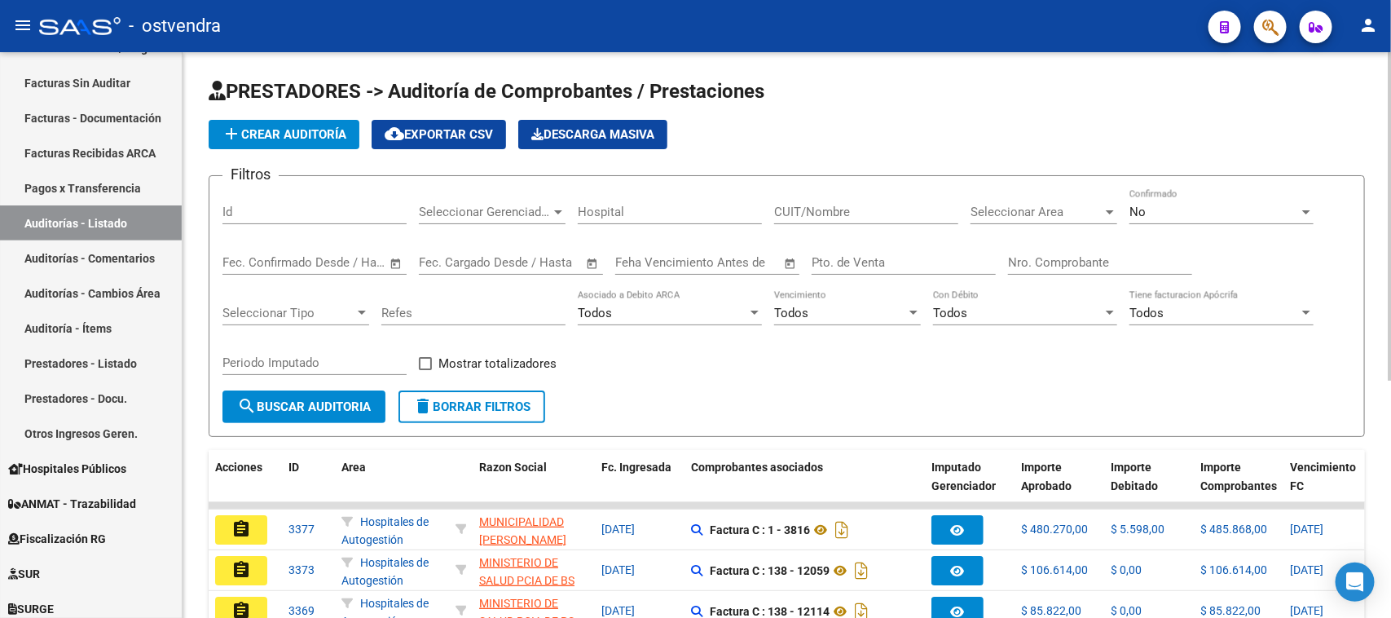
click at [1164, 208] on div "No" at bounding box center [1215, 212] width 170 height 15
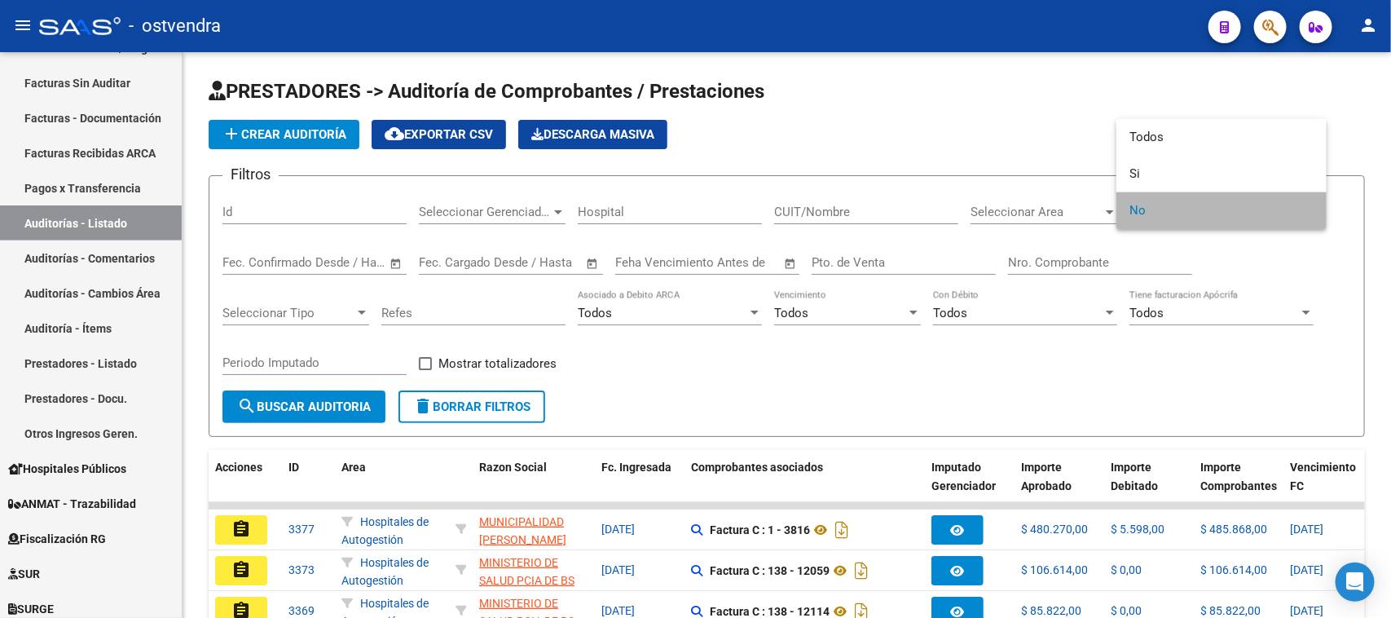
click at [1161, 209] on span "No" at bounding box center [1222, 210] width 184 height 37
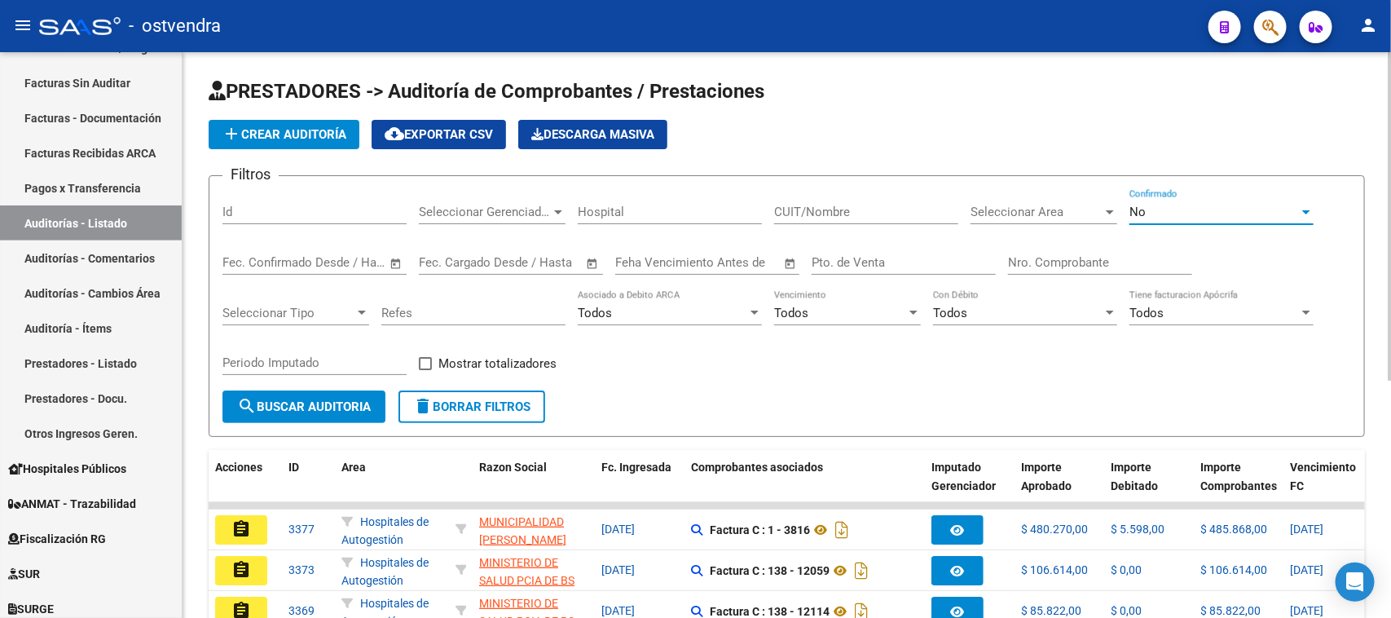
click at [1043, 205] on span "Seleccionar Area" at bounding box center [1037, 212] width 132 height 15
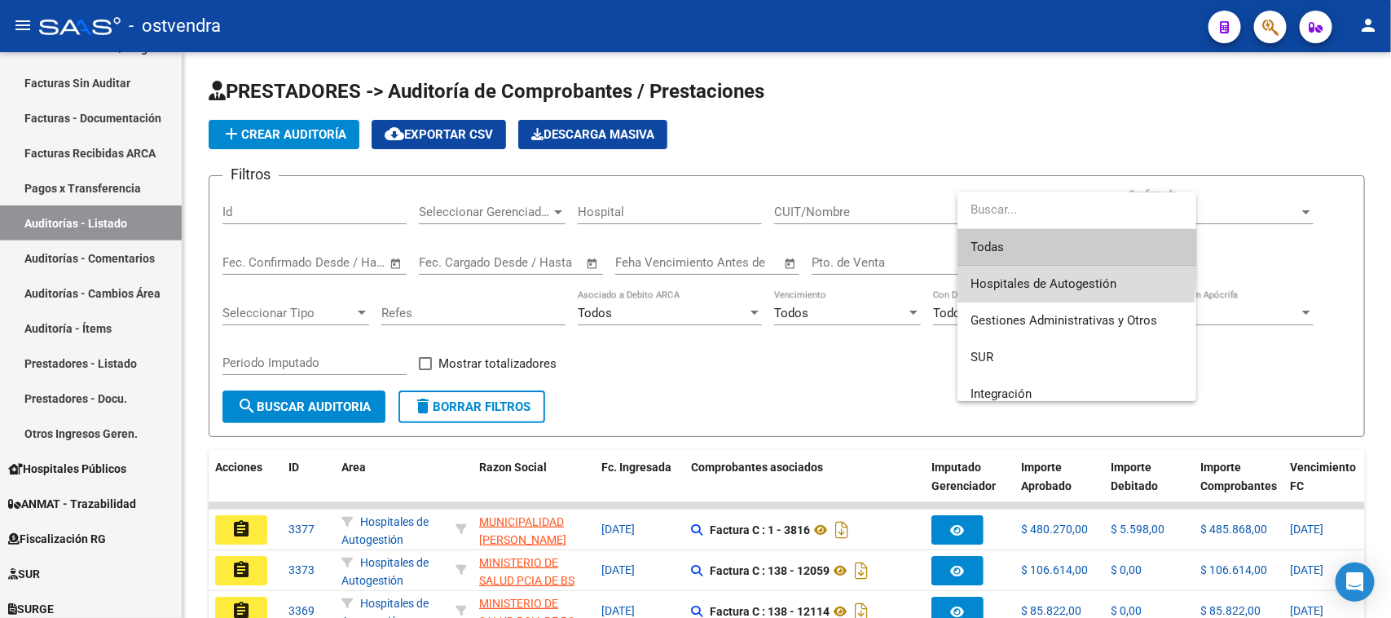
click at [1024, 274] on span "Hospitales de Autogestión" at bounding box center [1077, 284] width 213 height 37
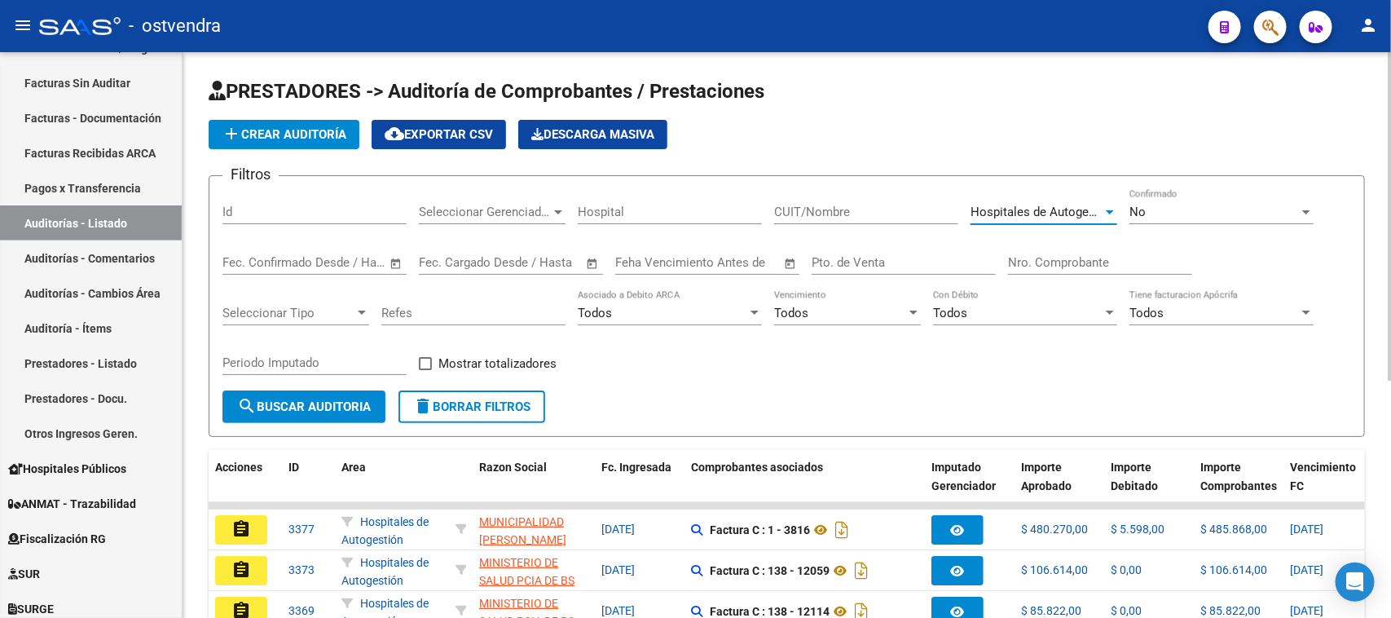
click at [450, 344] on div "Filtros Id Seleccionar Gerenciador Seleccionar Gerenciador Hospital CUIT/Nombre…" at bounding box center [786, 289] width 1129 height 201
click at [458, 355] on span "Mostrar totalizadores" at bounding box center [497, 364] width 118 height 20
click at [425, 370] on input "Mostrar totalizadores" at bounding box center [425, 370] width 1 height 1
checkbox input "true"
click at [302, 406] on span "search Buscar Auditoria" at bounding box center [304, 406] width 134 height 15
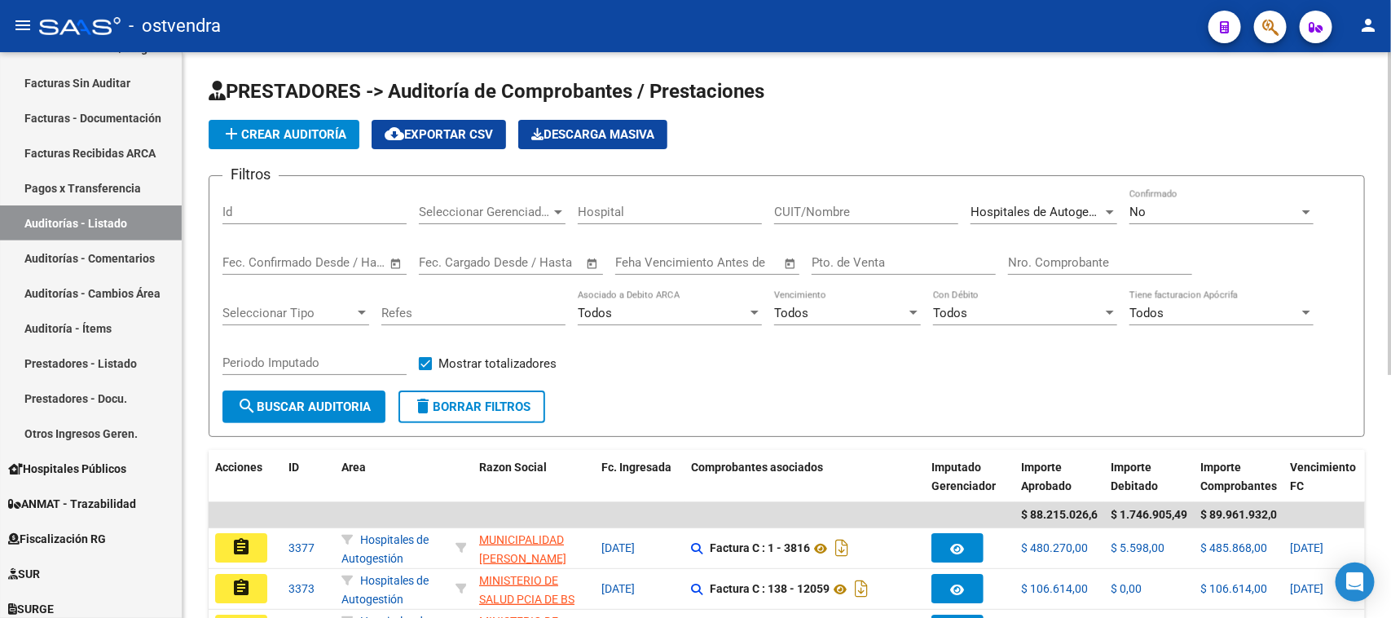
click at [314, 314] on span "Seleccionar Tipo" at bounding box center [288, 313] width 132 height 15
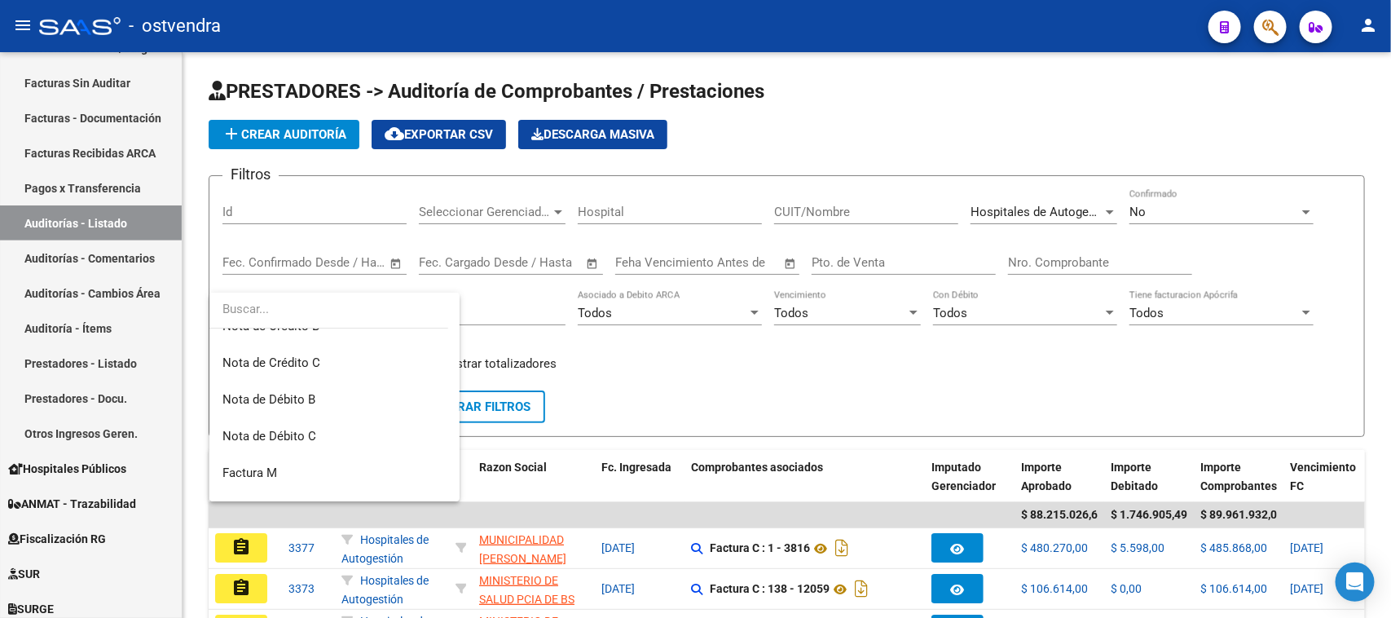
scroll to position [204, 0]
click at [767, 359] on div at bounding box center [695, 309] width 1391 height 618
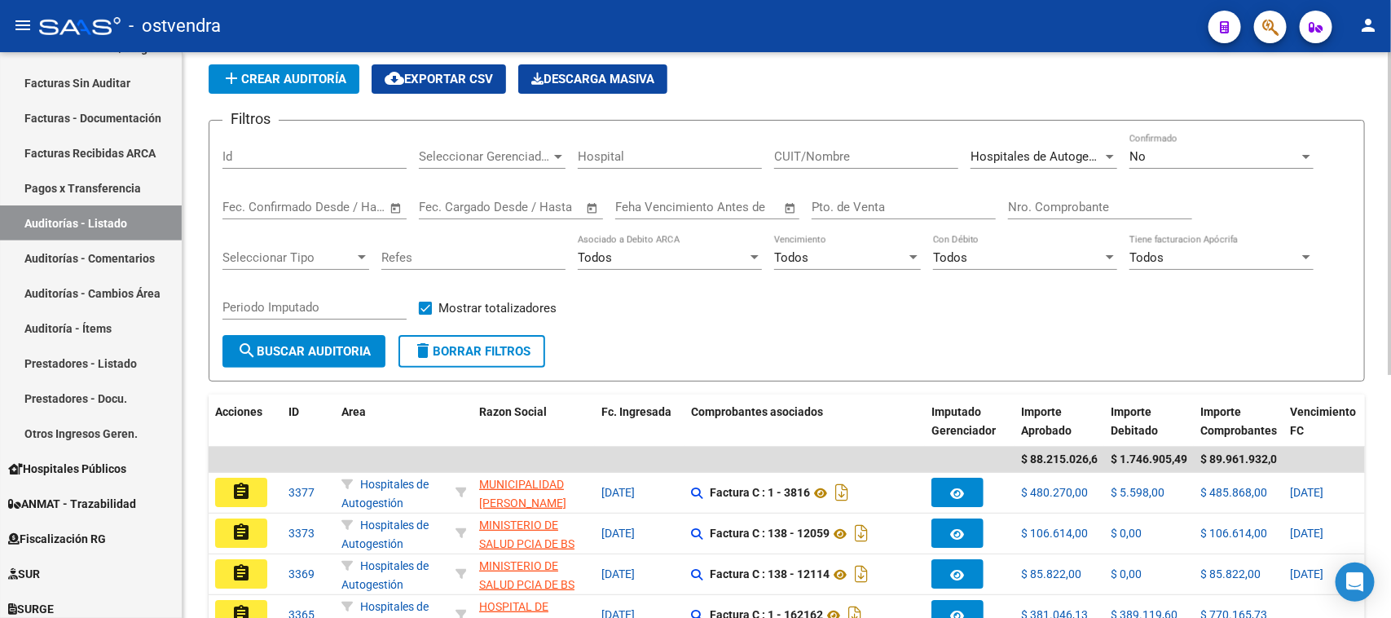
scroll to position [102, 0]
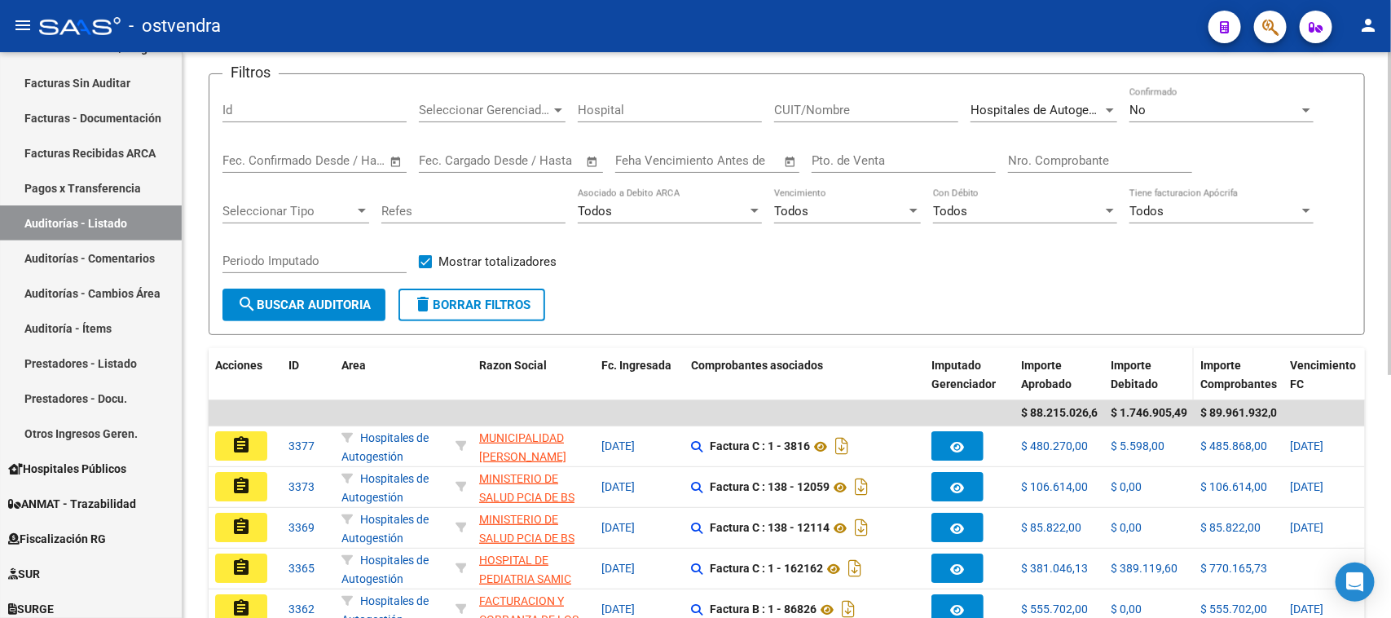
click at [1147, 367] on span "Importe Debitado" at bounding box center [1134, 375] width 47 height 32
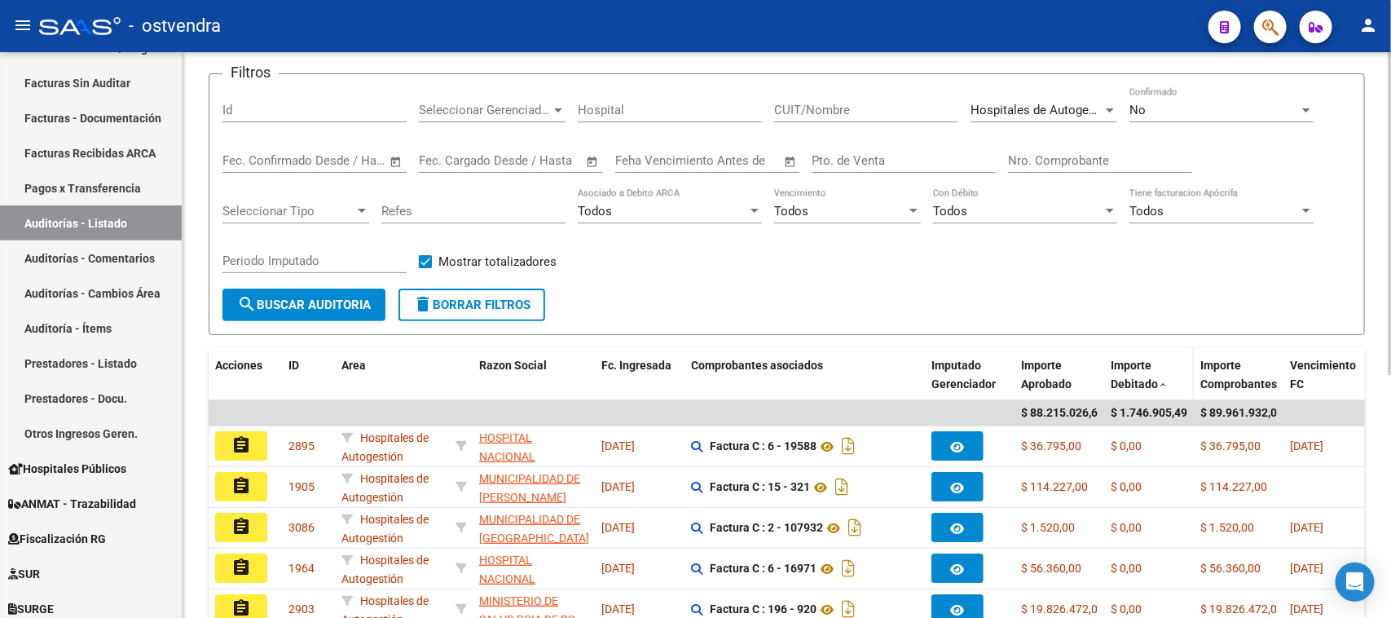
click at [1147, 367] on span "Importe Debitado" at bounding box center [1134, 375] width 47 height 32
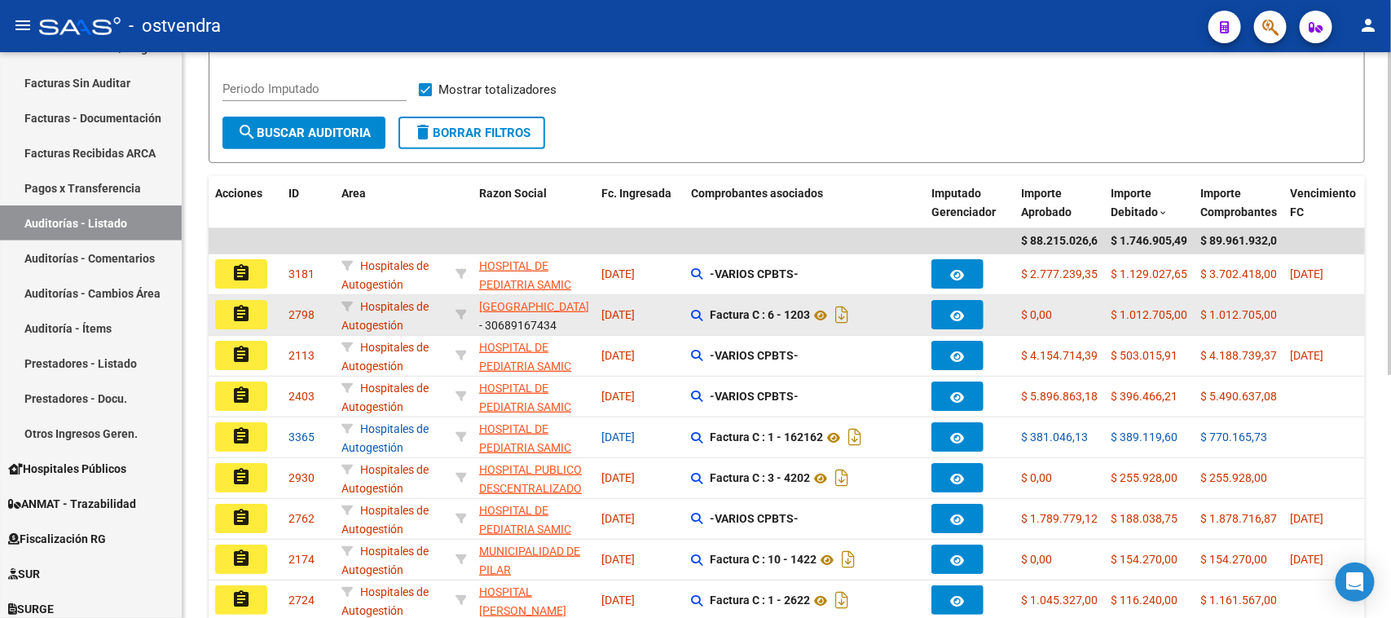
scroll to position [306, 0]
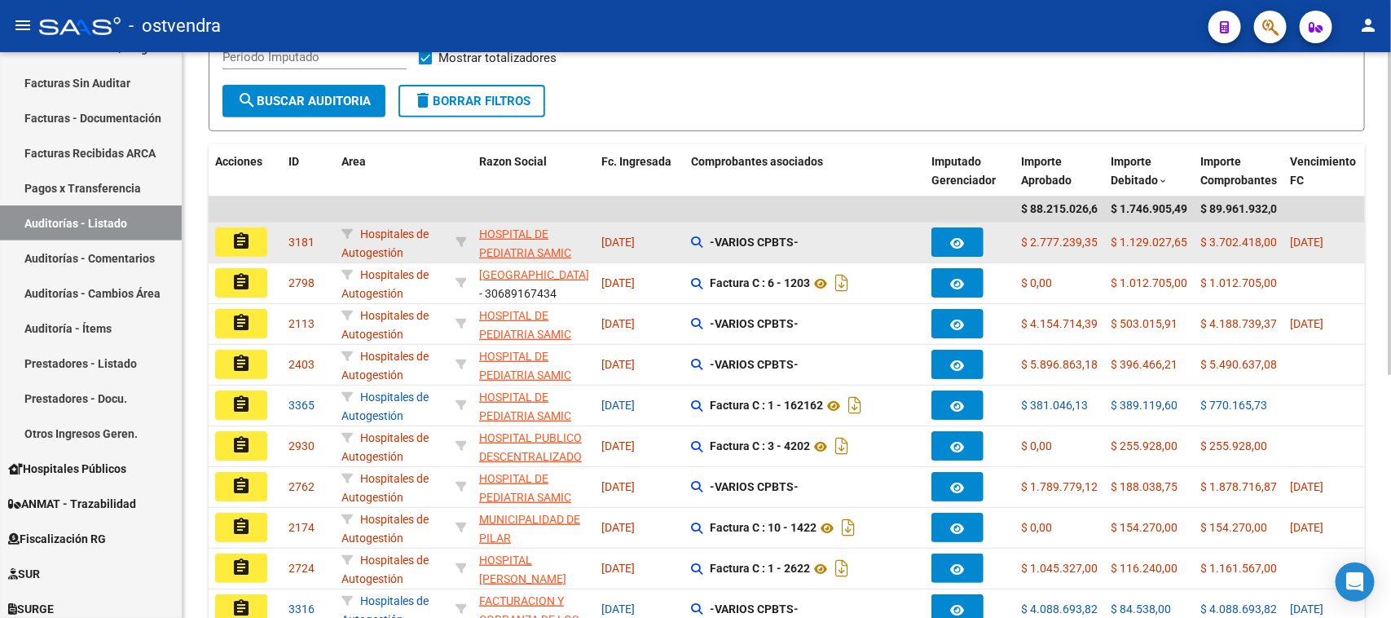
click at [245, 238] on mat-icon "assignment" at bounding box center [241, 241] width 20 height 20
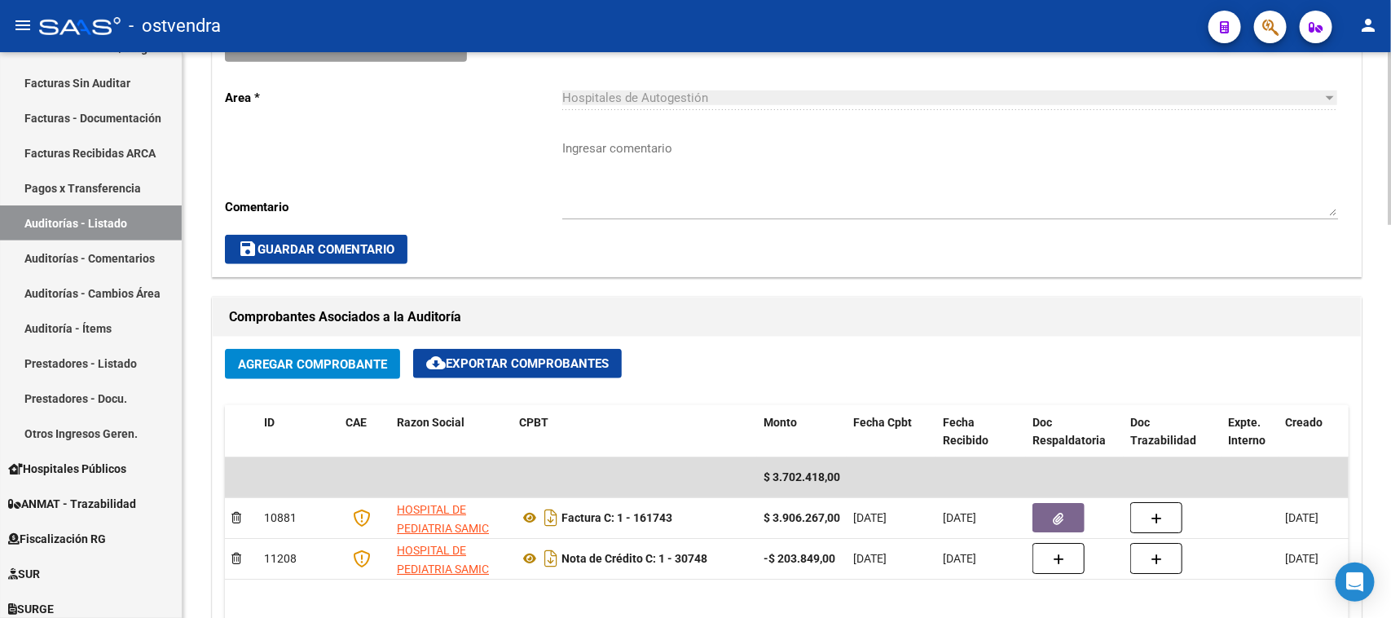
scroll to position [577, 0]
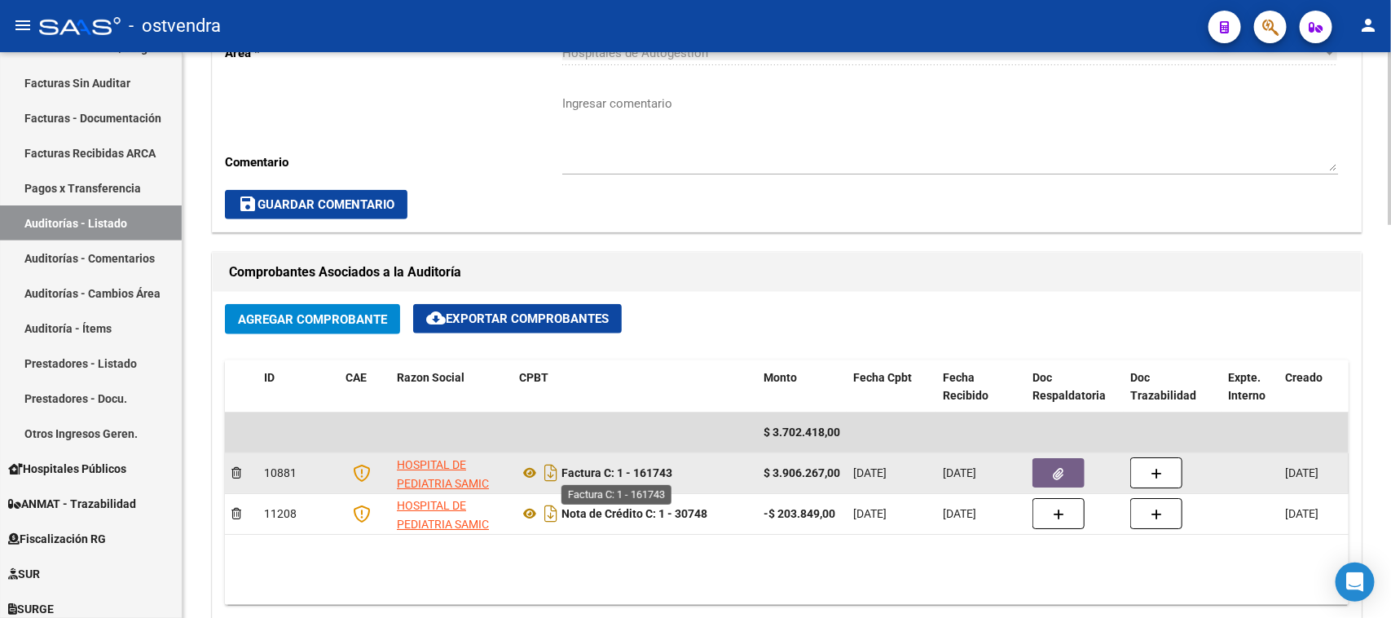
drag, startPoint x: 676, startPoint y: 469, endPoint x: 637, endPoint y: 474, distance: 40.1
click at [637, 474] on div "Factura C: 1 - 161743" at bounding box center [634, 473] width 231 height 26
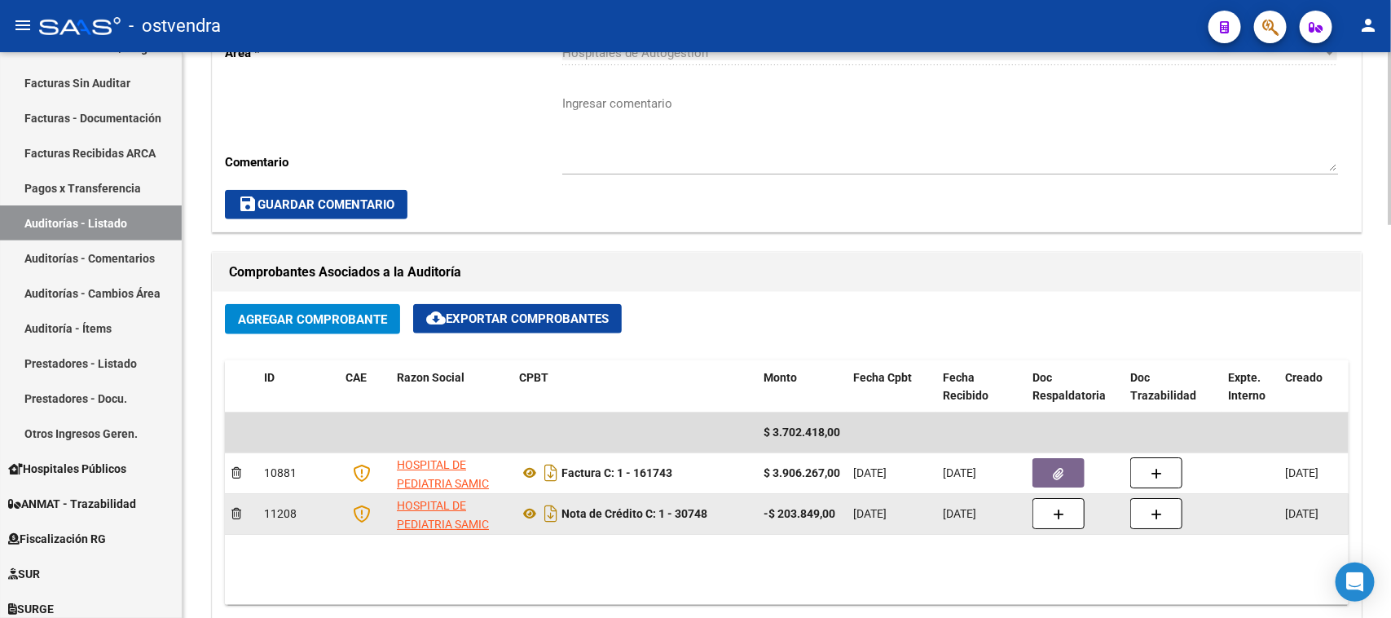
copy strong "161743"
